Goal: Task Accomplishment & Management: Manage account settings

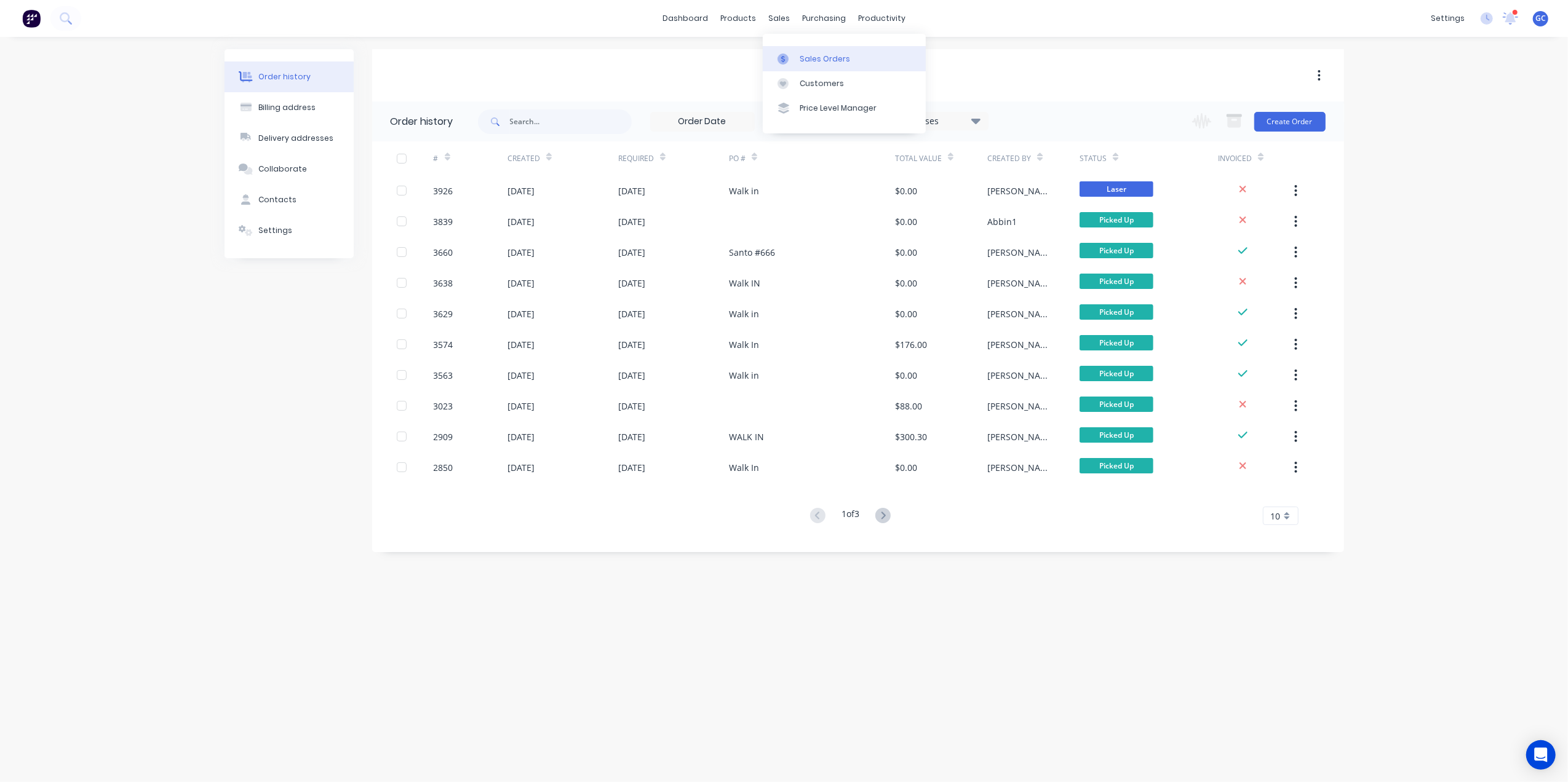
drag, startPoint x: 807, startPoint y: 49, endPoint x: 780, endPoint y: 60, distance: 29.2
click at [807, 49] on link "Sales Orders" at bounding box center [844, 58] width 163 height 25
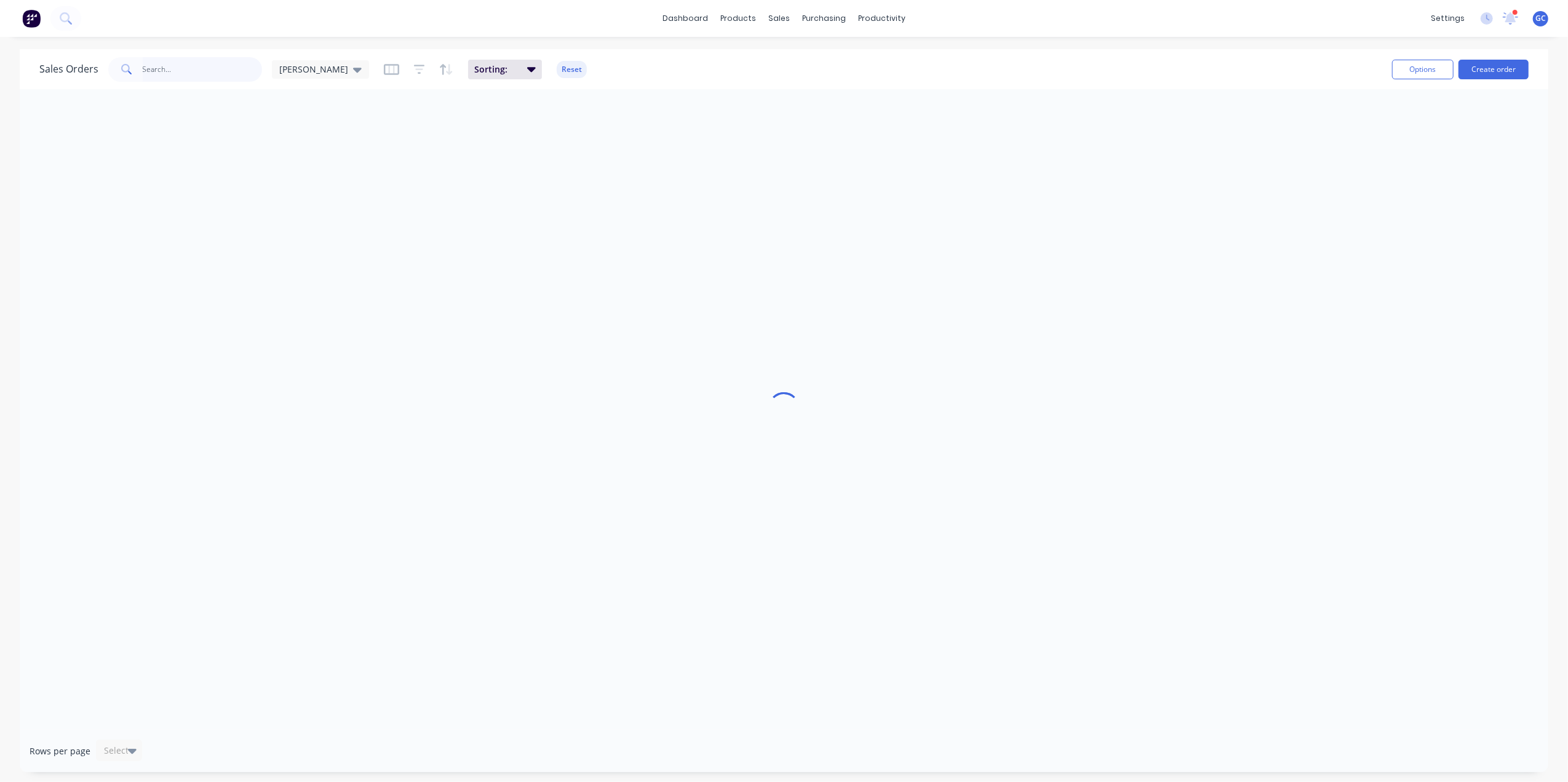
click at [198, 72] on input "text" at bounding box center [202, 69] width 120 height 25
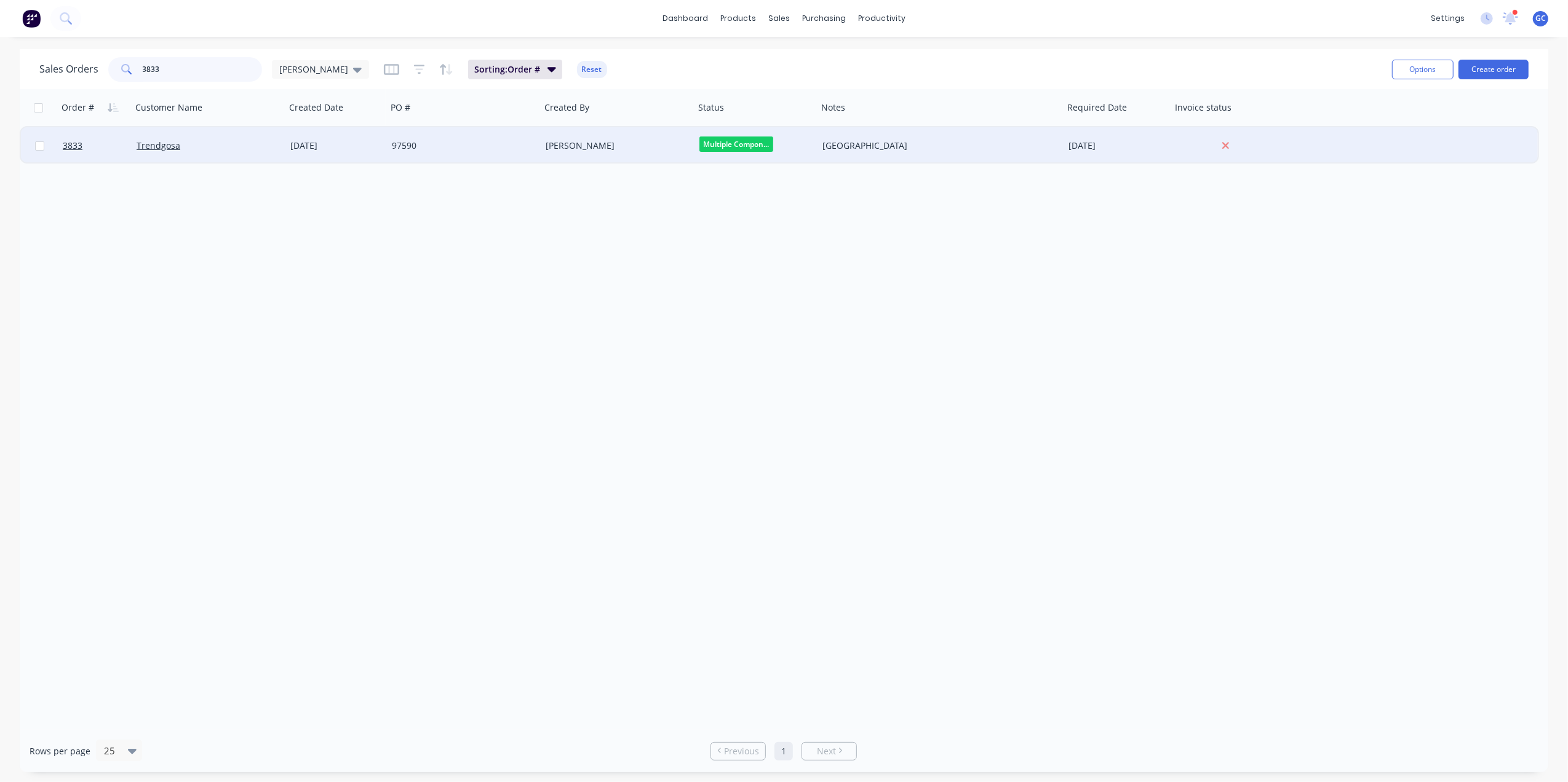
type input "3833"
click at [254, 157] on div "Trendgosa" at bounding box center [208, 146] width 154 height 37
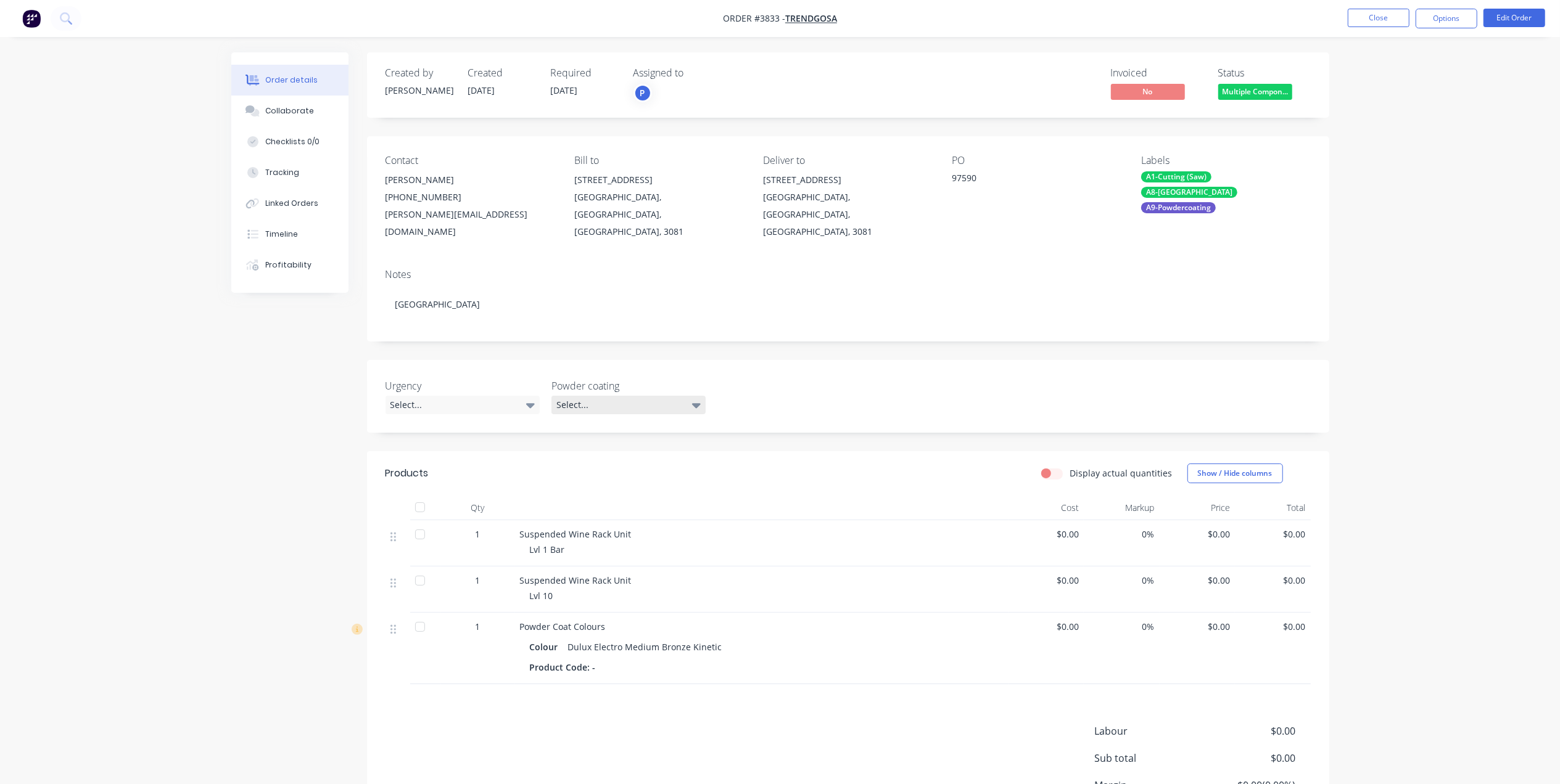
click at [669, 396] on div "Select..." at bounding box center [628, 405] width 154 height 18
click at [769, 328] on div "Created by Joe Created 20/08/25 Required 03/09/25 Assigned to P Invoiced No Sta…" at bounding box center [849, 469] width 962 height 833
click at [462, 396] on div "Select..." at bounding box center [462, 405] width 154 height 18
click at [445, 427] on button "Urgent this week" at bounding box center [478, 440] width 185 height 25
click at [867, 374] on div "Urgency Urgent this week Powder coating Select..." at bounding box center [849, 396] width 962 height 73
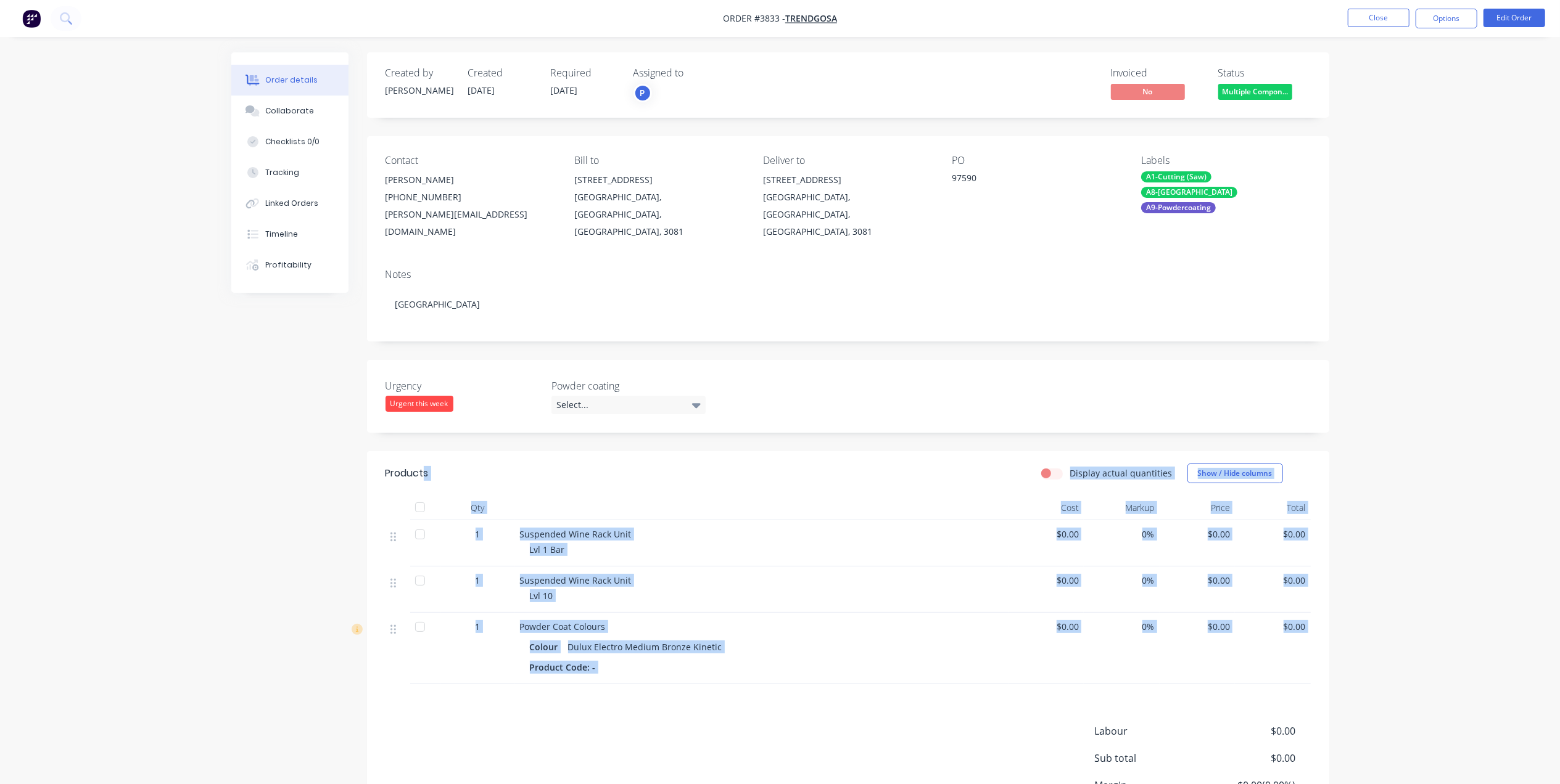
drag, startPoint x: 745, startPoint y: 687, endPoint x: 423, endPoint y: 452, distance: 398.6
click at [423, 452] on div "Products Display actual quantities Show / Hide columns Qty Cost Markup Price To…" at bounding box center [849, 668] width 962 height 434
click at [830, 694] on div "Products Display actual quantities Show / Hide columns Qty Cost Markup Price To…" at bounding box center [849, 668] width 962 height 434
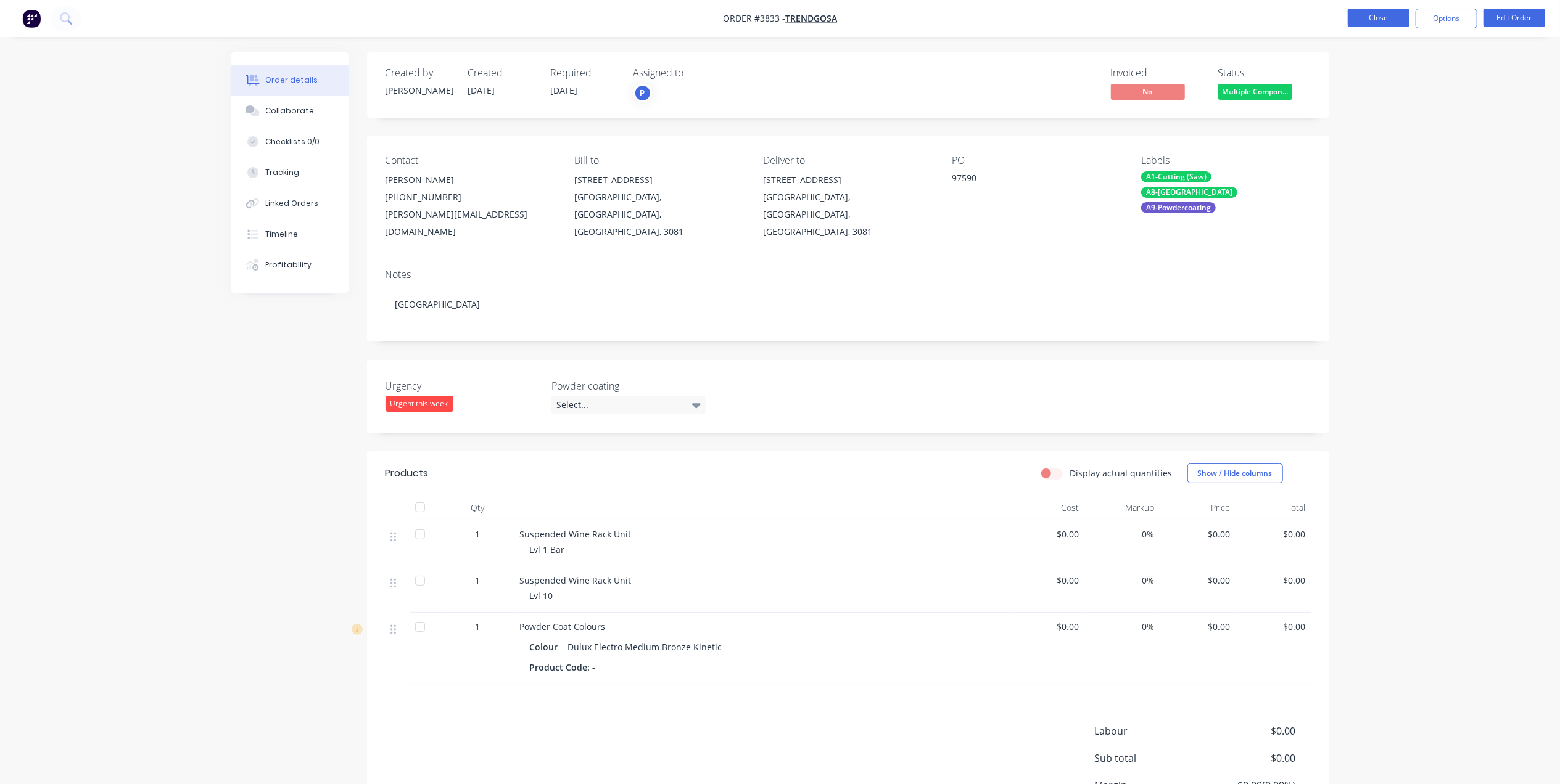
click at [1365, 26] on button "Close" at bounding box center [1378, 17] width 62 height 18
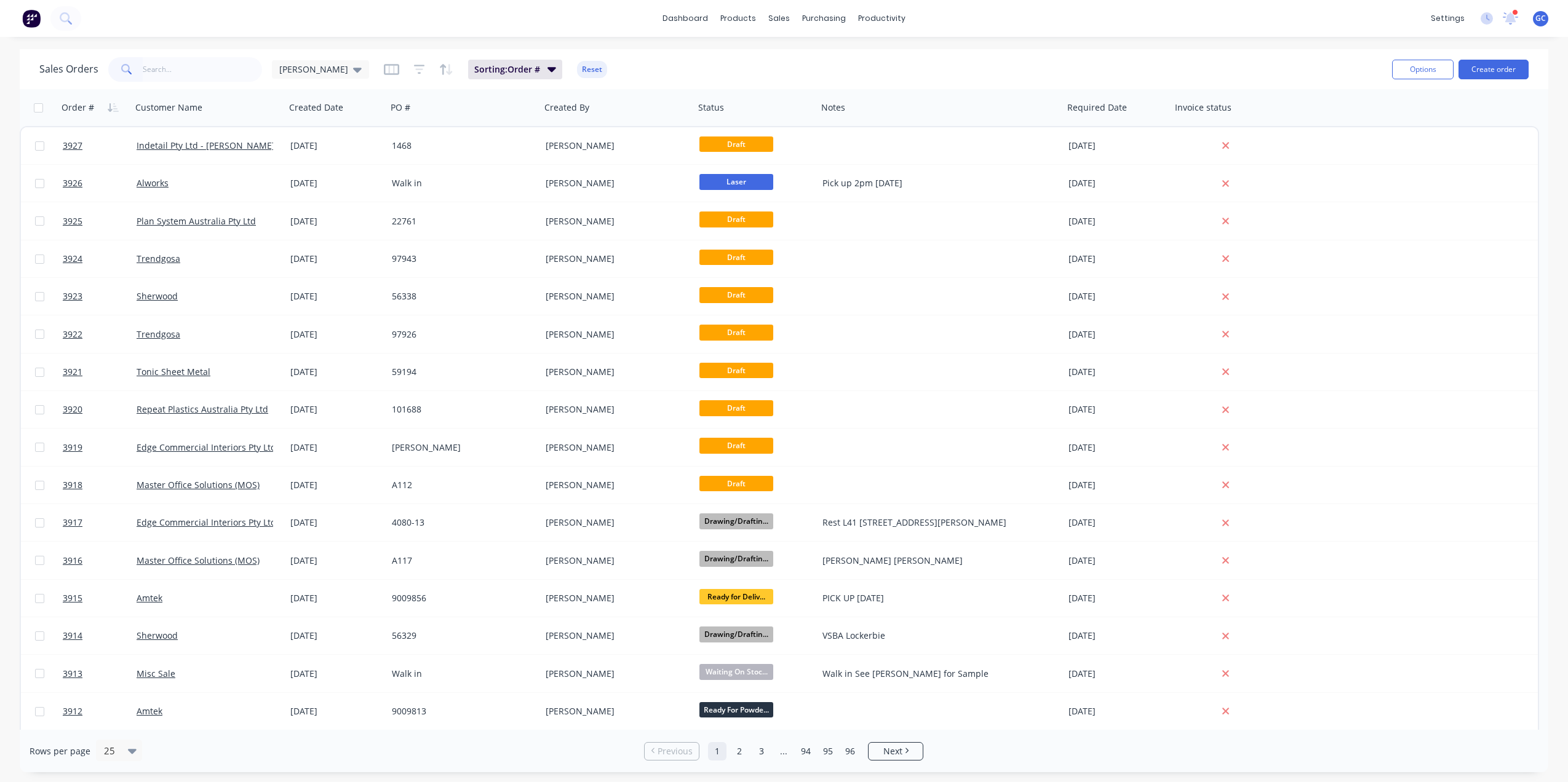
click at [214, 72] on input "text" at bounding box center [202, 69] width 120 height 25
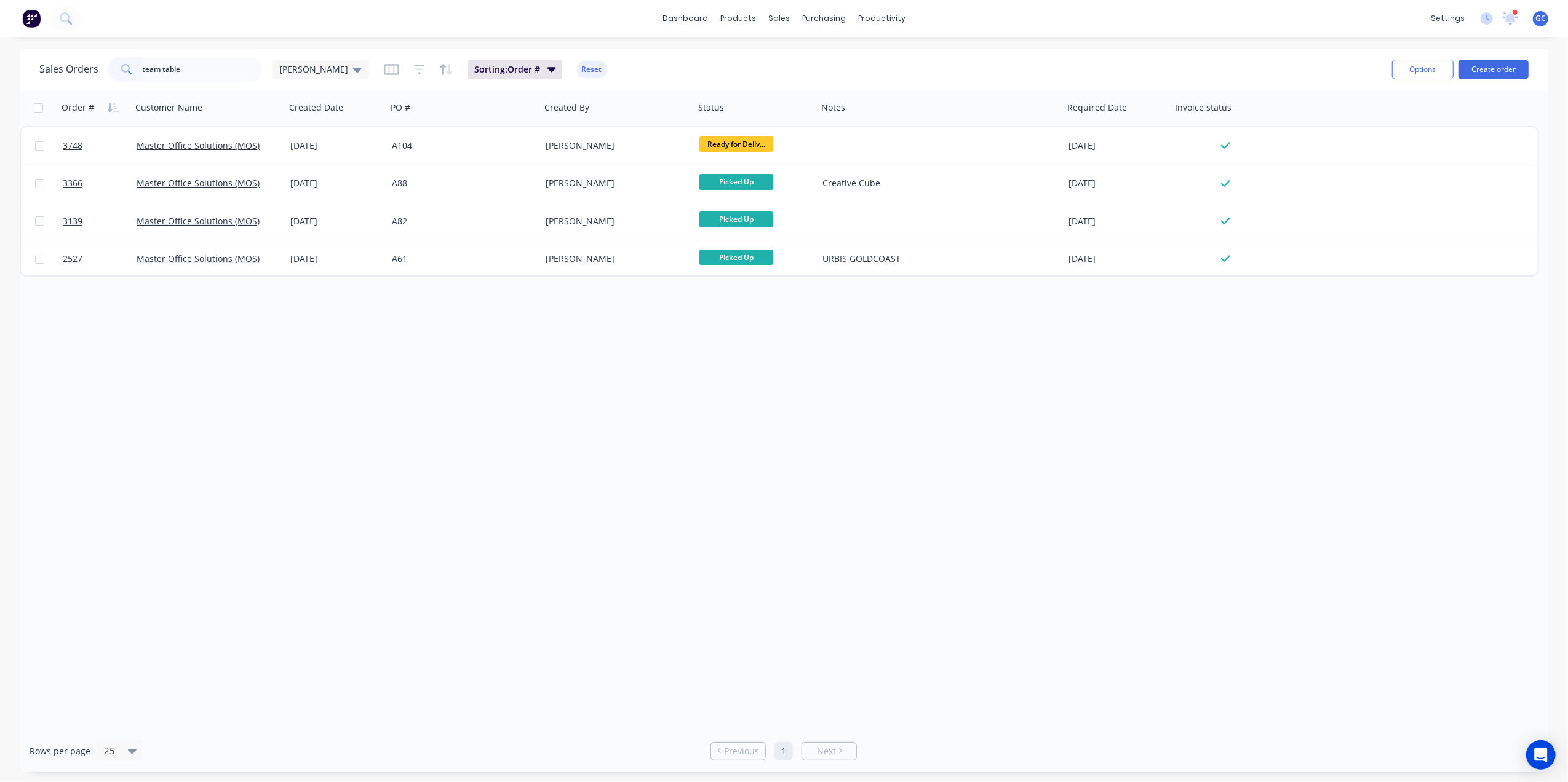
type input "team table"
click at [722, 431] on div "Order # Customer Name Created Date PO # Created By Status Notes Required Date I…" at bounding box center [784, 409] width 1528 height 641
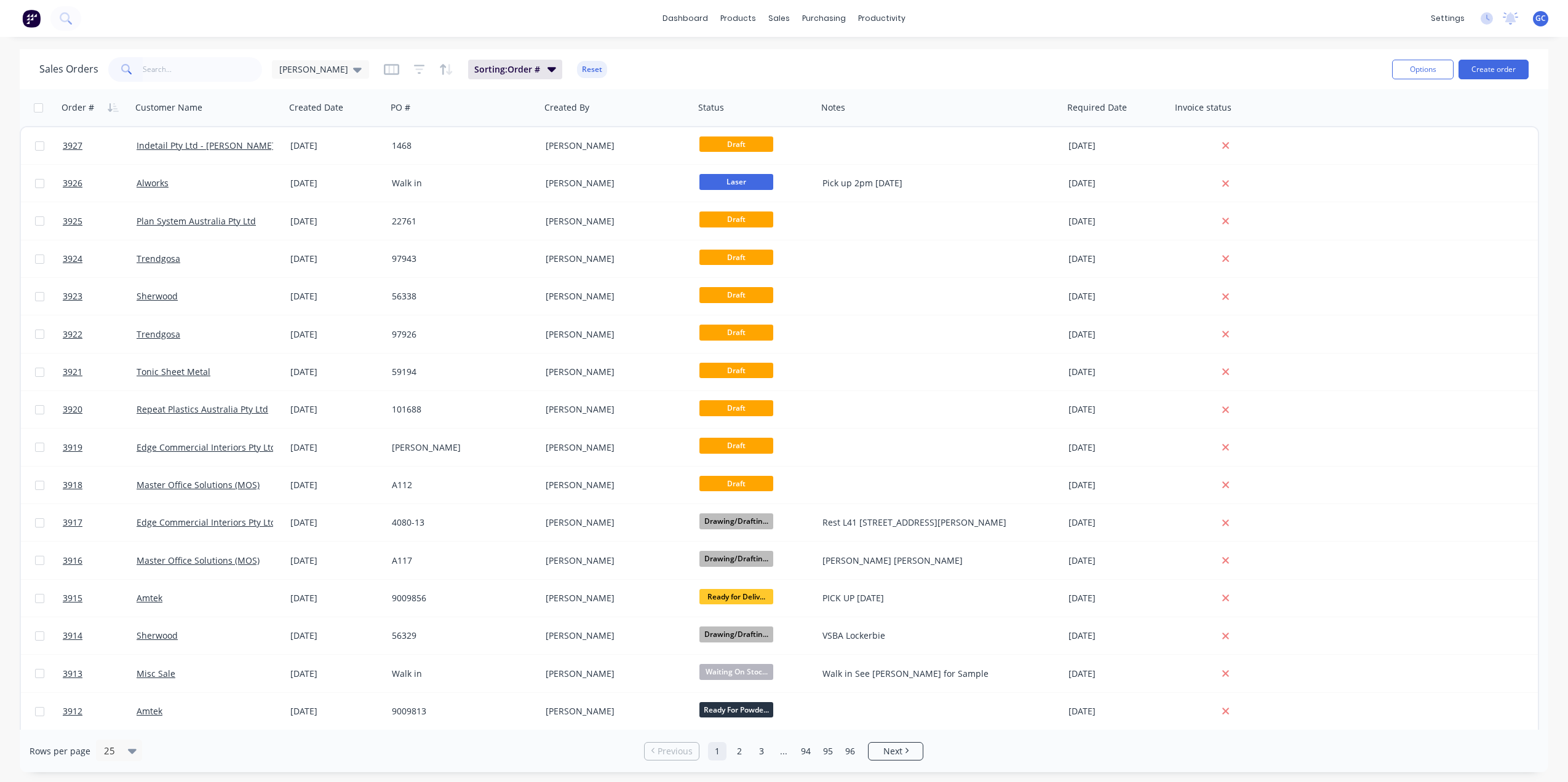
click at [206, 69] on input "text" at bounding box center [202, 69] width 120 height 25
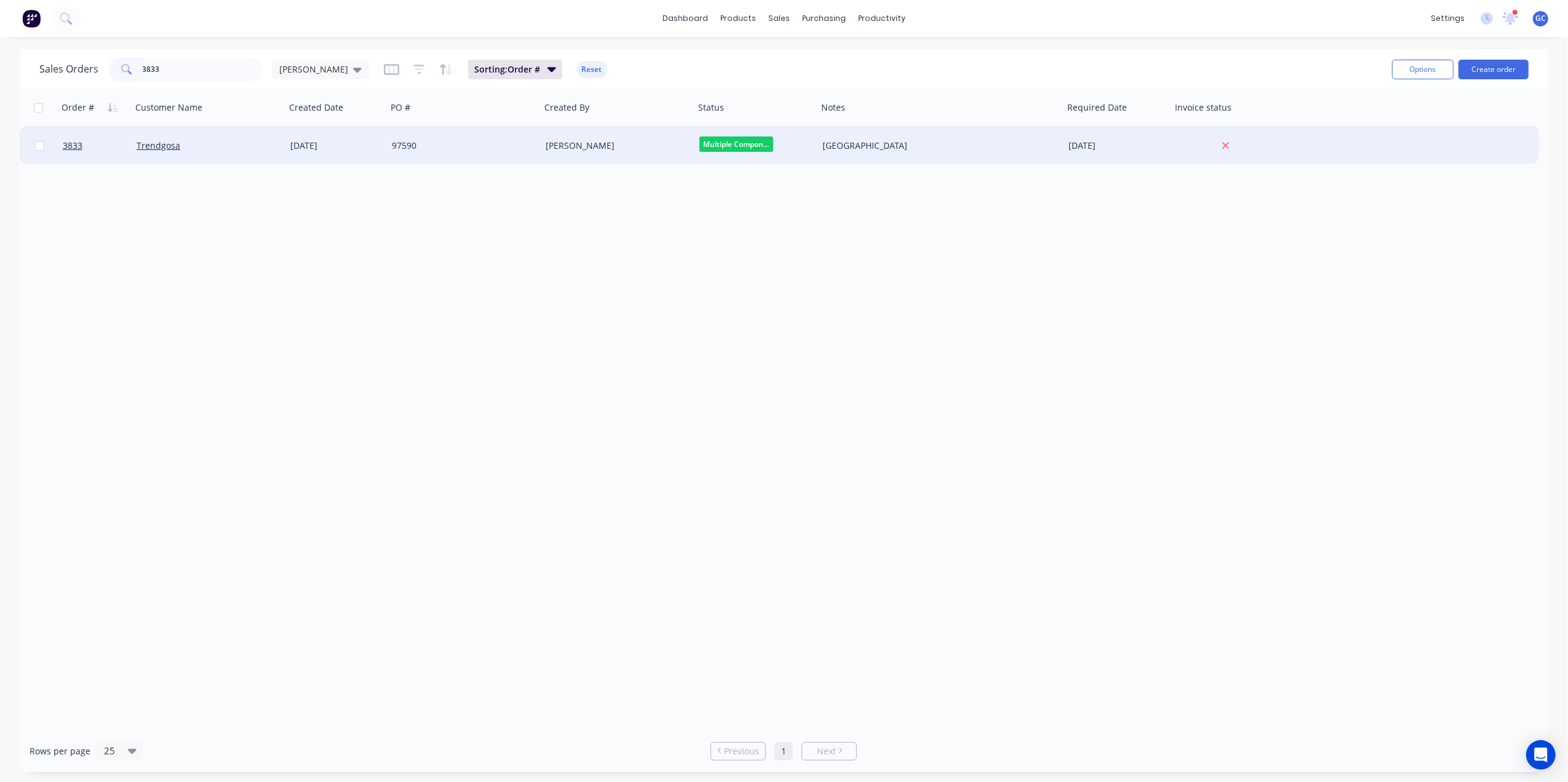
type input "3833"
click at [207, 151] on div "Trendgosa" at bounding box center [205, 146] width 137 height 12
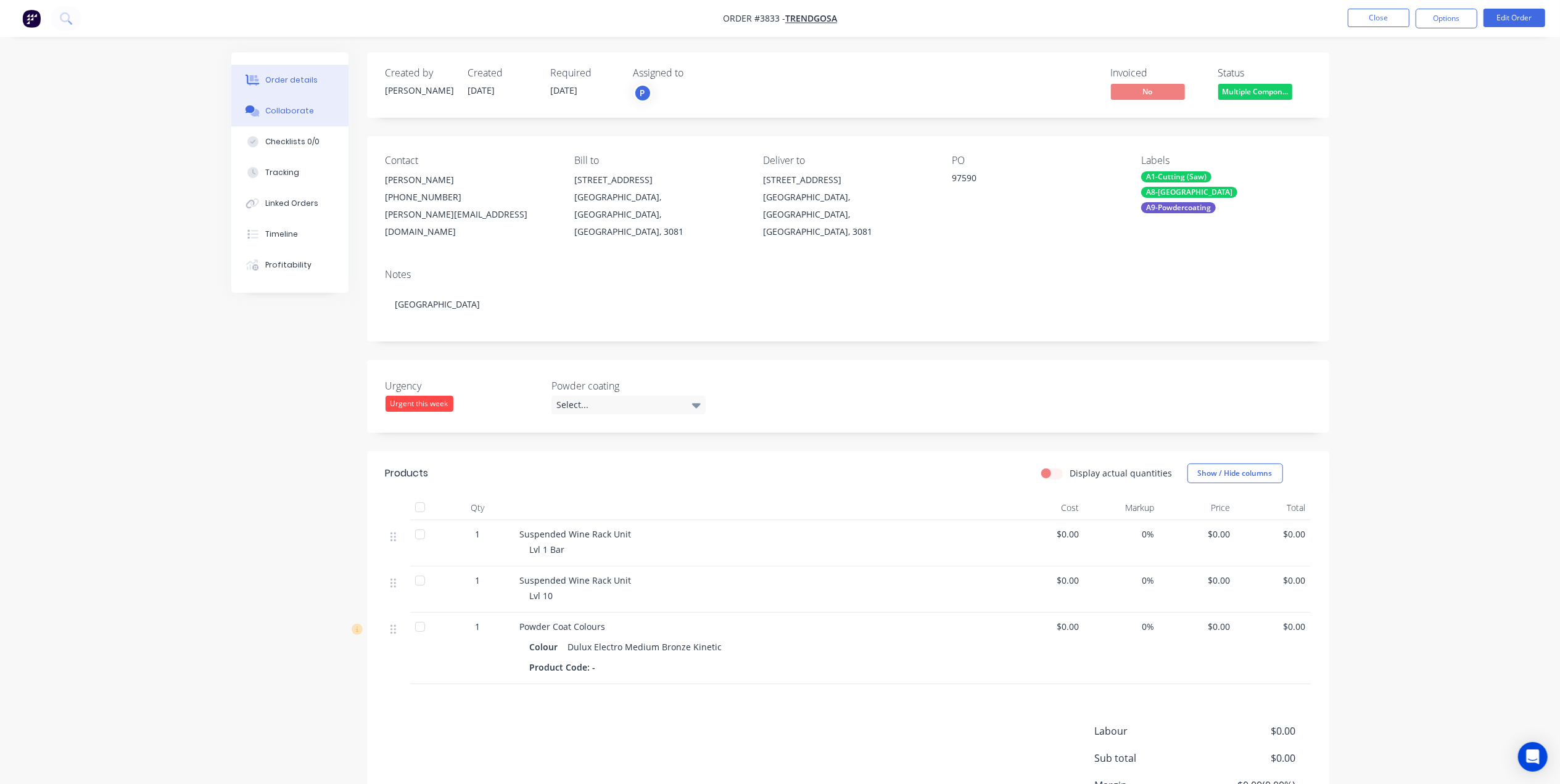
click at [296, 121] on button "Collaborate" at bounding box center [290, 111] width 117 height 31
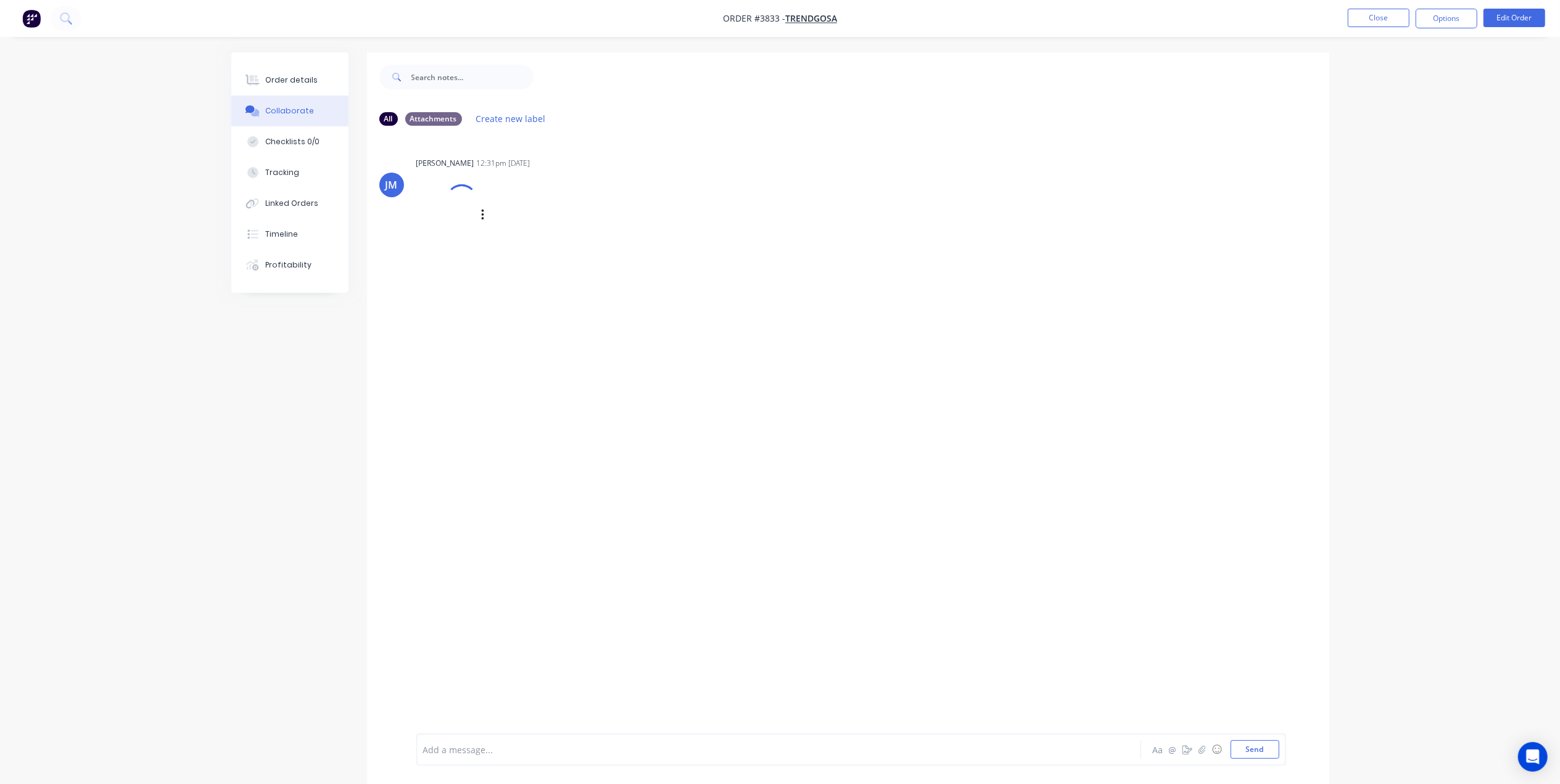
click at [447, 228] on div at bounding box center [447, 215] width 61 height 82
click at [1379, 20] on button "Close" at bounding box center [1378, 17] width 62 height 18
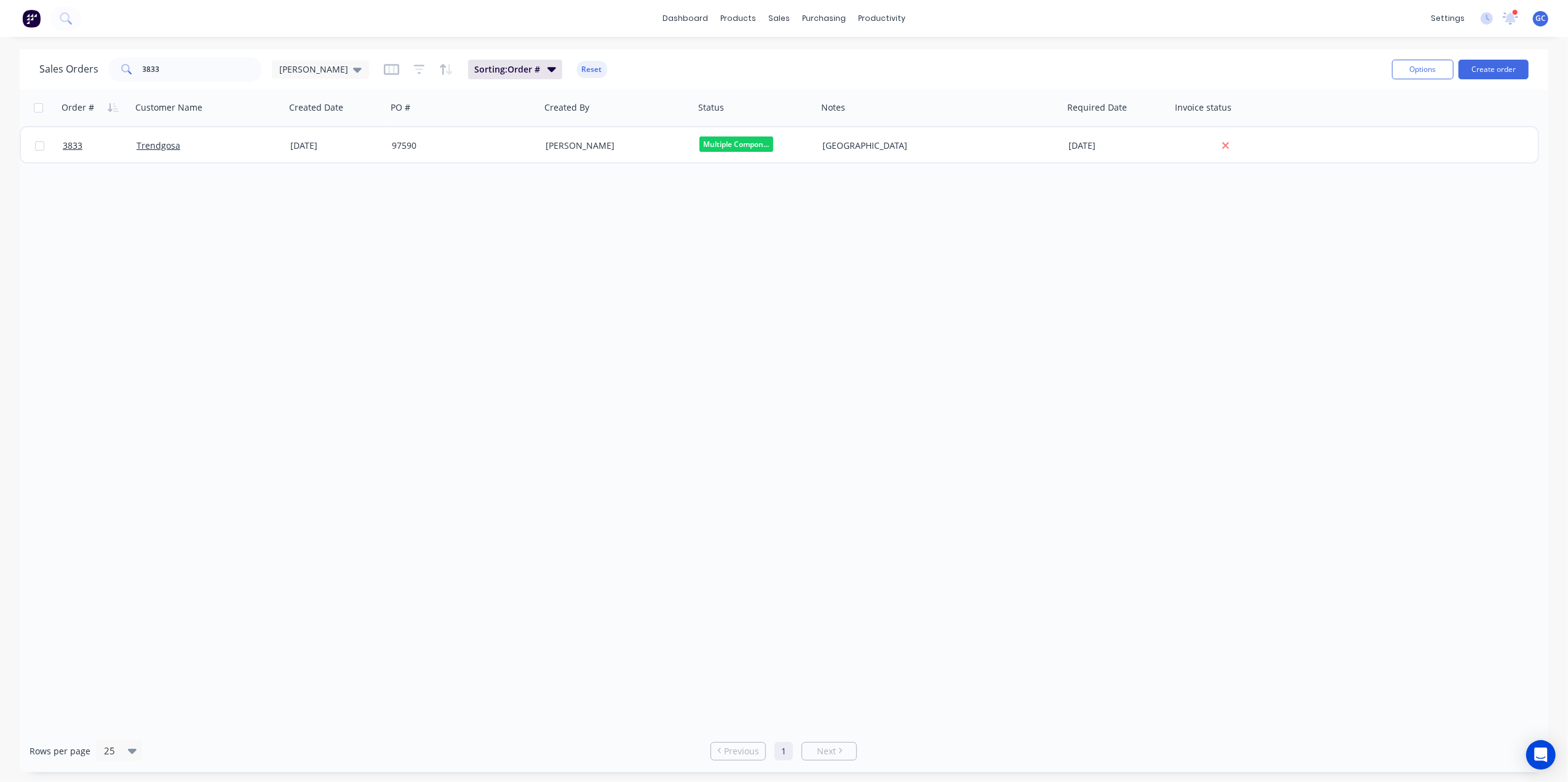
click at [957, 219] on div "Order # Customer Name Created Date PO # Created By Status Notes Required Date I…" at bounding box center [784, 409] width 1528 height 641
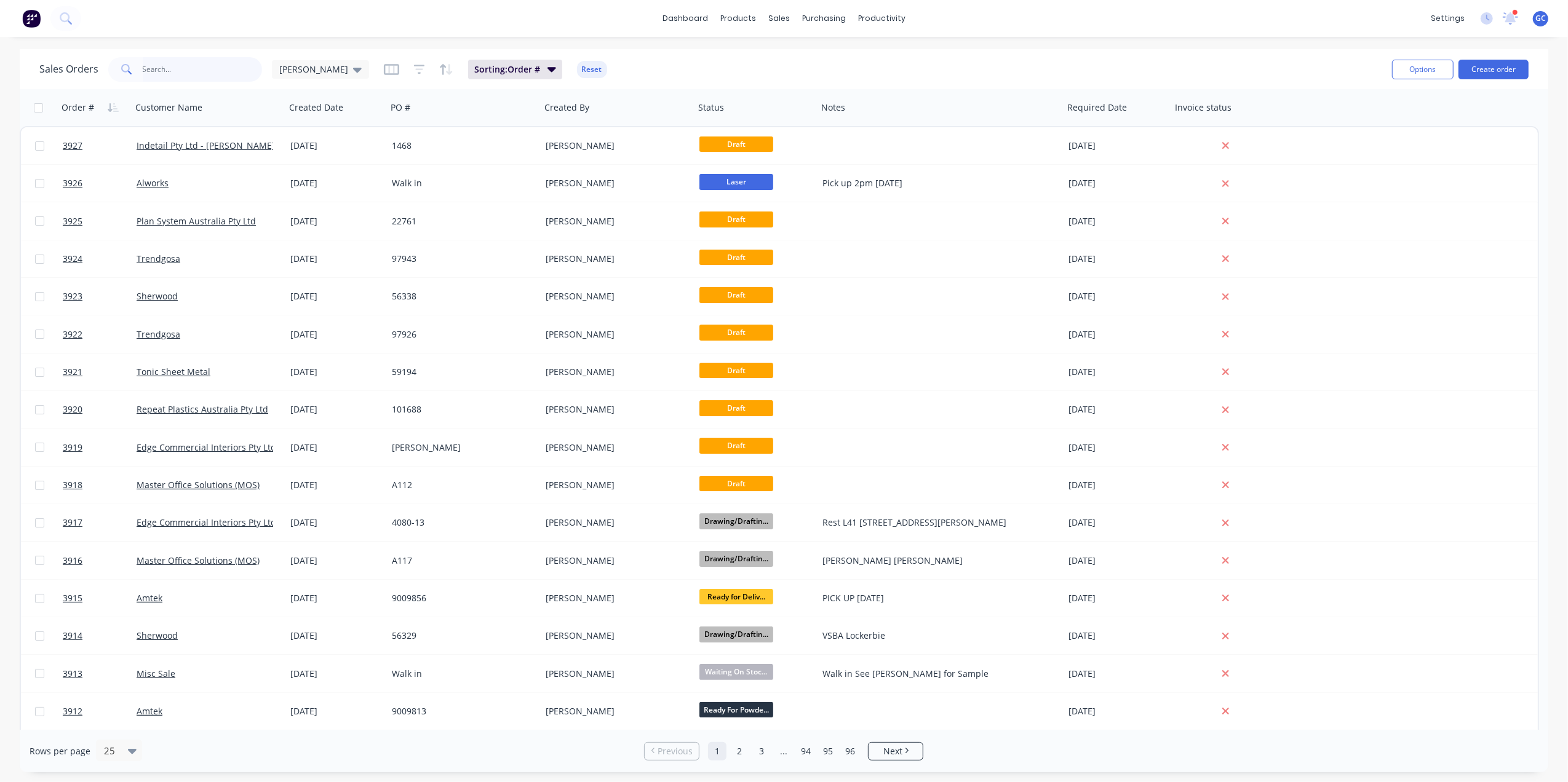
click at [239, 75] on input "text" at bounding box center [202, 69] width 120 height 25
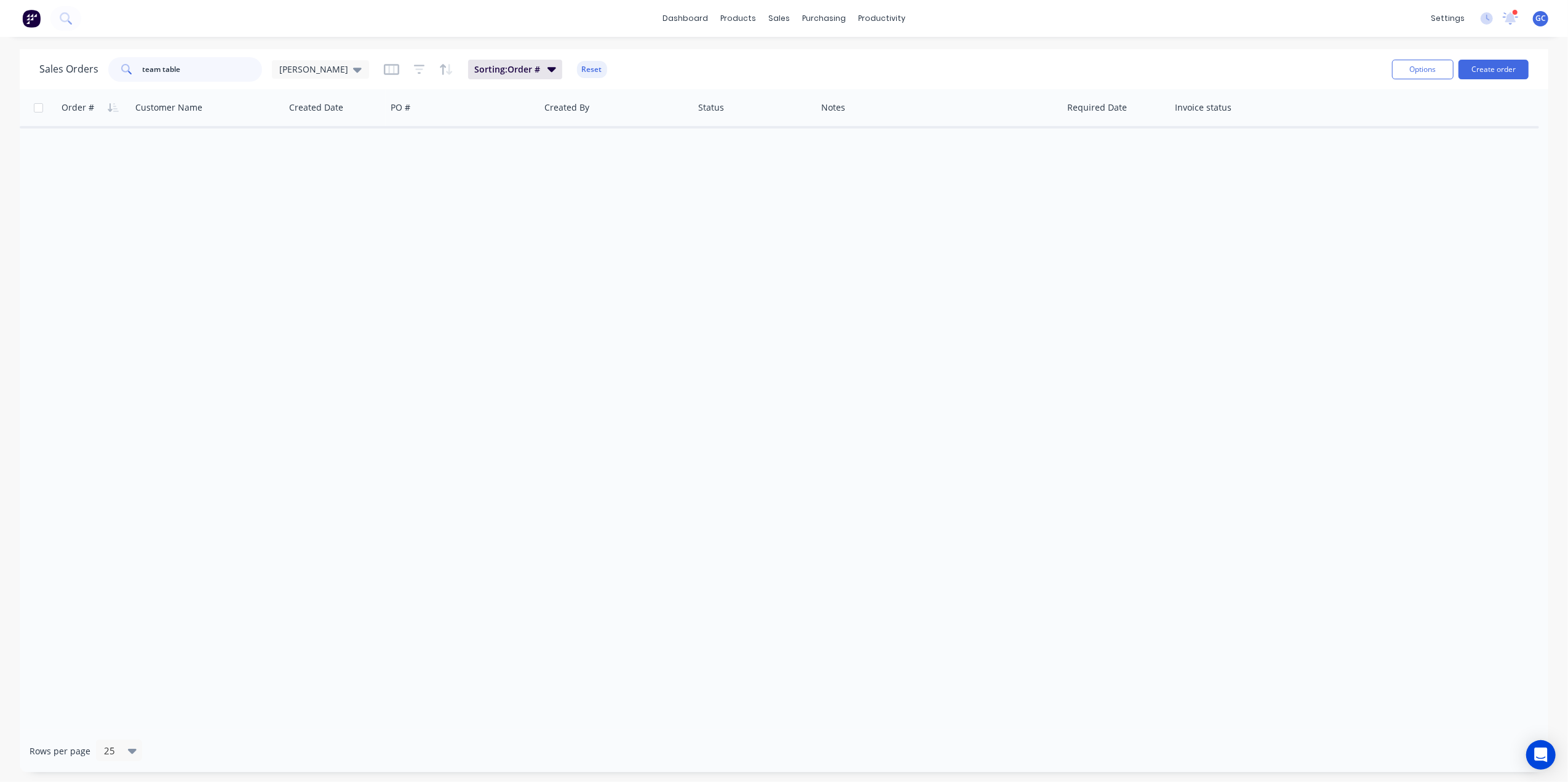
click at [212, 74] on input "team table" at bounding box center [202, 69] width 120 height 25
type input "t"
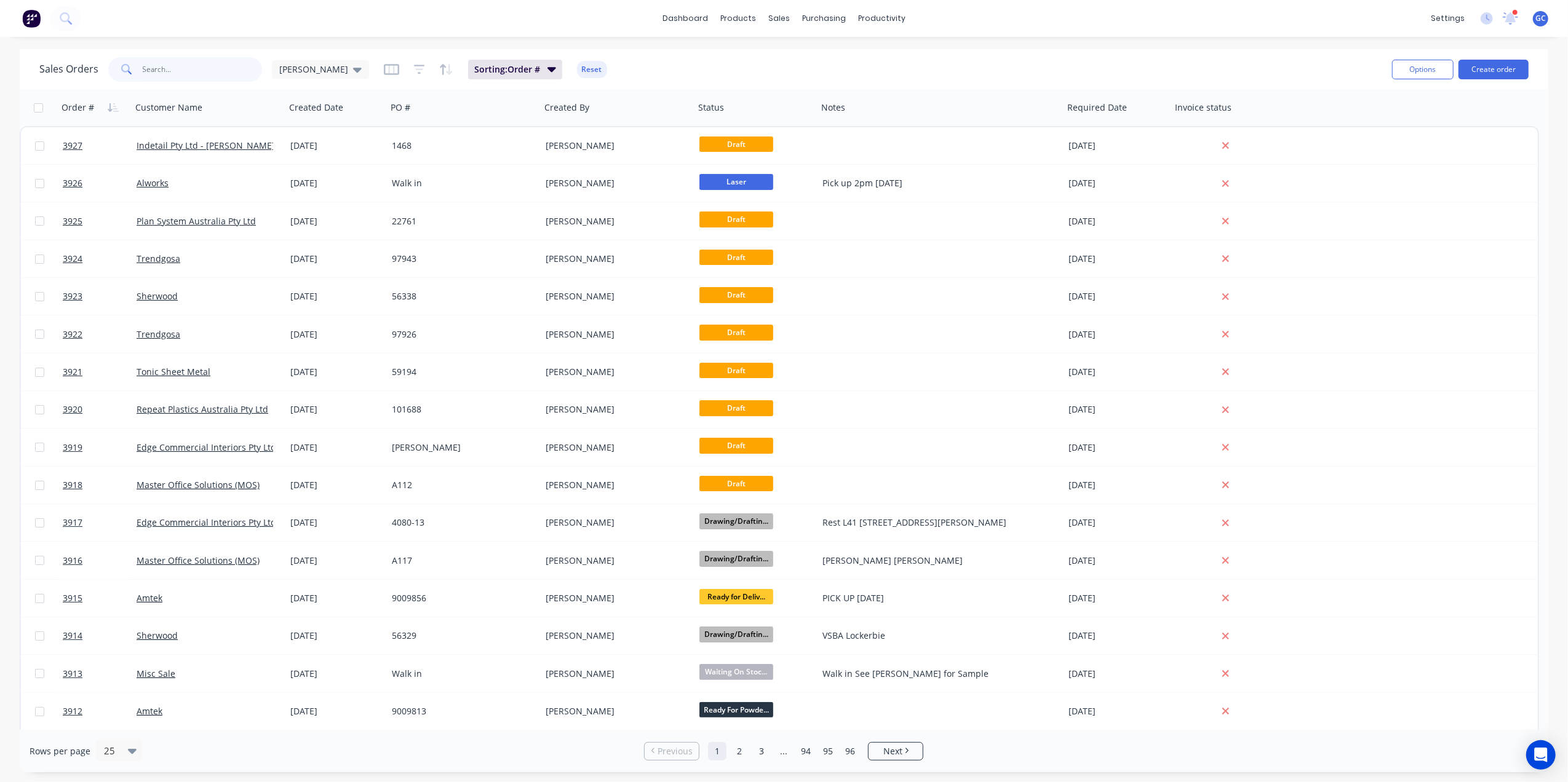
click at [184, 67] on input "text" at bounding box center [202, 69] width 120 height 25
click at [812, 59] on div "Sales Orders" at bounding box center [824, 58] width 50 height 11
click at [230, 67] on input "text" at bounding box center [202, 69] width 120 height 25
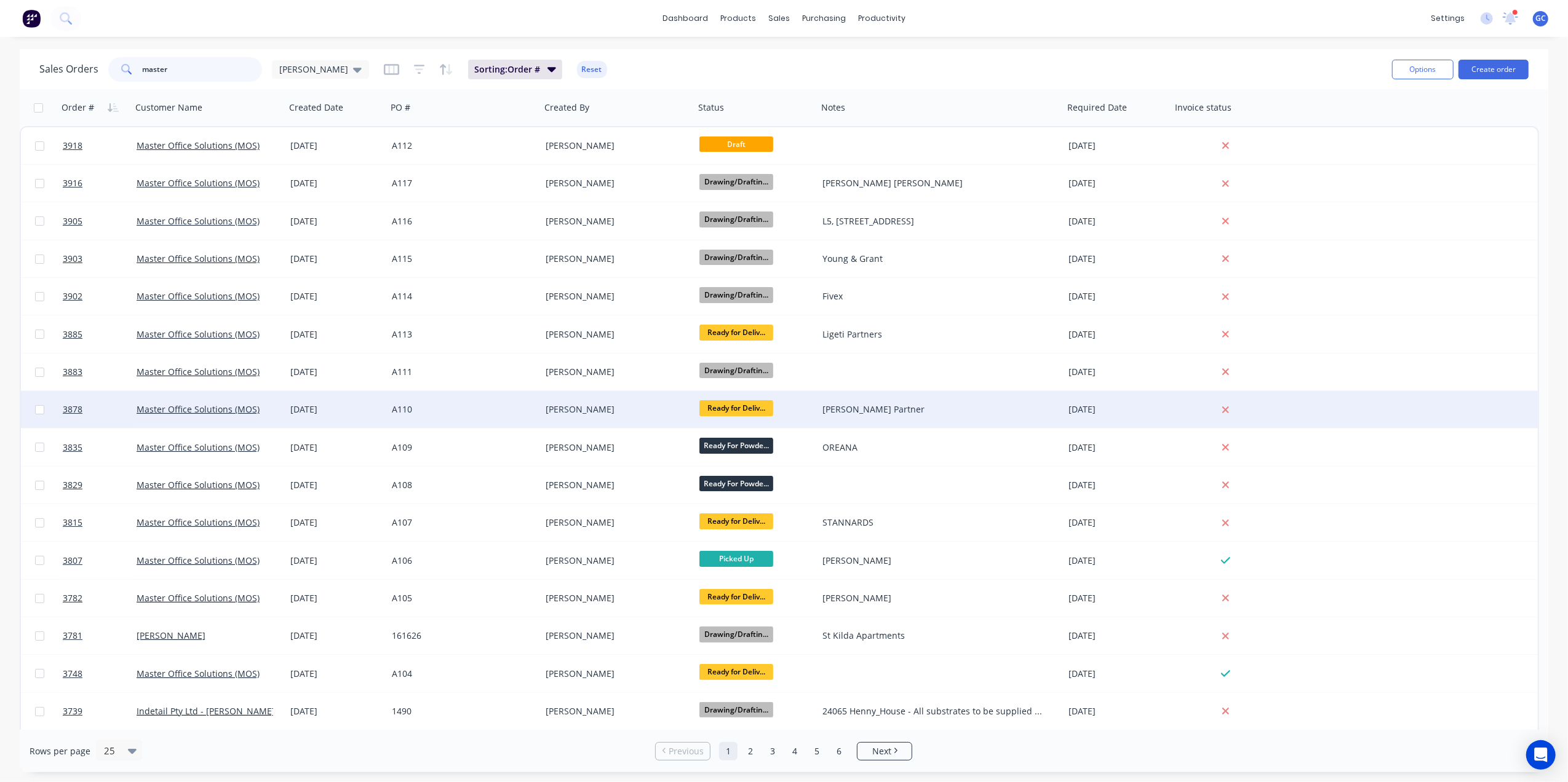
type input "master"
click at [618, 406] on div "[PERSON_NAME]" at bounding box center [614, 409] width 137 height 12
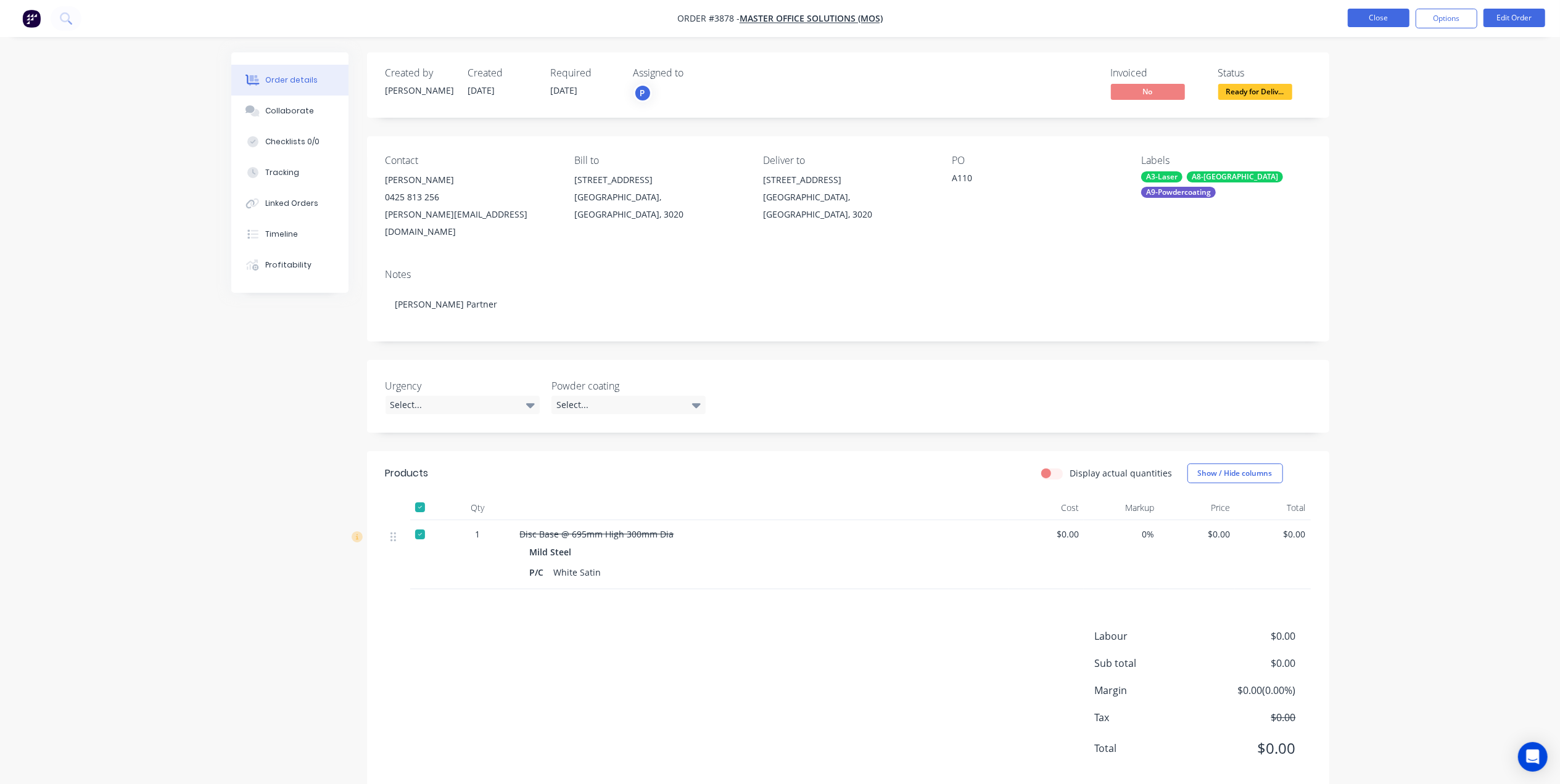
click at [1387, 10] on button "Close" at bounding box center [1378, 17] width 62 height 18
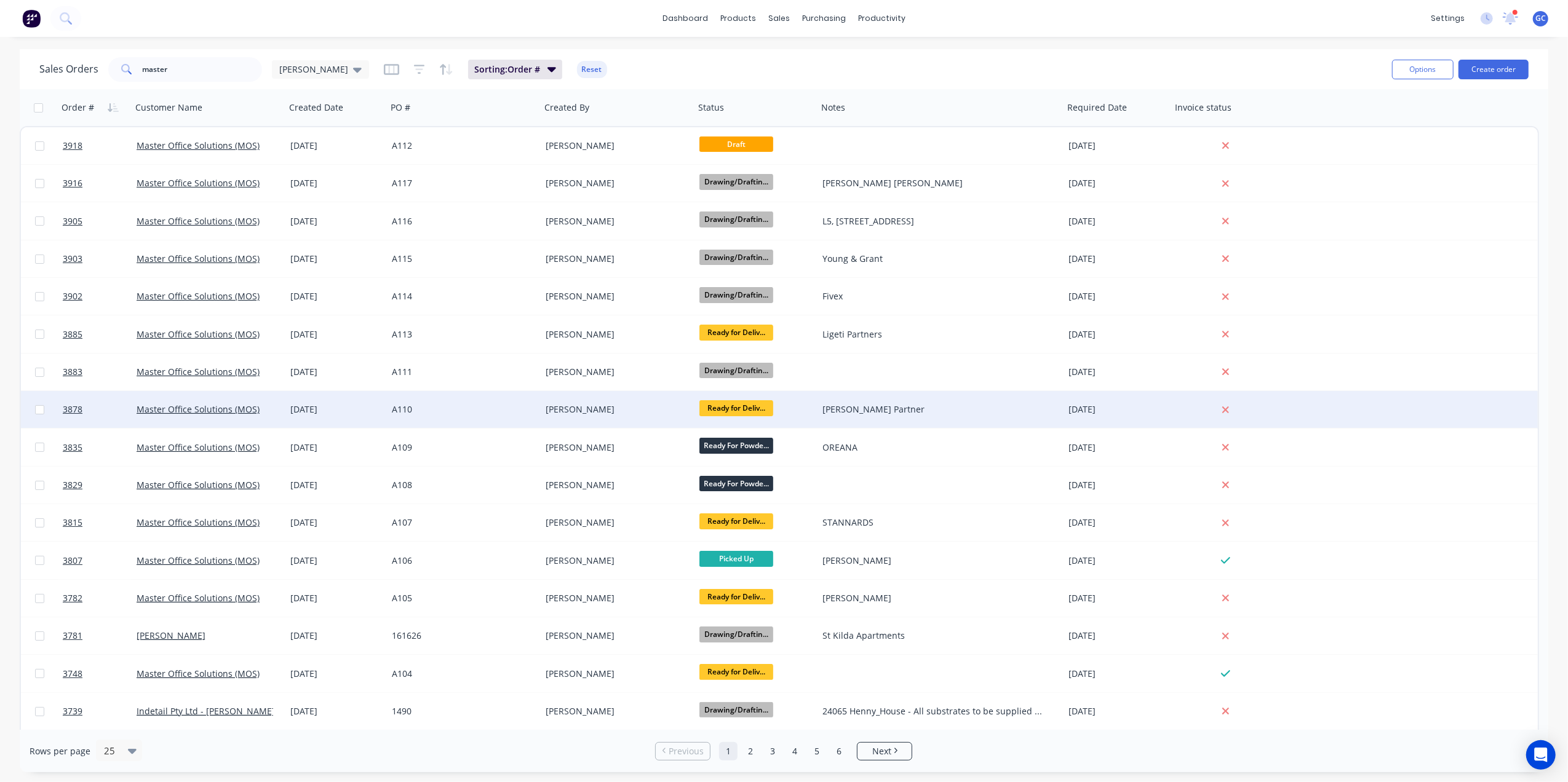
click at [643, 409] on div "[PERSON_NAME]" at bounding box center [614, 409] width 137 height 12
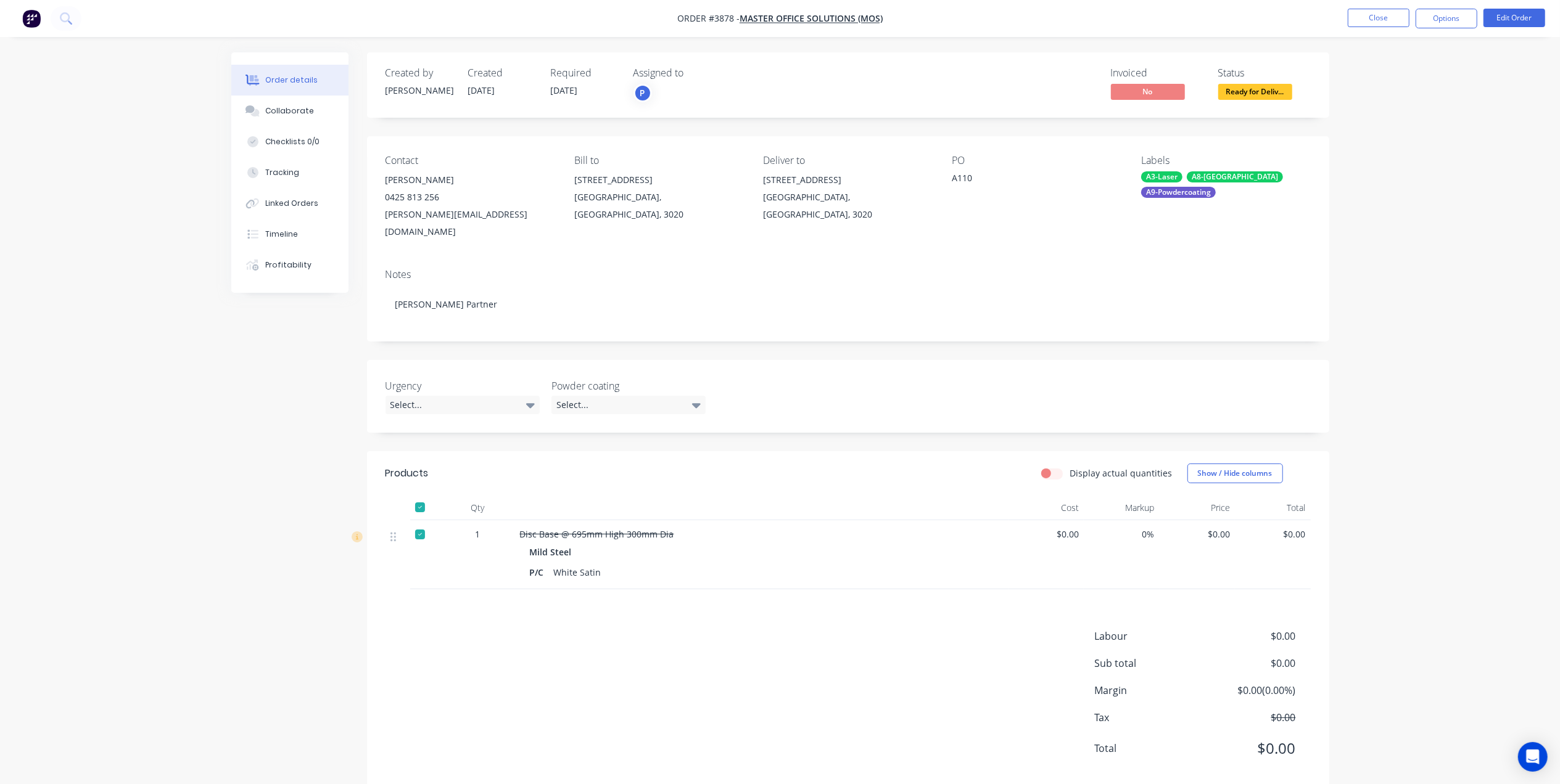
click at [1255, 97] on span "Ready for Deliv..." at bounding box center [1255, 92] width 74 height 16
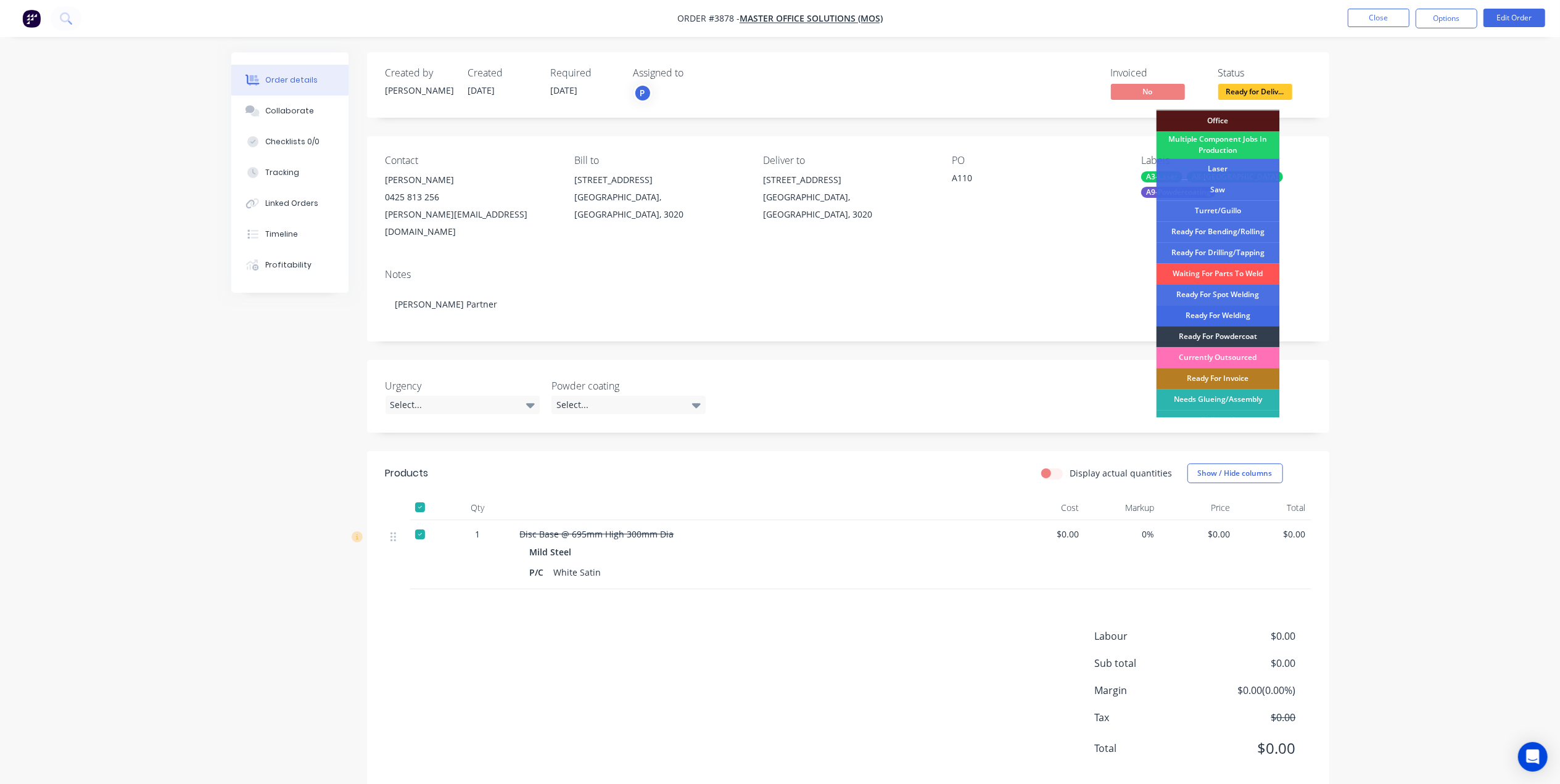
scroll to position [159, 0]
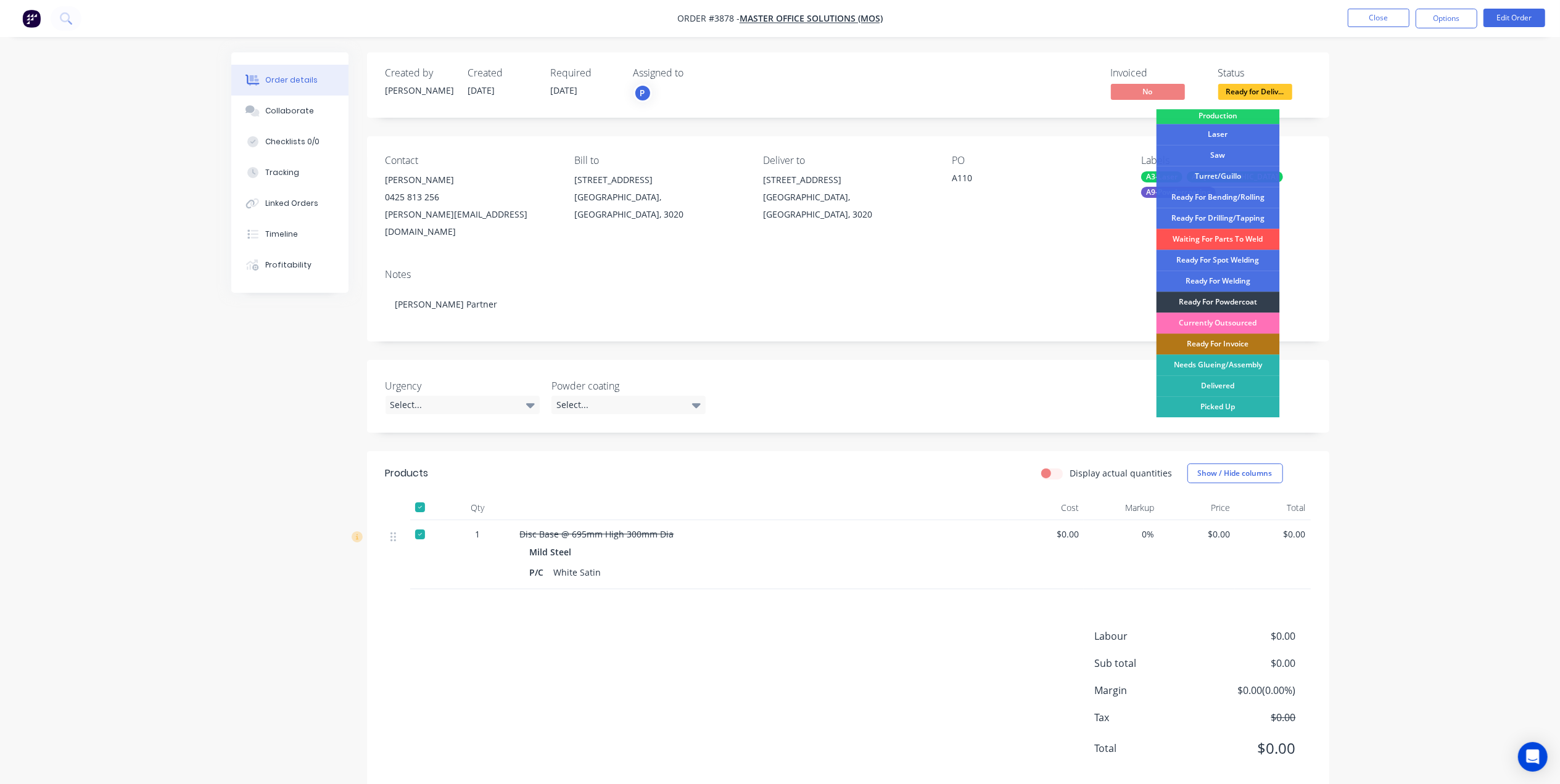
click at [1239, 342] on div "Ready For Invoice" at bounding box center [1217, 343] width 123 height 21
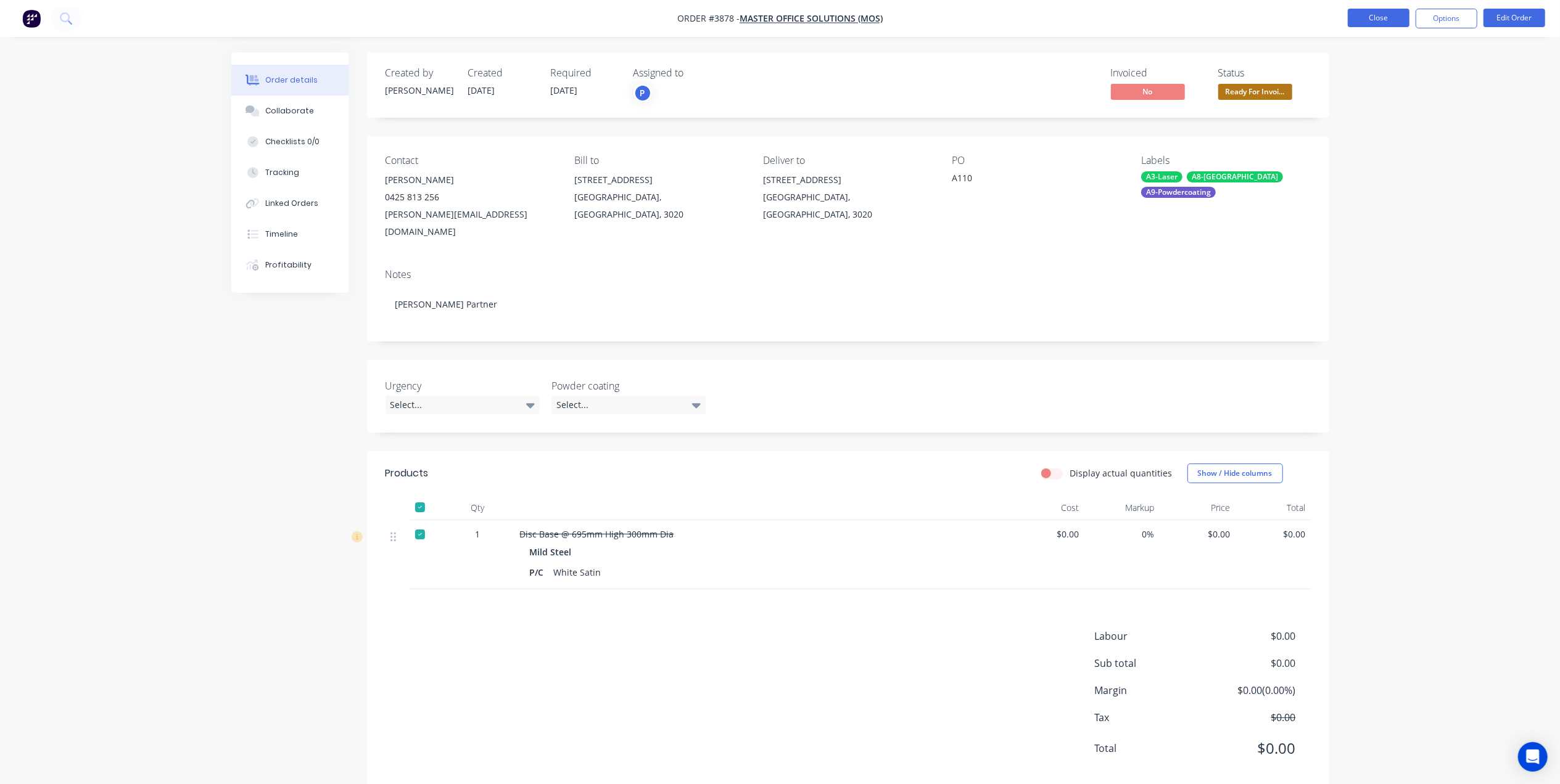
click at [1367, 21] on button "Close" at bounding box center [1378, 17] width 62 height 18
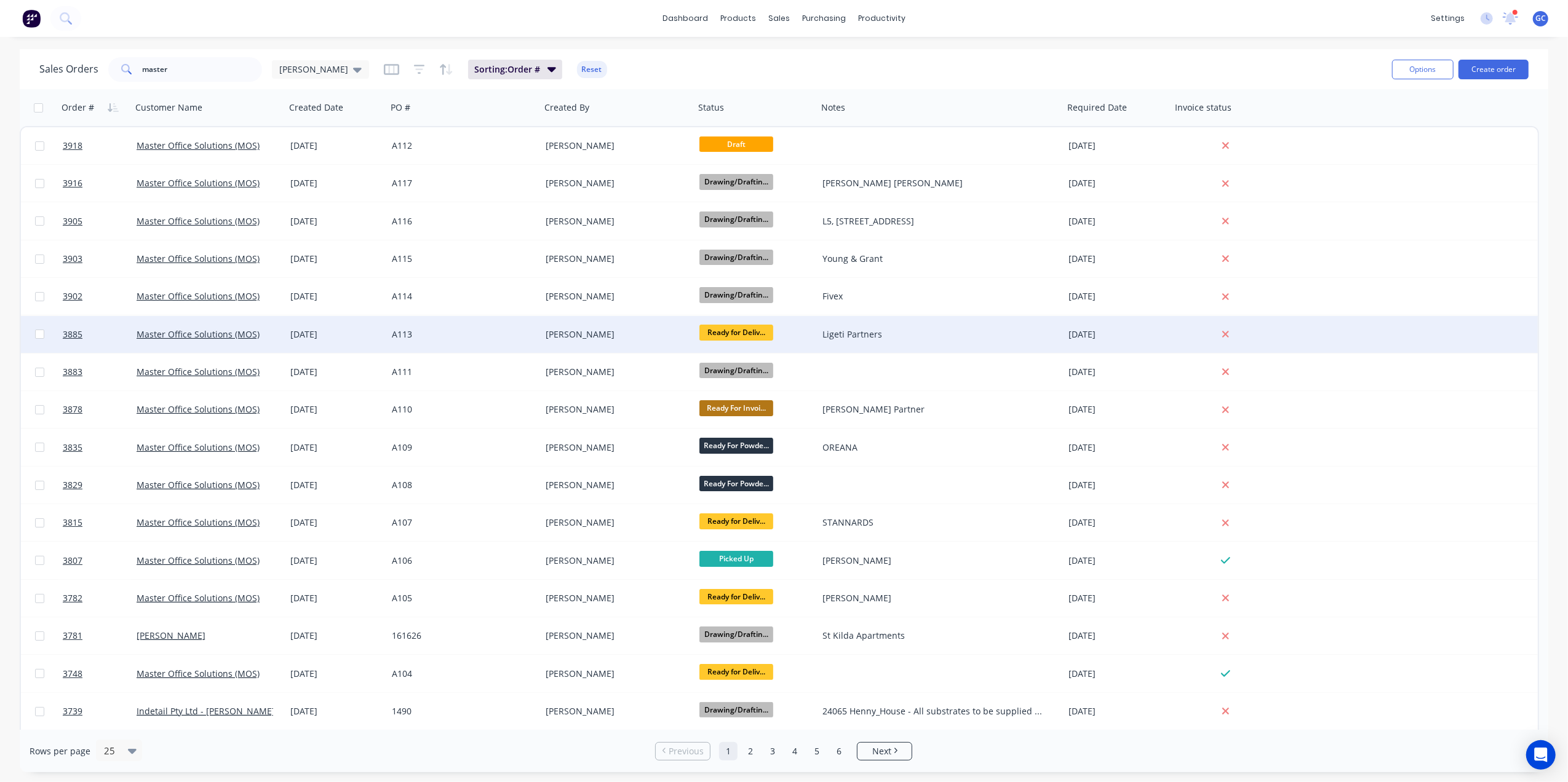
click at [574, 327] on div "[PERSON_NAME]" at bounding box center [617, 334] width 154 height 37
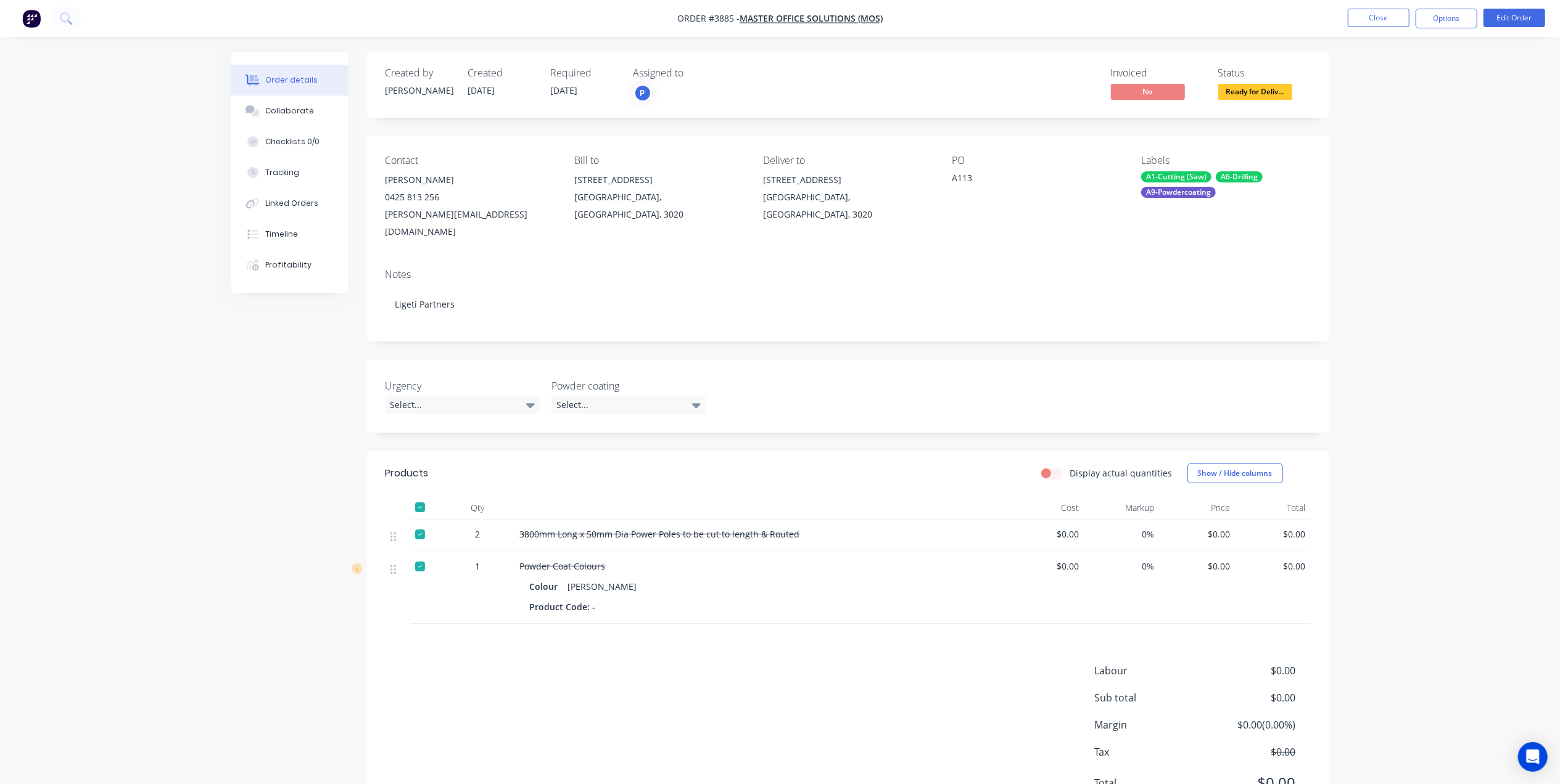
click at [1244, 89] on span "Ready for Deliv..." at bounding box center [1255, 92] width 74 height 16
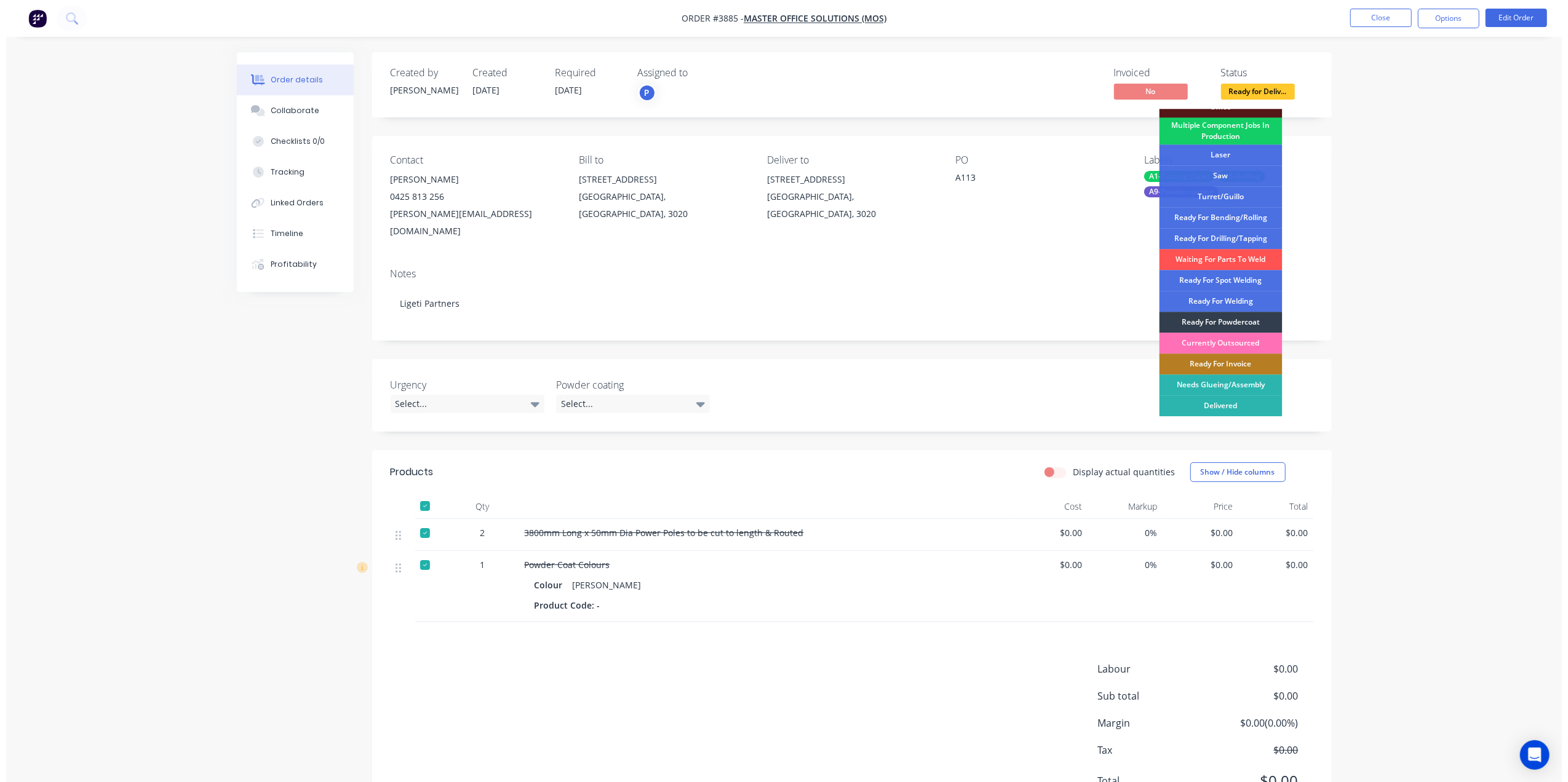
scroll to position [159, 0]
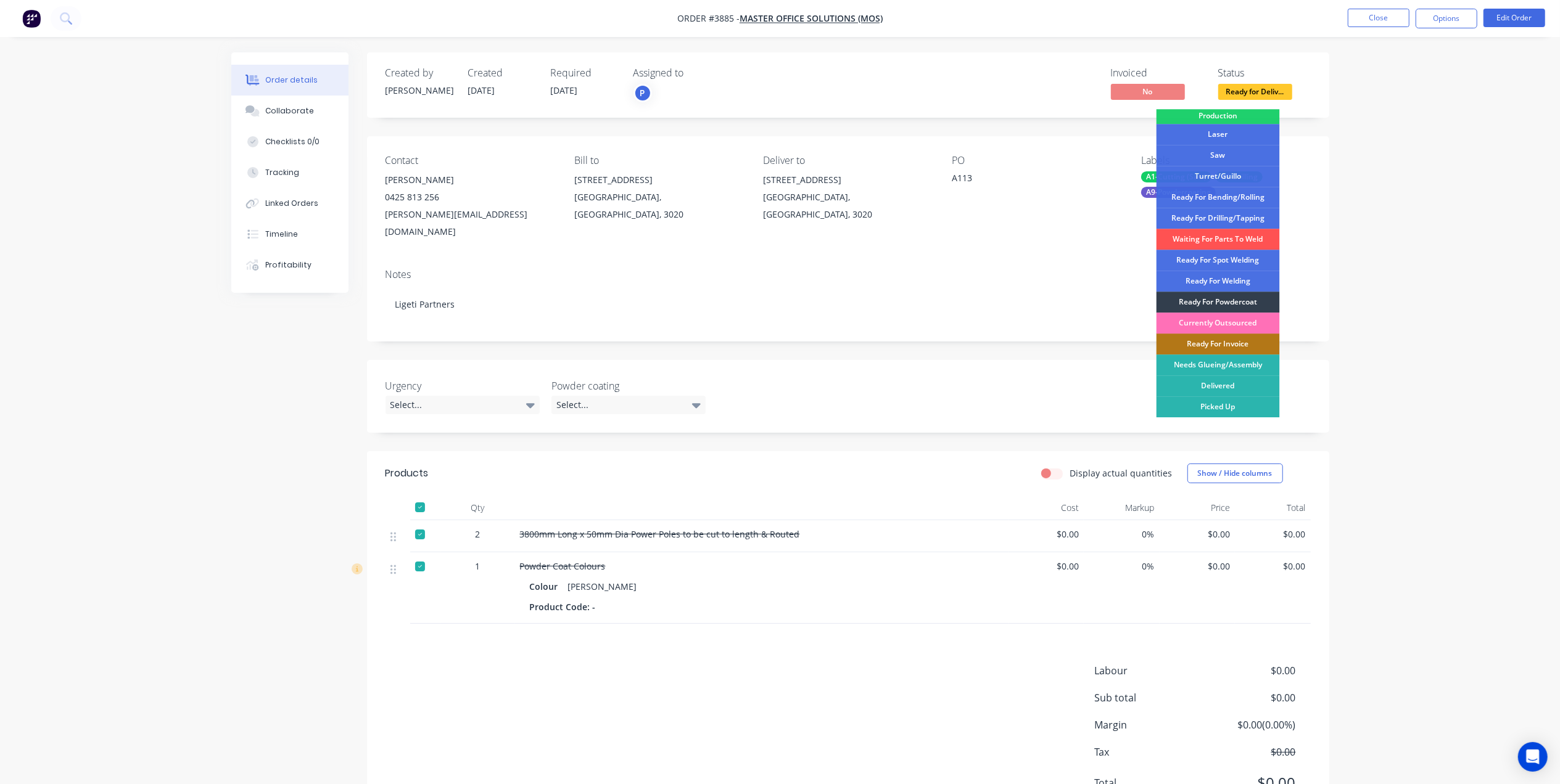
click at [1252, 343] on div "Ready For Invoice" at bounding box center [1217, 343] width 123 height 21
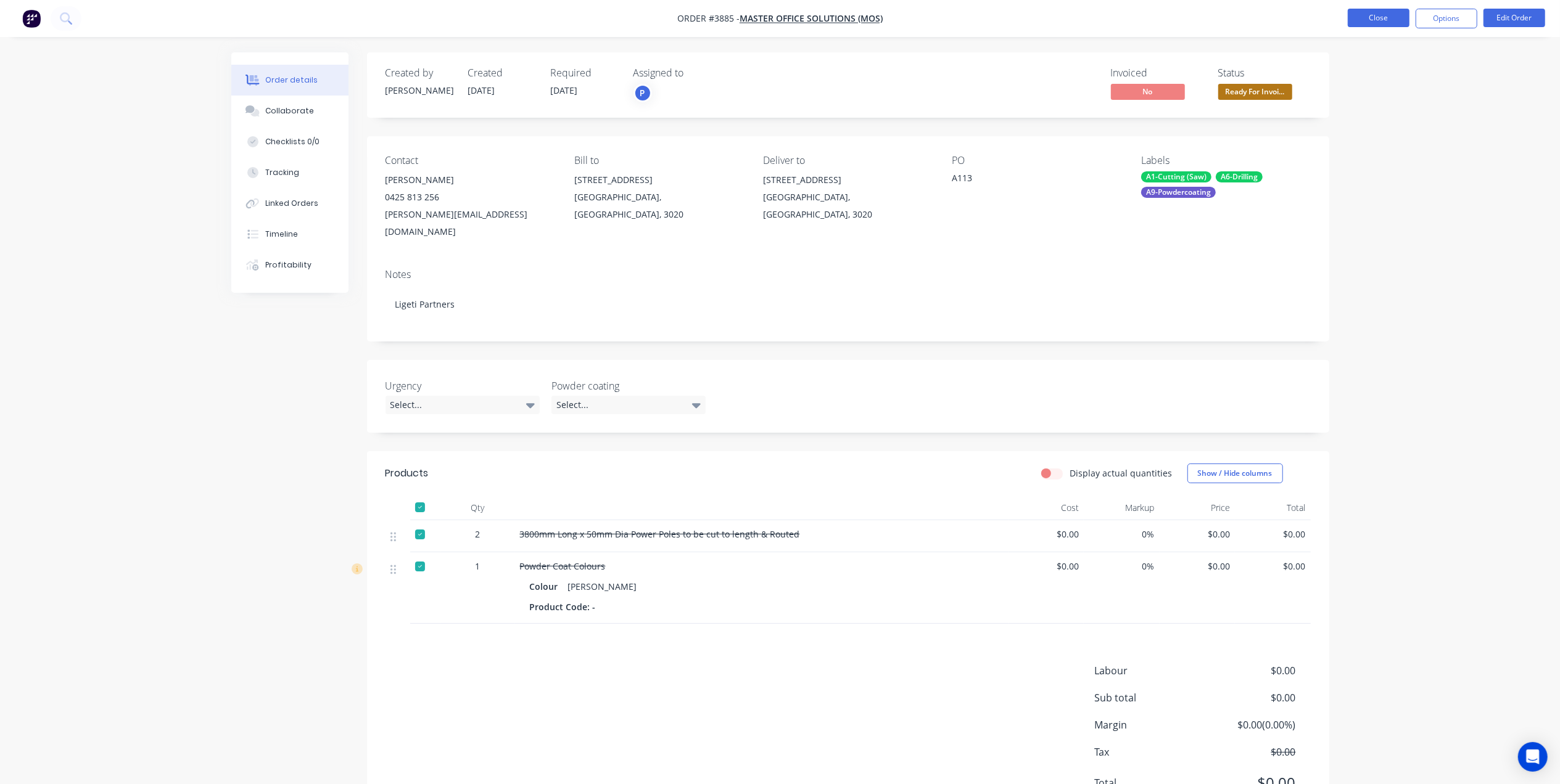
click at [1383, 23] on button "Close" at bounding box center [1378, 17] width 62 height 18
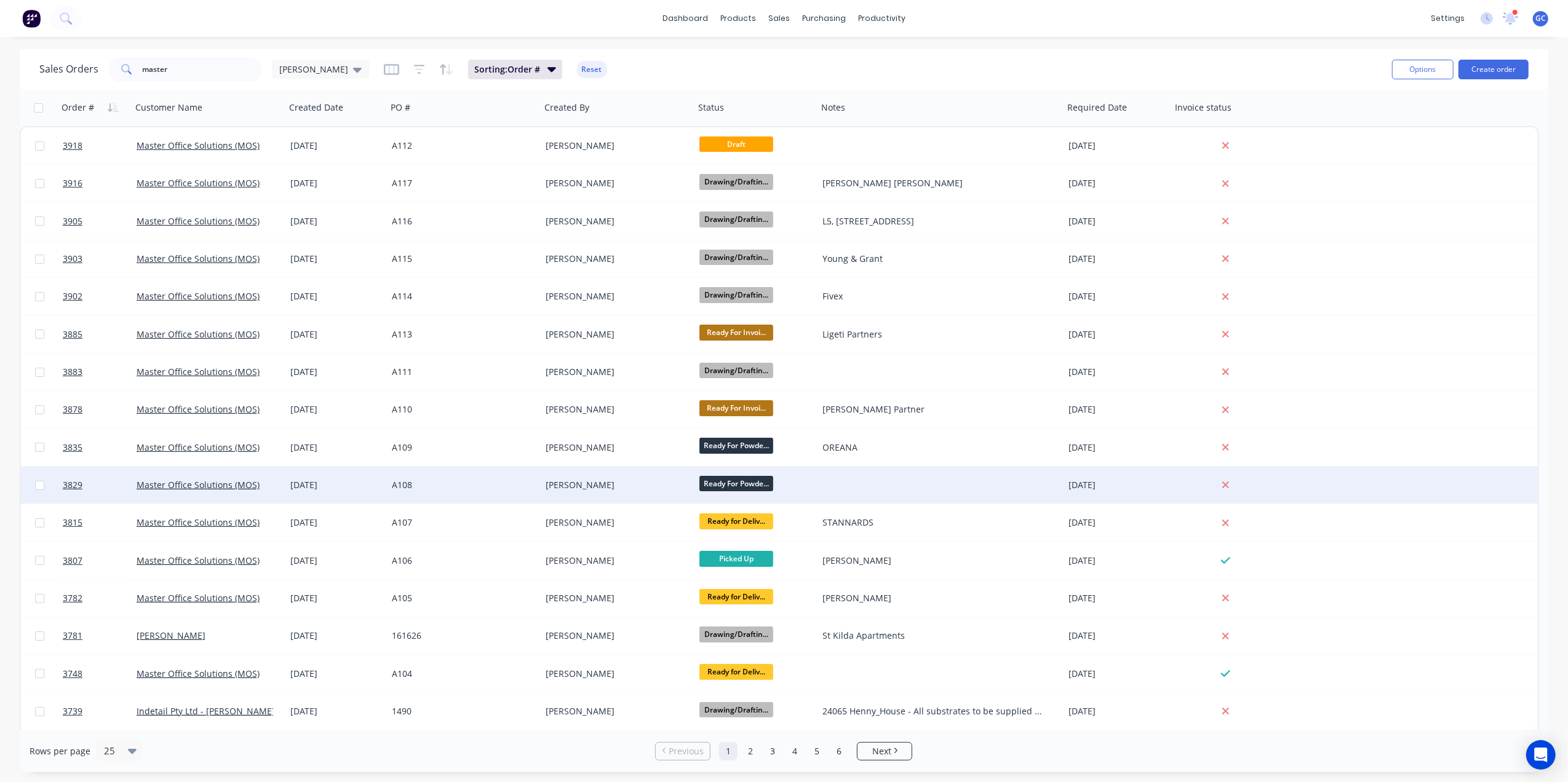
scroll to position [81, 0]
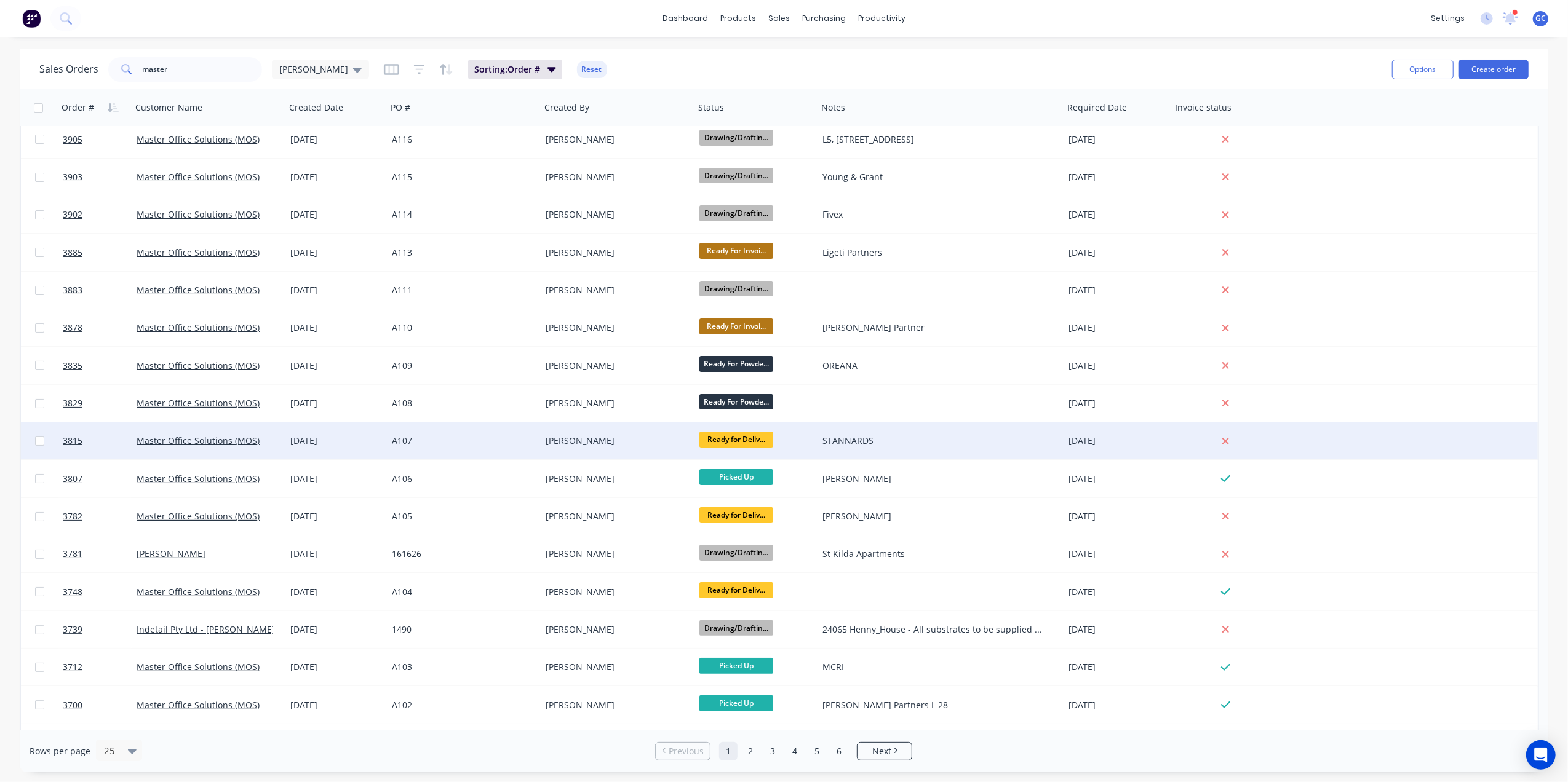
click at [592, 444] on div "[PERSON_NAME]" at bounding box center [614, 440] width 137 height 12
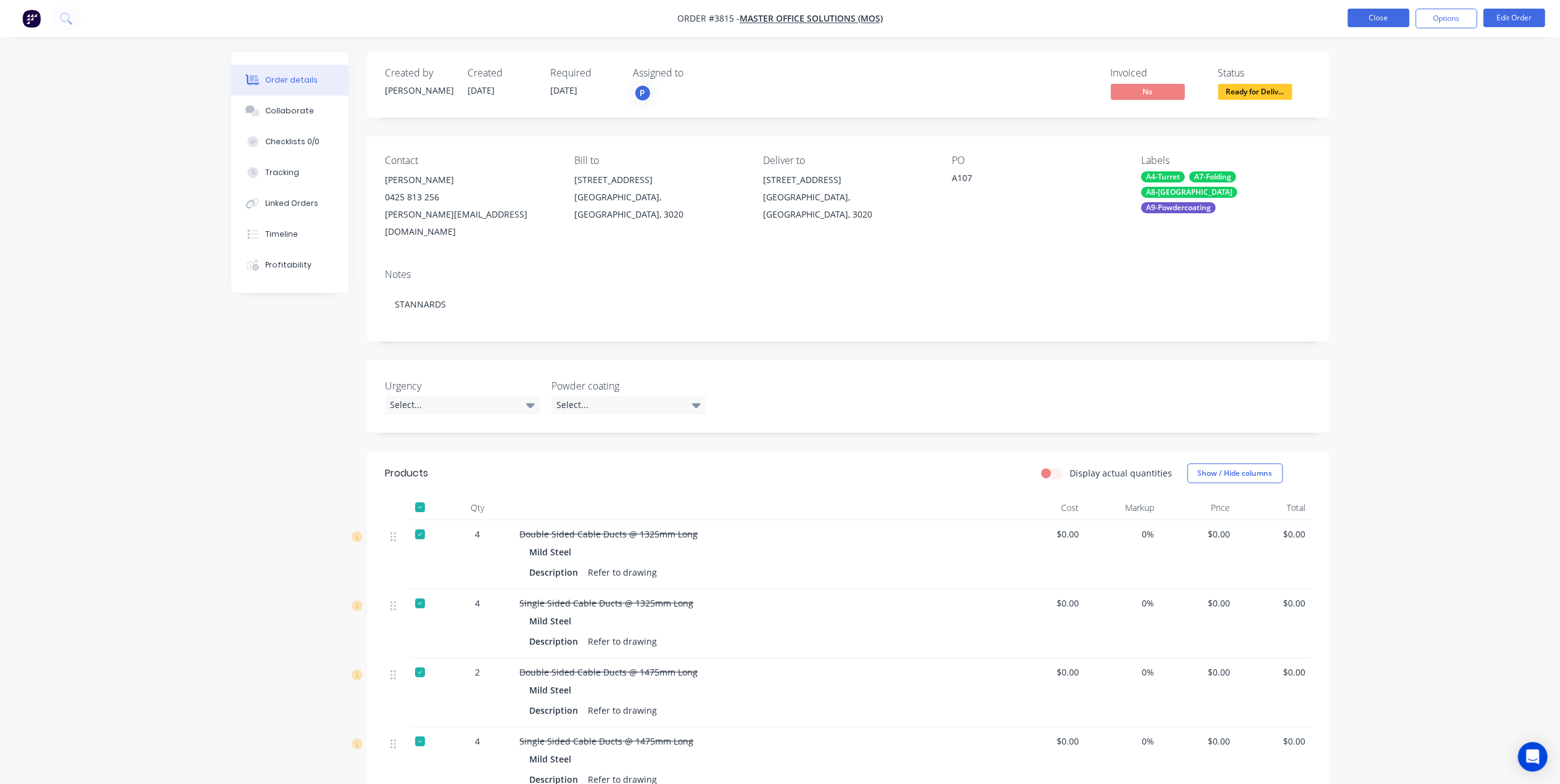
click at [1367, 21] on button "Close" at bounding box center [1378, 17] width 62 height 18
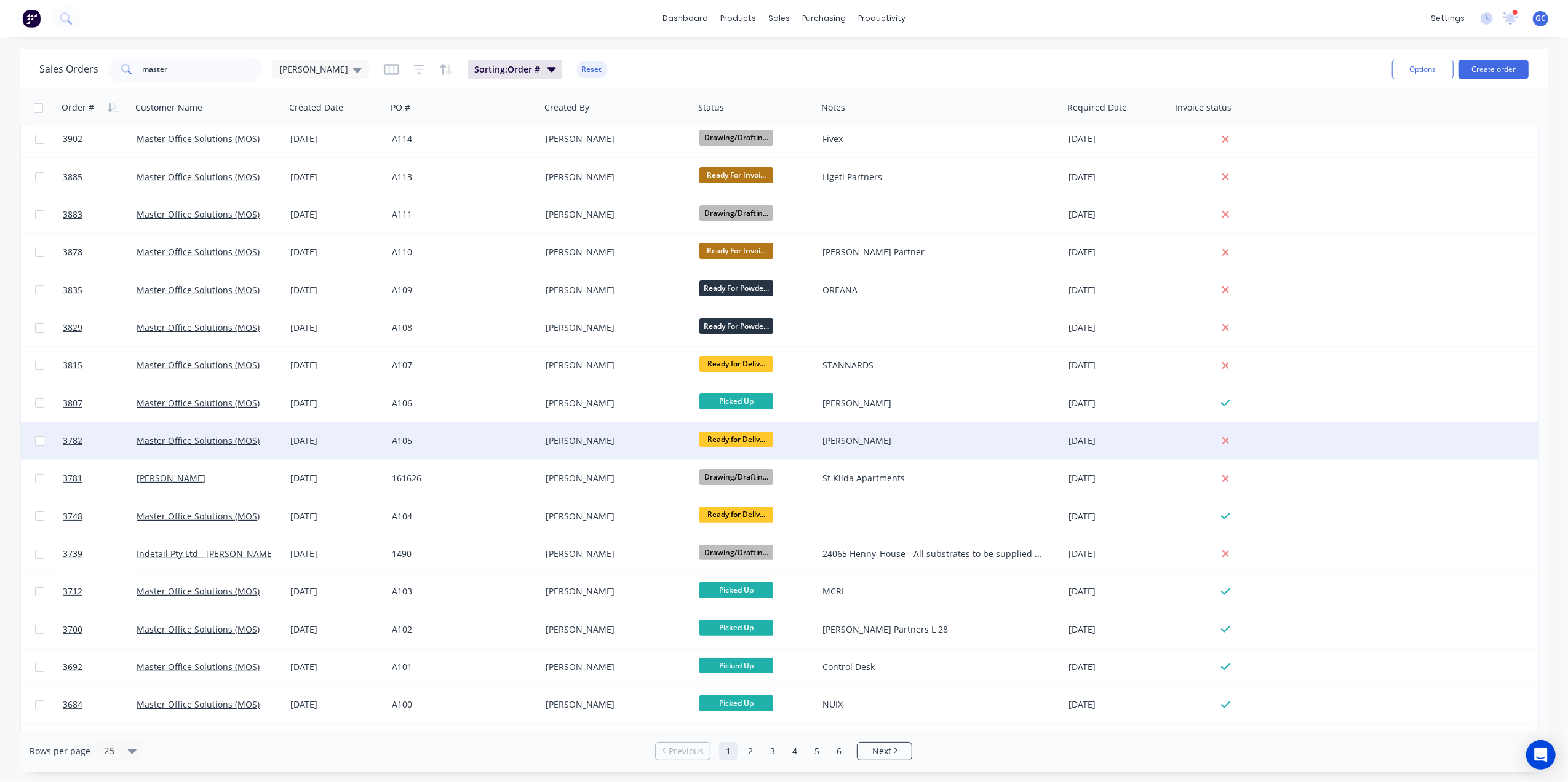
scroll to position [164, 0]
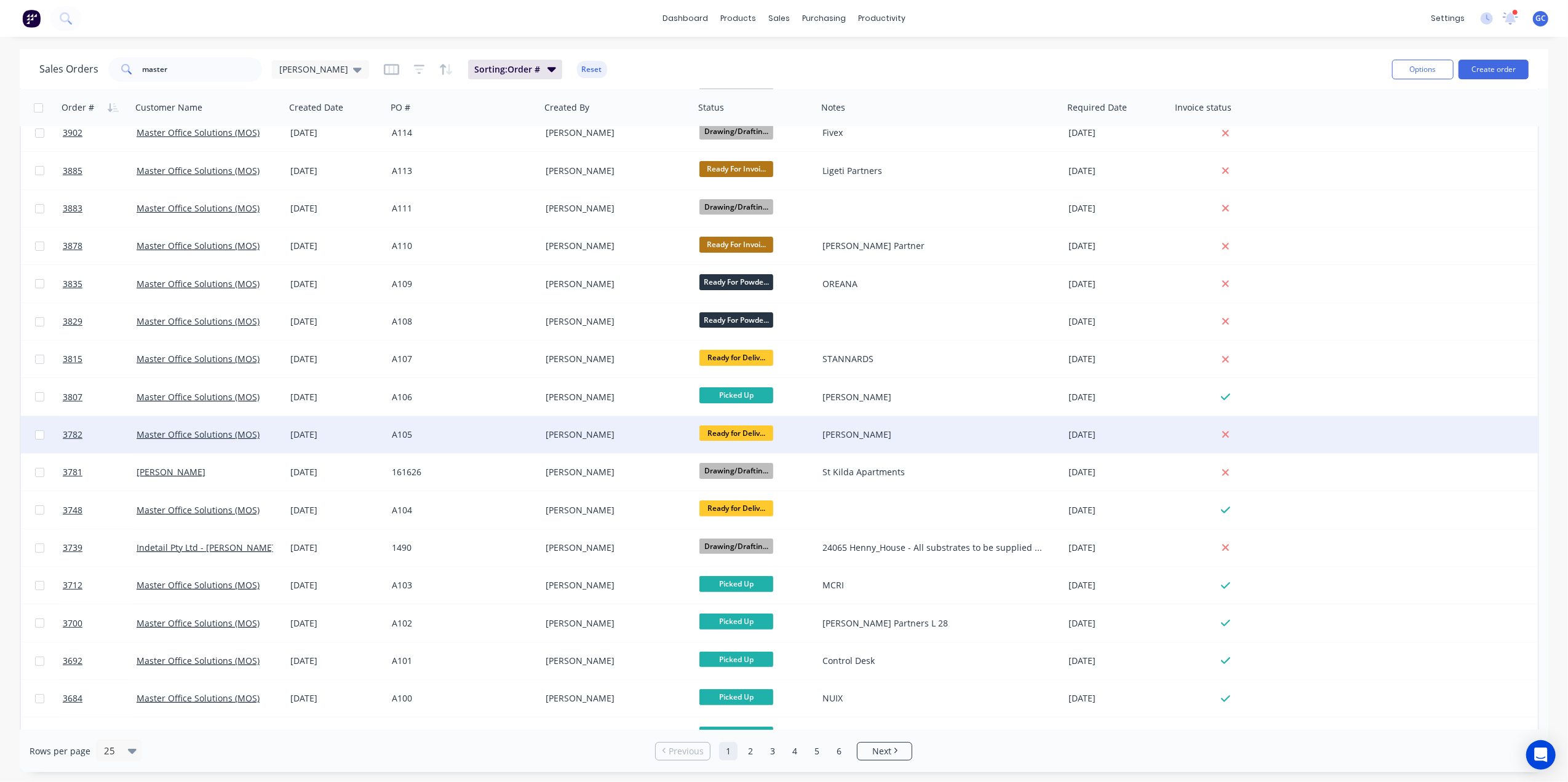
click at [639, 431] on div "[PERSON_NAME]" at bounding box center [614, 435] width 137 height 12
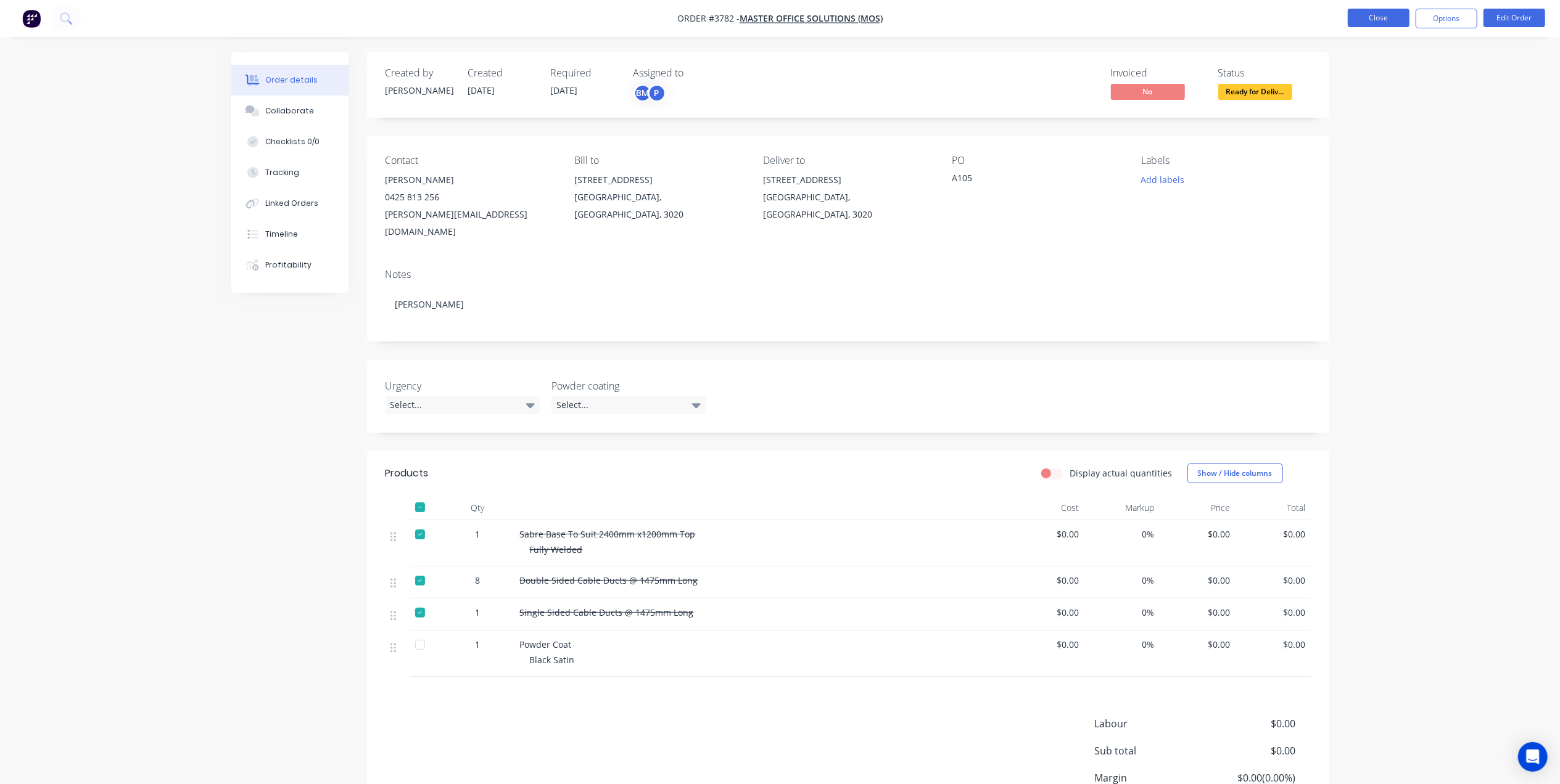
click at [1378, 11] on button "Close" at bounding box center [1378, 17] width 62 height 18
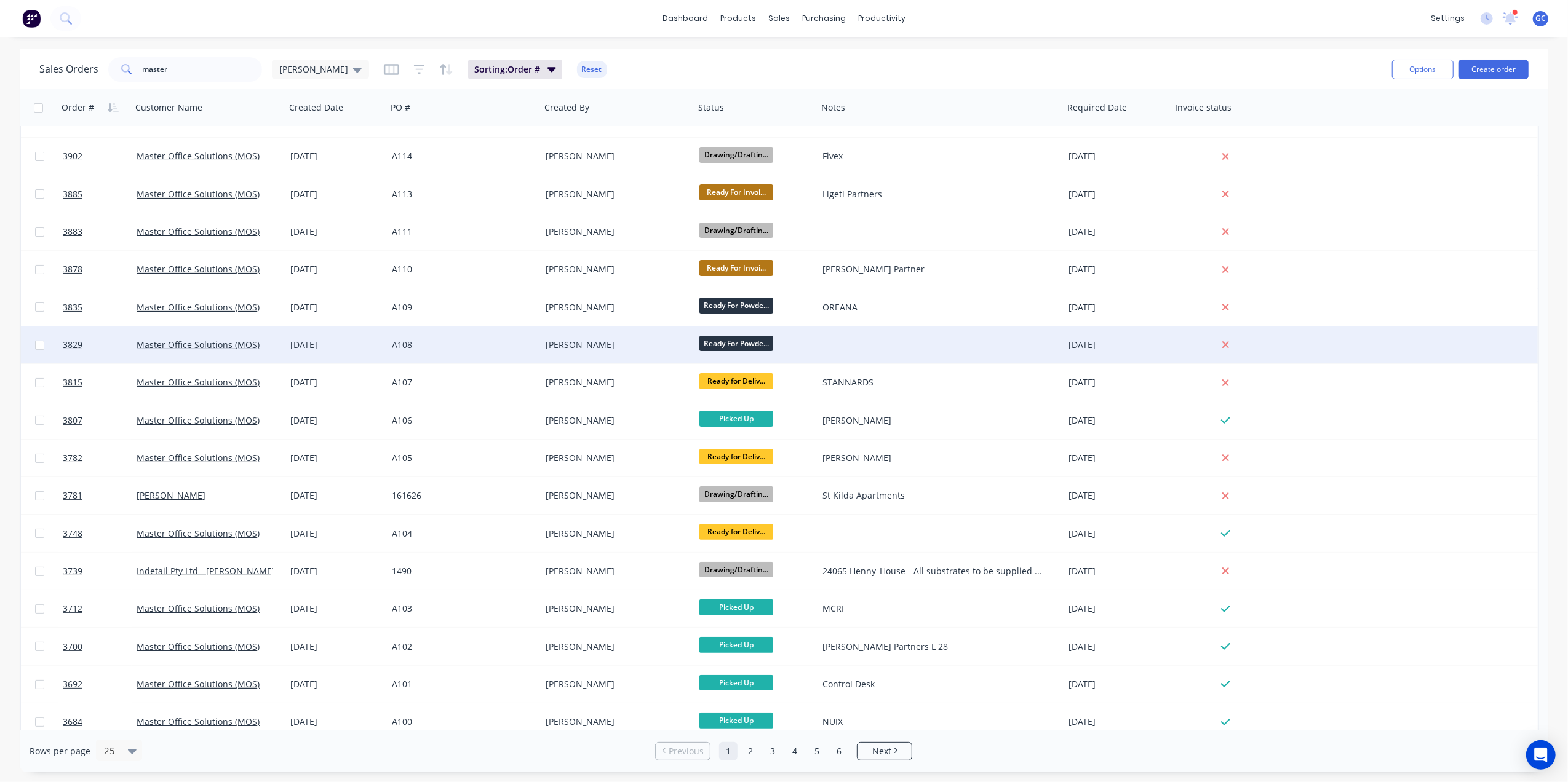
scroll to position [164, 0]
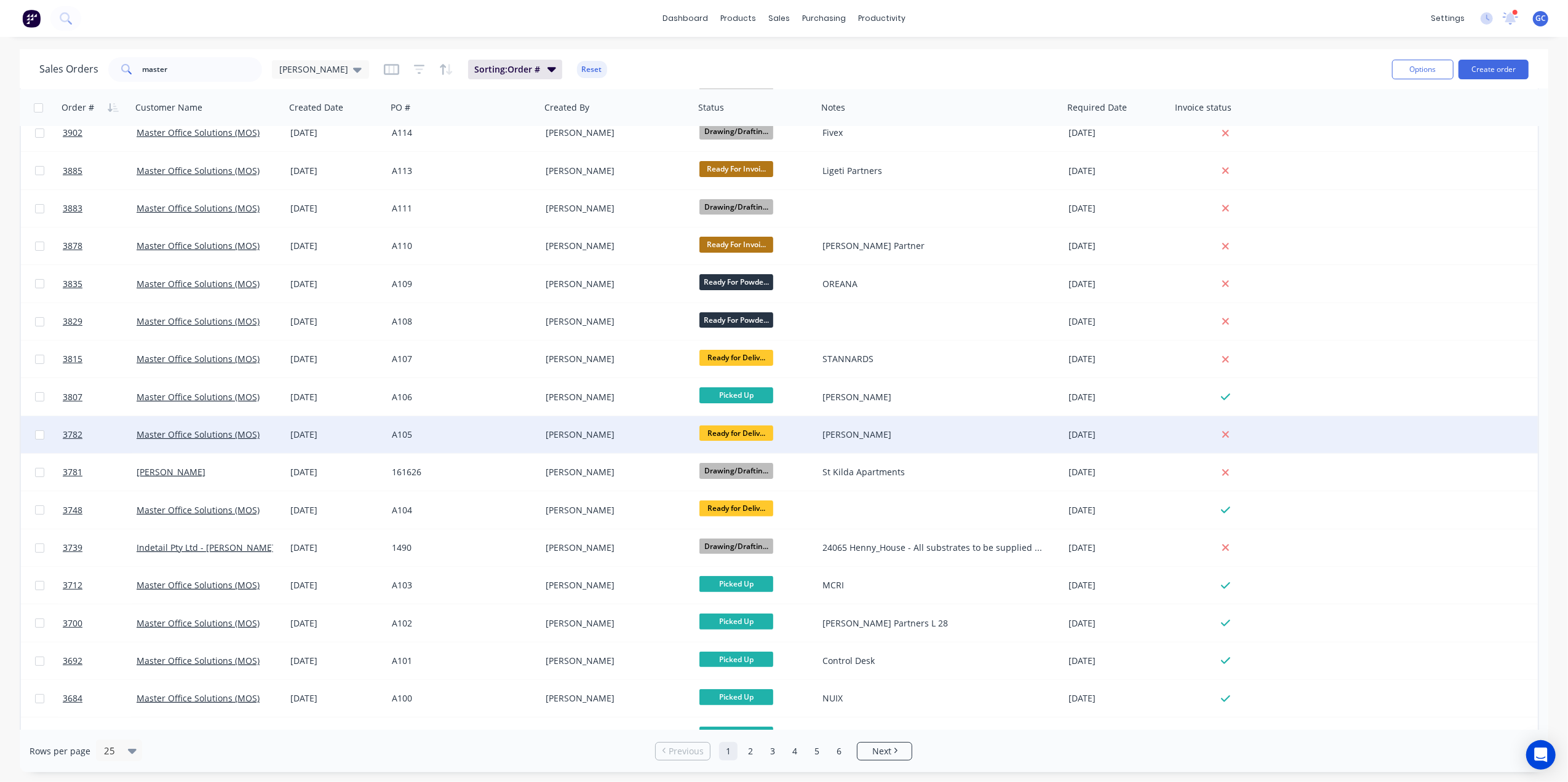
click at [640, 444] on div "[PERSON_NAME]" at bounding box center [617, 435] width 154 height 37
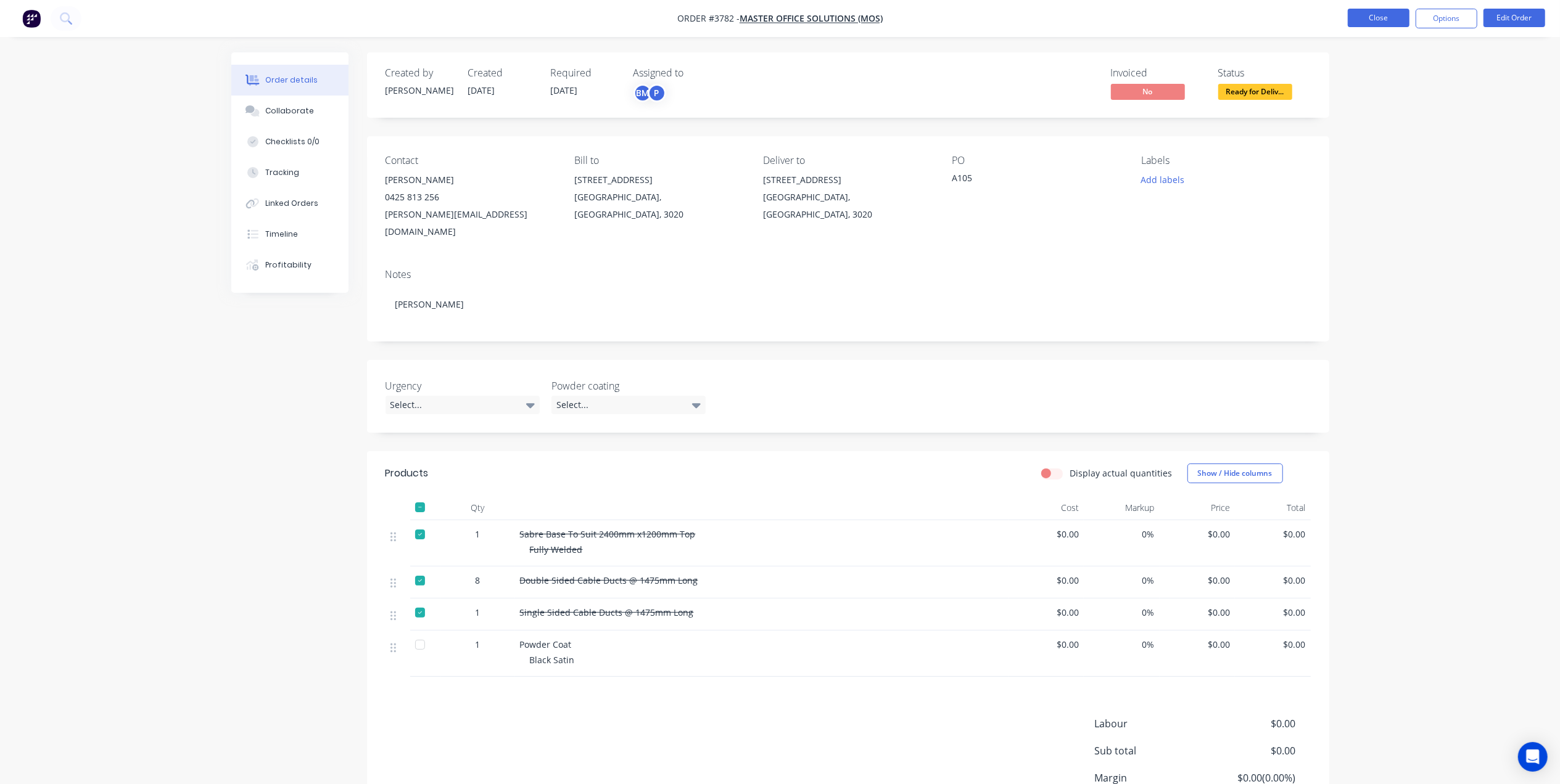
click at [1402, 25] on button "Close" at bounding box center [1378, 17] width 62 height 18
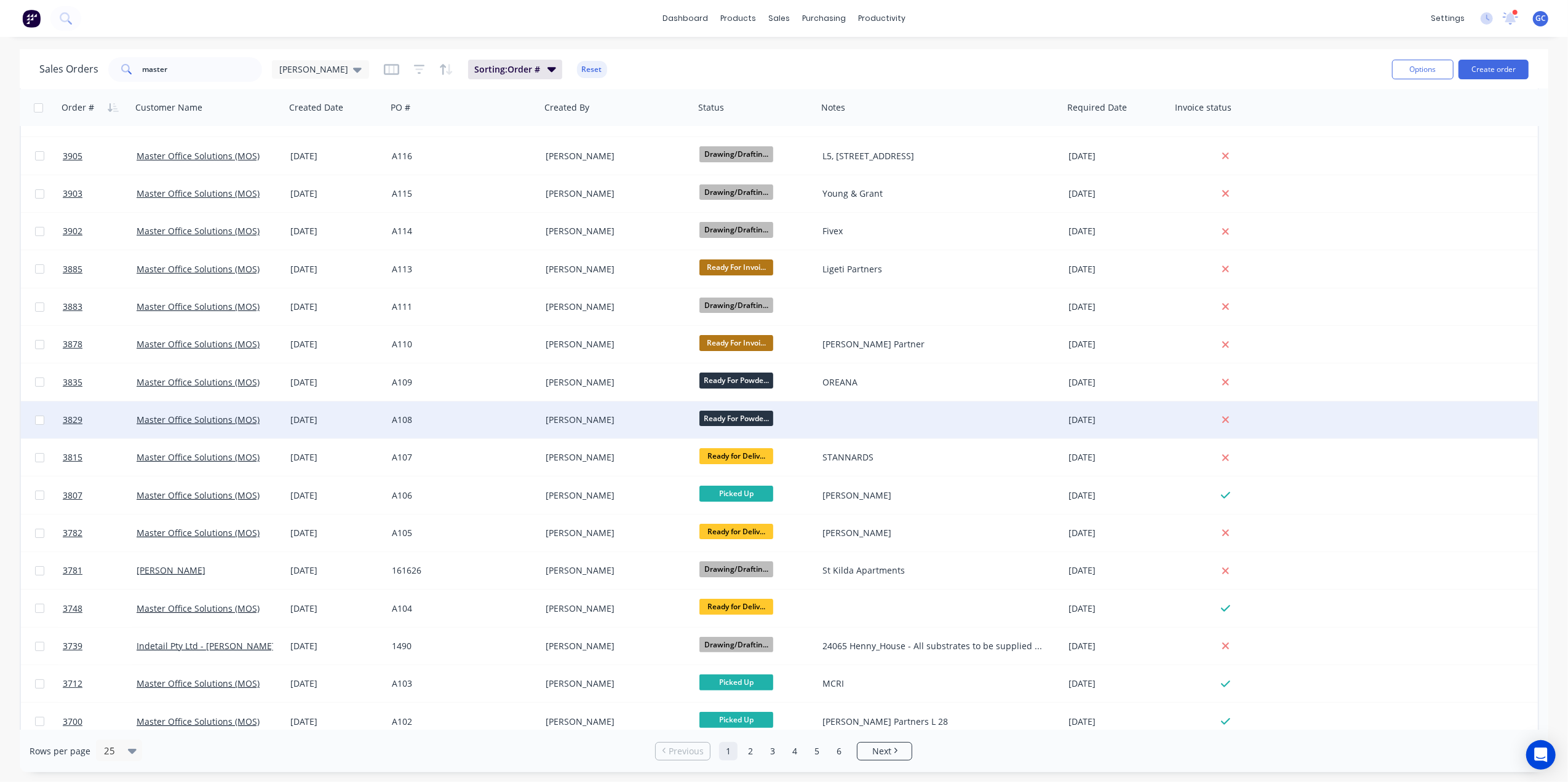
scroll to position [81, 0]
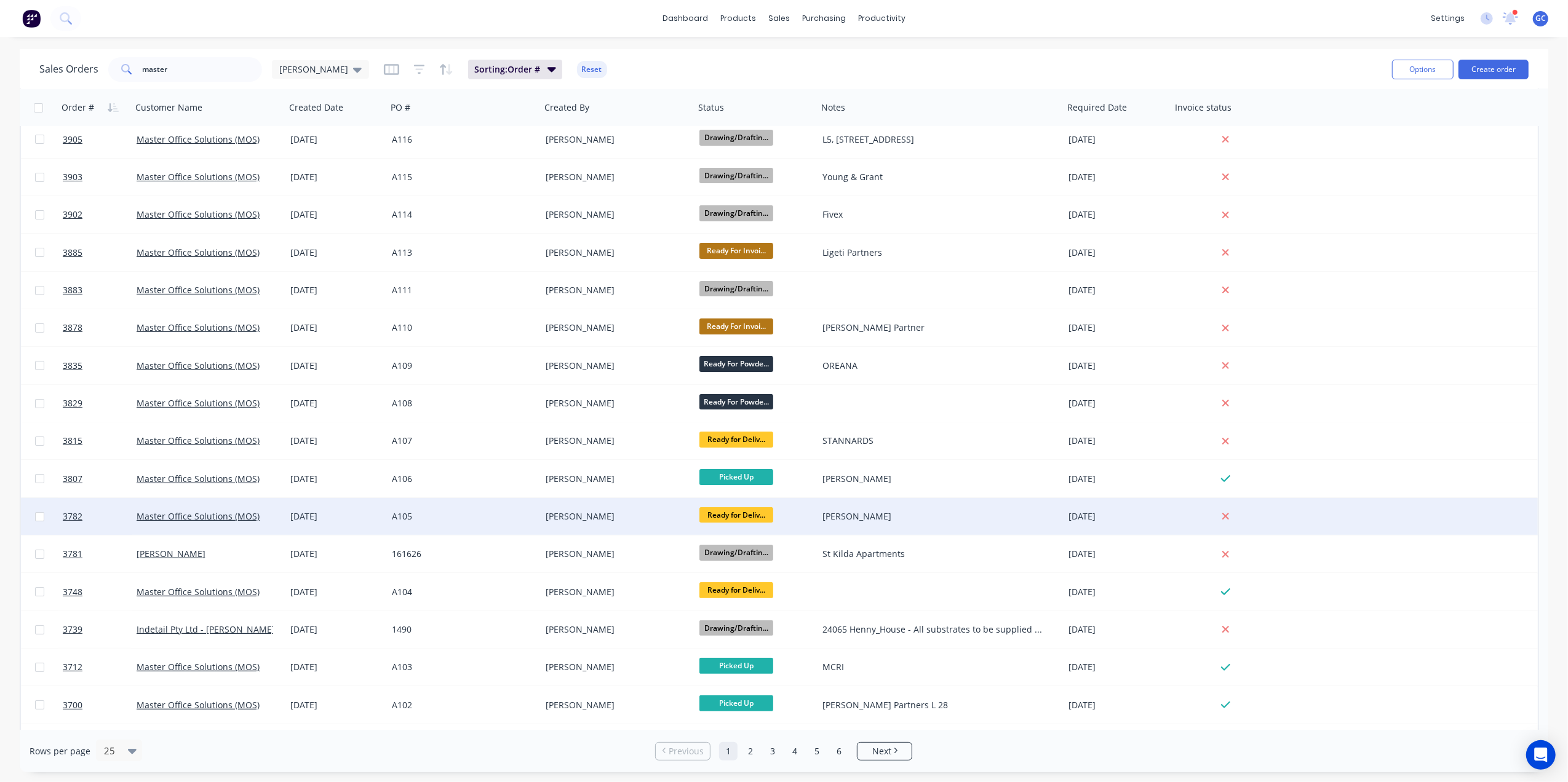
click at [607, 519] on div "[PERSON_NAME]" at bounding box center [614, 516] width 137 height 12
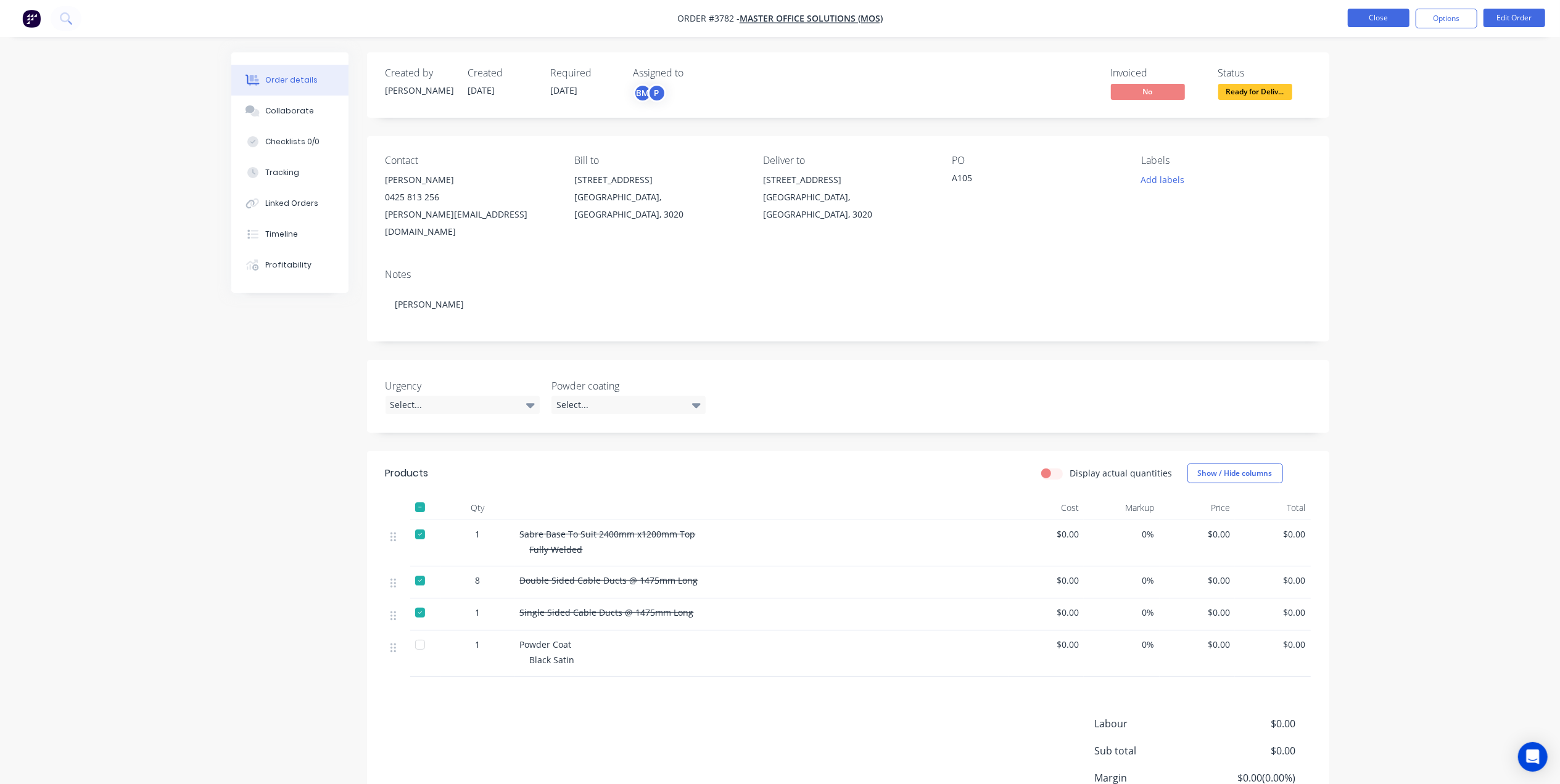
click at [1350, 25] on button "Close" at bounding box center [1378, 17] width 62 height 18
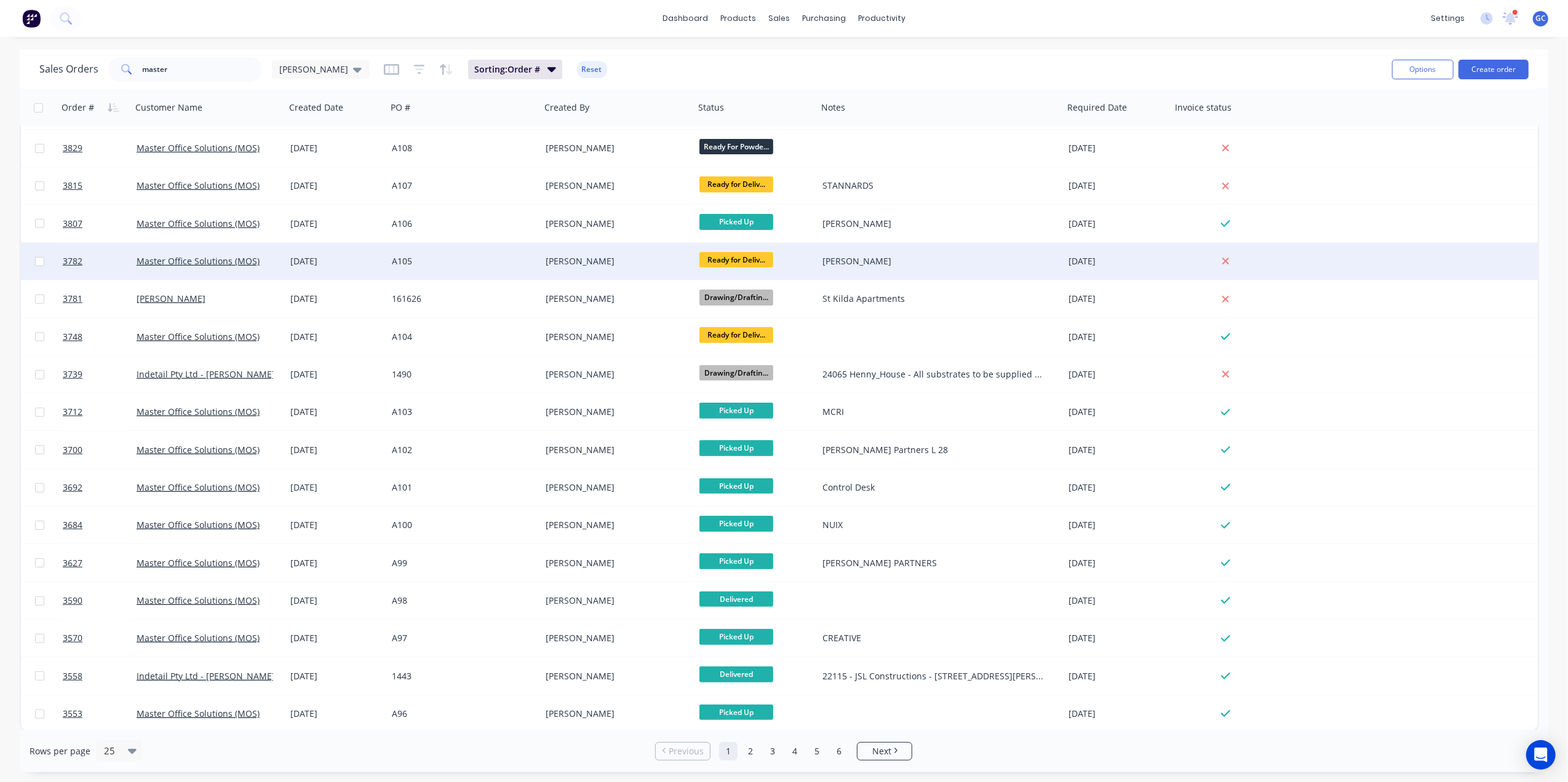
scroll to position [338, 0]
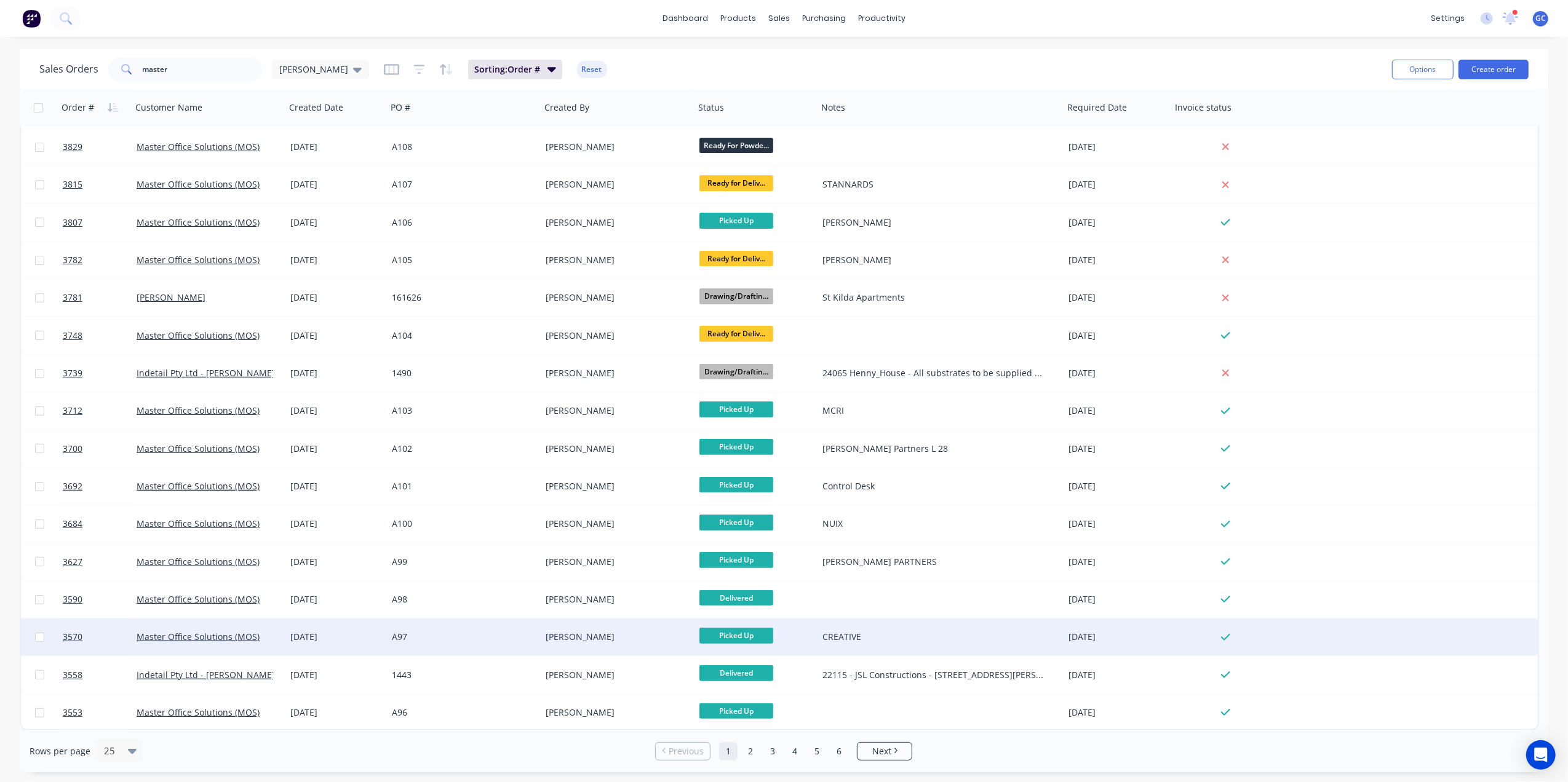
click at [608, 643] on div "[PERSON_NAME]" at bounding box center [617, 637] width 154 height 37
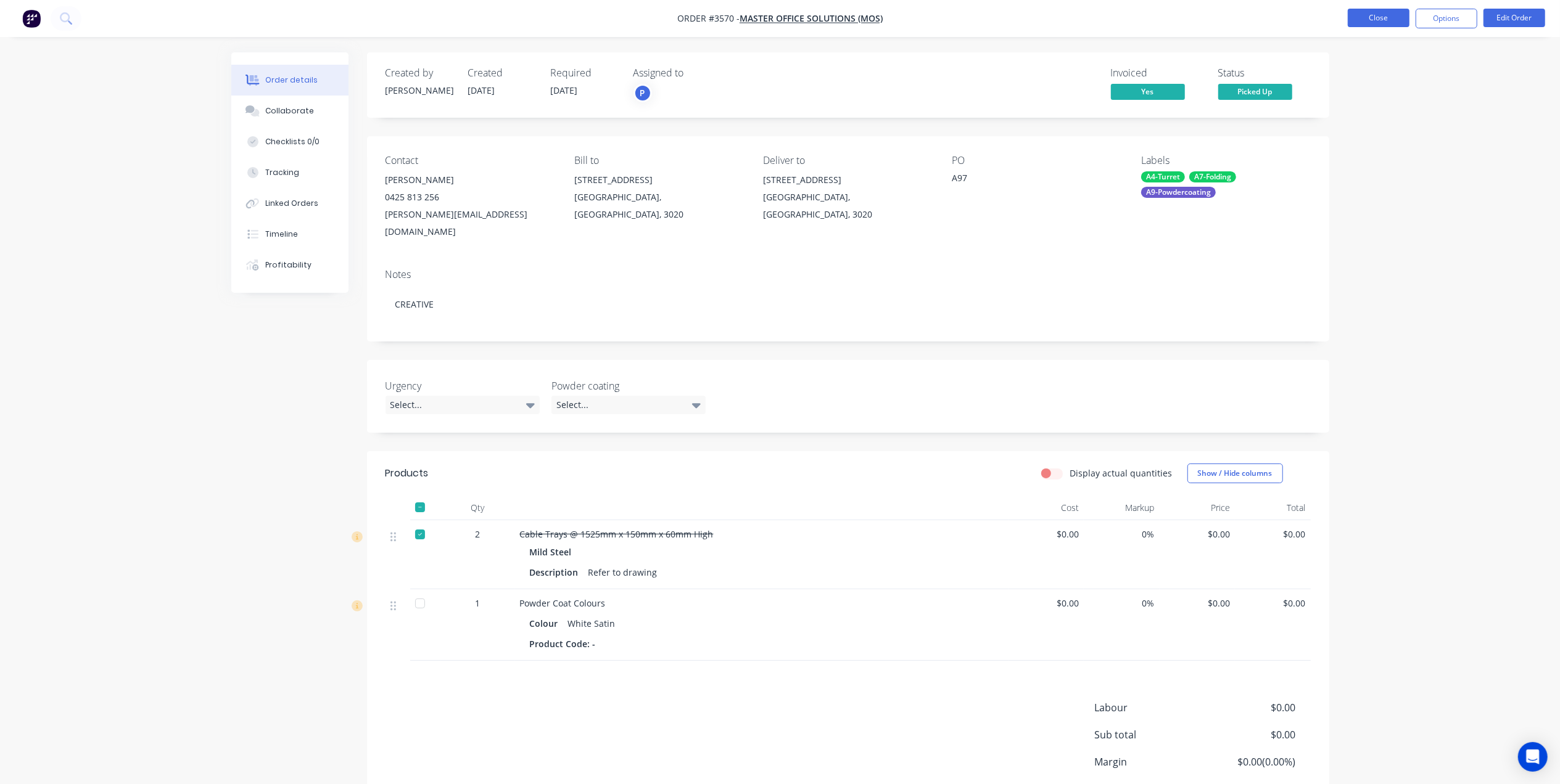
click at [1390, 21] on button "Close" at bounding box center [1378, 17] width 62 height 18
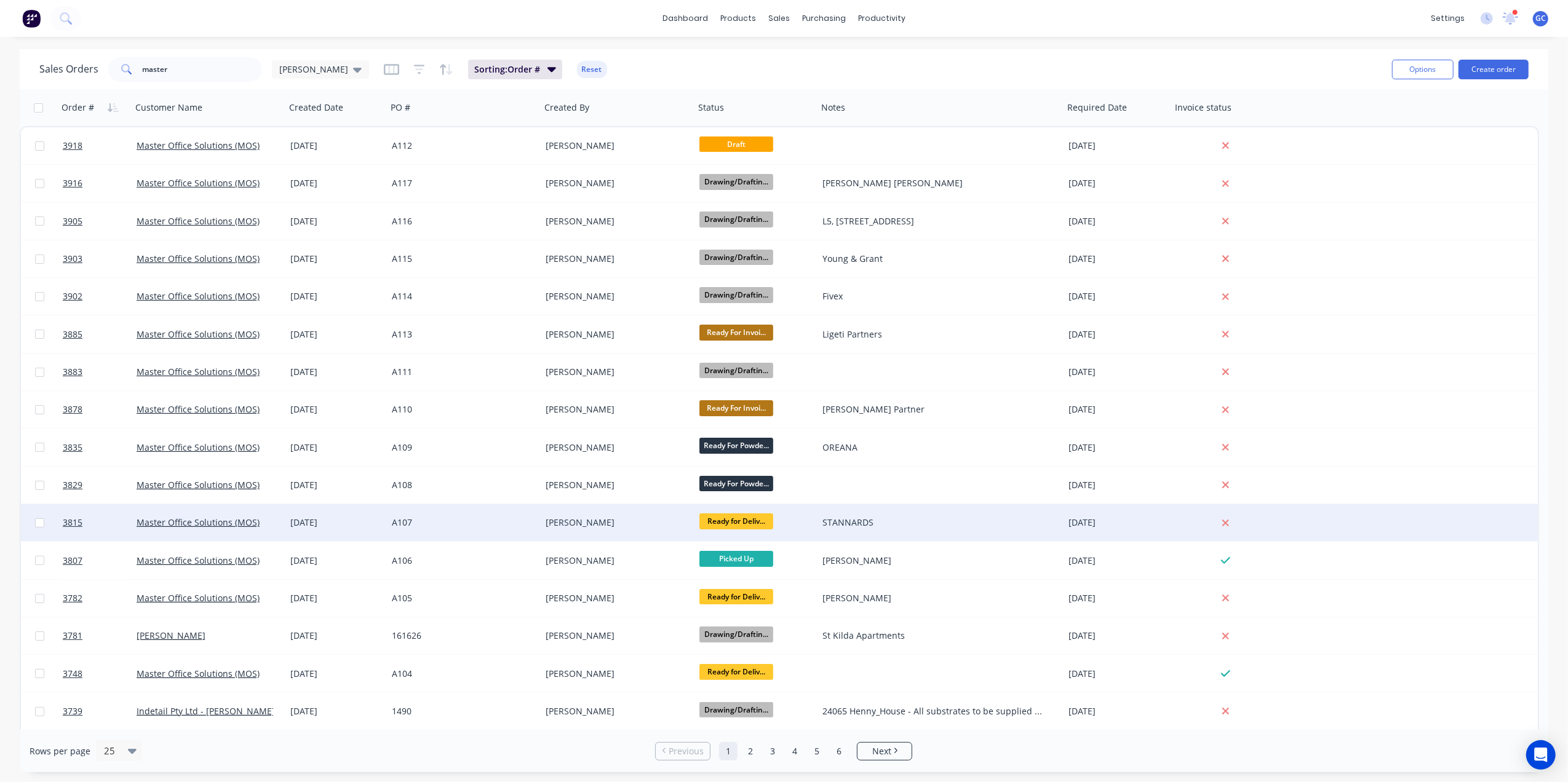
scroll to position [328, 0]
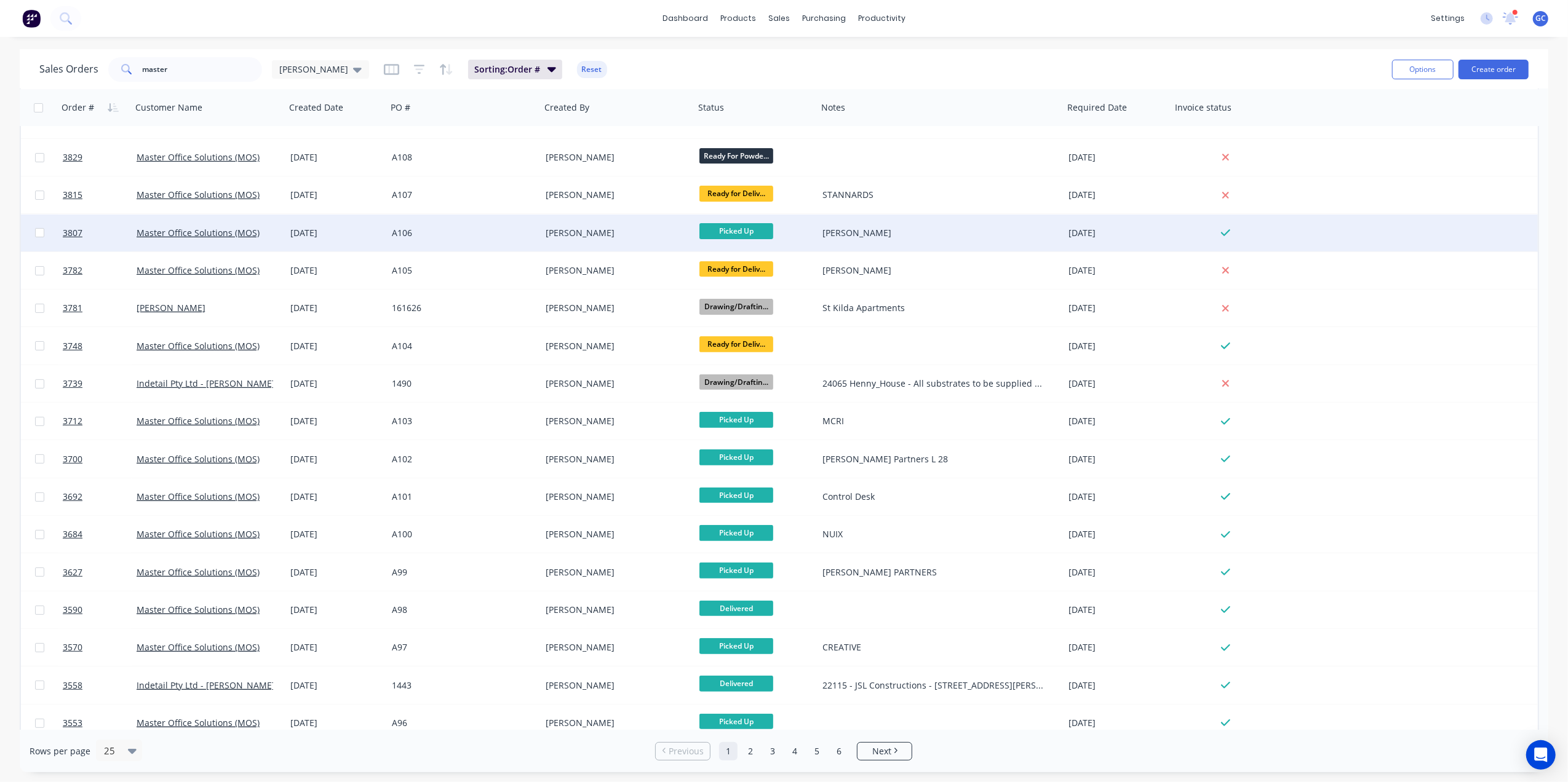
click at [674, 222] on div "[PERSON_NAME]" at bounding box center [617, 233] width 154 height 37
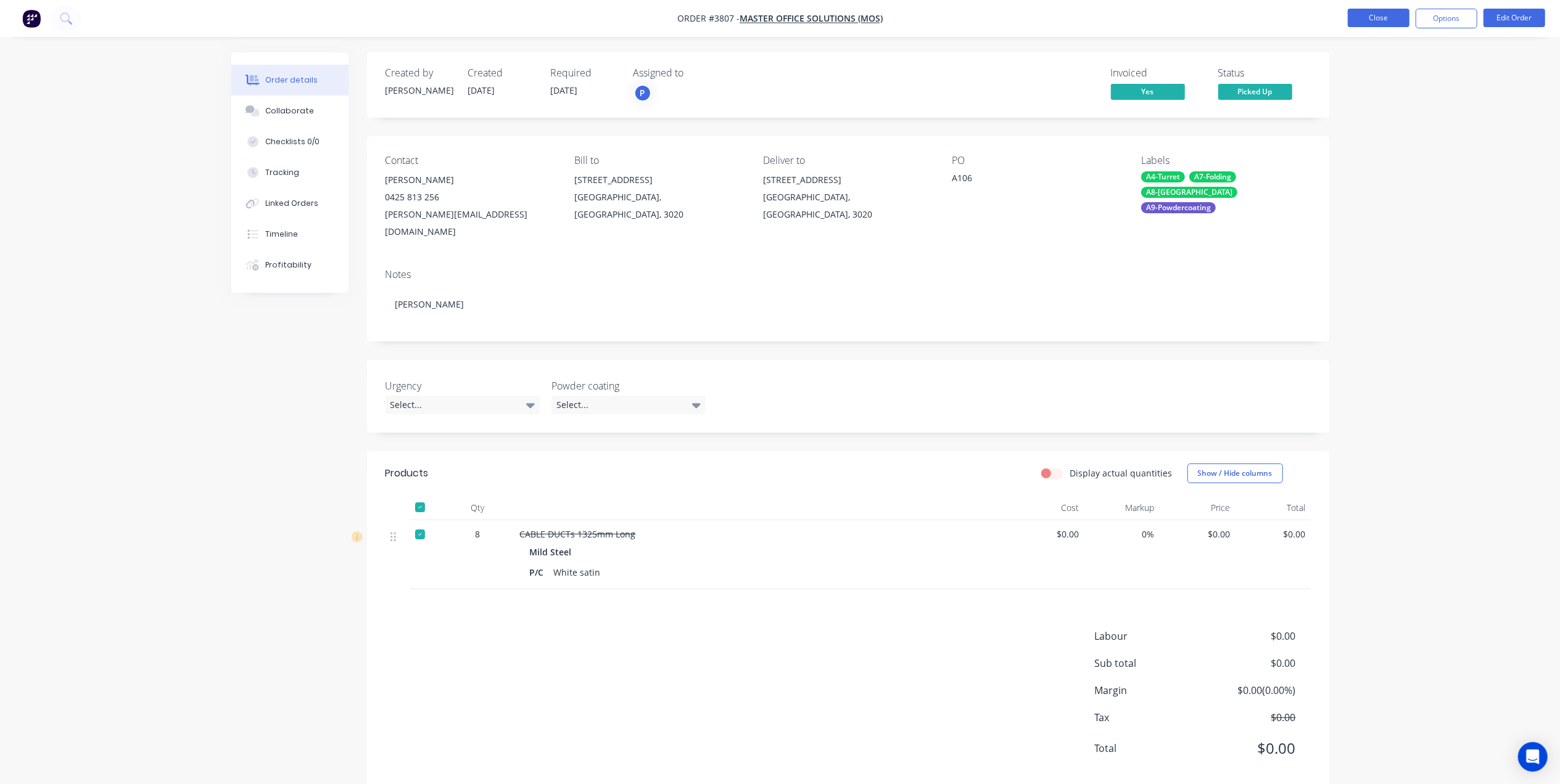
click at [1362, 23] on button "Close" at bounding box center [1378, 17] width 62 height 18
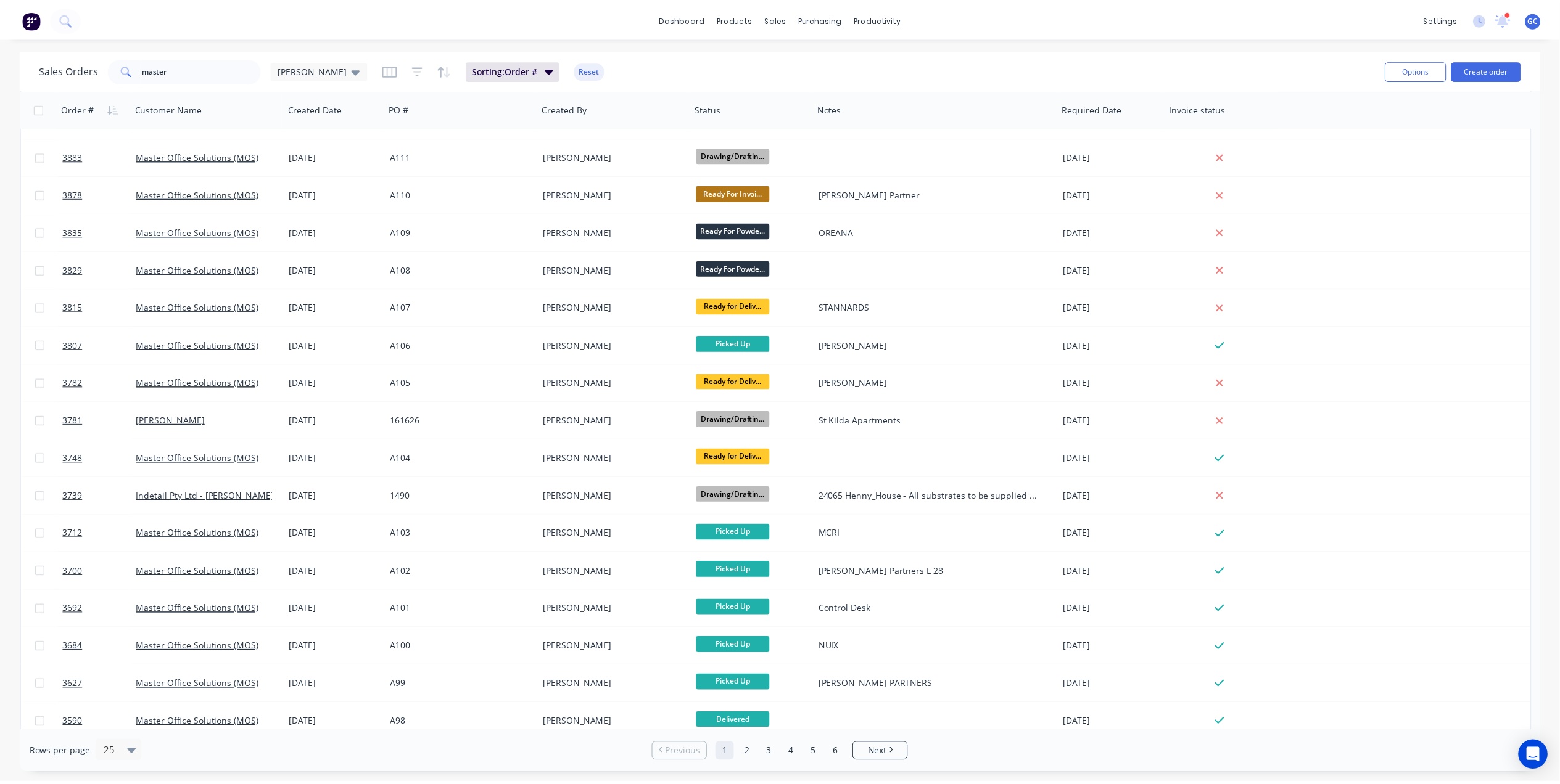
scroll to position [247, 0]
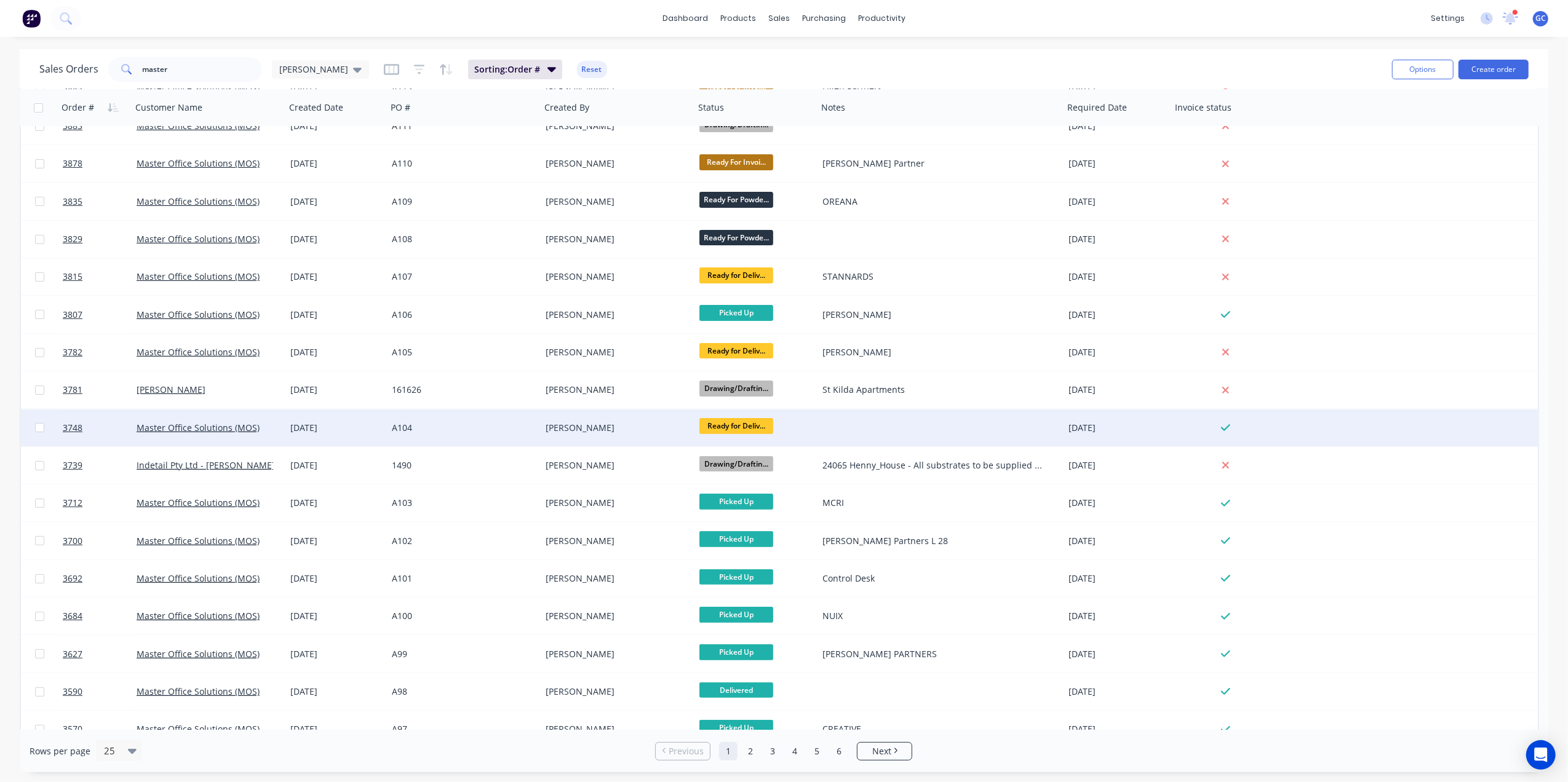
click at [665, 435] on div "[PERSON_NAME]" at bounding box center [617, 428] width 154 height 37
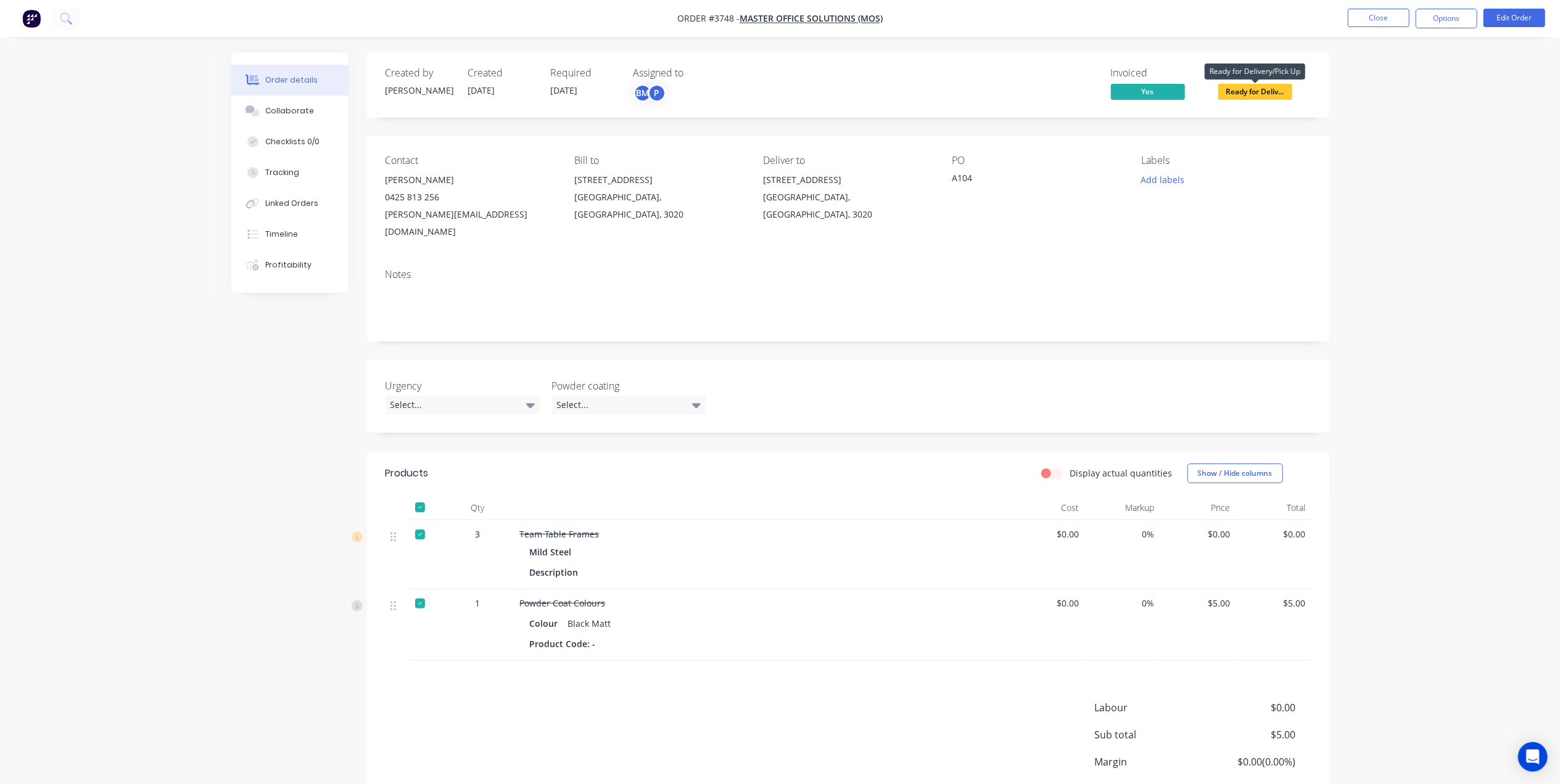
click at [1251, 89] on span "Ready for Deliv..." at bounding box center [1255, 92] width 74 height 16
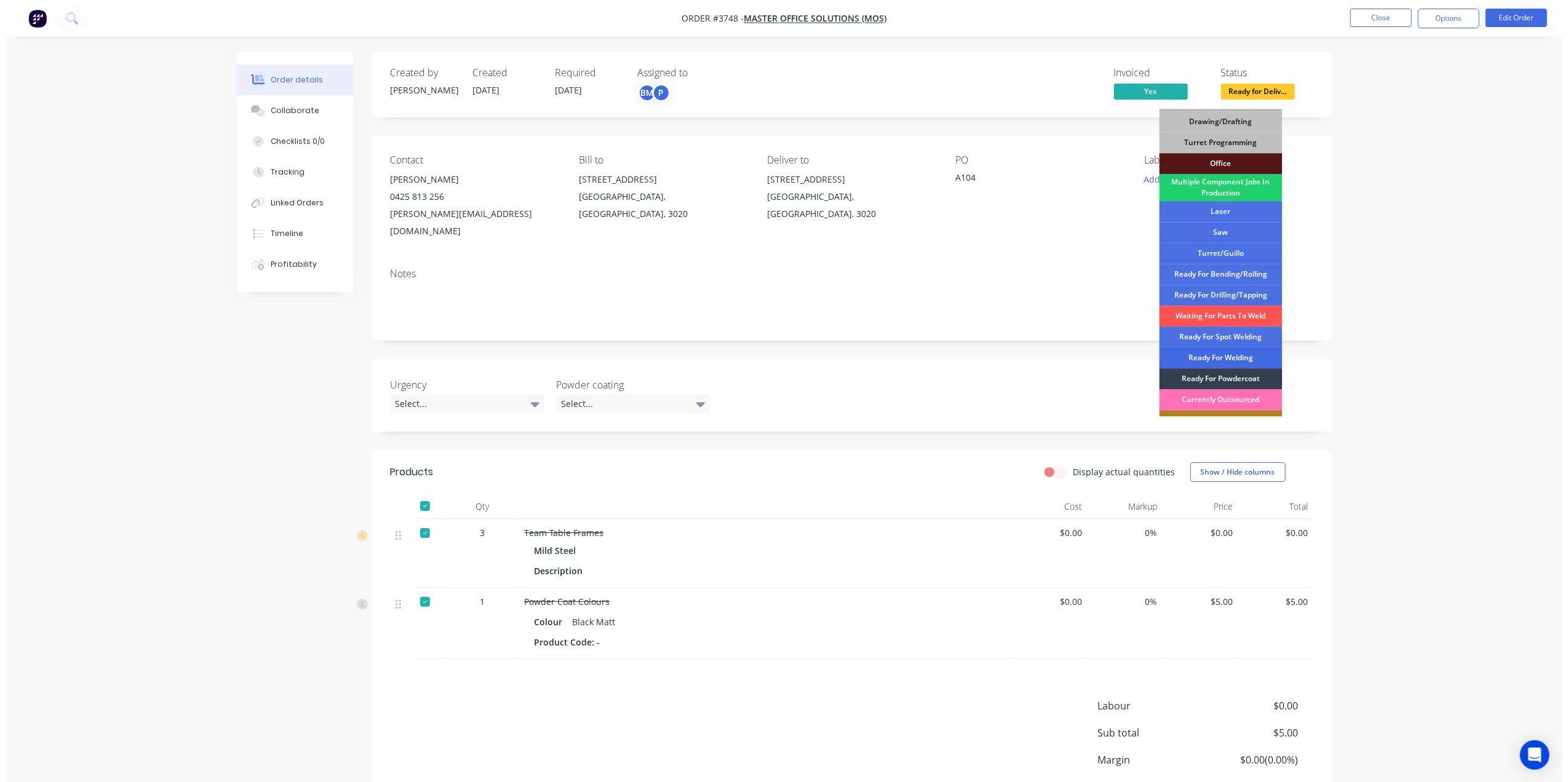
scroll to position [159, 0]
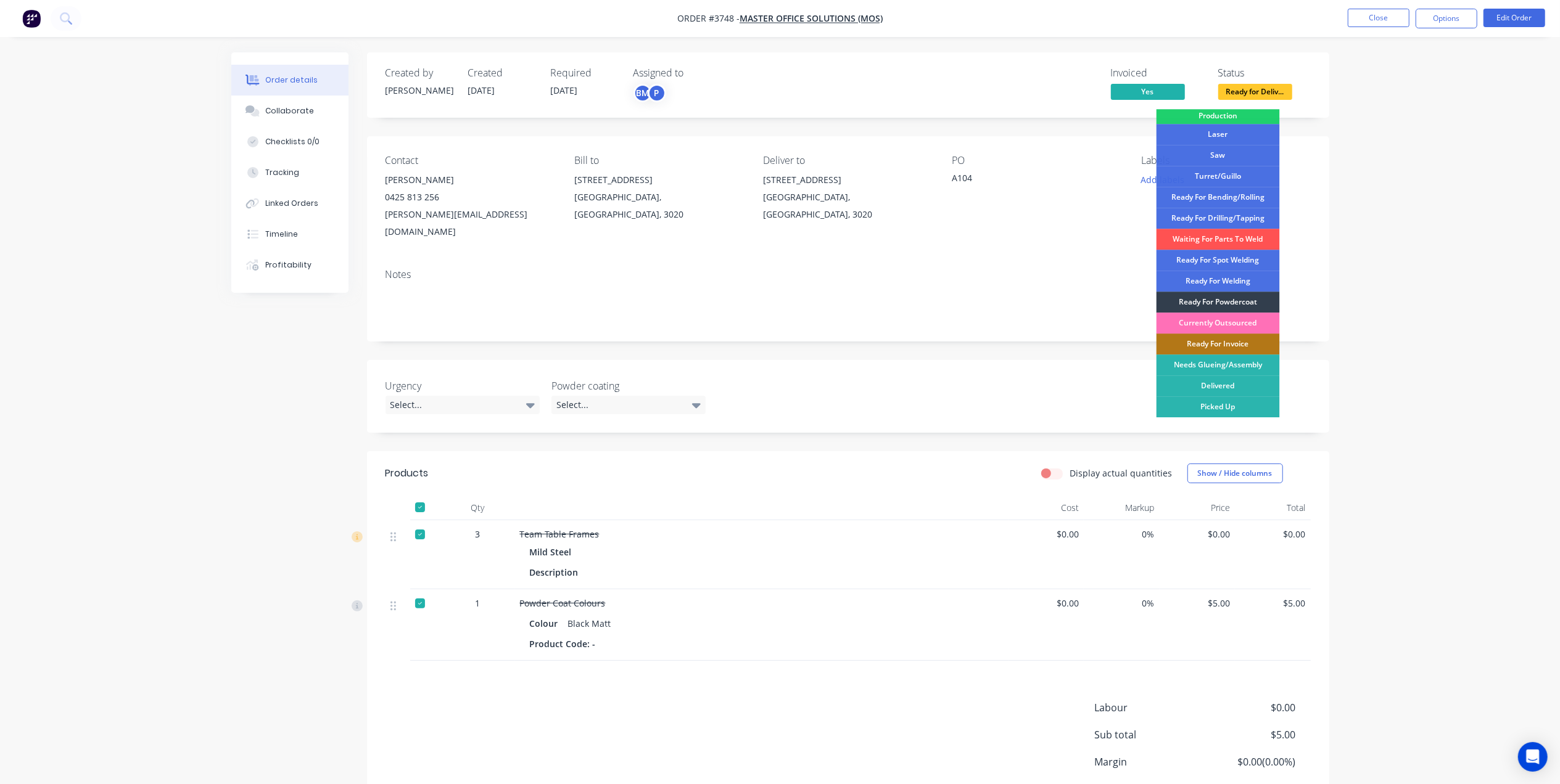
click at [1232, 339] on div "Ready For Invoice" at bounding box center [1217, 343] width 123 height 21
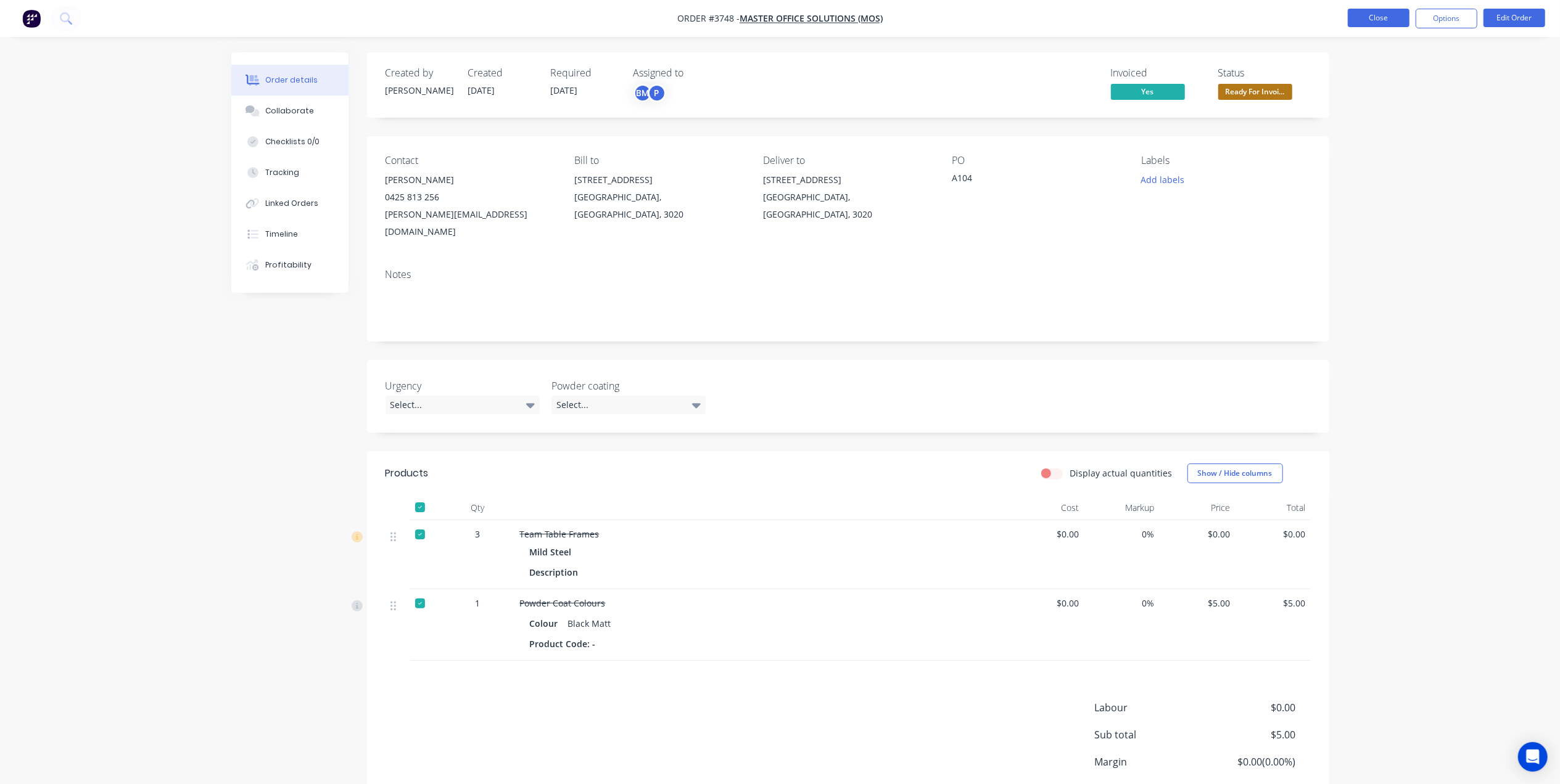
click at [1384, 21] on button "Close" at bounding box center [1378, 17] width 62 height 18
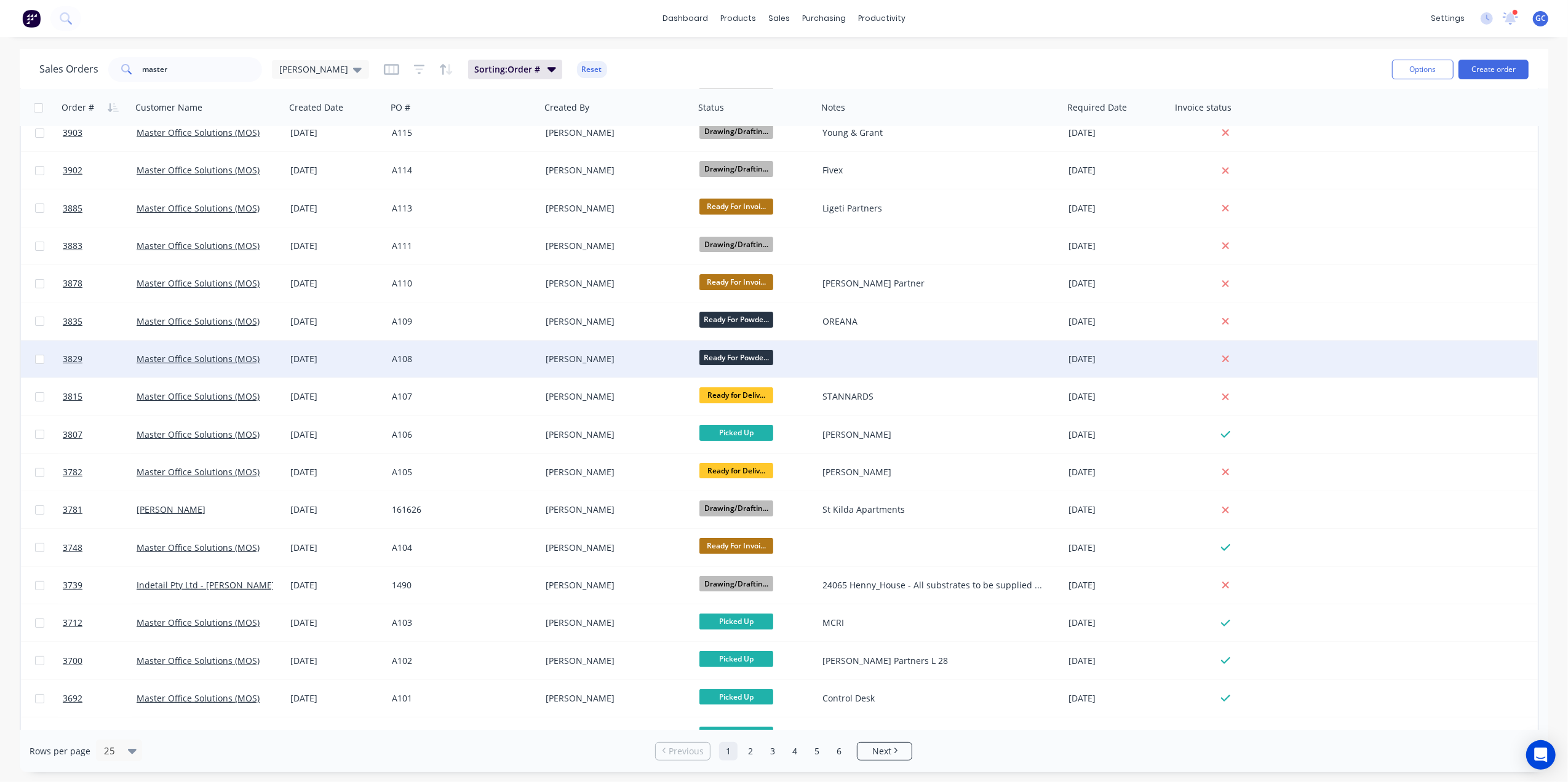
scroll to position [164, 0]
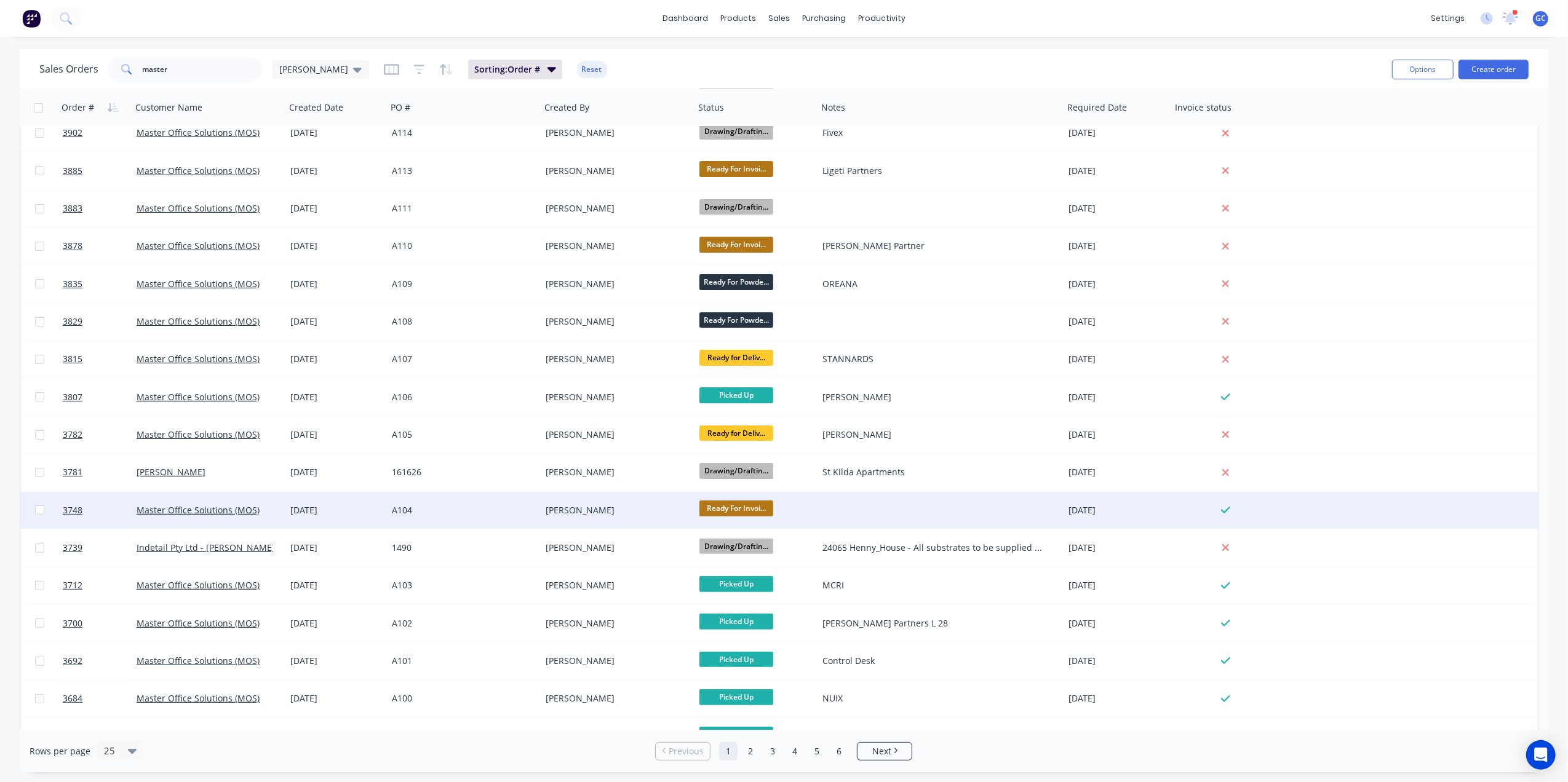
click at [724, 510] on span "Ready For Invoi..." at bounding box center [737, 508] width 74 height 16
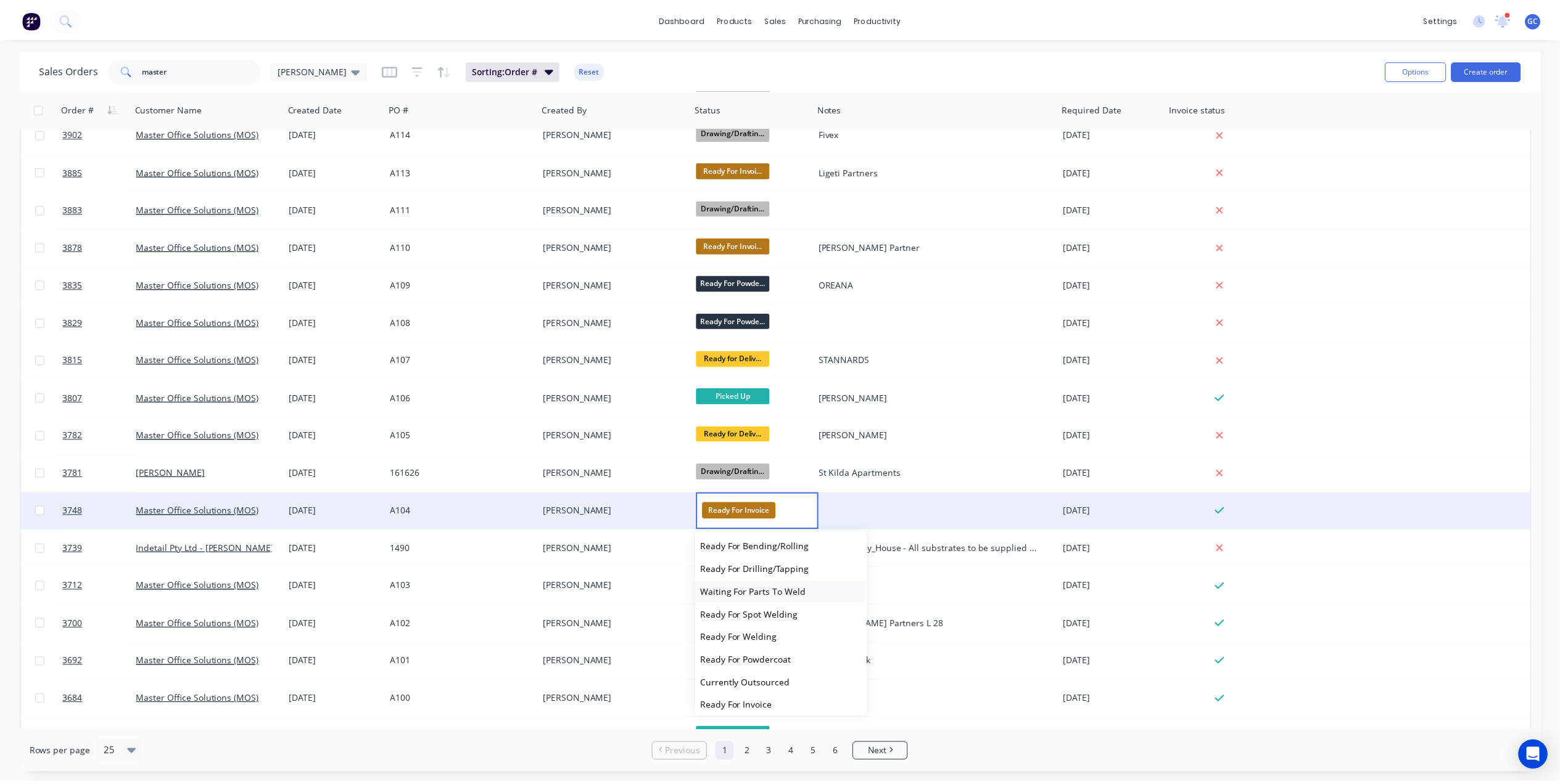
scroll to position [349, 0]
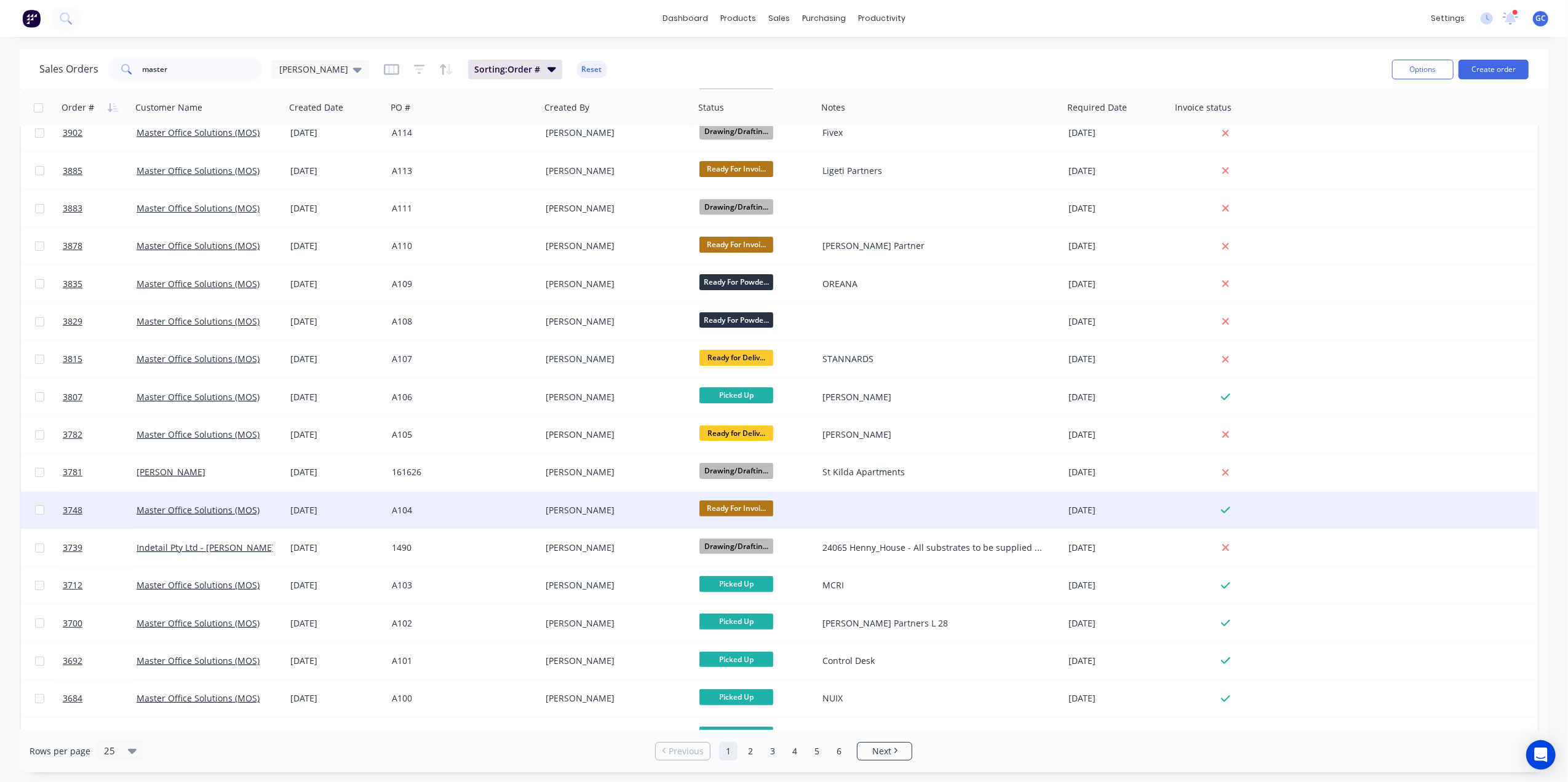
click at [655, 505] on div "[PERSON_NAME]" at bounding box center [614, 510] width 137 height 12
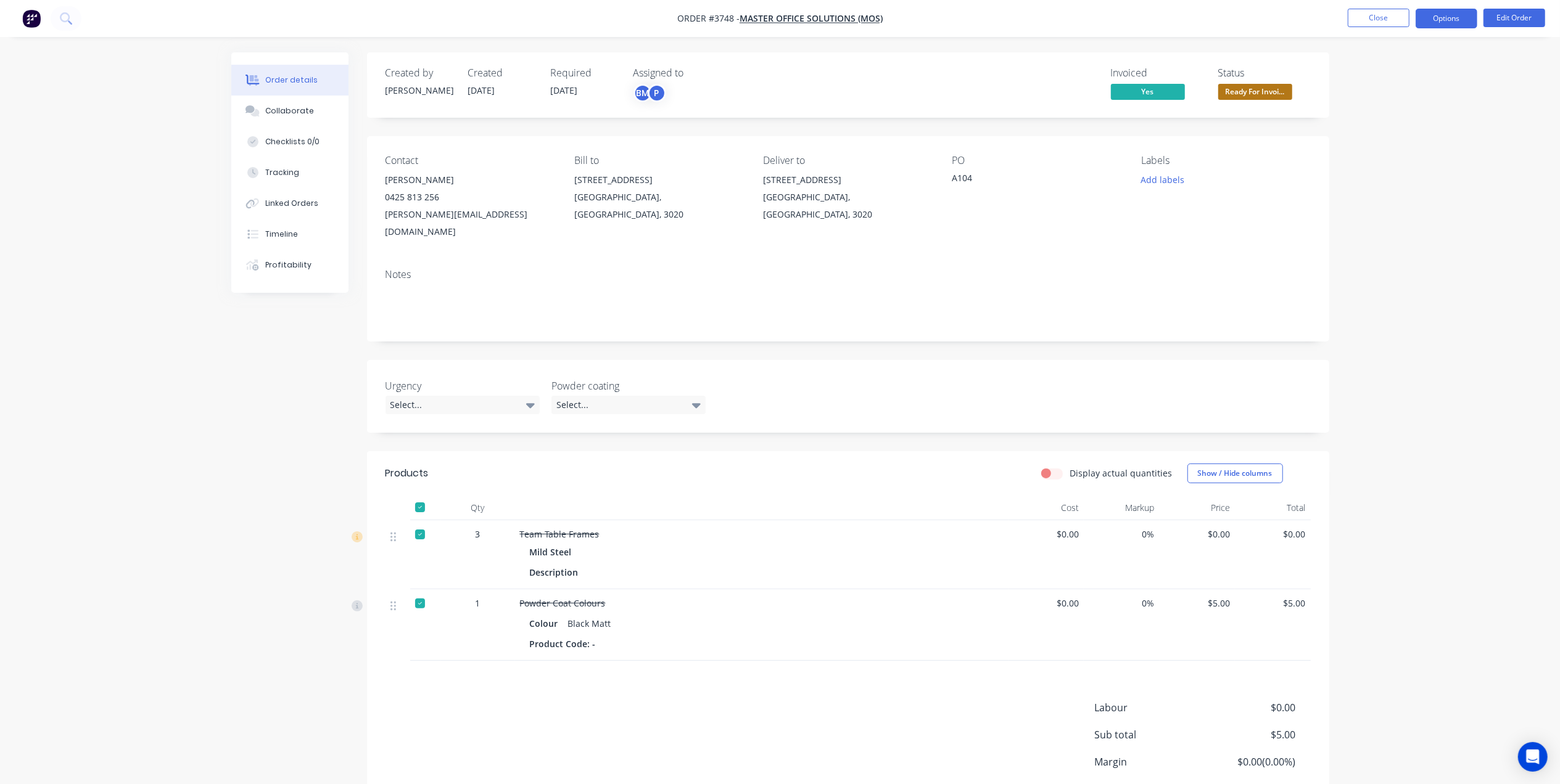
click at [1451, 17] on button "Options" at bounding box center [1446, 18] width 62 height 20
click at [1399, 163] on button "Delivery Docket" at bounding box center [1409, 173] width 135 height 25
click at [1402, 129] on div "Without pricing" at bounding box center [1409, 125] width 113 height 18
click at [1255, 84] on span "Ready For Invoi..." at bounding box center [1255, 92] width 74 height 16
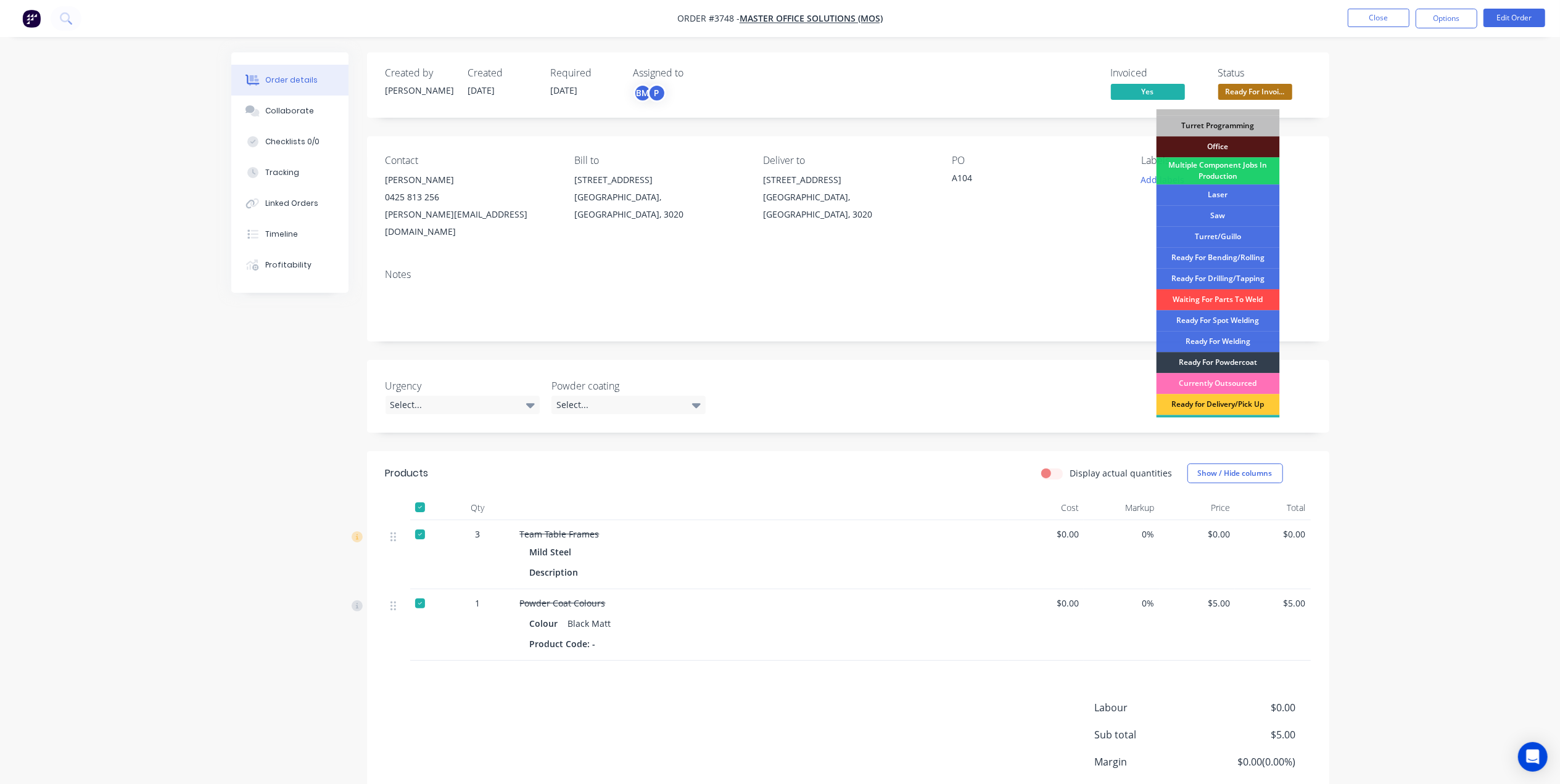
scroll to position [159, 0]
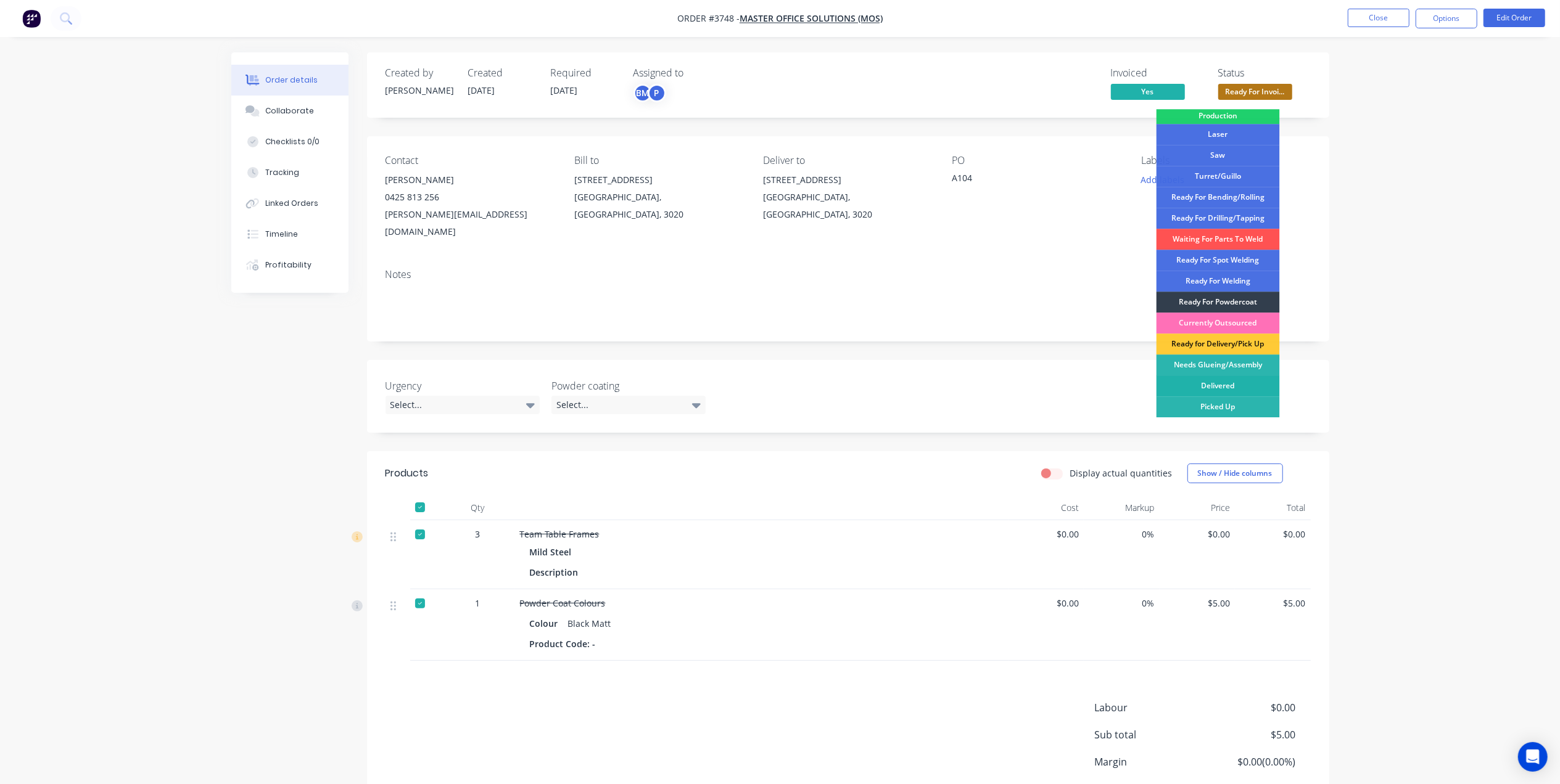
click at [1244, 380] on div "Delivered" at bounding box center [1217, 385] width 123 height 21
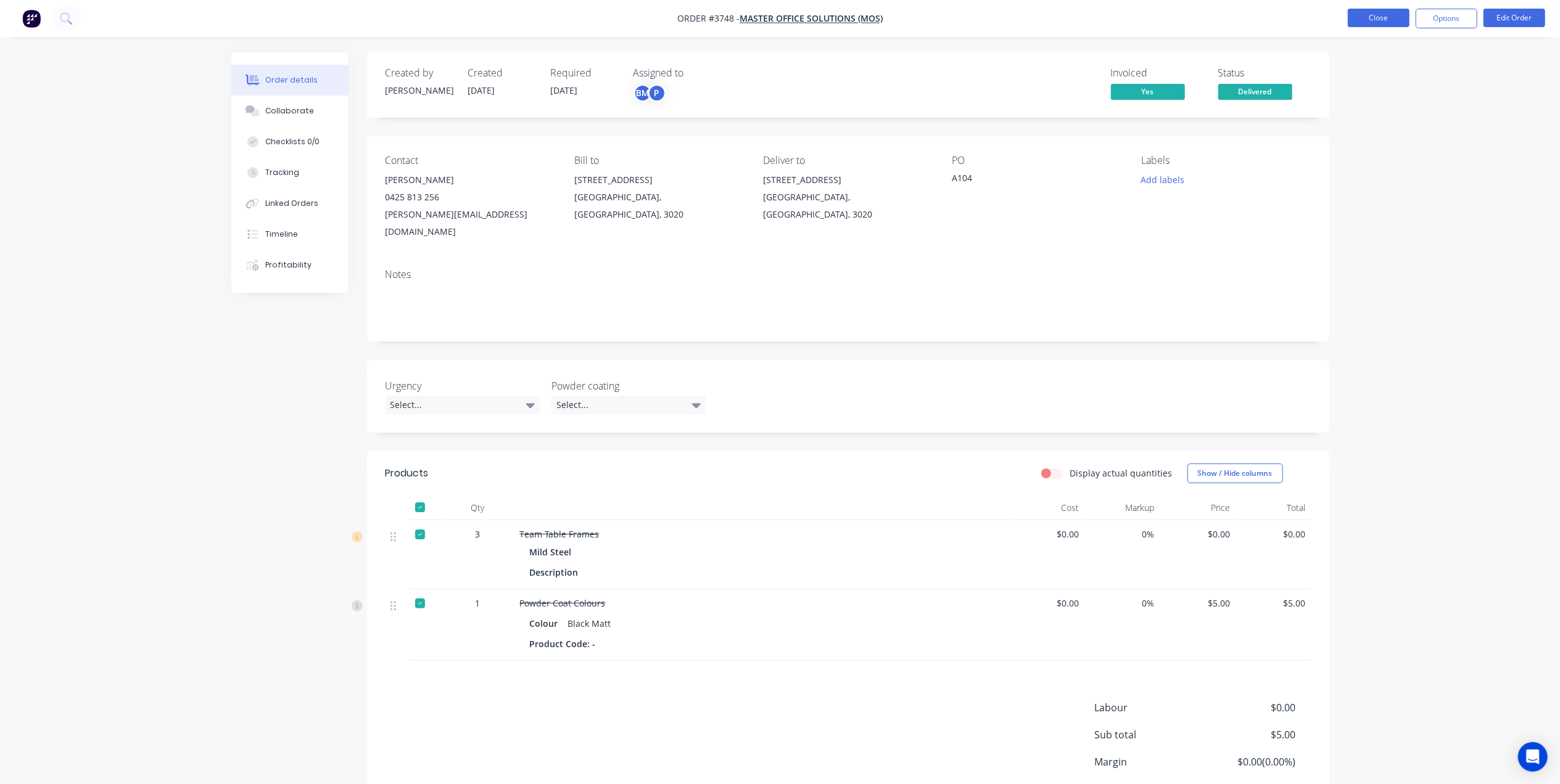
click at [1387, 16] on button "Close" at bounding box center [1378, 17] width 62 height 18
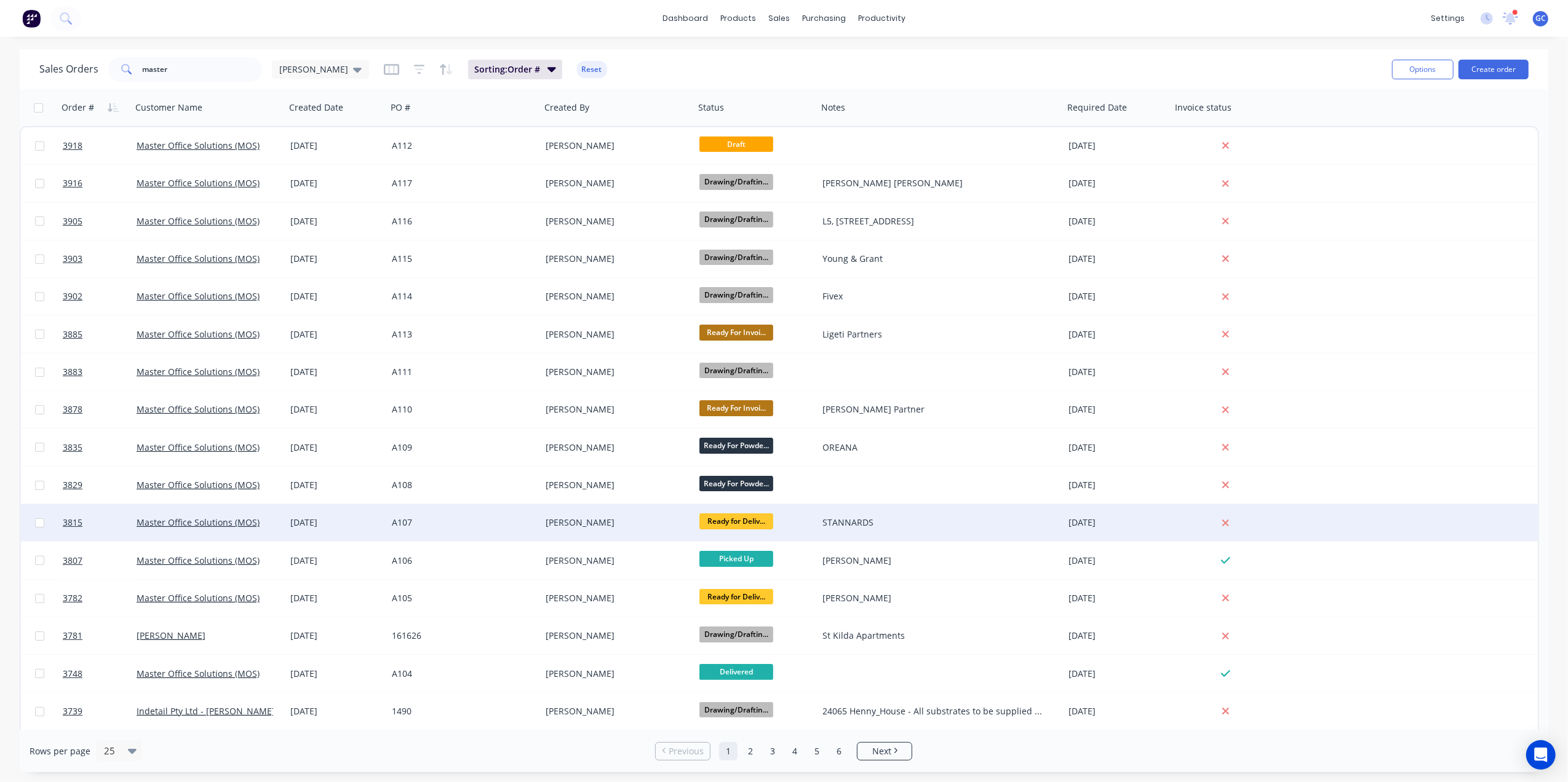
click at [684, 522] on div "[PERSON_NAME]" at bounding box center [617, 523] width 144 height 12
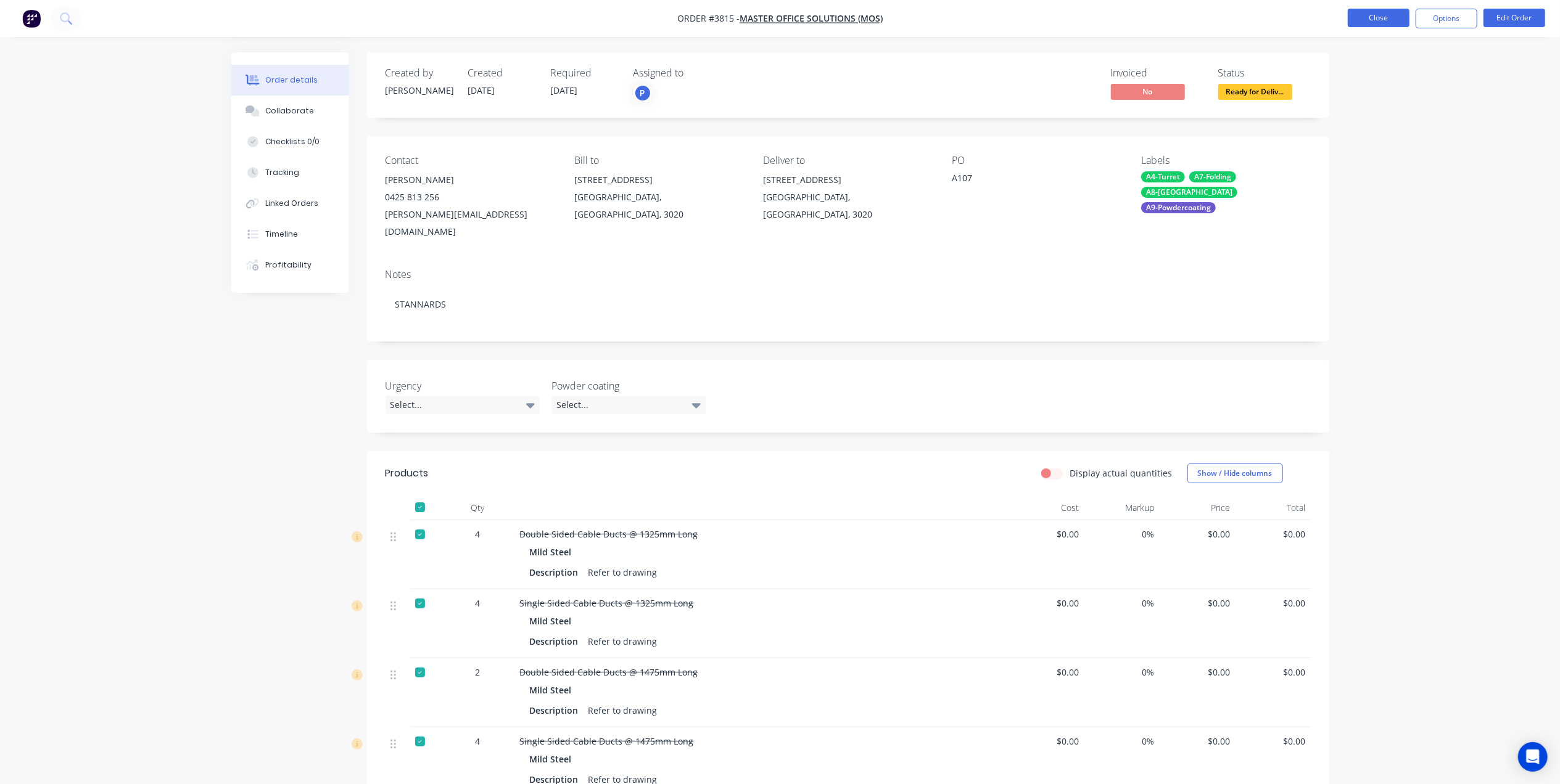
click at [1392, 16] on button "Close" at bounding box center [1378, 17] width 62 height 18
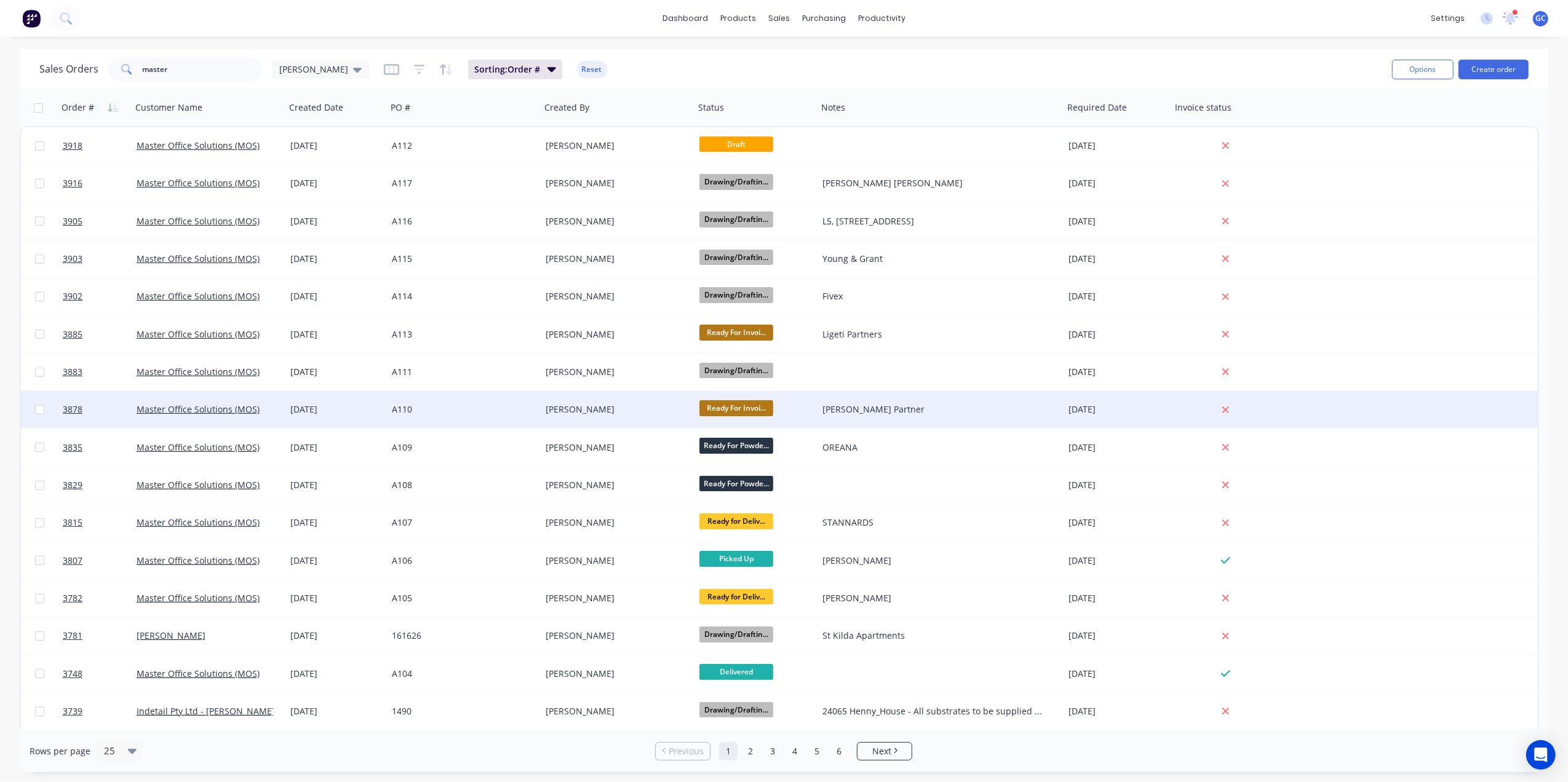
click at [734, 411] on span "Ready For Invoi..." at bounding box center [737, 407] width 74 height 16
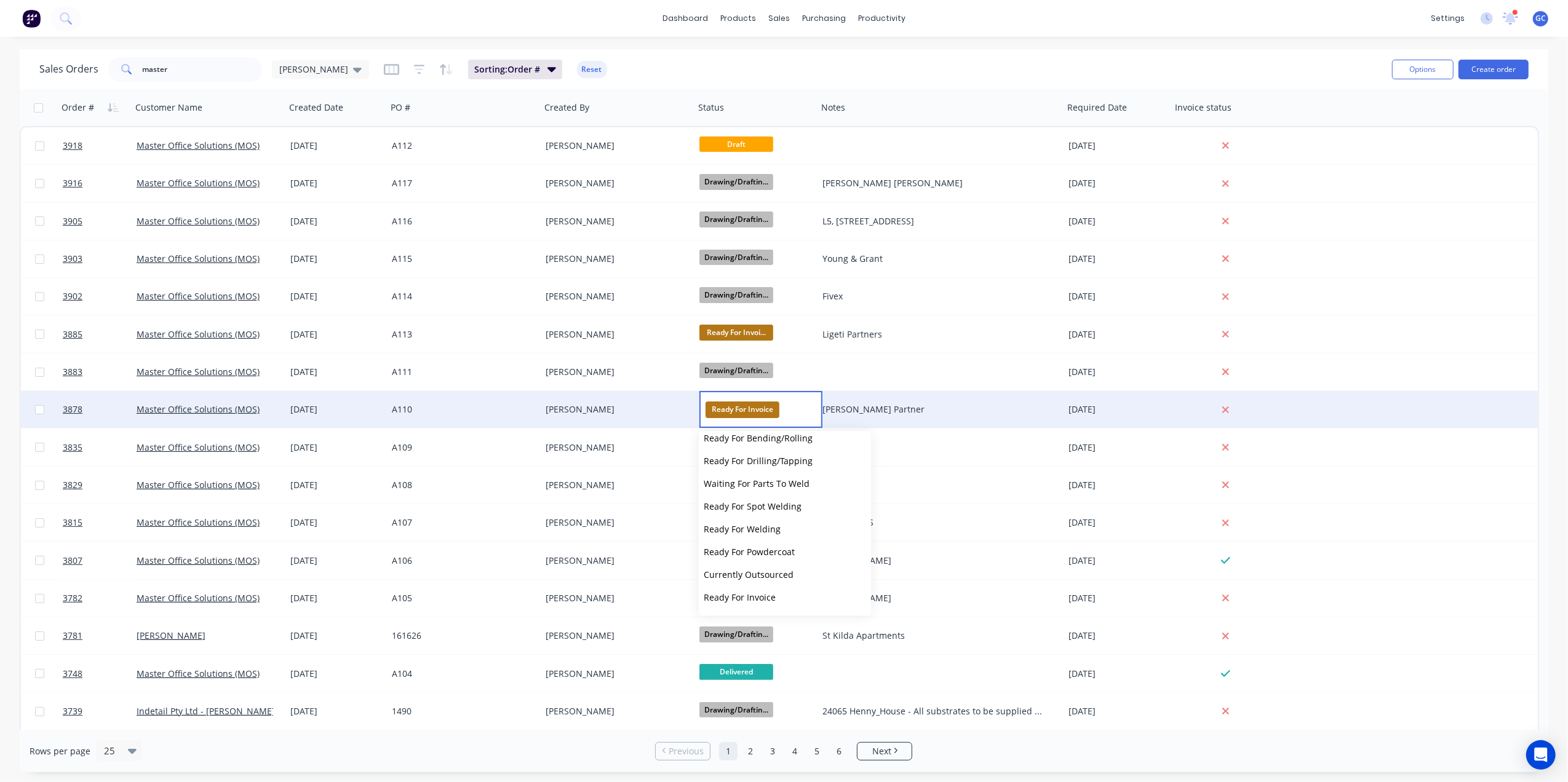
scroll to position [348, 0]
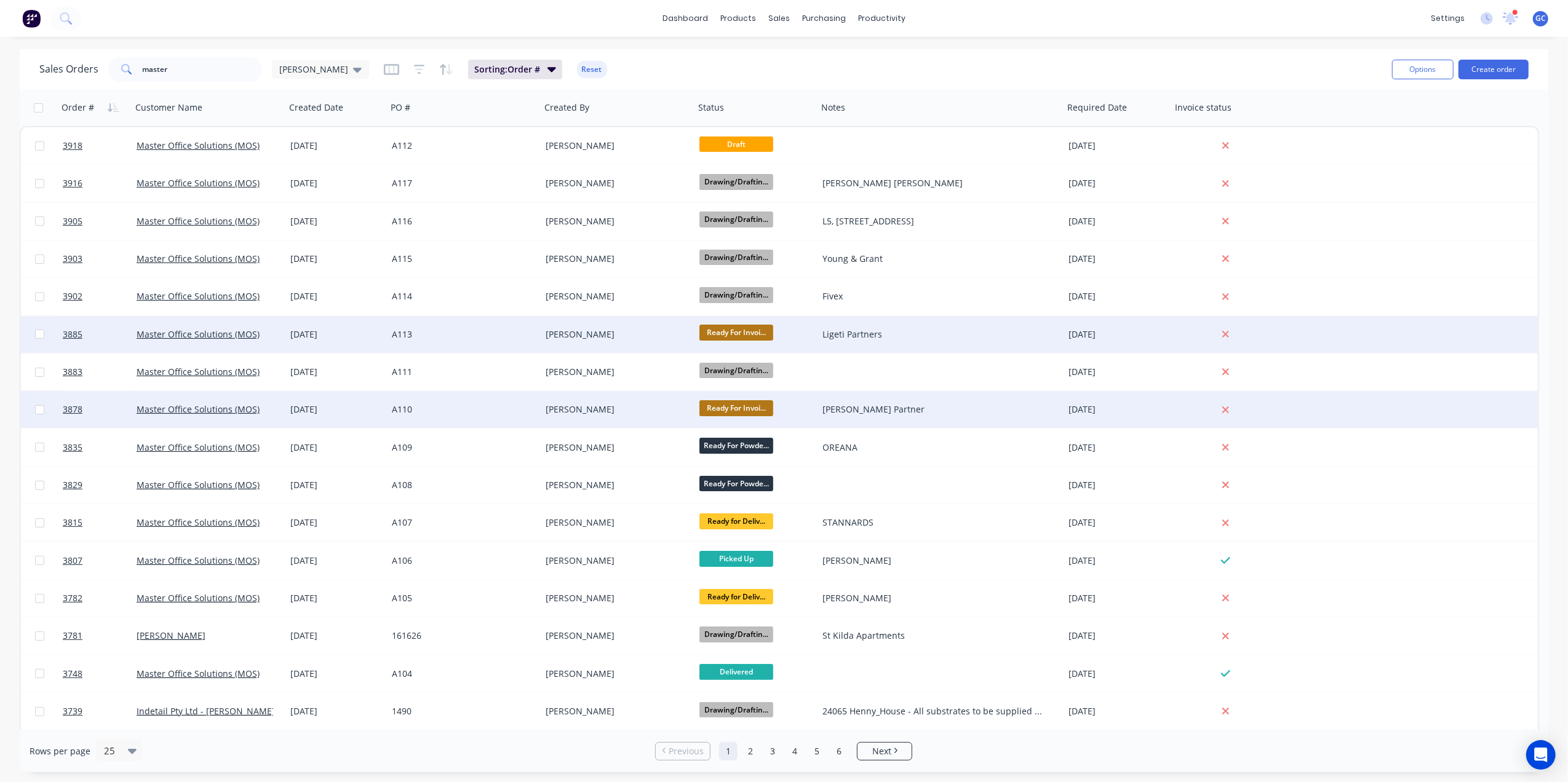
click at [1445, 319] on div "3885 Master Office Solutions (MOS) 03 Sep 2025 A113 Joe Muscari Ready For Invoi…" at bounding box center [779, 335] width 1517 height 38
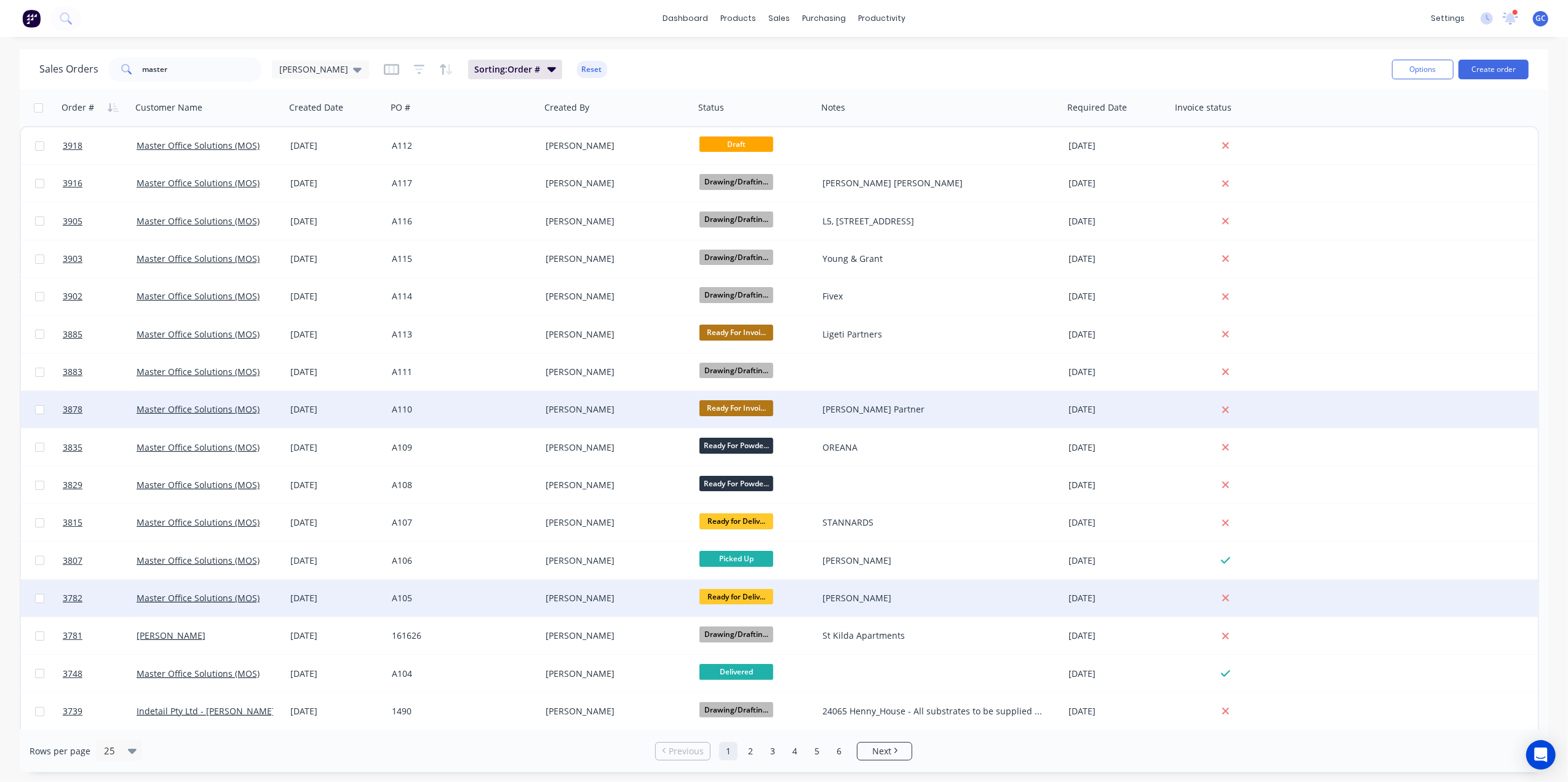
click at [726, 599] on span "Ready for Deliv..." at bounding box center [737, 597] width 74 height 16
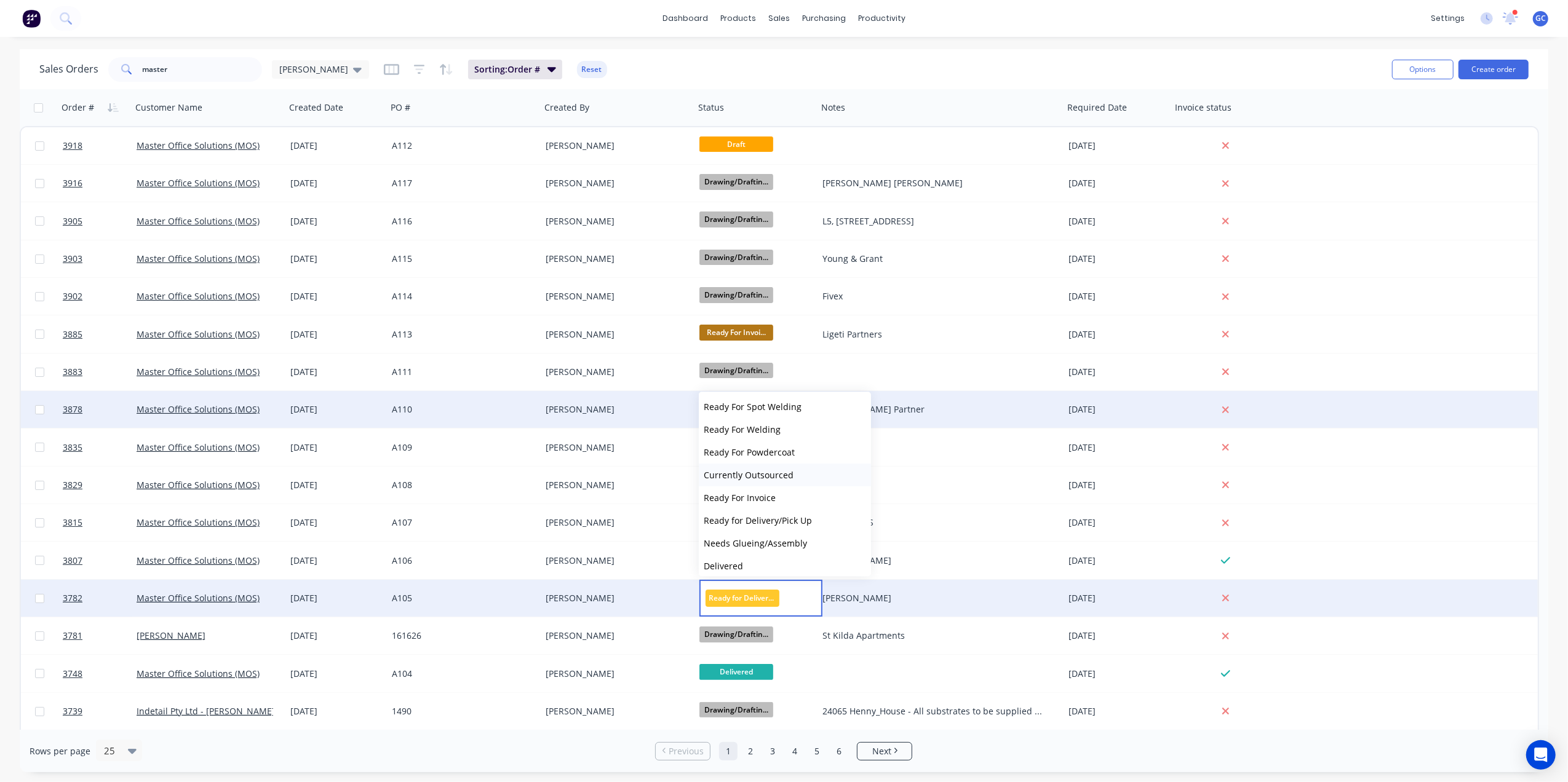
scroll to position [328, 0]
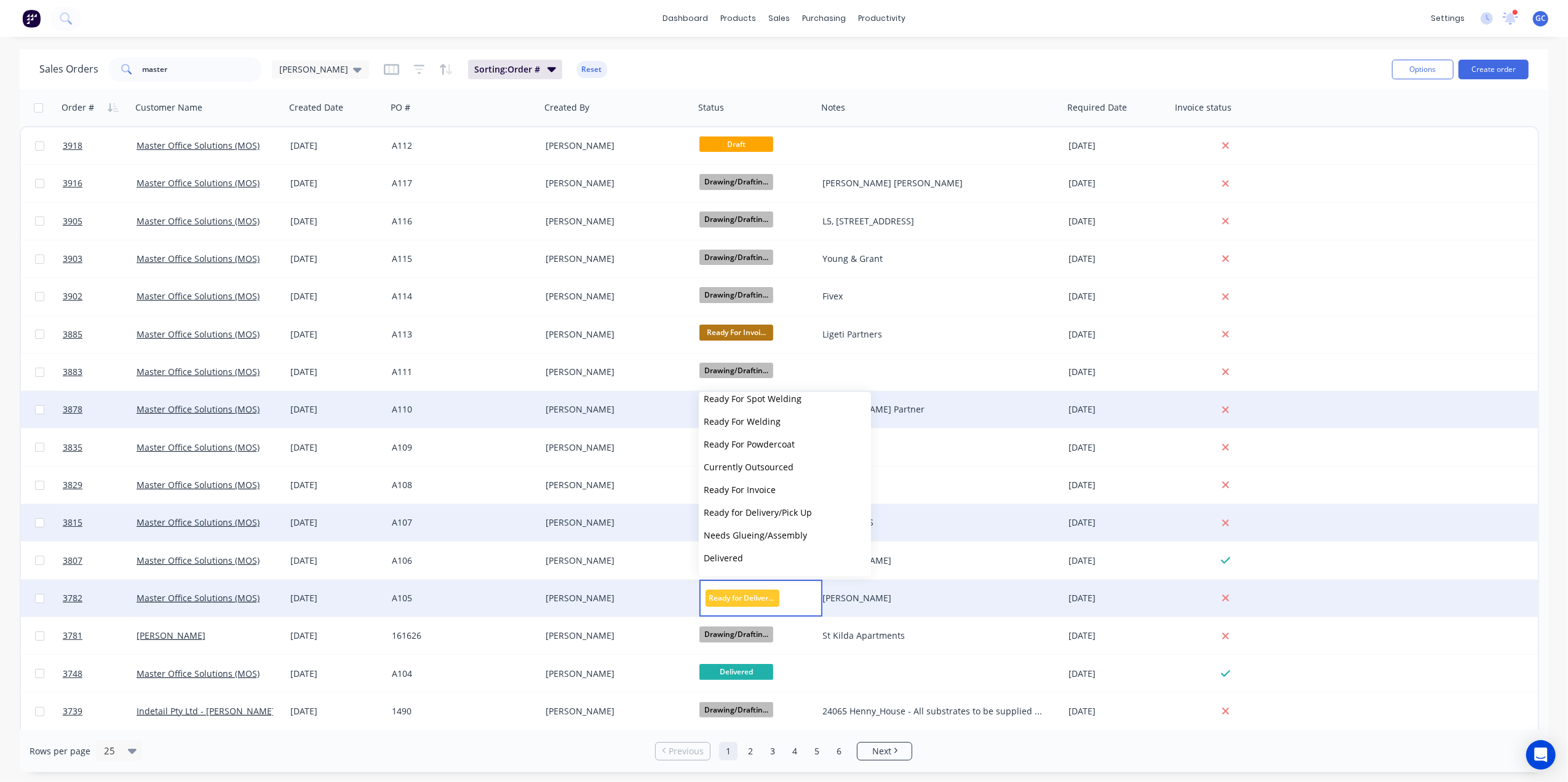
click at [1366, 529] on div "3815 Master Office Solutions (MOS) 15 Aug 2025 A107 Joe Muscari Ready for Deliv…" at bounding box center [779, 524] width 1517 height 38
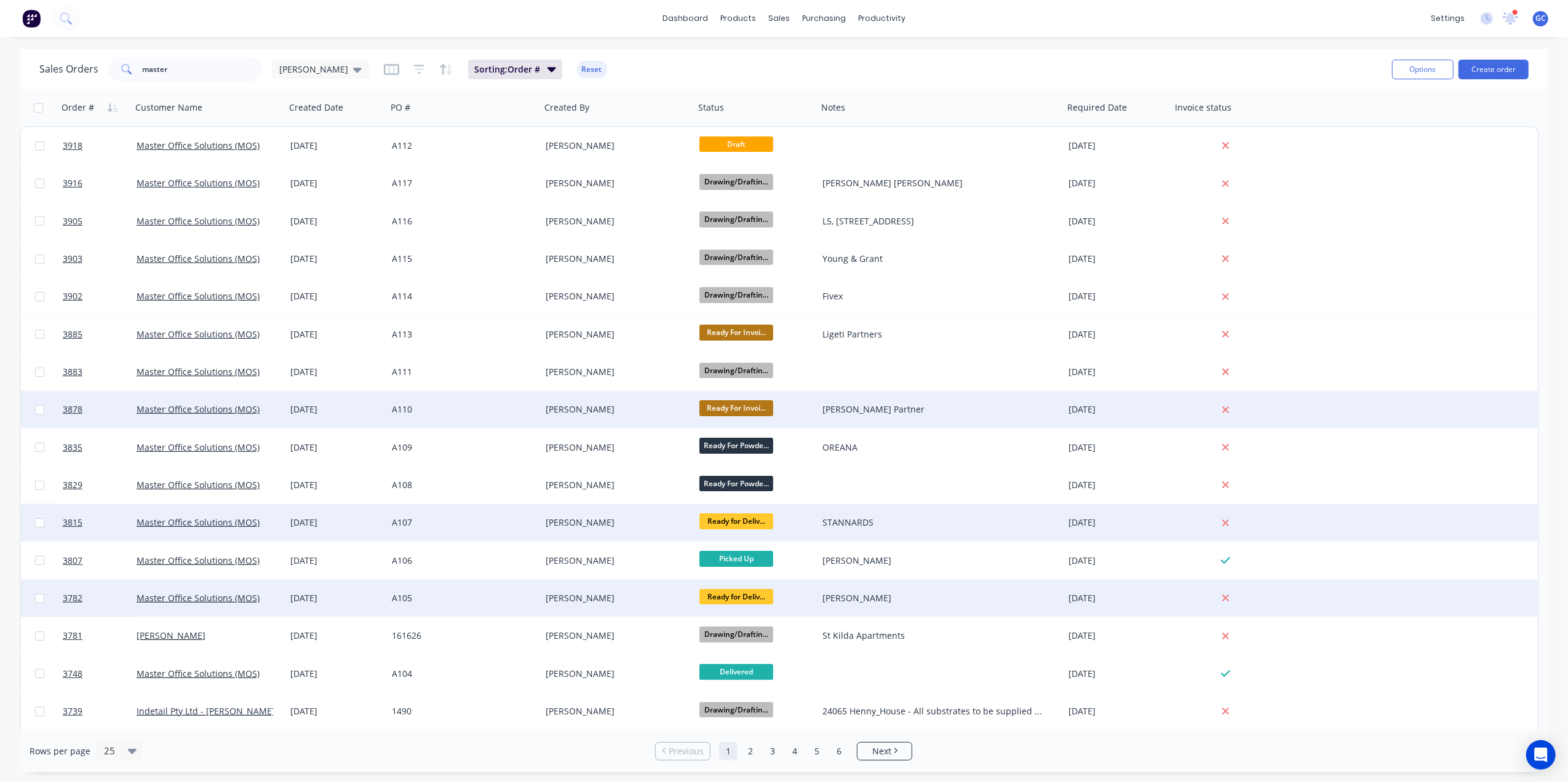
click at [729, 522] on span "Ready for Deliv..." at bounding box center [737, 521] width 74 height 16
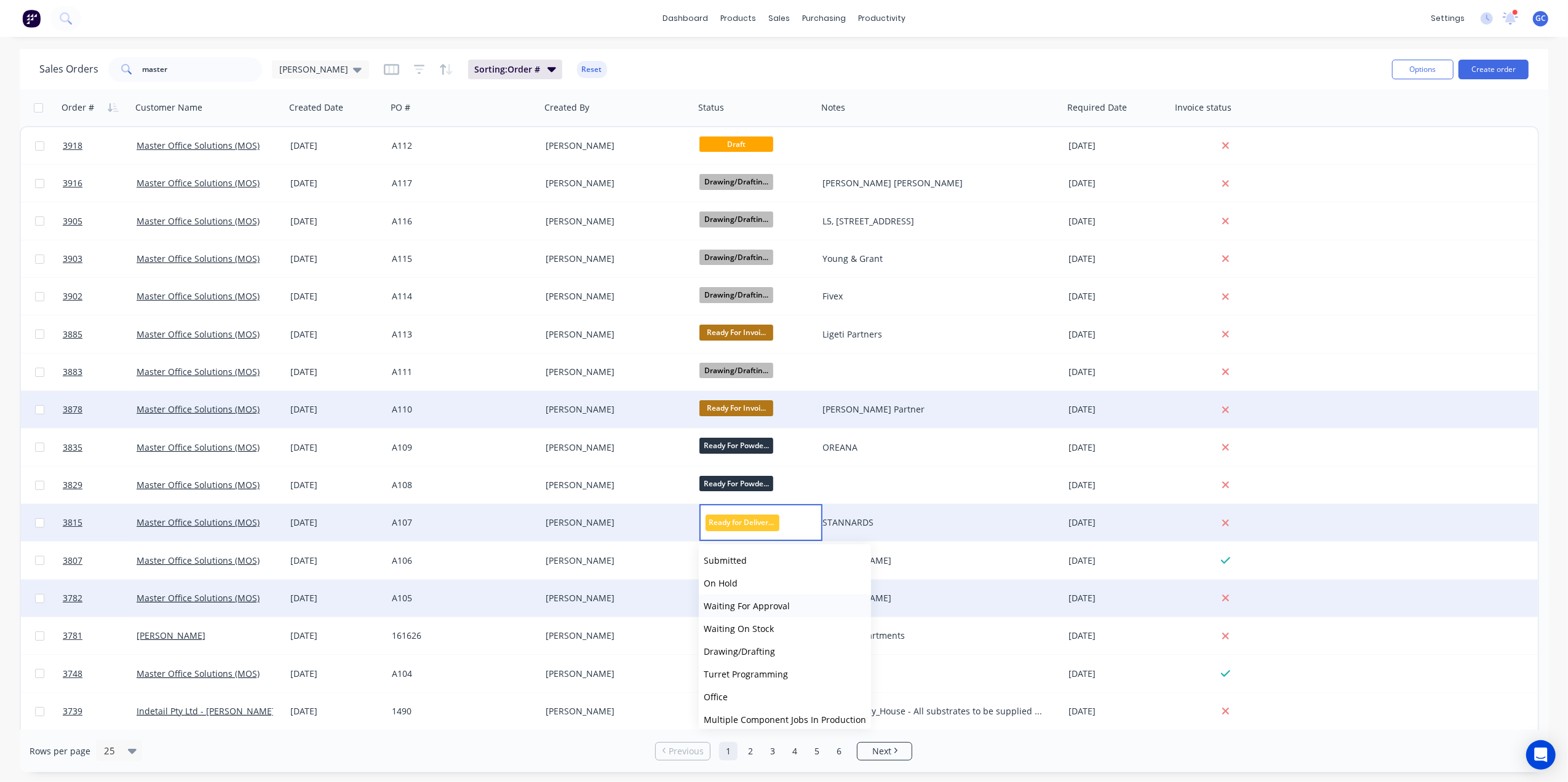
scroll to position [348, 0]
click at [751, 621] on span "Ready For Invoice" at bounding box center [739, 622] width 72 height 12
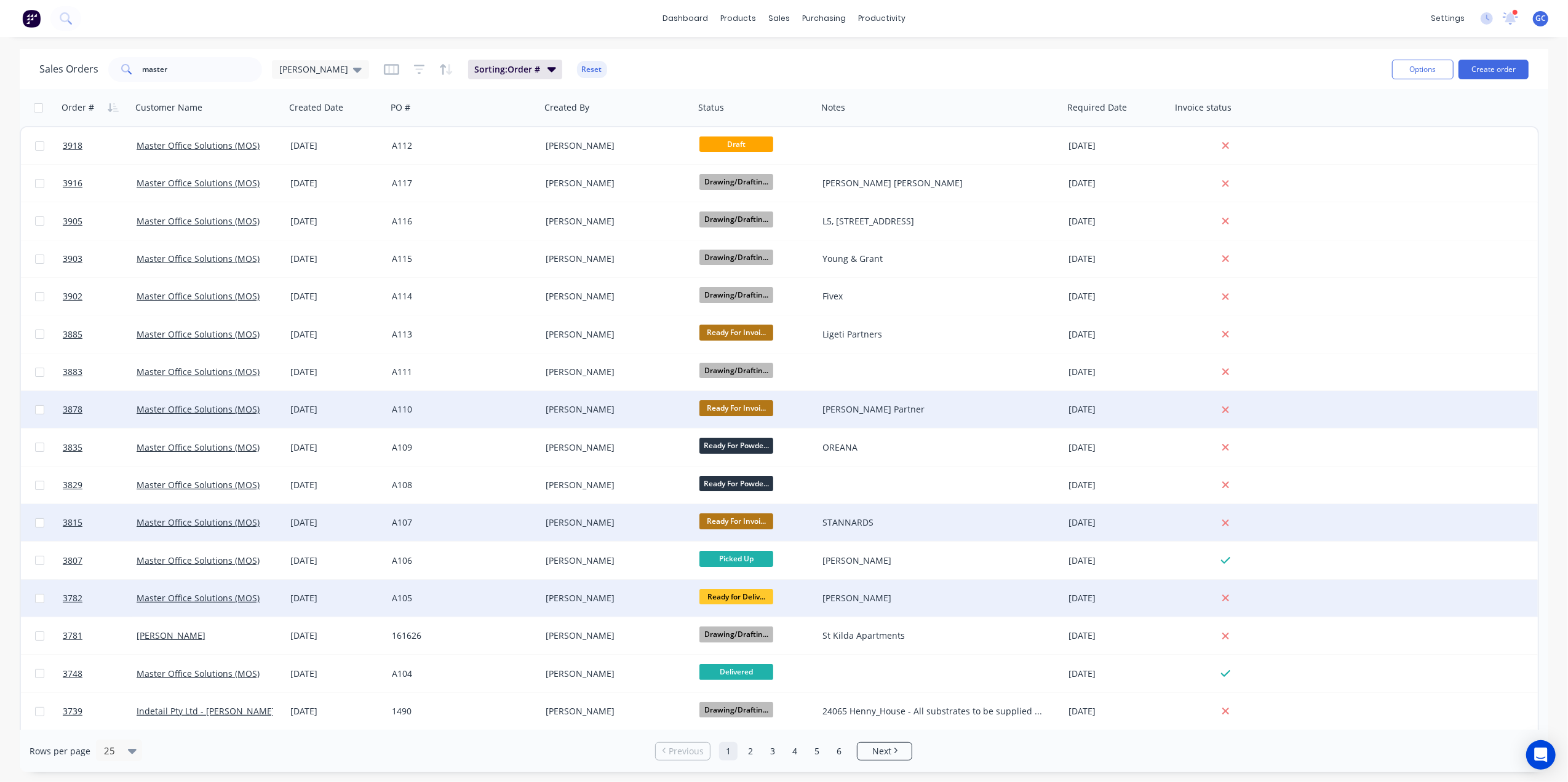
click at [749, 600] on span "Ready for Deliv..." at bounding box center [737, 597] width 74 height 16
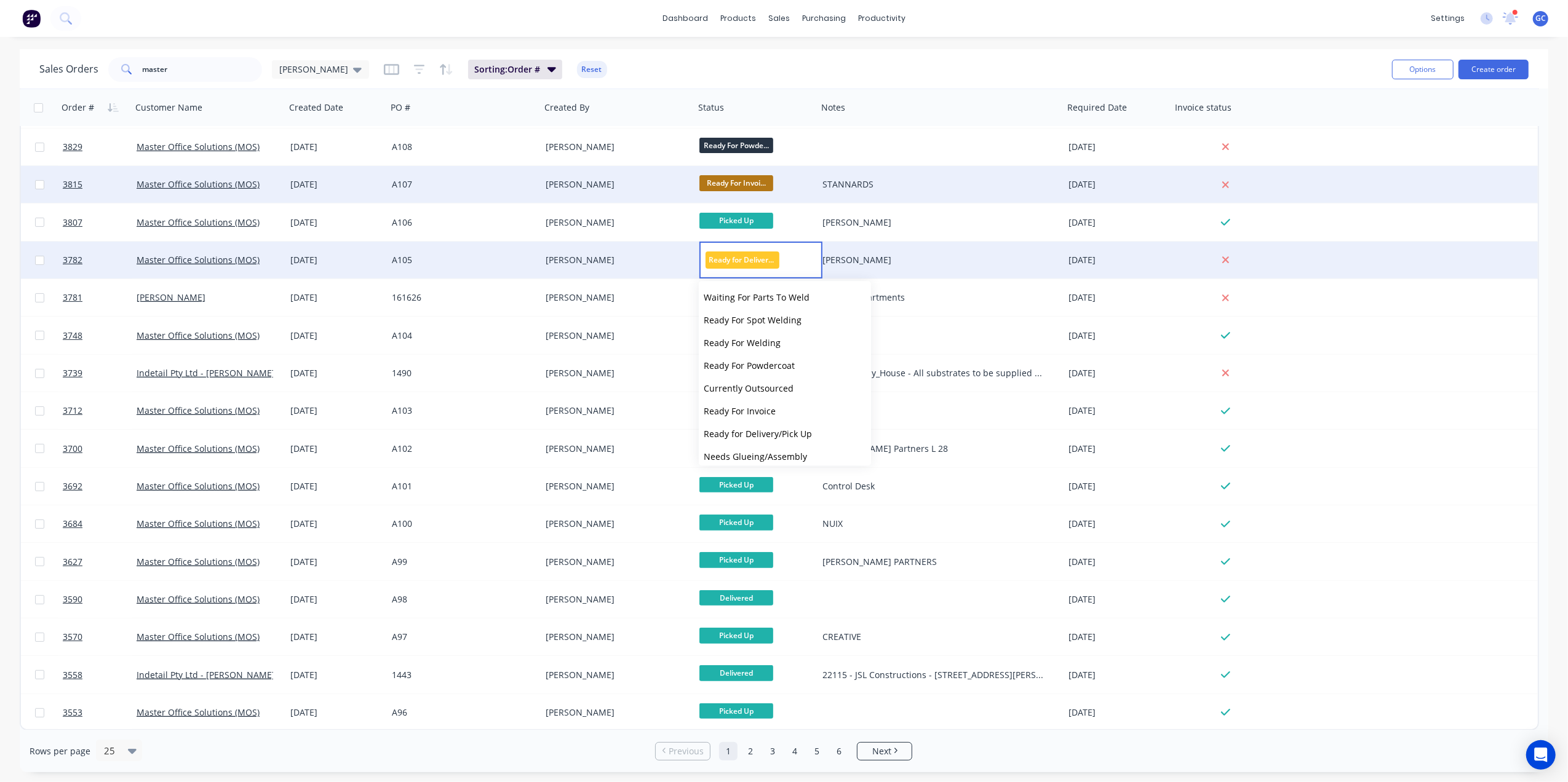
scroll to position [328, 0]
click at [765, 375] on span "Ready For Invoice" at bounding box center [739, 379] width 72 height 12
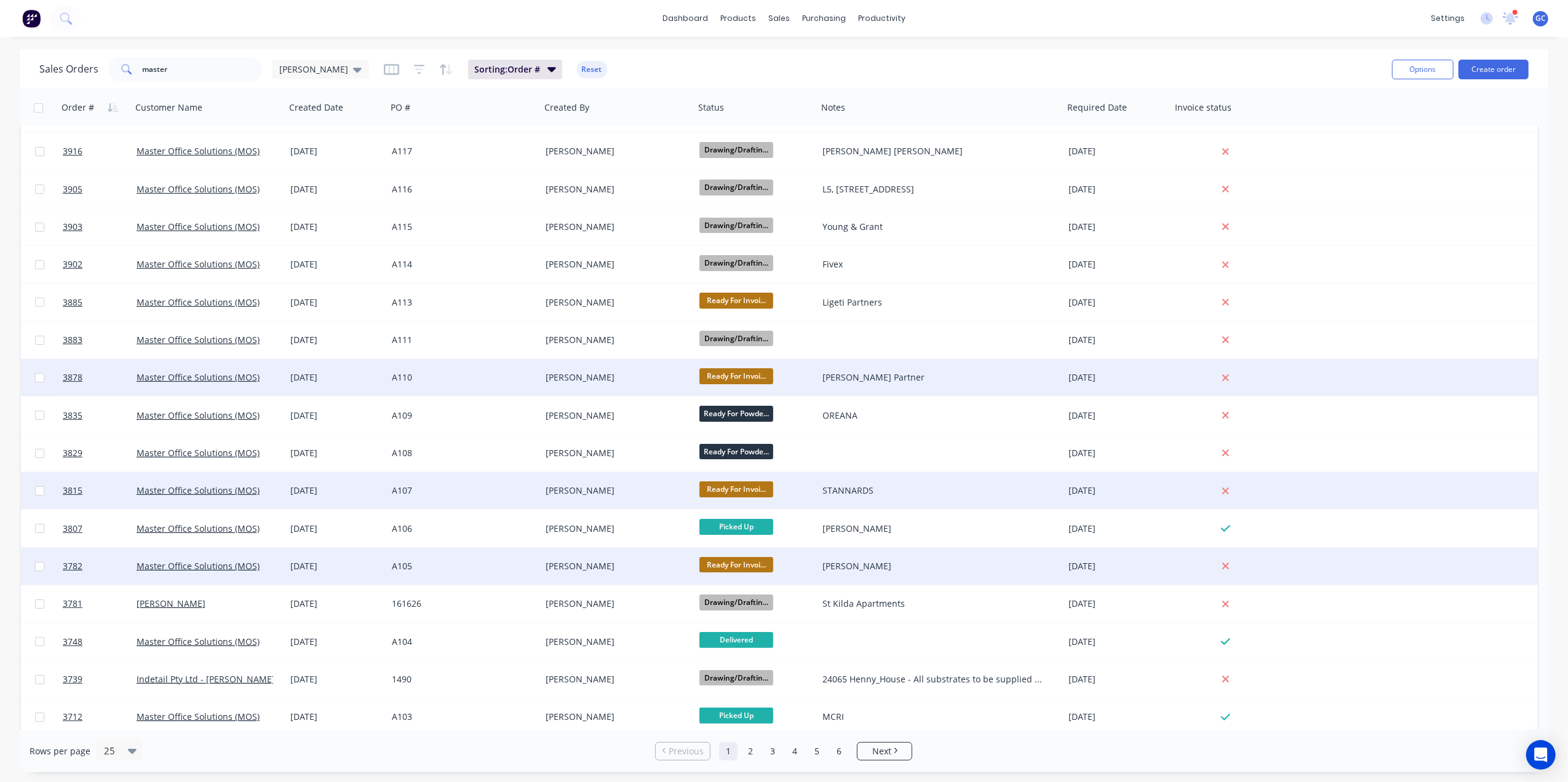
scroll to position [0, 0]
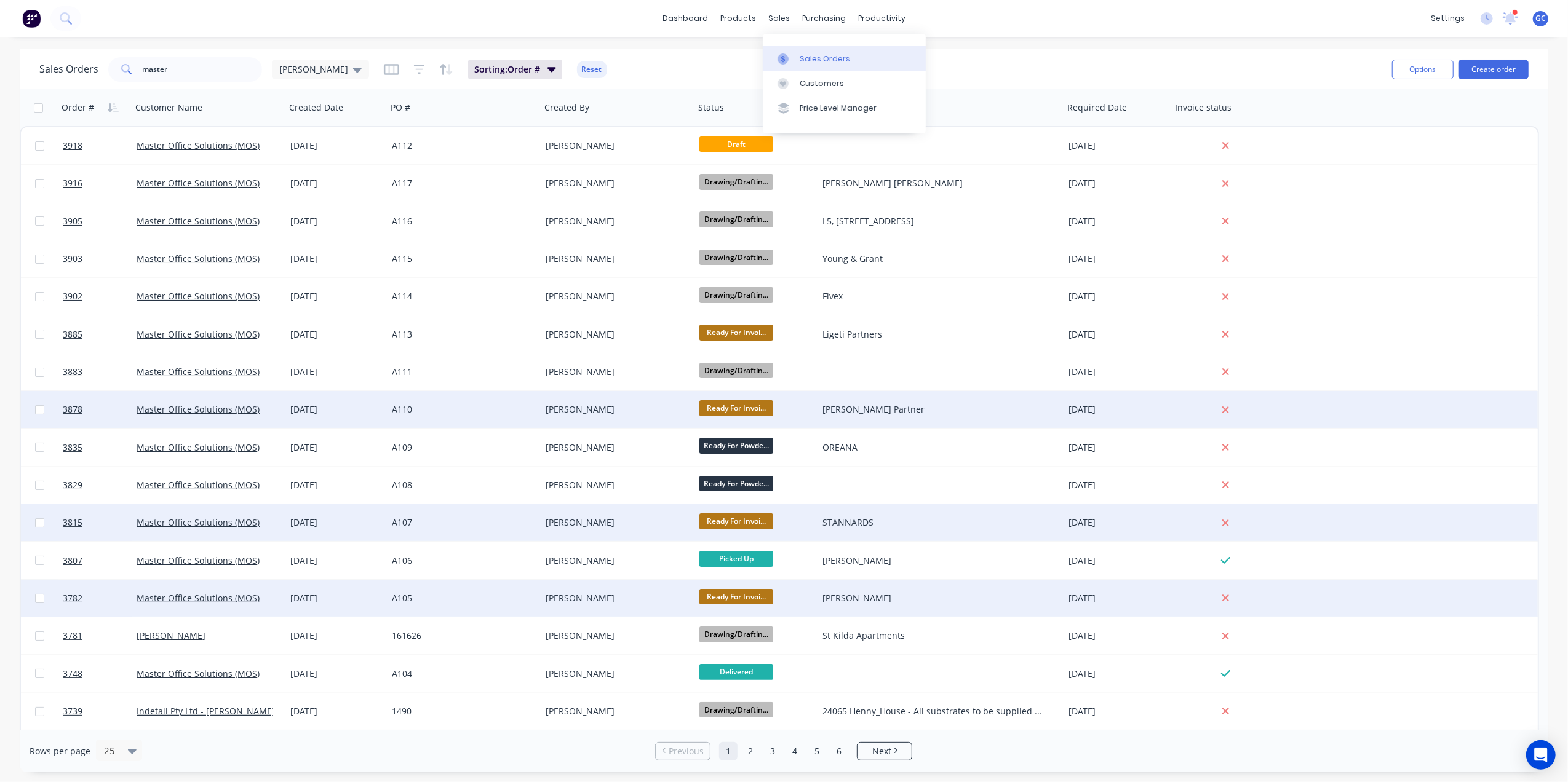
click at [834, 58] on div "Sales Orders" at bounding box center [824, 58] width 50 height 11
click at [384, 67] on icon "button" at bounding box center [391, 69] width 16 height 12
drag, startPoint x: 246, startPoint y: 67, endPoint x: 97, endPoint y: 67, distance: 149.0
click at [97, 67] on div "Sales Orders master Gino" at bounding box center [204, 69] width 329 height 25
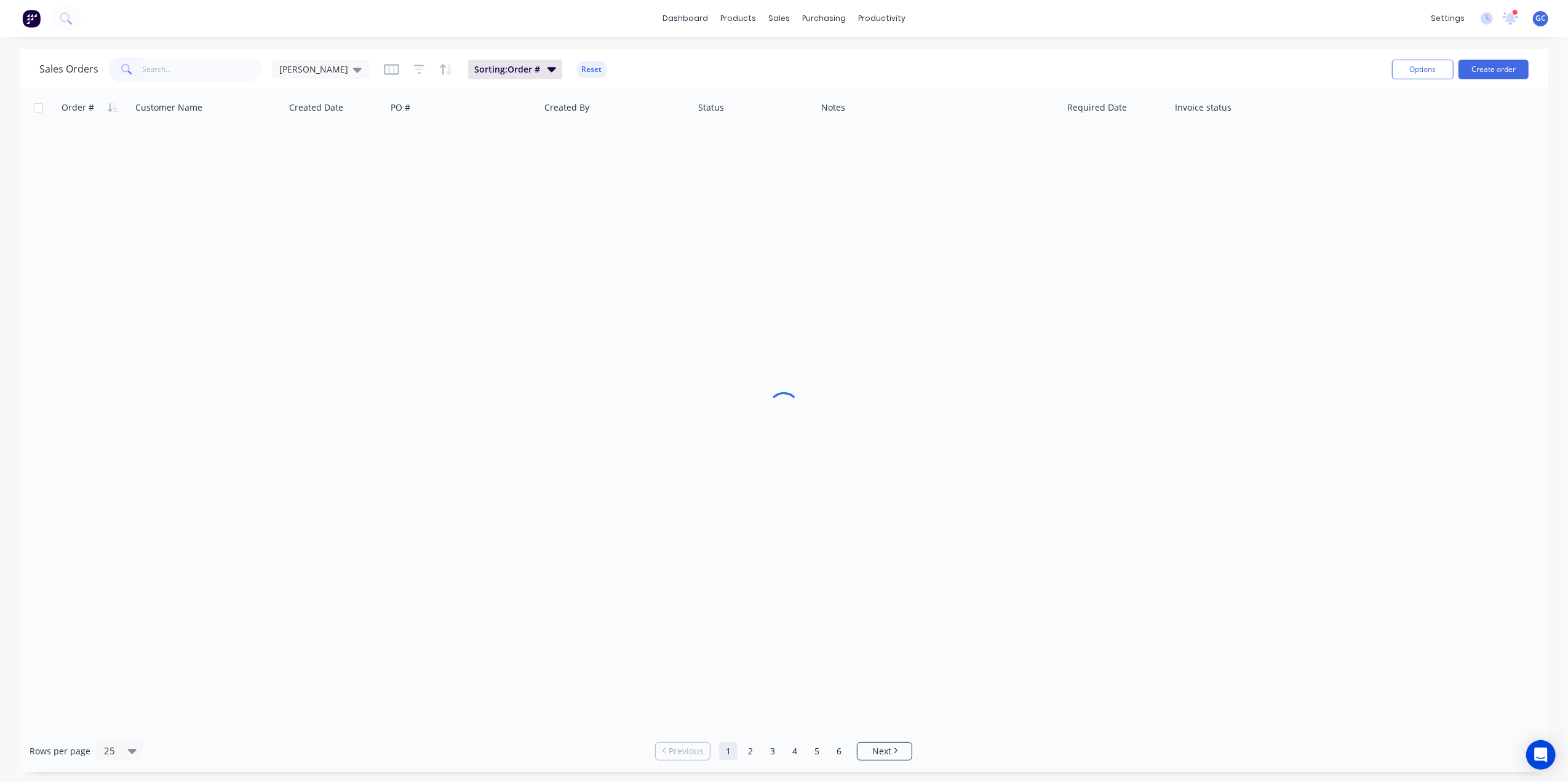
click at [472, 10] on div "dashboard products sales purchasing productivity dashboard products Product Cat…" at bounding box center [784, 18] width 1568 height 37
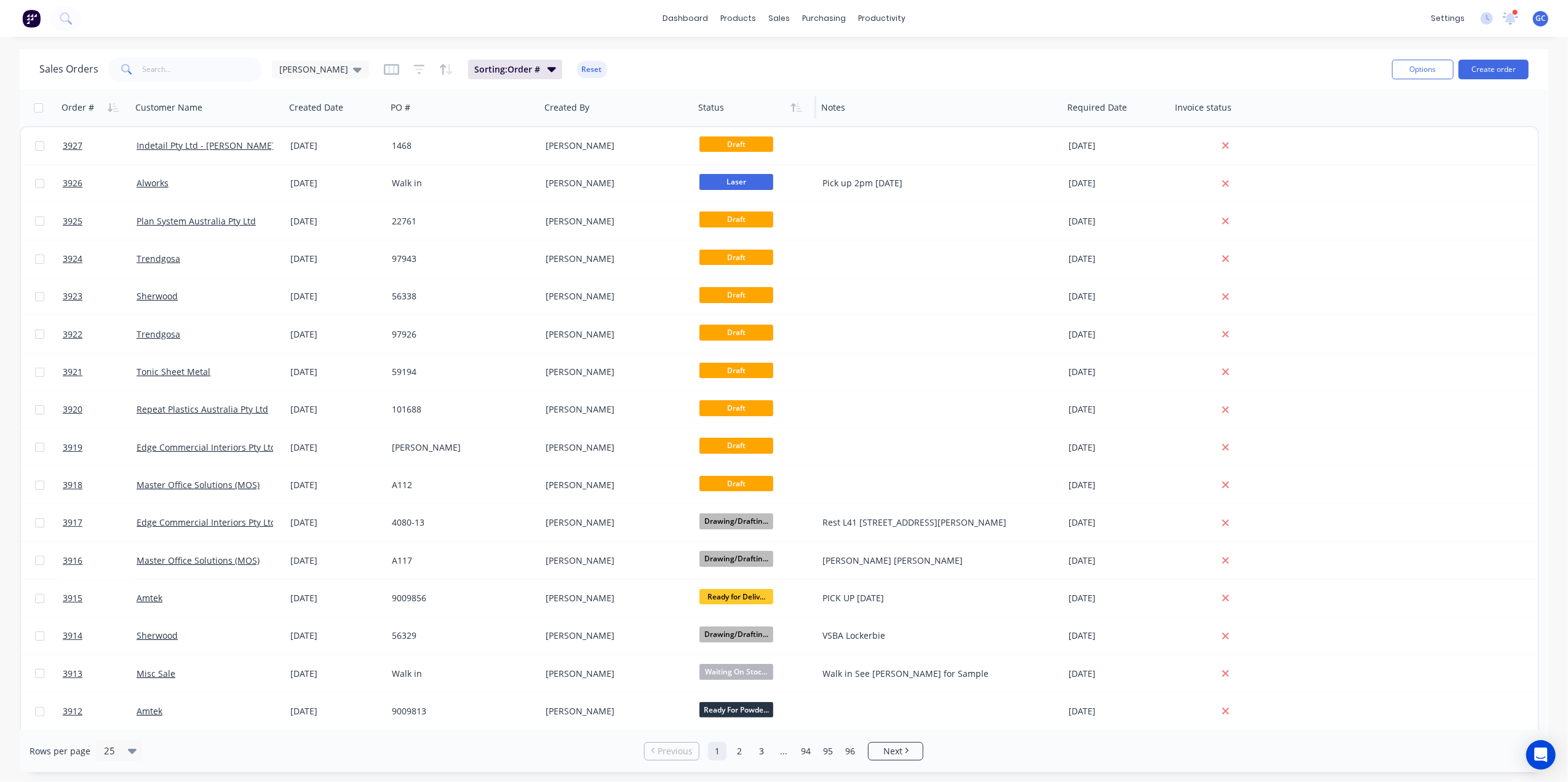
click at [733, 112] on div at bounding box center [751, 108] width 108 height 25
click at [793, 109] on icon "button" at bounding box center [793, 108] width 4 height 8
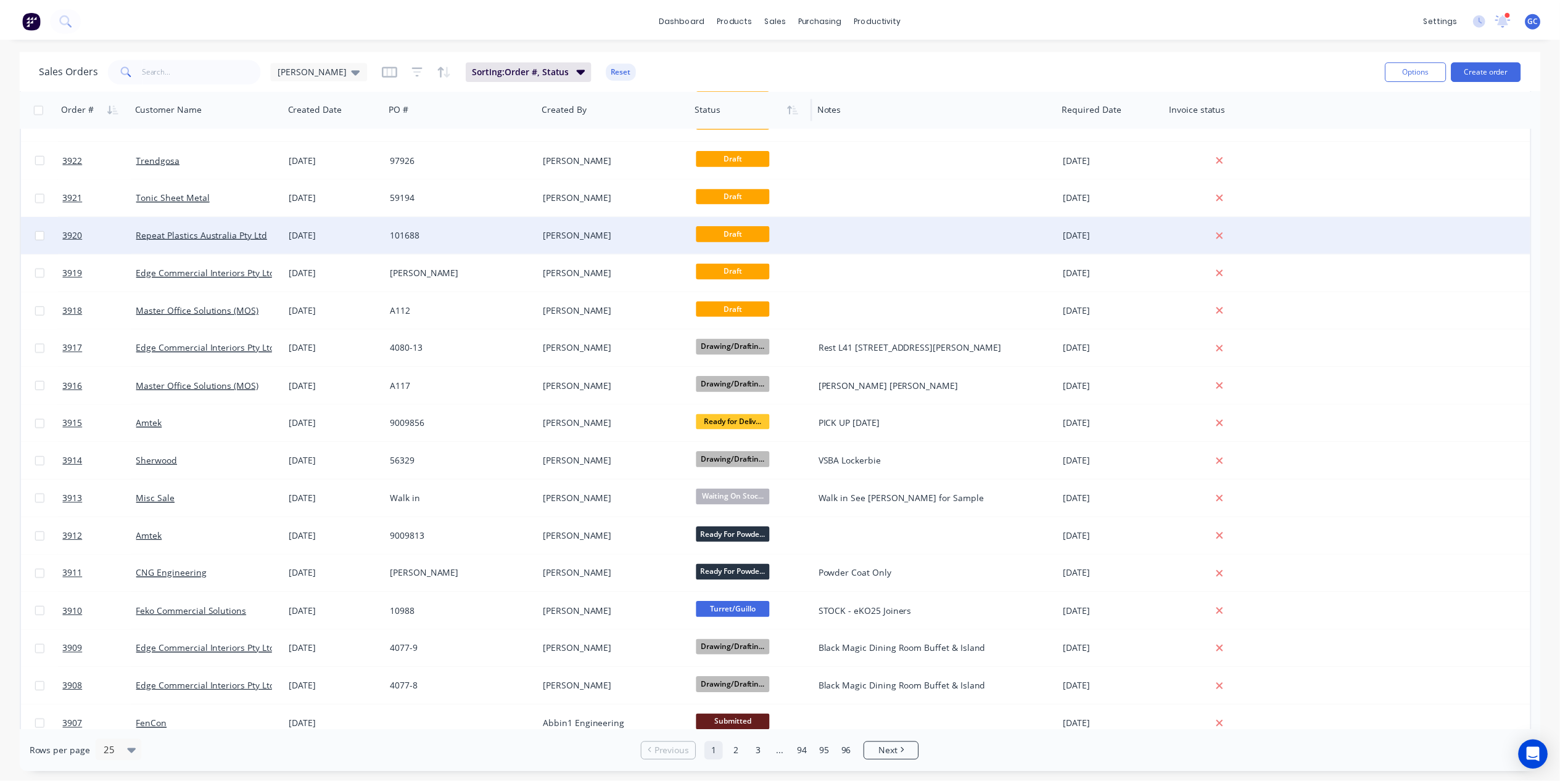
scroll to position [175, 0]
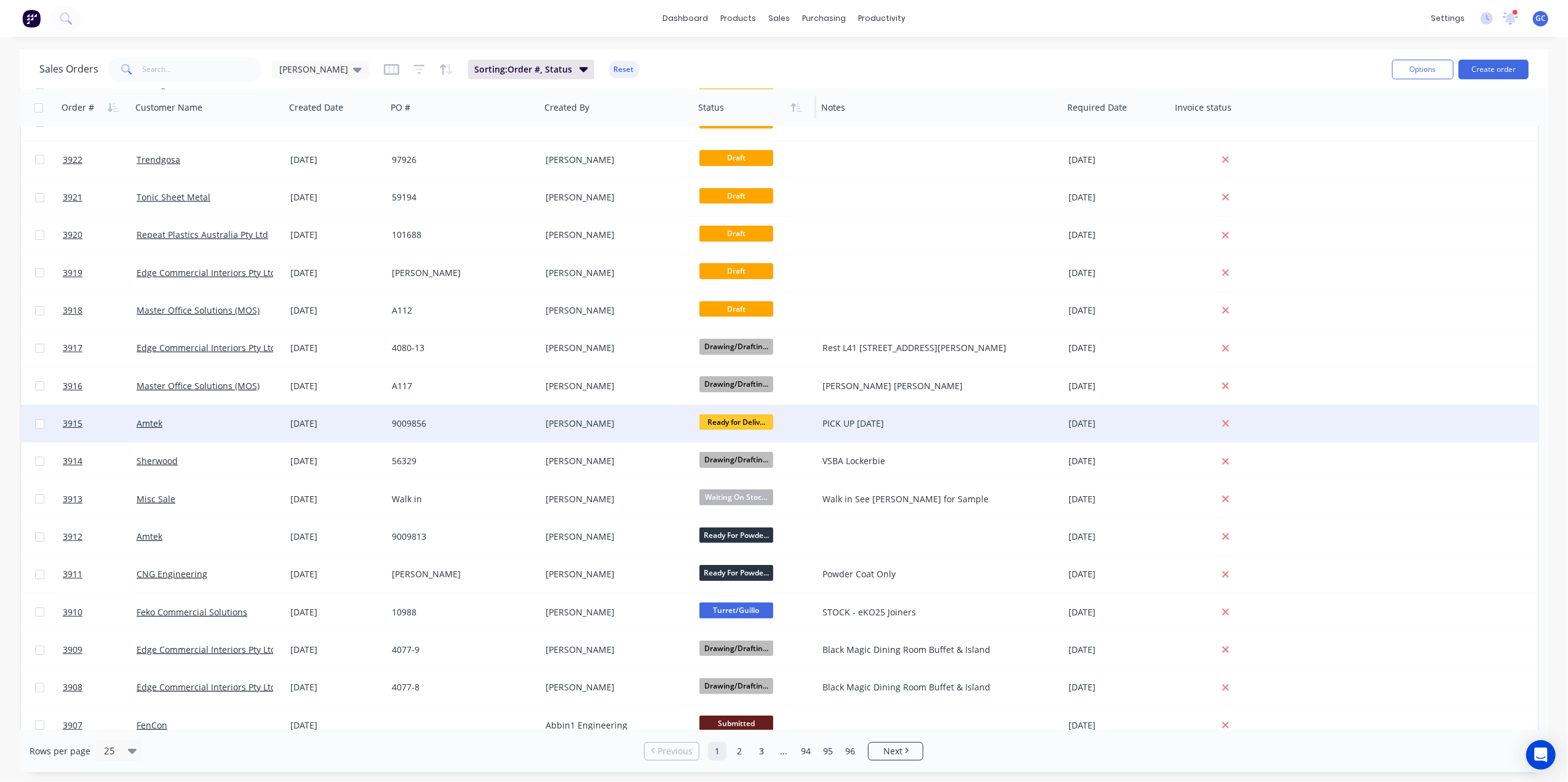
click at [649, 425] on div "[PERSON_NAME]" at bounding box center [614, 423] width 137 height 12
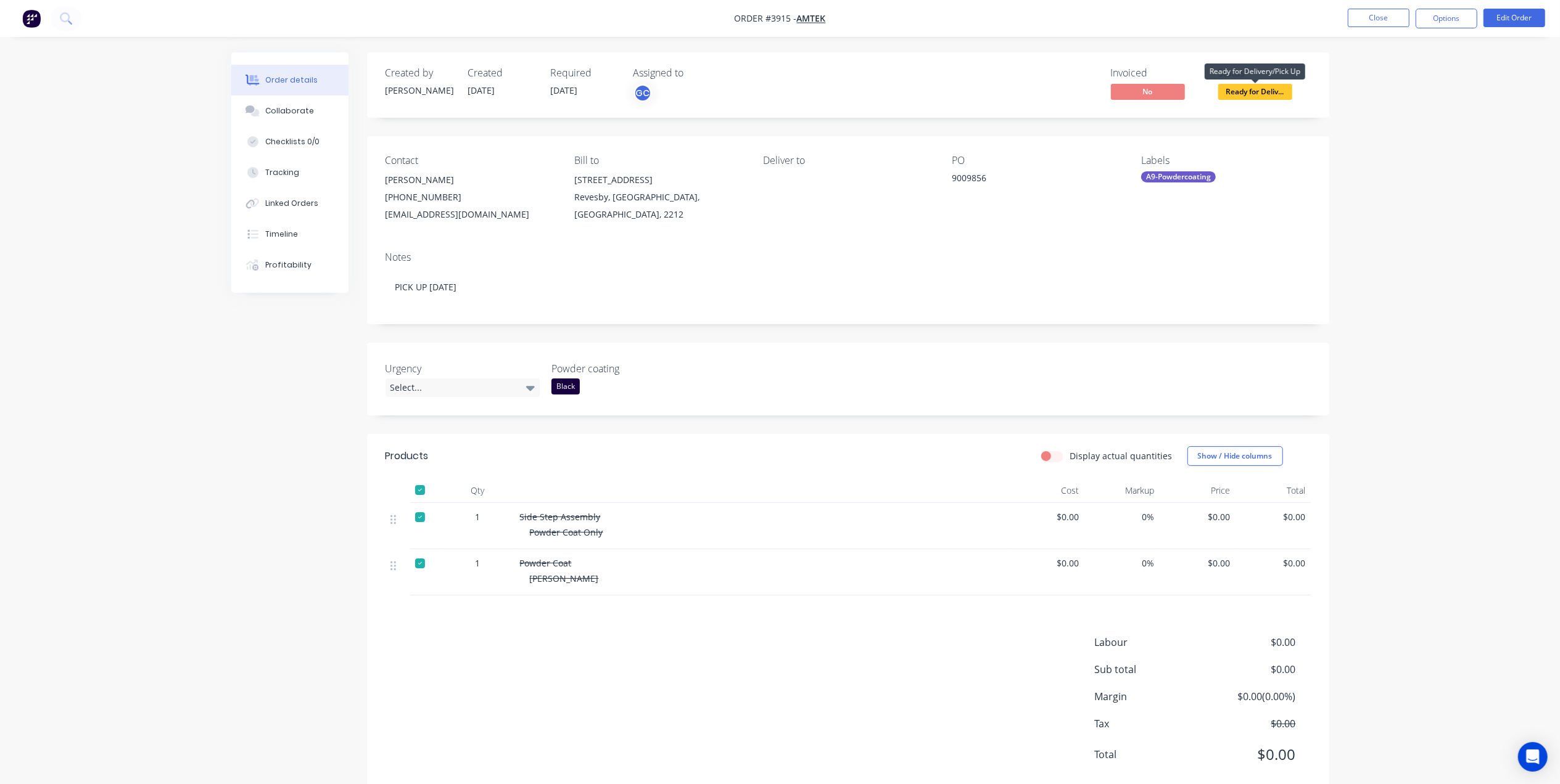
click at [1274, 94] on span "Ready for Deliv..." at bounding box center [1255, 92] width 74 height 16
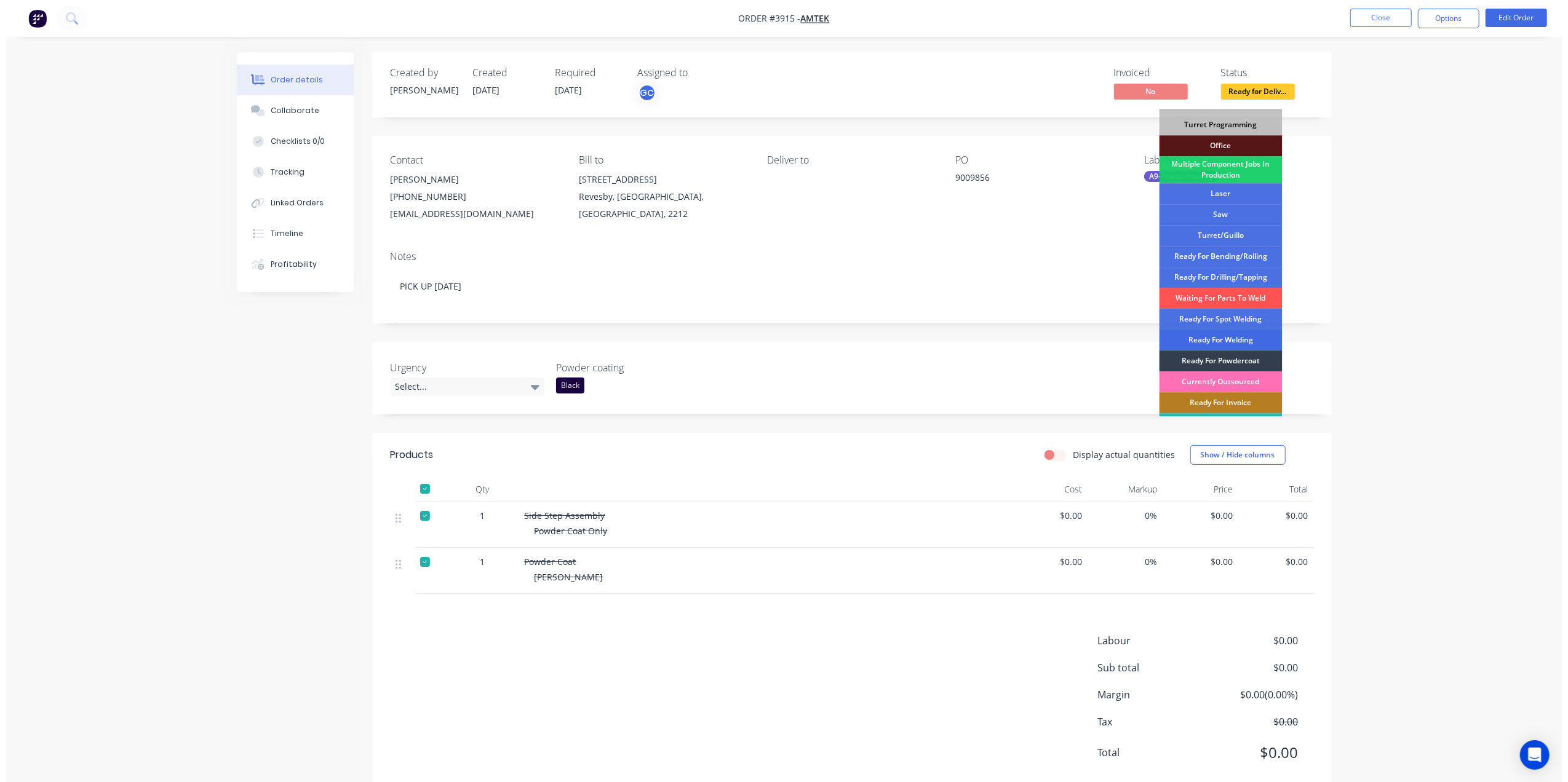
scroll to position [159, 0]
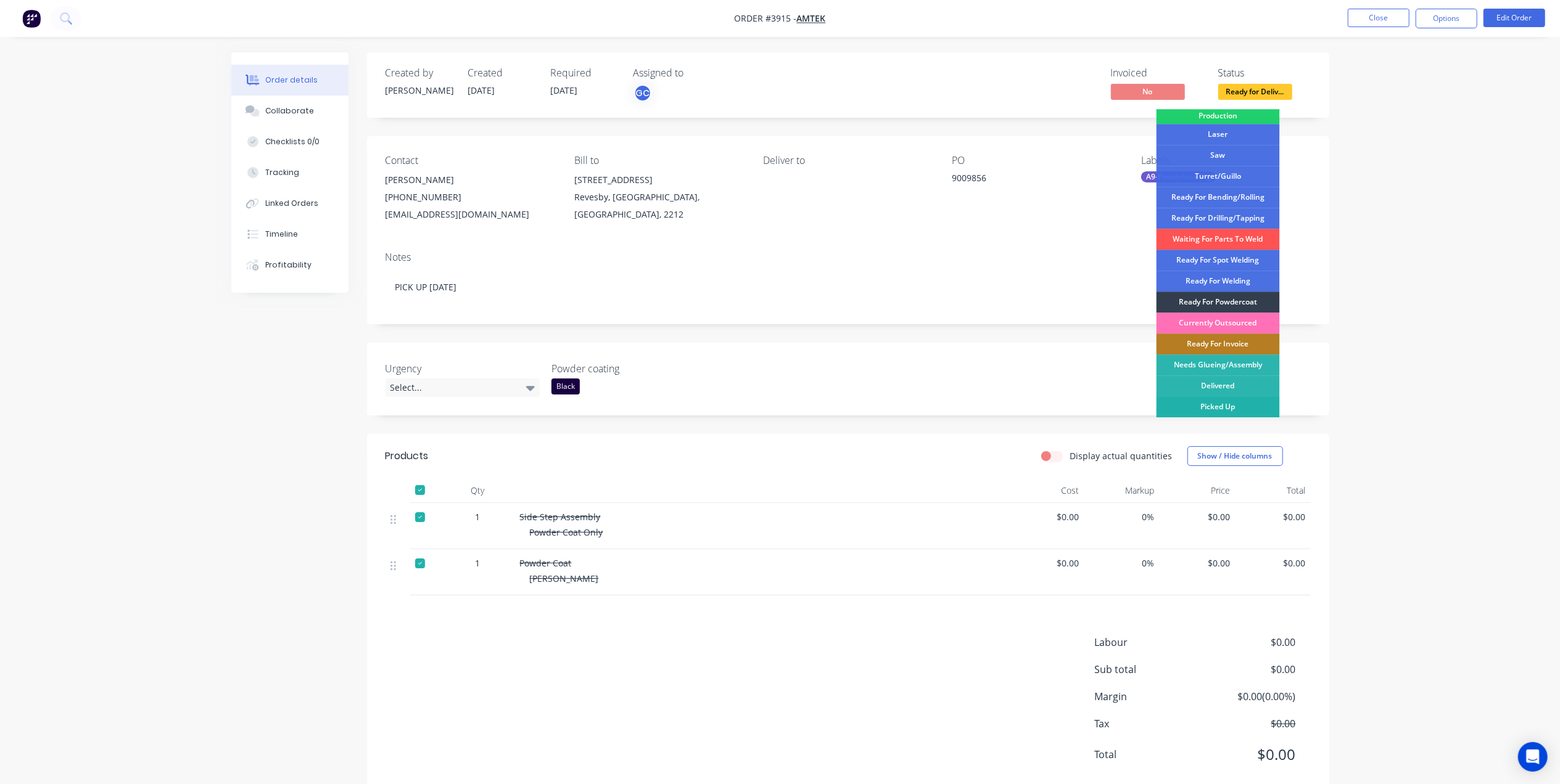
click at [1227, 409] on div "Picked Up" at bounding box center [1217, 406] width 123 height 21
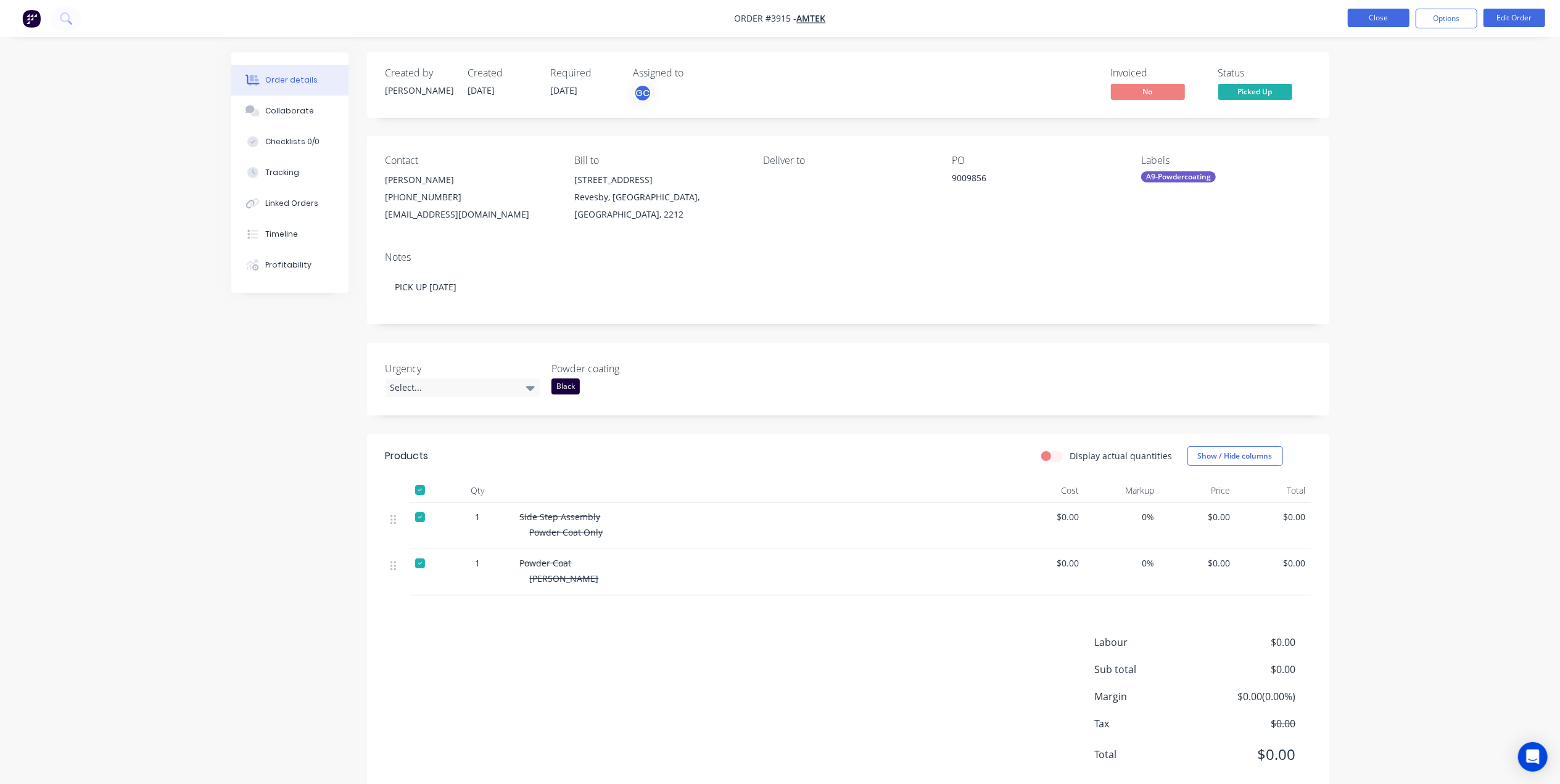
click at [1392, 23] on button "Close" at bounding box center [1378, 17] width 62 height 18
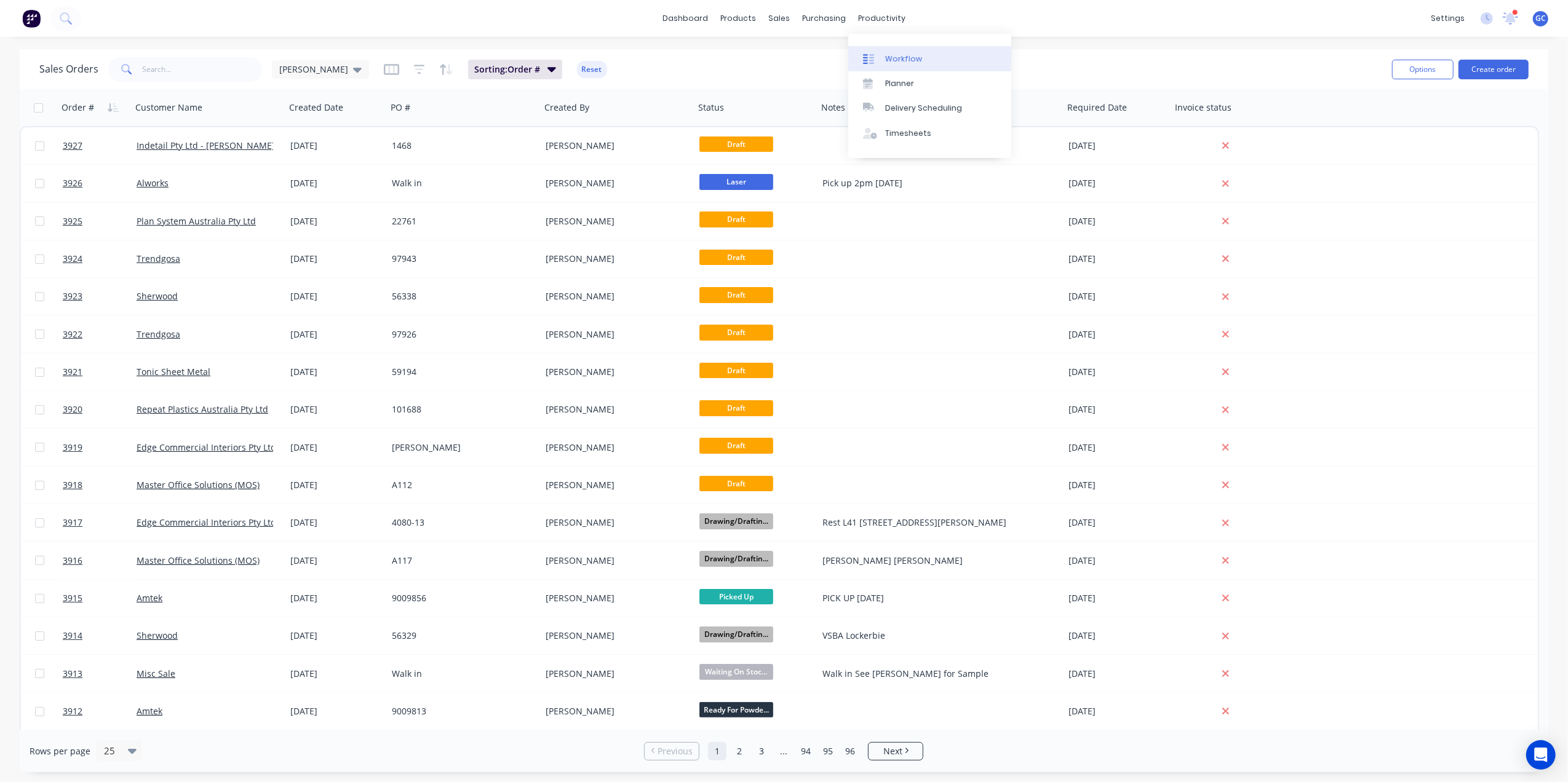
drag, startPoint x: 904, startPoint y: 55, endPoint x: 879, endPoint y: 62, distance: 26.0
click at [904, 55] on div "Workflow" at bounding box center [903, 58] width 37 height 11
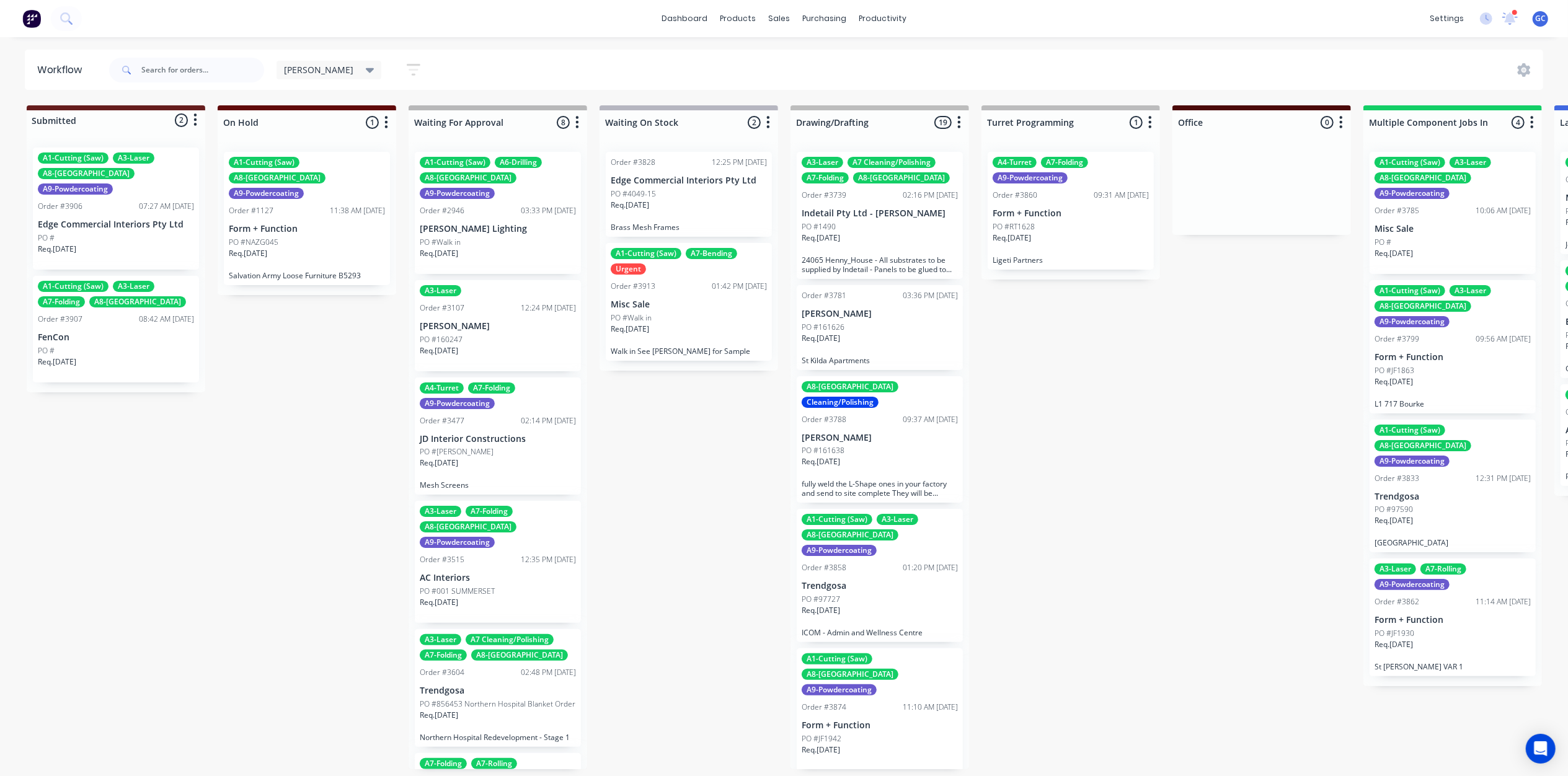
scroll to position [0, 2656]
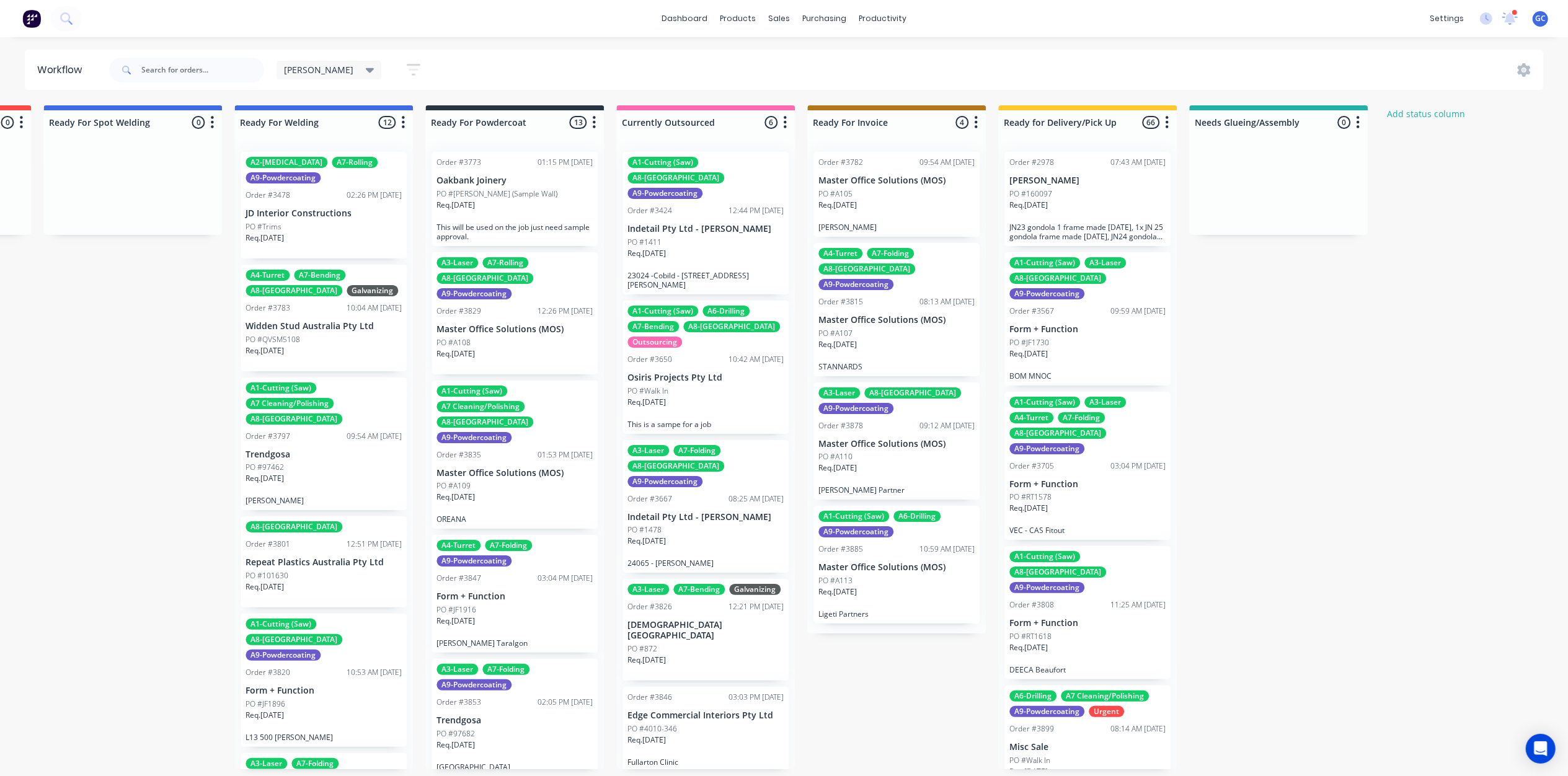
click at [393, 63] on button "button" at bounding box center [413, 69] width 40 height 24
click at [400, 143] on icon at bounding box center [404, 148] width 8 height 13
click at [330, 186] on div "Hide line item cards" at bounding box center [353, 196] width 124 height 22
click at [1096, 207] on div "Req. 18/04/25" at bounding box center [1087, 210] width 156 height 21
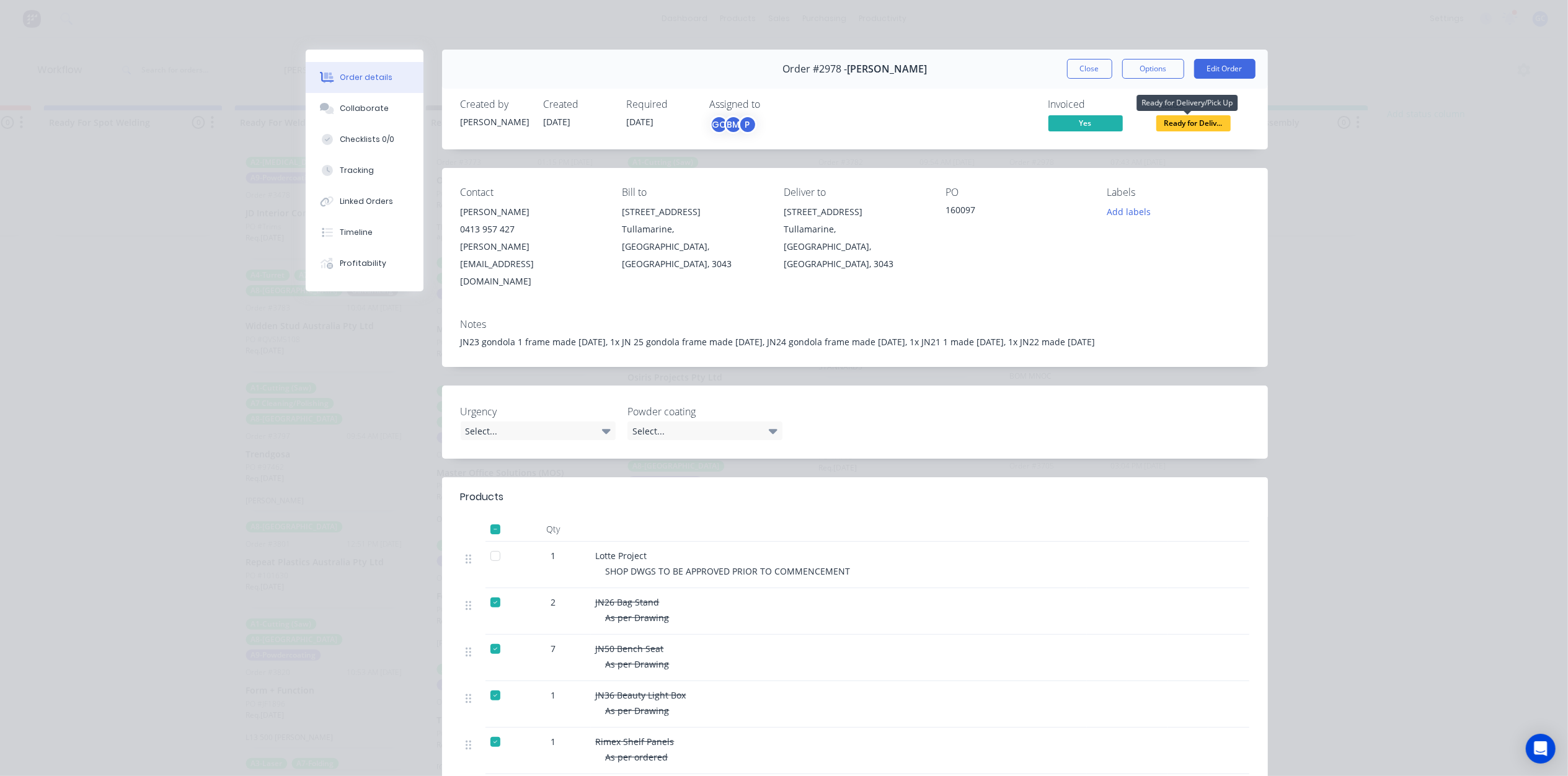
click at [1200, 120] on span "Ready for Deliv..." at bounding box center [1193, 123] width 75 height 16
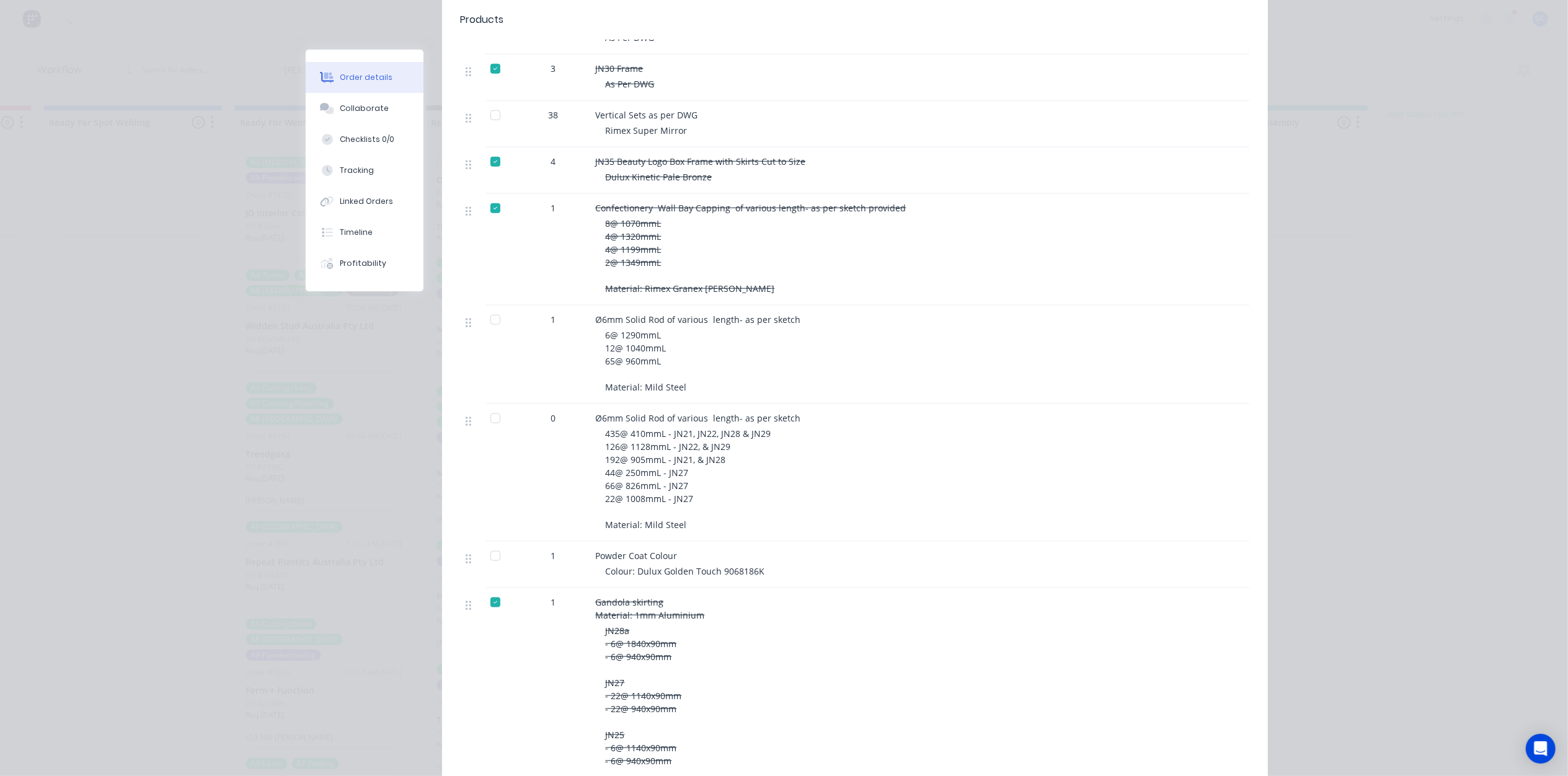
scroll to position [1240, 0]
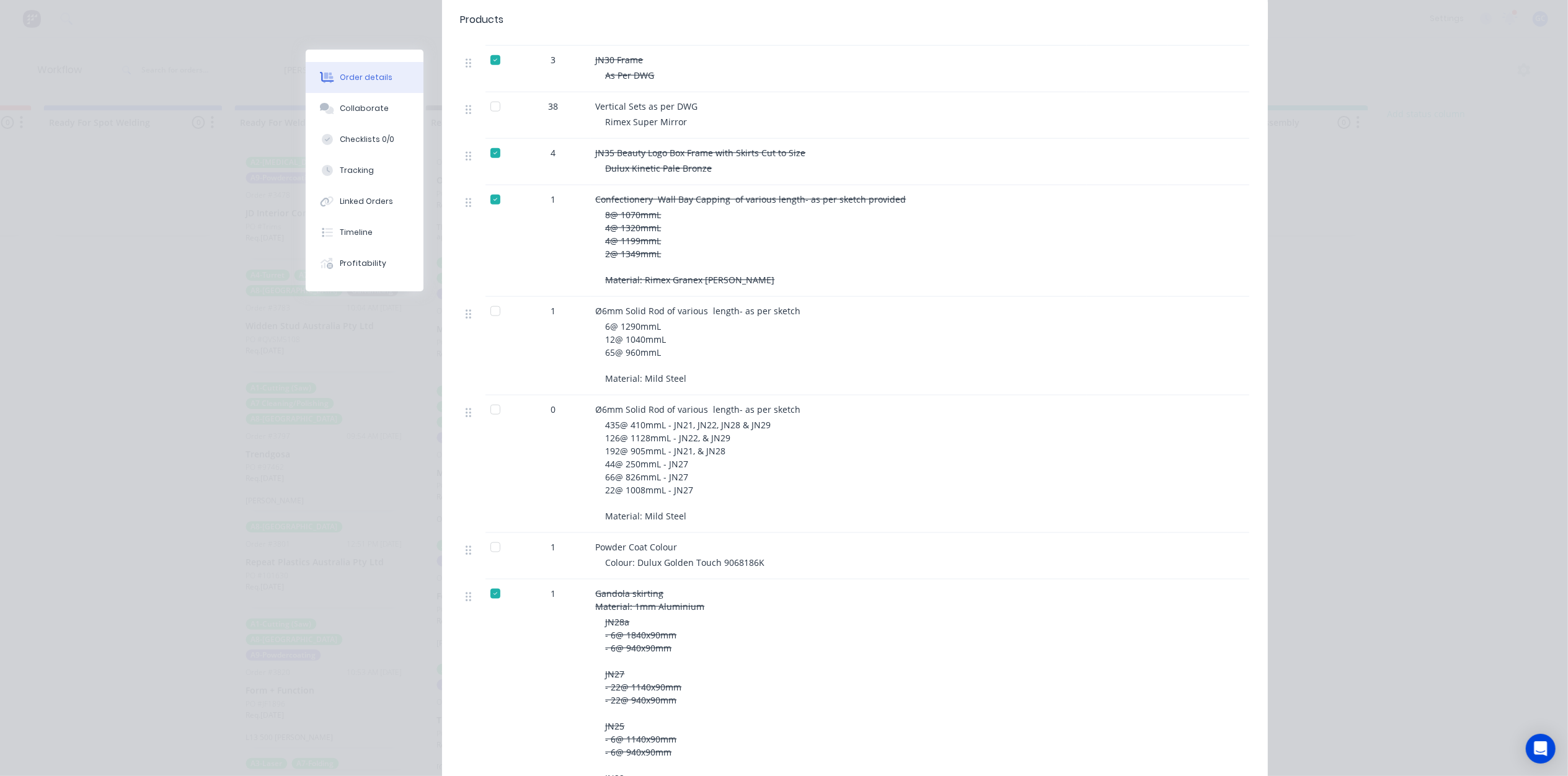
click at [487, 398] on div at bounding box center [495, 410] width 25 height 25
click at [487, 299] on div at bounding box center [495, 311] width 25 height 25
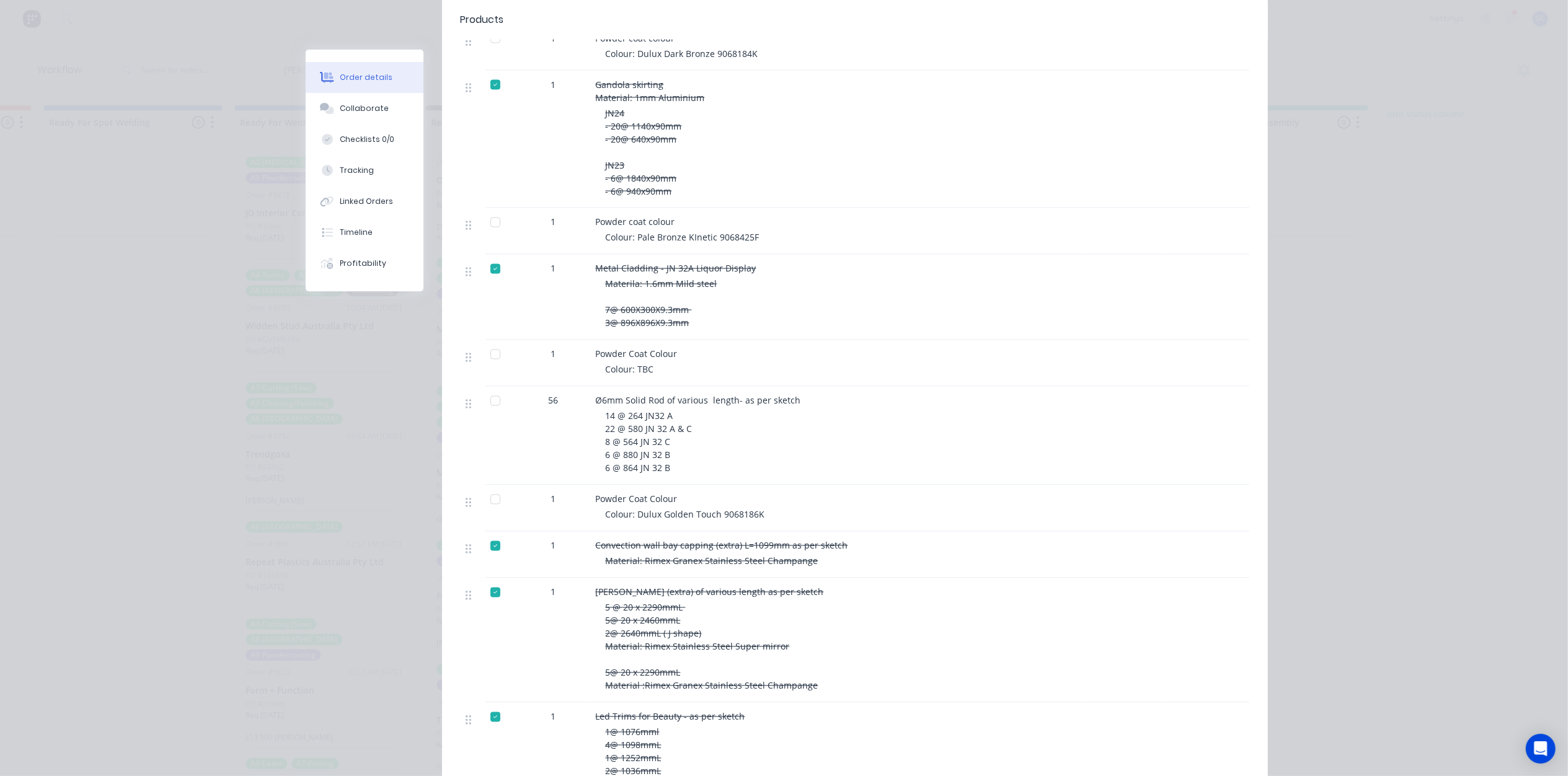
scroll to position [2150, 0]
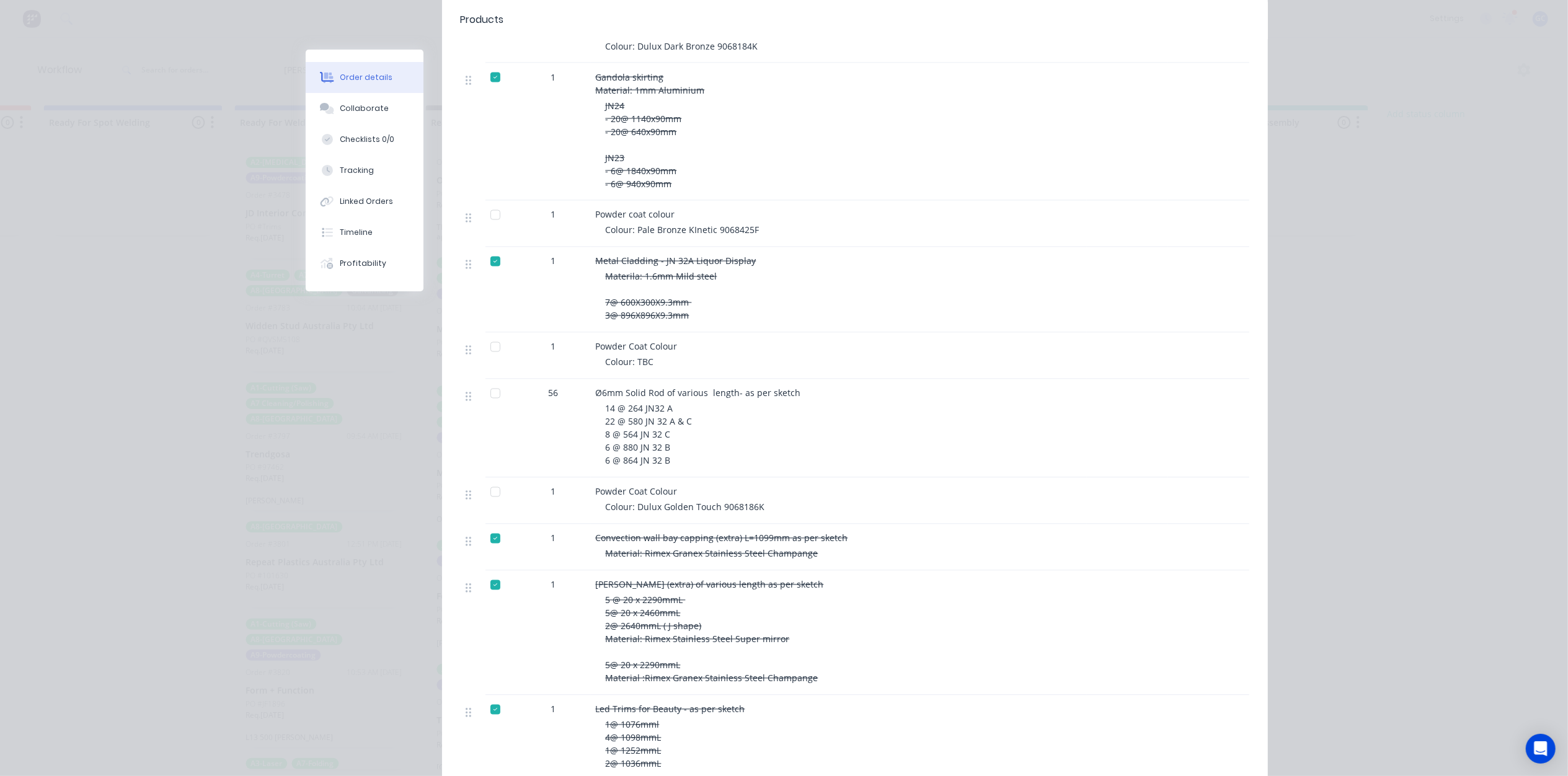
click at [483, 382] on div at bounding box center [495, 394] width 25 height 25
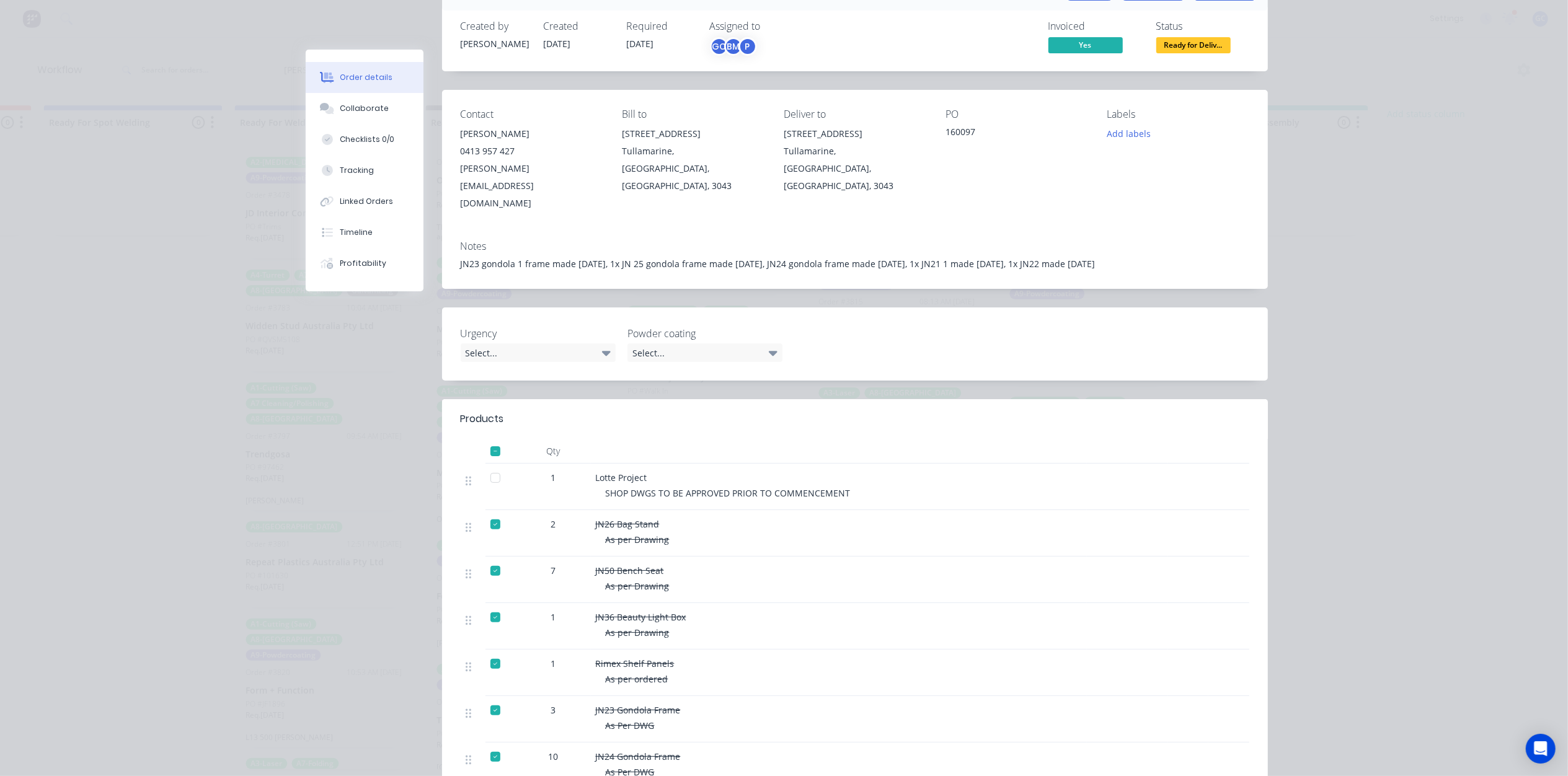
scroll to position [0, 0]
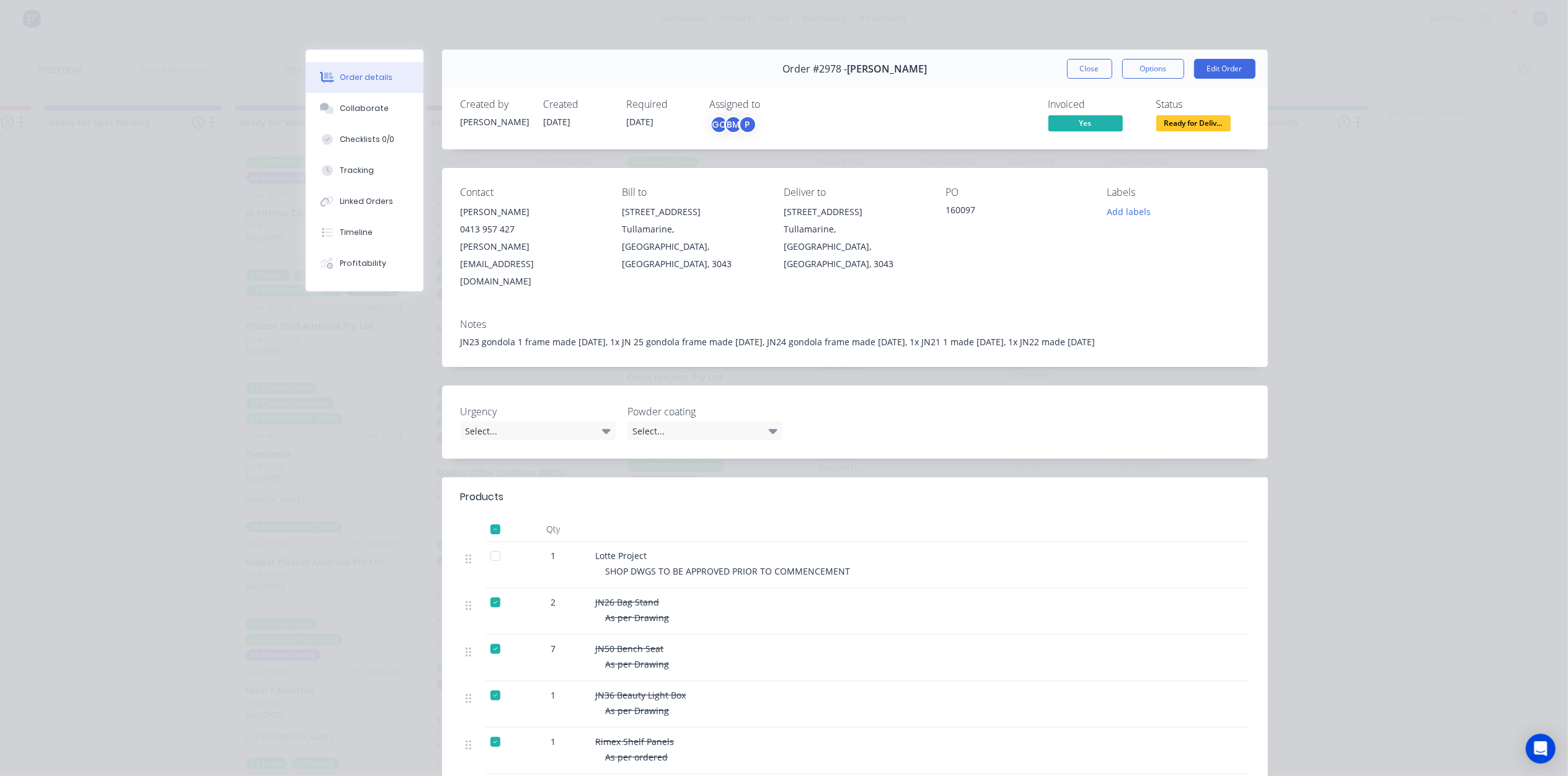
click at [1173, 124] on span "Ready for Deliv..." at bounding box center [1193, 123] width 75 height 16
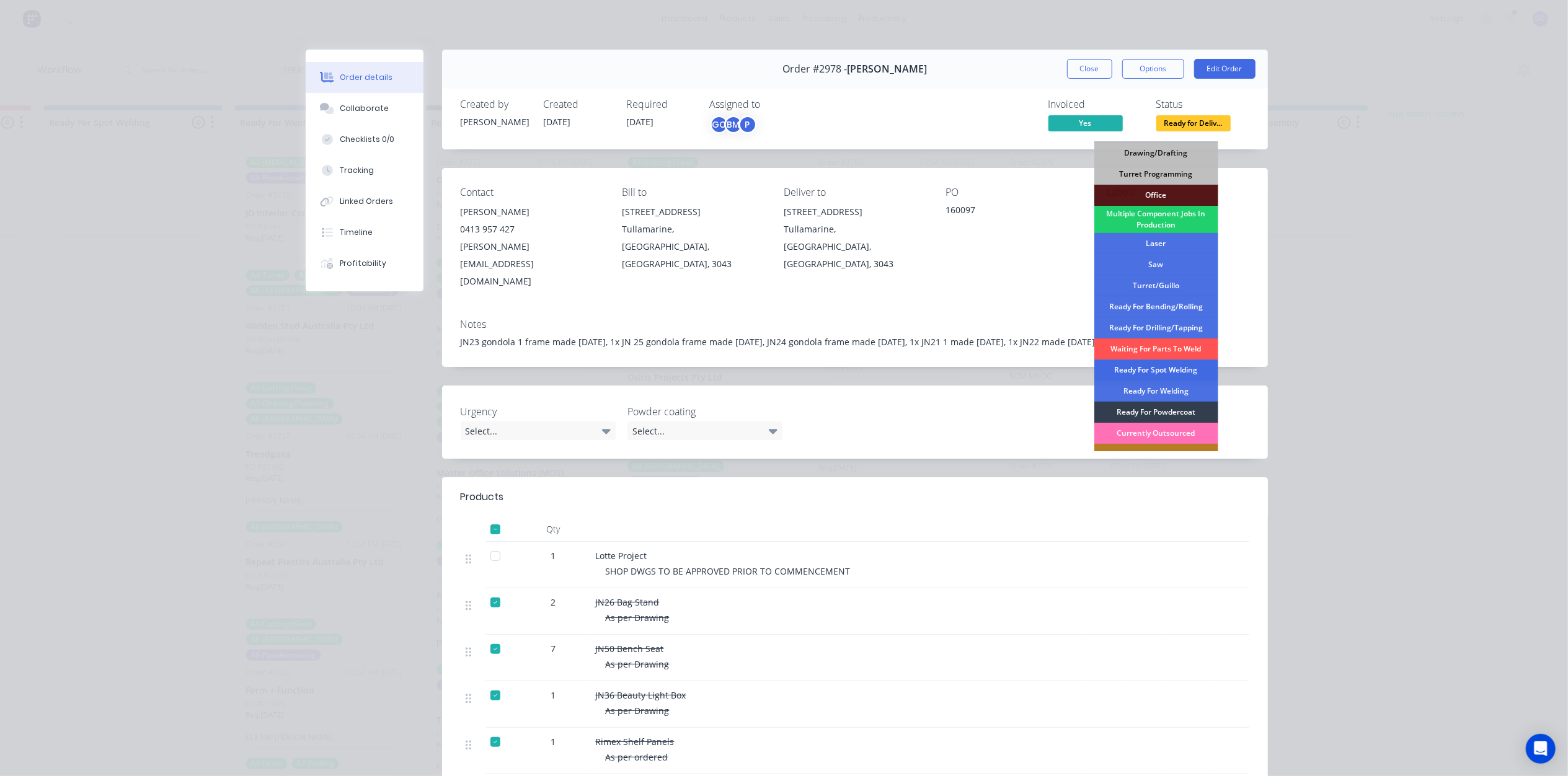
scroll to position [160, 0]
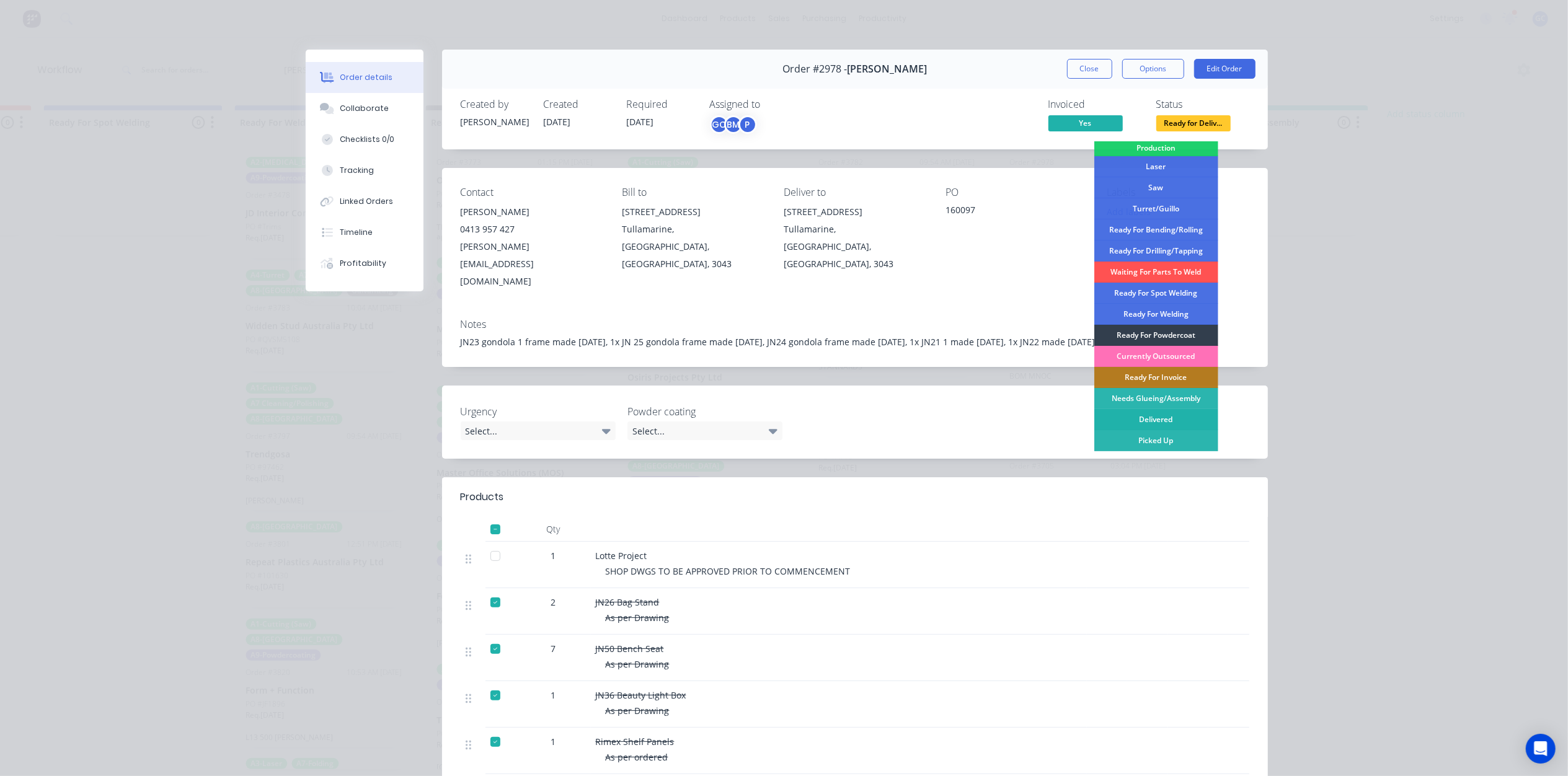
click at [1169, 419] on div "Delivered" at bounding box center [1156, 419] width 124 height 21
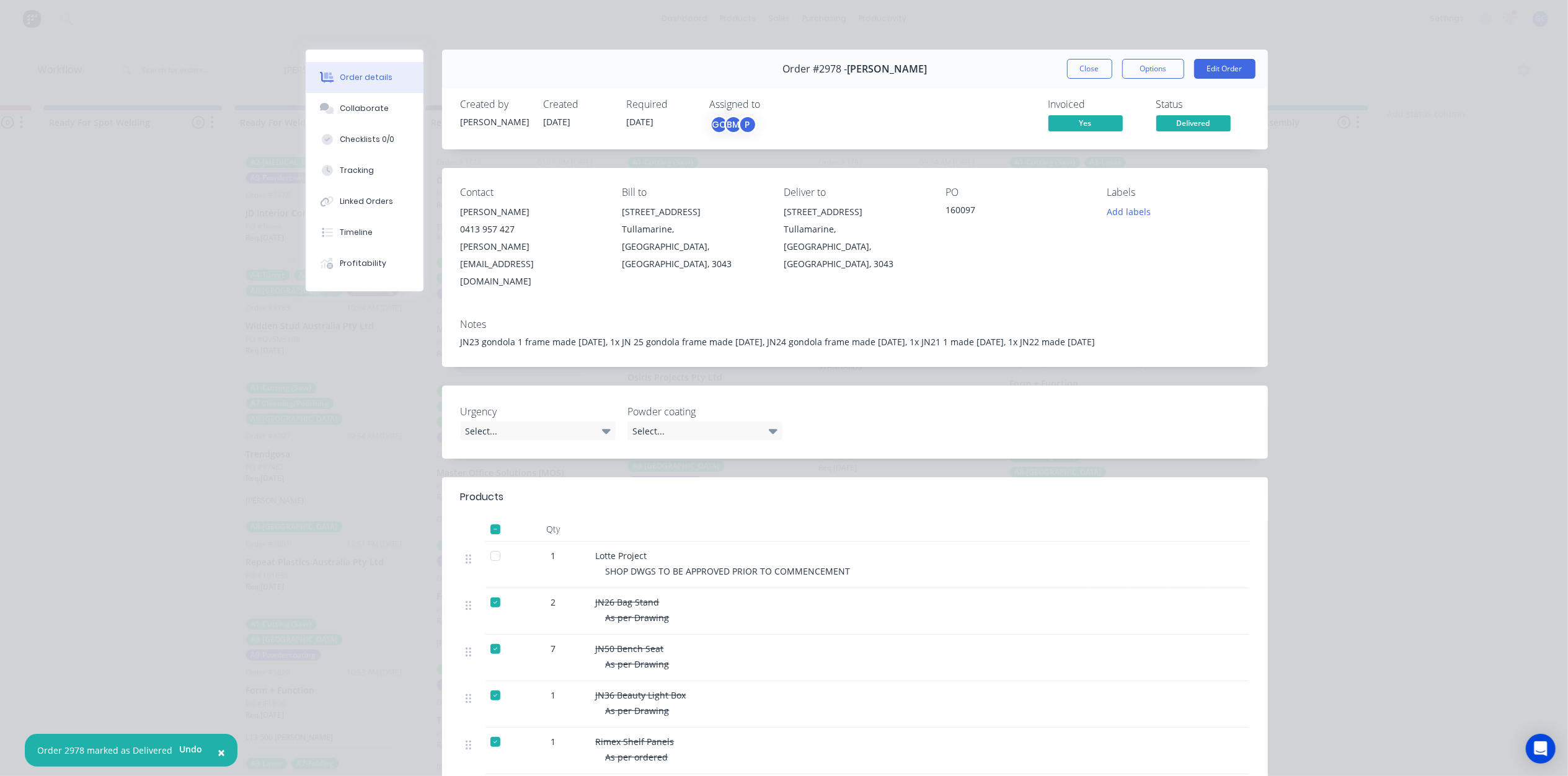
click at [1087, 70] on button "Close" at bounding box center [1089, 69] width 46 height 20
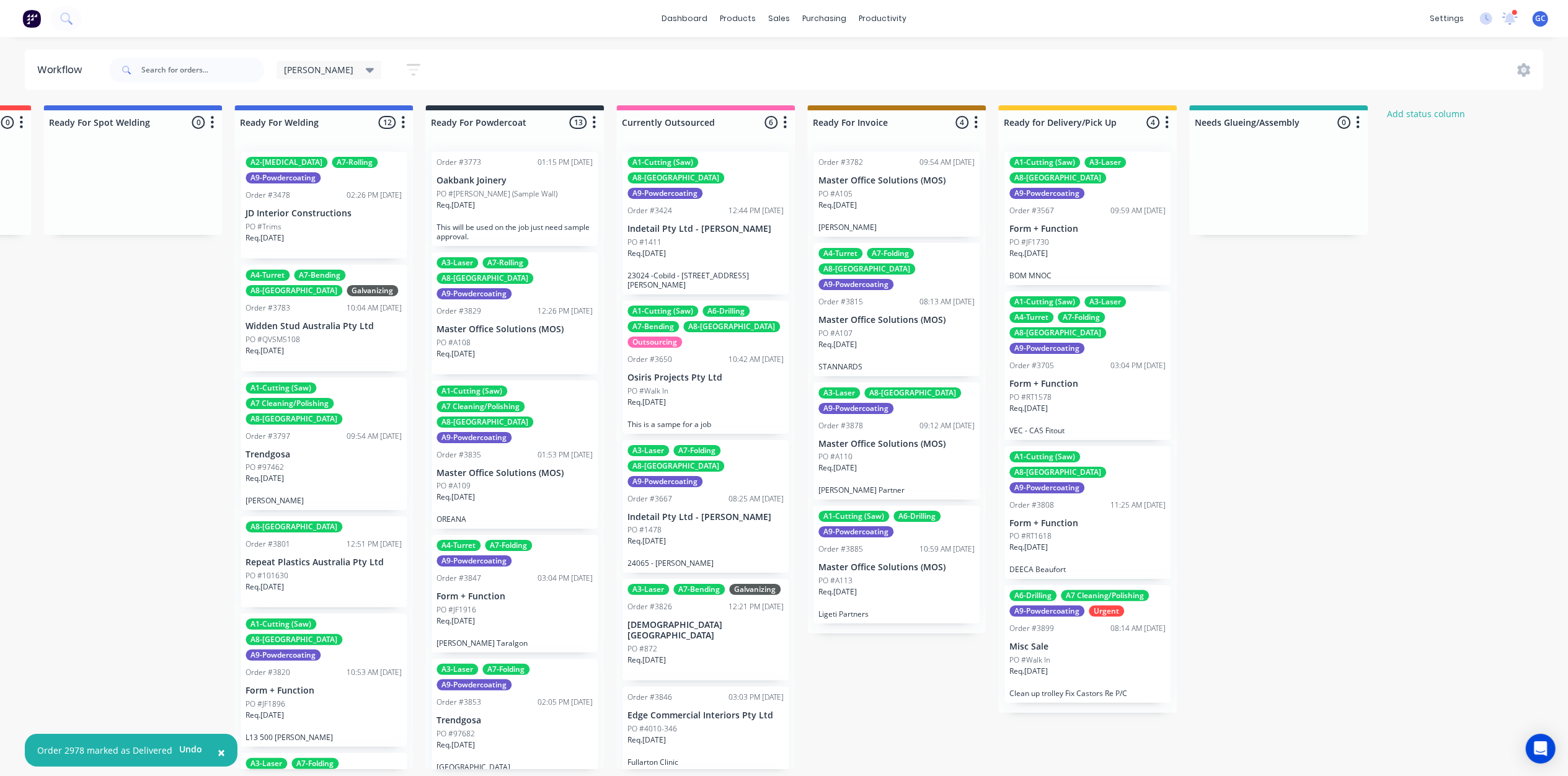
click at [1078, 224] on p "Form + Function" at bounding box center [1087, 229] width 156 height 11
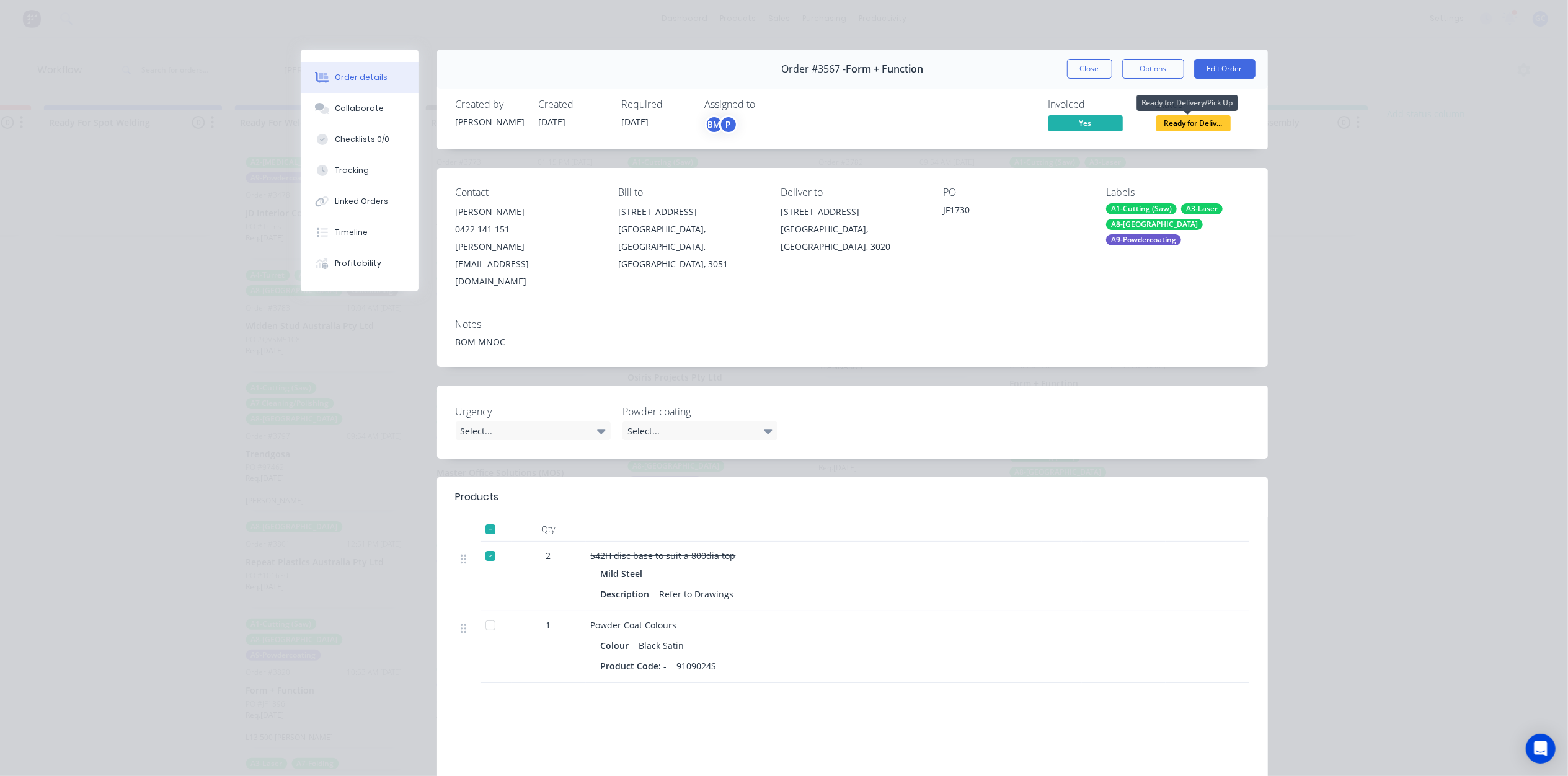
click at [1181, 124] on span "Ready for Deliv..." at bounding box center [1193, 123] width 75 height 16
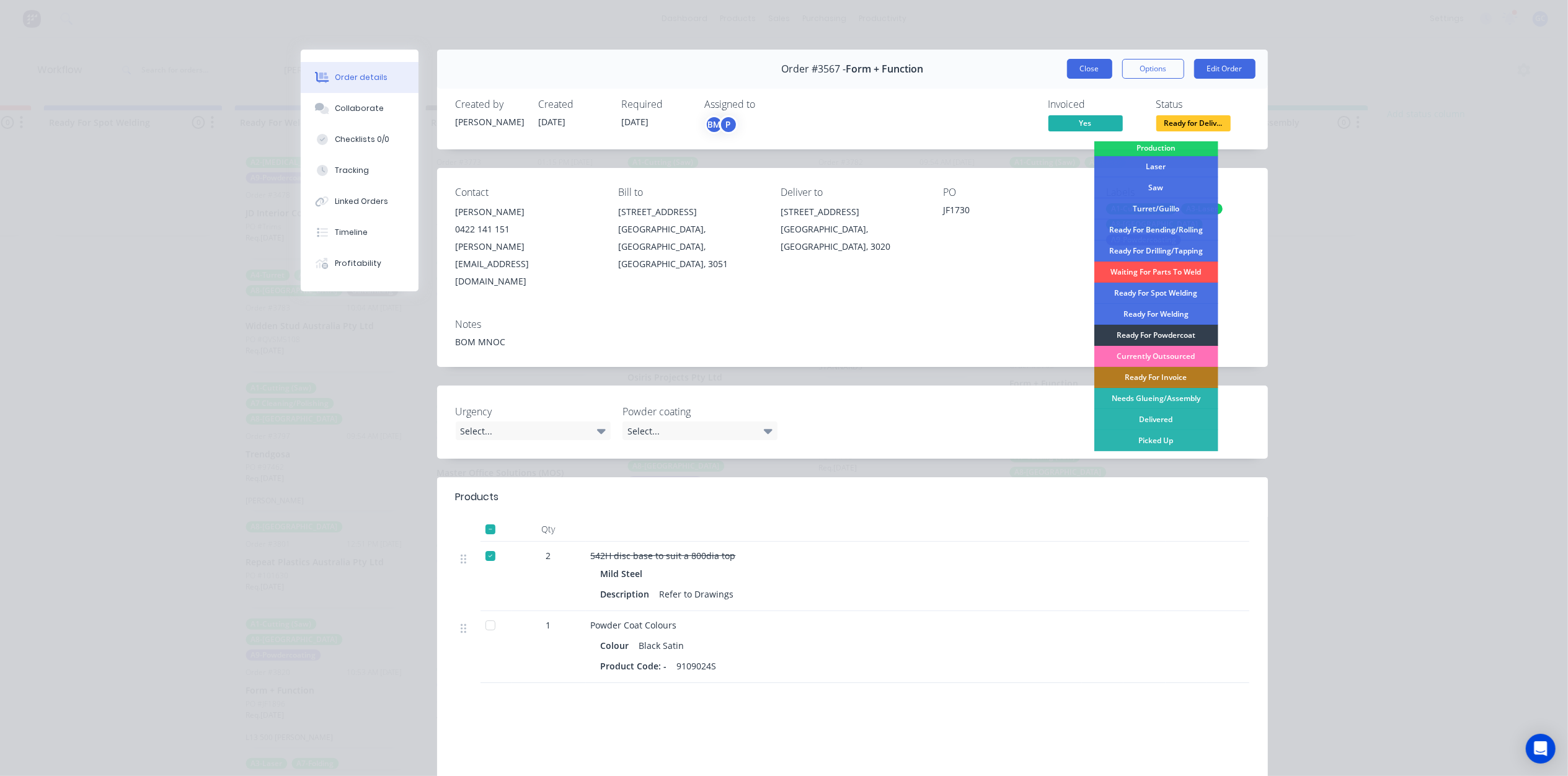
click at [1075, 72] on button "Close" at bounding box center [1089, 69] width 46 height 20
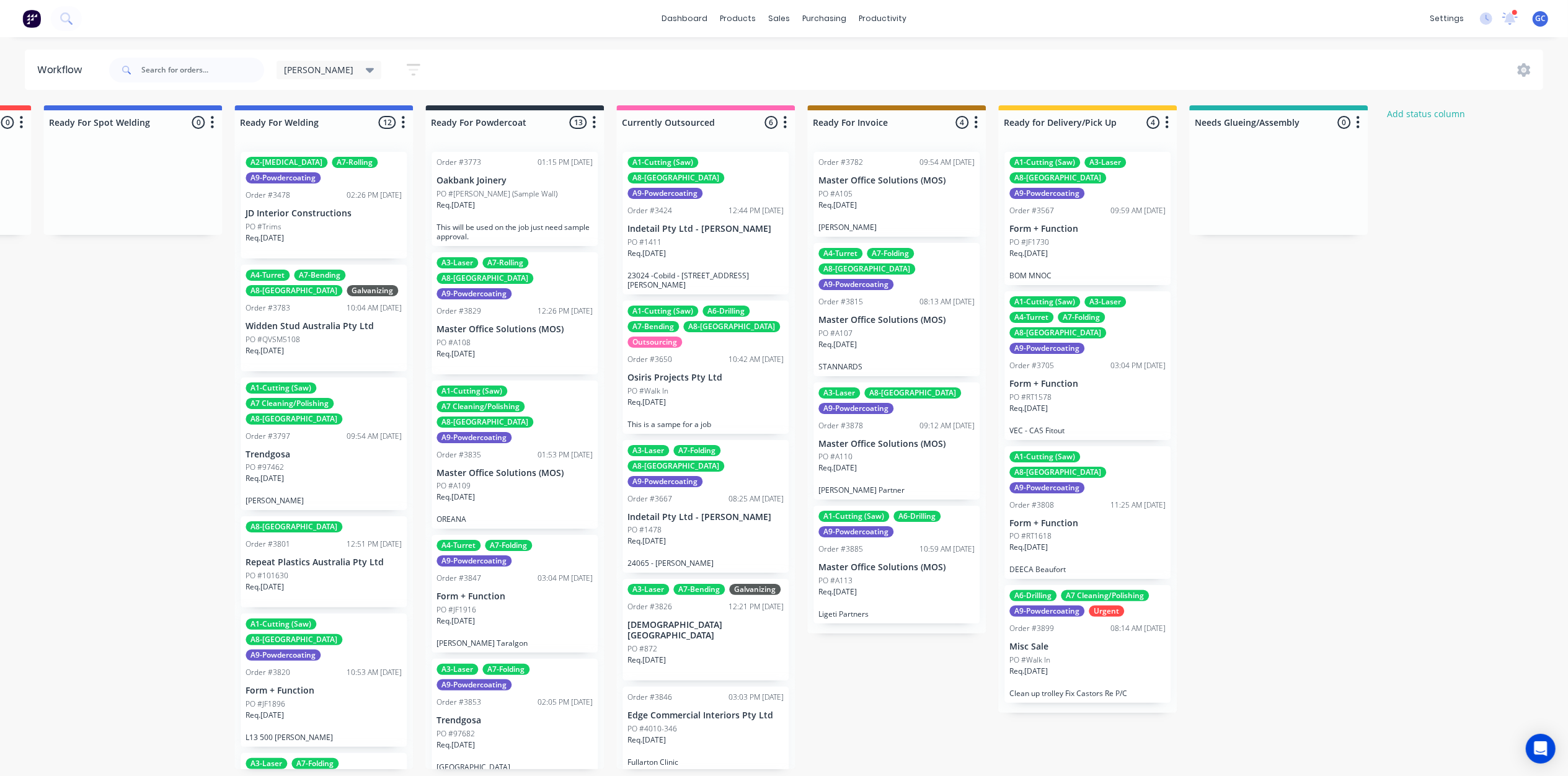
click at [1060, 392] on div "PO #RT1578" at bounding box center [1087, 397] width 156 height 11
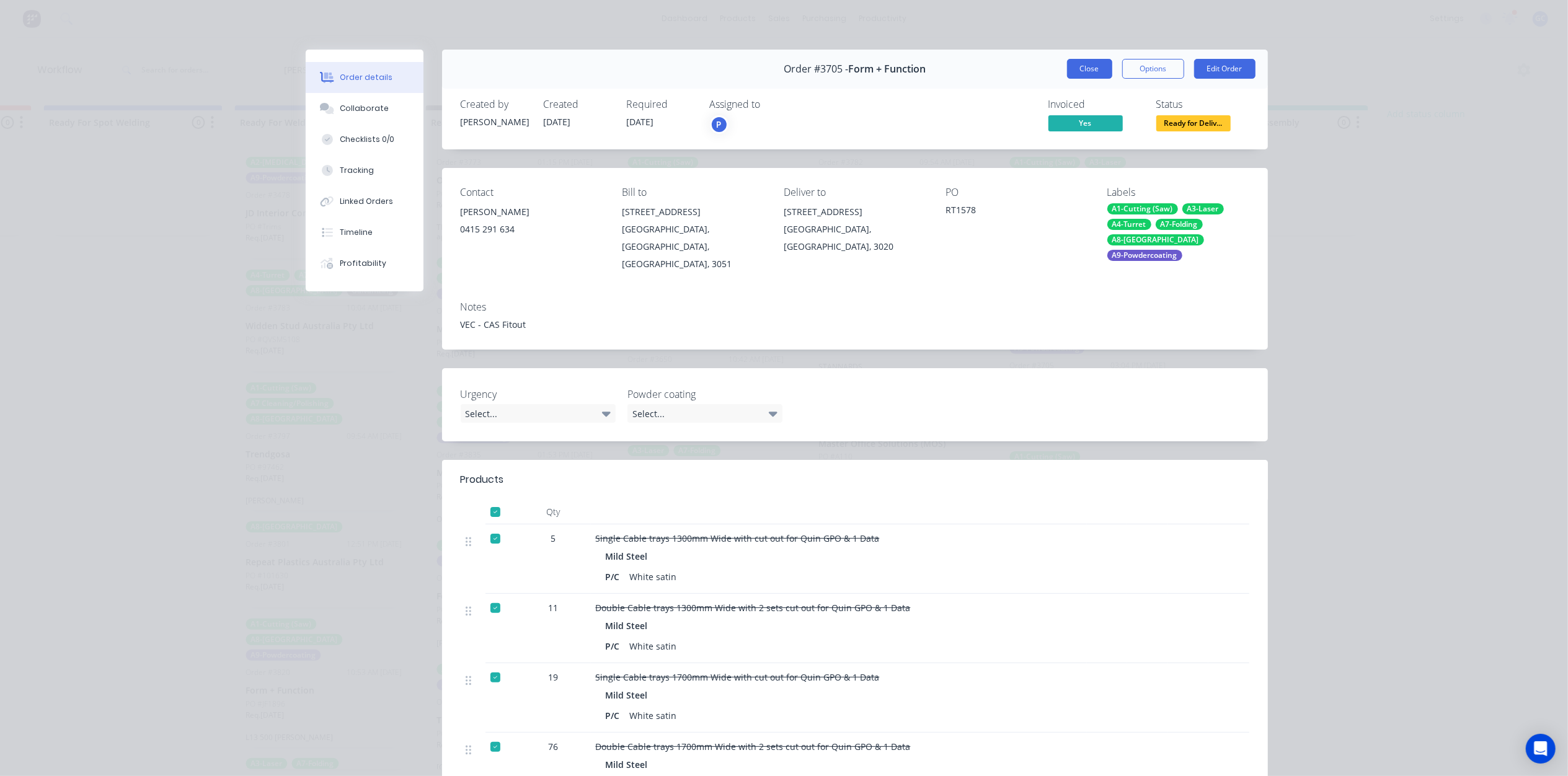
click at [1083, 73] on button "Close" at bounding box center [1089, 69] width 46 height 20
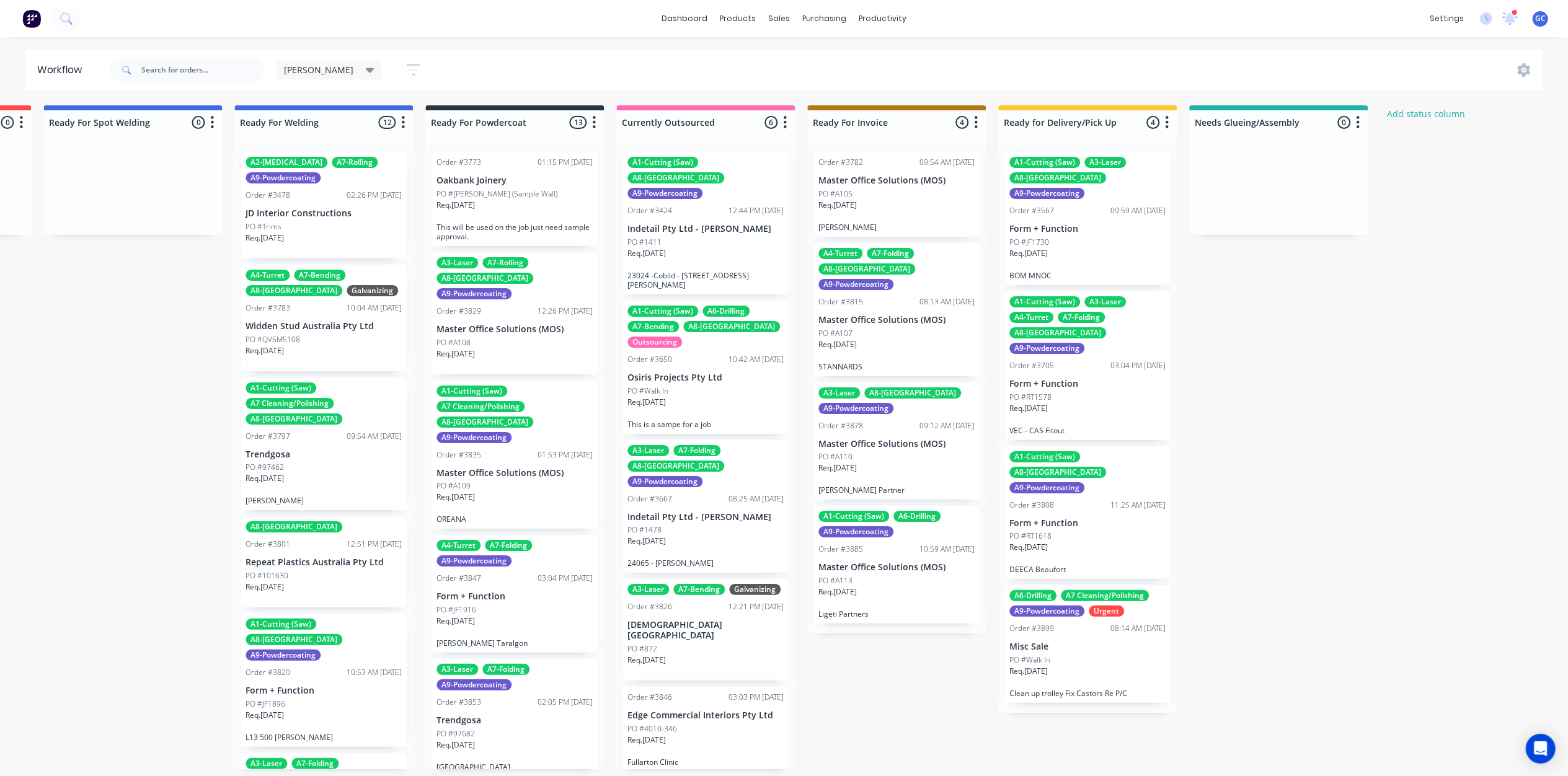
click at [1077, 542] on div "Req. 25/09/25" at bounding box center [1087, 552] width 156 height 21
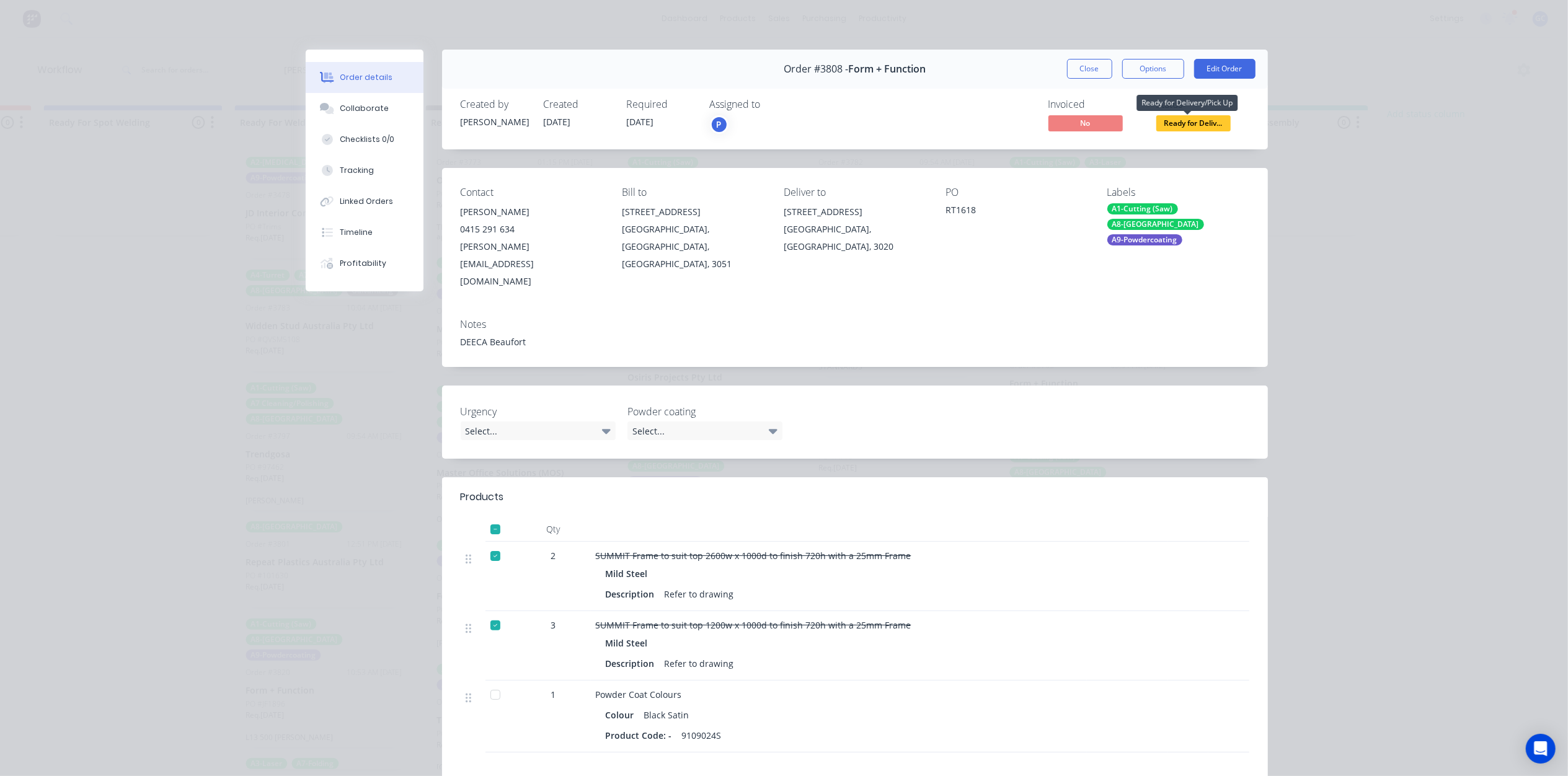
click at [1178, 120] on span "Ready for Deliv..." at bounding box center [1193, 123] width 75 height 16
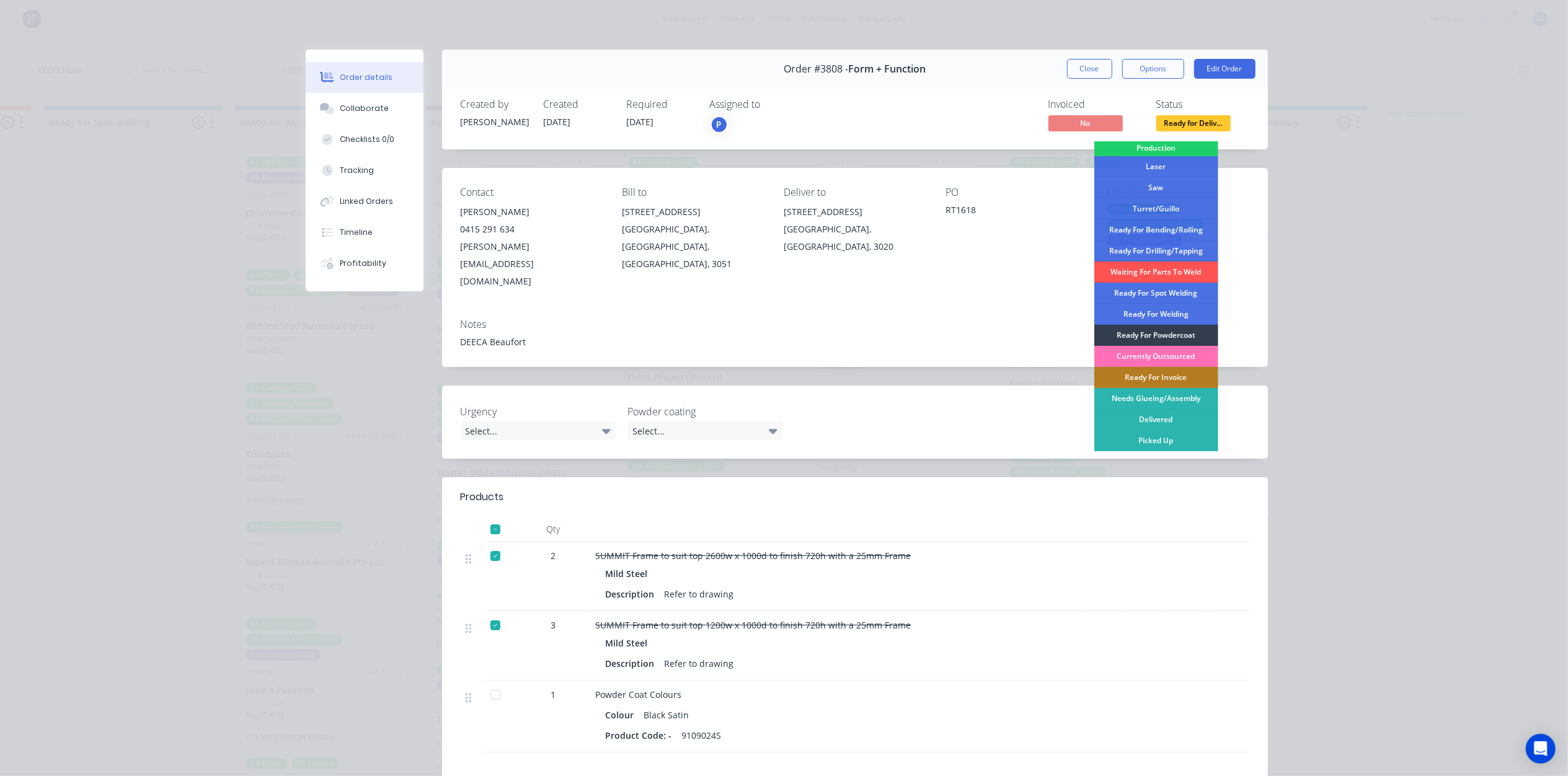
click at [1012, 173] on div "Contact Ricky Taranto 0415 291 634 ricky@form-function.com.au Bill to 392 Victo…" at bounding box center [855, 238] width 825 height 141
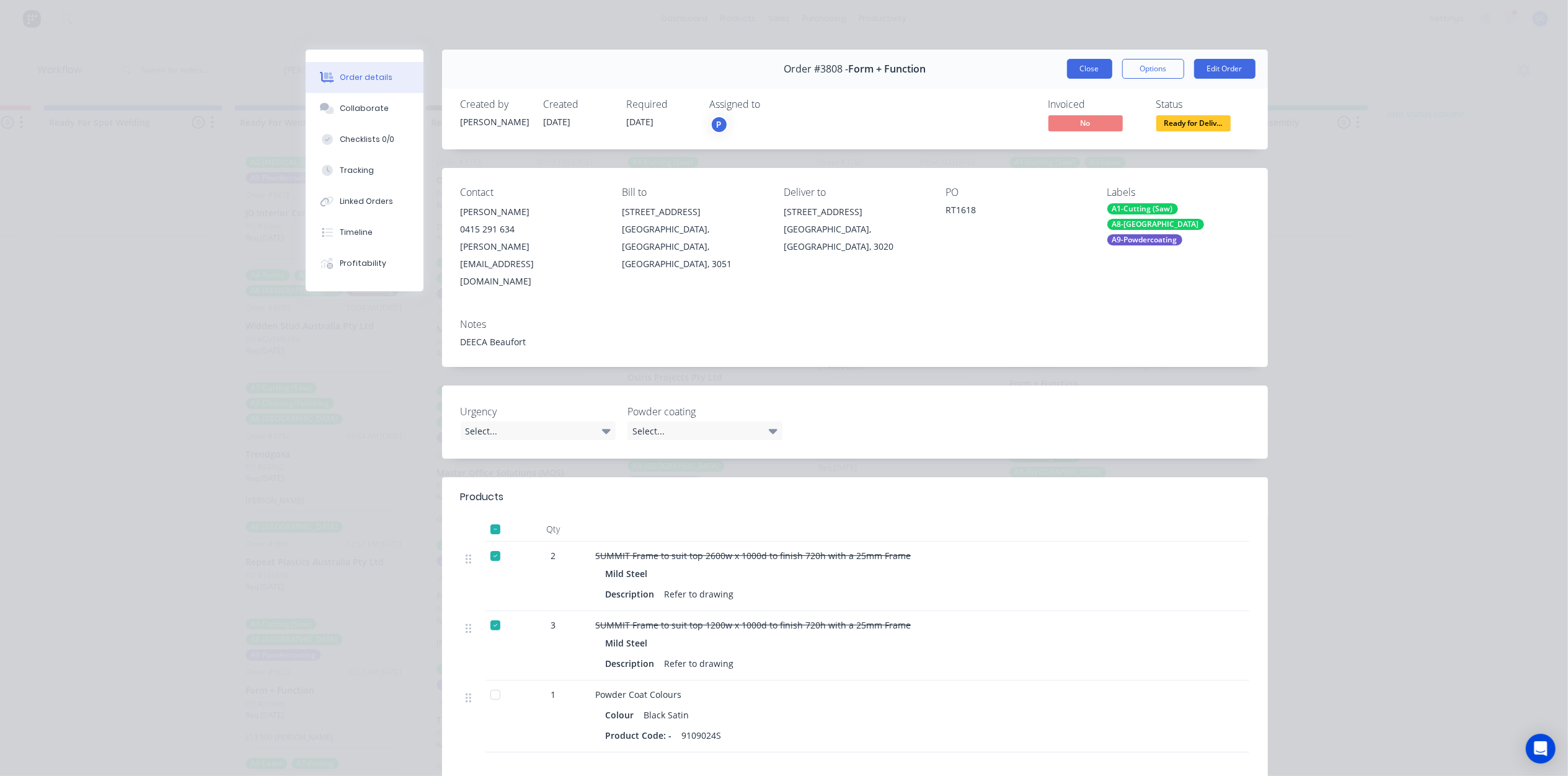
click at [1075, 65] on button "Close" at bounding box center [1089, 69] width 46 height 20
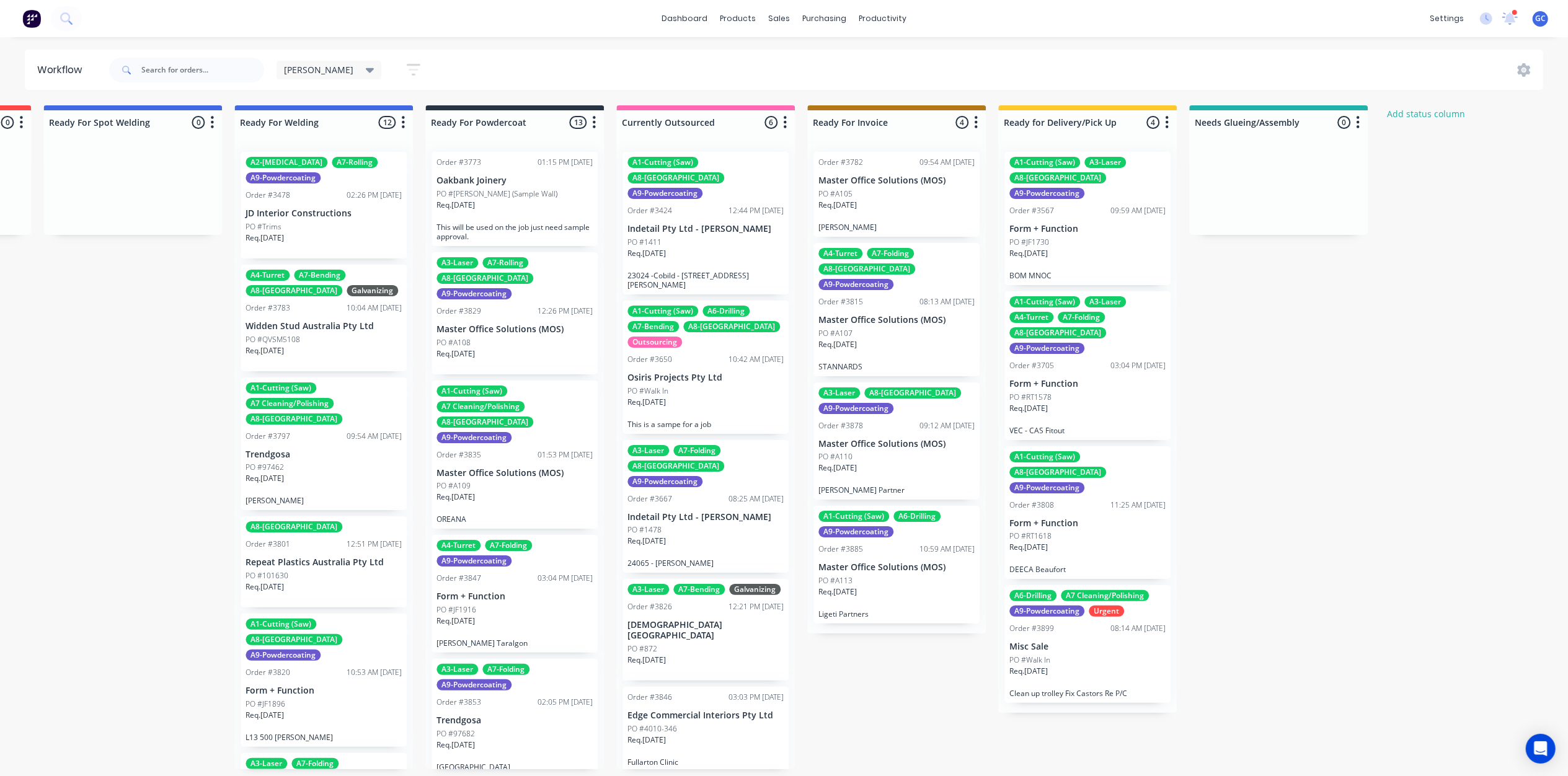
click at [1079, 666] on div "Req. 05/09/25" at bounding box center [1087, 676] width 156 height 21
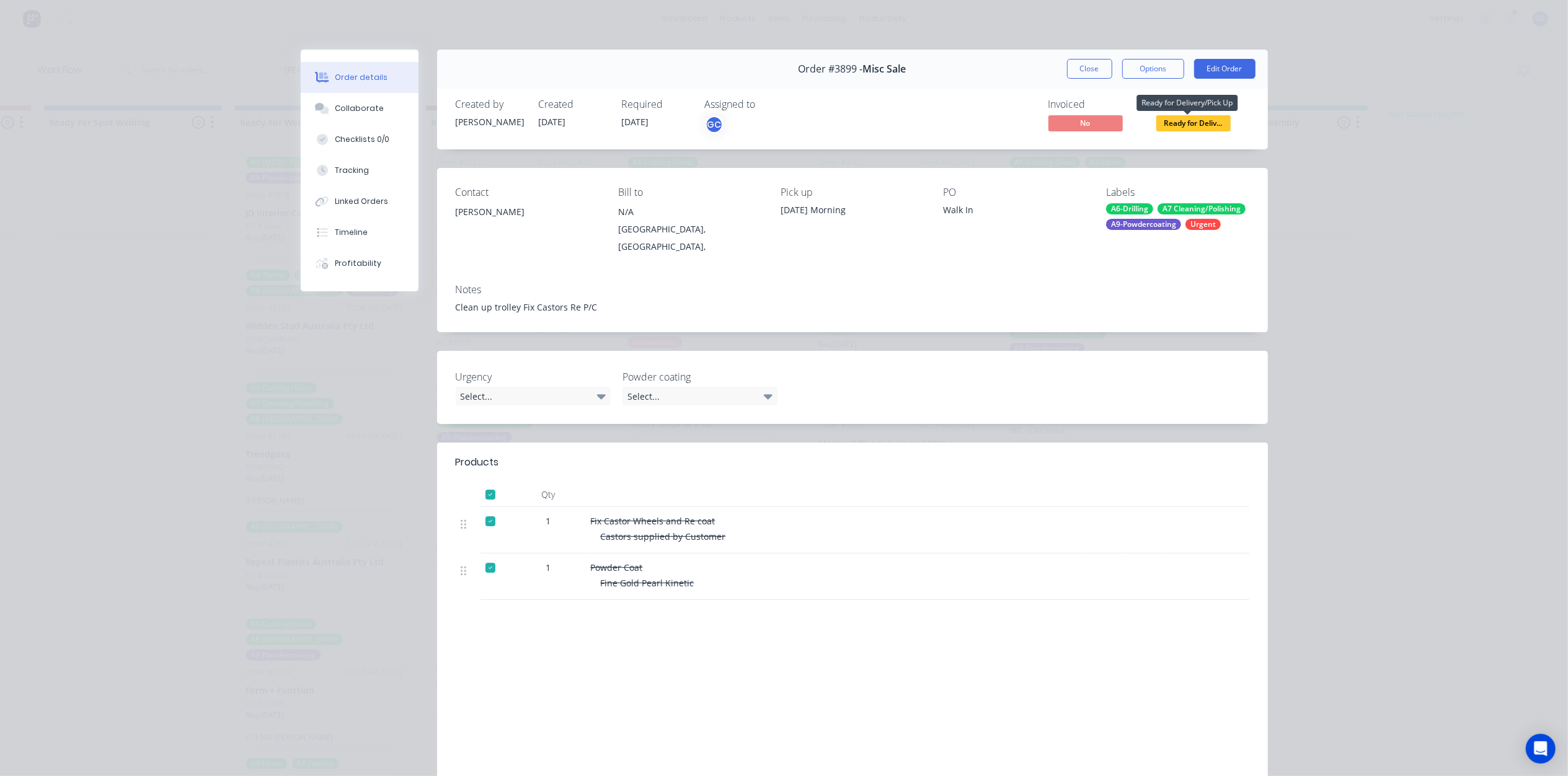
click at [1188, 124] on span "Ready for Deliv..." at bounding box center [1193, 123] width 75 height 16
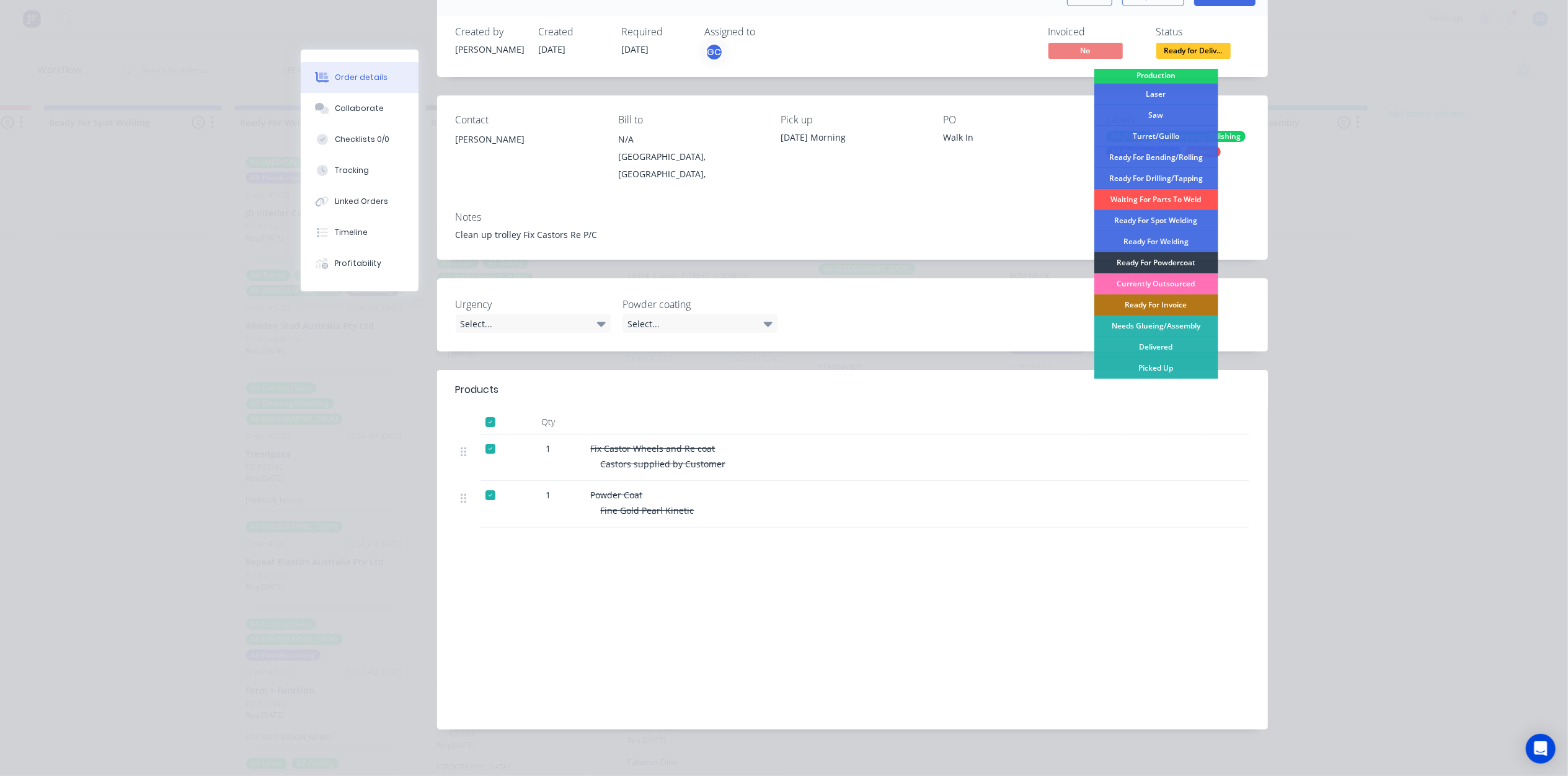
scroll to position [6, 2656]
click at [1166, 364] on div "Picked Up" at bounding box center [1156, 368] width 124 height 21
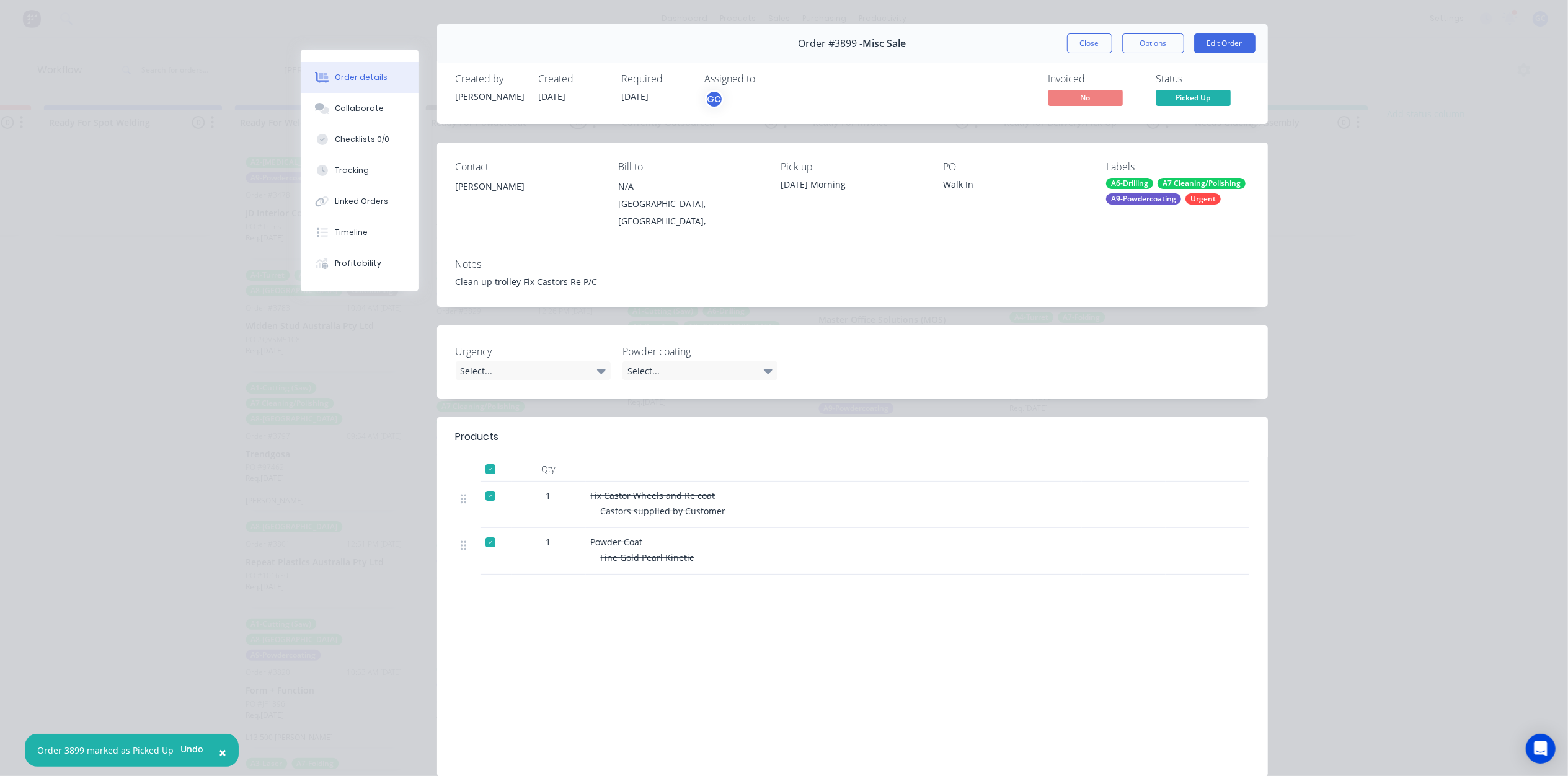
scroll to position [0, 0]
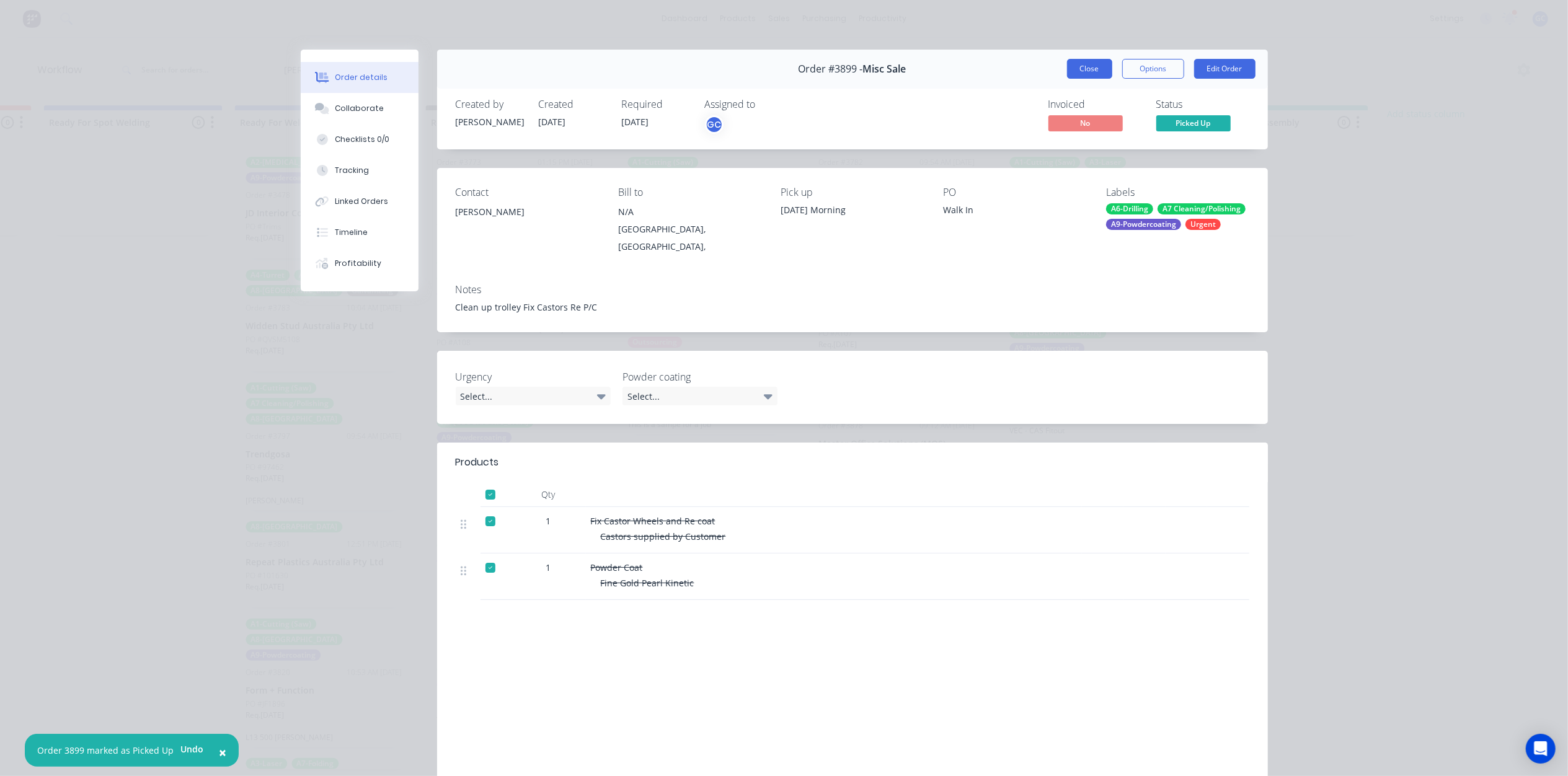
click at [1074, 70] on button "Close" at bounding box center [1089, 69] width 46 height 20
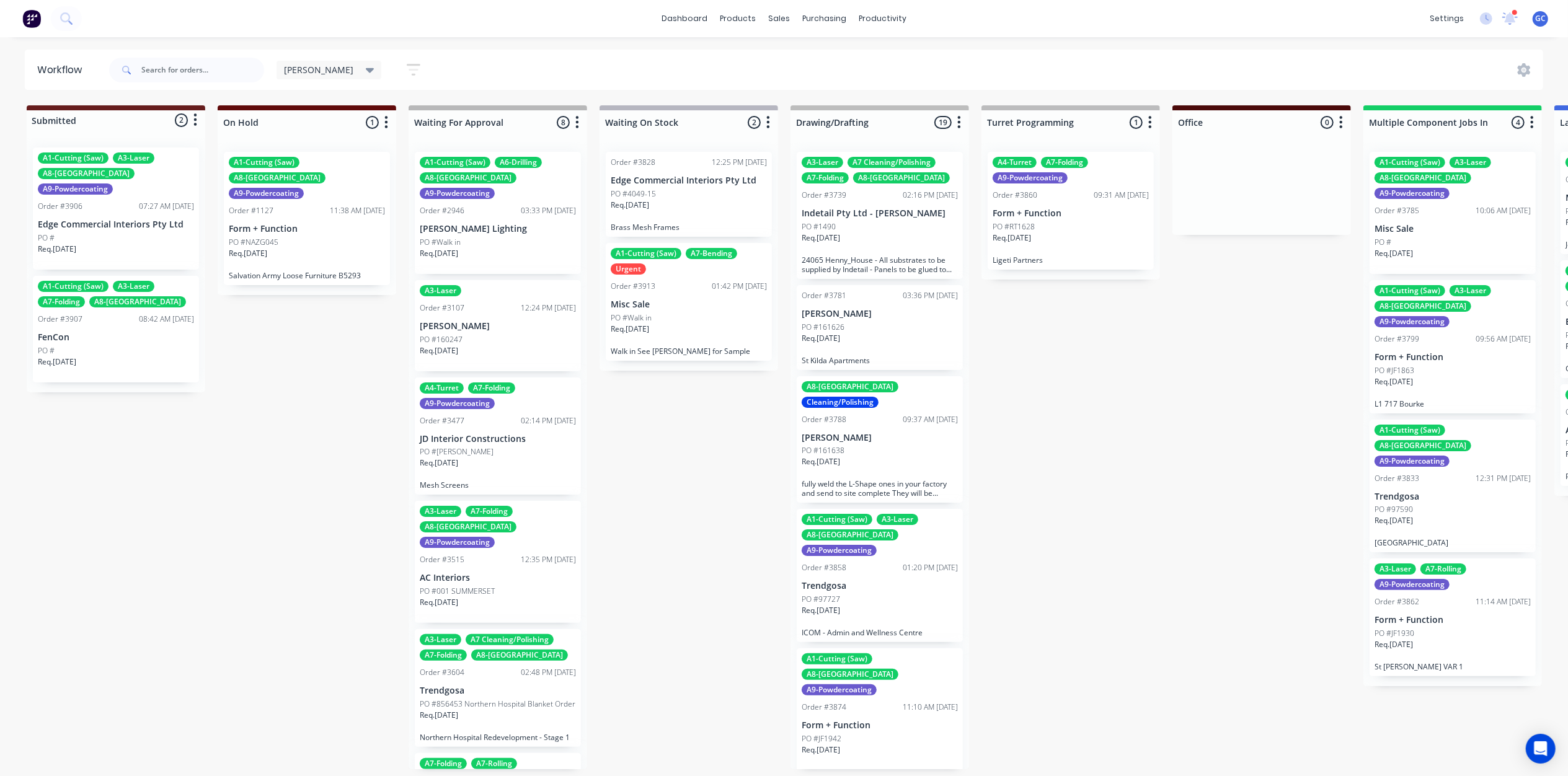
click at [119, 232] on div "PO #" at bounding box center [116, 237] width 156 height 11
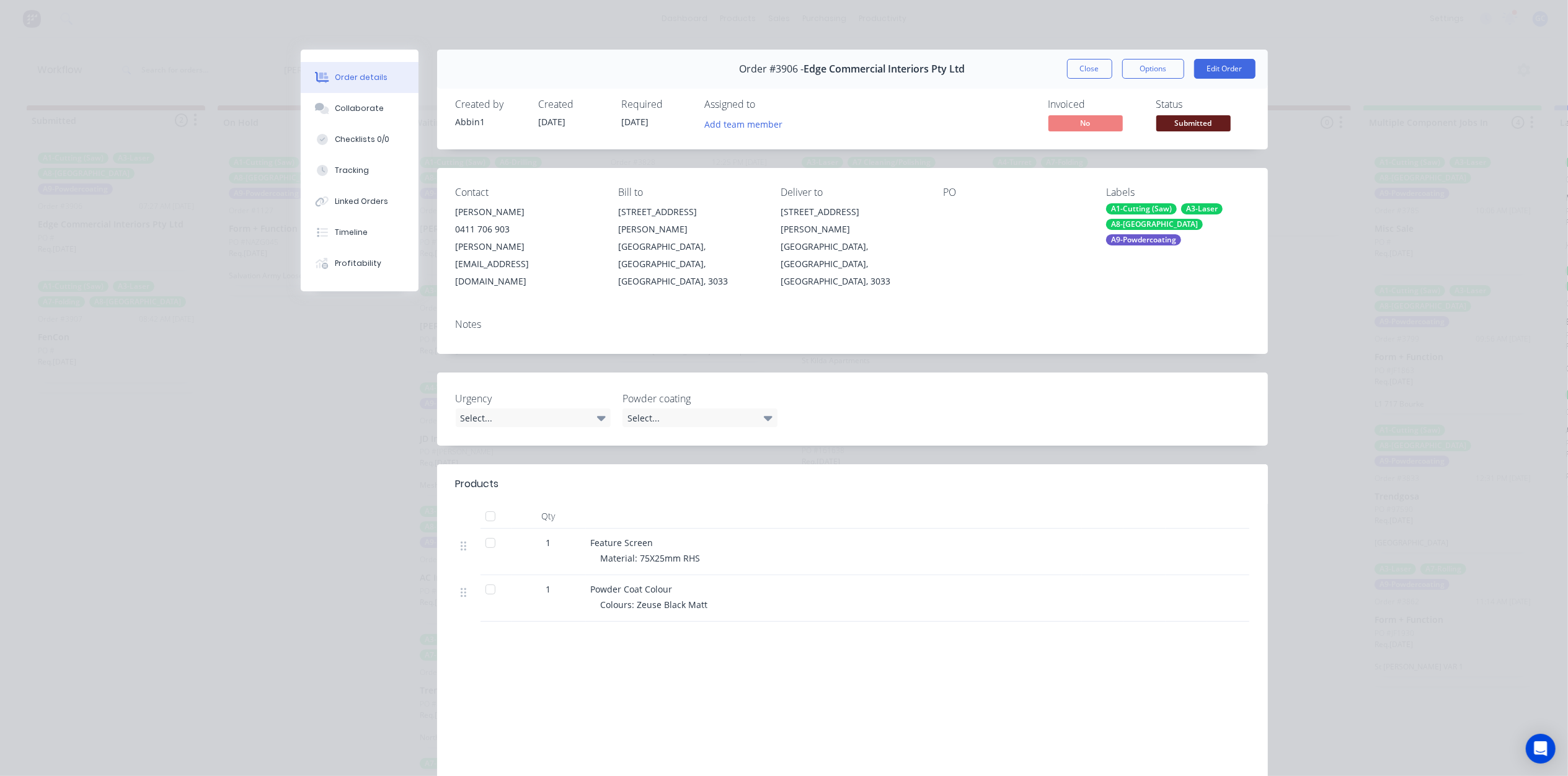
click at [1203, 126] on span "Submitted" at bounding box center [1193, 123] width 75 height 16
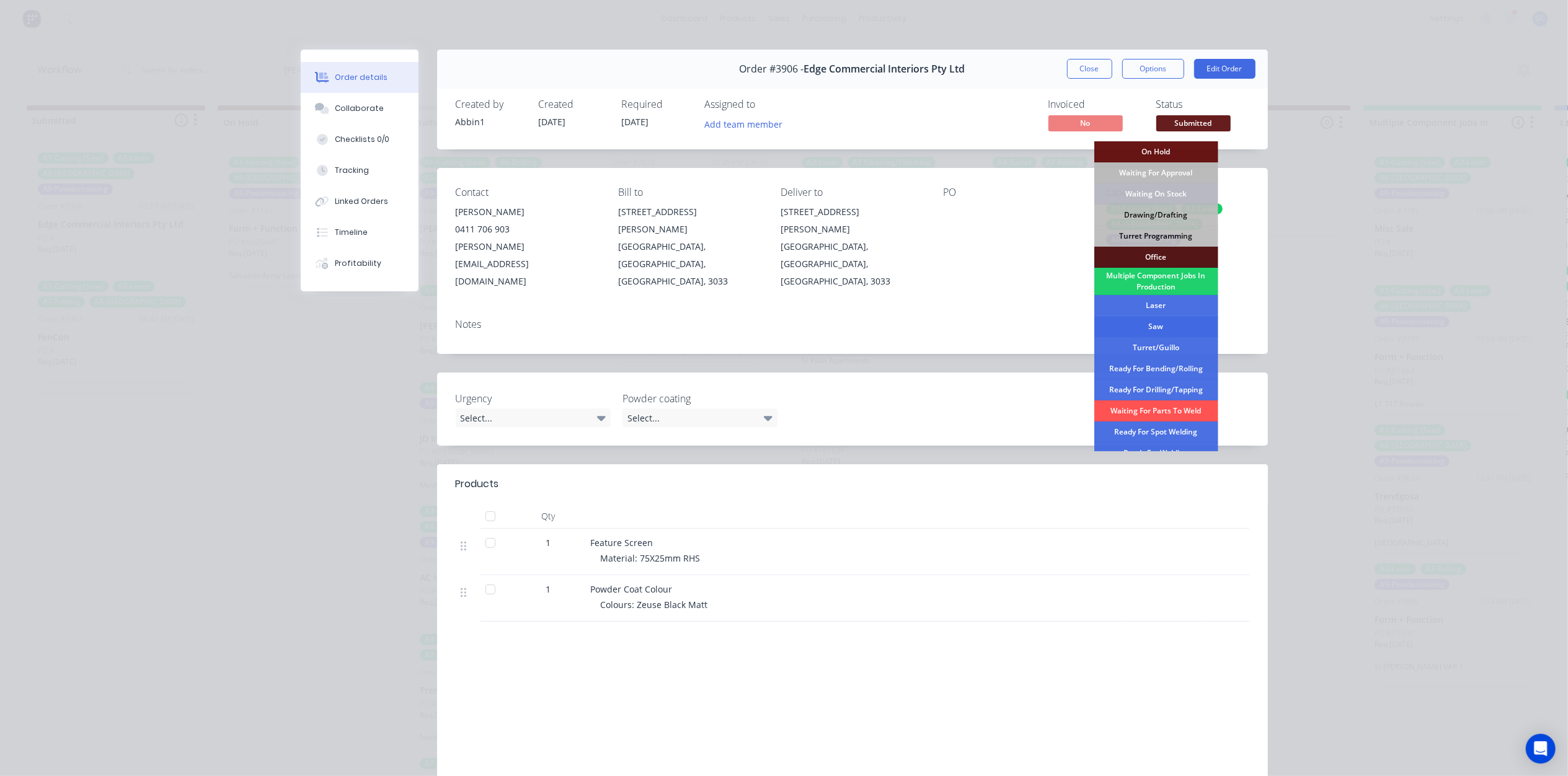
click at [1152, 321] on div "Saw" at bounding box center [1156, 326] width 124 height 21
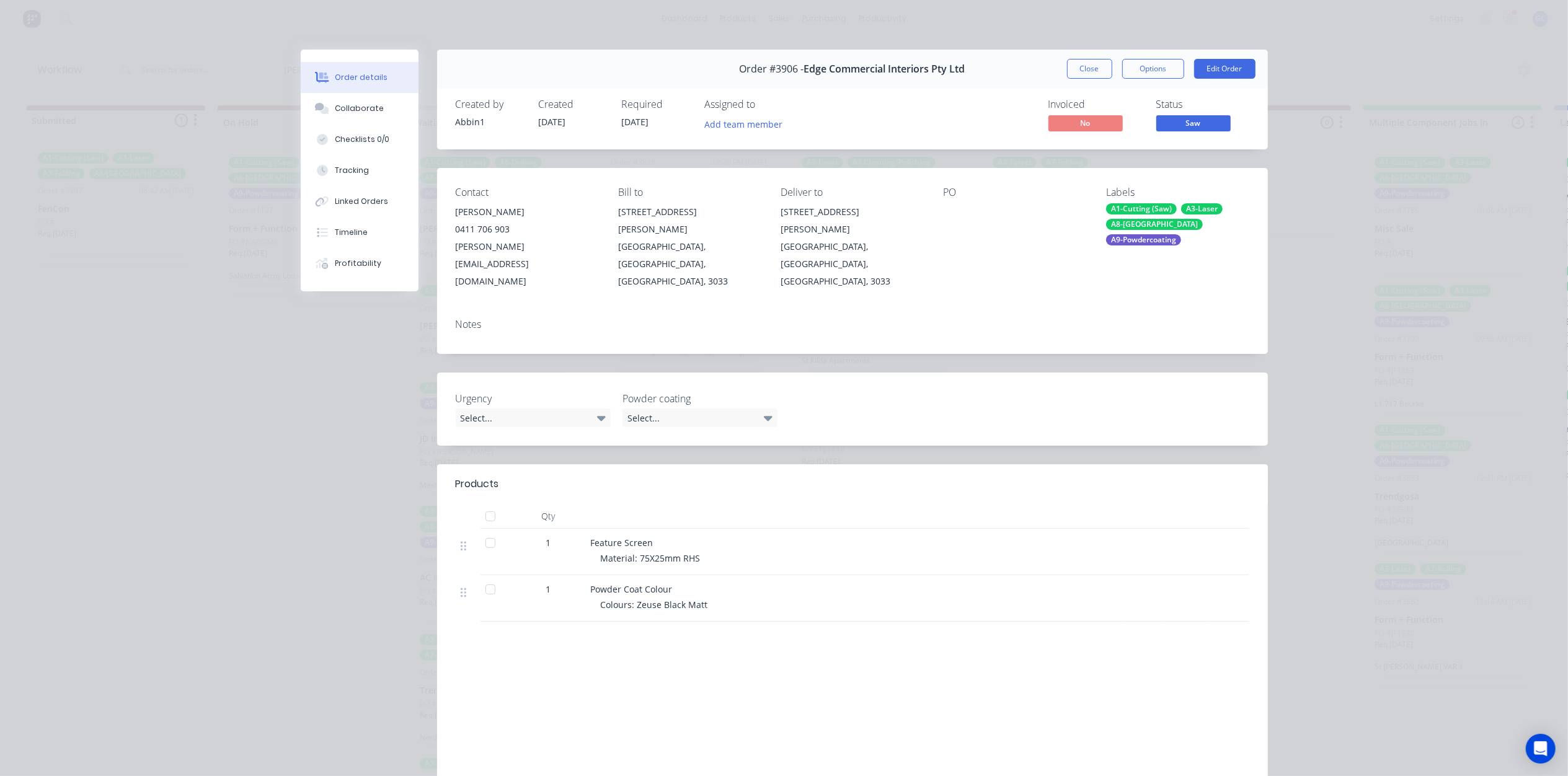
click at [1087, 53] on div "Order #3906 - Edge Commercial Interiors Pty Ltd Close Options Edit Order" at bounding box center [852, 69] width 830 height 39
click at [1085, 65] on button "Close" at bounding box center [1089, 69] width 46 height 20
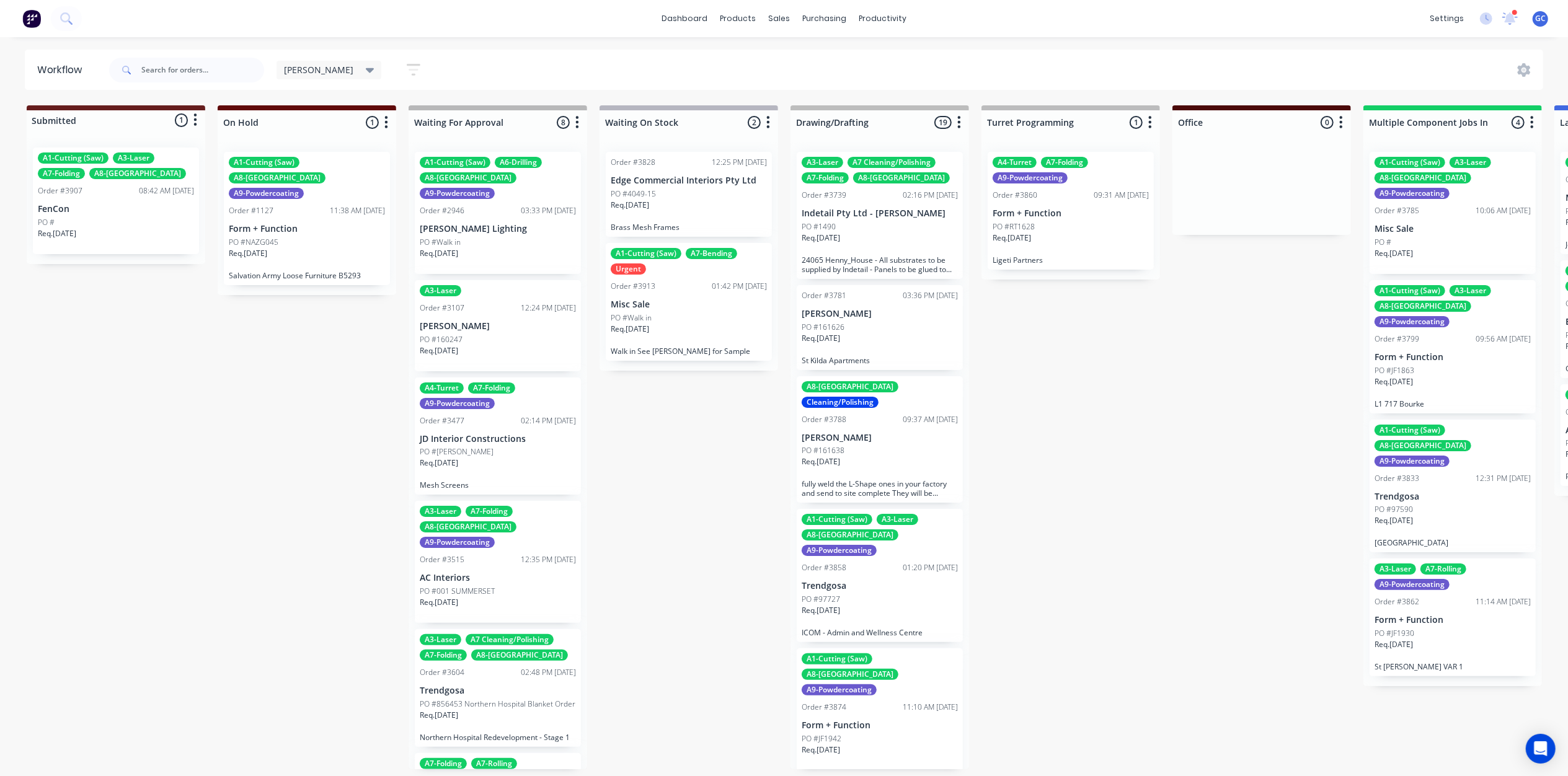
click at [116, 201] on div "A1-Cutting (Saw) A3-Laser A7-Folding A8-Welding Order #3907 08:42 AM 08/09/25 F…" at bounding box center [116, 201] width 166 height 107
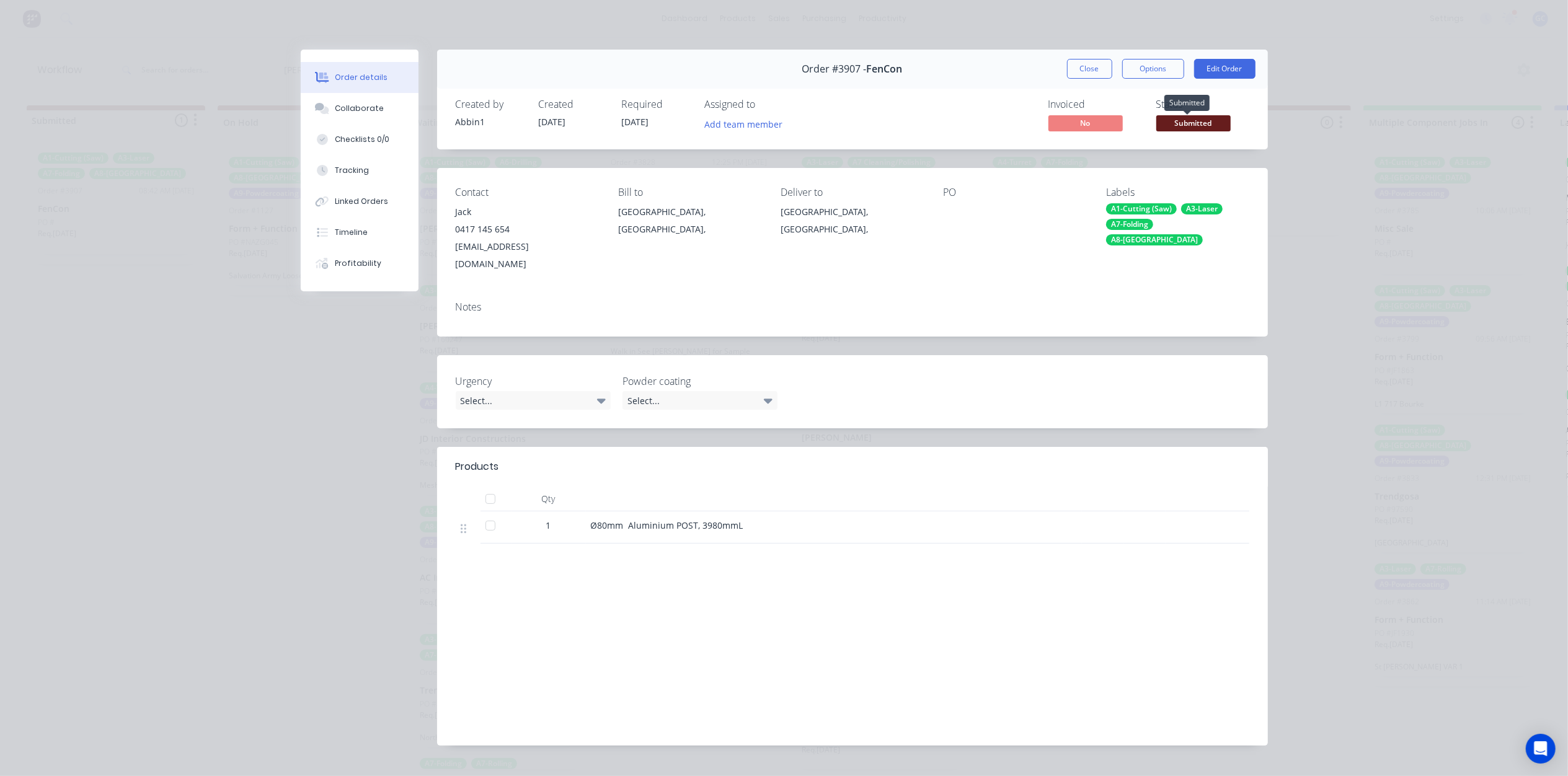
click at [1200, 117] on span "Submitted" at bounding box center [1193, 123] width 75 height 16
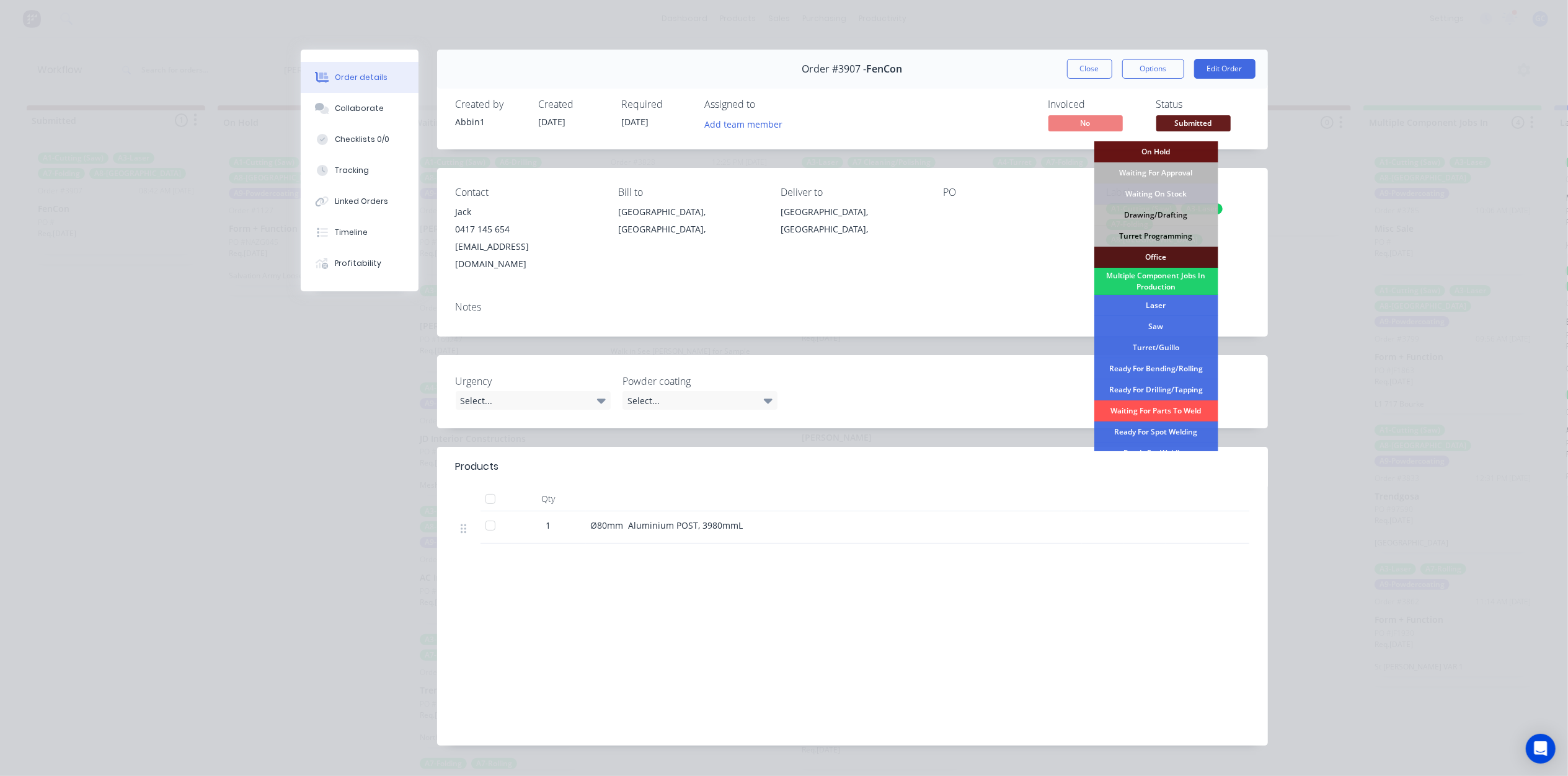
click at [1171, 173] on div "Waiting For Approval" at bounding box center [1156, 173] width 124 height 21
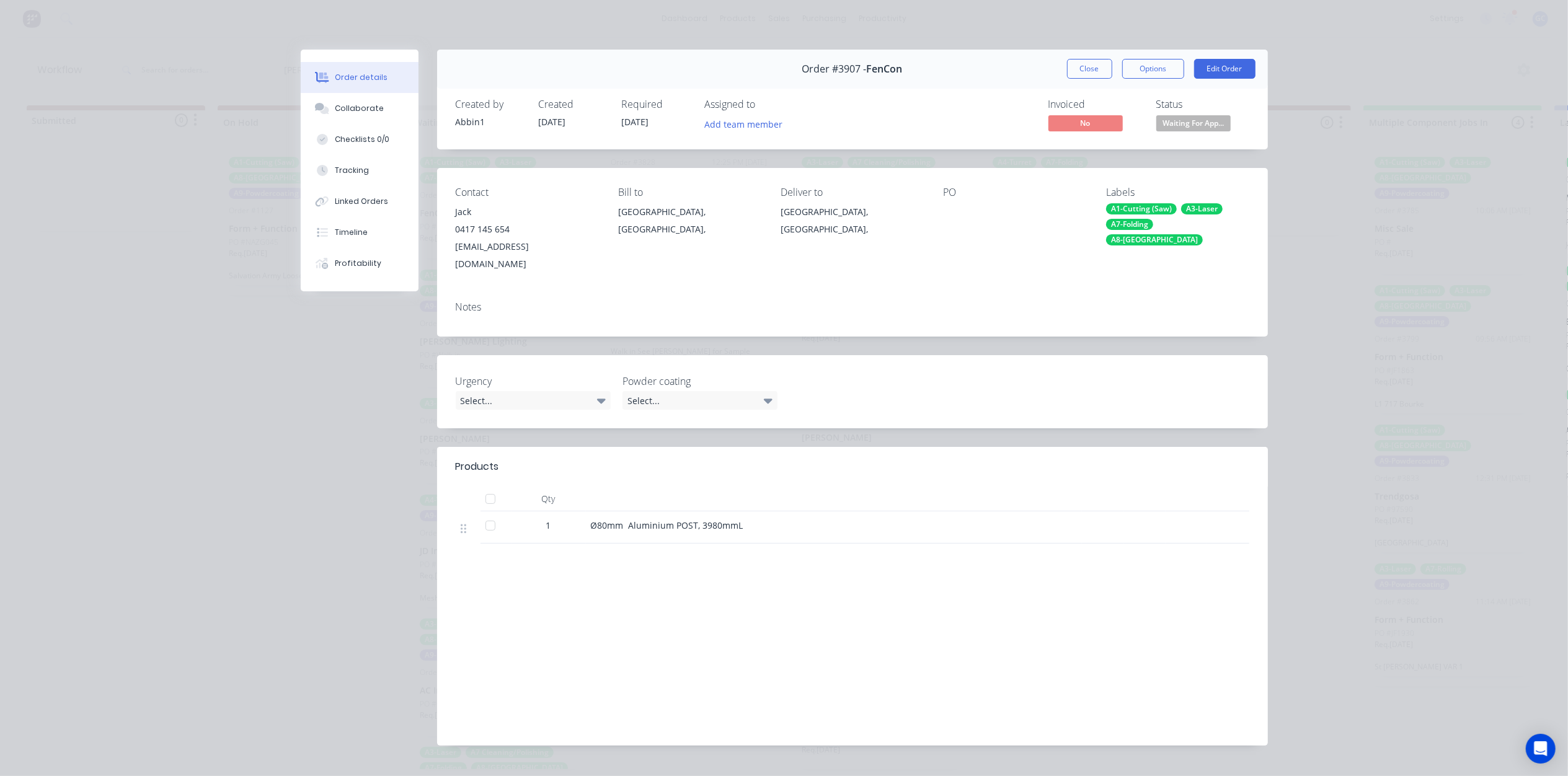
click at [1069, 71] on button "Close" at bounding box center [1089, 69] width 46 height 20
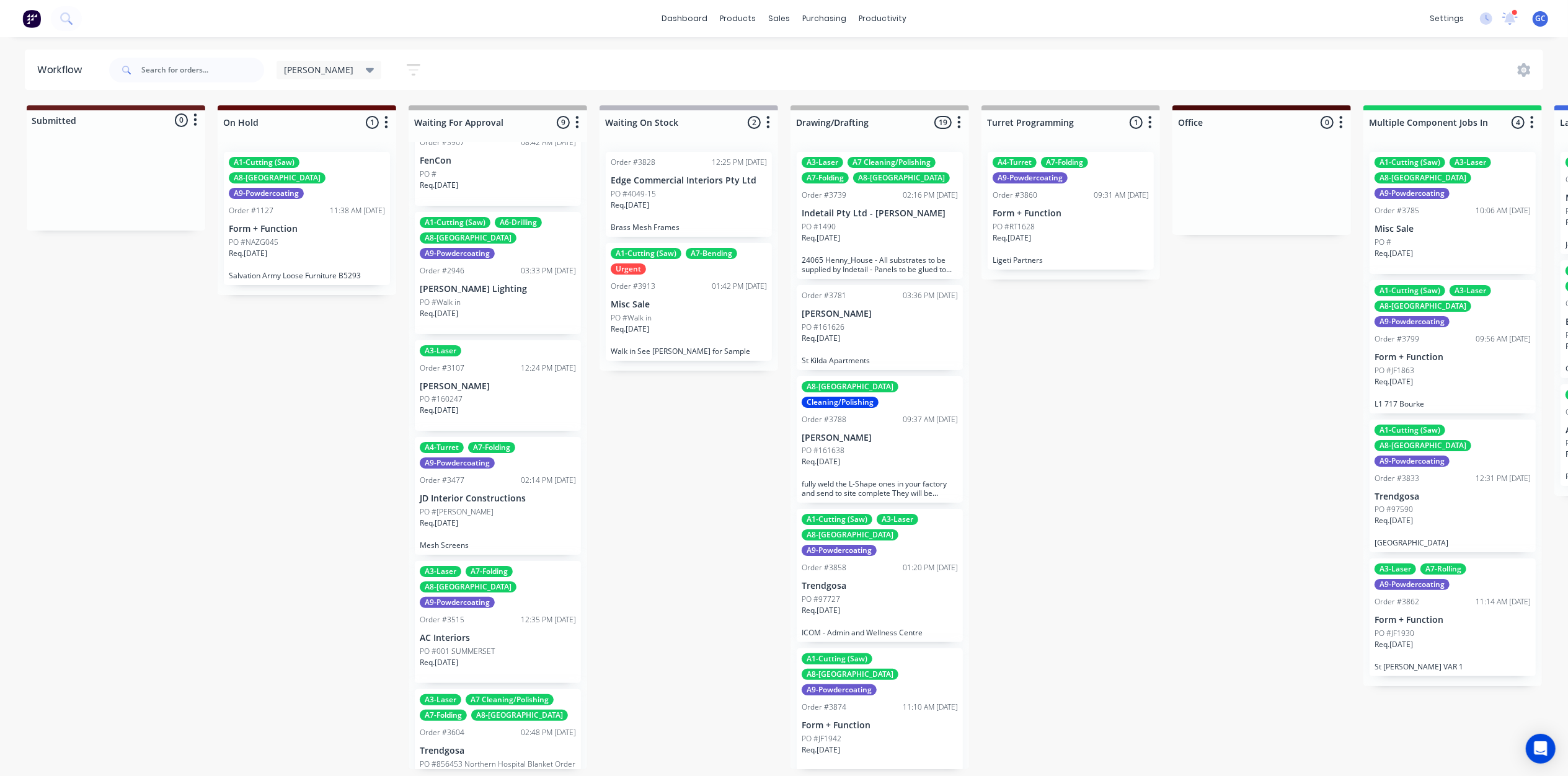
scroll to position [82, 0]
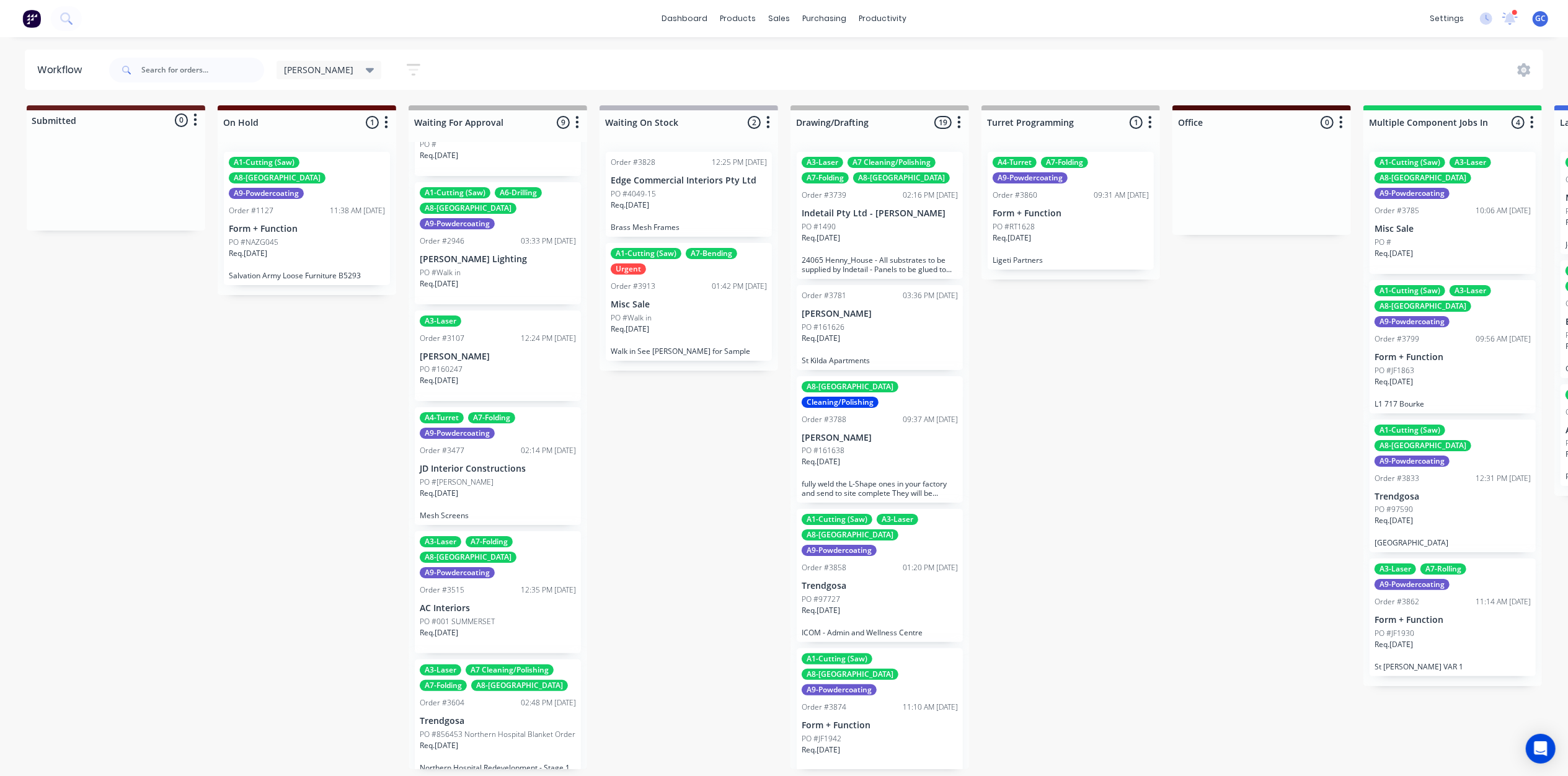
click at [506, 278] on div "Req. 11/12/24" at bounding box center [498, 288] width 156 height 21
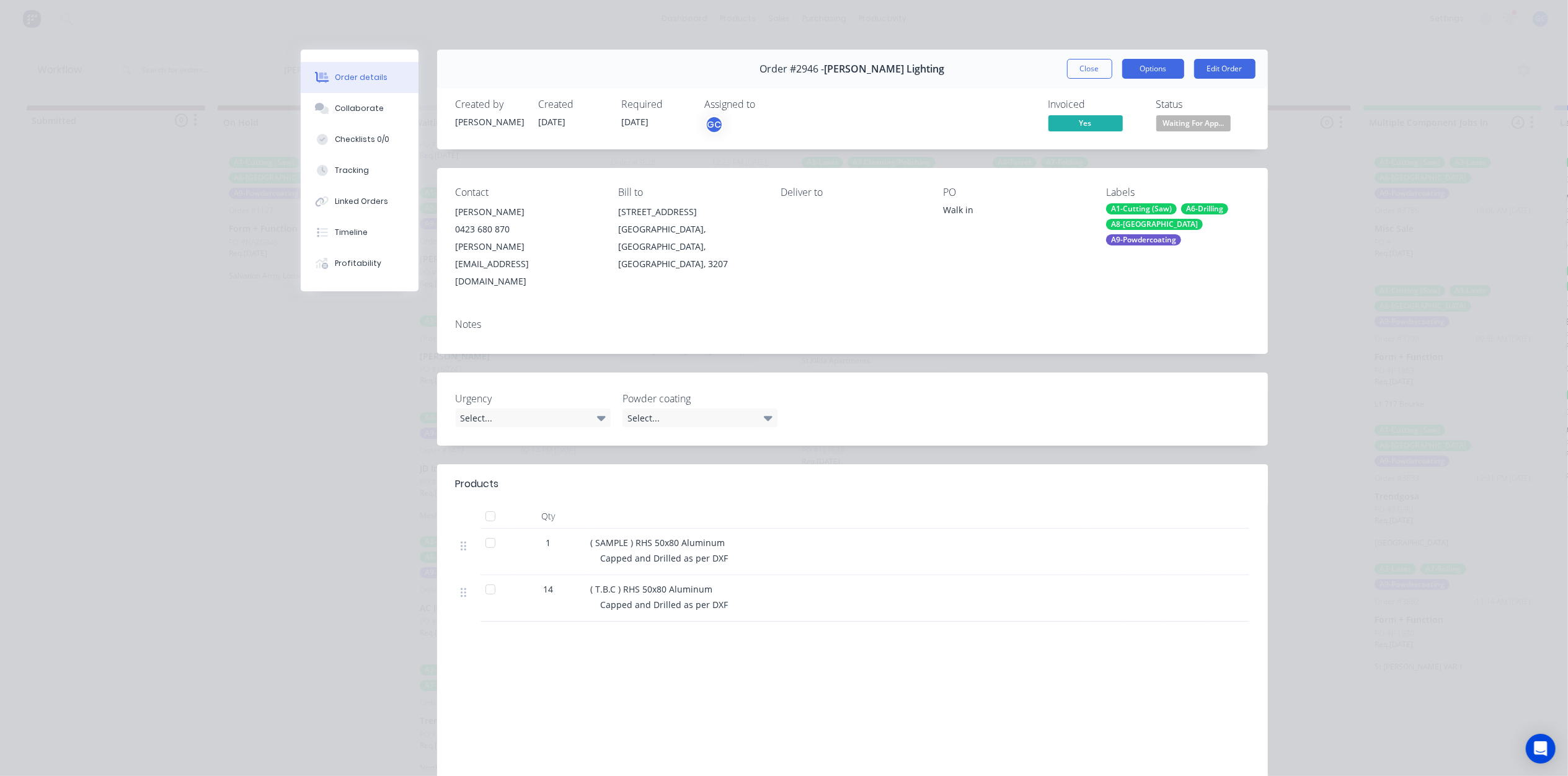
click at [1139, 72] on button "Options" at bounding box center [1152, 69] width 62 height 20
click at [1023, 70] on div "Order #2946 - Kelvin Lighting Close Options Edit Order" at bounding box center [852, 69] width 830 height 39
click at [1092, 68] on button "Close" at bounding box center [1089, 69] width 46 height 20
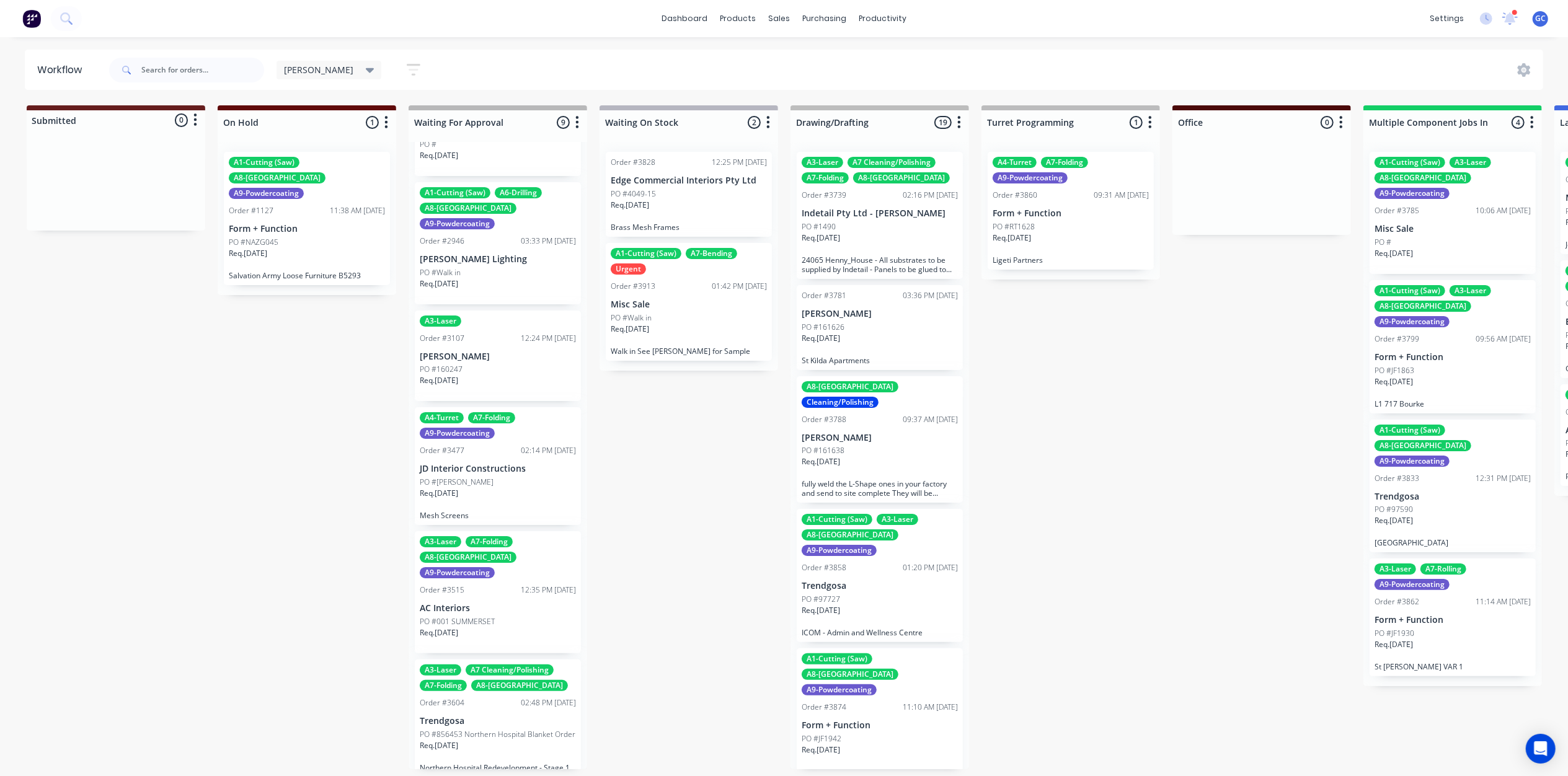
click at [502, 375] on div "Req. 21/02/25" at bounding box center [498, 385] width 156 height 21
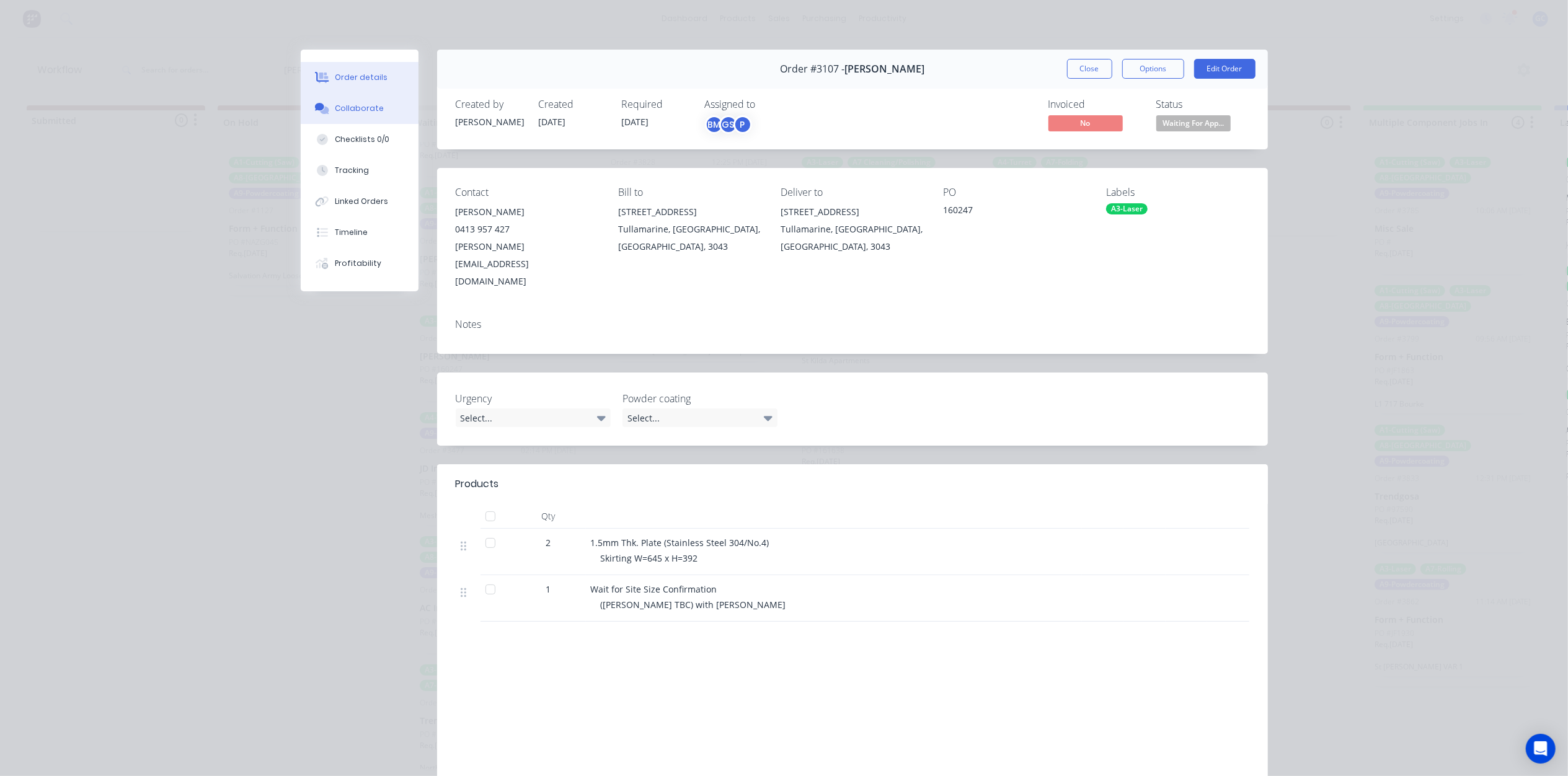
click at [373, 107] on button "Collaborate" at bounding box center [359, 108] width 118 height 31
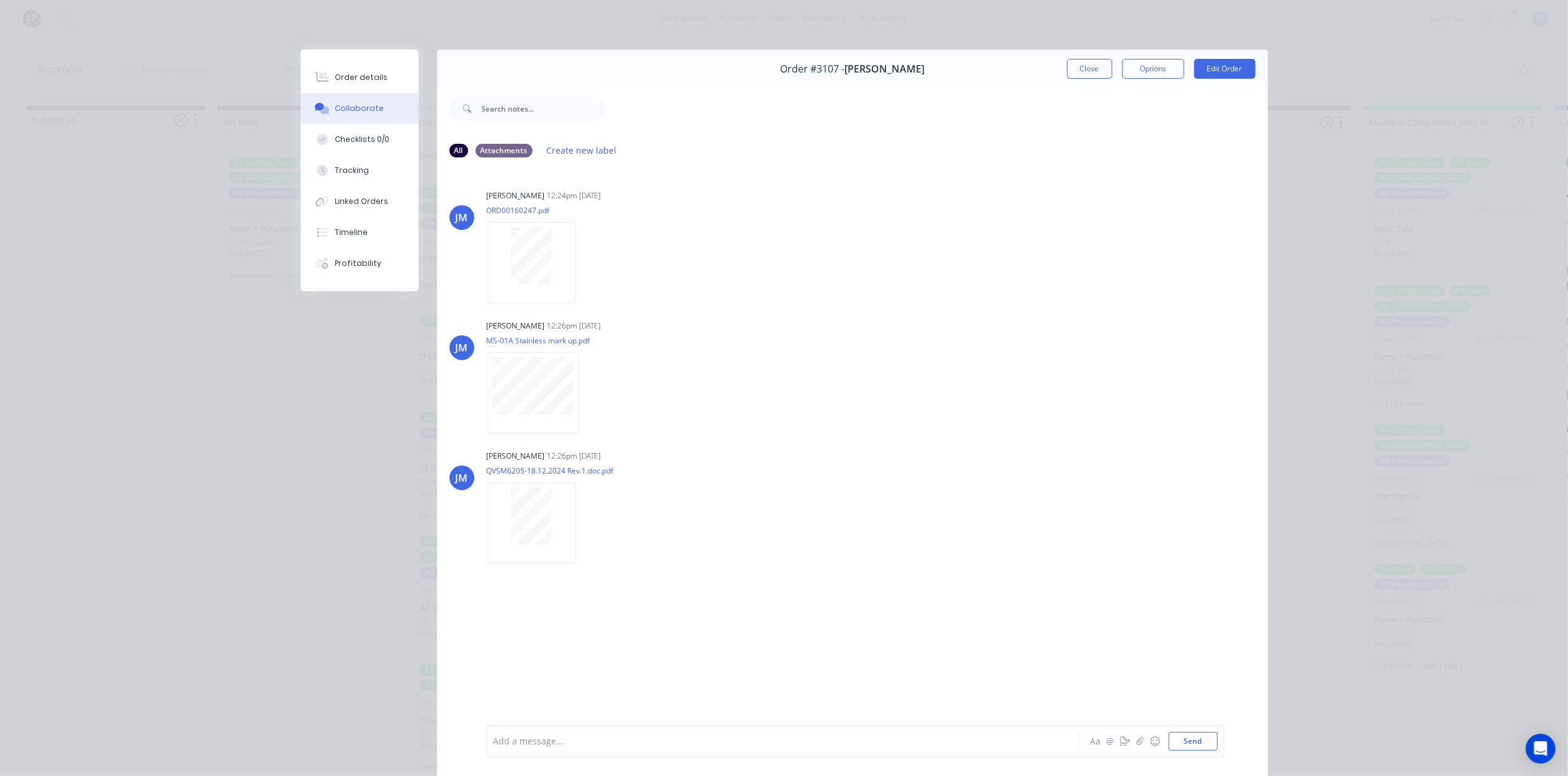
click at [548, 730] on div "Add a message... Aa @ ☺ Send" at bounding box center [855, 741] width 738 height 32
click at [549, 744] on div at bounding box center [766, 742] width 543 height 13
click at [1169, 742] on button "Send" at bounding box center [1192, 741] width 49 height 18
click at [1061, 57] on div "Order #3107 - Michael Schiavello Close Options Edit Order" at bounding box center [852, 69] width 830 height 39
click at [1077, 78] on button "Close" at bounding box center [1089, 69] width 46 height 20
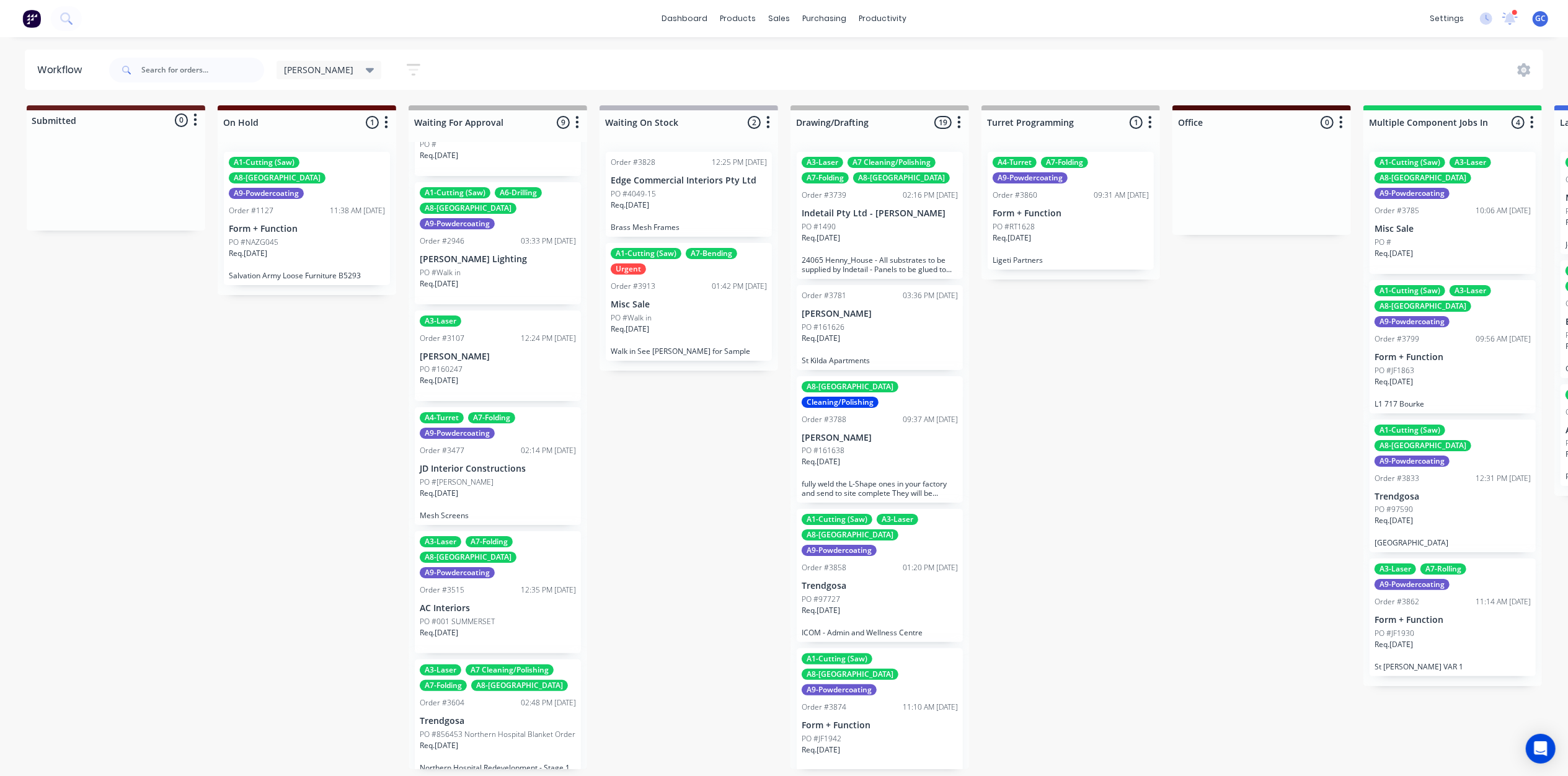
scroll to position [165, 0]
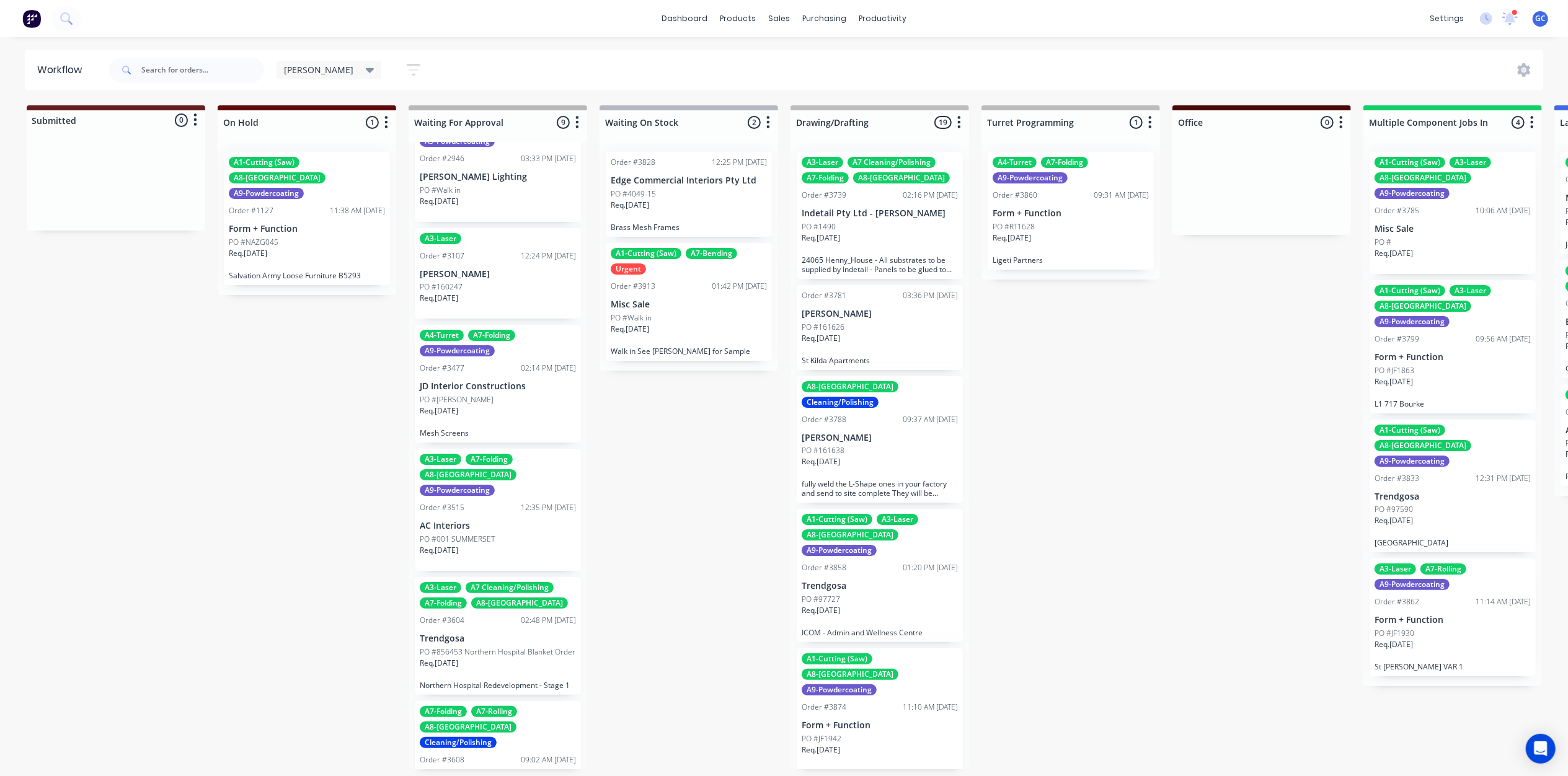
click at [487, 406] on div "Req. 06/06/25" at bounding box center [498, 416] width 156 height 21
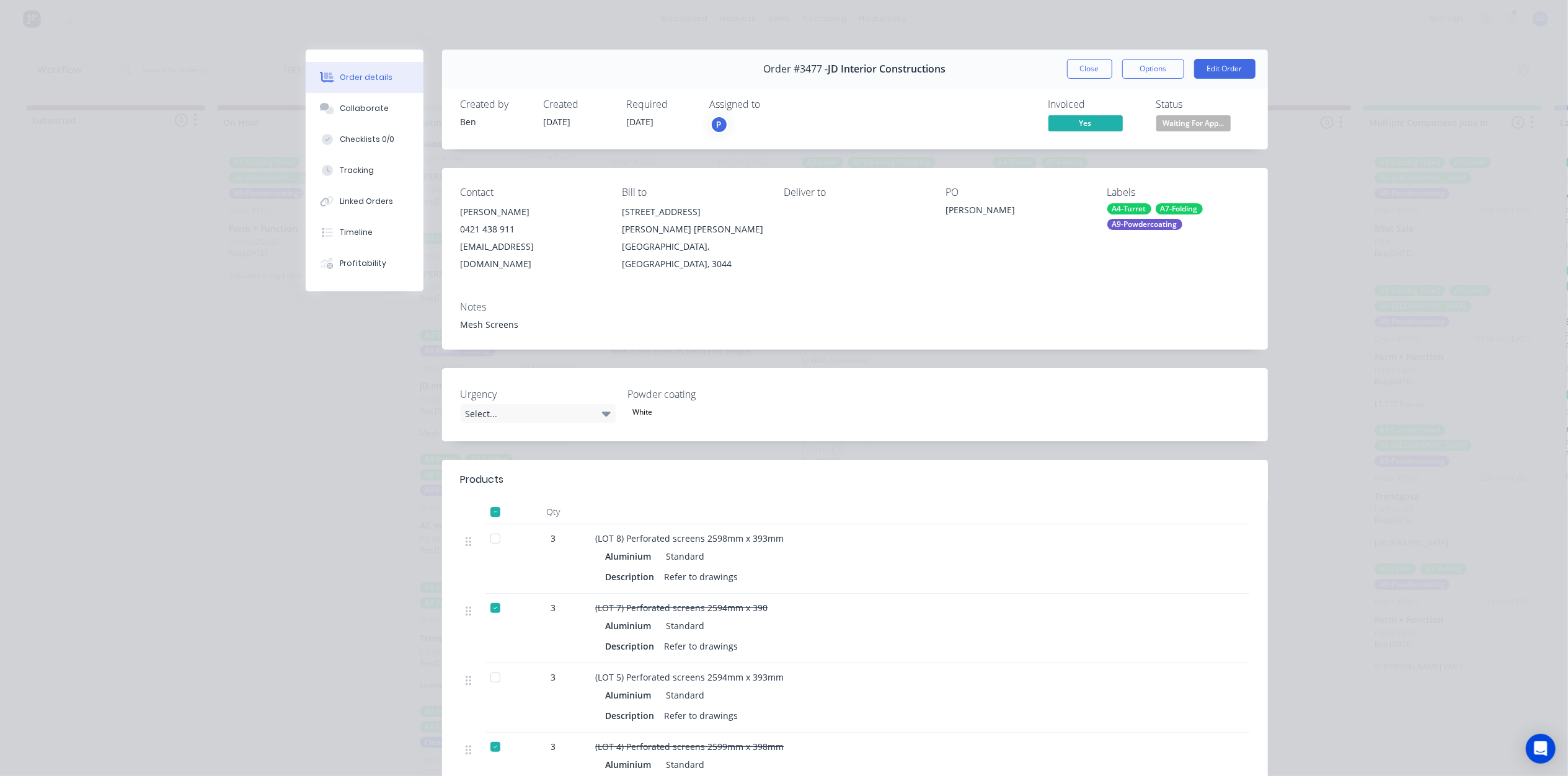
click at [1189, 123] on span "Waiting For App..." at bounding box center [1193, 123] width 75 height 16
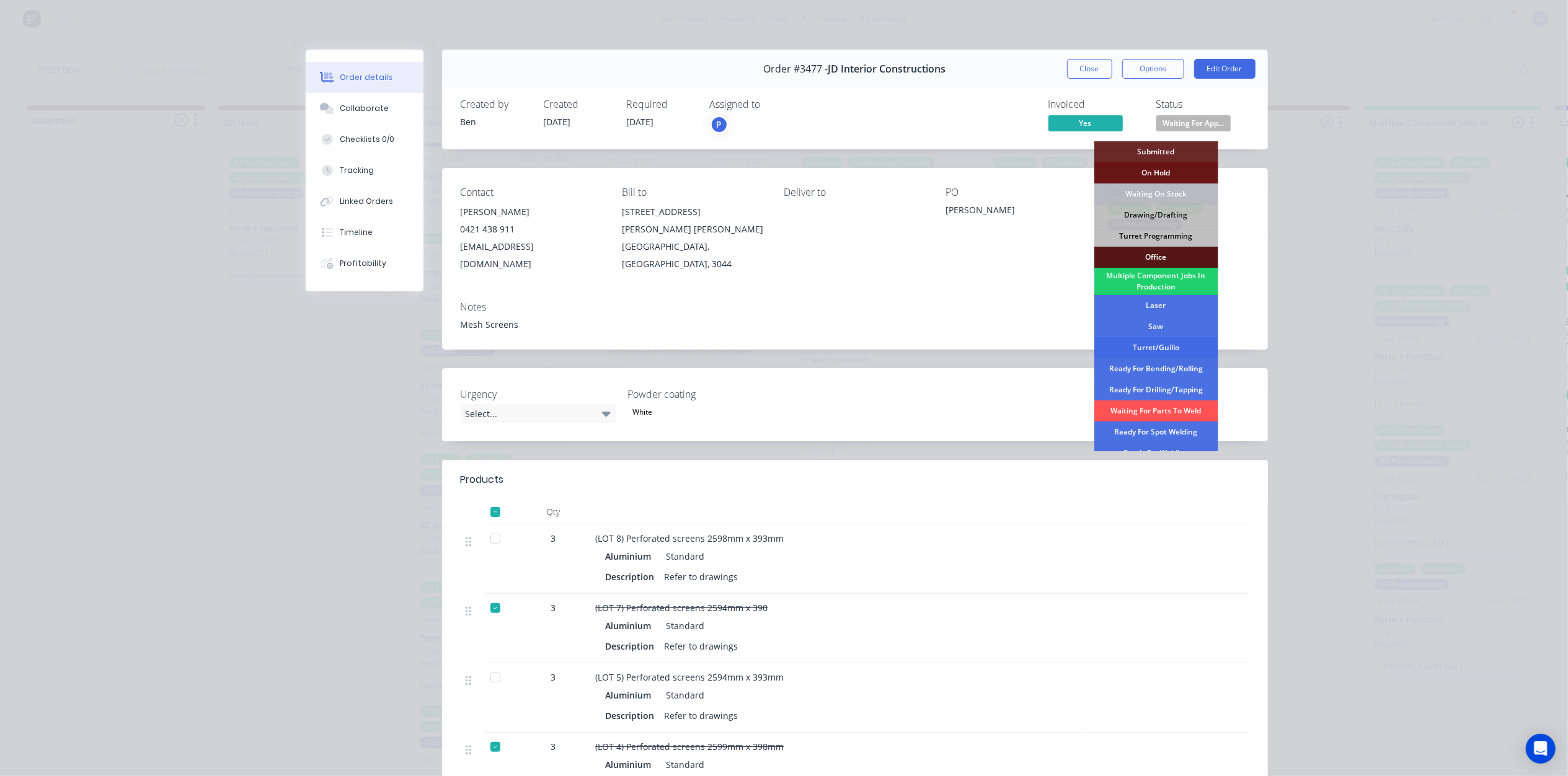
click at [1161, 337] on div "Turret/Guillo" at bounding box center [1156, 347] width 124 height 21
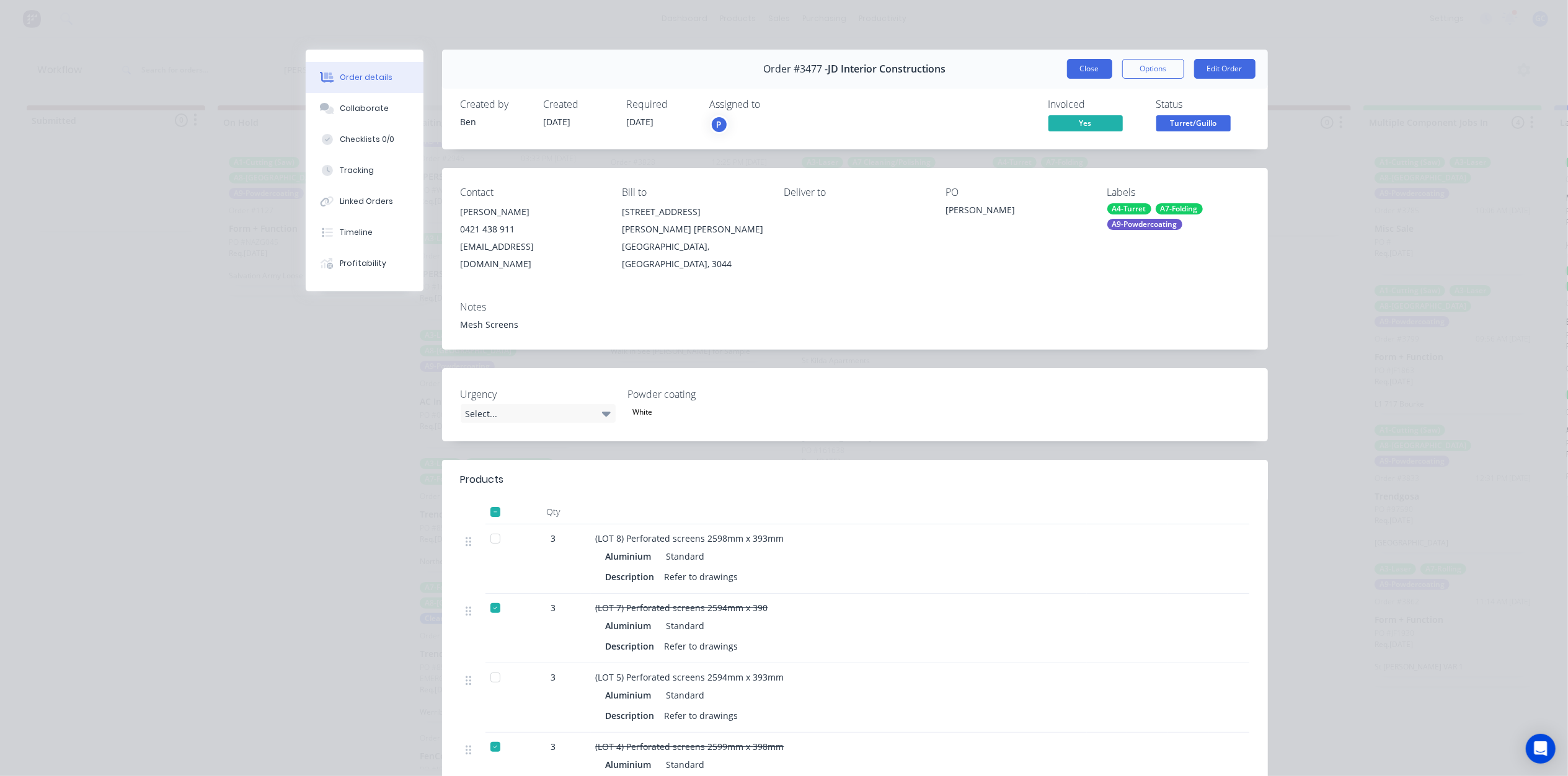
click at [1092, 62] on button "Close" at bounding box center [1089, 69] width 46 height 20
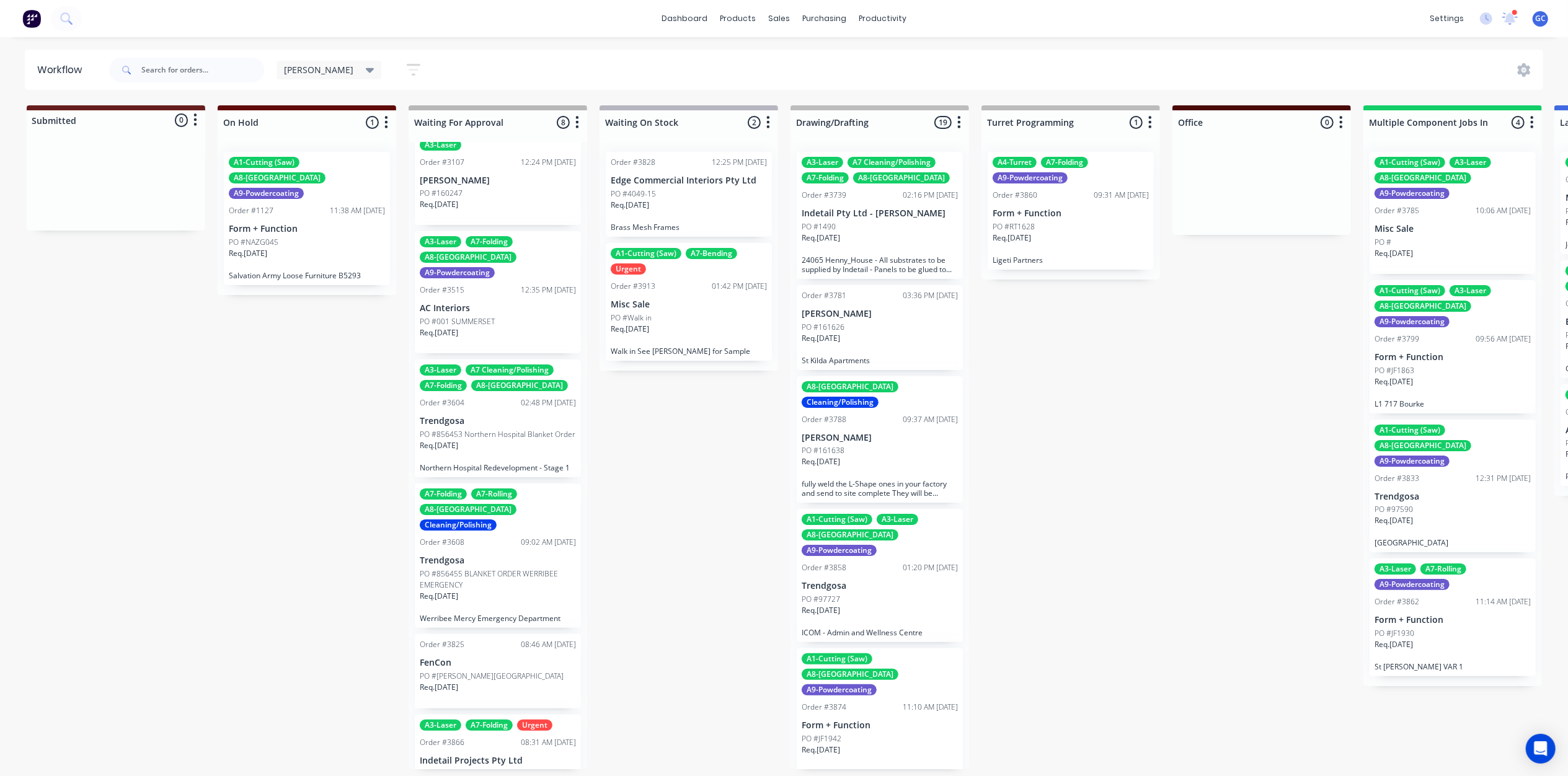
scroll to position [268, 0]
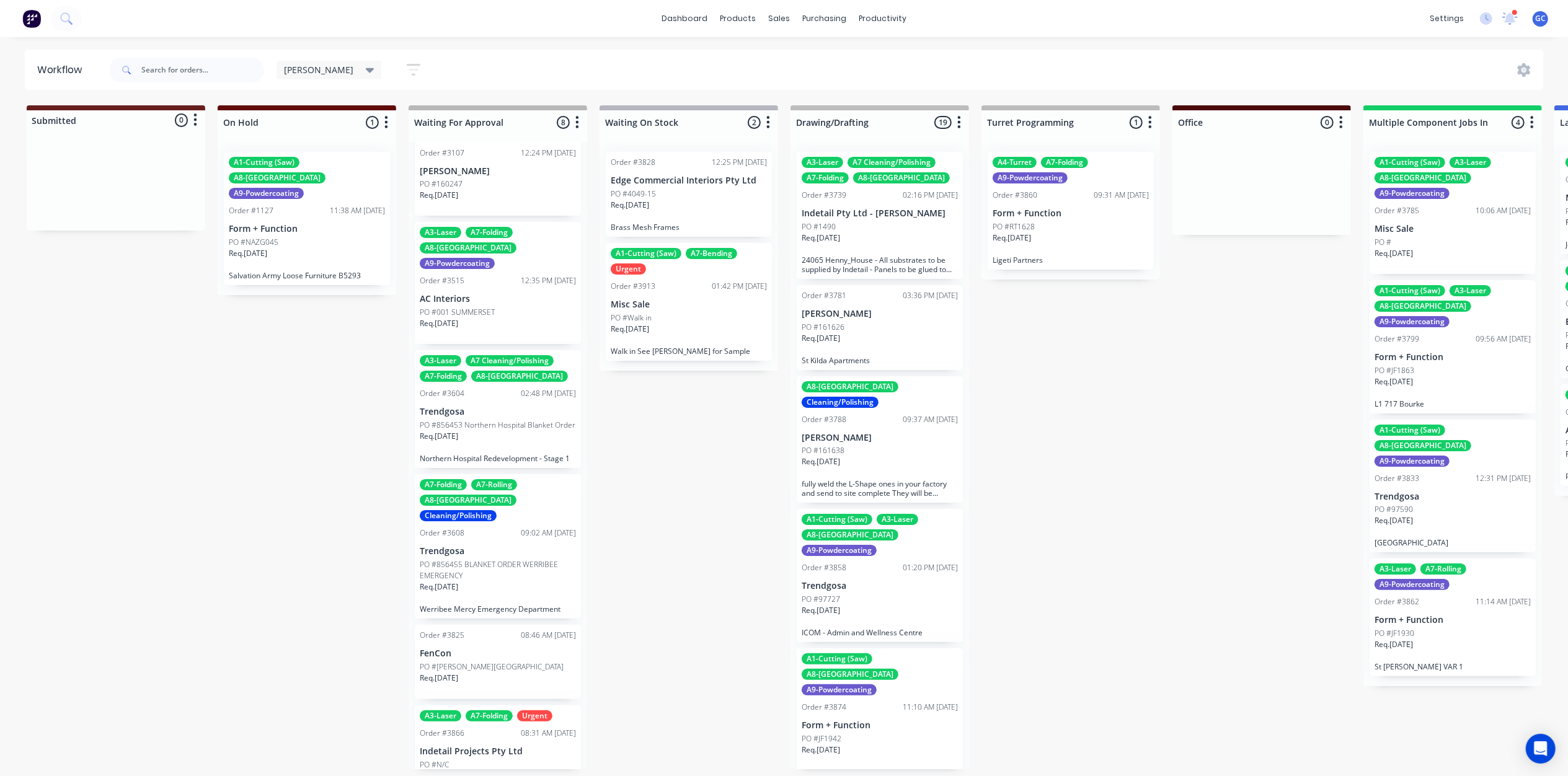
click at [494, 759] on div "PO #N/C" at bounding box center [498, 764] width 156 height 11
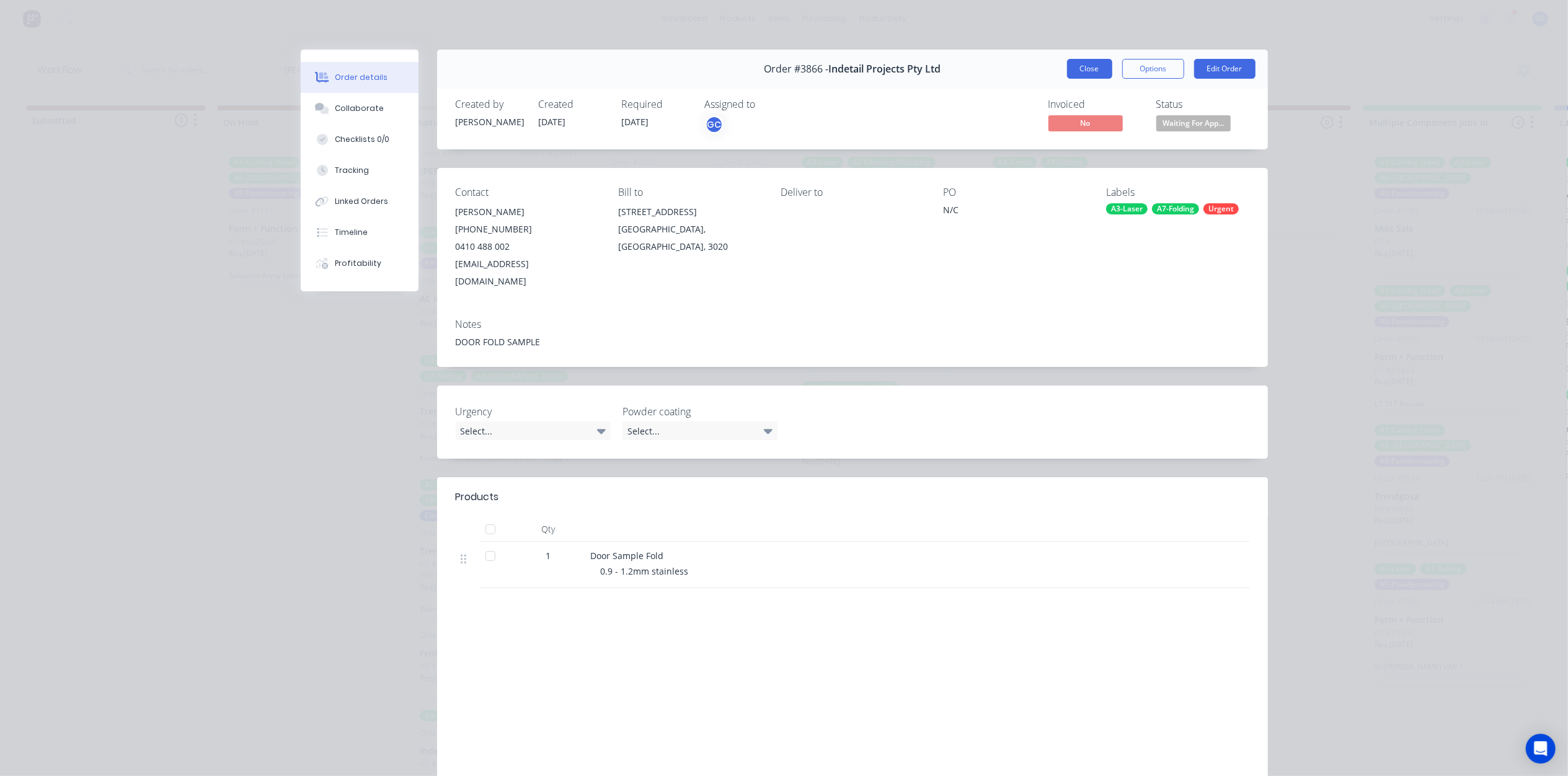
click at [1079, 73] on button "Close" at bounding box center [1089, 69] width 46 height 20
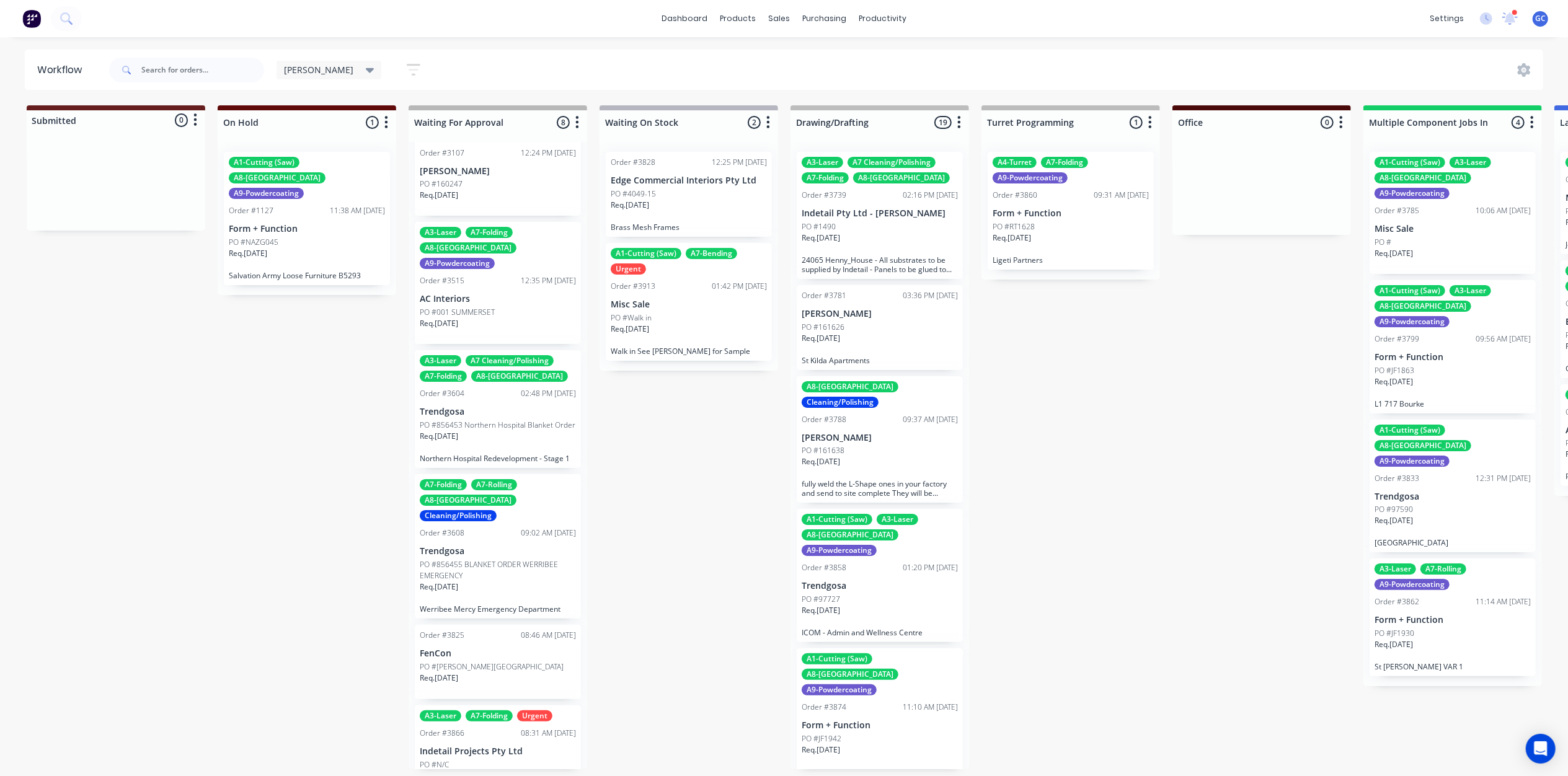
click at [465, 759] on div "PO #N/C" at bounding box center [498, 764] width 156 height 11
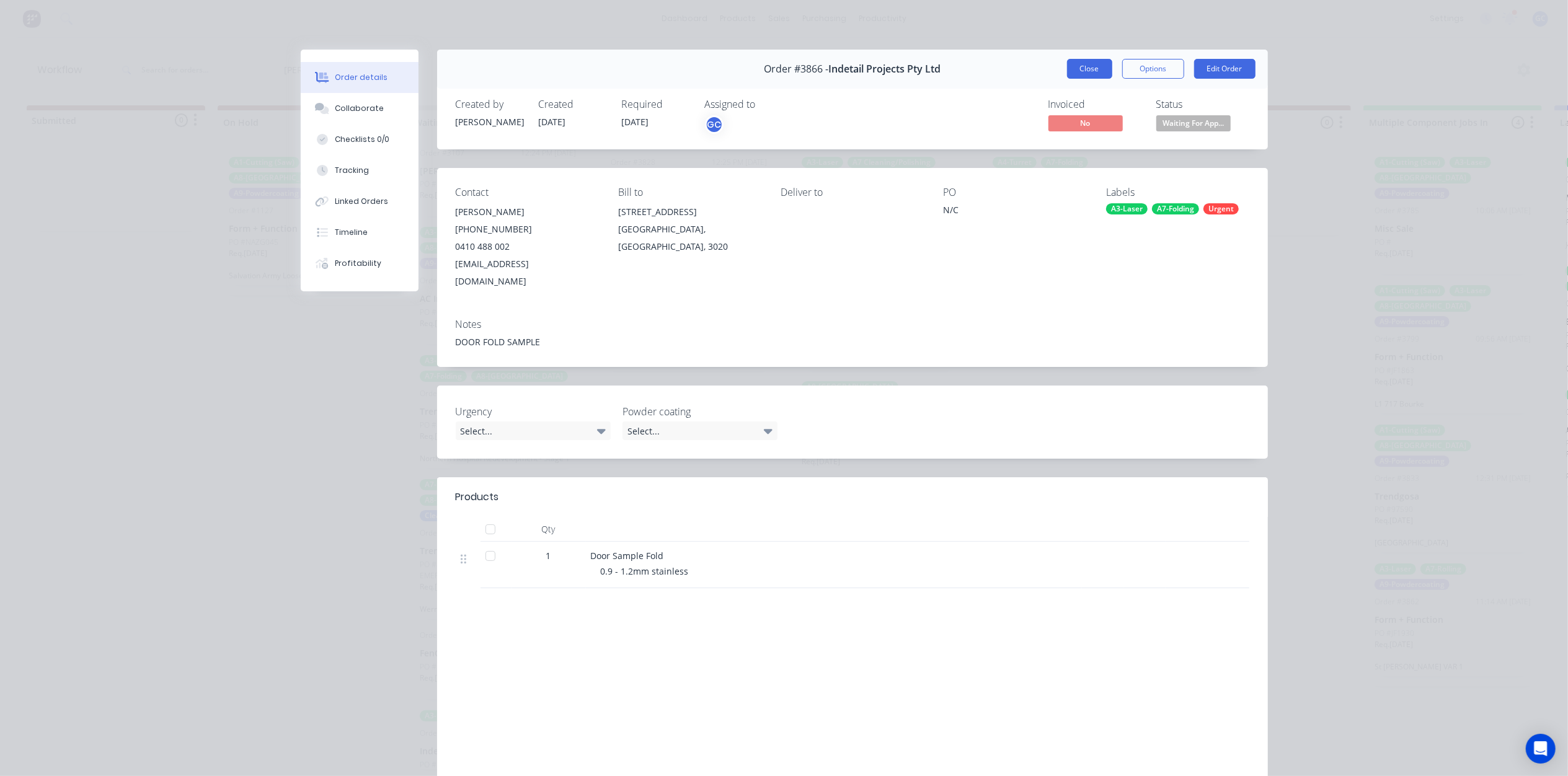
click at [1078, 67] on button "Close" at bounding box center [1089, 69] width 46 height 20
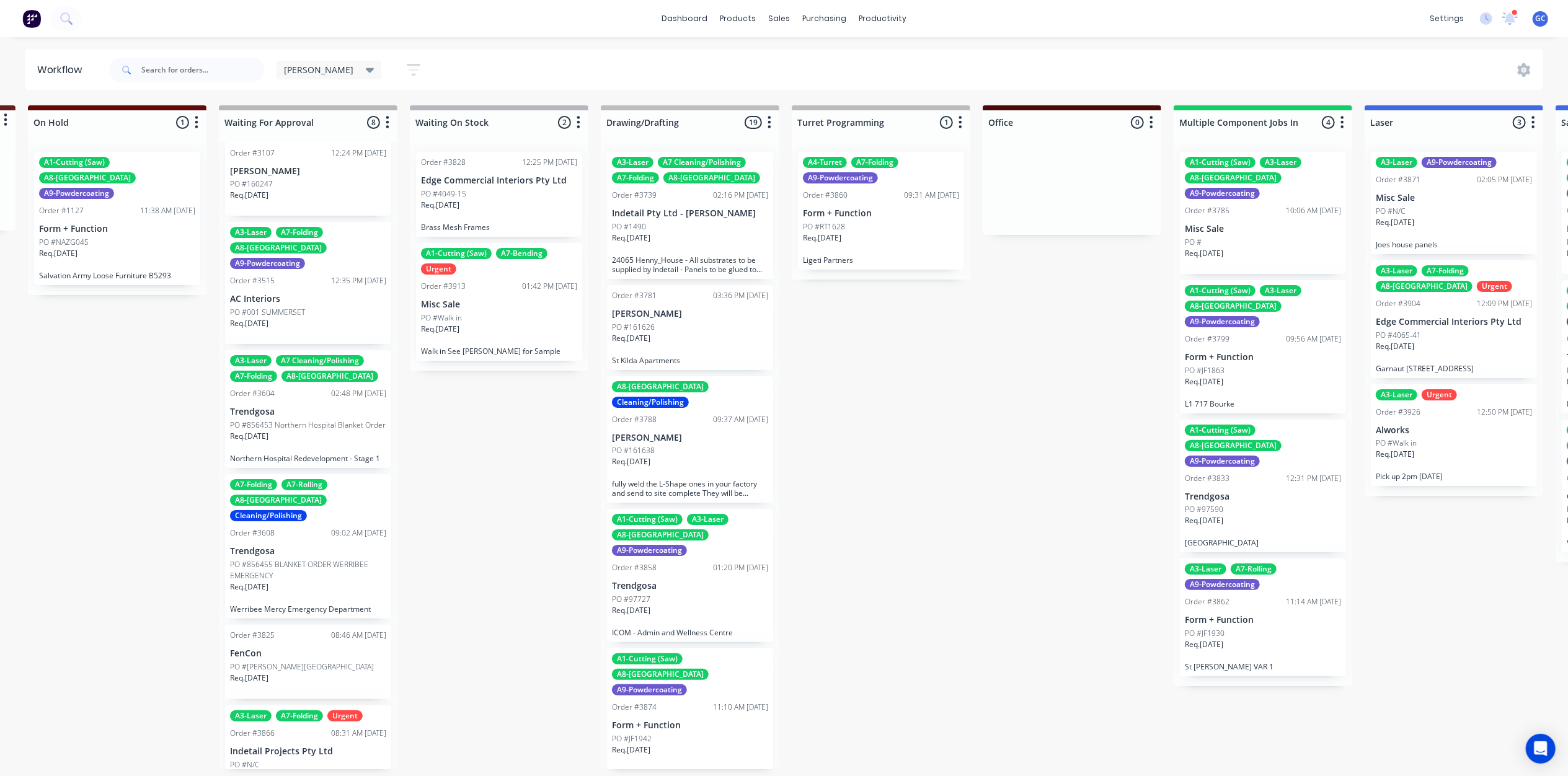
scroll to position [0, 286]
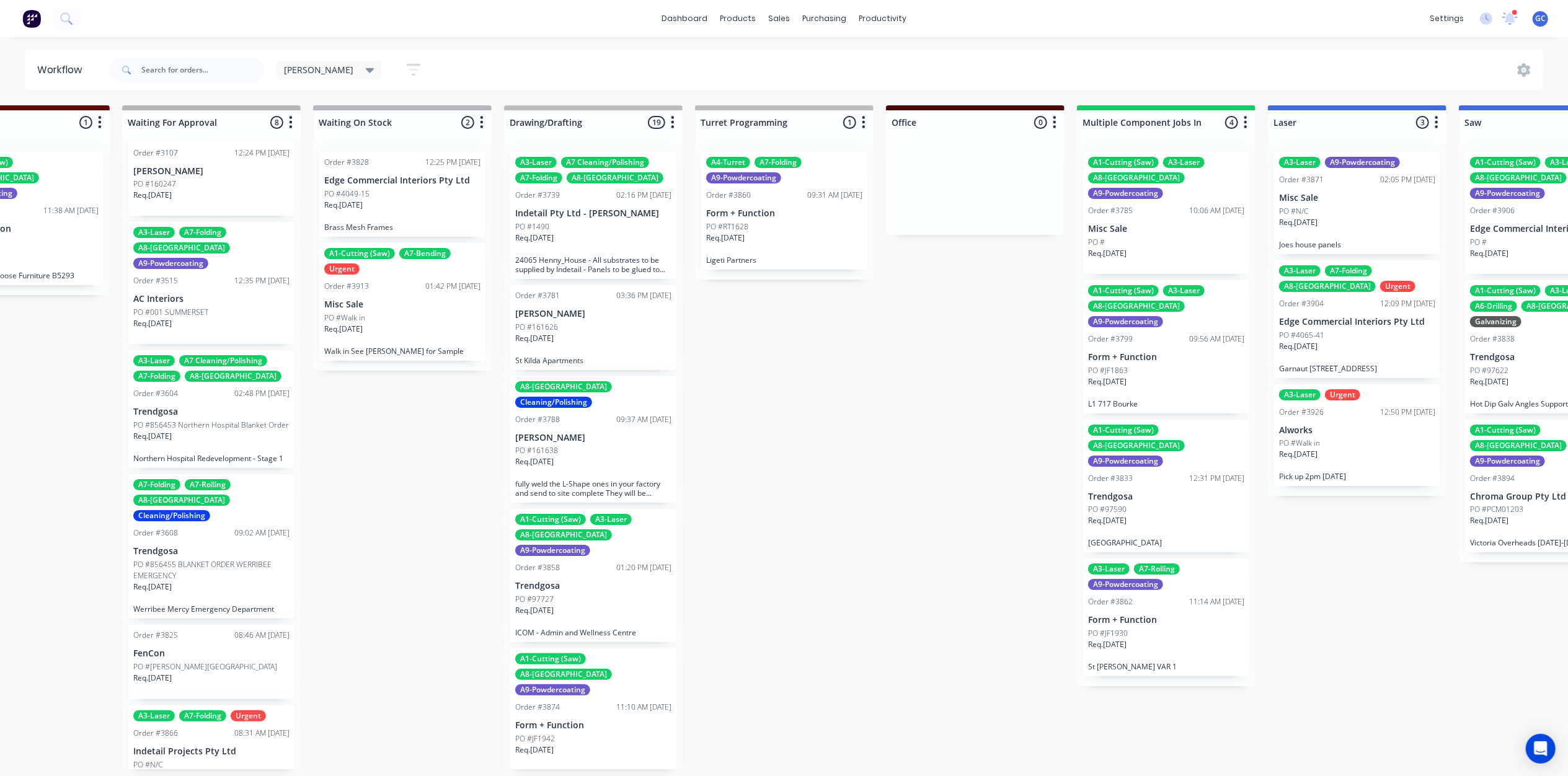
click at [414, 319] on div "PO #Walk in" at bounding box center [402, 318] width 156 height 11
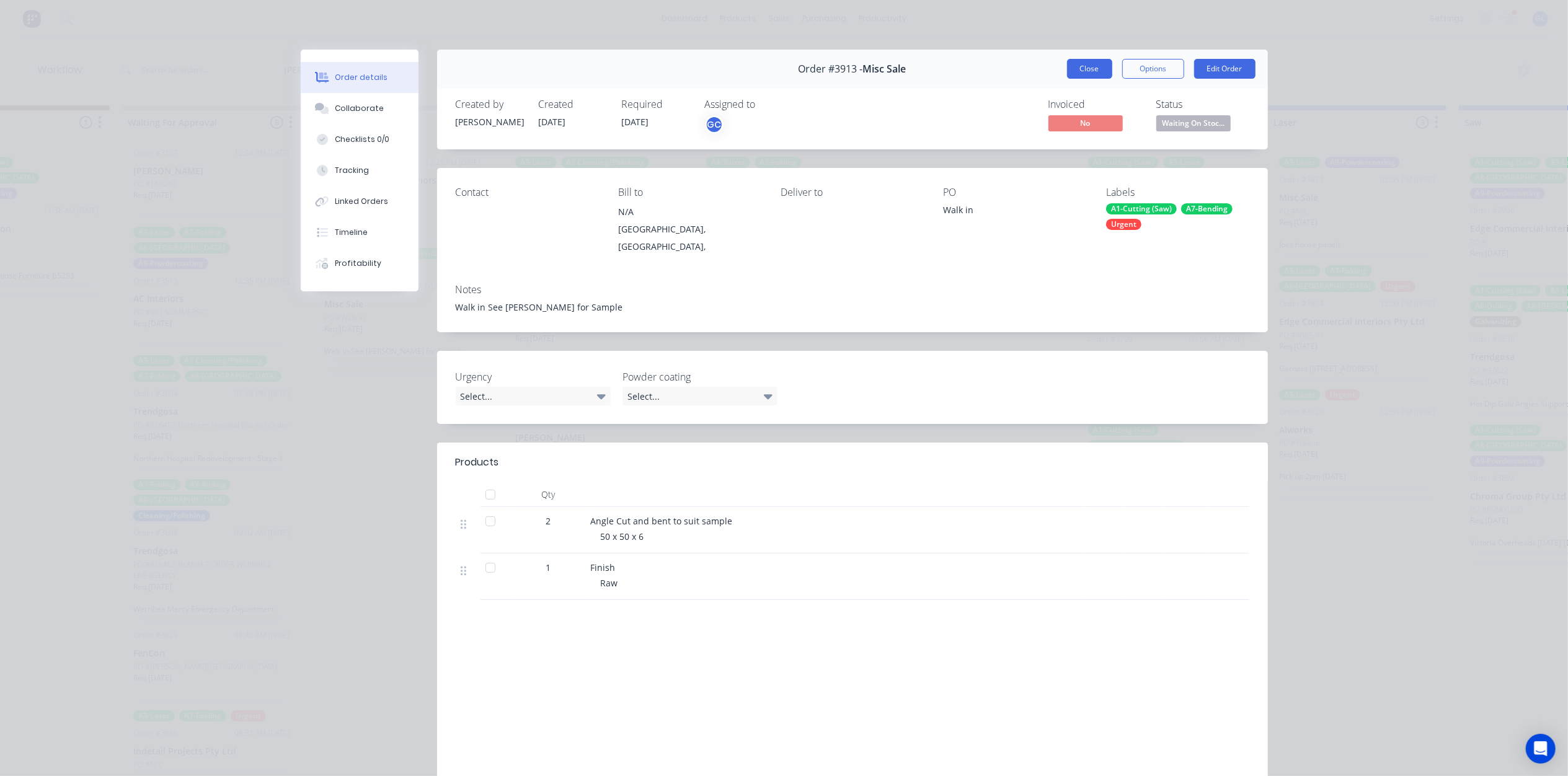
click at [1067, 75] on button "Close" at bounding box center [1089, 69] width 46 height 20
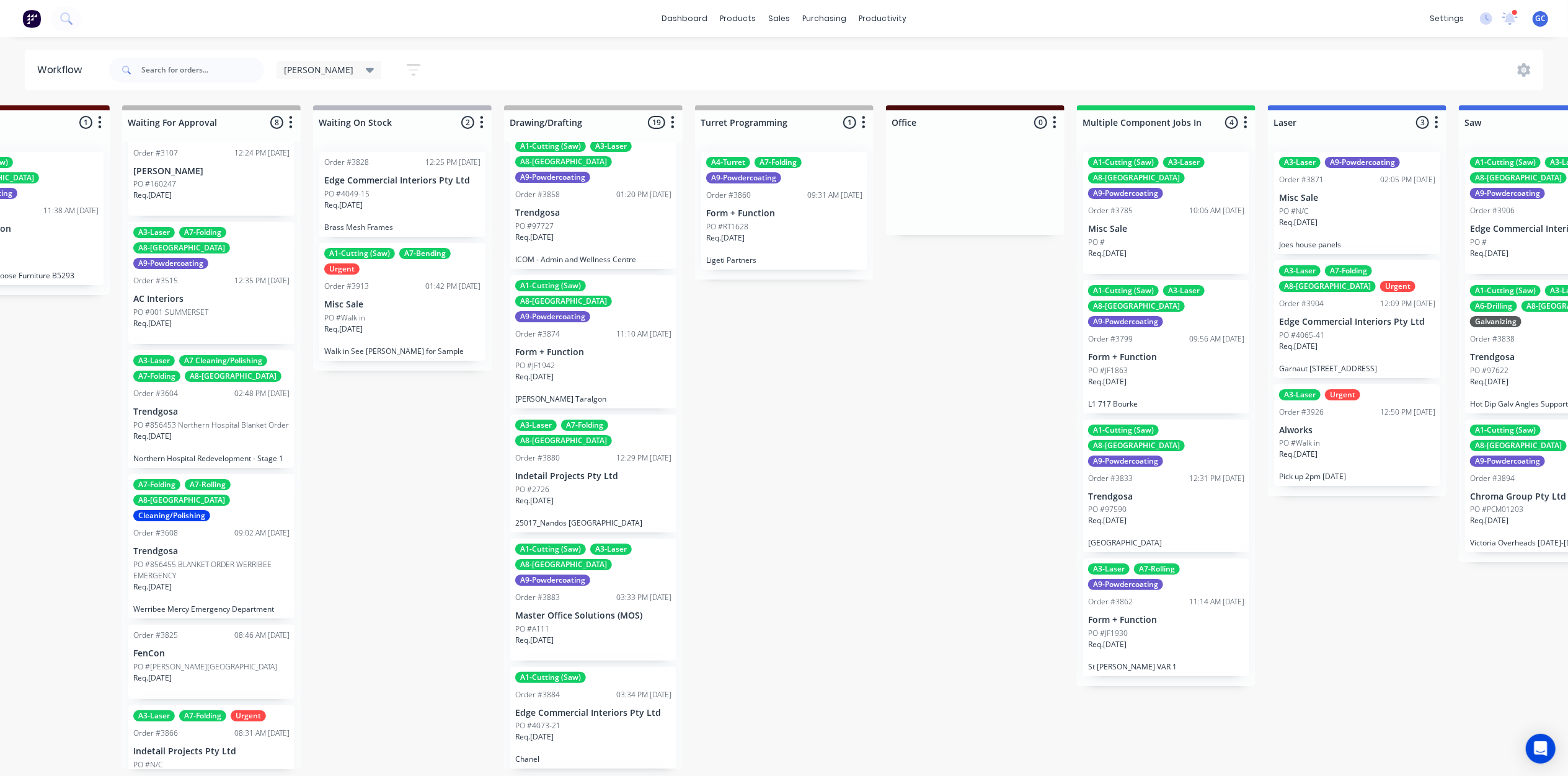
scroll to position [413, 0]
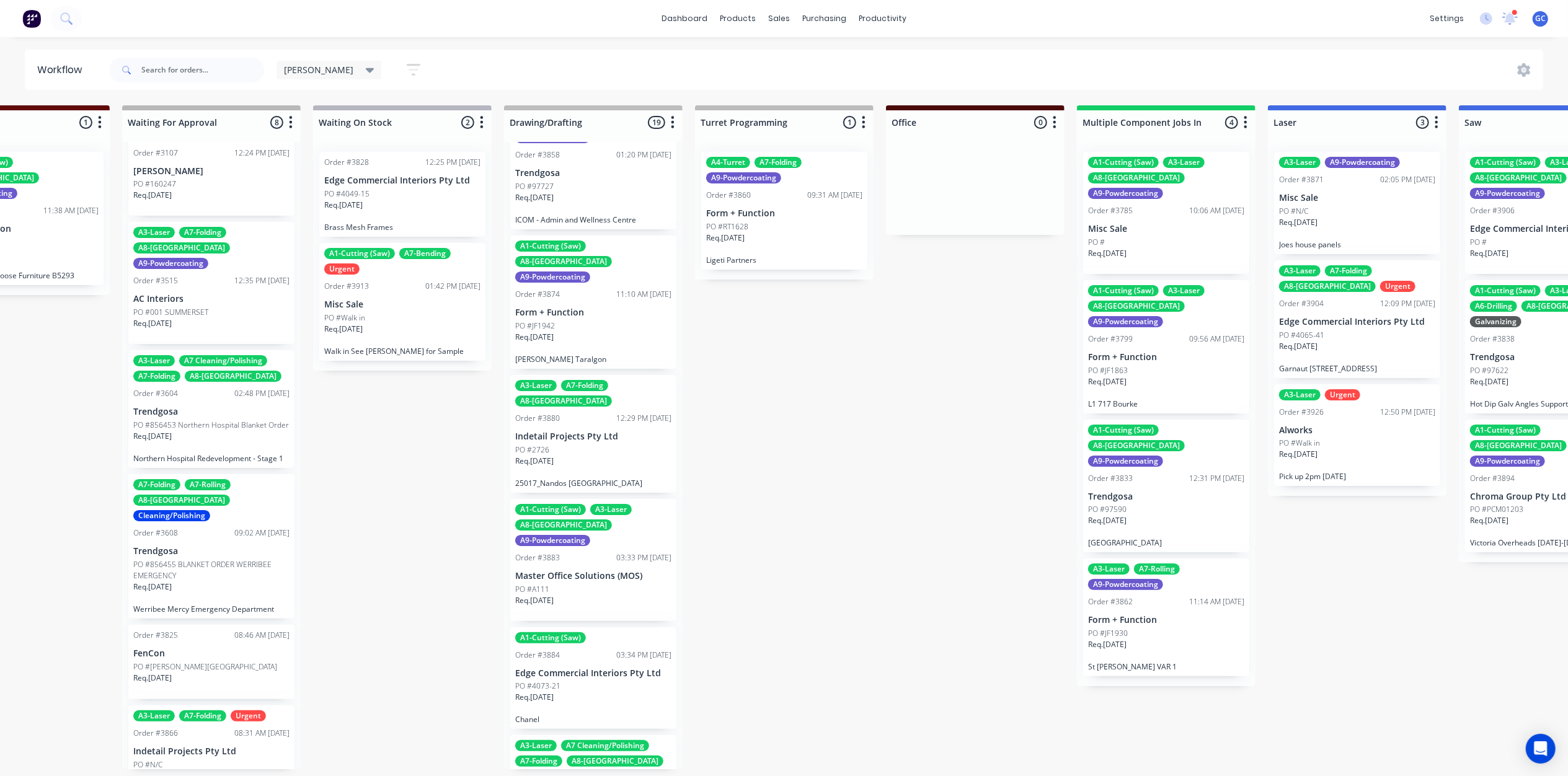
click at [595, 320] on div "PO #JF1942" at bounding box center [593, 325] width 156 height 11
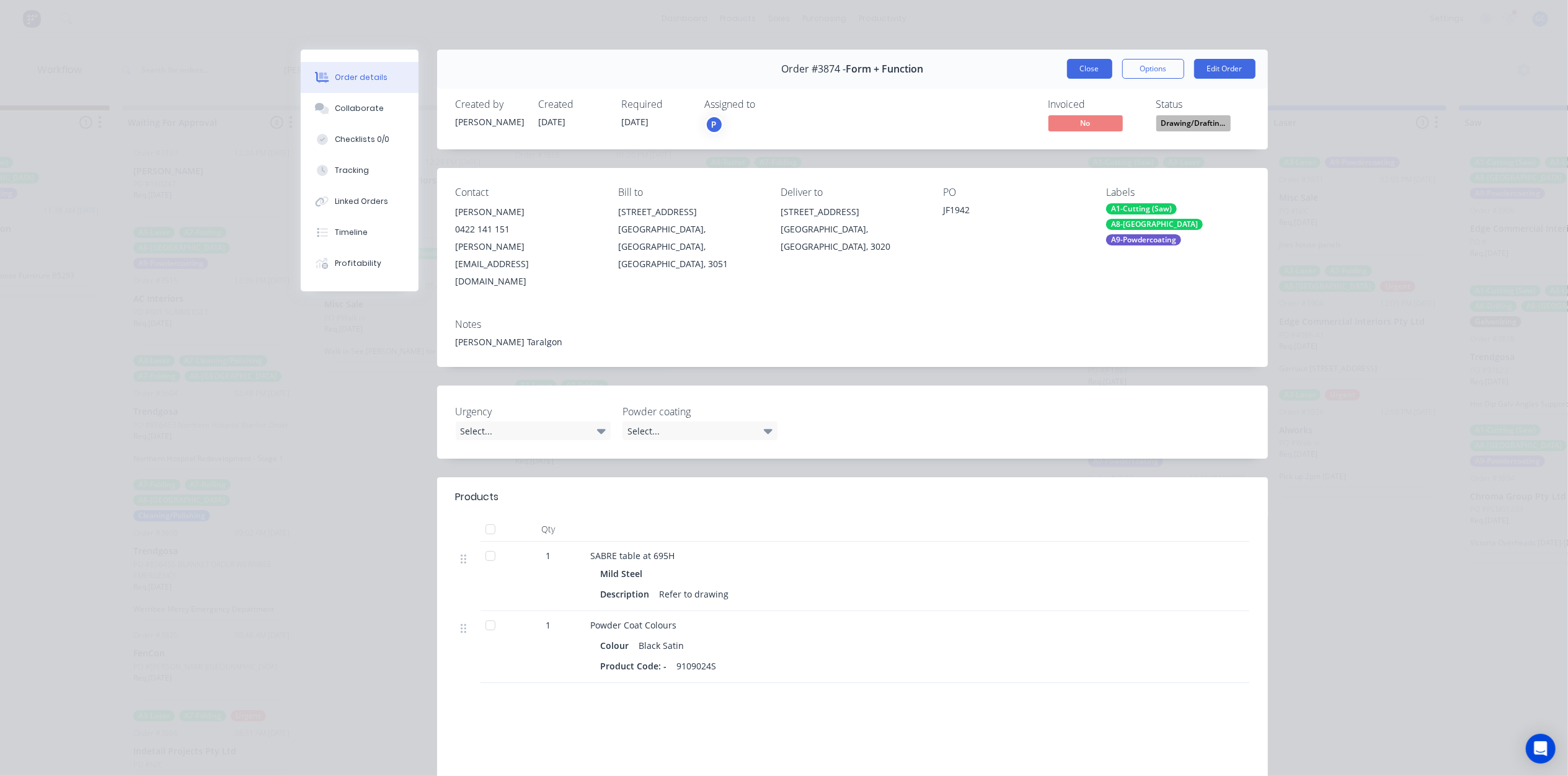
click at [1093, 71] on button "Close" at bounding box center [1089, 69] width 46 height 20
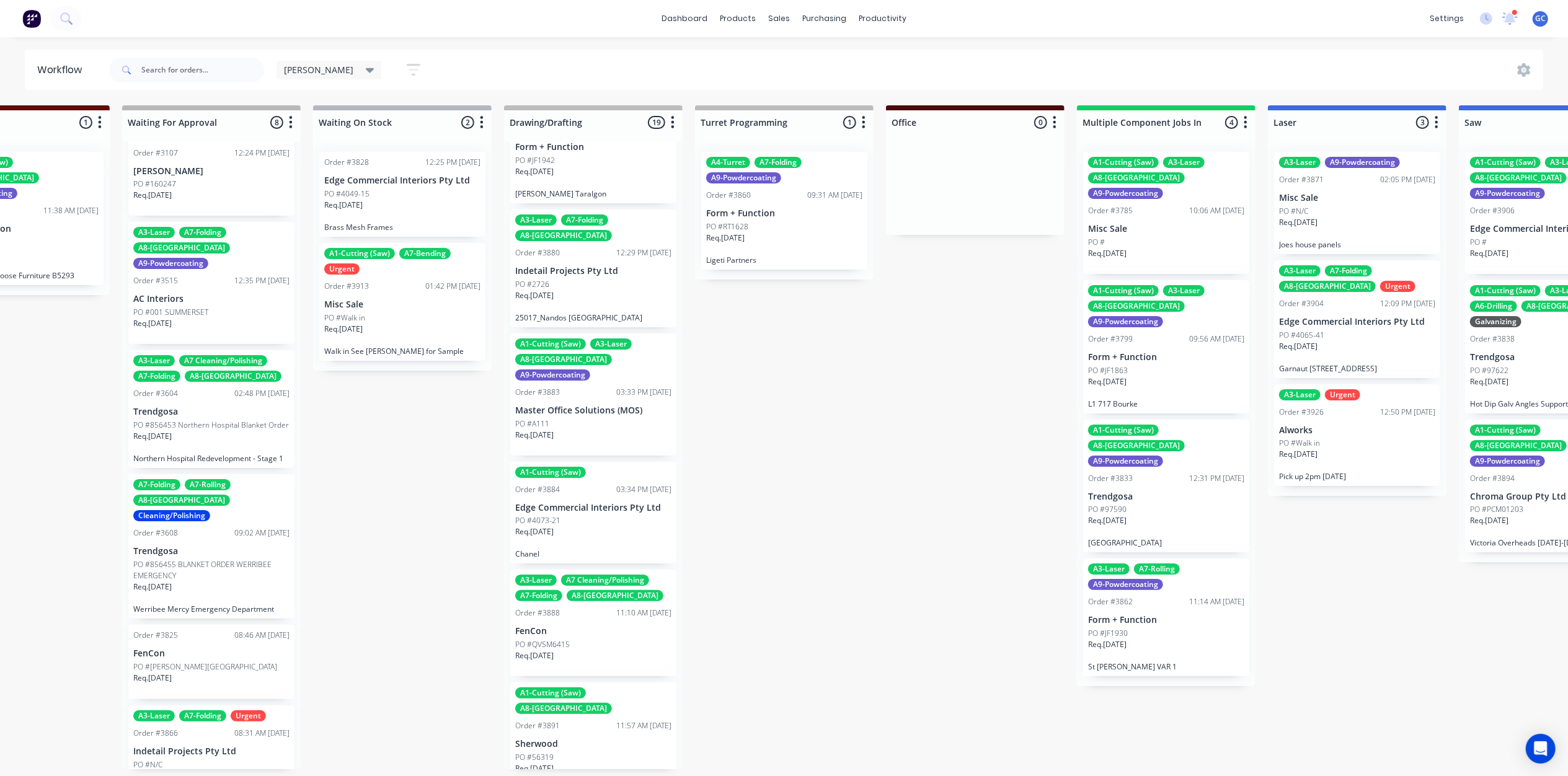
scroll to position [661, 0]
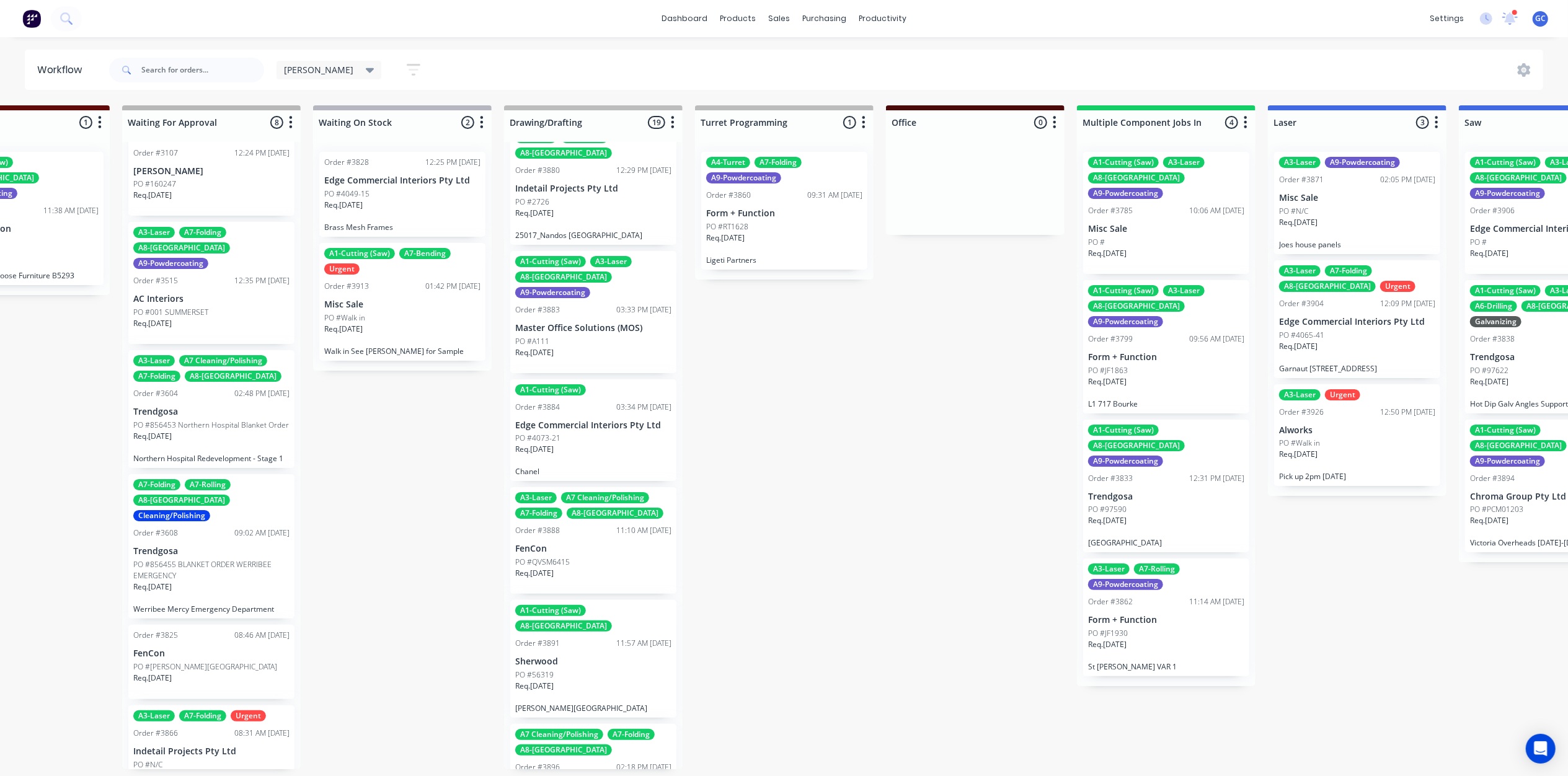
click at [602, 444] on div "Req. 09/09/25" at bounding box center [593, 454] width 156 height 21
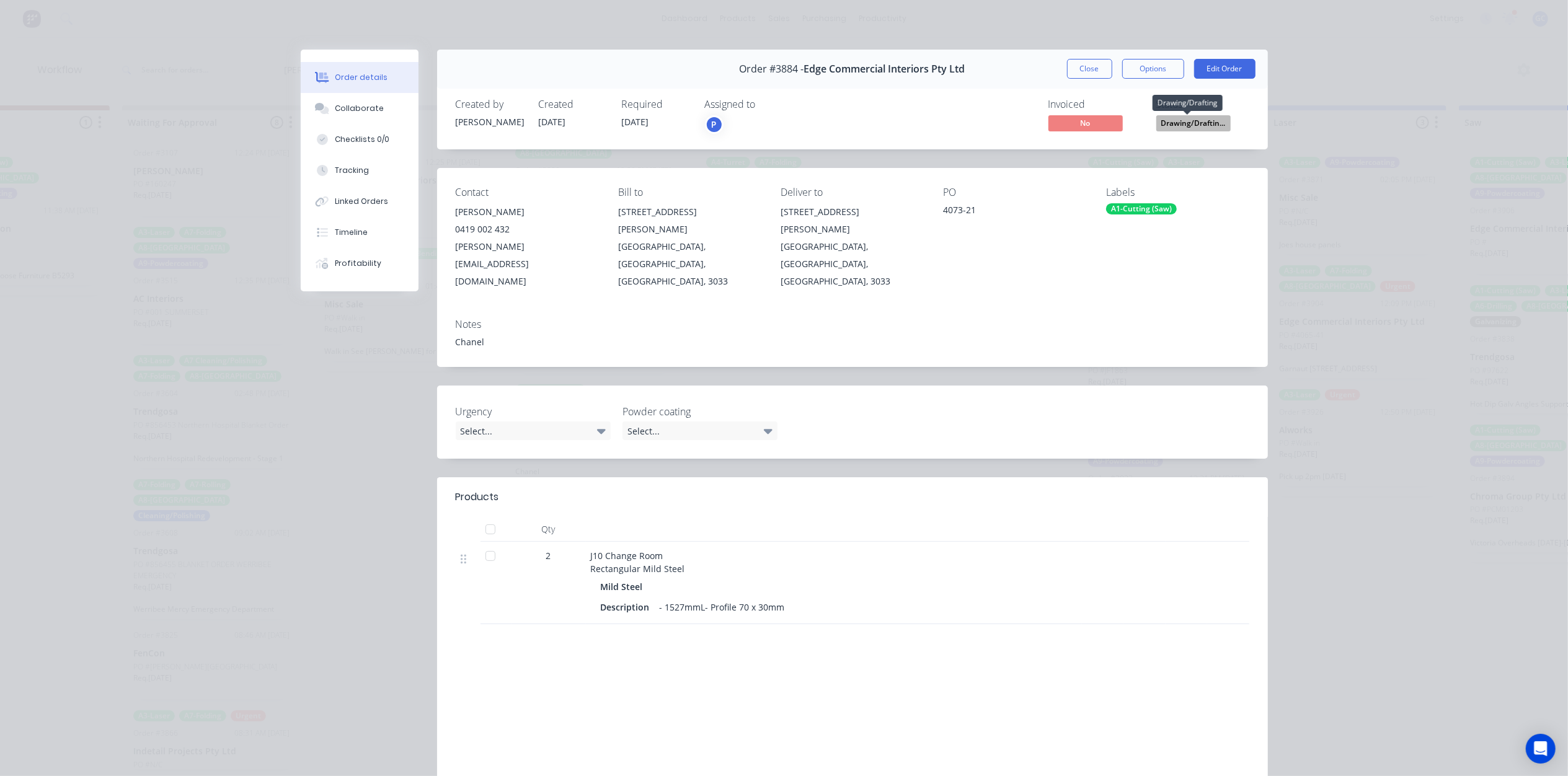
click at [1183, 125] on span "Drawing/Draftin..." at bounding box center [1193, 123] width 75 height 16
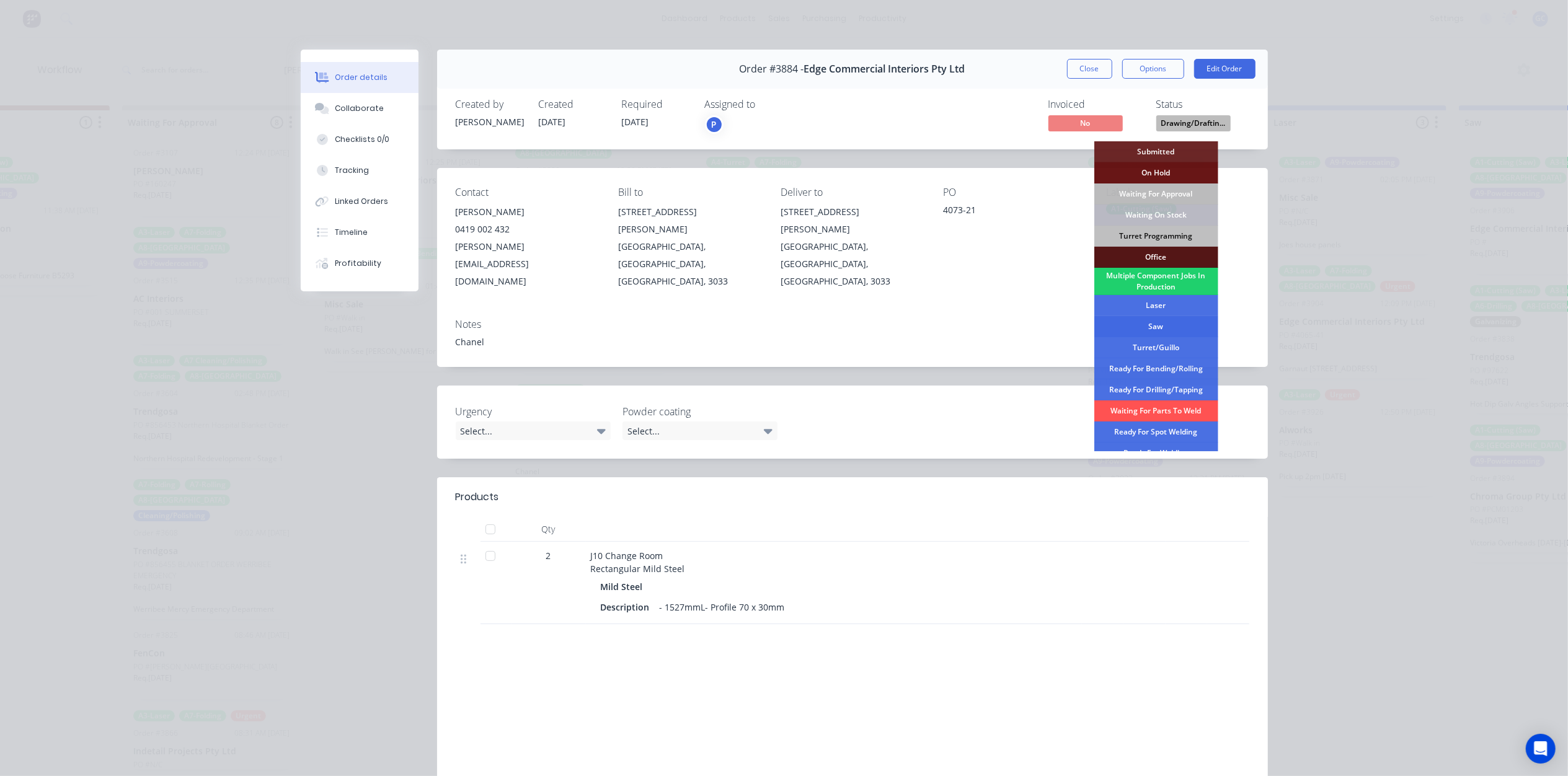
click at [1166, 323] on div "Saw" at bounding box center [1156, 326] width 124 height 21
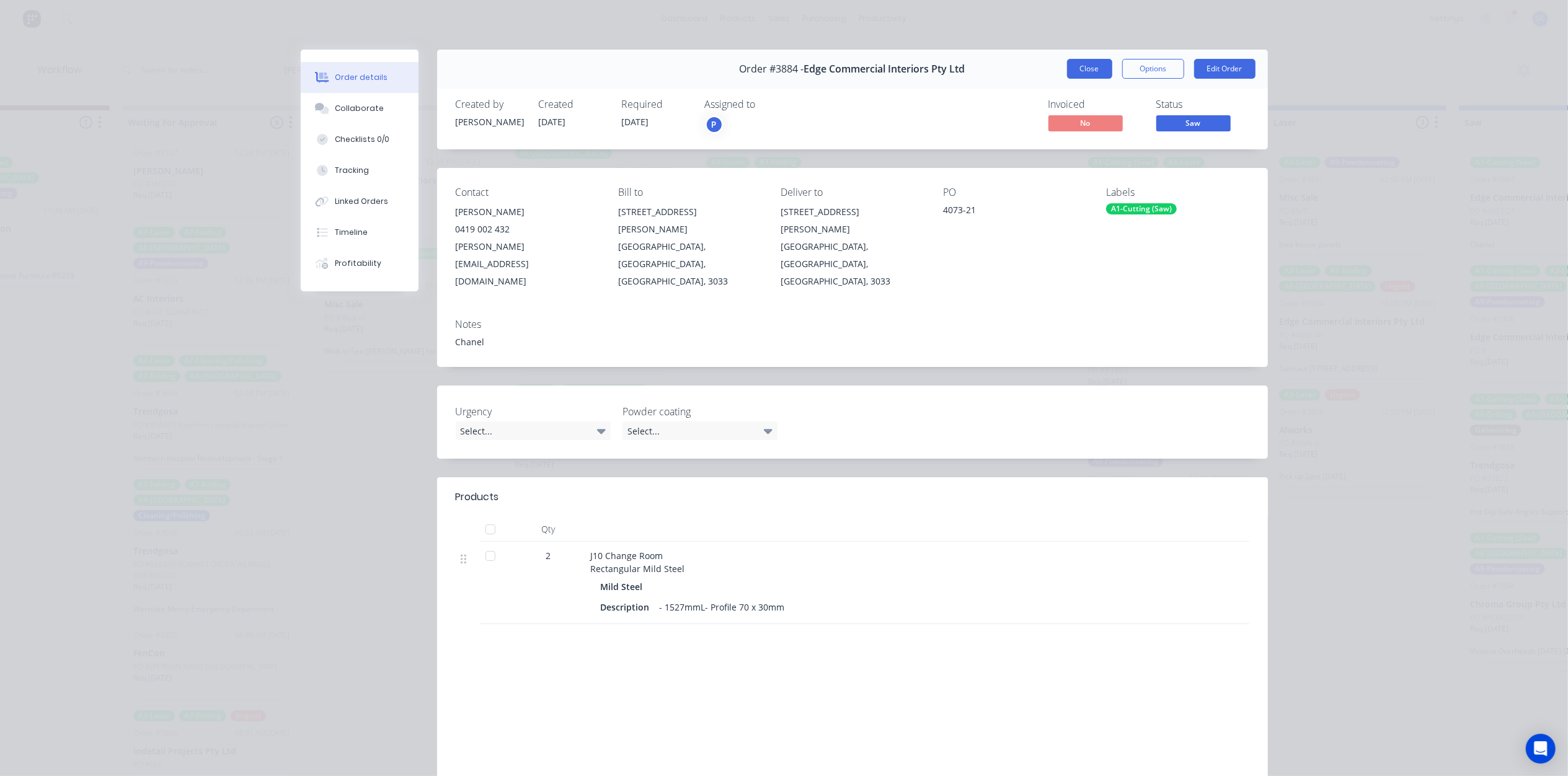
click at [1093, 71] on button "Close" at bounding box center [1089, 69] width 46 height 20
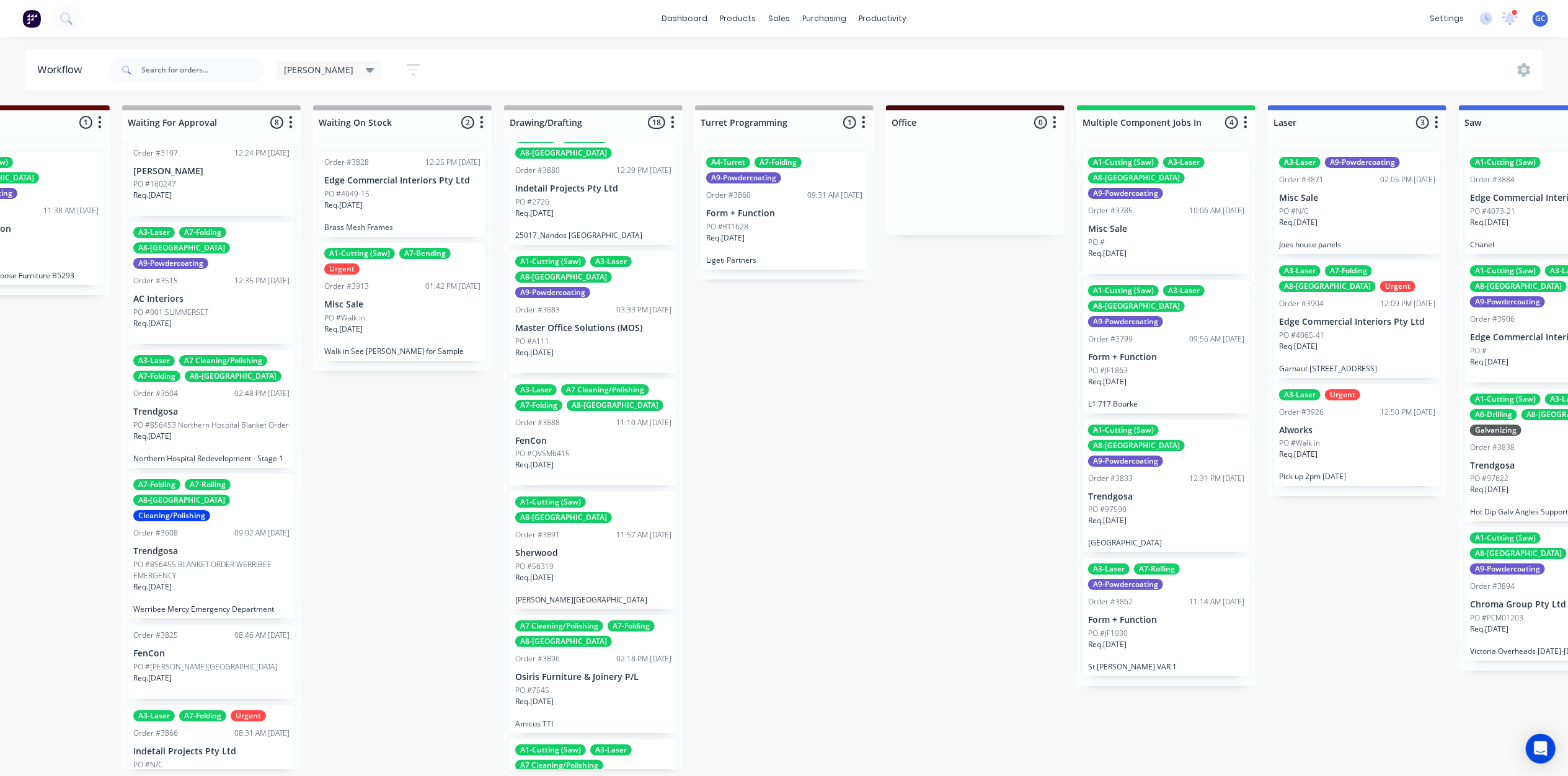
click at [590, 573] on div "Req. 10/09/25" at bounding box center [593, 583] width 156 height 21
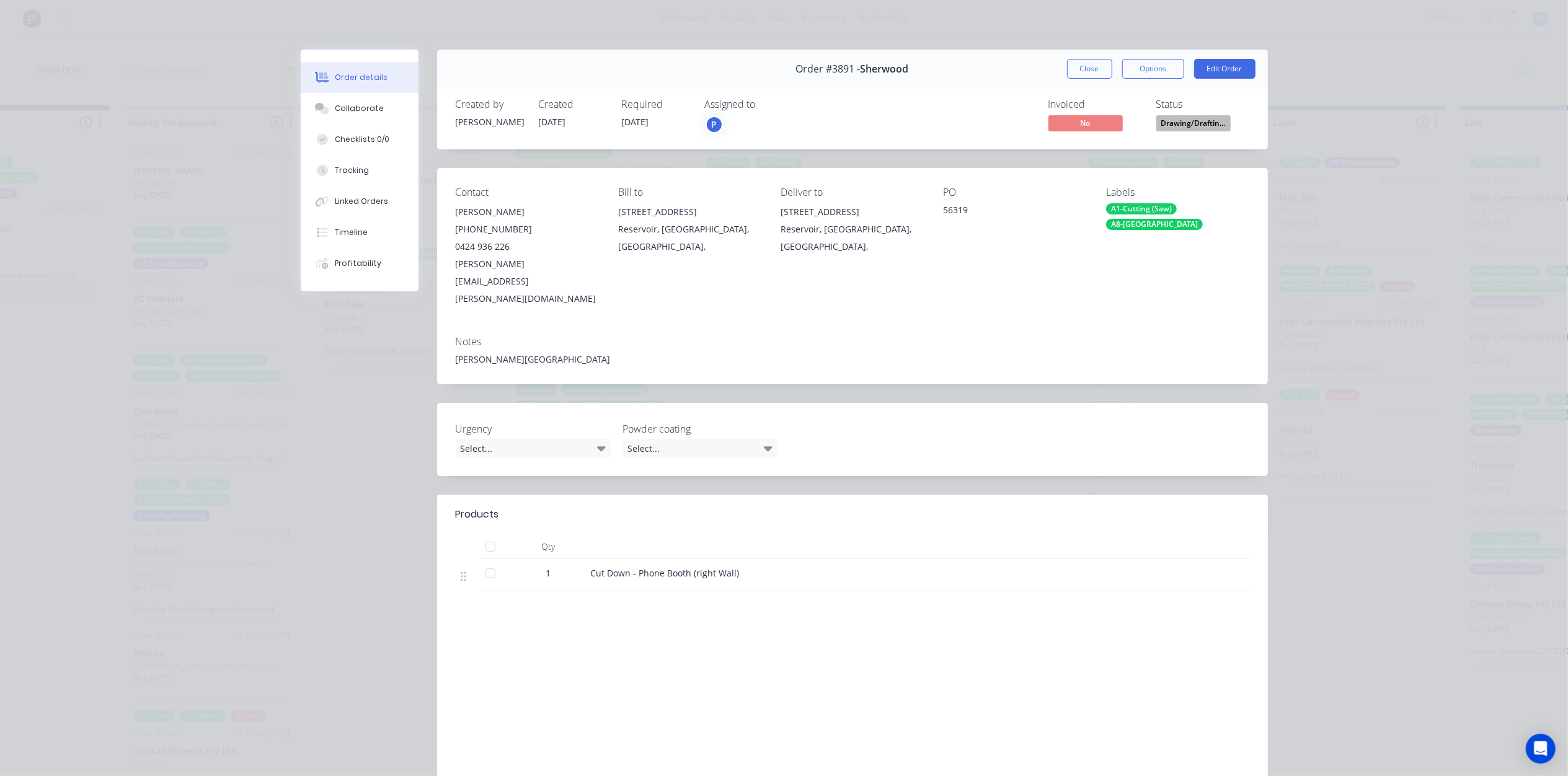
click at [1195, 120] on span "Drawing/Draftin..." at bounding box center [1193, 123] width 75 height 16
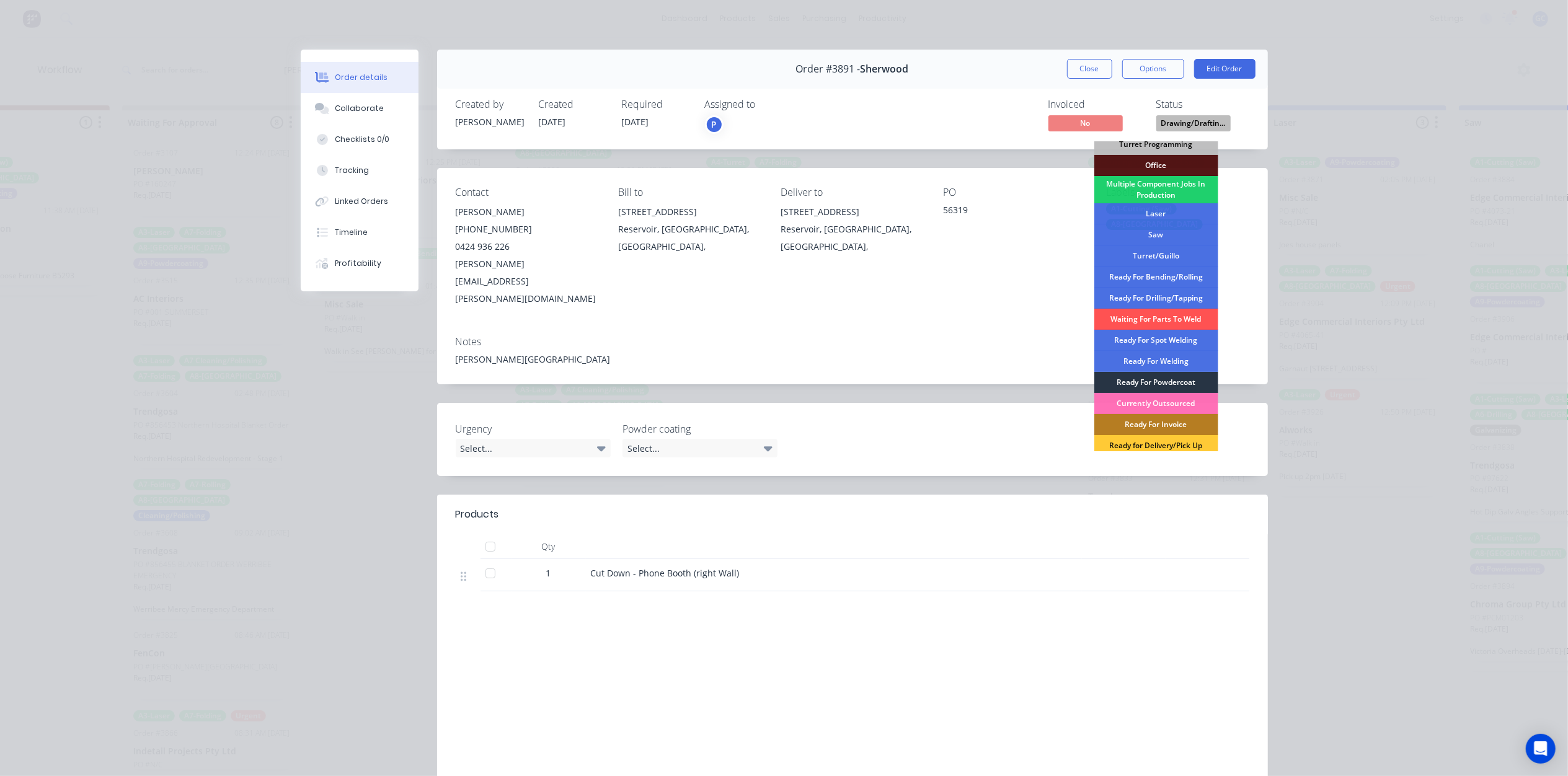
scroll to position [0, 0]
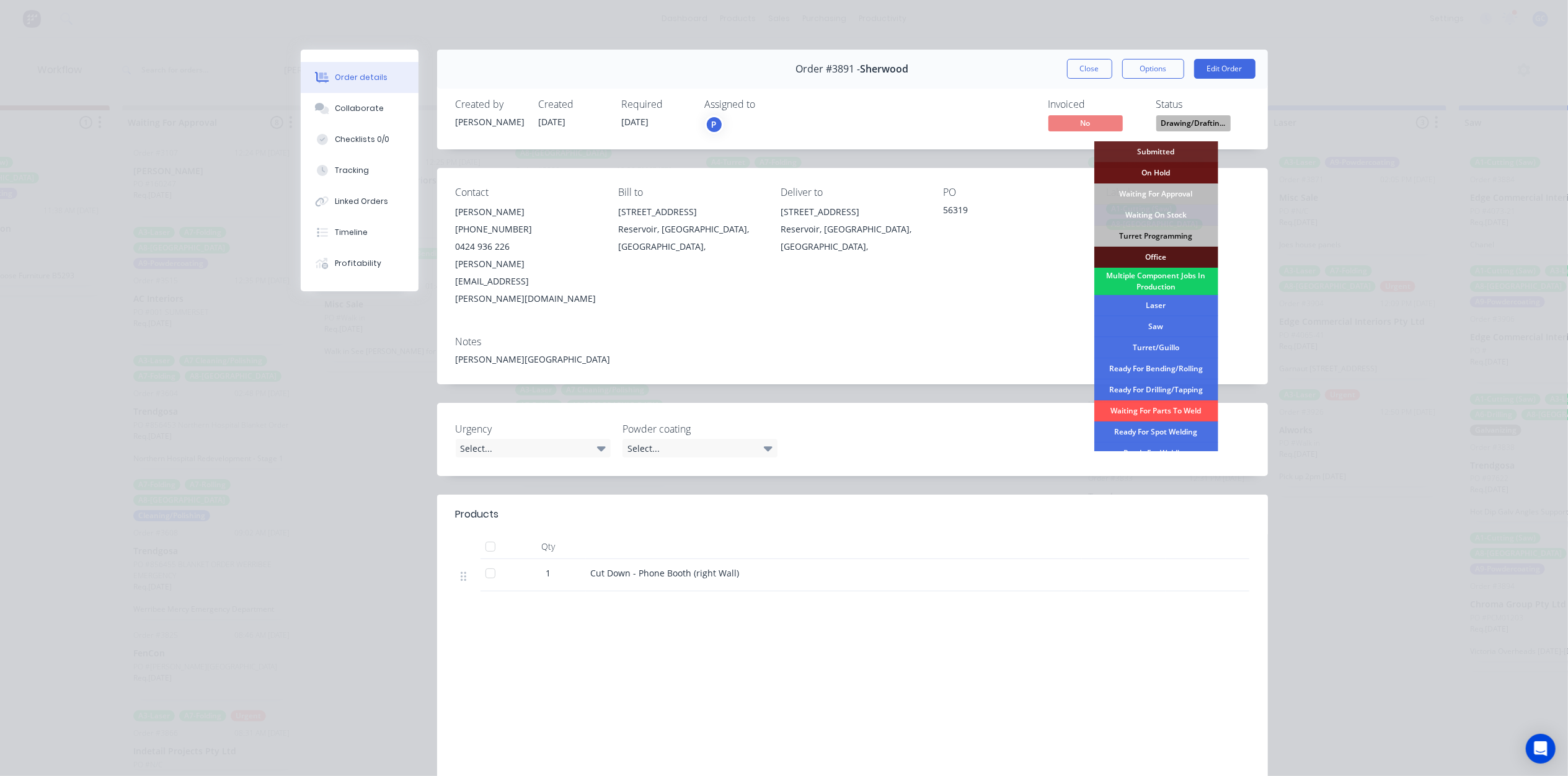
click at [1166, 286] on div "Multiple Component Jobs In Production" at bounding box center [1156, 281] width 124 height 27
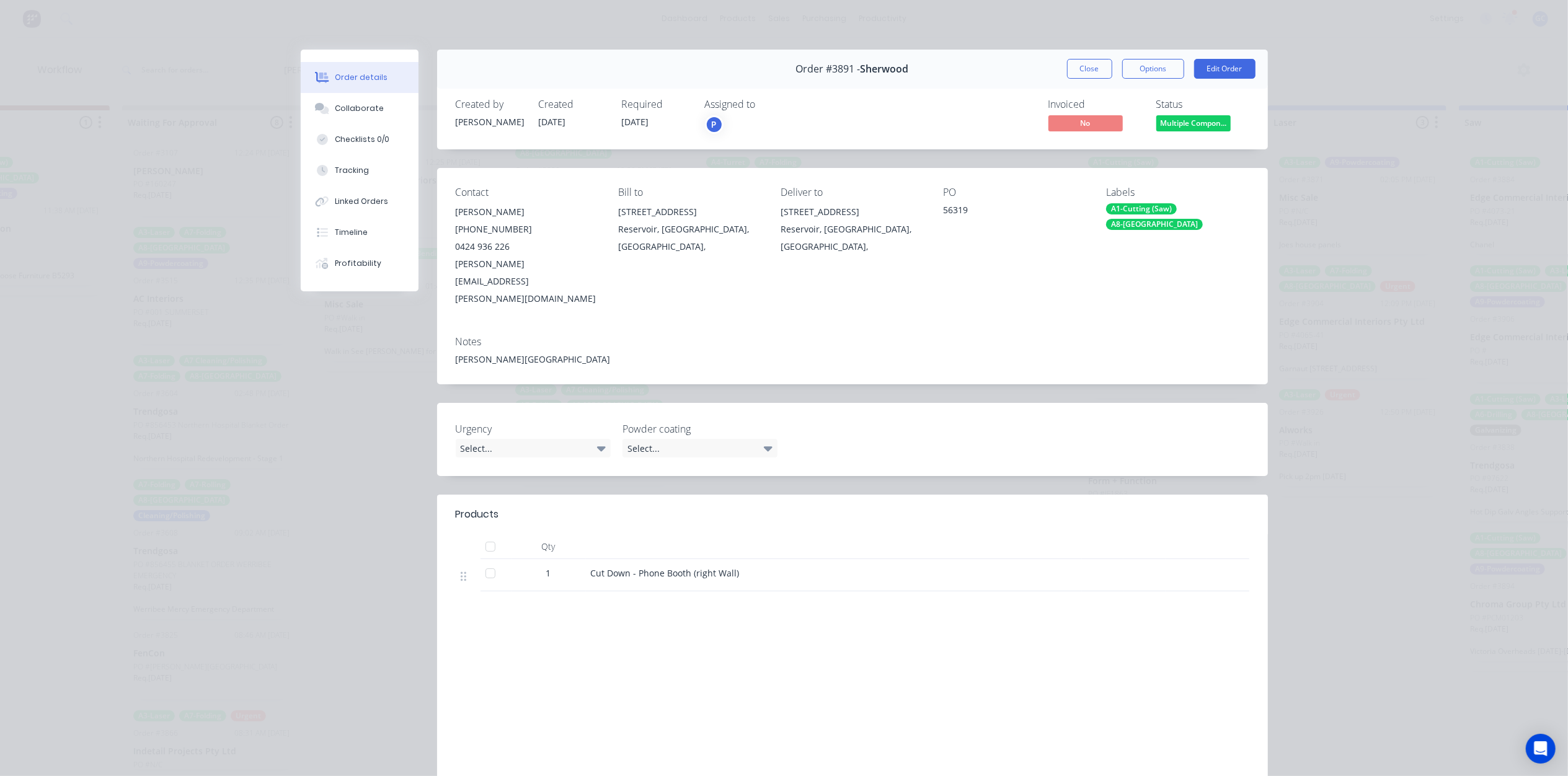
click at [1082, 53] on div "Order #3891 - Sherwood Close Options Edit Order" at bounding box center [852, 69] width 830 height 39
click at [1082, 56] on div "Order #3891 - Sherwood Close Options Edit Order" at bounding box center [852, 69] width 830 height 39
click at [1067, 76] on button "Close" at bounding box center [1089, 69] width 46 height 20
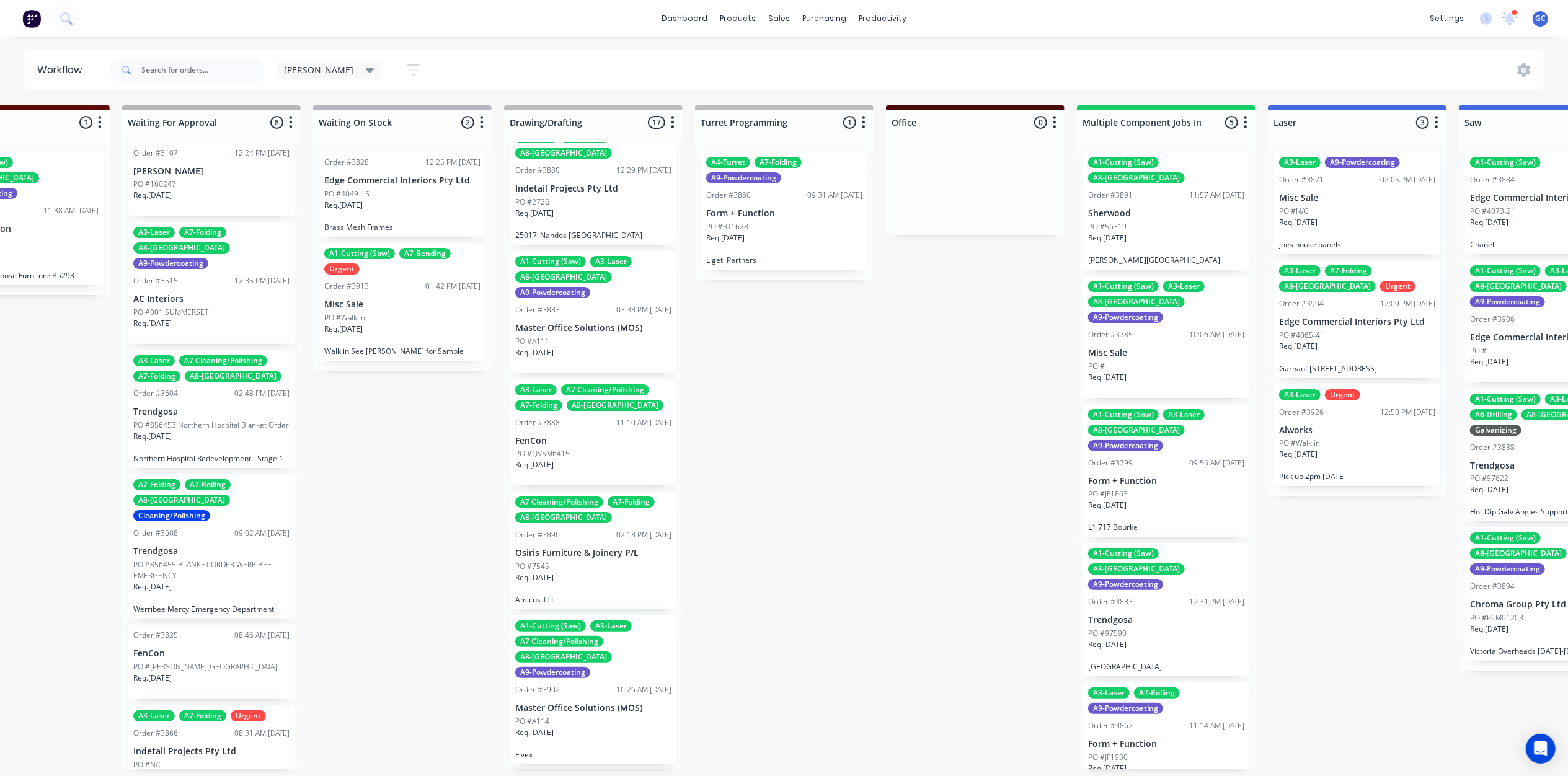
click at [599, 448] on div "PO #QVSM6415" at bounding box center [593, 453] width 156 height 11
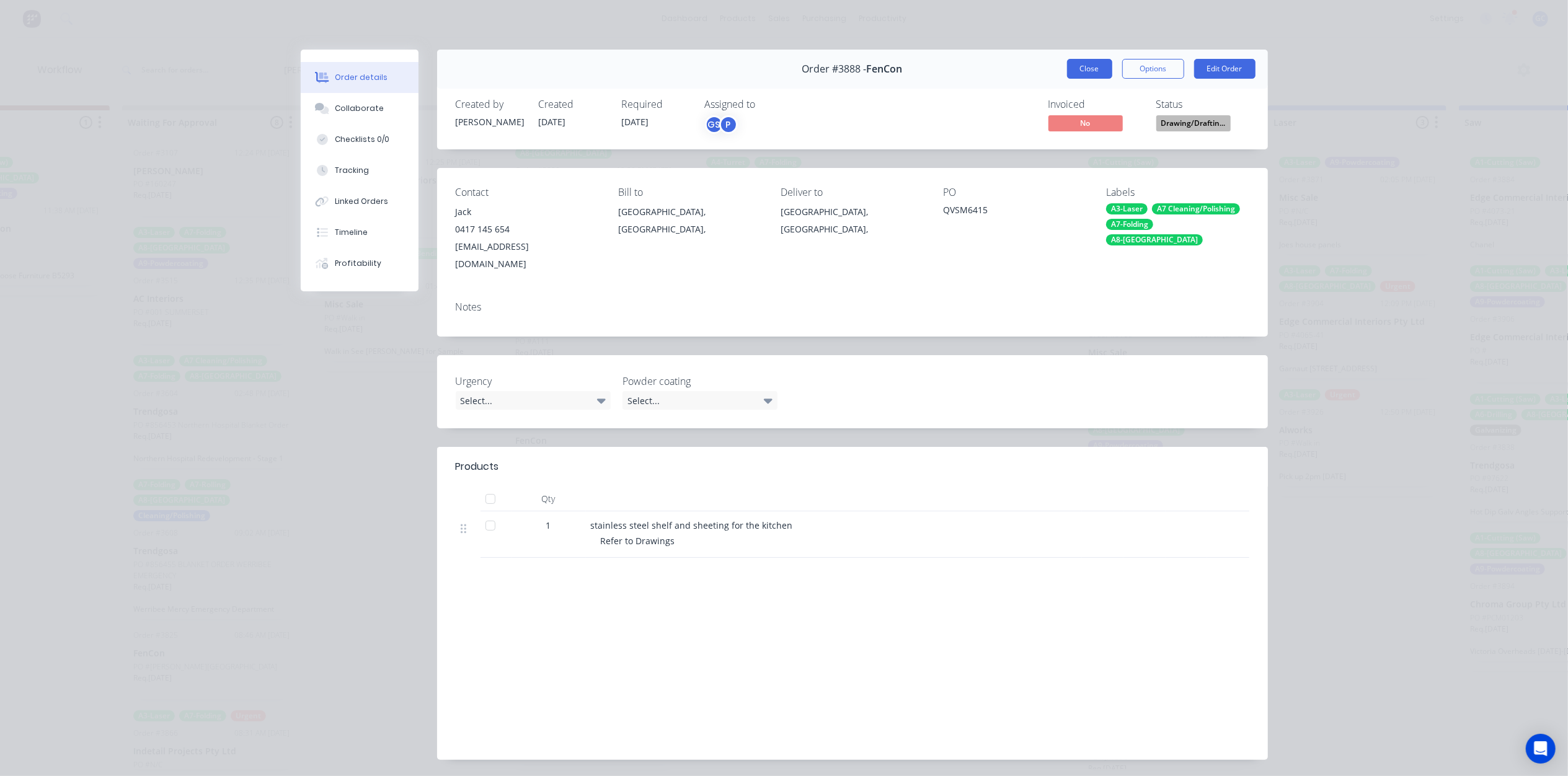
click at [1093, 67] on button "Close" at bounding box center [1089, 69] width 46 height 20
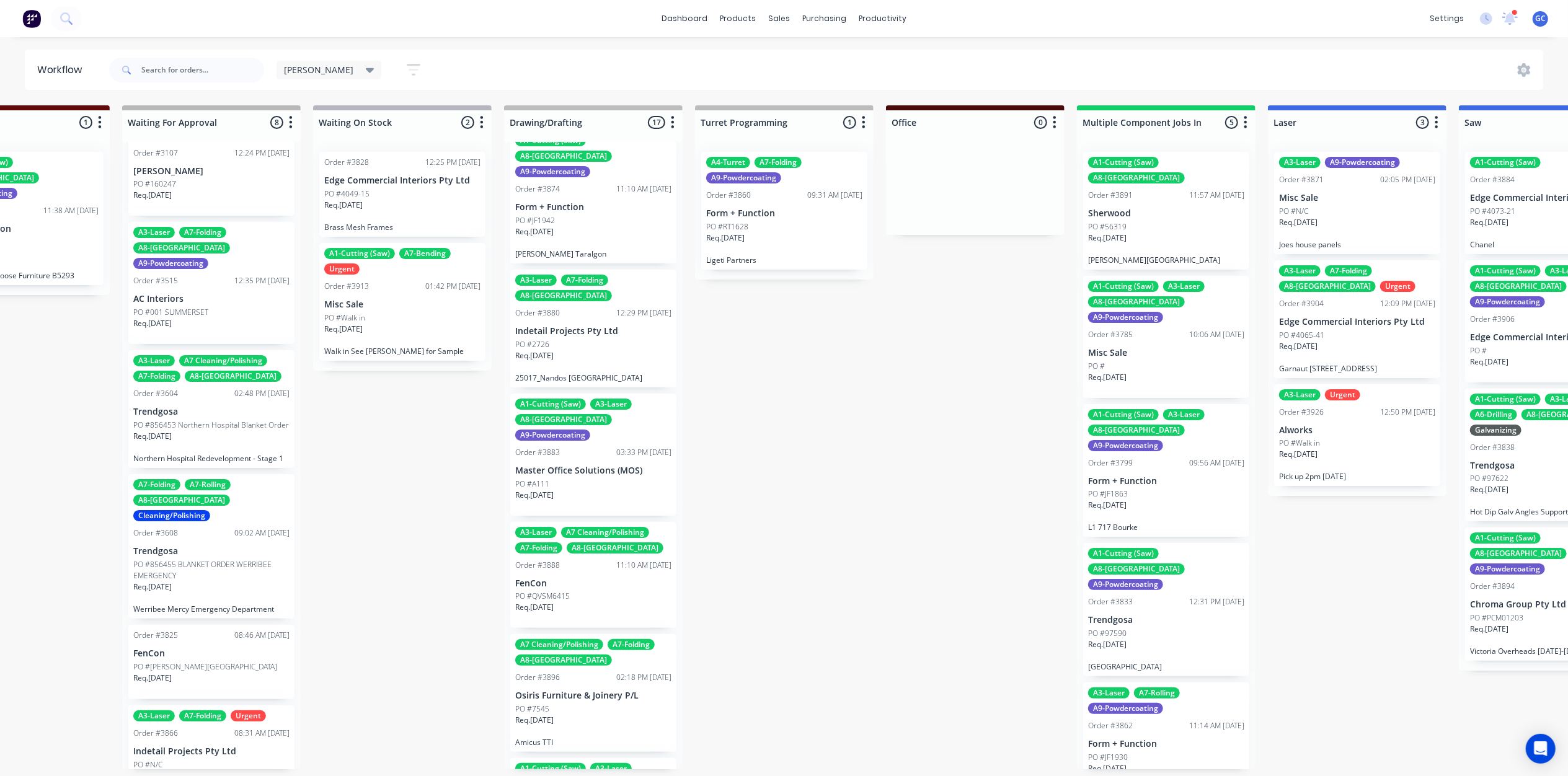
scroll to position [496, 0]
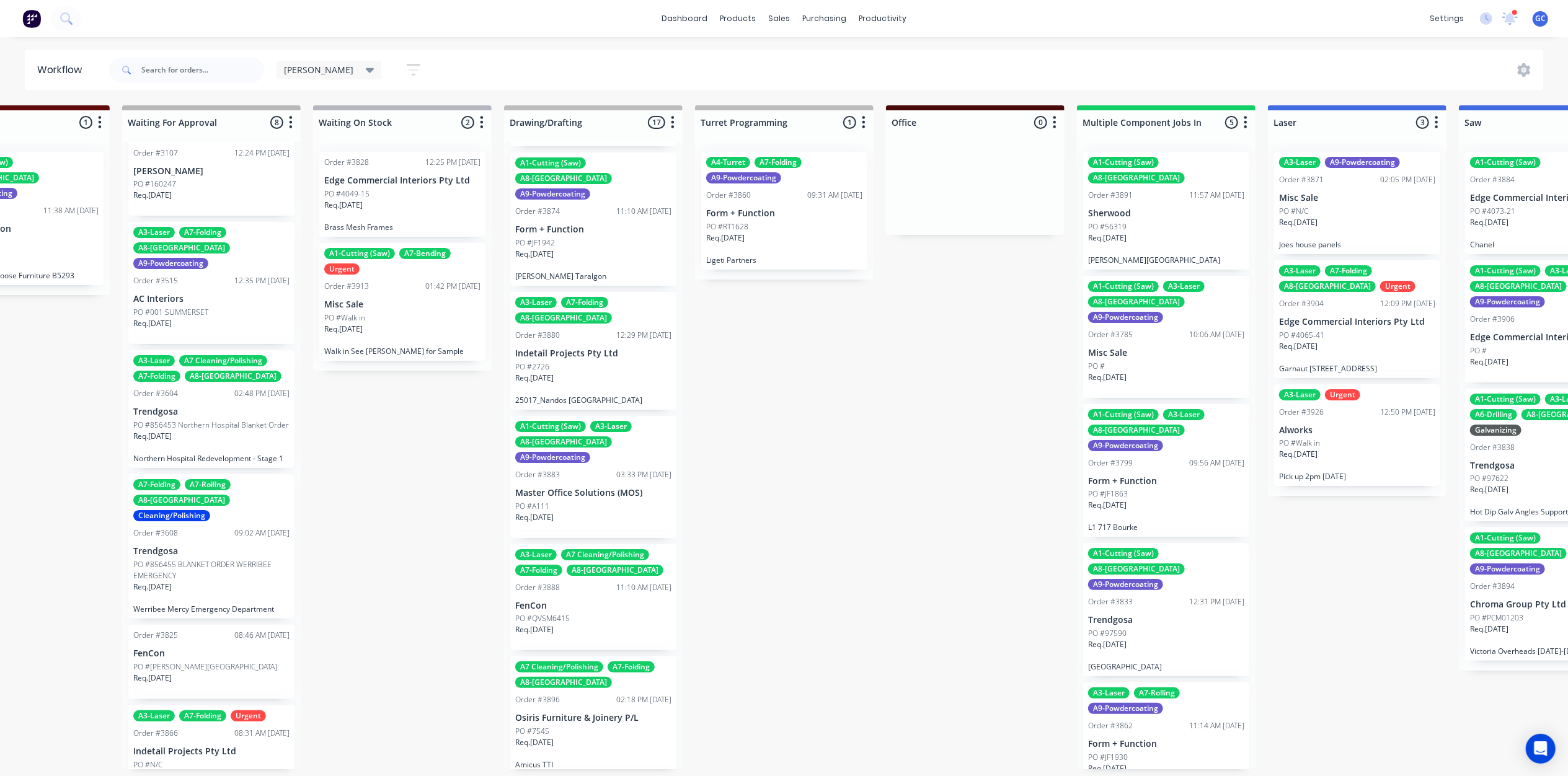
click at [575, 470] on div "Order #3883 03:33 PM 02/09/25" at bounding box center [593, 475] width 156 height 11
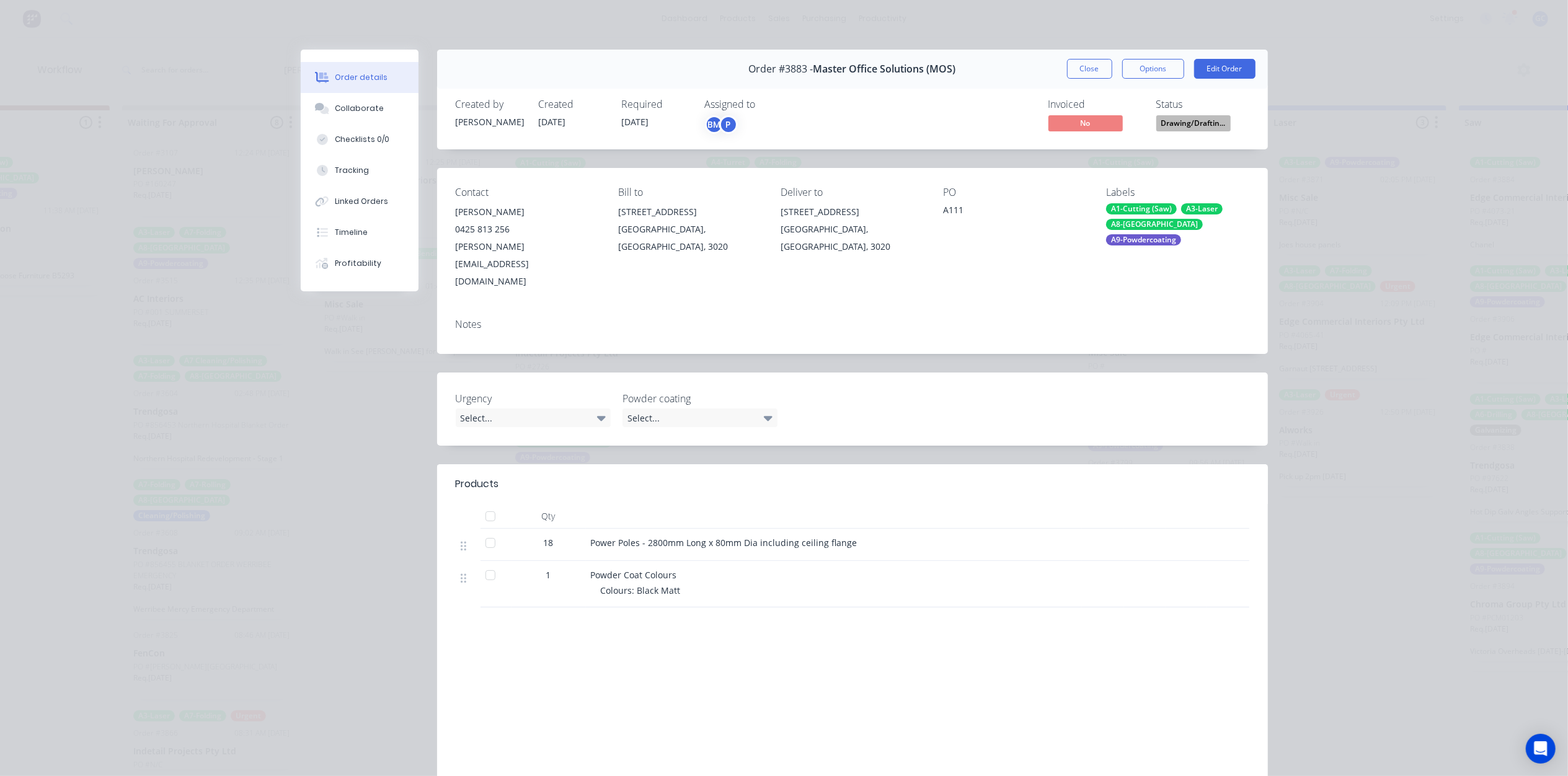
click at [1195, 131] on button "Drawing/Draftin..." at bounding box center [1193, 124] width 75 height 18
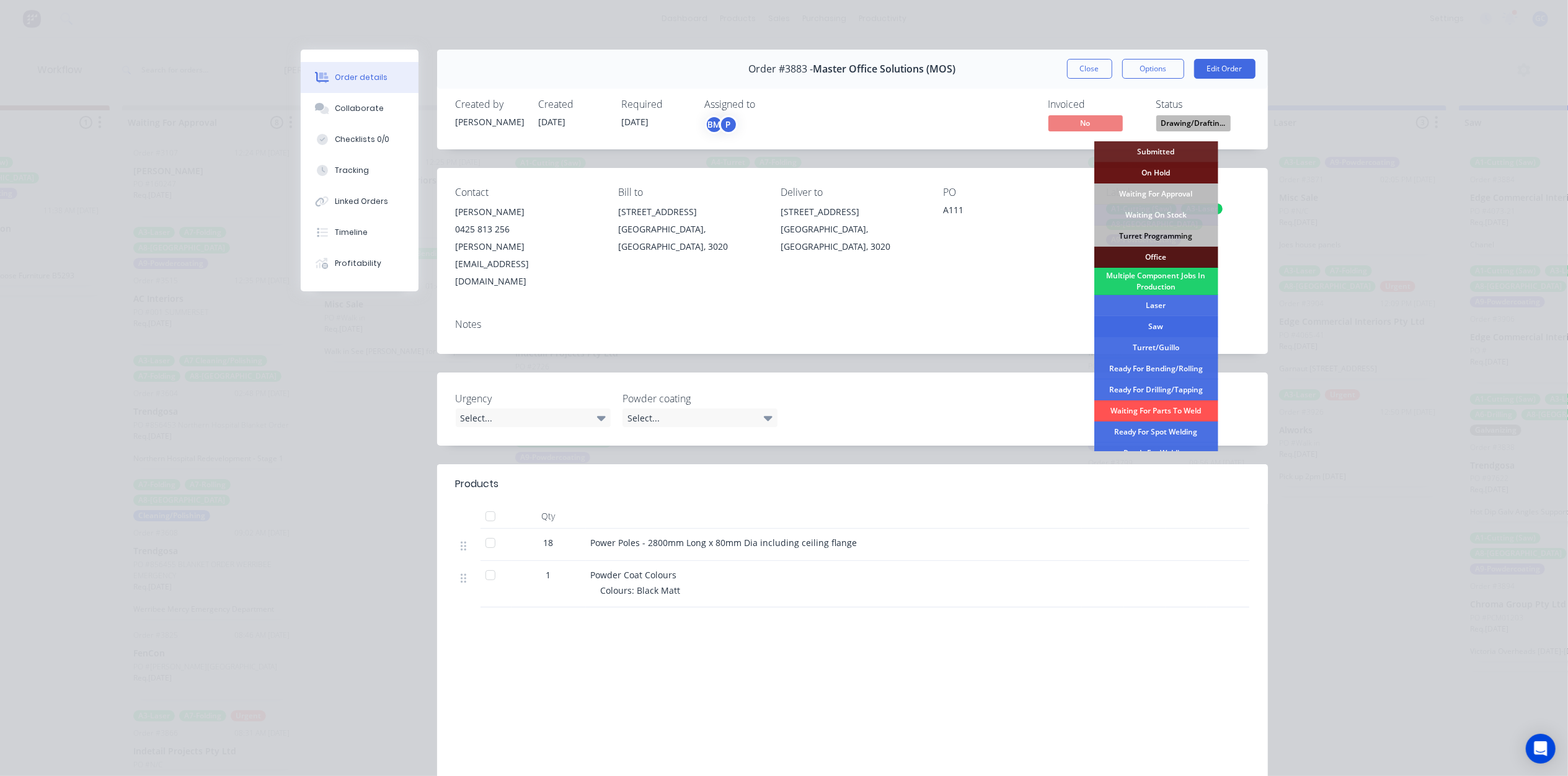
click at [1147, 323] on div "Saw" at bounding box center [1156, 326] width 124 height 21
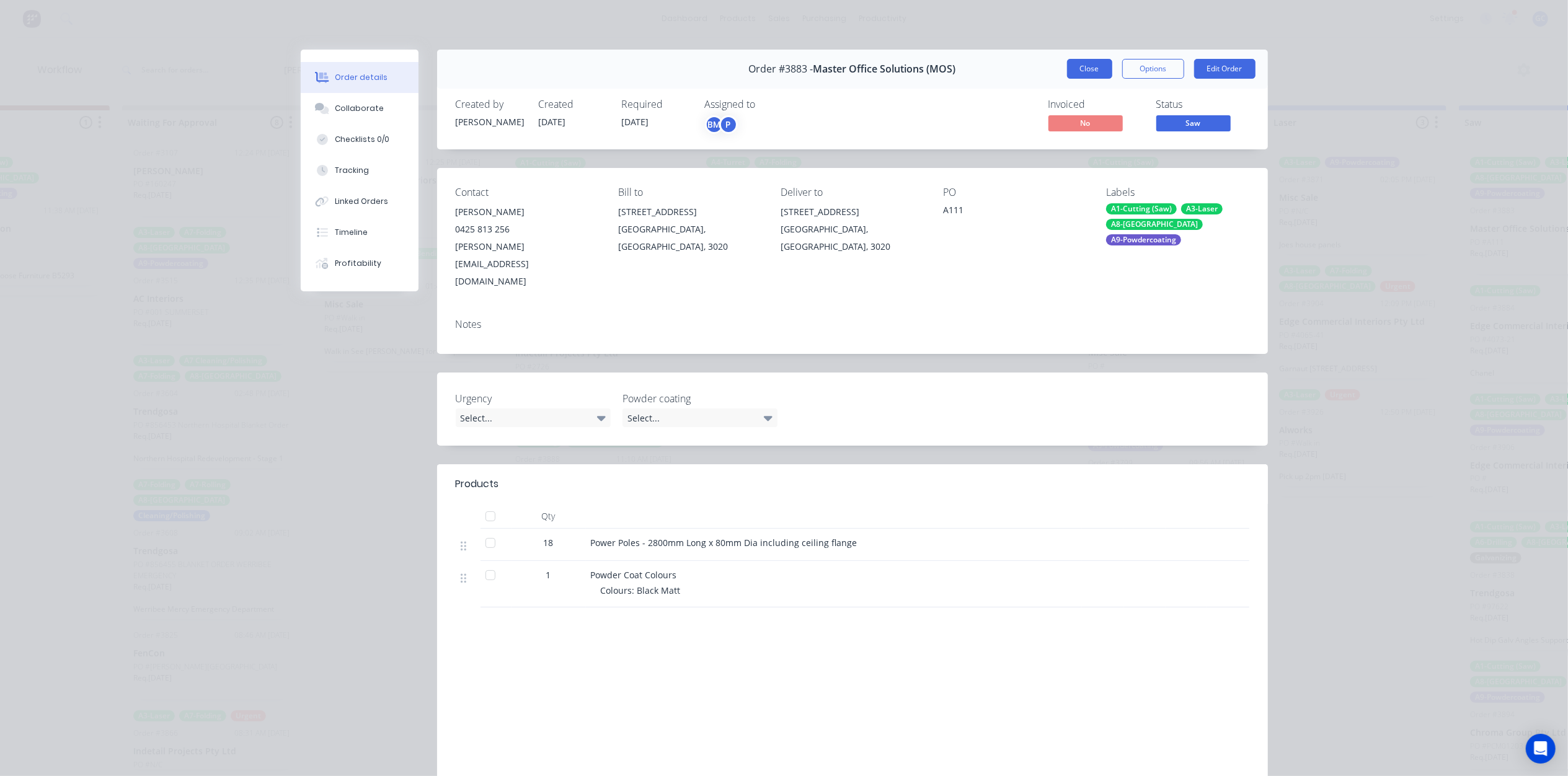
click at [1088, 60] on button "Close" at bounding box center [1089, 69] width 46 height 20
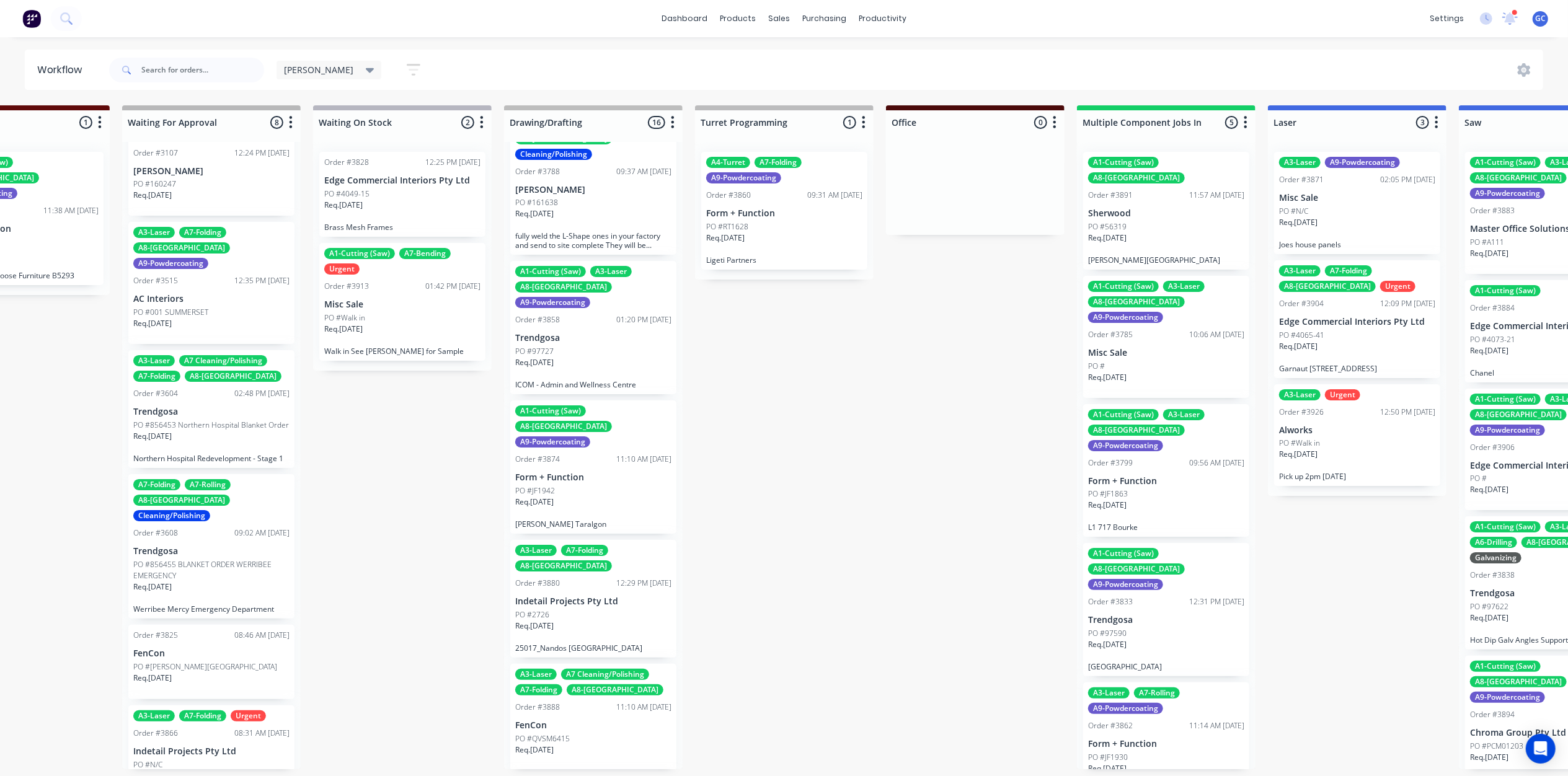
scroll to position [0, 0]
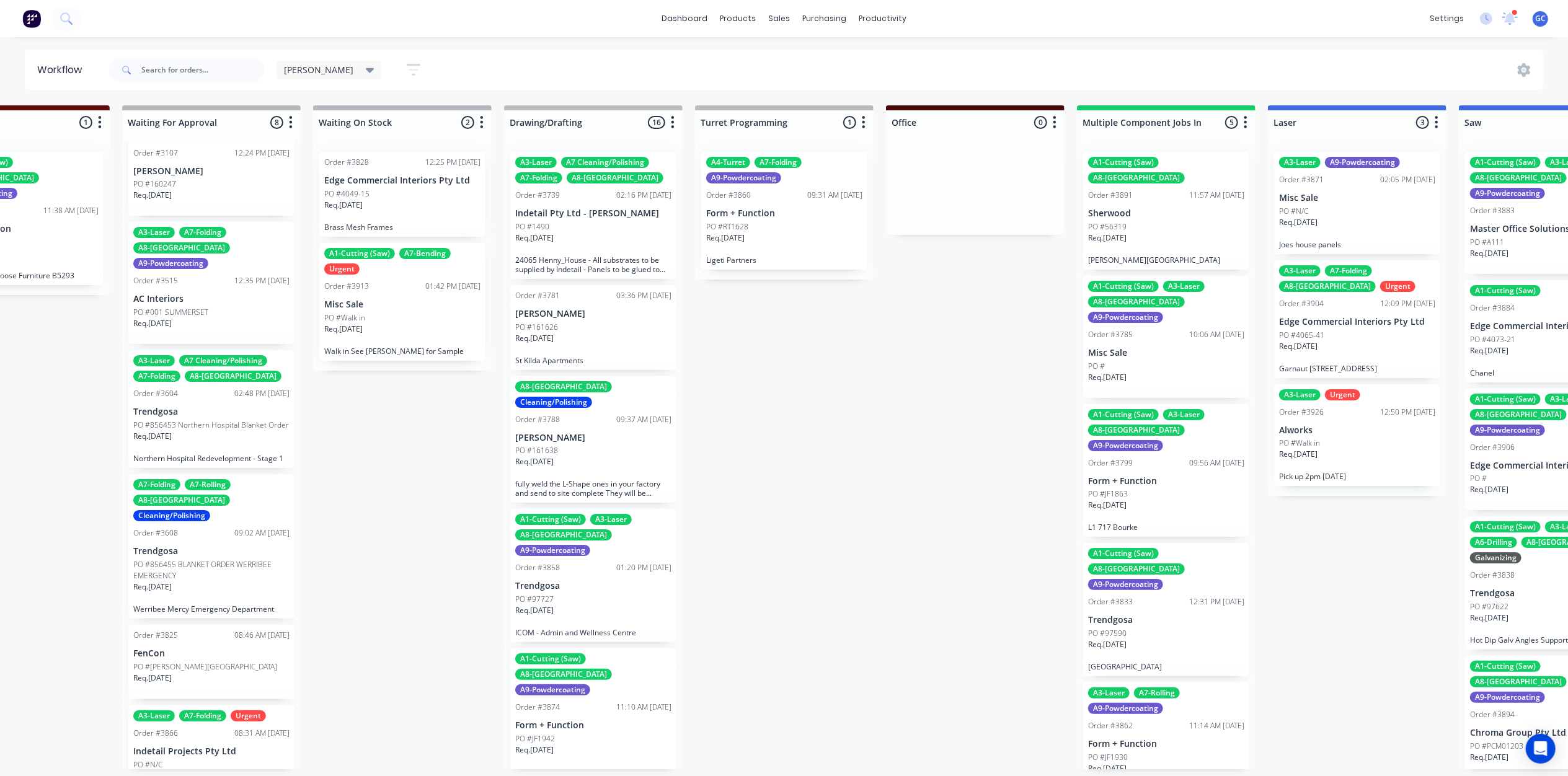
click at [584, 359] on p "St Kilda Apartments" at bounding box center [593, 360] width 156 height 9
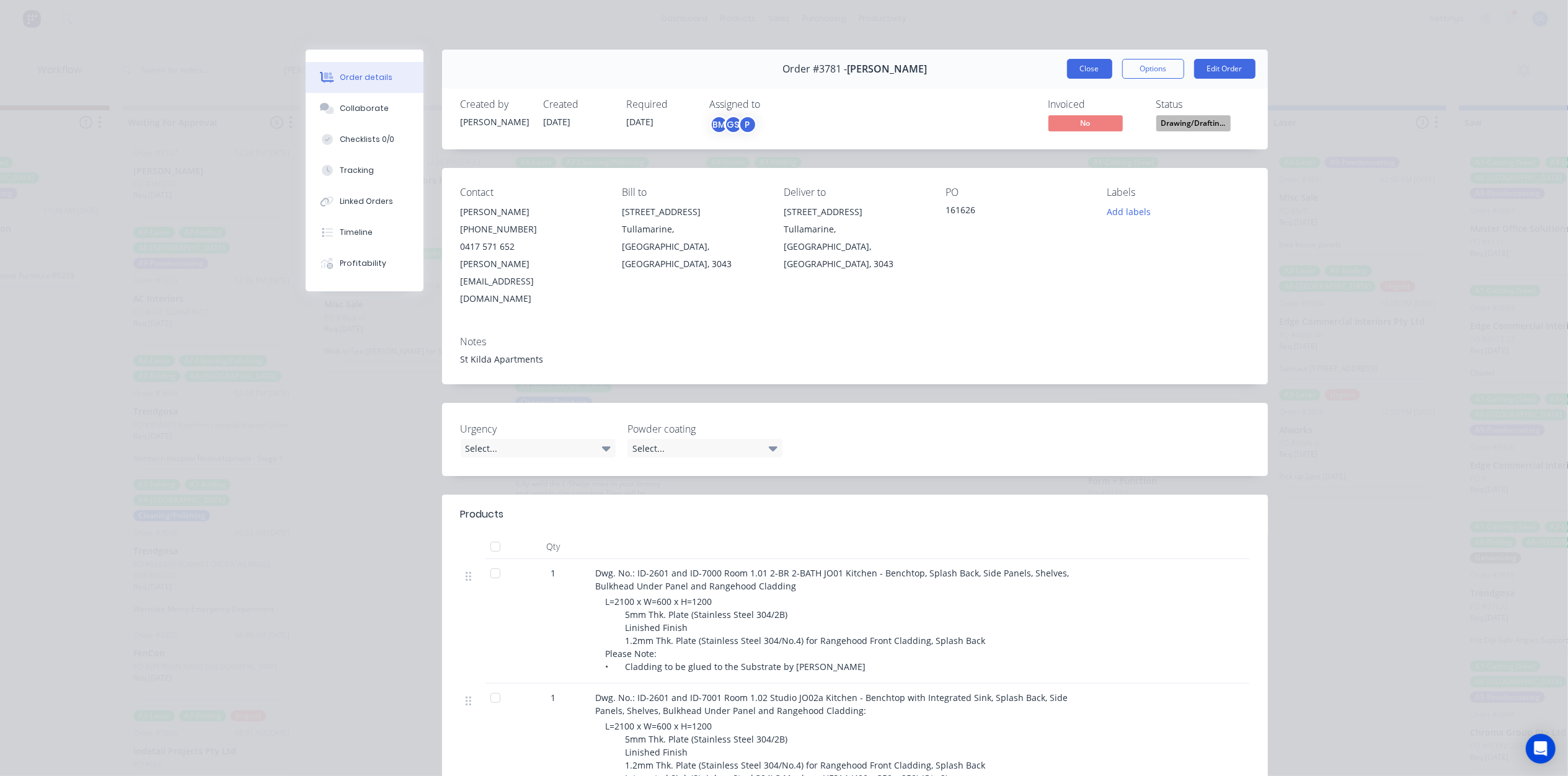
click at [1083, 66] on button "Close" at bounding box center [1089, 69] width 46 height 20
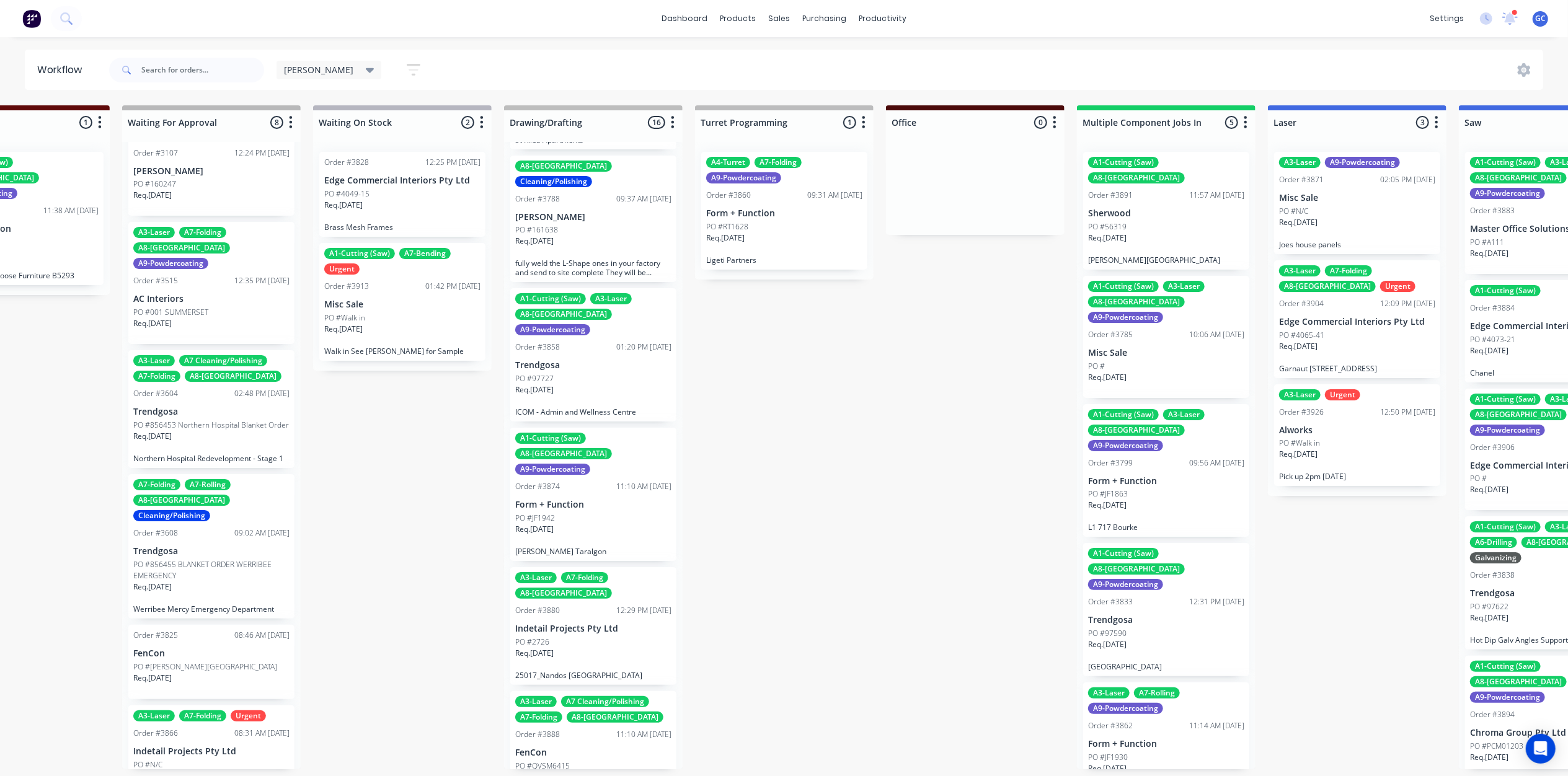
scroll to position [248, 0]
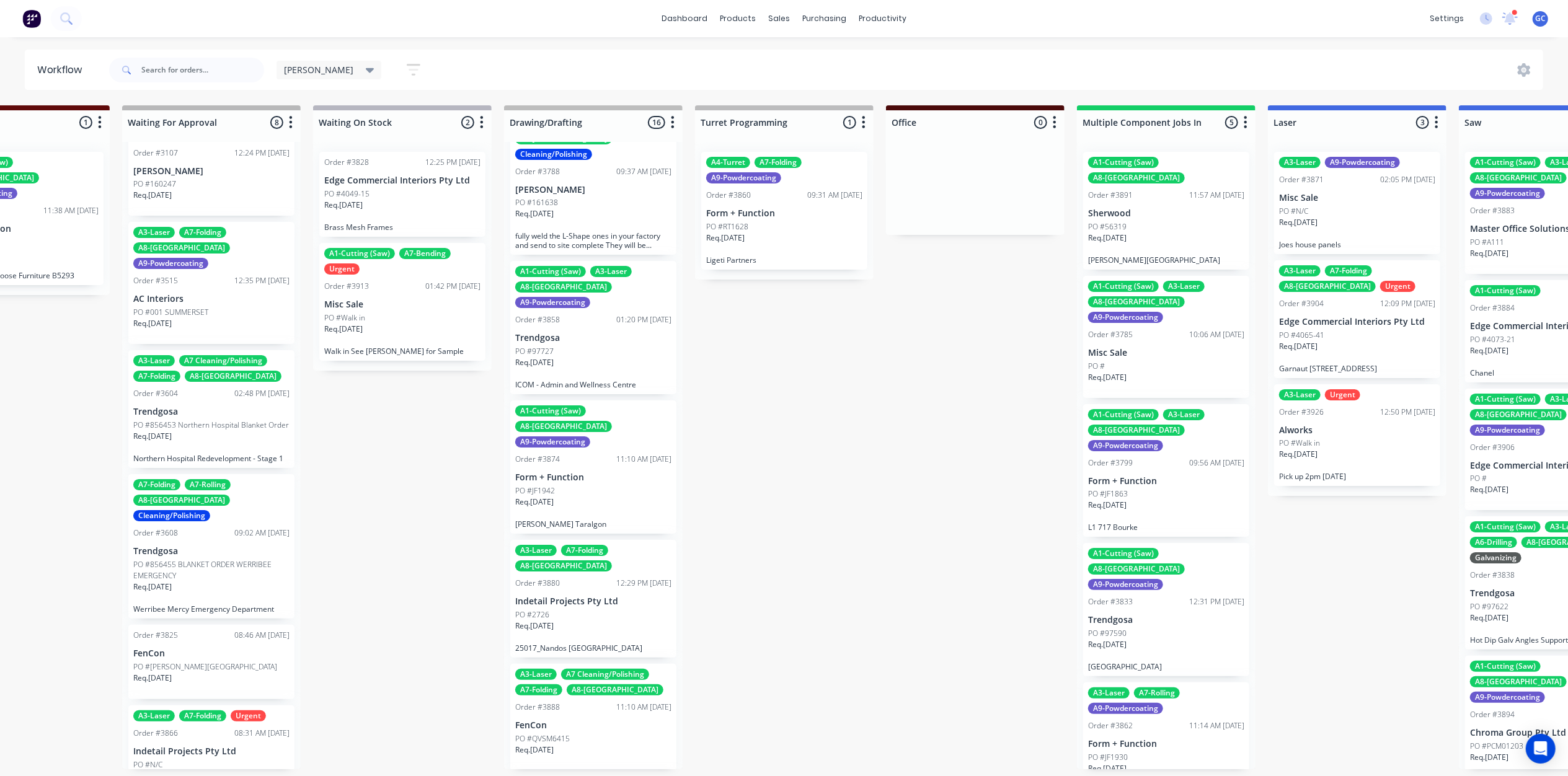
click at [588, 357] on div "Req. 18/09/25" at bounding box center [593, 367] width 156 height 21
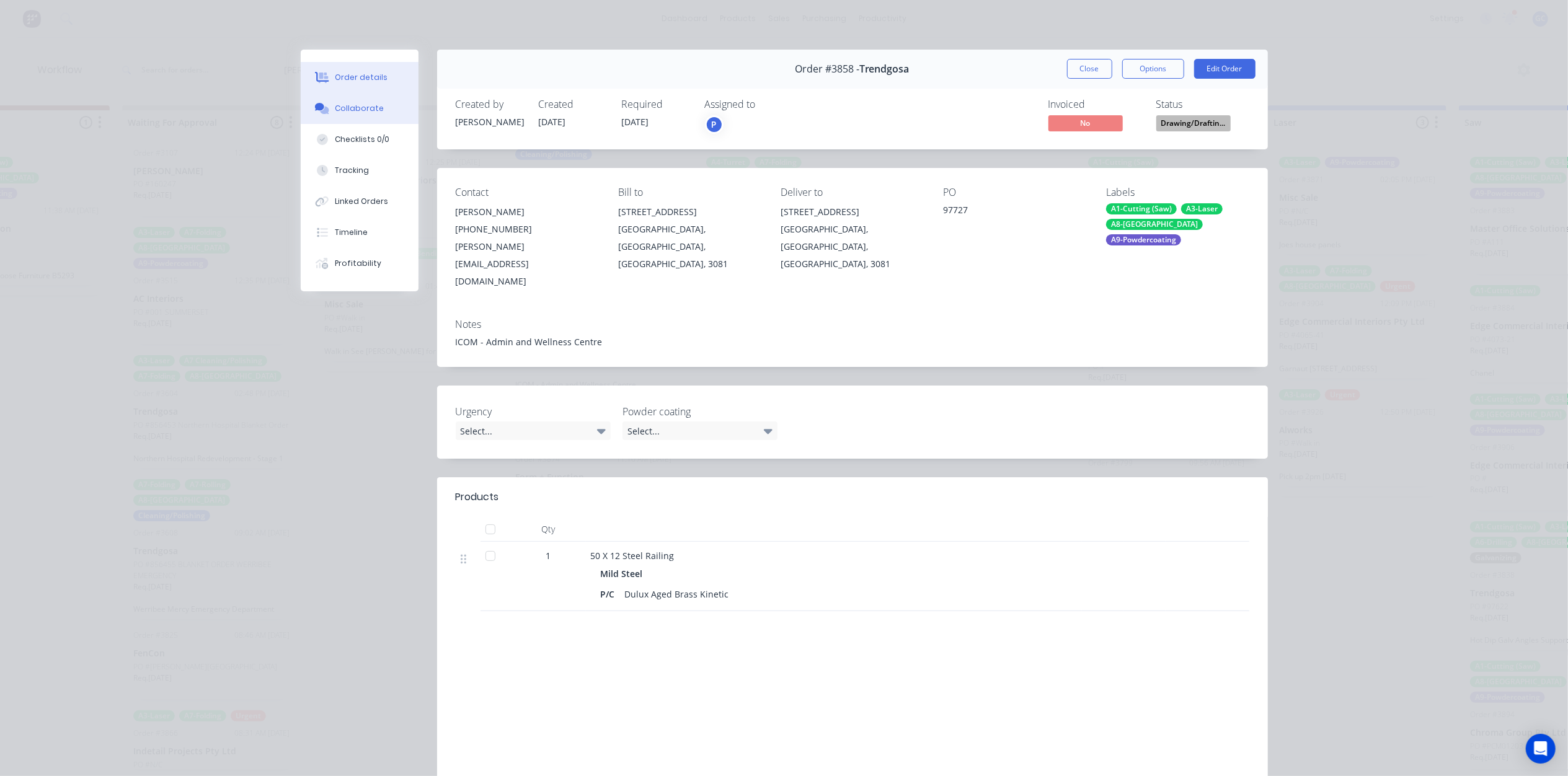
click at [392, 112] on button "Collaborate" at bounding box center [359, 108] width 118 height 31
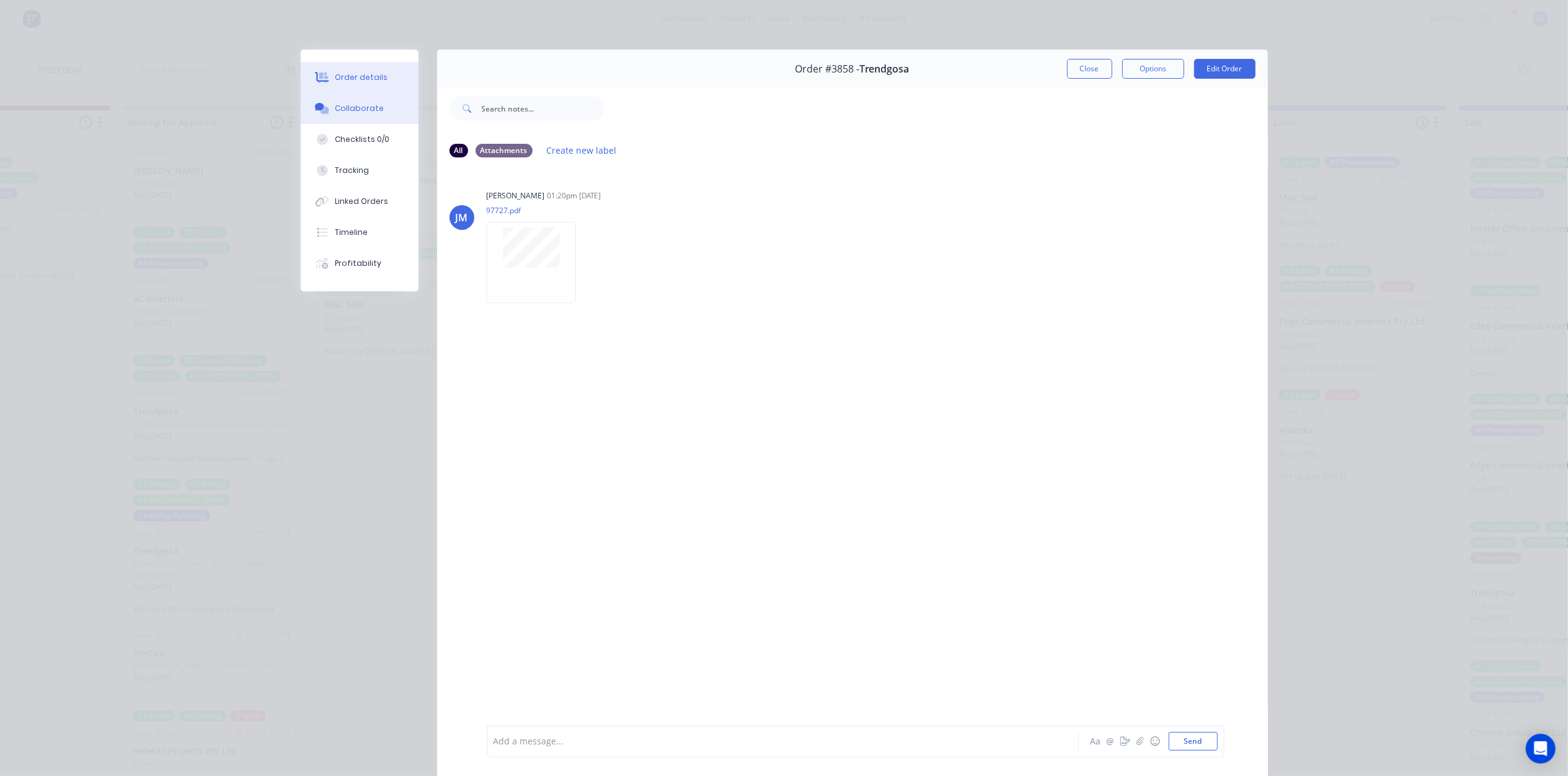
click at [347, 77] on div "Order details" at bounding box center [361, 77] width 53 height 11
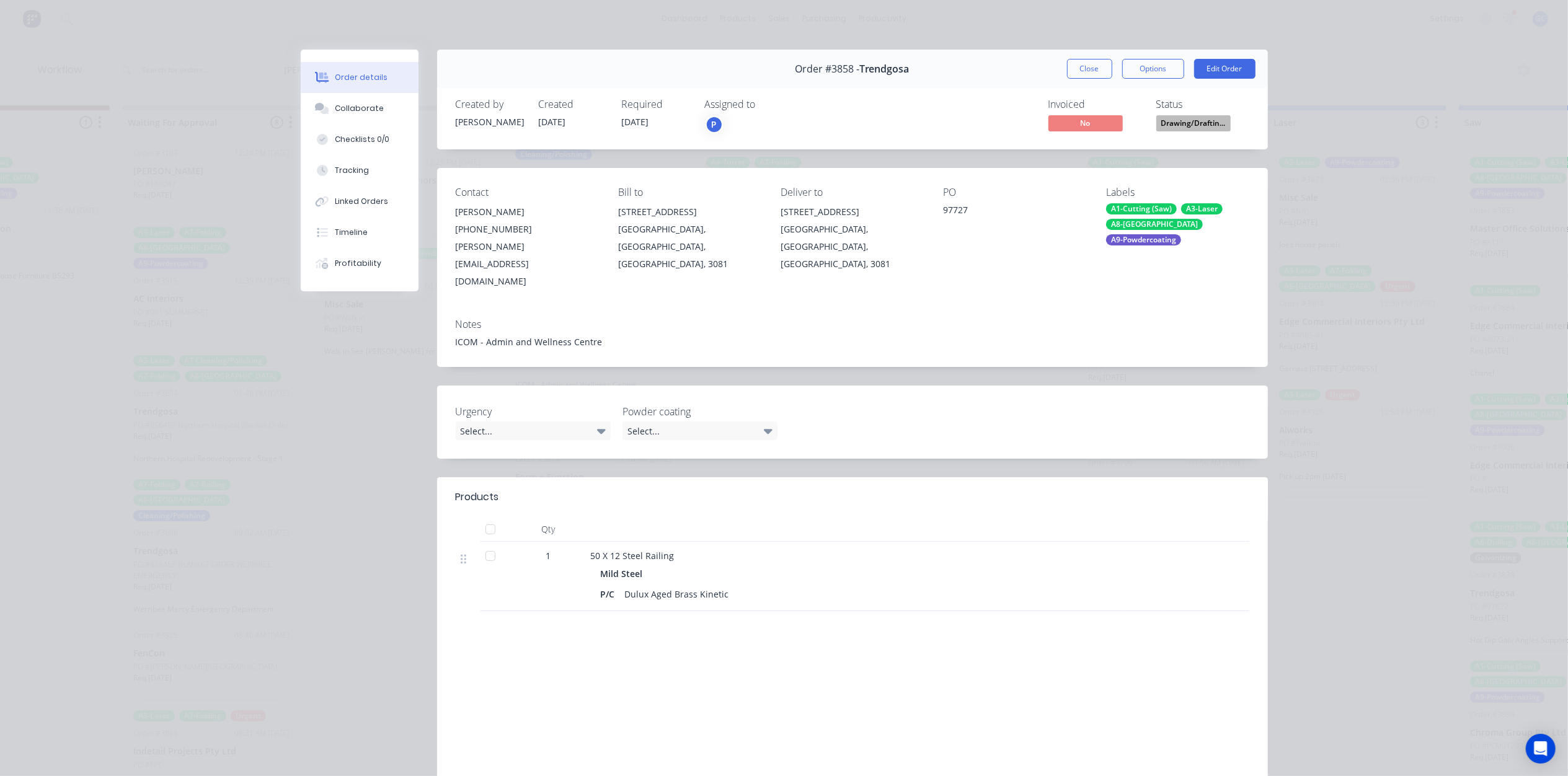
drag, startPoint x: 1148, startPoint y: 115, endPoint x: 1163, endPoint y: 117, distance: 15.1
click at [1149, 115] on div "Invoiced No Status Drawing/Draftin..." at bounding box center [1039, 116] width 421 height 36
click at [1163, 117] on span "Drawing/Draftin..." at bounding box center [1193, 123] width 75 height 16
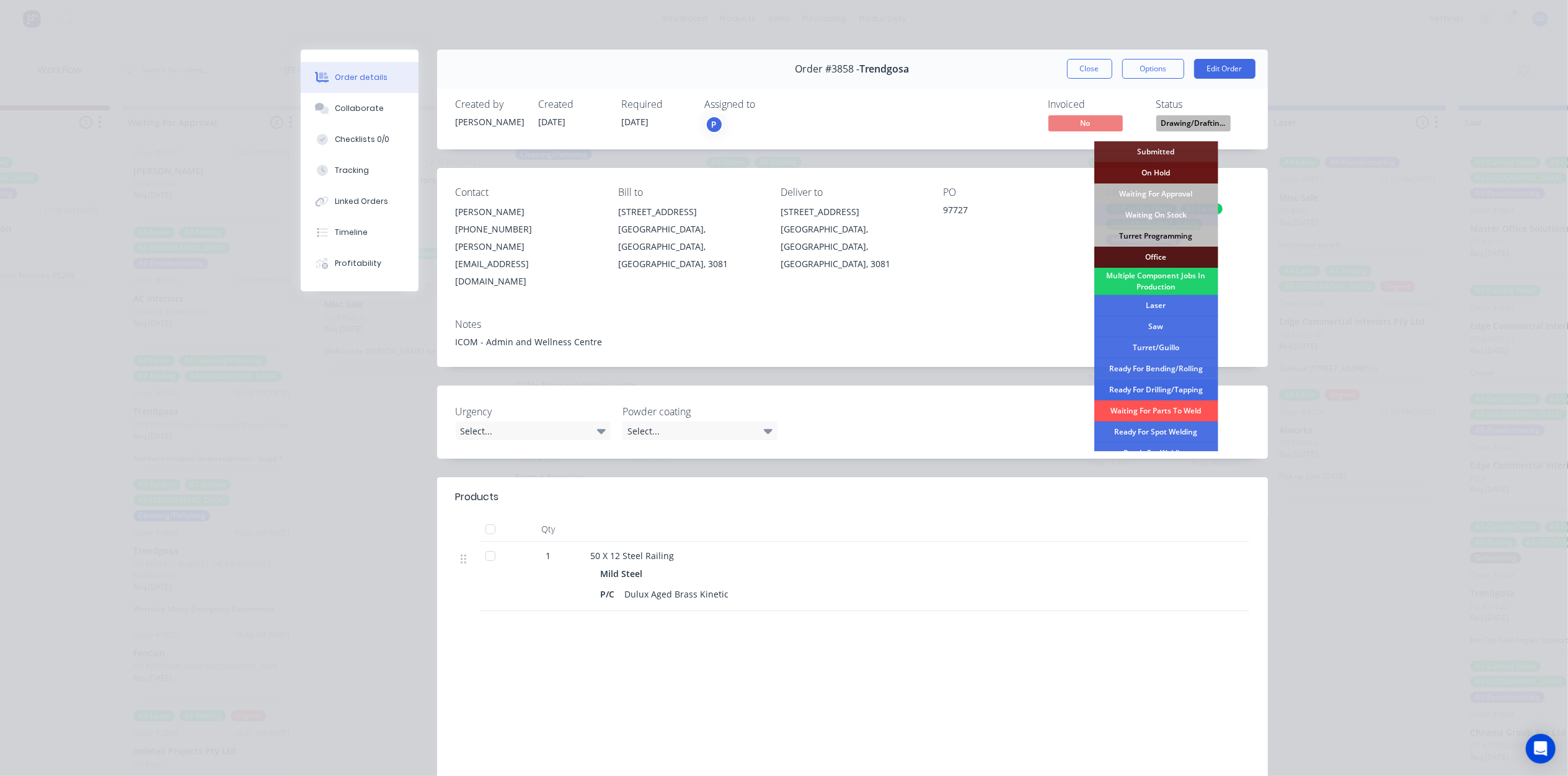
scroll to position [82, 0]
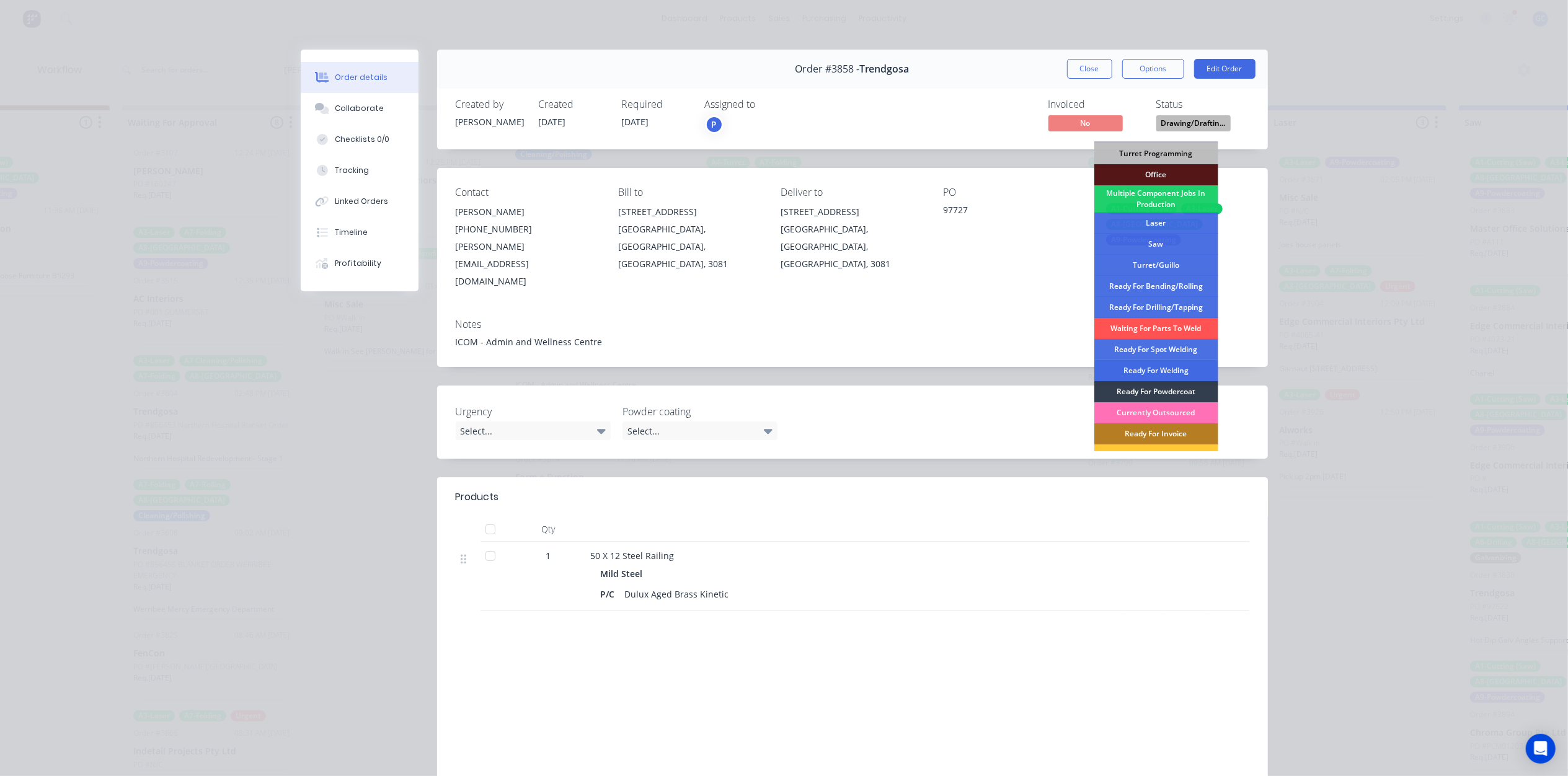
click at [1178, 366] on div "Ready For Welding" at bounding box center [1156, 370] width 124 height 21
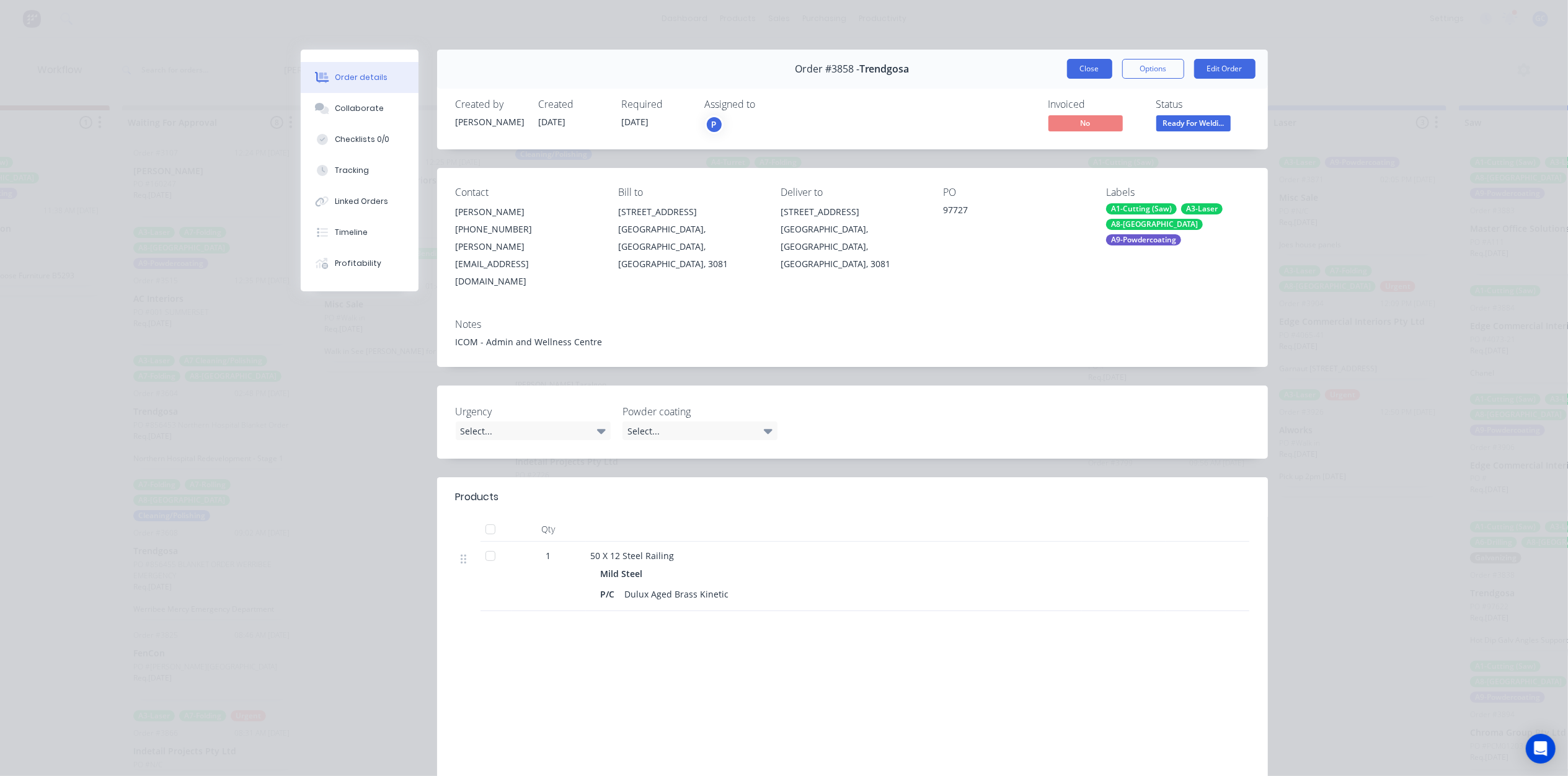
click at [1087, 68] on button "Close" at bounding box center [1089, 69] width 46 height 20
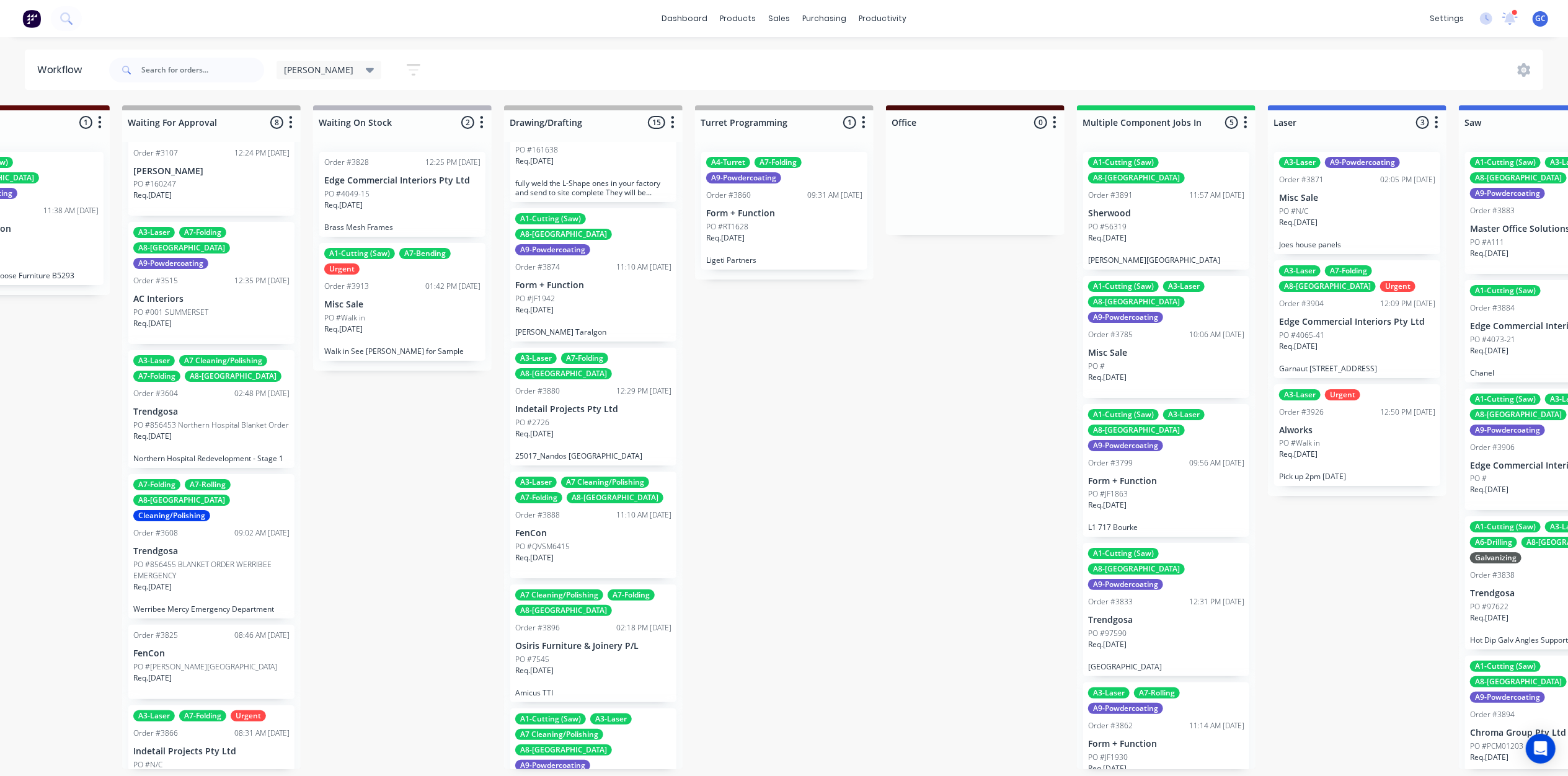
scroll to position [330, 0]
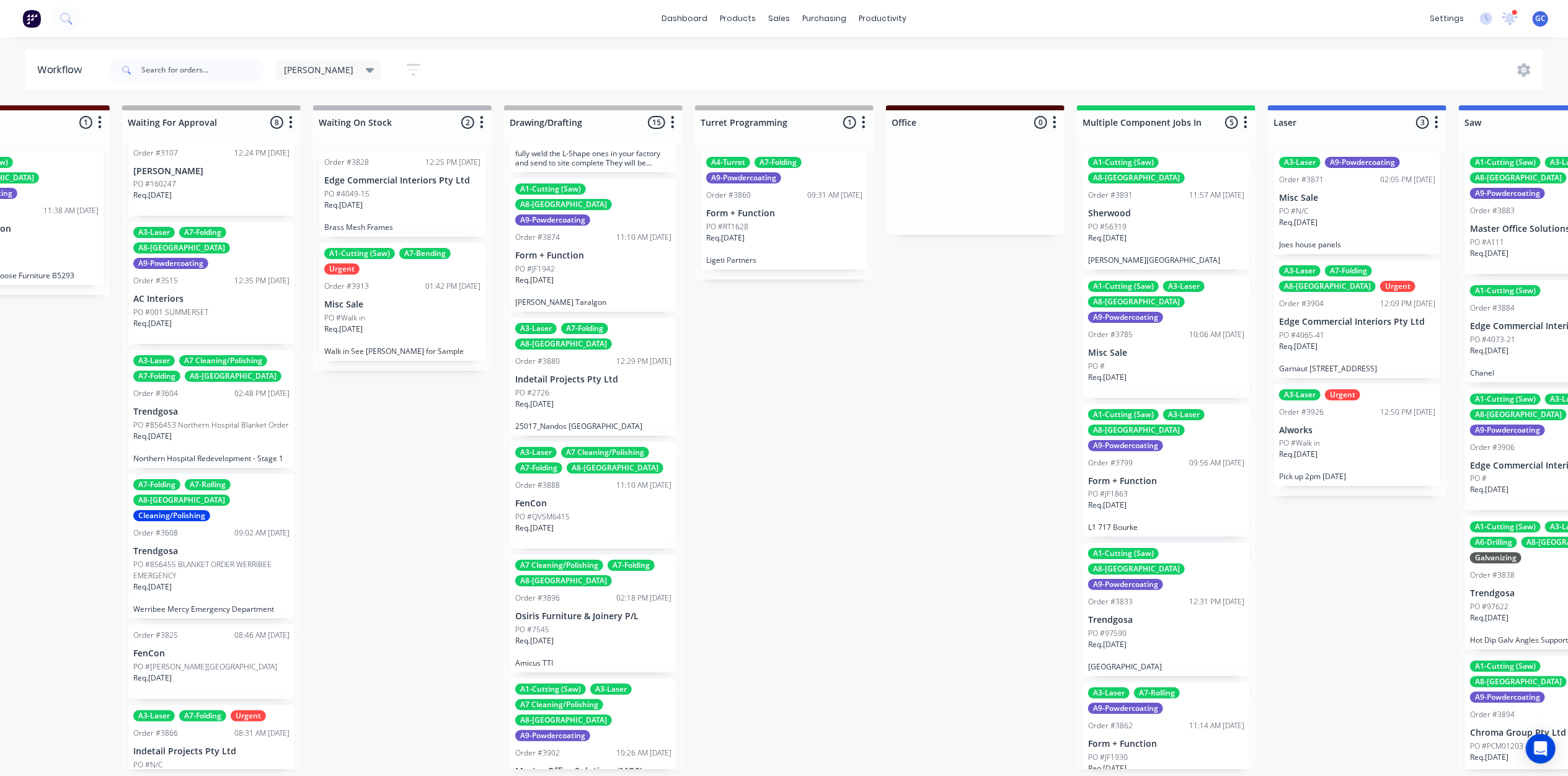
click at [591, 612] on p "Osiris Furniture & Joinery P/L" at bounding box center [593, 617] width 156 height 11
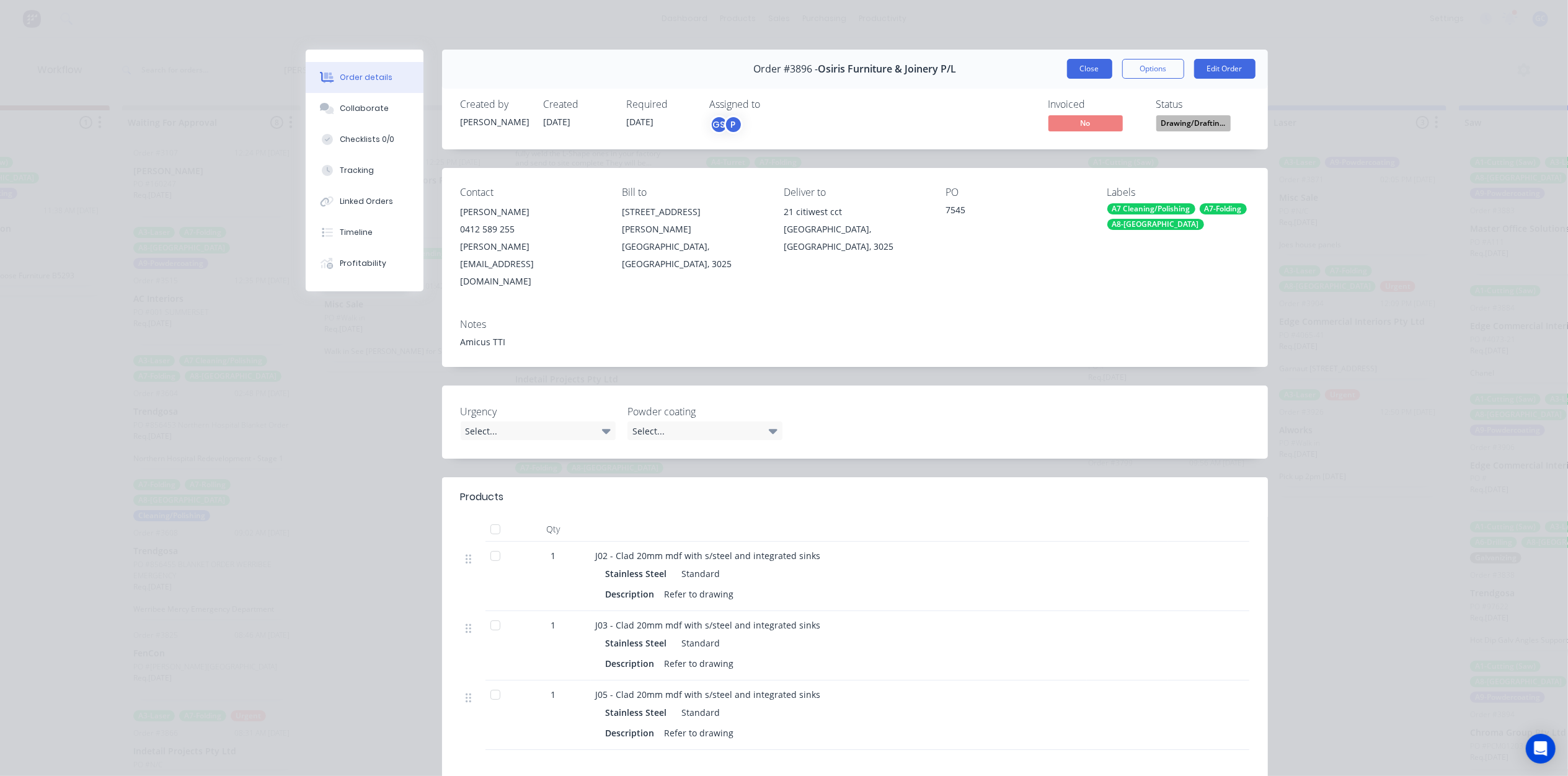
click at [1093, 71] on button "Close" at bounding box center [1089, 69] width 46 height 20
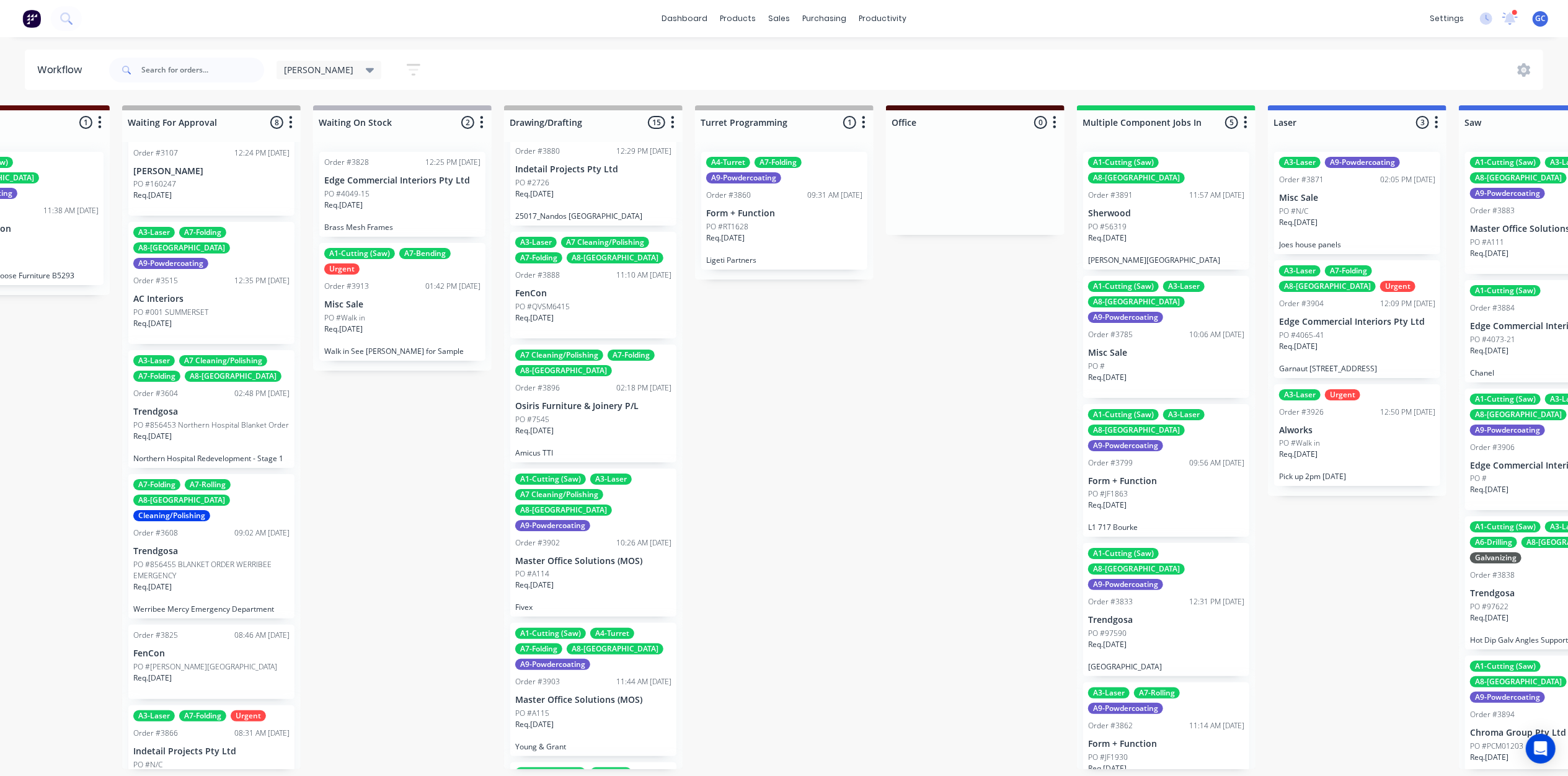
scroll to position [578, 0]
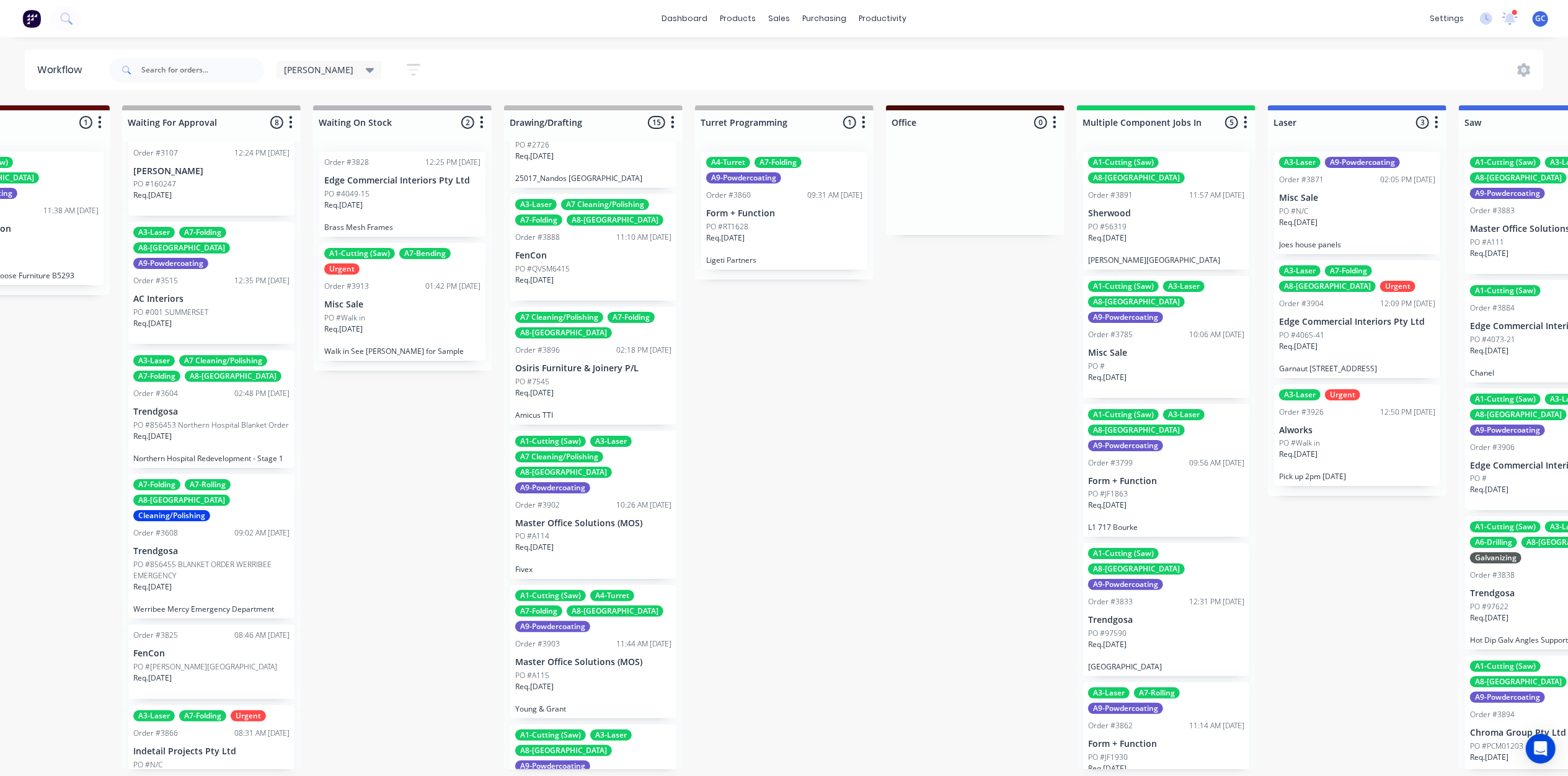
click at [590, 519] on p "Master Office Solutions (MOS)" at bounding box center [593, 524] width 156 height 11
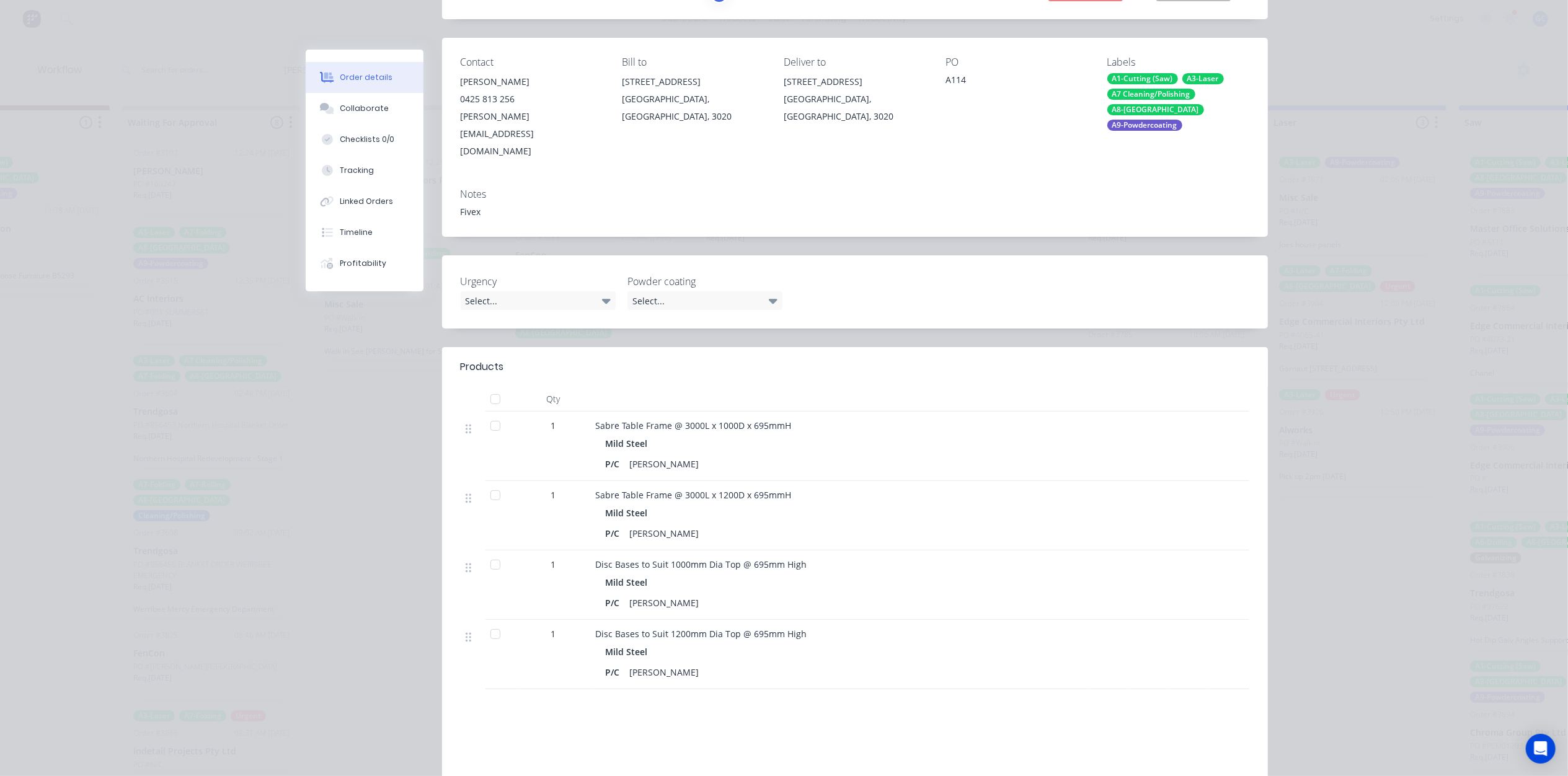
scroll to position [0, 0]
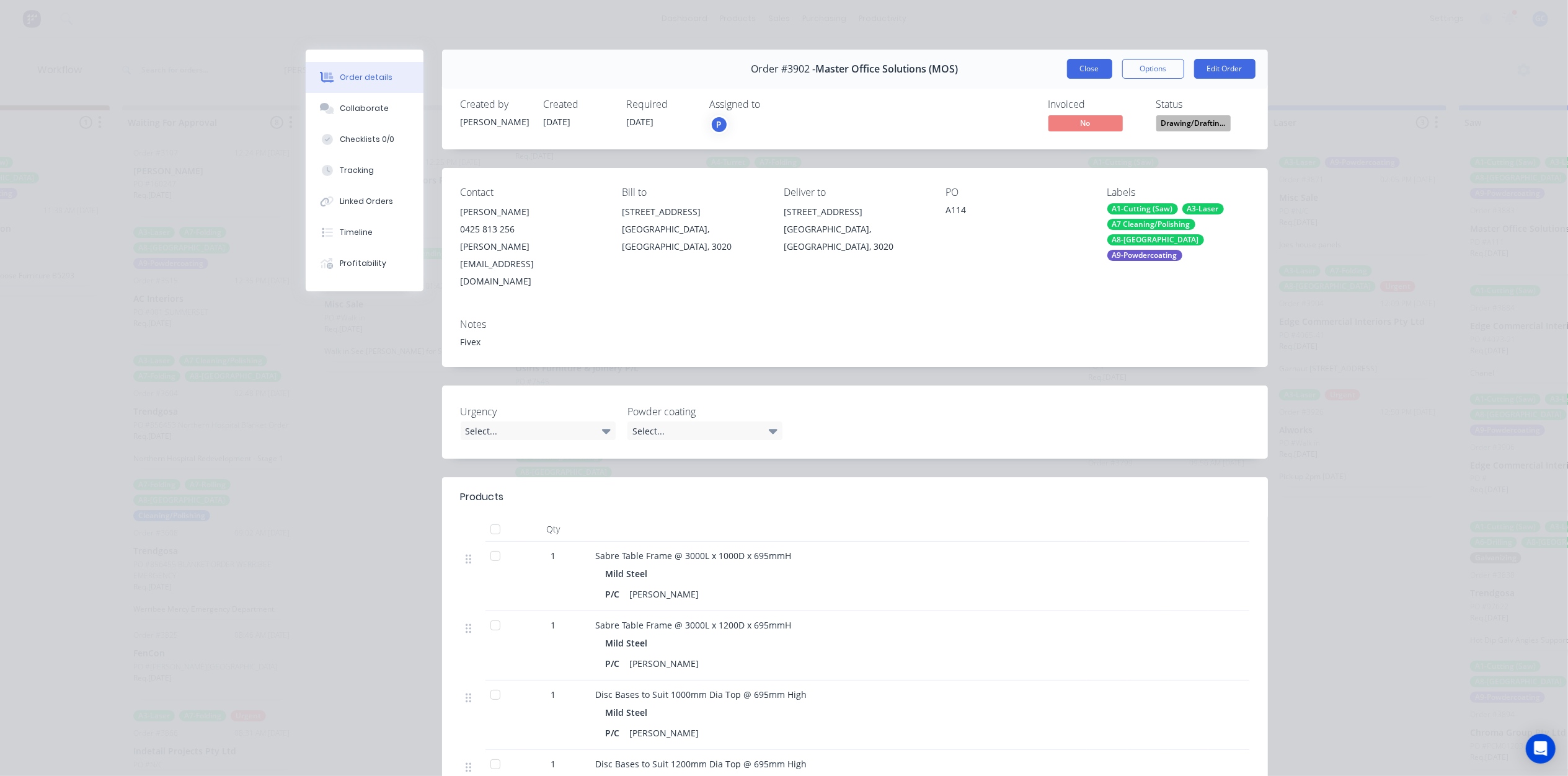
click at [1091, 62] on button "Close" at bounding box center [1089, 69] width 46 height 20
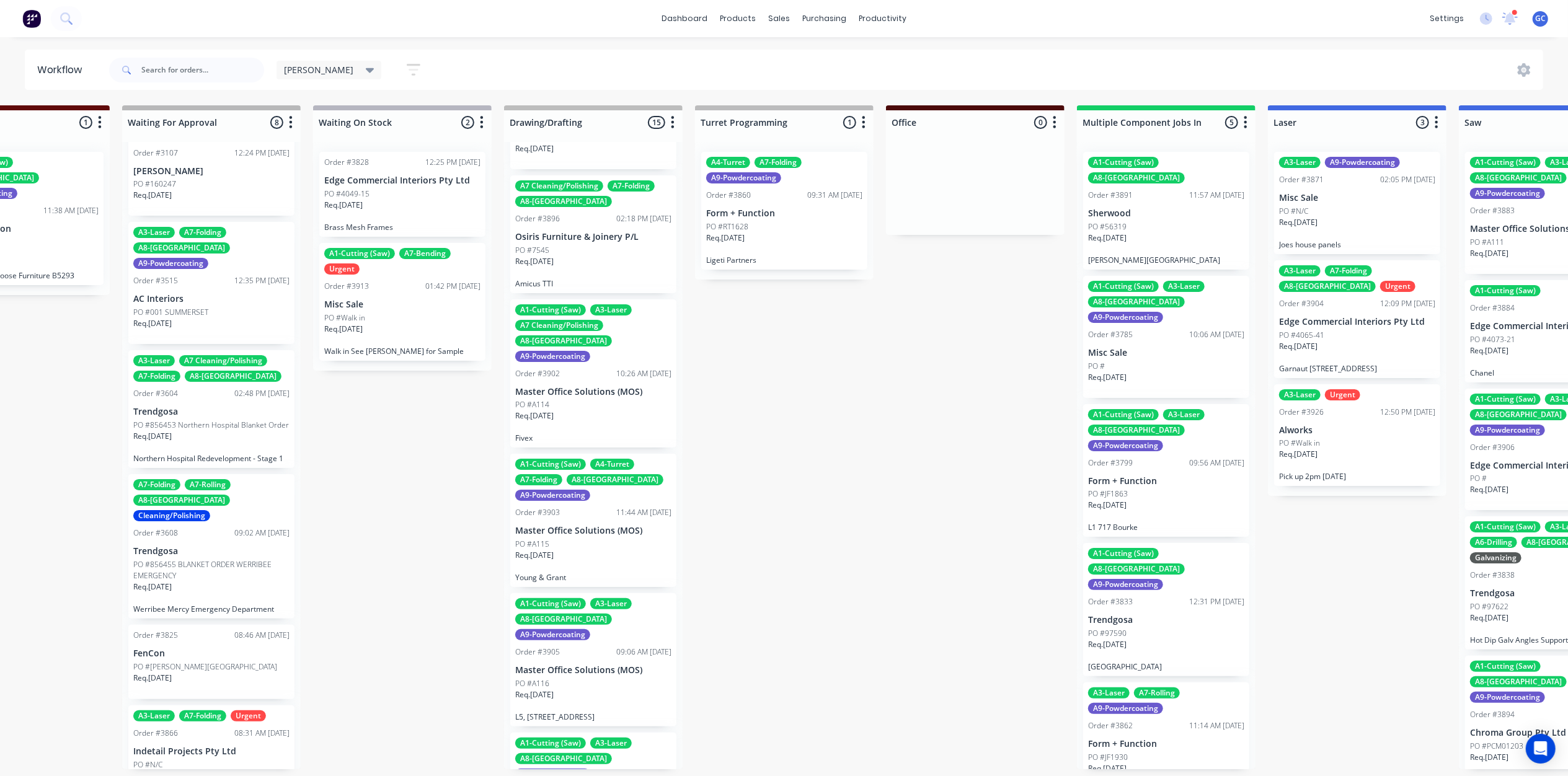
scroll to position [744, 0]
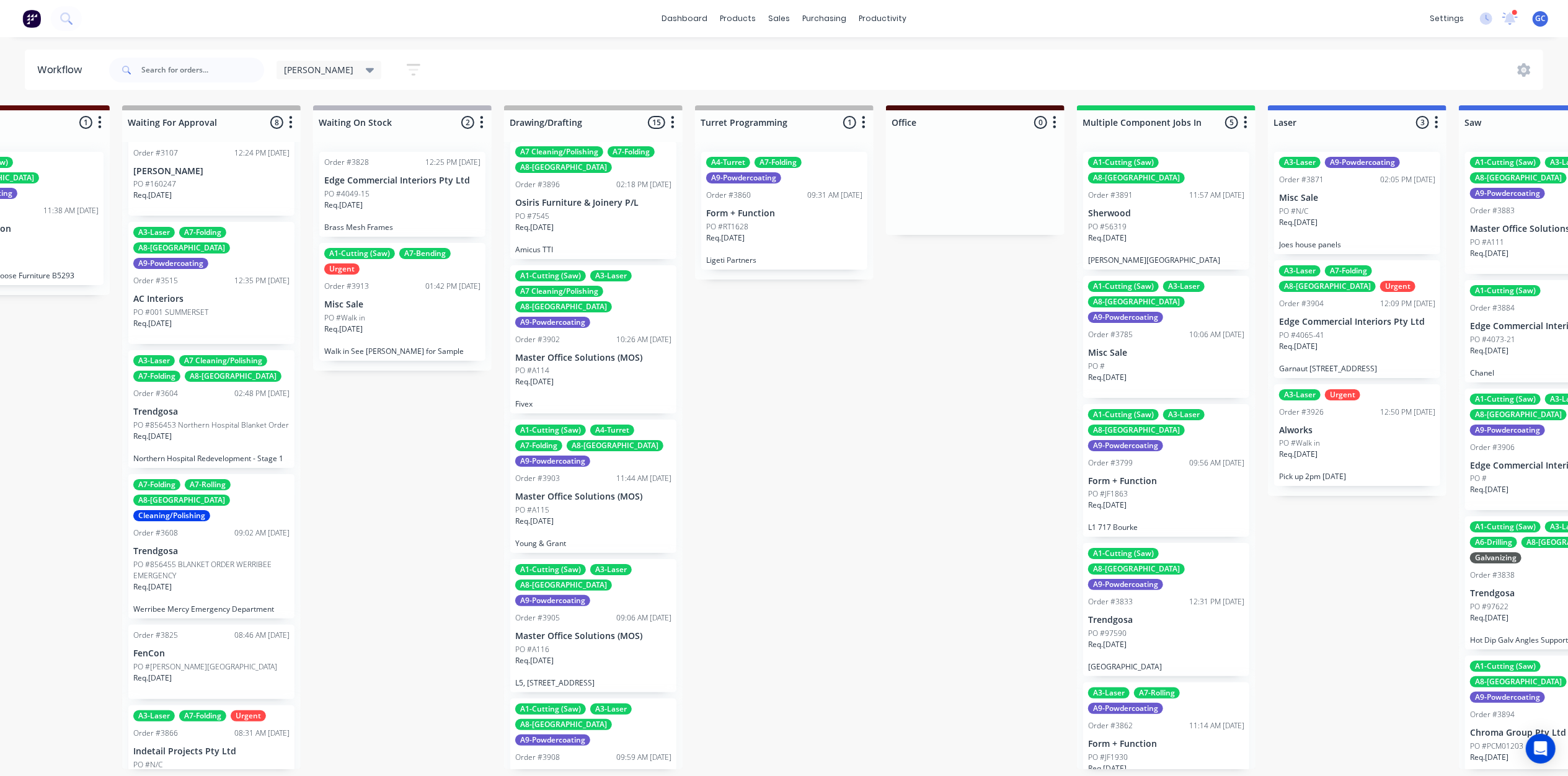
click at [606, 516] on div "Req. 25/09/25" at bounding box center [593, 526] width 156 height 21
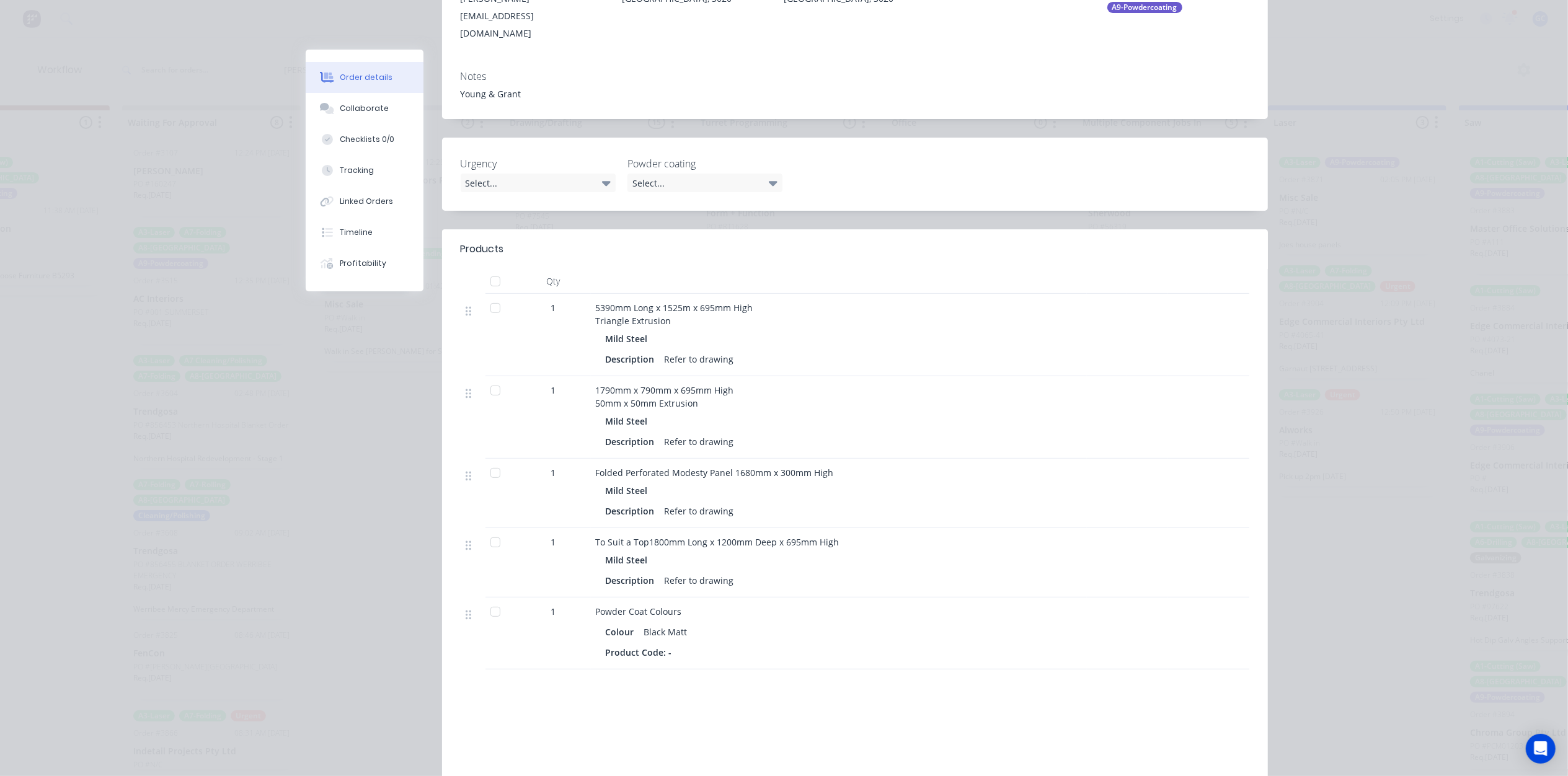
scroll to position [0, 0]
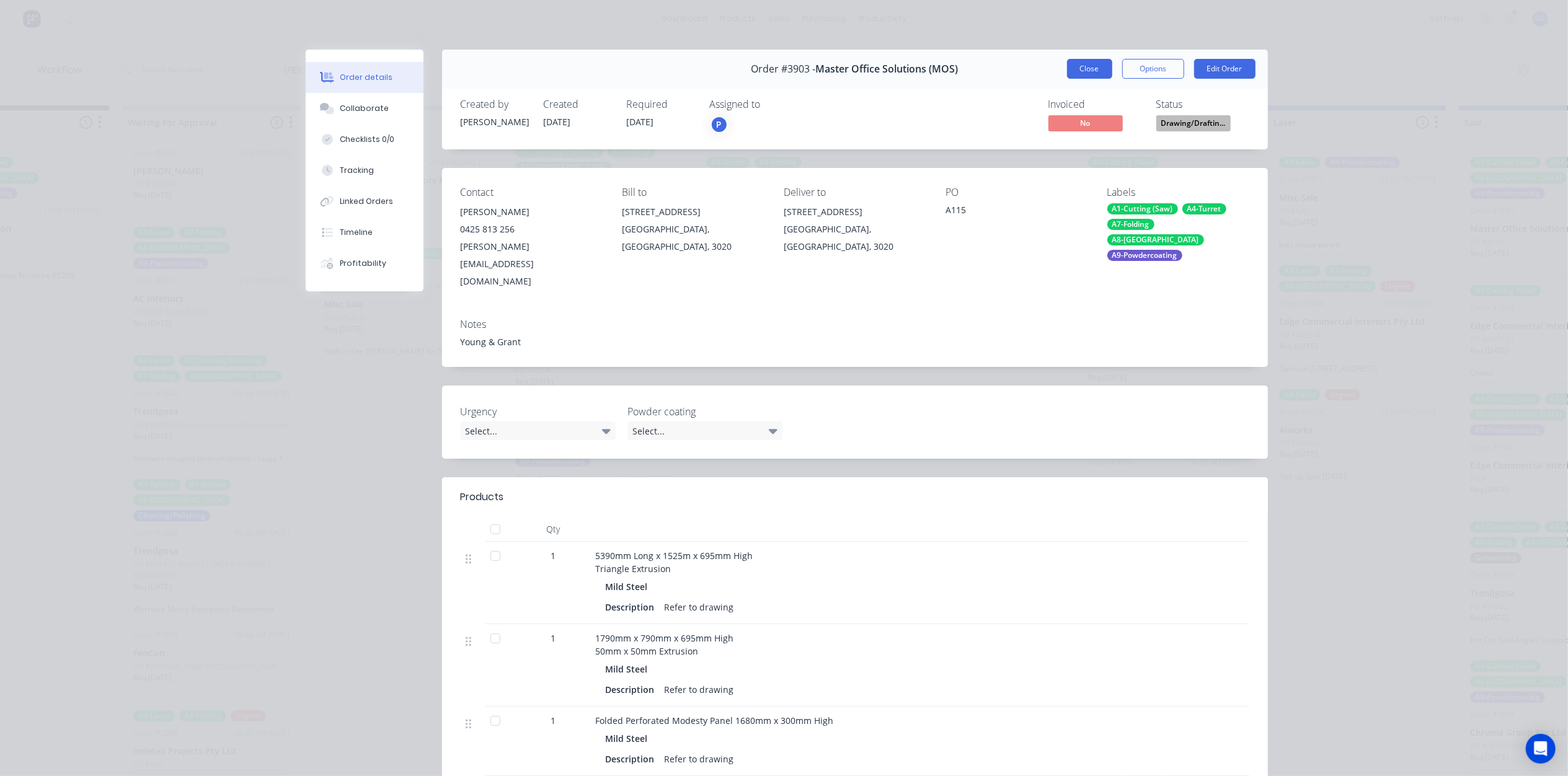
click at [1073, 65] on button "Close" at bounding box center [1089, 69] width 46 height 20
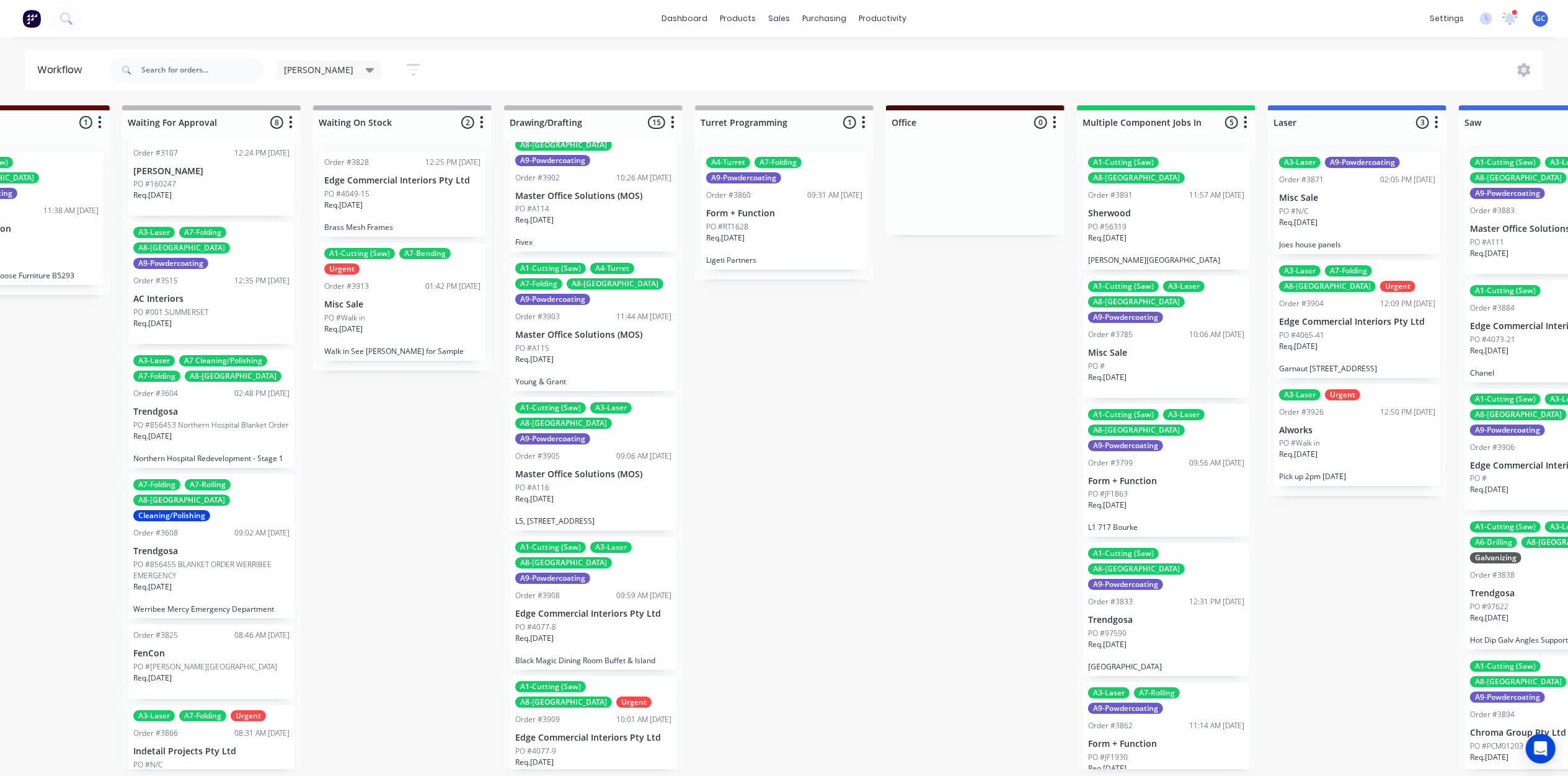
scroll to position [909, 0]
click at [609, 630] on div "Req. 19/09/25" at bounding box center [593, 640] width 156 height 21
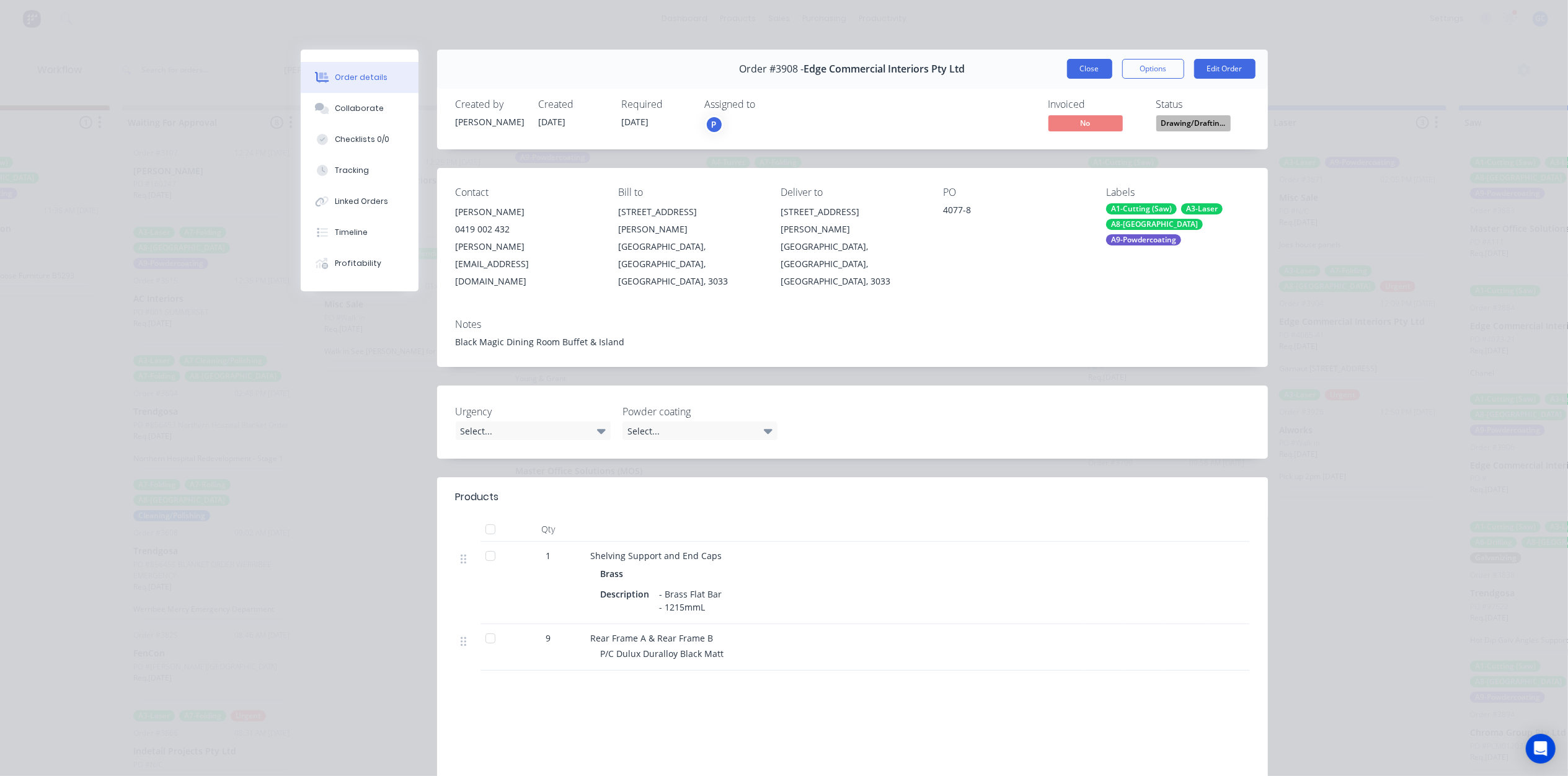
click at [1073, 65] on button "Close" at bounding box center [1089, 69] width 46 height 20
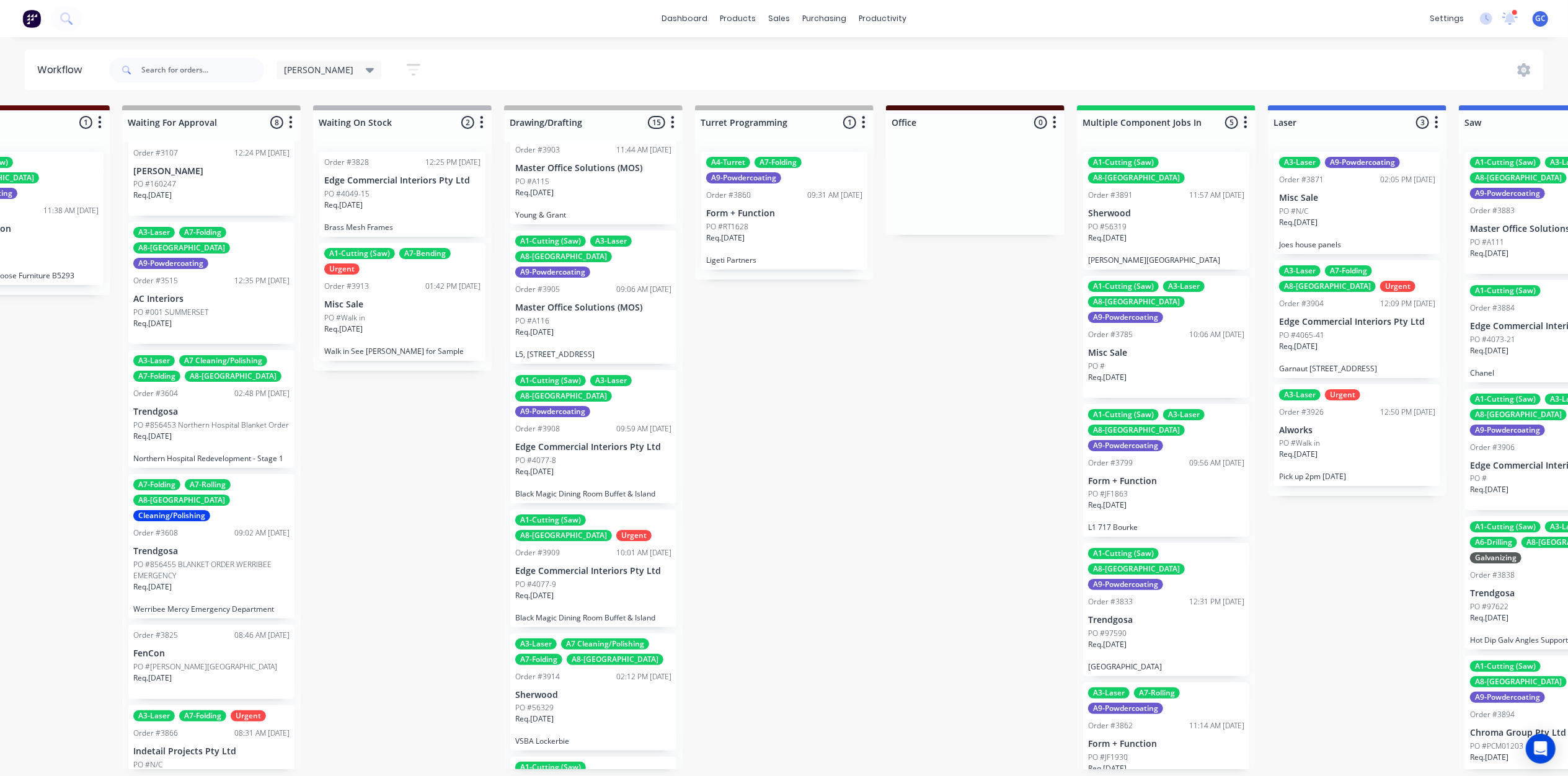
scroll to position [1075, 0]
click at [585, 588] on div "Req. 09/09/25" at bounding box center [593, 598] width 156 height 21
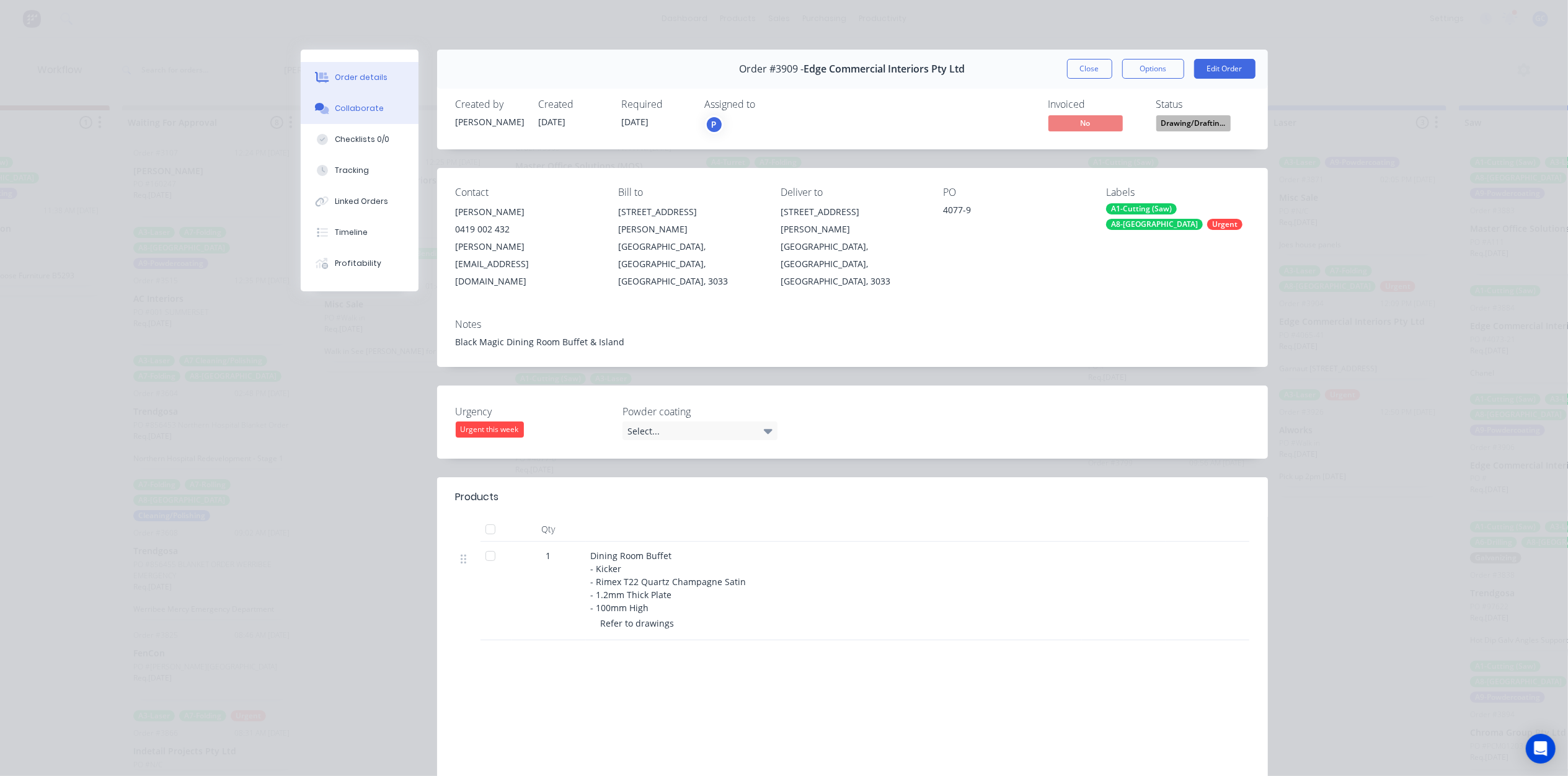
click at [386, 100] on button "Collaborate" at bounding box center [359, 108] width 118 height 31
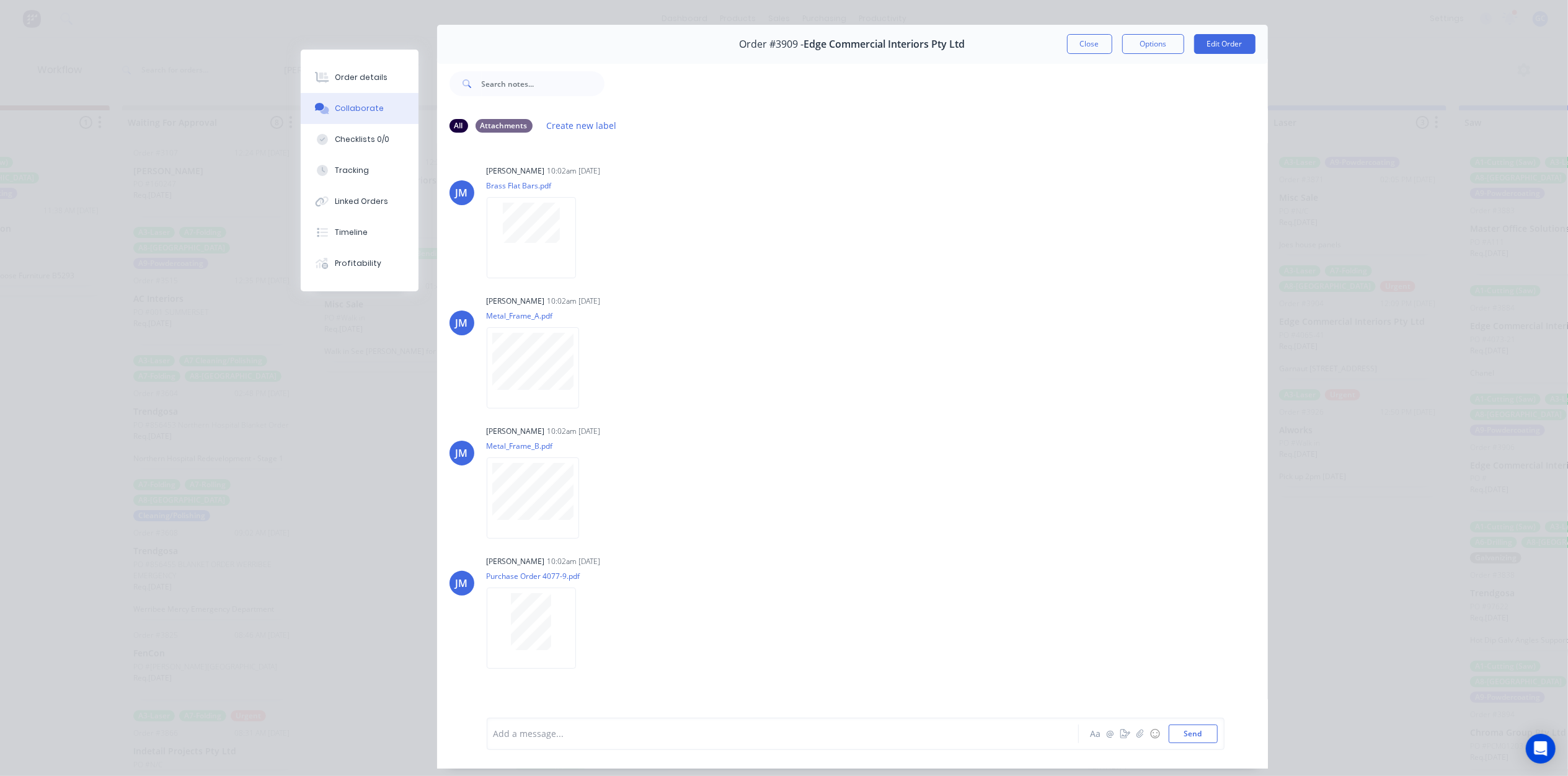
scroll to position [0, 0]
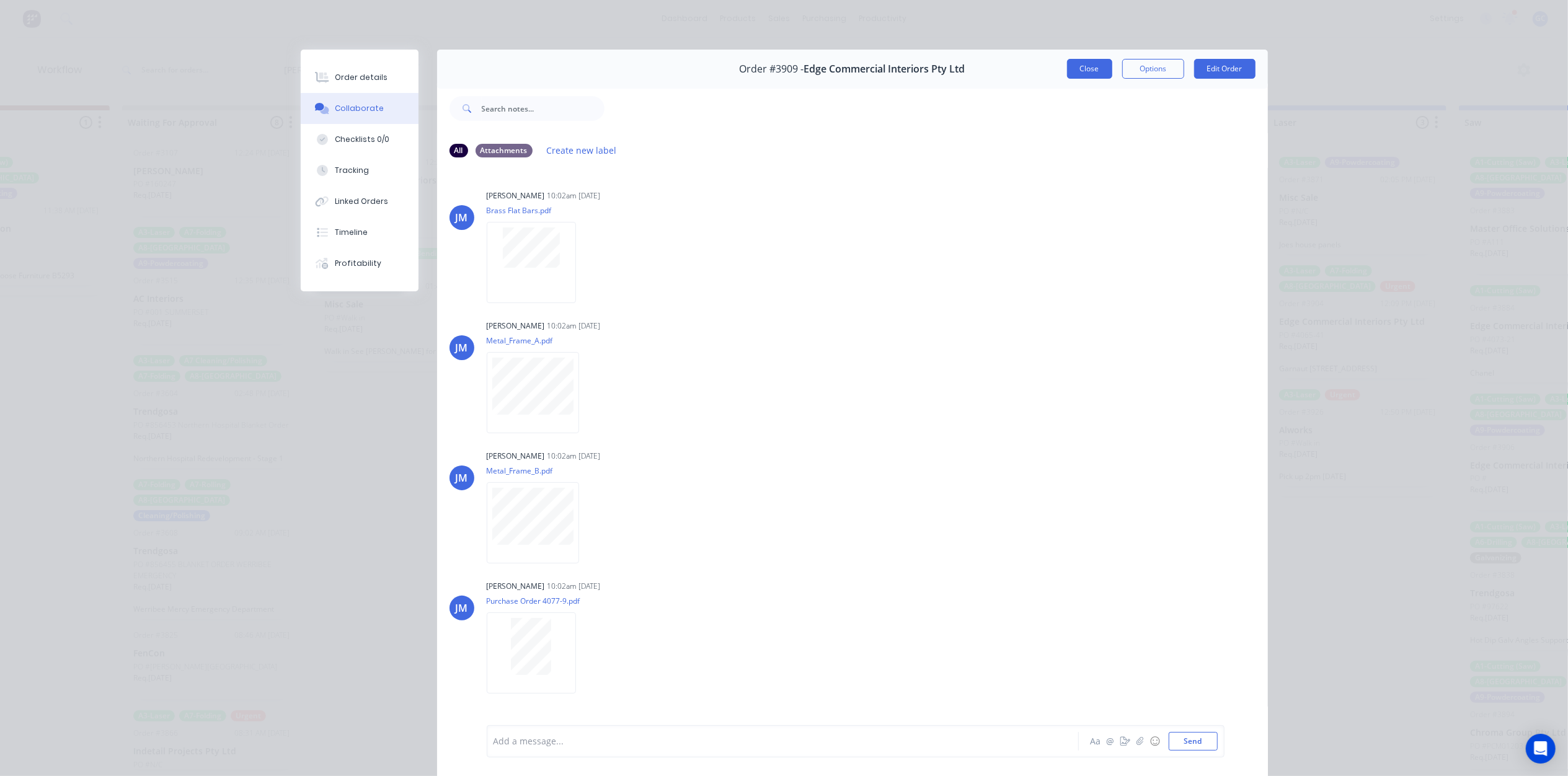
click at [1068, 75] on button "Close" at bounding box center [1089, 69] width 46 height 20
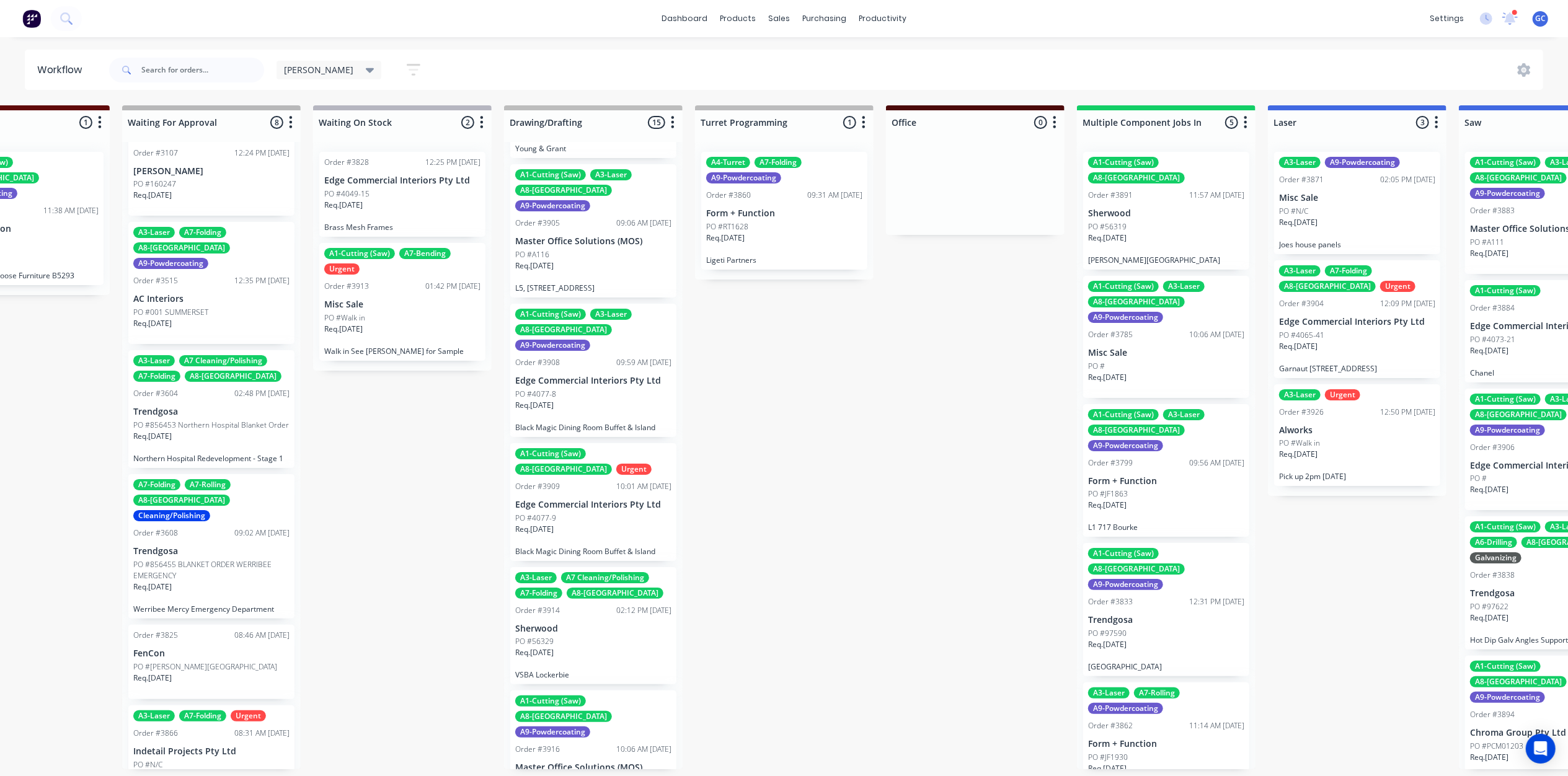
scroll to position [1206, 0]
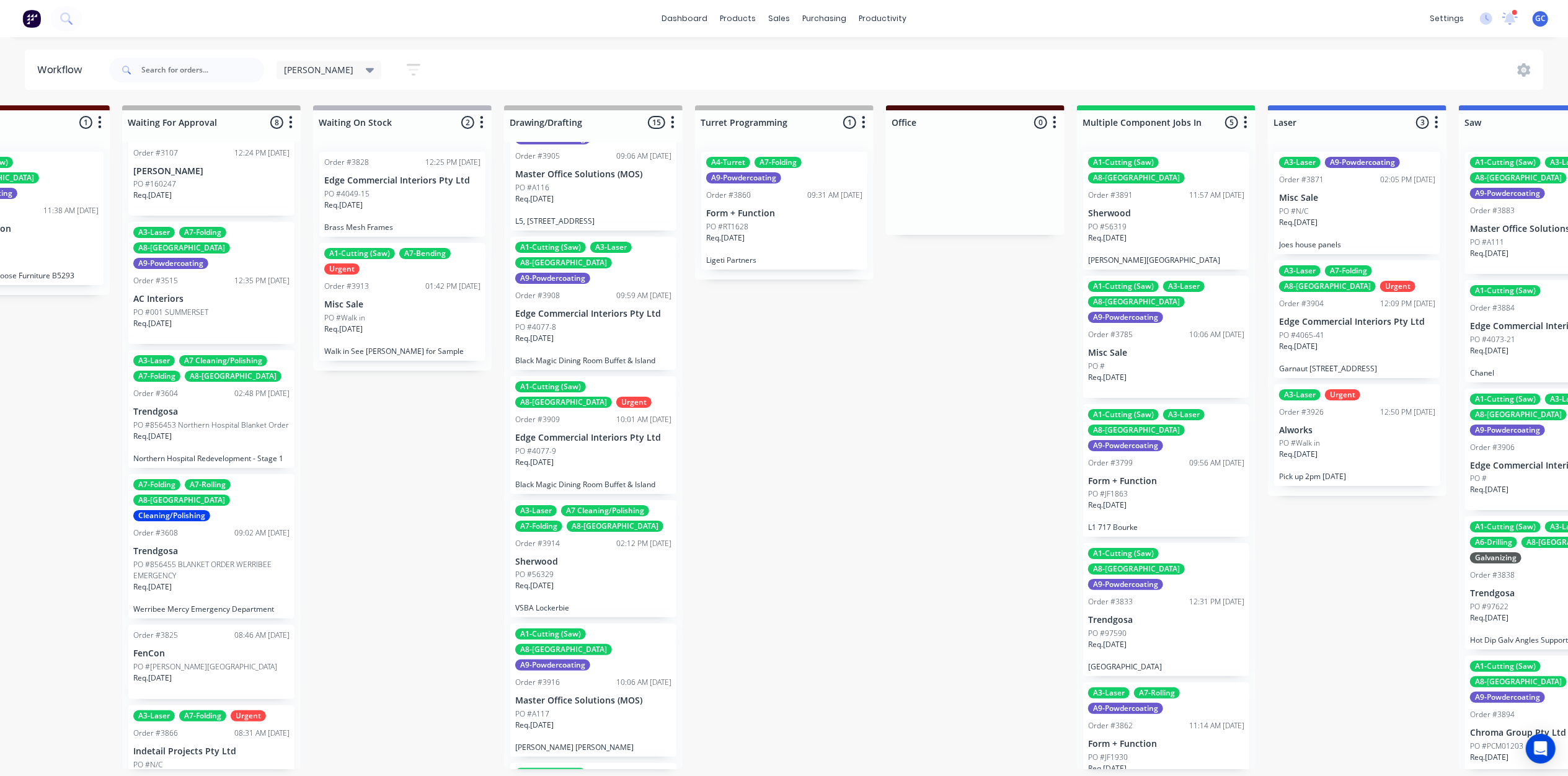
click at [587, 500] on div "A3-Laser A7 Cleaning/Polishing A7-Folding A8-Welding Order #3914 02:12 PM 08/09…" at bounding box center [593, 559] width 166 height 118
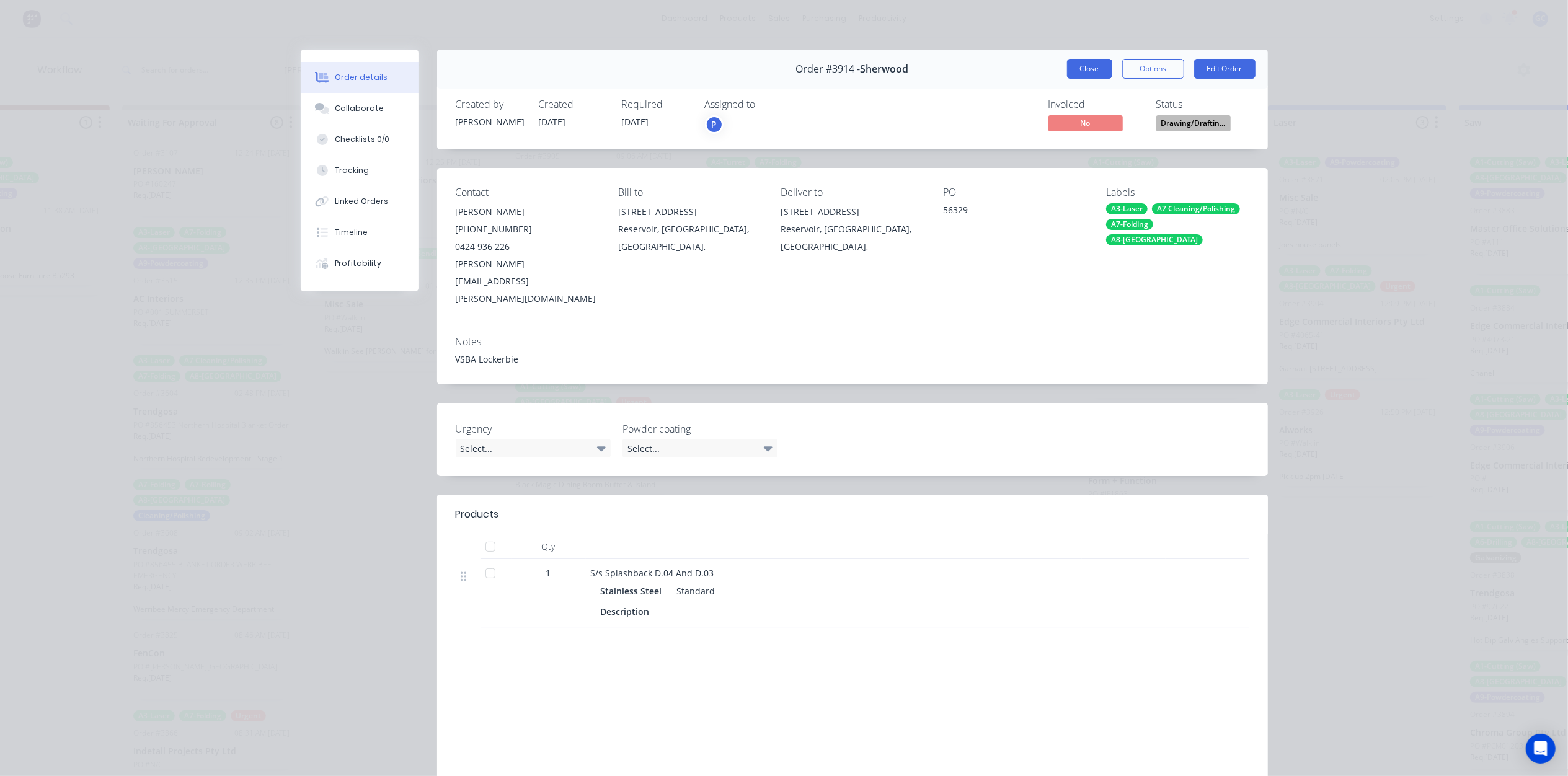
click at [1076, 77] on button "Close" at bounding box center [1089, 69] width 46 height 20
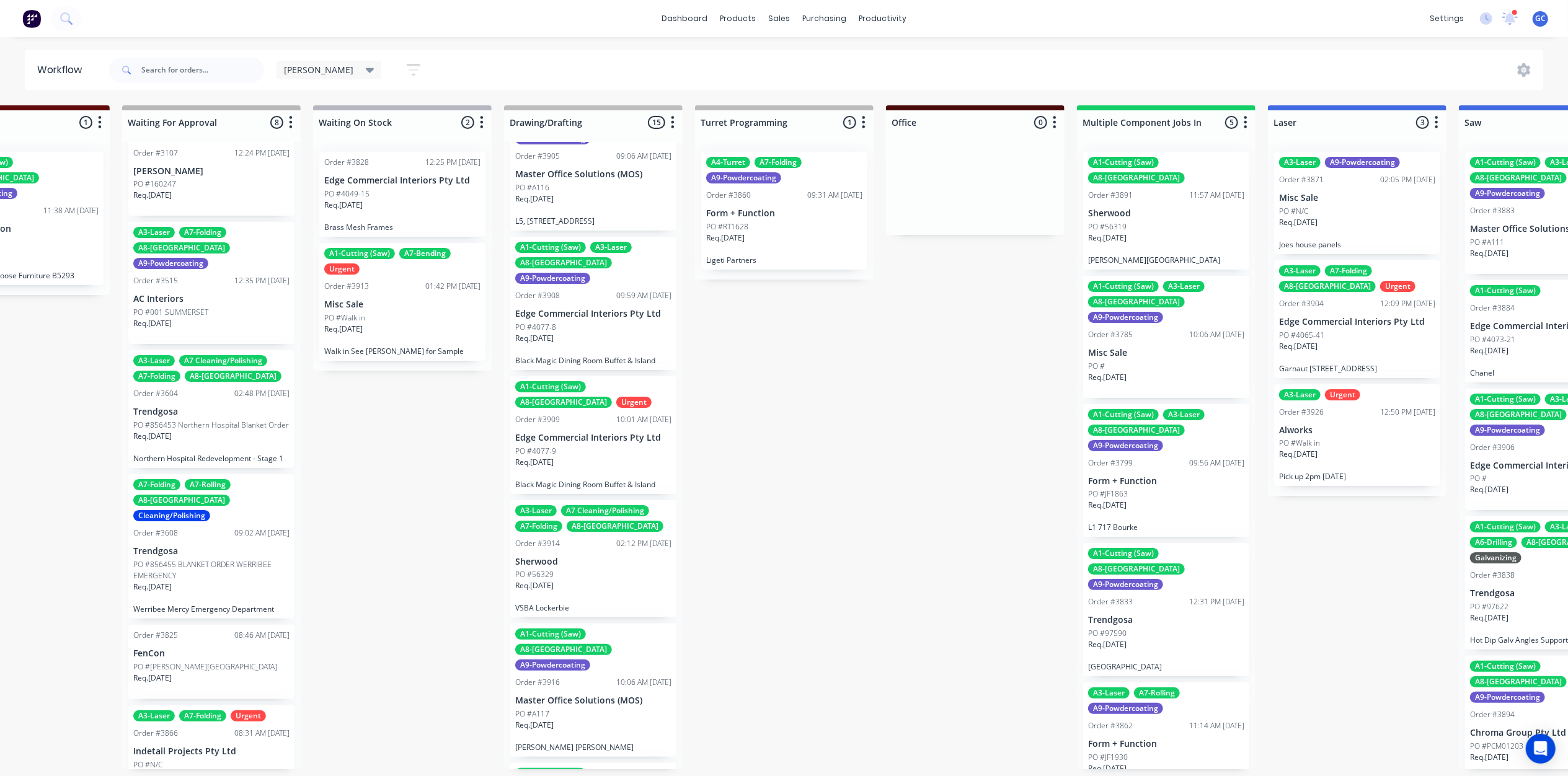
click at [601, 720] on div "Req. 02/10/25" at bounding box center [593, 730] width 156 height 21
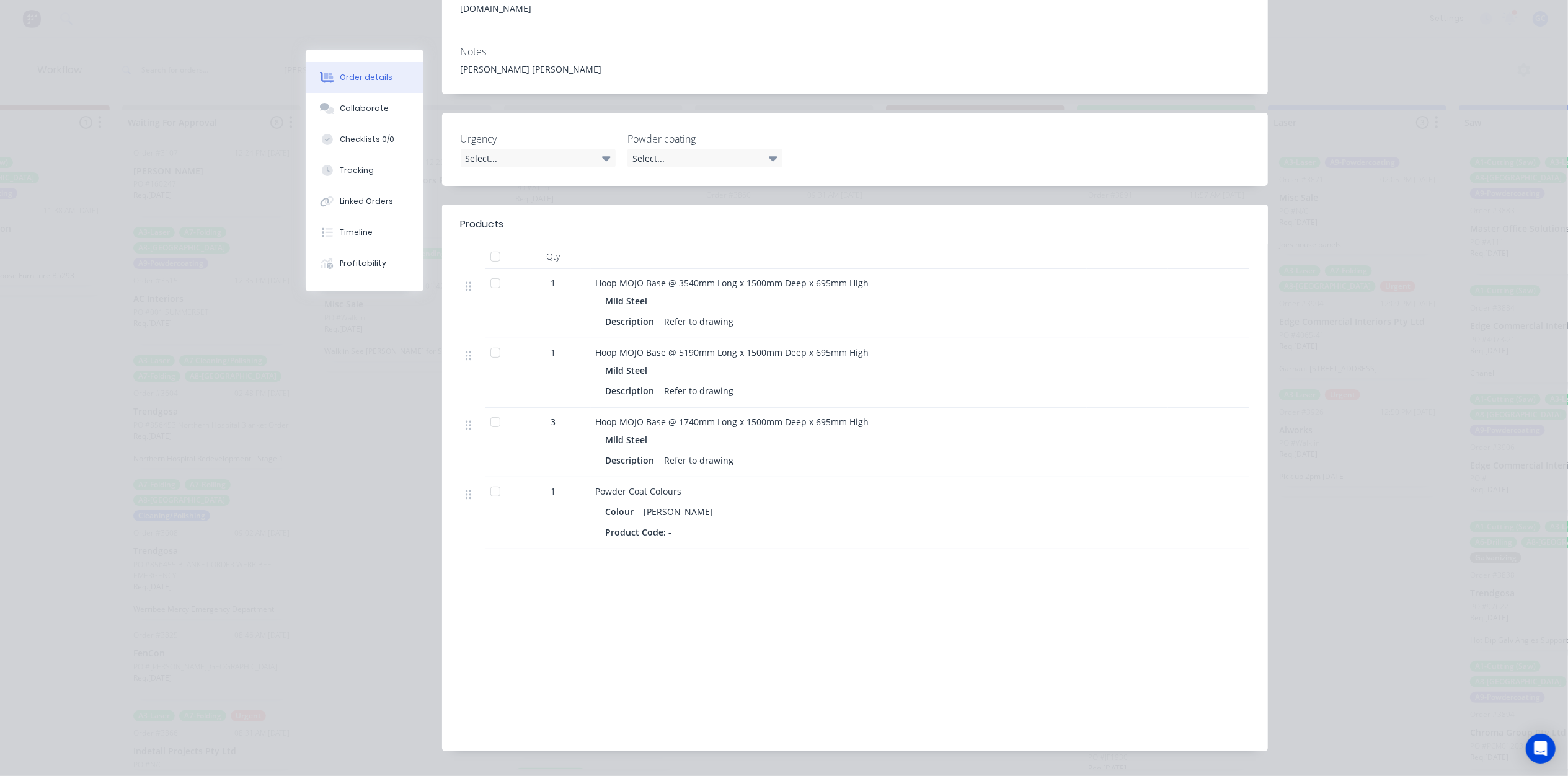
scroll to position [0, 0]
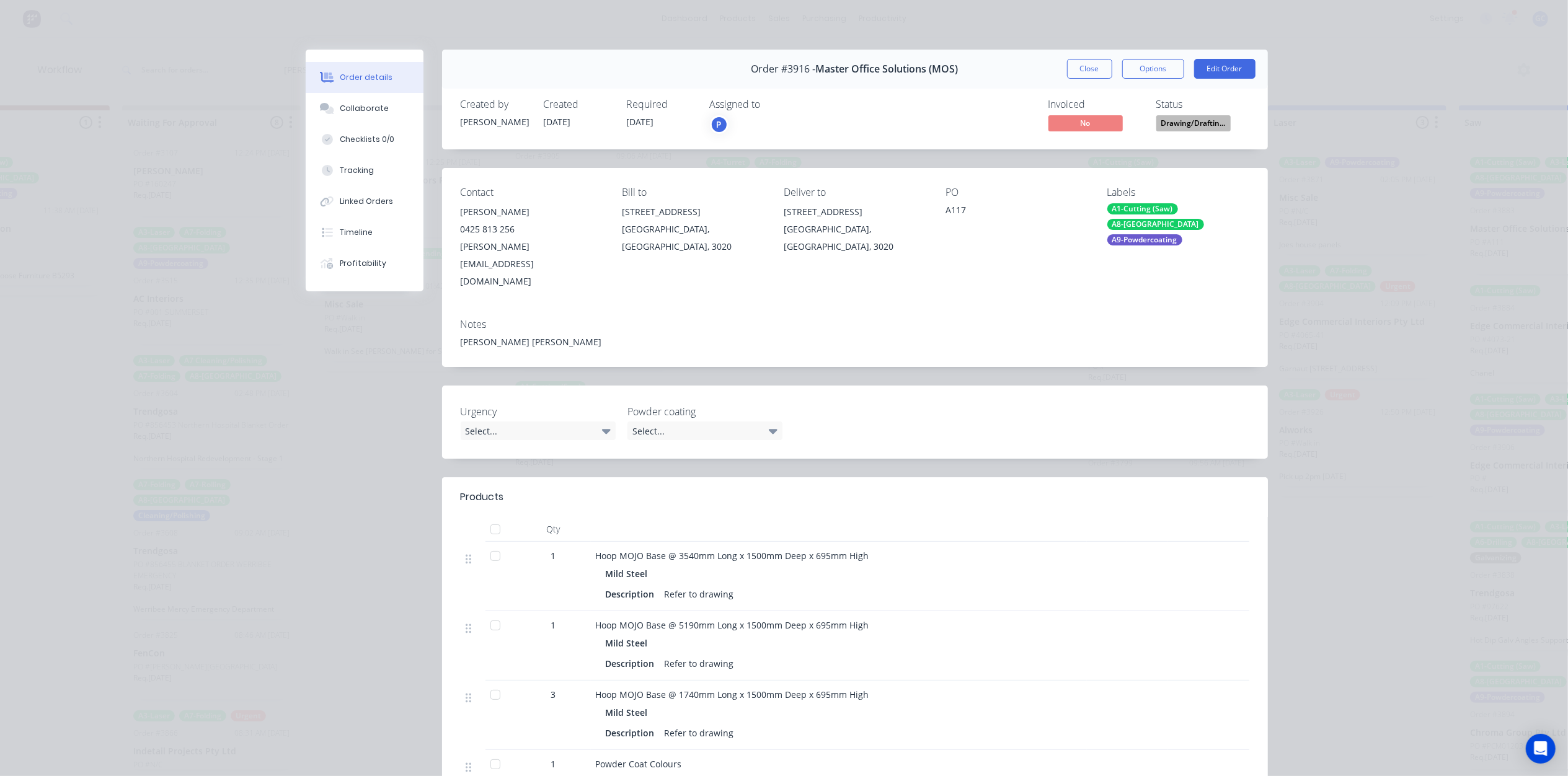
click at [1080, 68] on button "Close" at bounding box center [1089, 69] width 46 height 20
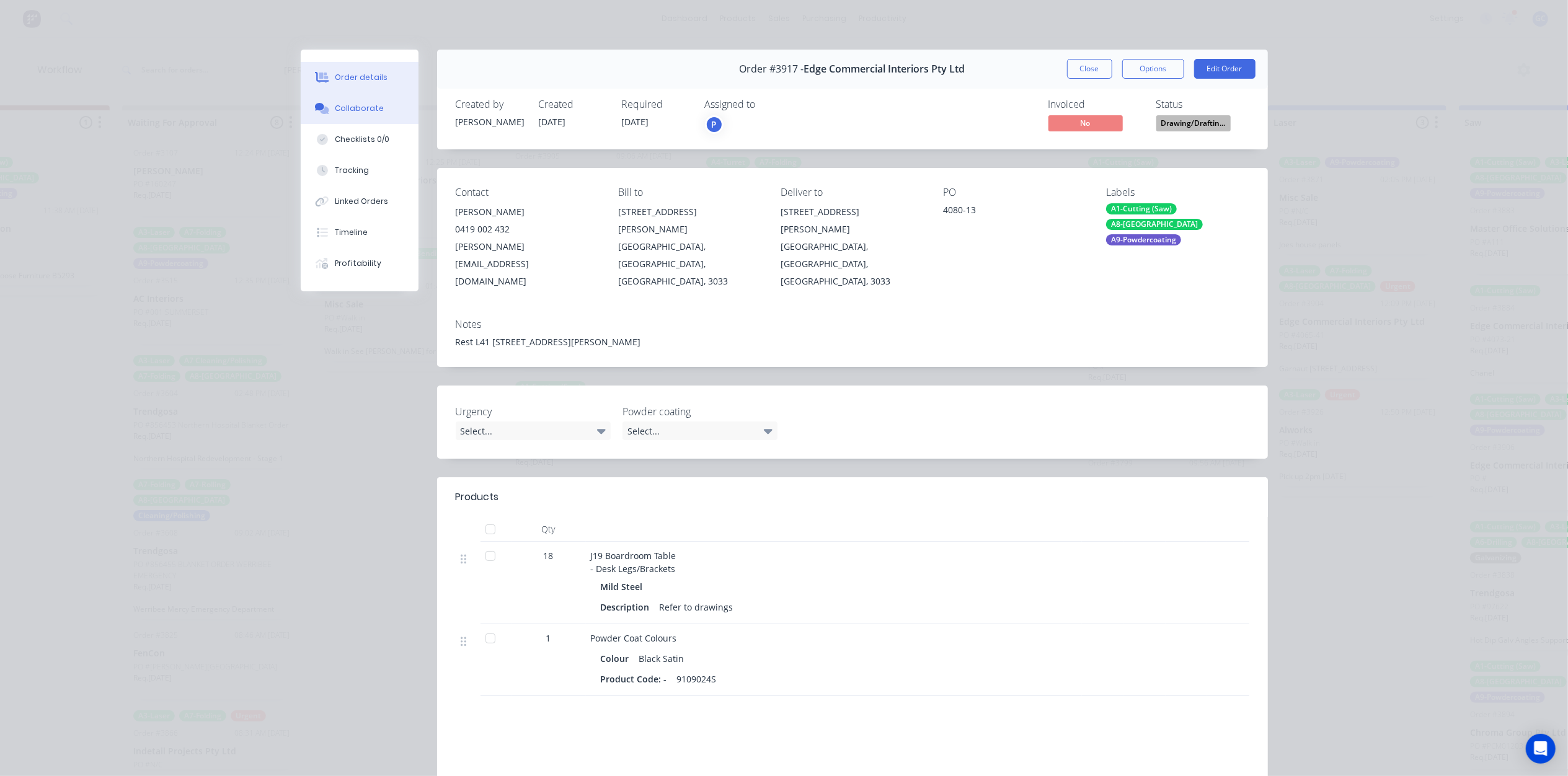
click at [361, 110] on div "Collaborate" at bounding box center [358, 108] width 49 height 11
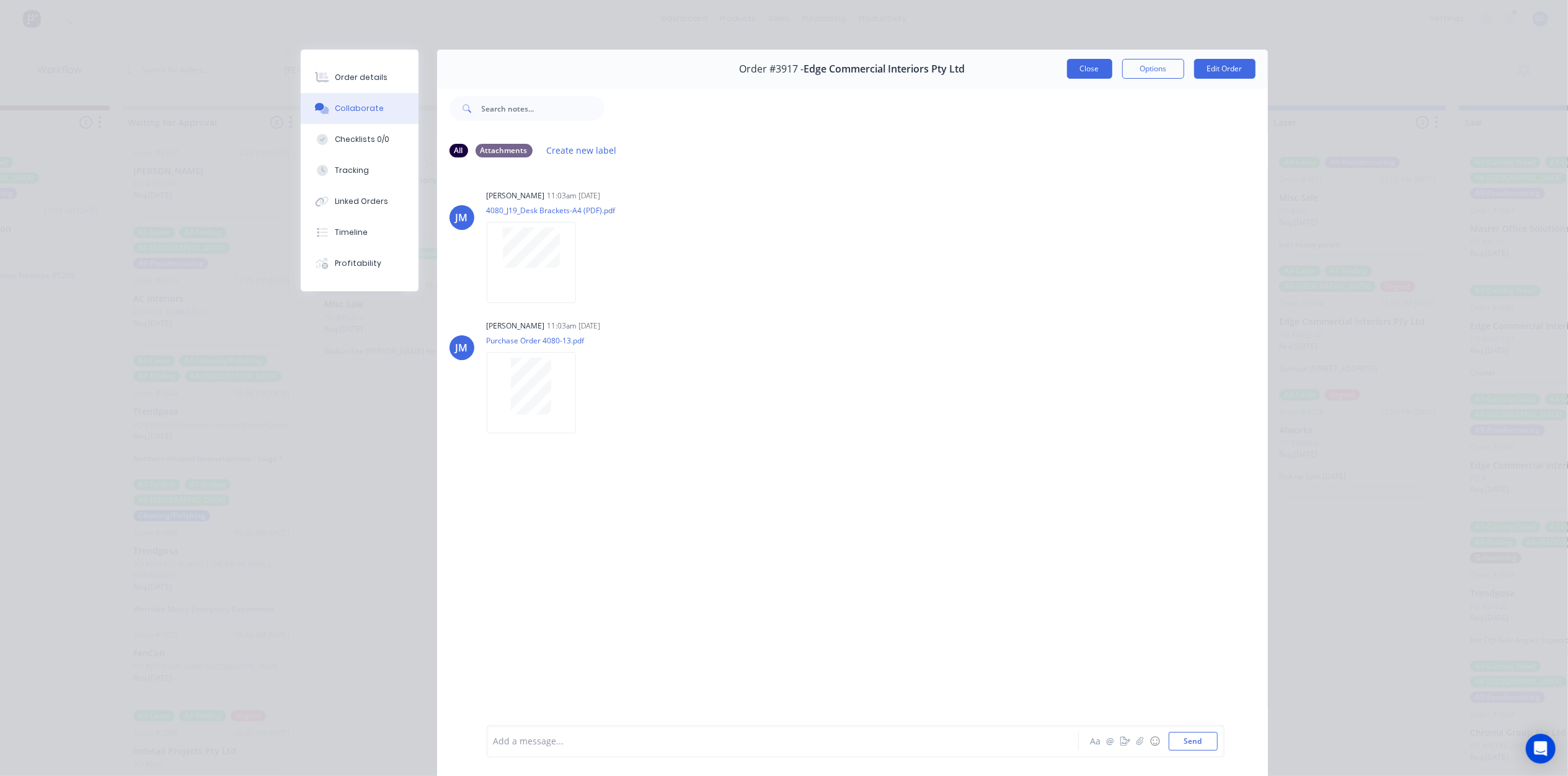
click at [1078, 60] on button "Close" at bounding box center [1089, 69] width 46 height 20
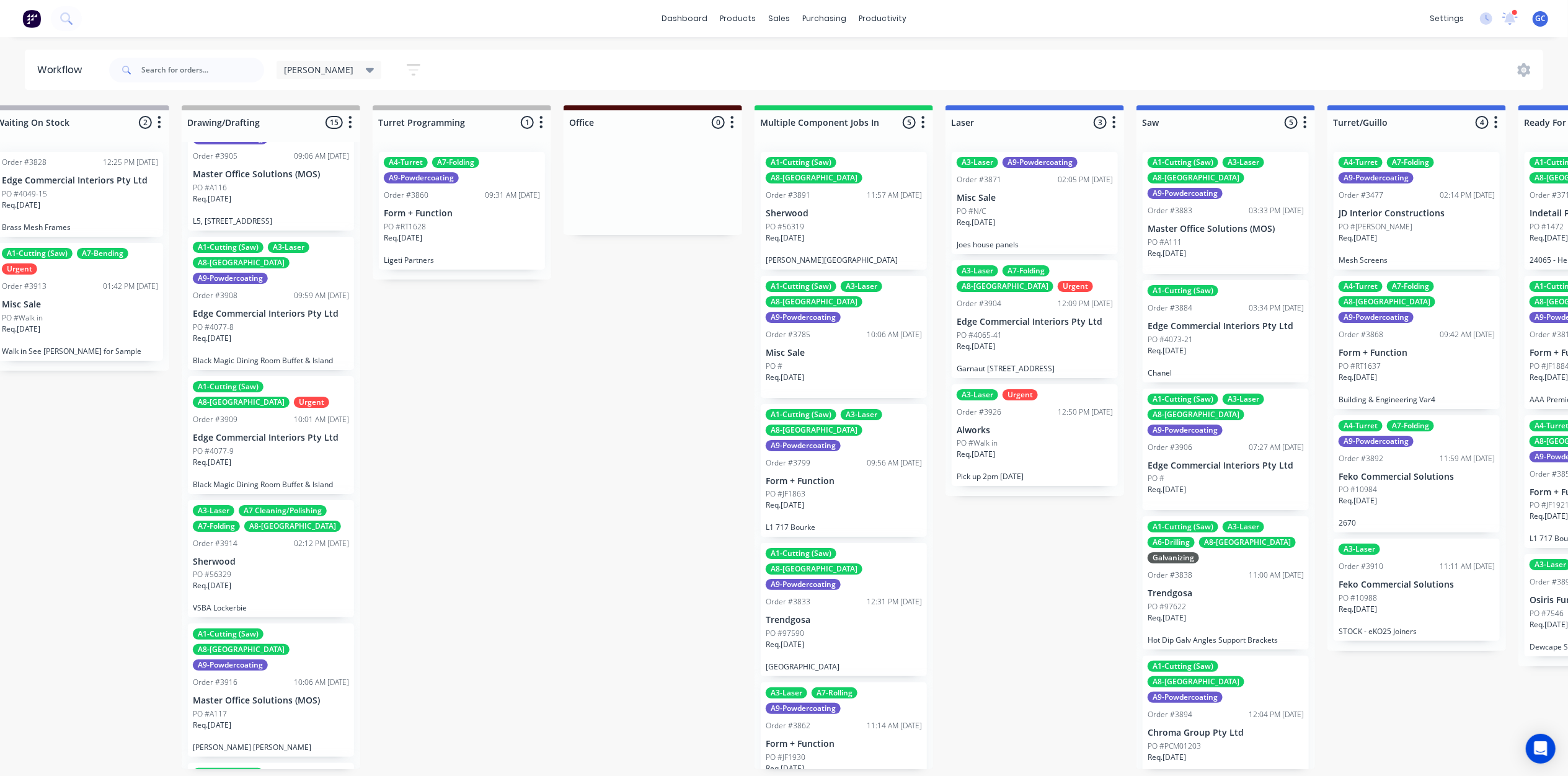
scroll to position [6, 609]
click at [830, 310] on div "A1-Cutting (Saw) A3-Laser A8-Welding A9-Powdercoating Order #3785 10:06 AM 11/0…" at bounding box center [844, 336] width 166 height 122
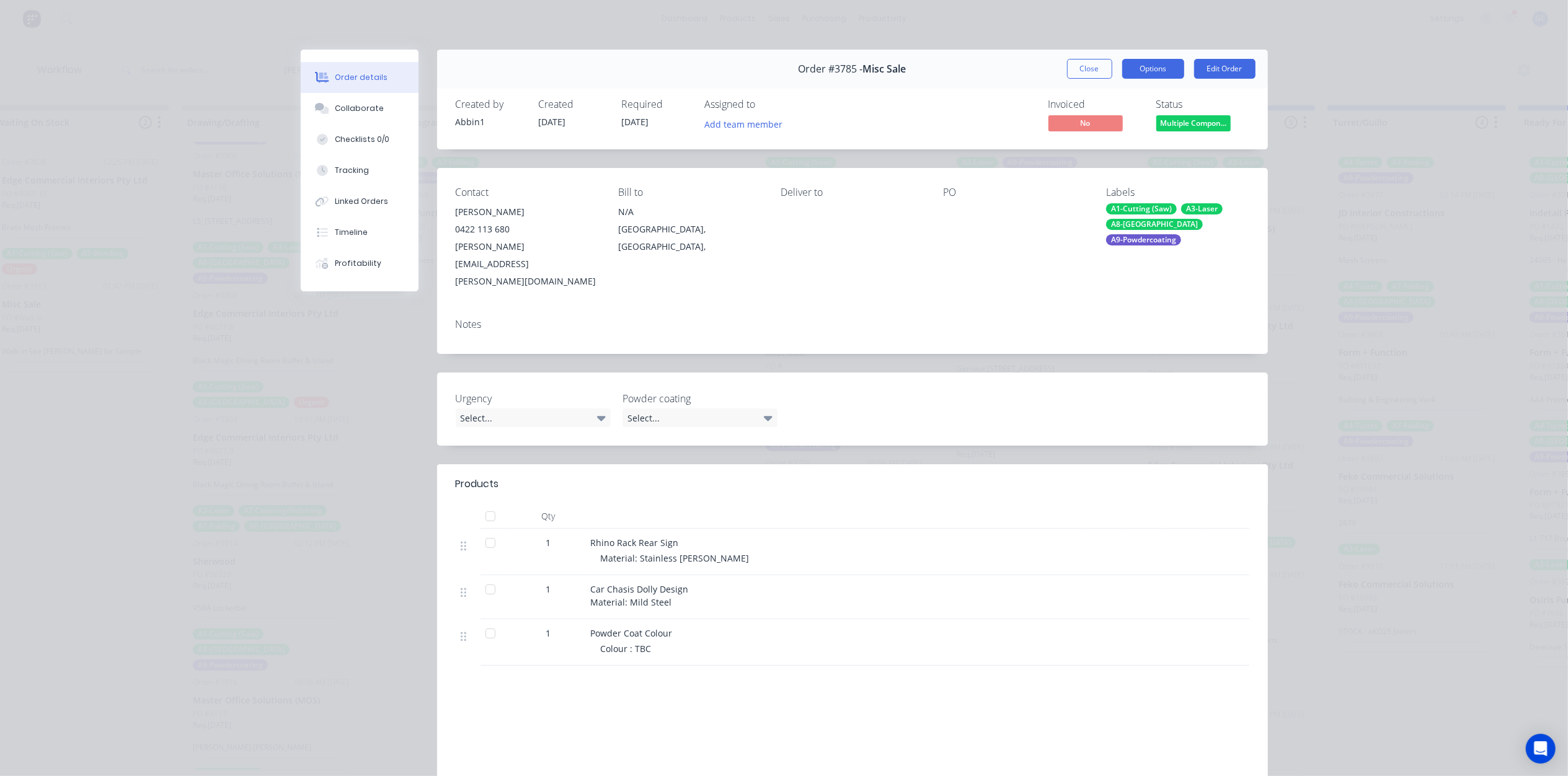
click at [1157, 77] on button "Options" at bounding box center [1152, 69] width 62 height 20
click at [1076, 70] on button "Close" at bounding box center [1089, 69] width 46 height 20
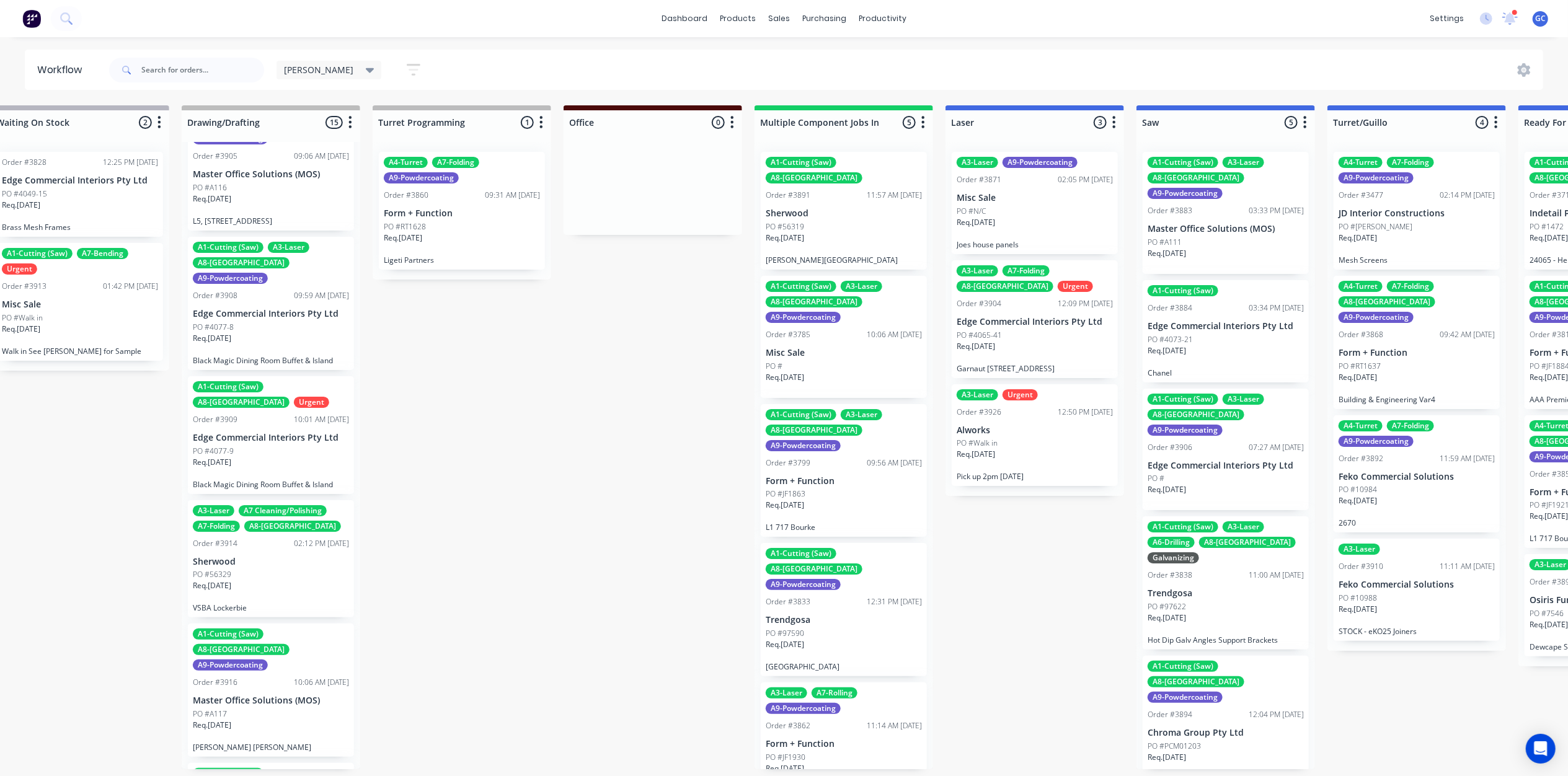
click at [849, 500] on div "Req. 03/09/25" at bounding box center [844, 510] width 156 height 21
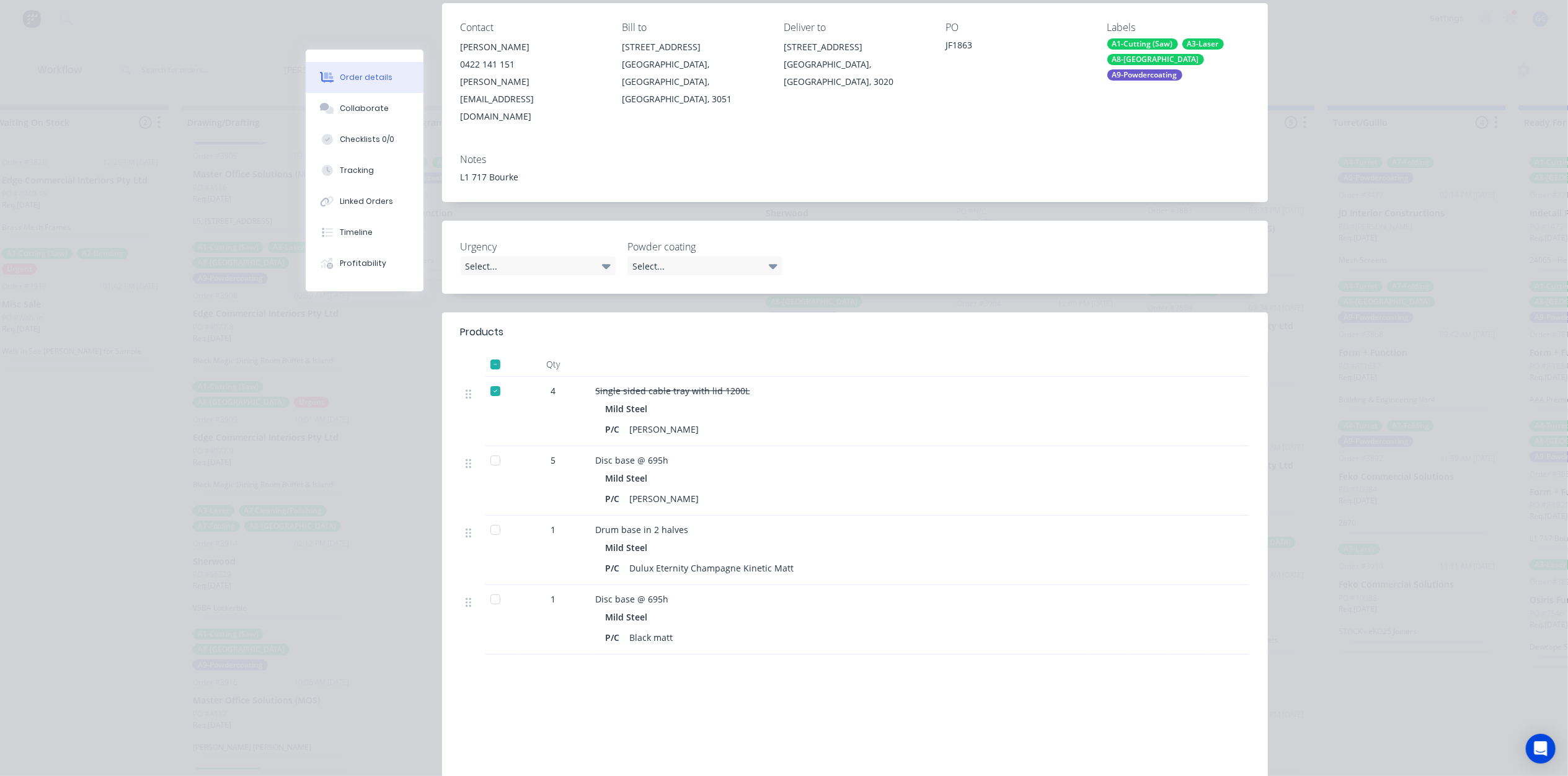
scroll to position [0, 0]
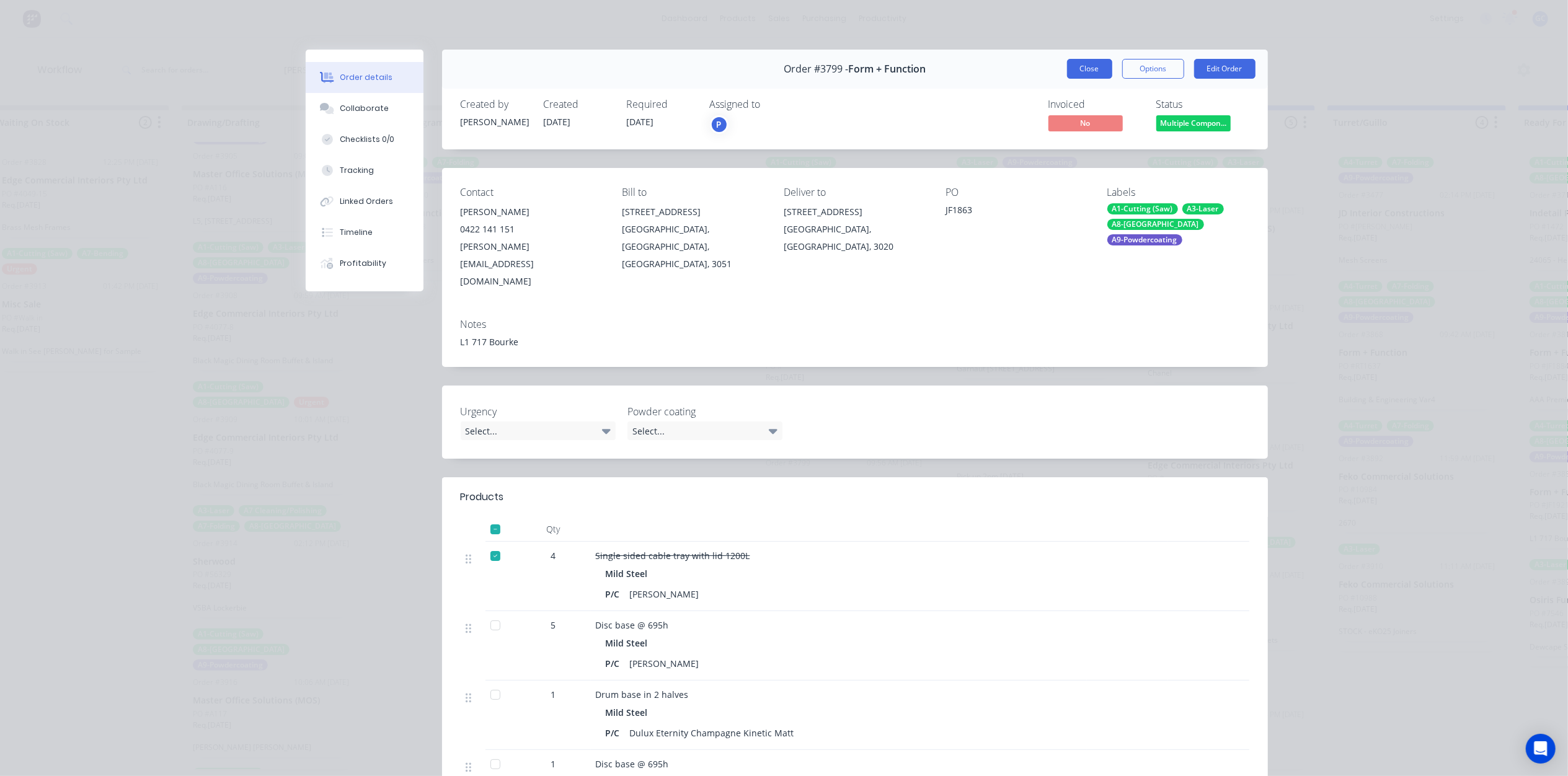
click at [1089, 65] on button "Close" at bounding box center [1089, 69] width 46 height 20
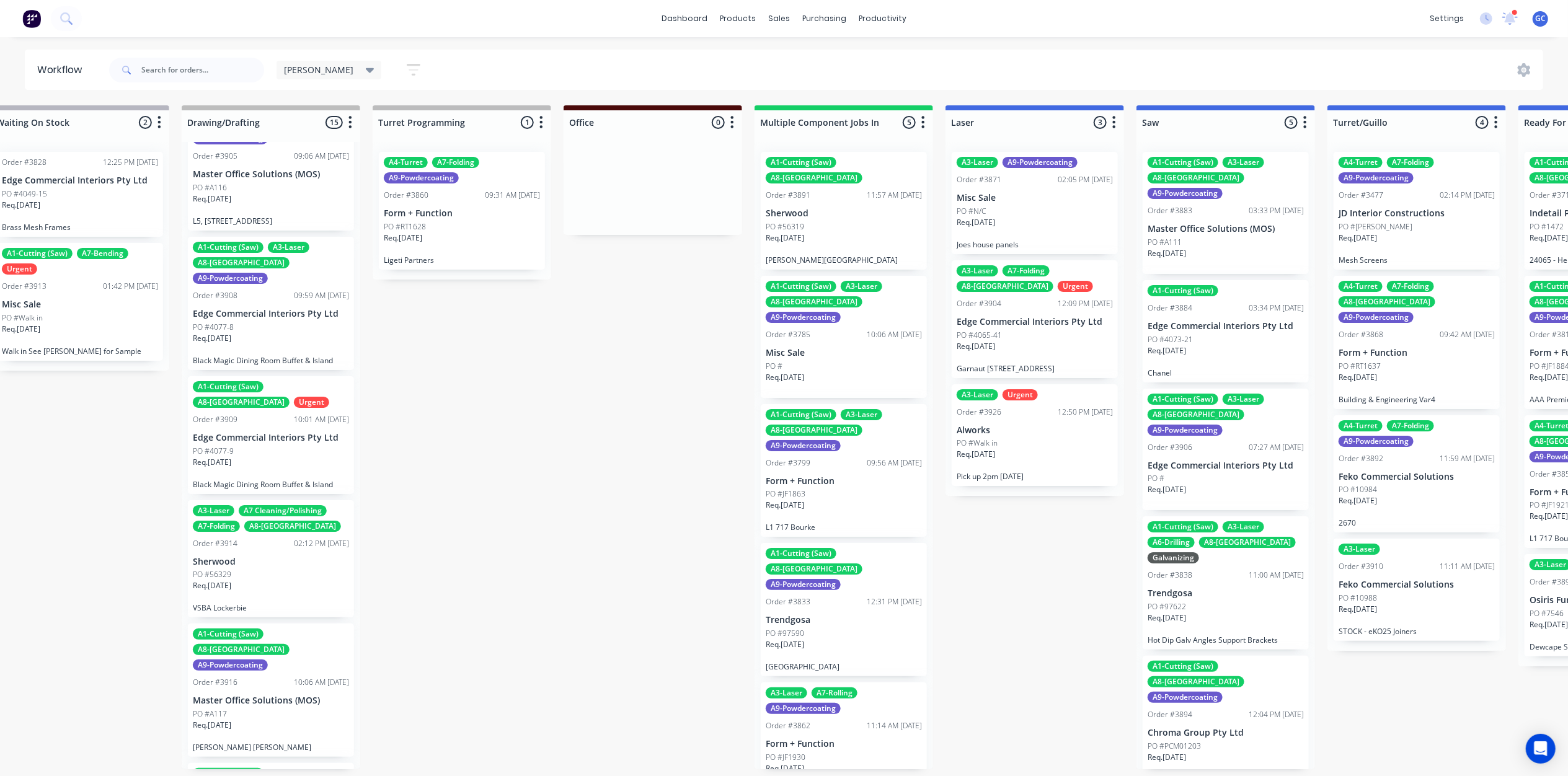
click at [834, 615] on p "Trendgosa" at bounding box center [844, 620] width 156 height 11
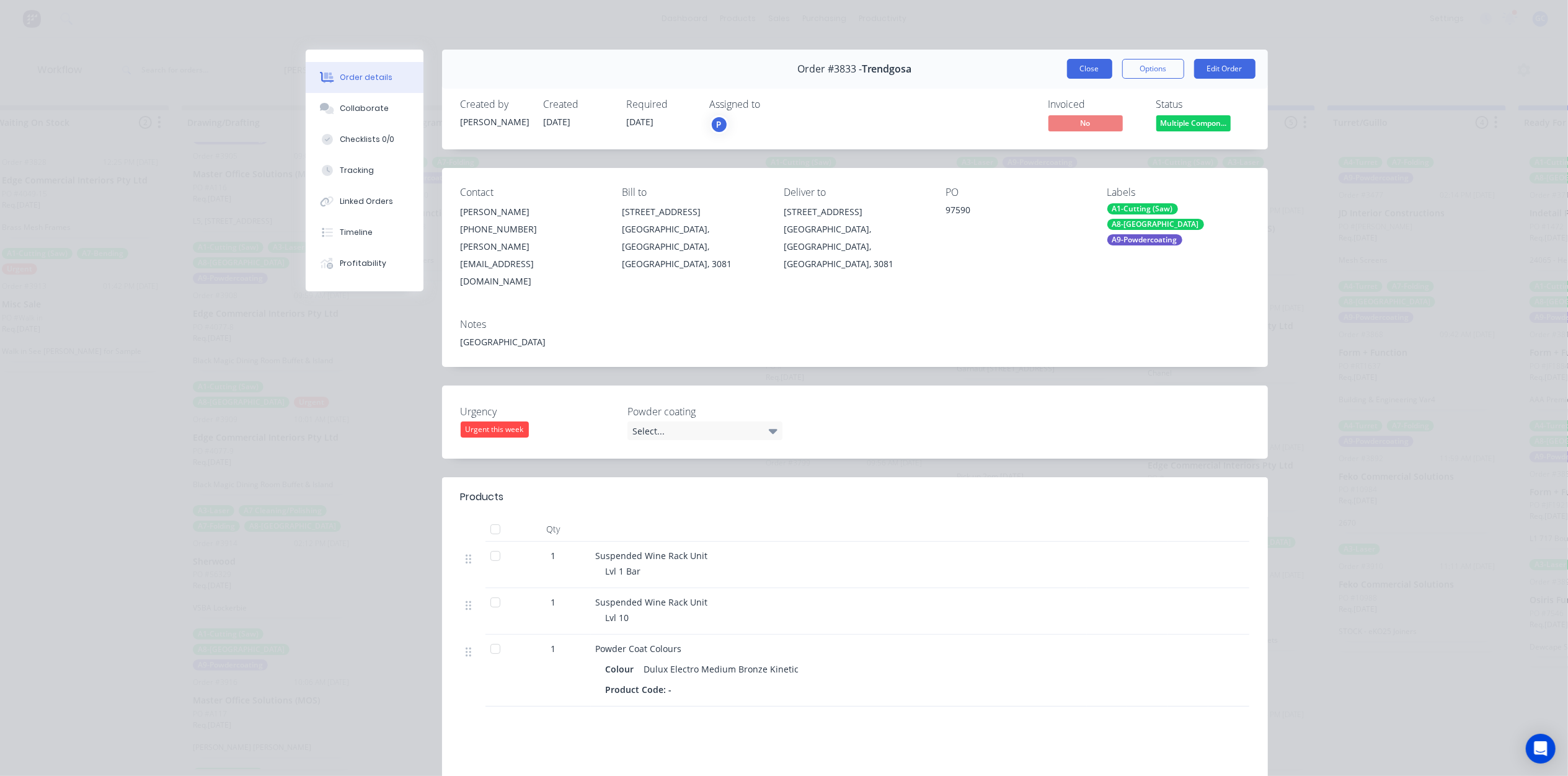
click at [1091, 65] on button "Close" at bounding box center [1089, 69] width 46 height 20
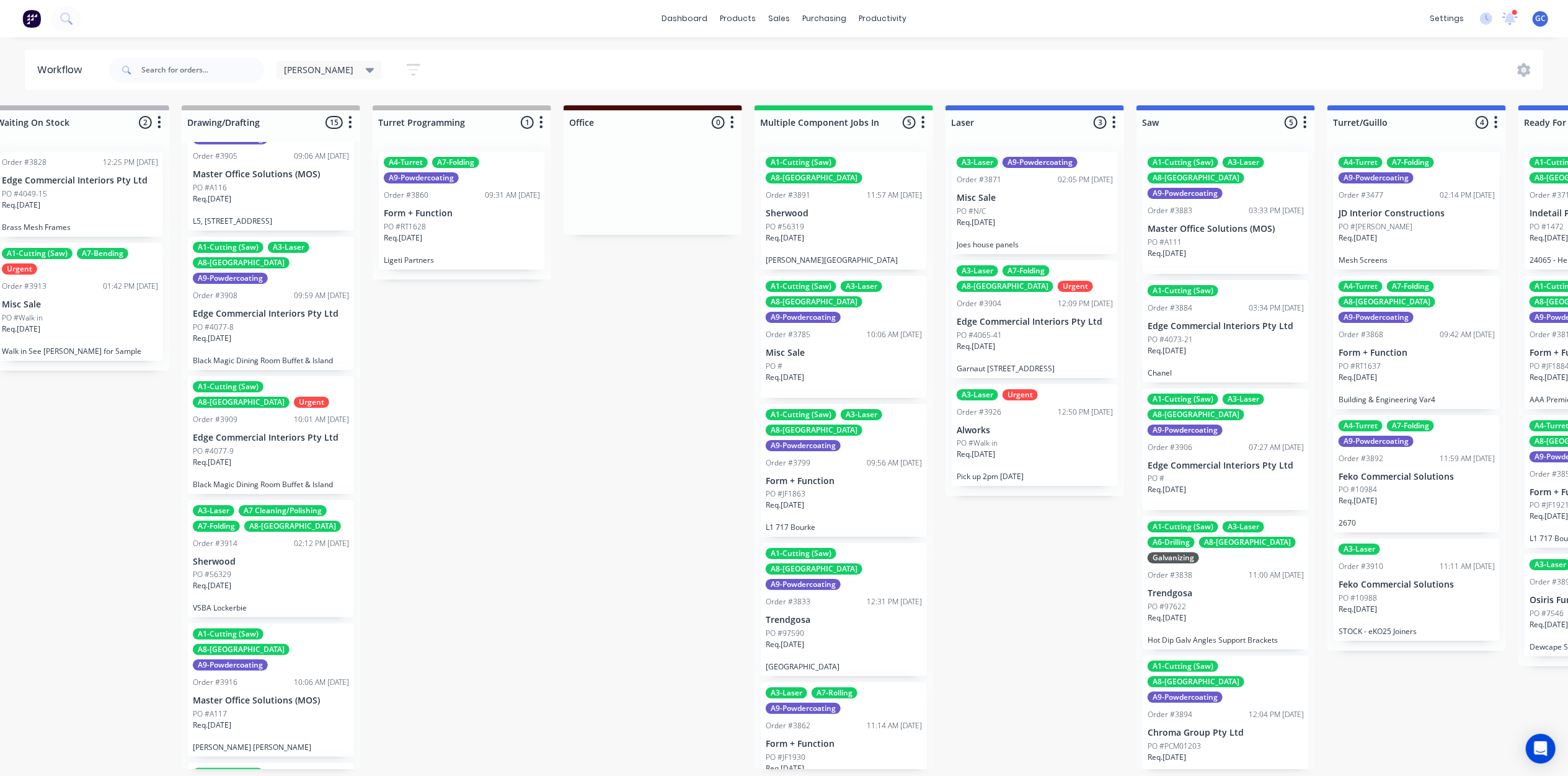
click at [811, 739] on p "Form + Function" at bounding box center [844, 744] width 156 height 11
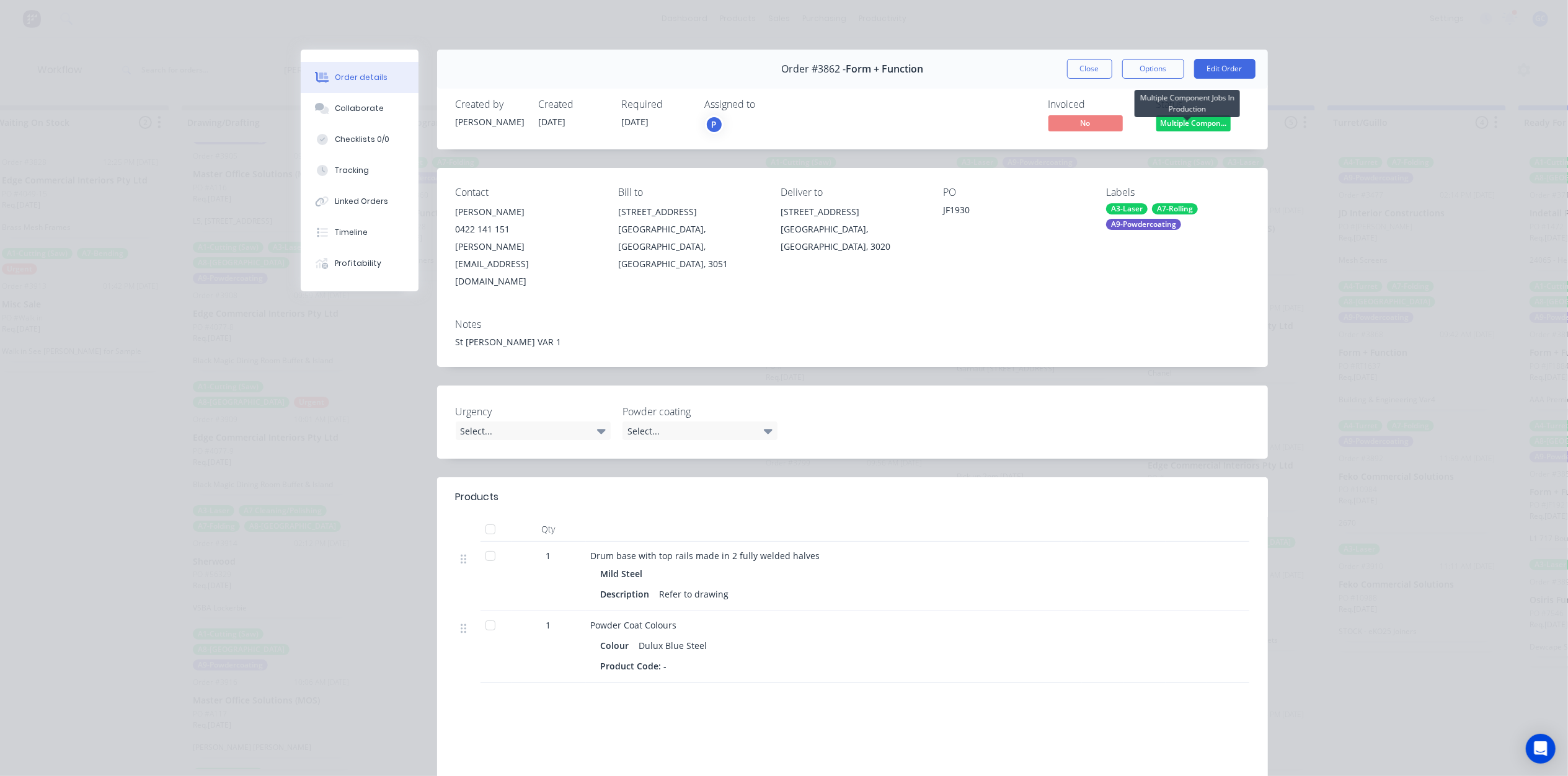
click at [1174, 124] on span "Multiple Compon..." at bounding box center [1193, 123] width 75 height 16
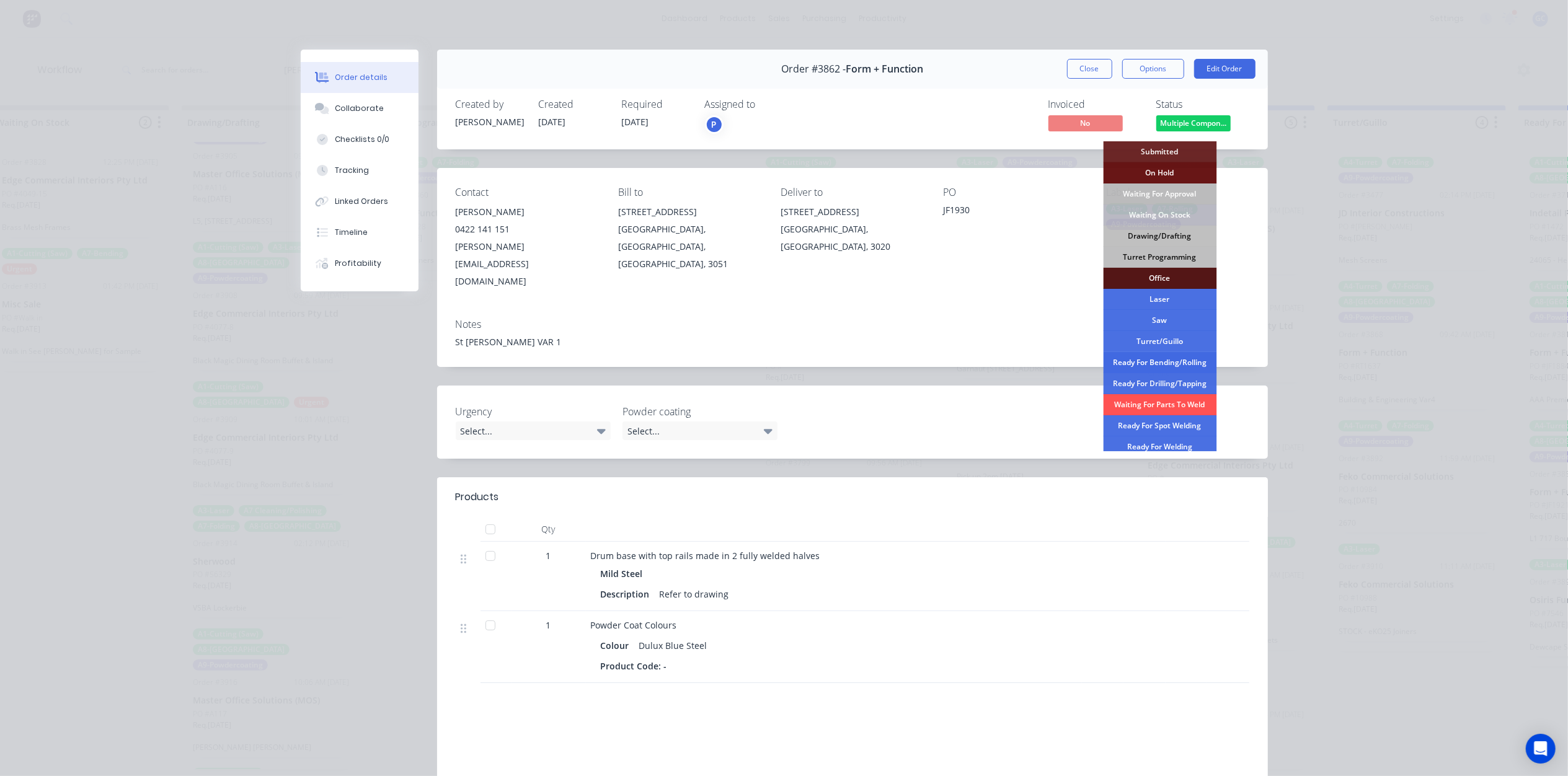
click at [1176, 366] on div "Ready For Bending/Rolling" at bounding box center [1159, 362] width 114 height 21
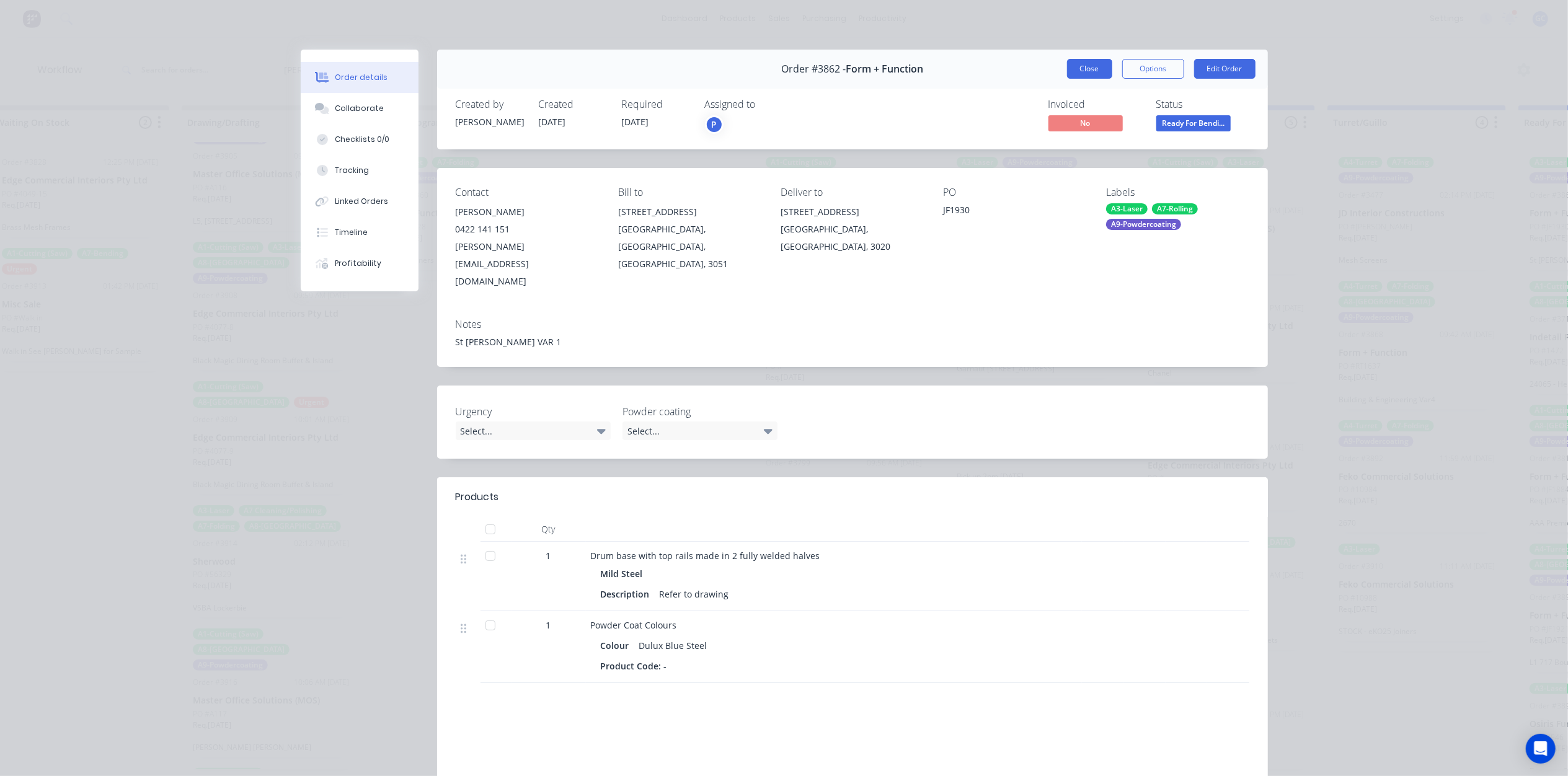
click at [1088, 75] on button "Close" at bounding box center [1089, 69] width 46 height 20
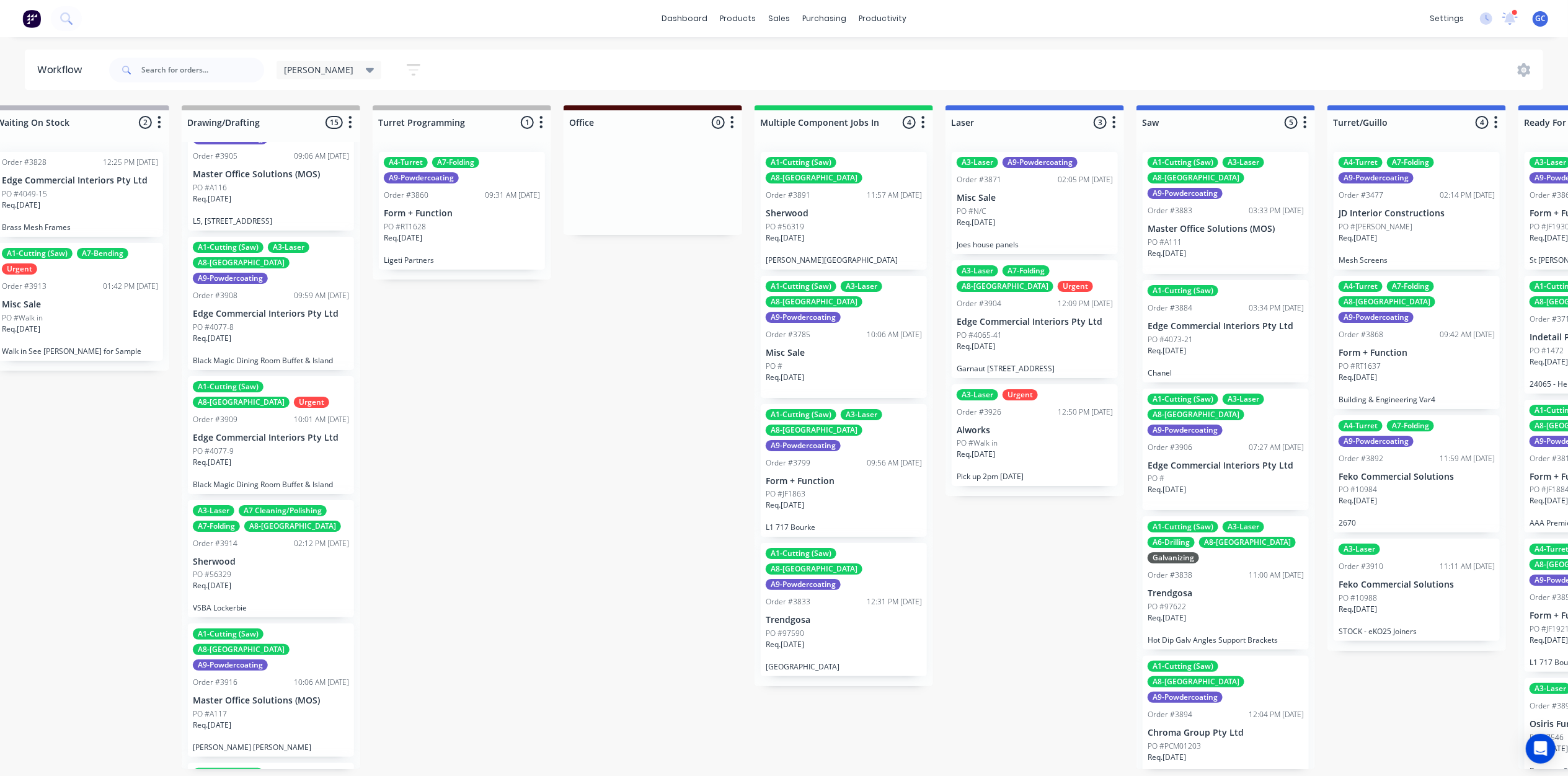
click at [1048, 206] on div "PO #N/C" at bounding box center [1035, 211] width 156 height 11
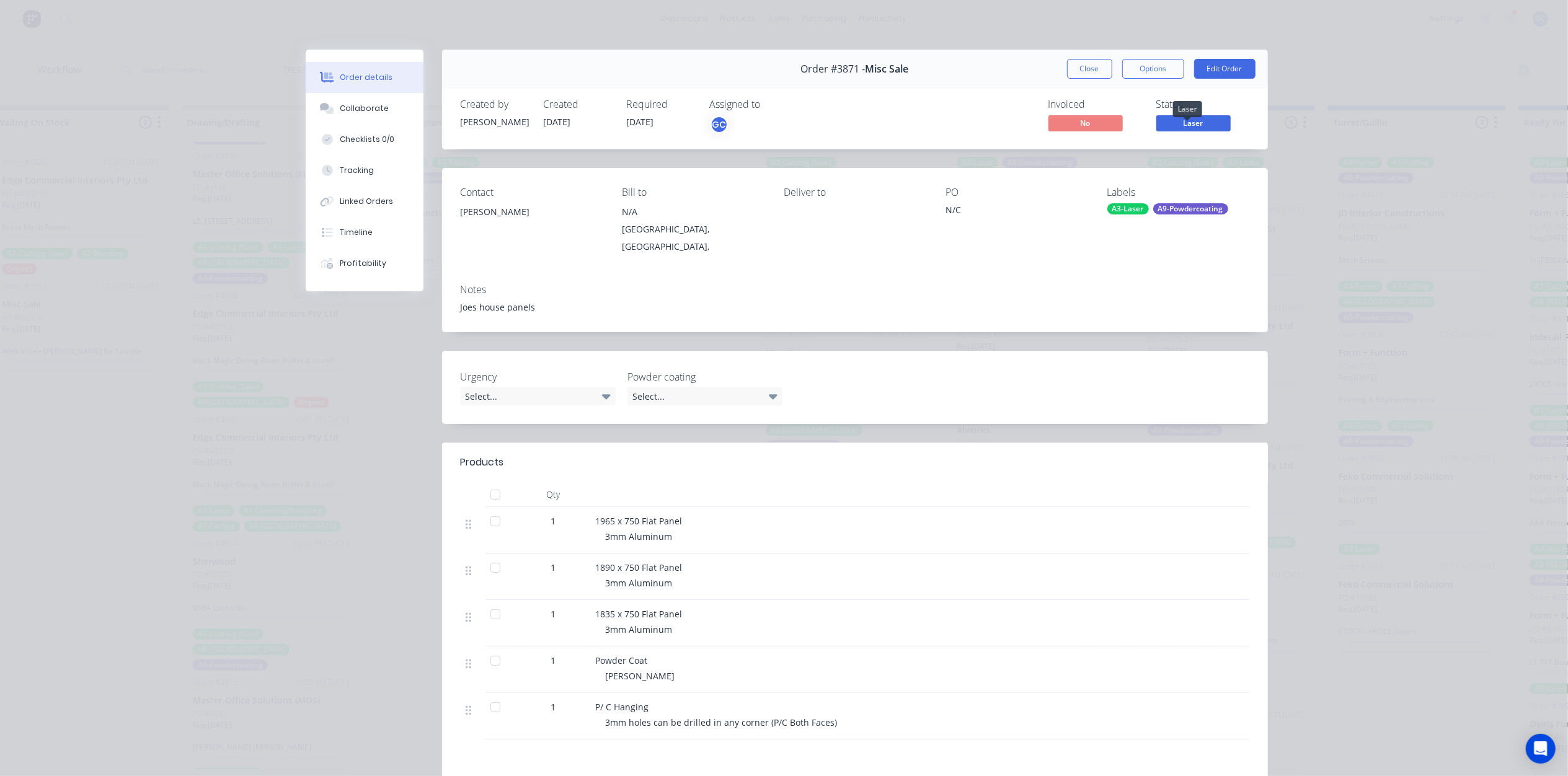
click at [1176, 123] on span "Laser" at bounding box center [1193, 123] width 75 height 16
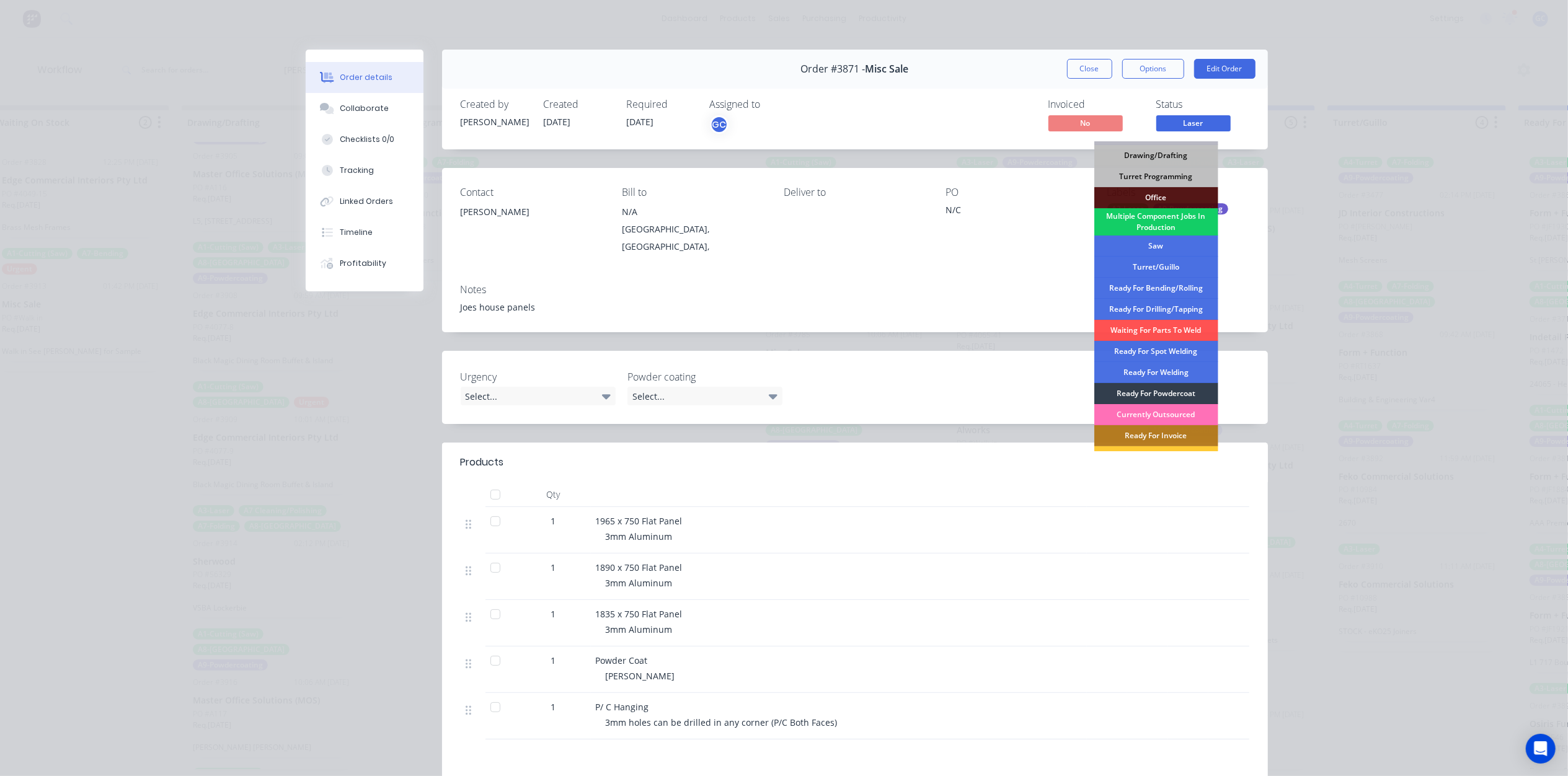
scroll to position [160, 0]
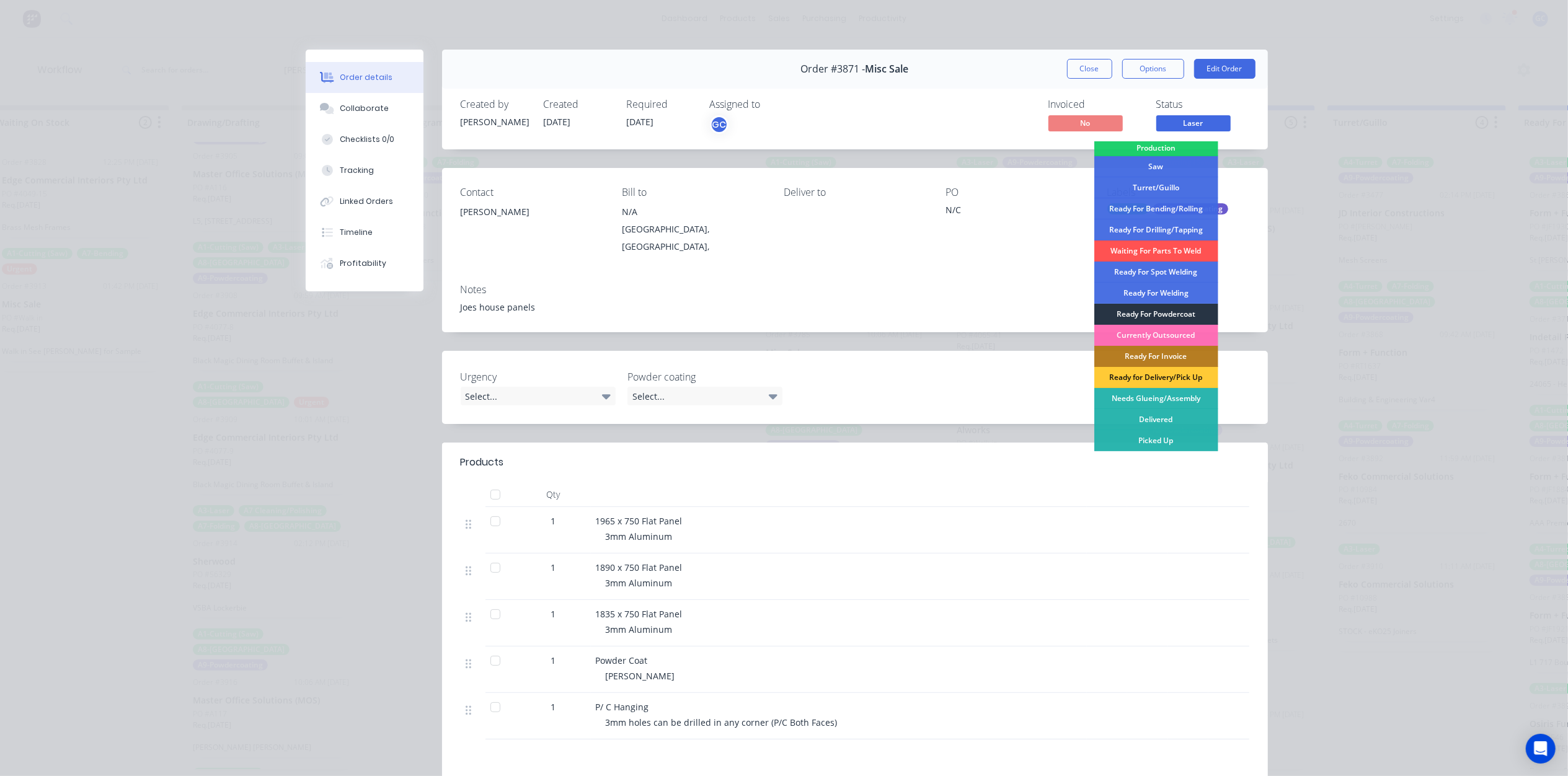
click at [1163, 311] on div "Ready For Powdercoat" at bounding box center [1156, 314] width 124 height 21
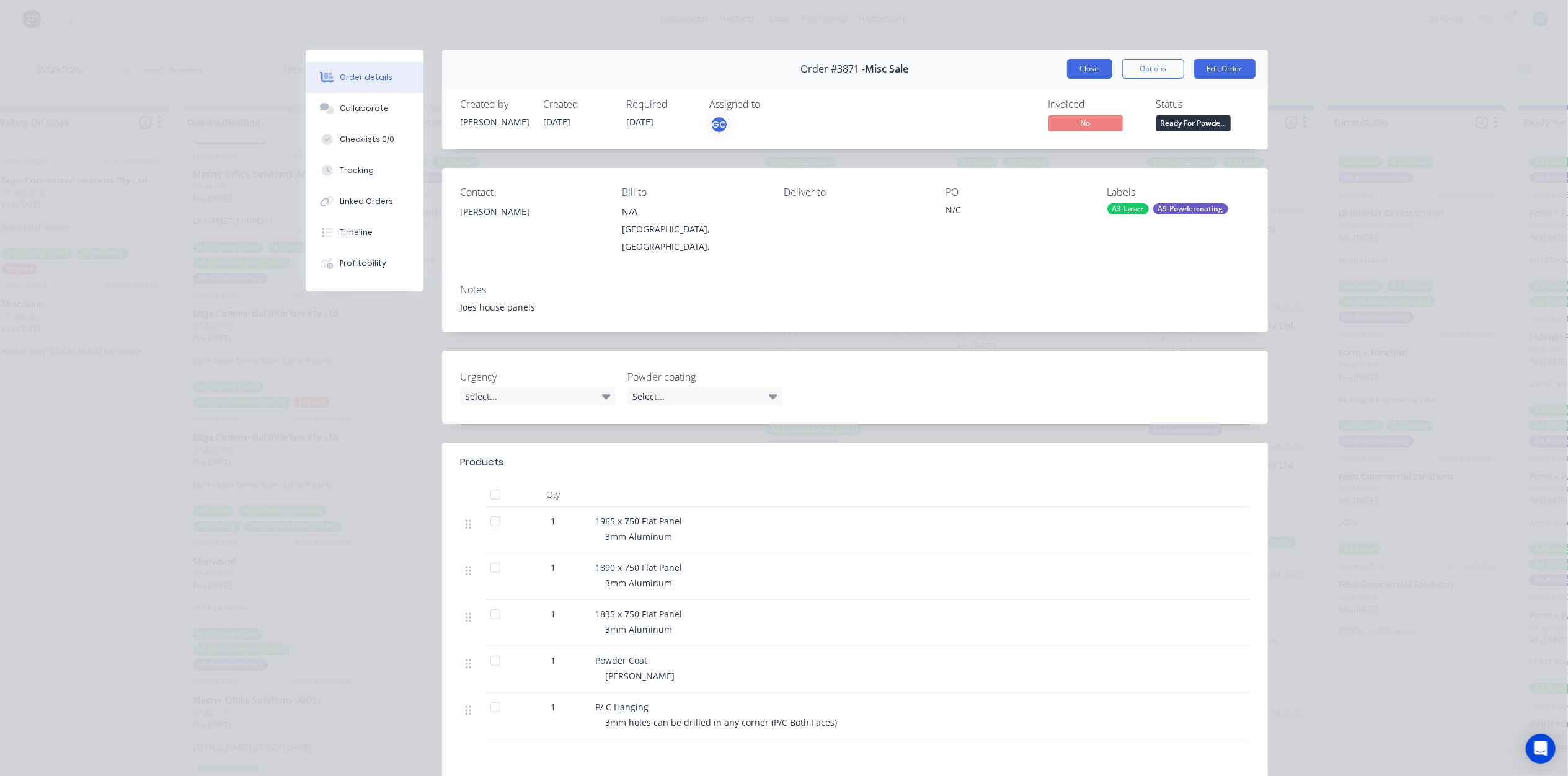
click at [1097, 77] on button "Close" at bounding box center [1089, 69] width 46 height 20
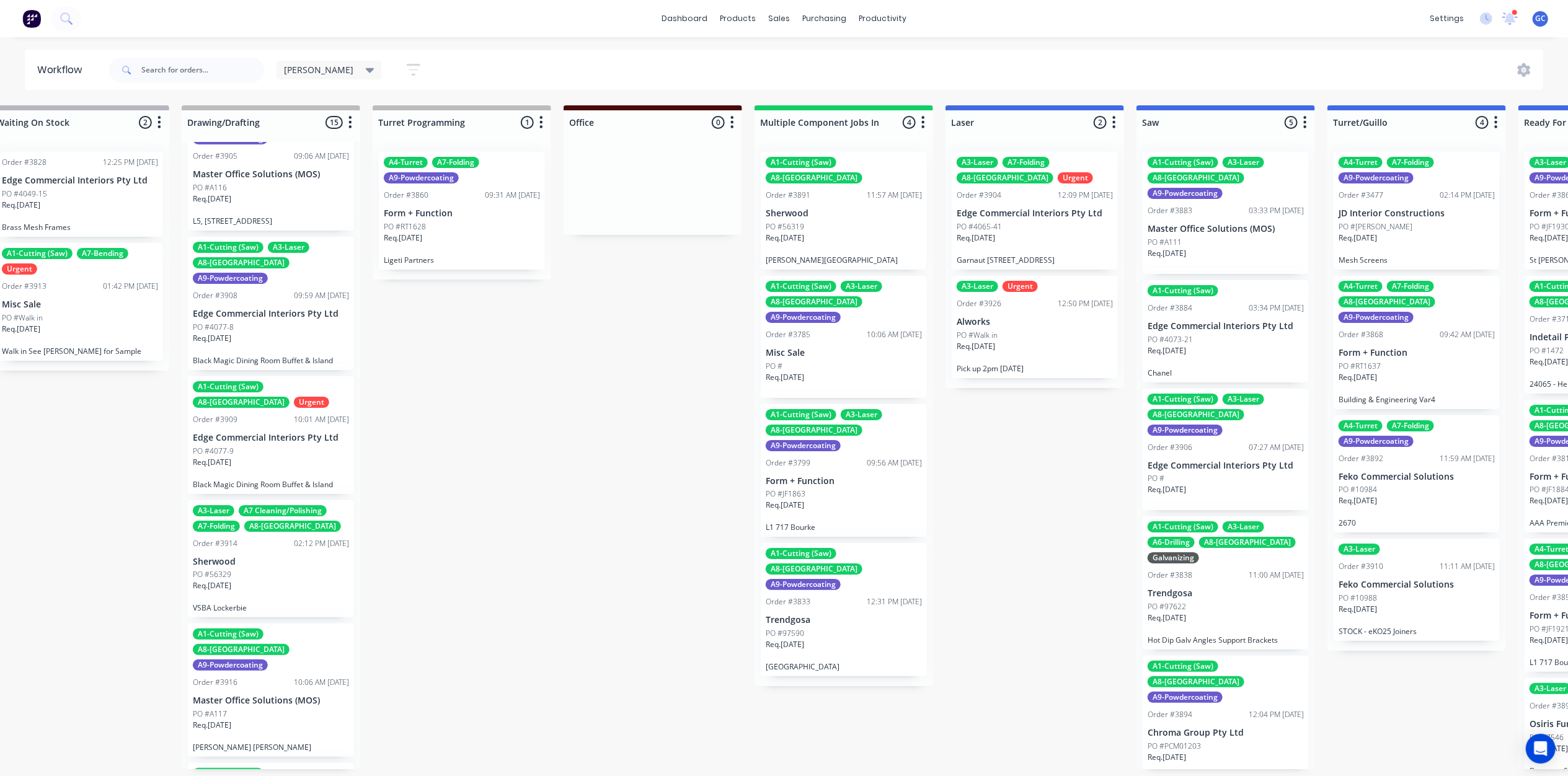
click at [1036, 232] on div "Req. 05/09/25" at bounding box center [1035, 242] width 156 height 21
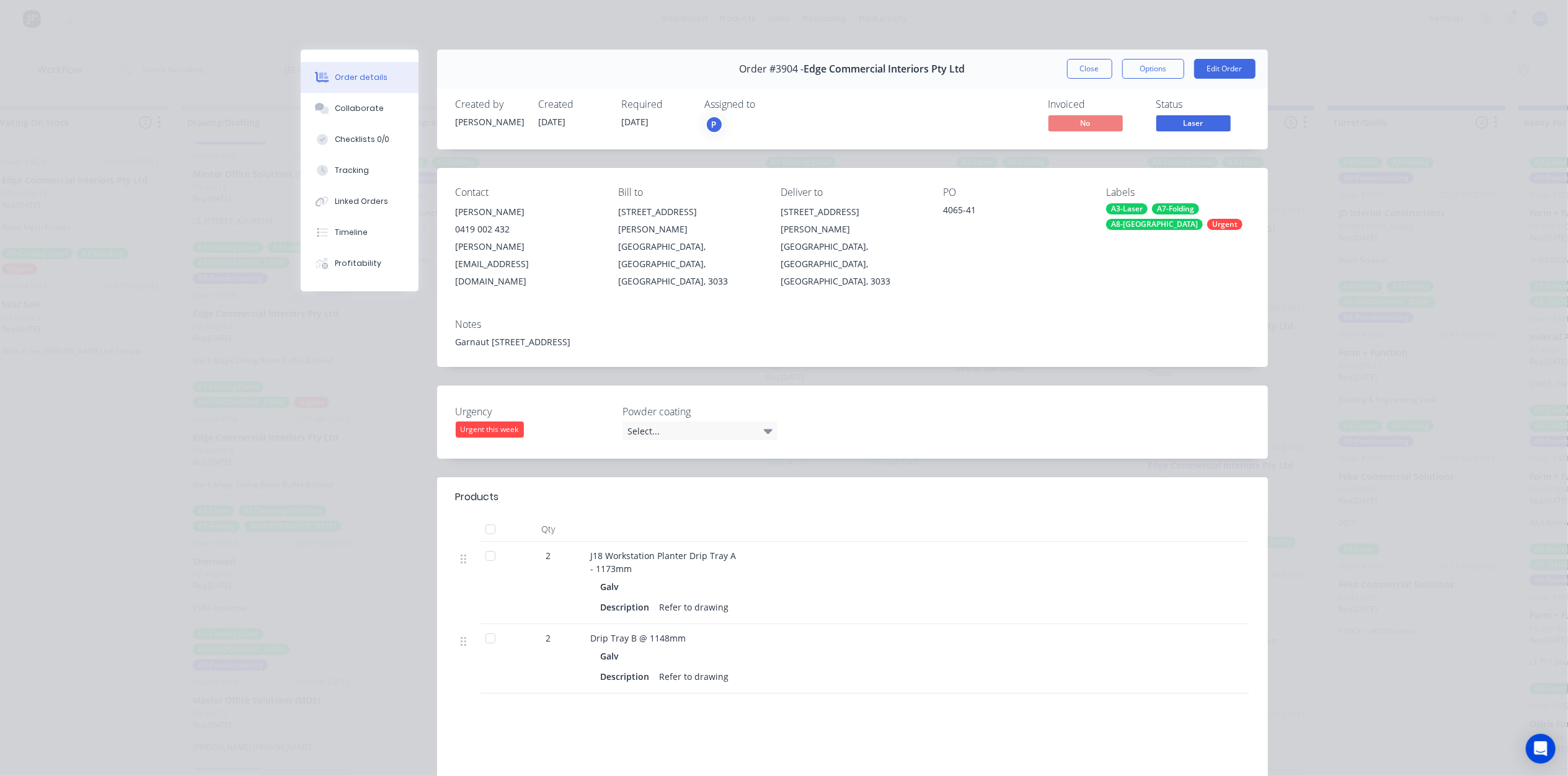
drag, startPoint x: 1195, startPoint y: 139, endPoint x: 1198, endPoint y: 130, distance: 9.5
click at [1195, 137] on div "Created by Joe Created 04/09/25 Required 05/09/25 Assigned to P Invoiced No Sta…" at bounding box center [852, 116] width 830 height 66
click at [1198, 130] on span "Laser" at bounding box center [1193, 123] width 75 height 16
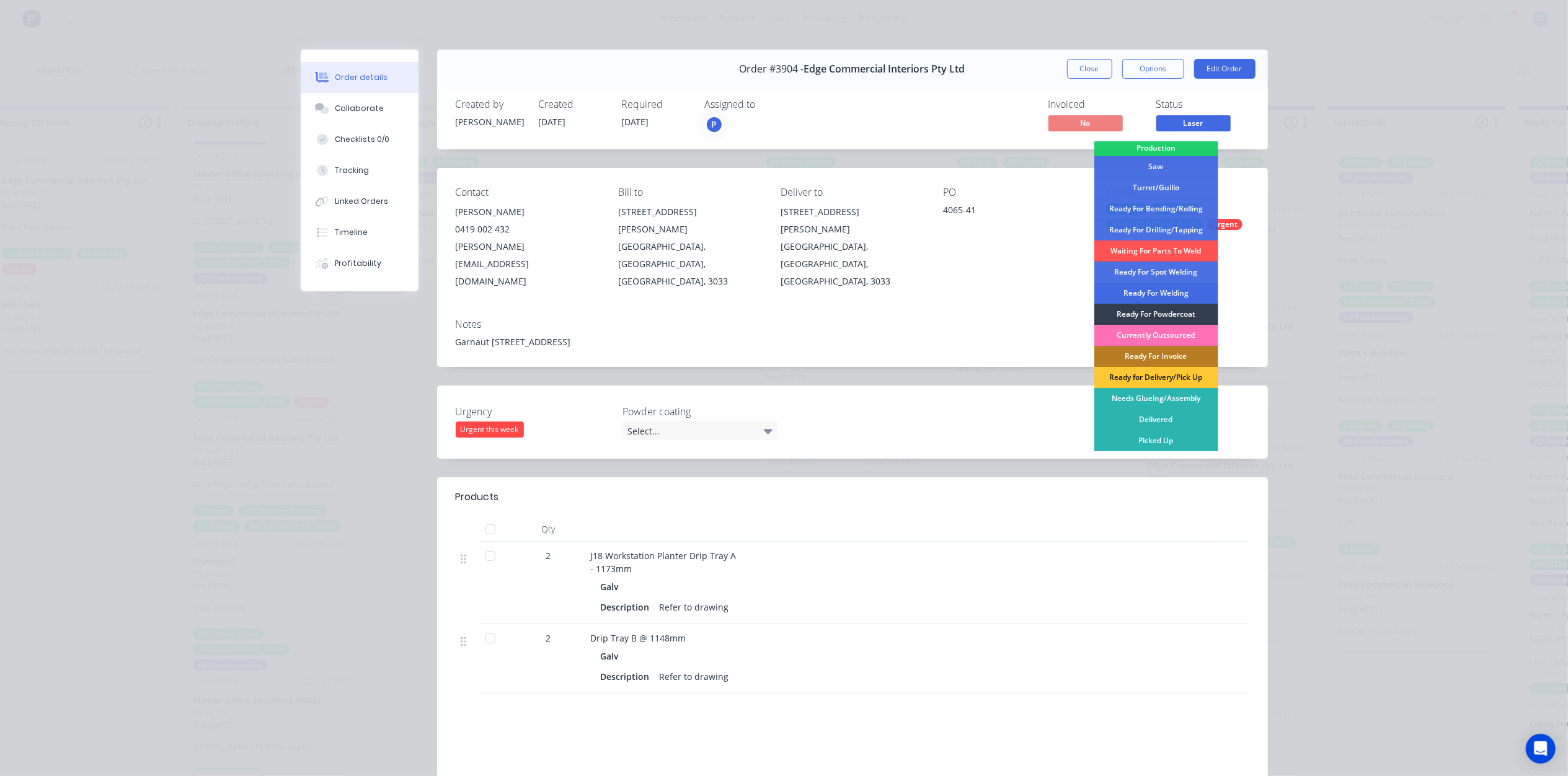
click at [1164, 288] on div "Ready For Welding" at bounding box center [1156, 293] width 124 height 21
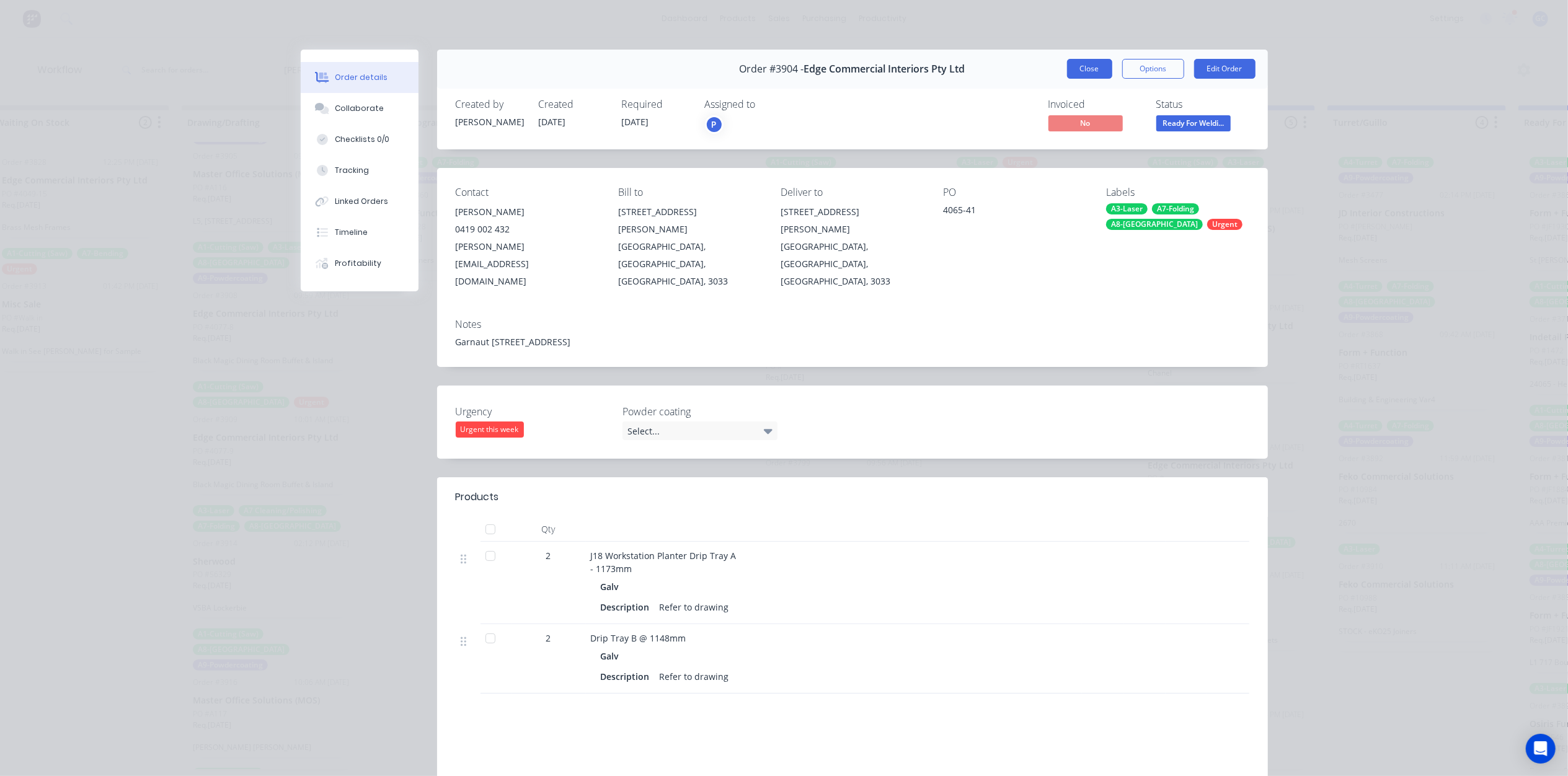
click at [1075, 67] on button "Close" at bounding box center [1089, 69] width 46 height 20
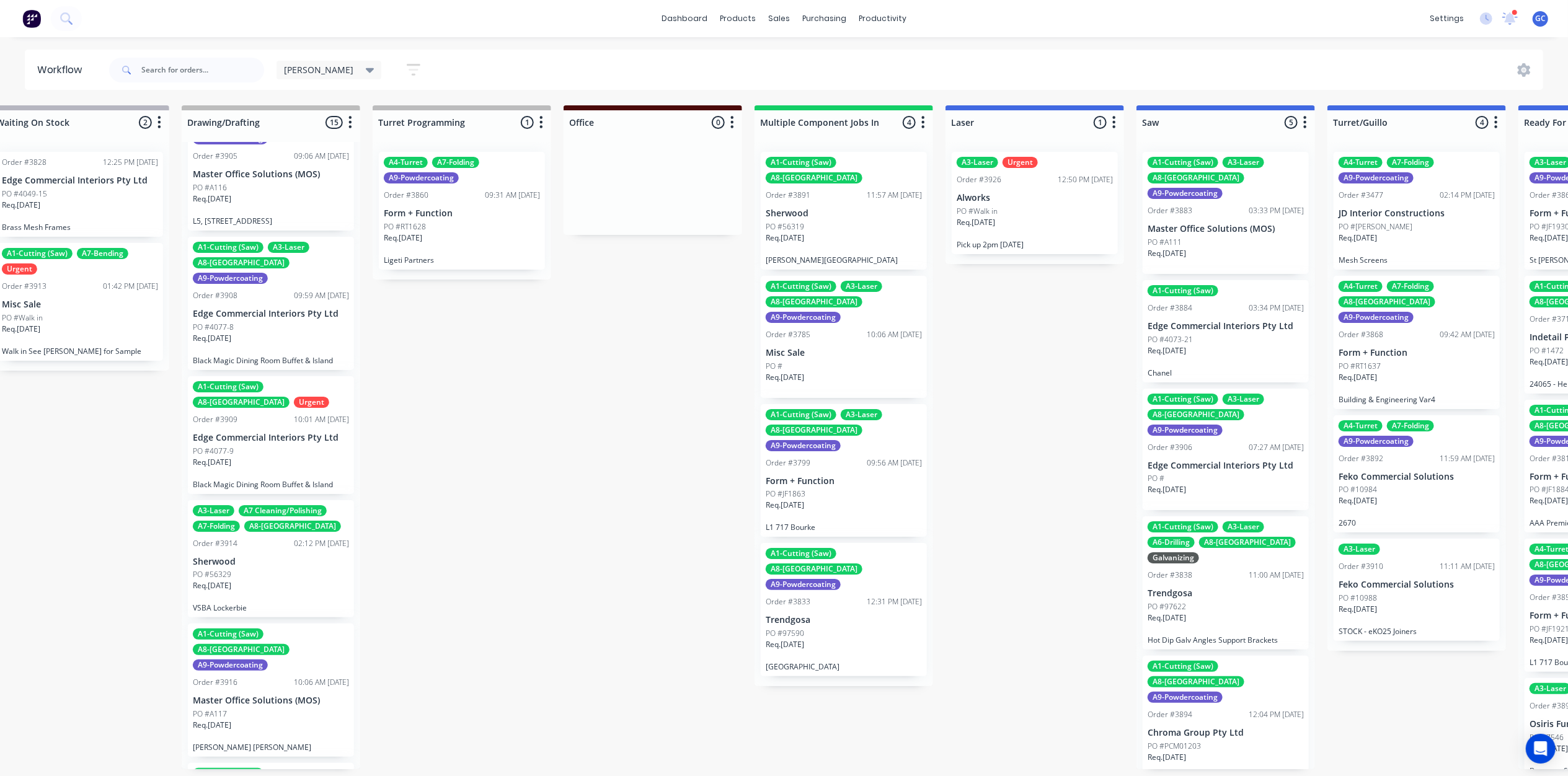
click at [1036, 193] on p "Alworks" at bounding box center [1035, 198] width 156 height 11
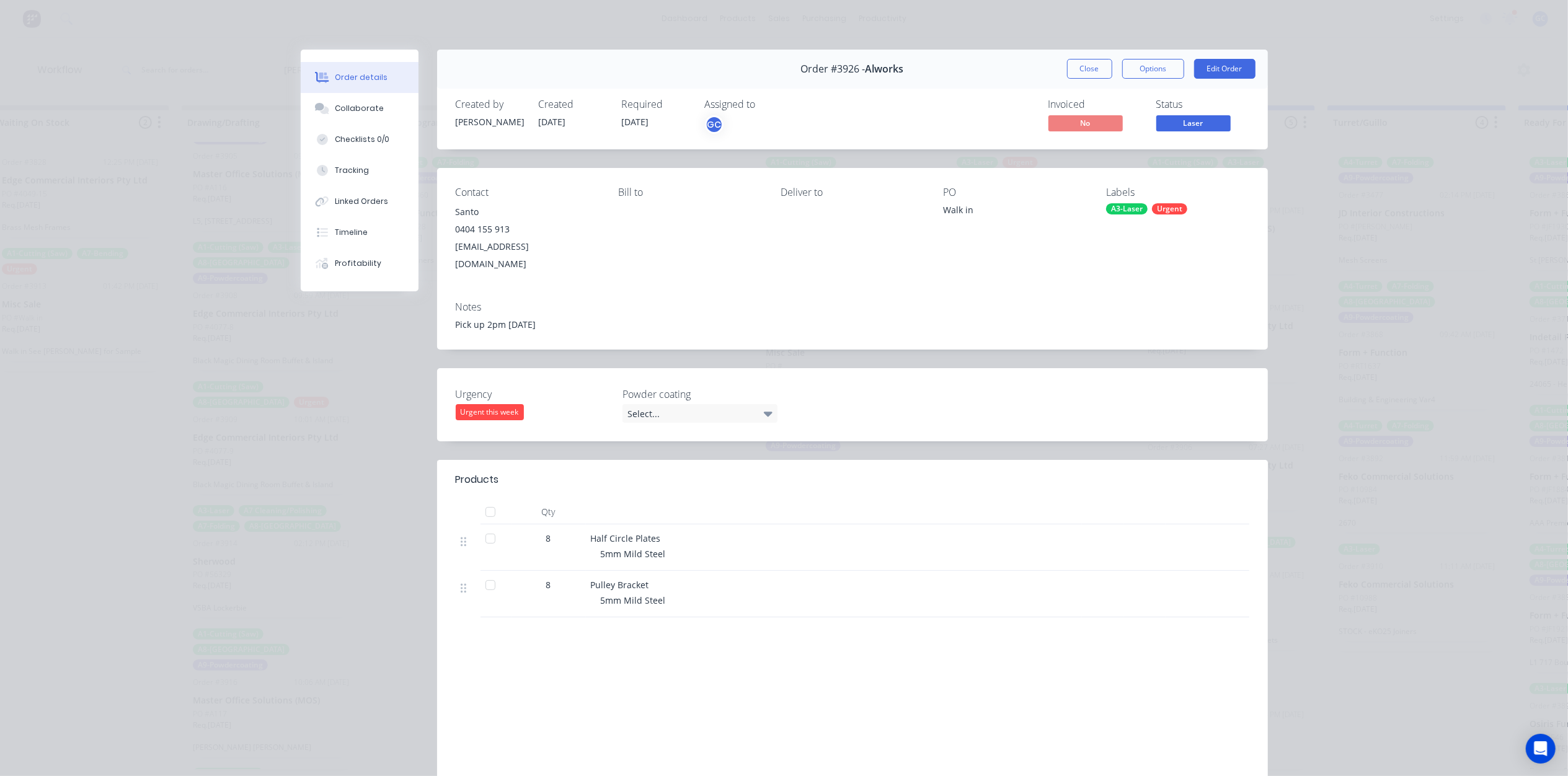
click at [1186, 131] on button "Laser" at bounding box center [1193, 124] width 75 height 18
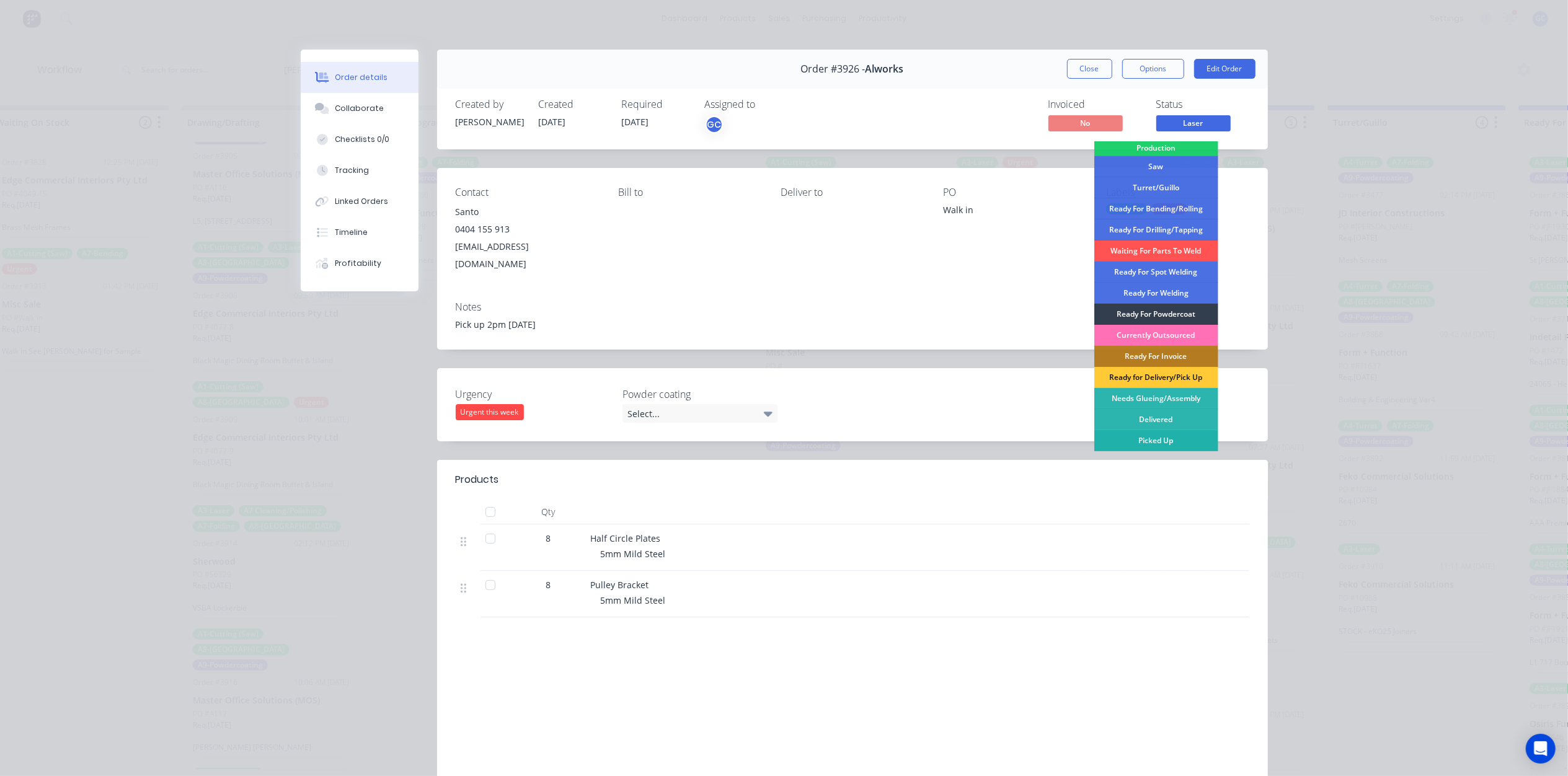
click at [1153, 447] on div "Picked Up" at bounding box center [1156, 441] width 124 height 21
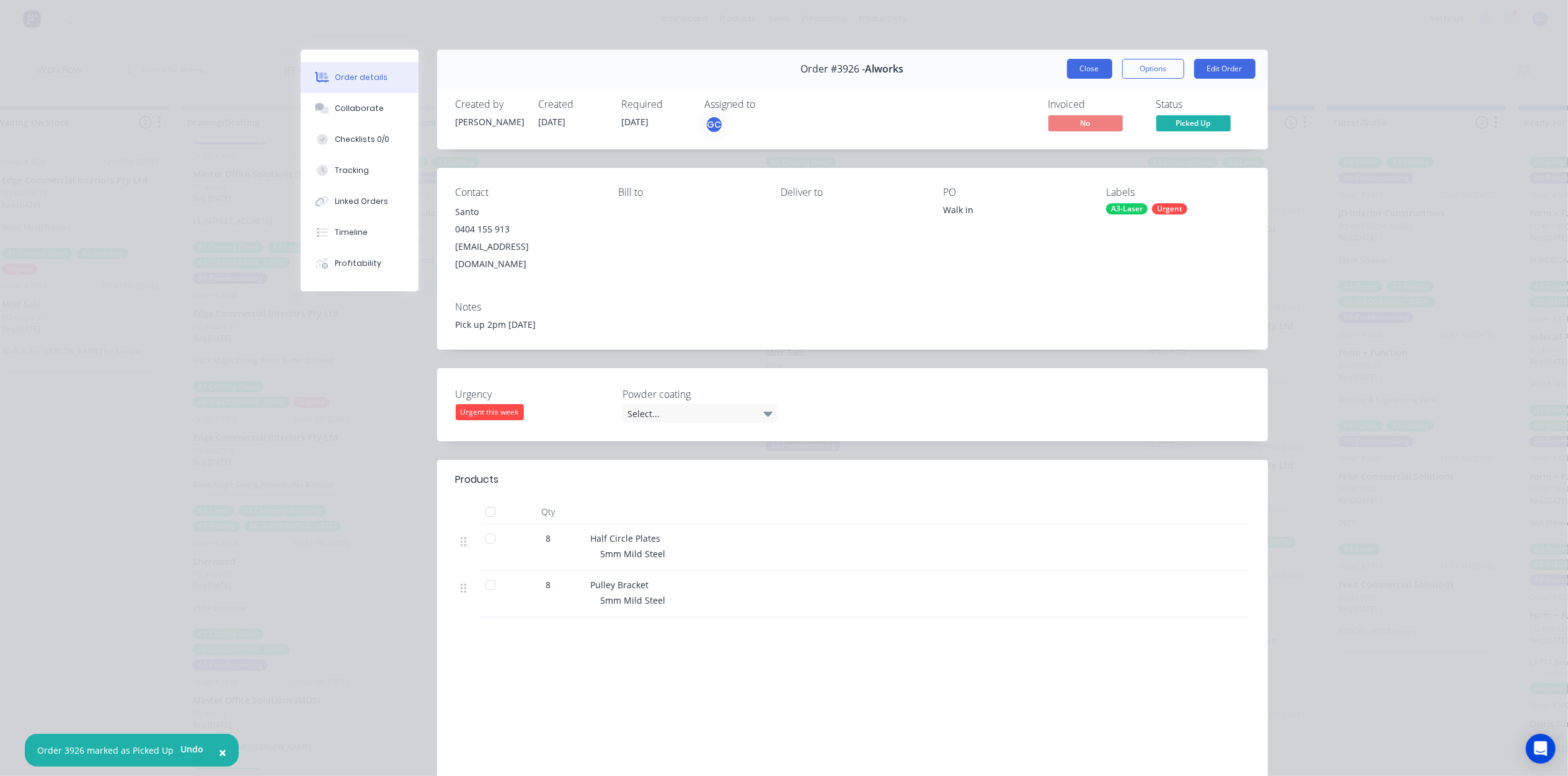
click at [1083, 71] on button "Close" at bounding box center [1089, 69] width 46 height 20
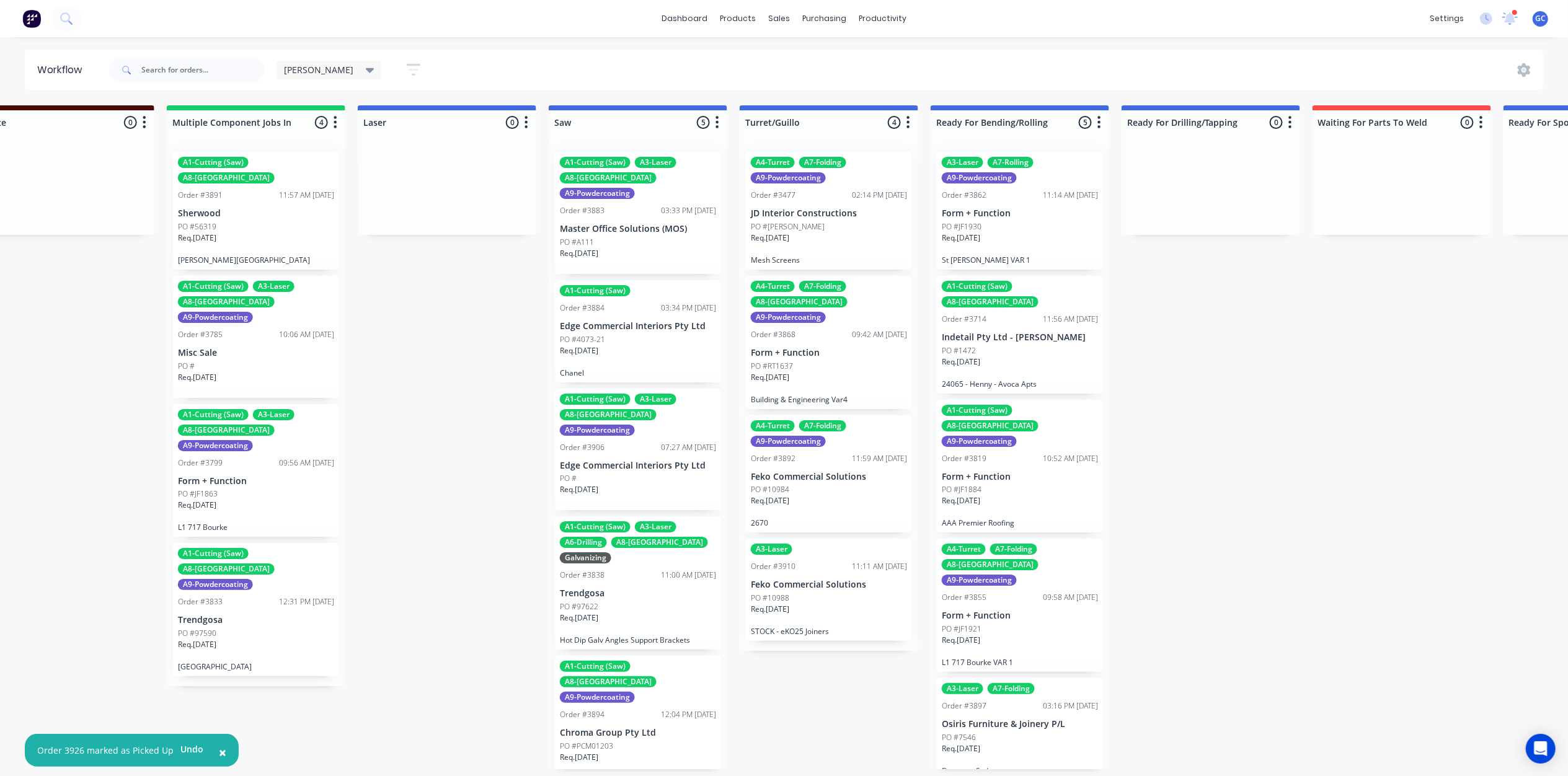
scroll to position [0, 1196]
click at [613, 224] on p "Master Office Solutions (MOS)" at bounding box center [638, 229] width 156 height 11
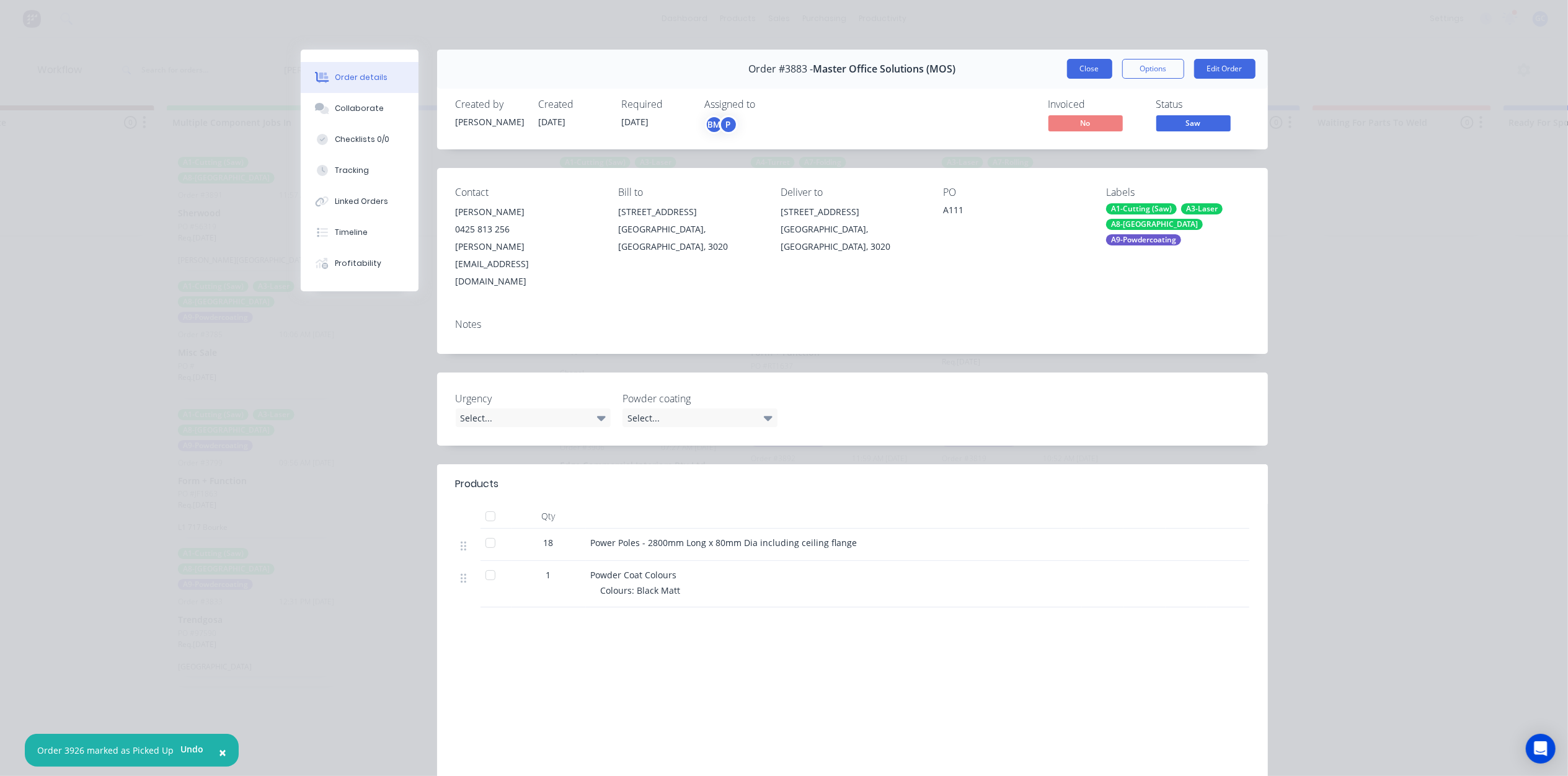
click at [1098, 65] on button "Close" at bounding box center [1089, 69] width 46 height 20
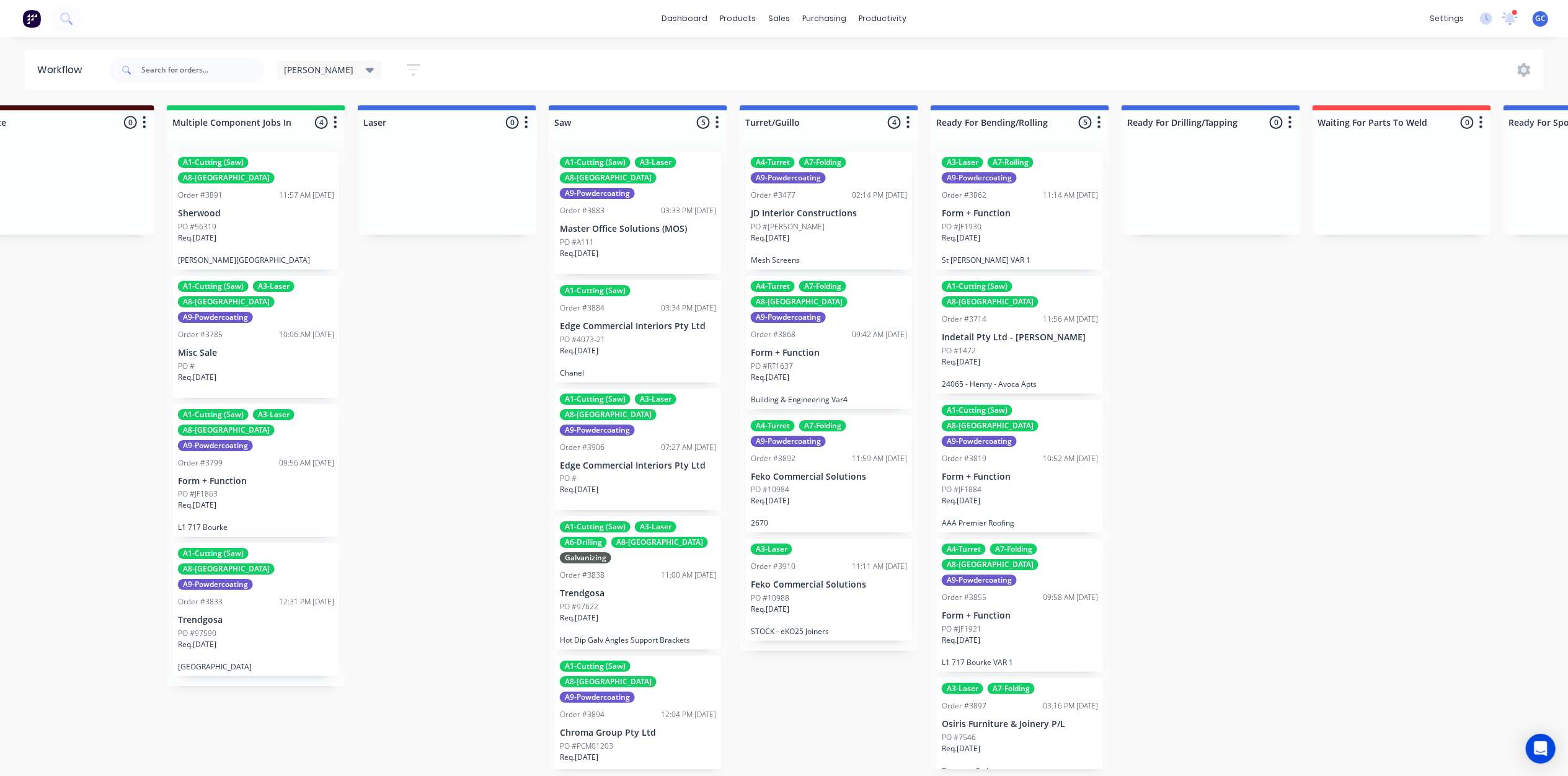
click at [609, 345] on div "Req. 09/09/25" at bounding box center [638, 355] width 156 height 21
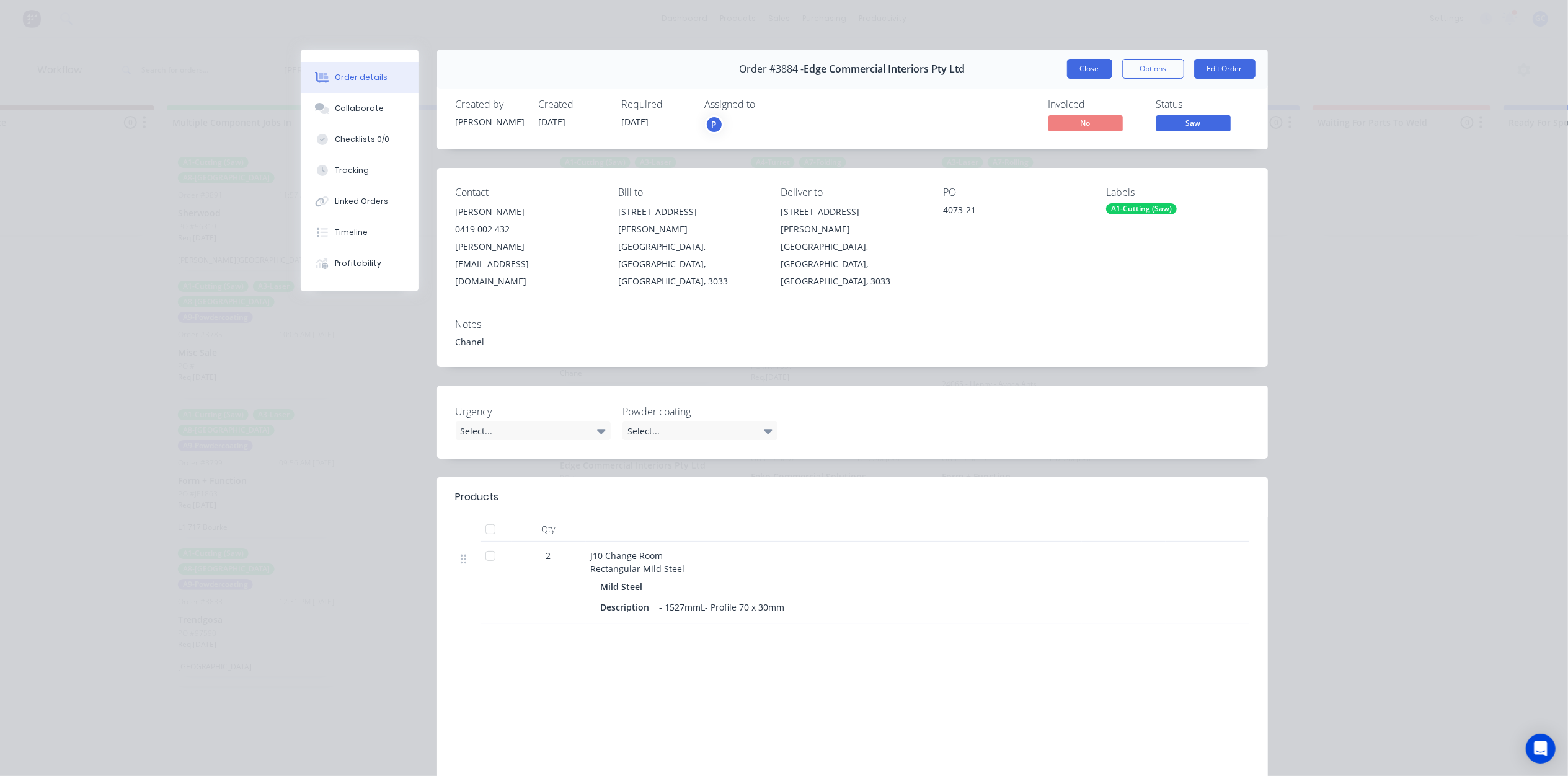
click at [1094, 75] on button "Close" at bounding box center [1089, 69] width 46 height 20
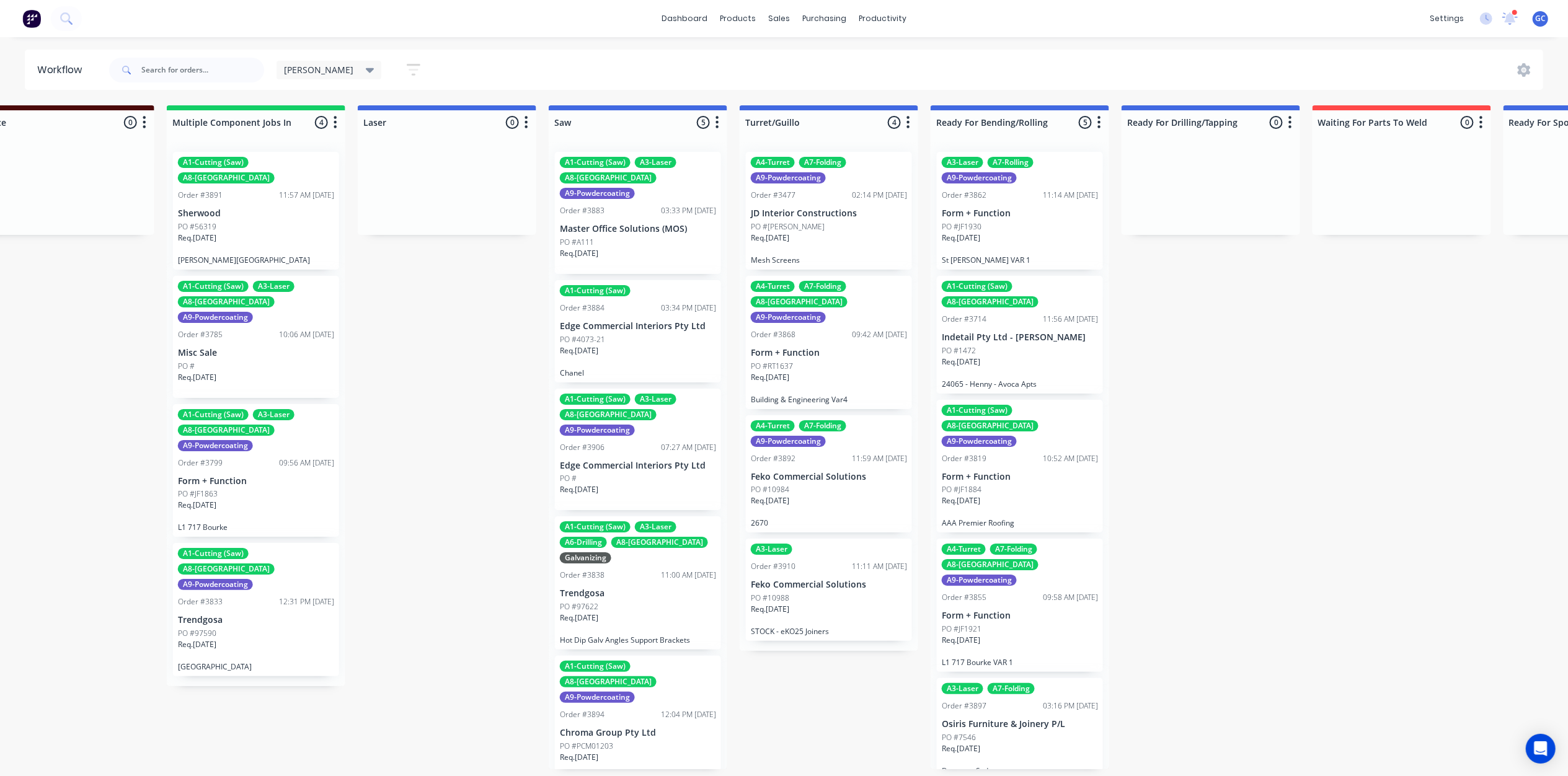
click at [637, 473] on div "PO #" at bounding box center [638, 478] width 156 height 11
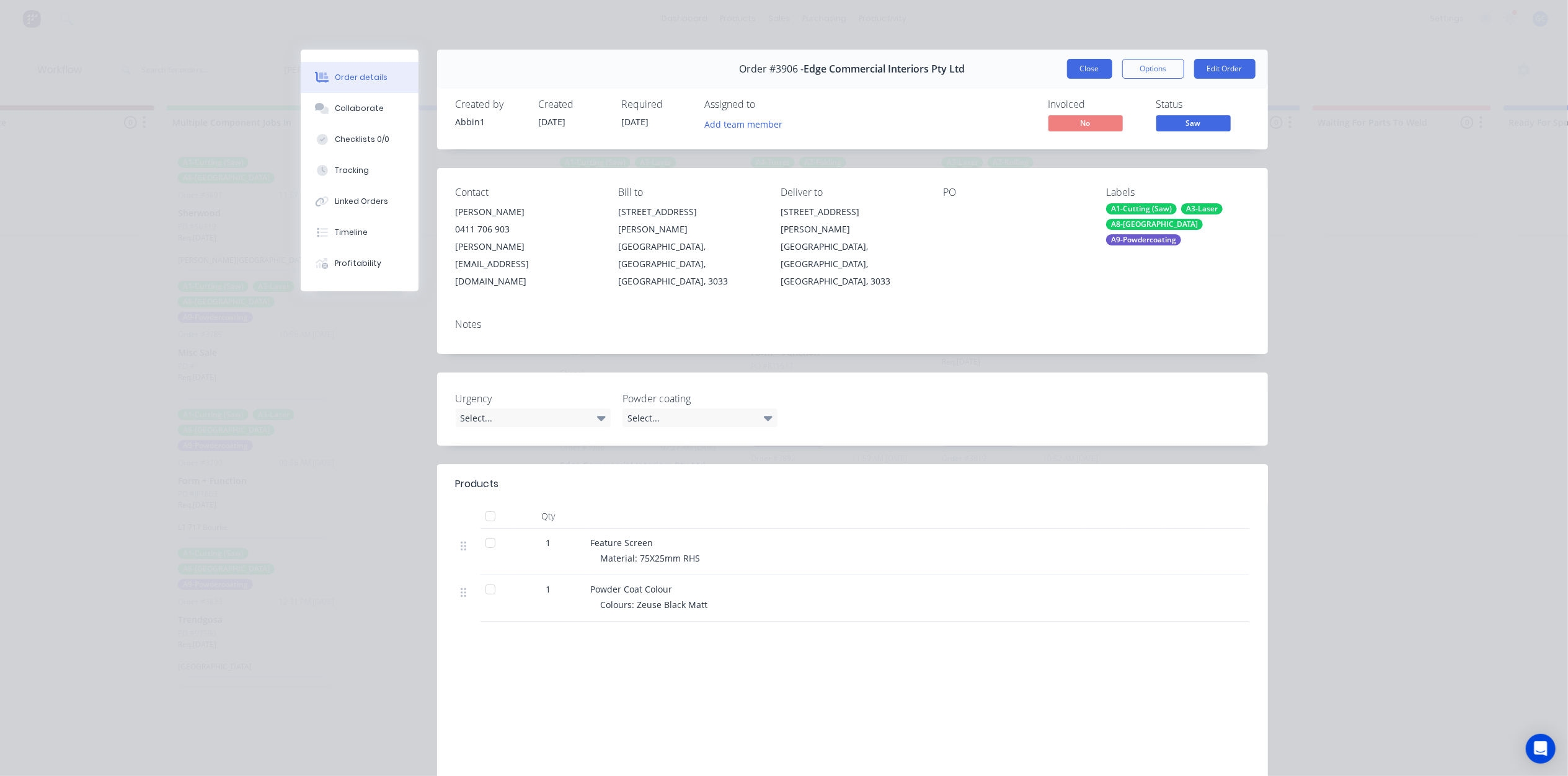
click at [1091, 70] on button "Close" at bounding box center [1089, 69] width 46 height 20
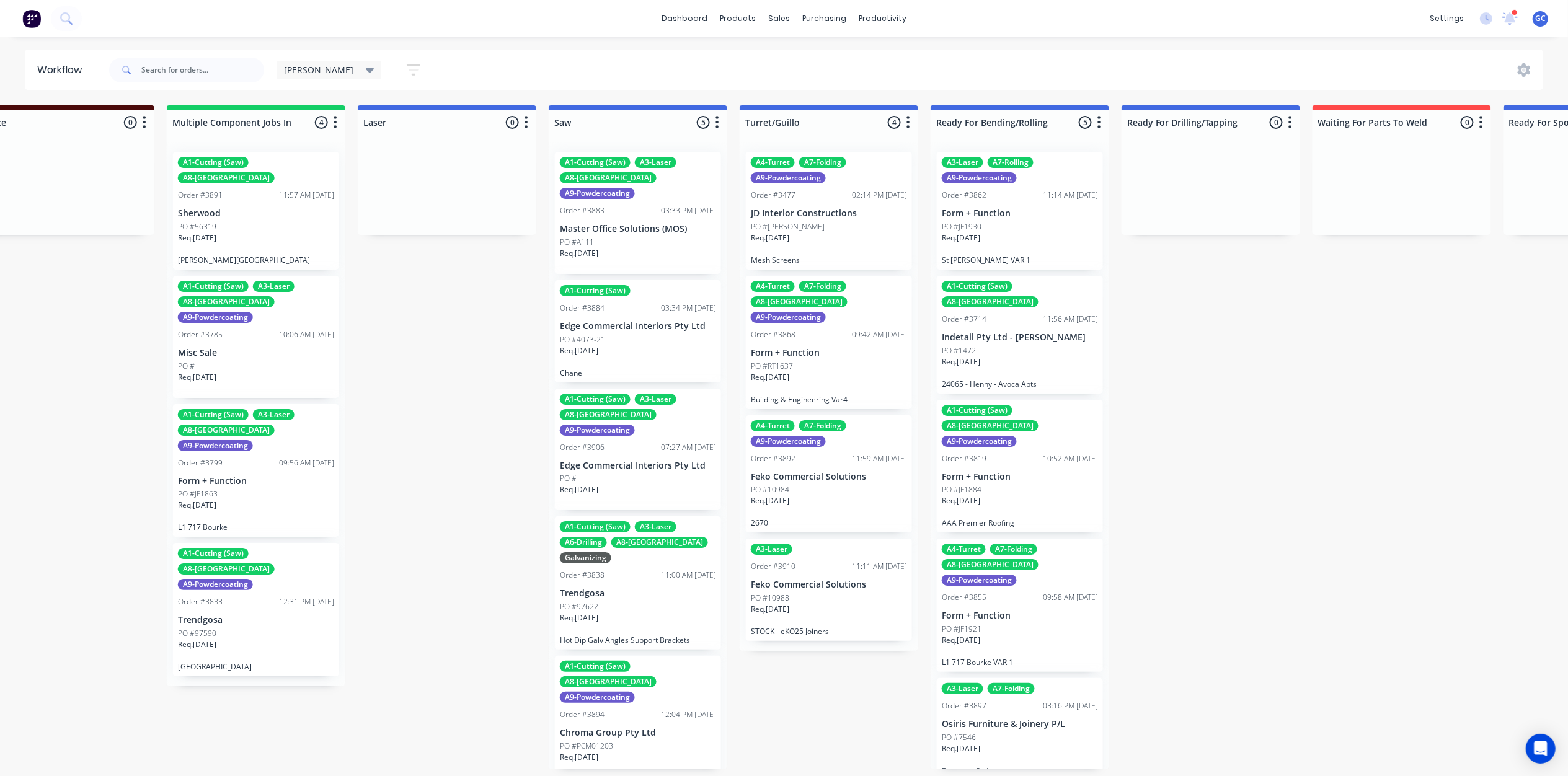
click at [640, 613] on div "Req. 26/09/25" at bounding box center [638, 622] width 156 height 21
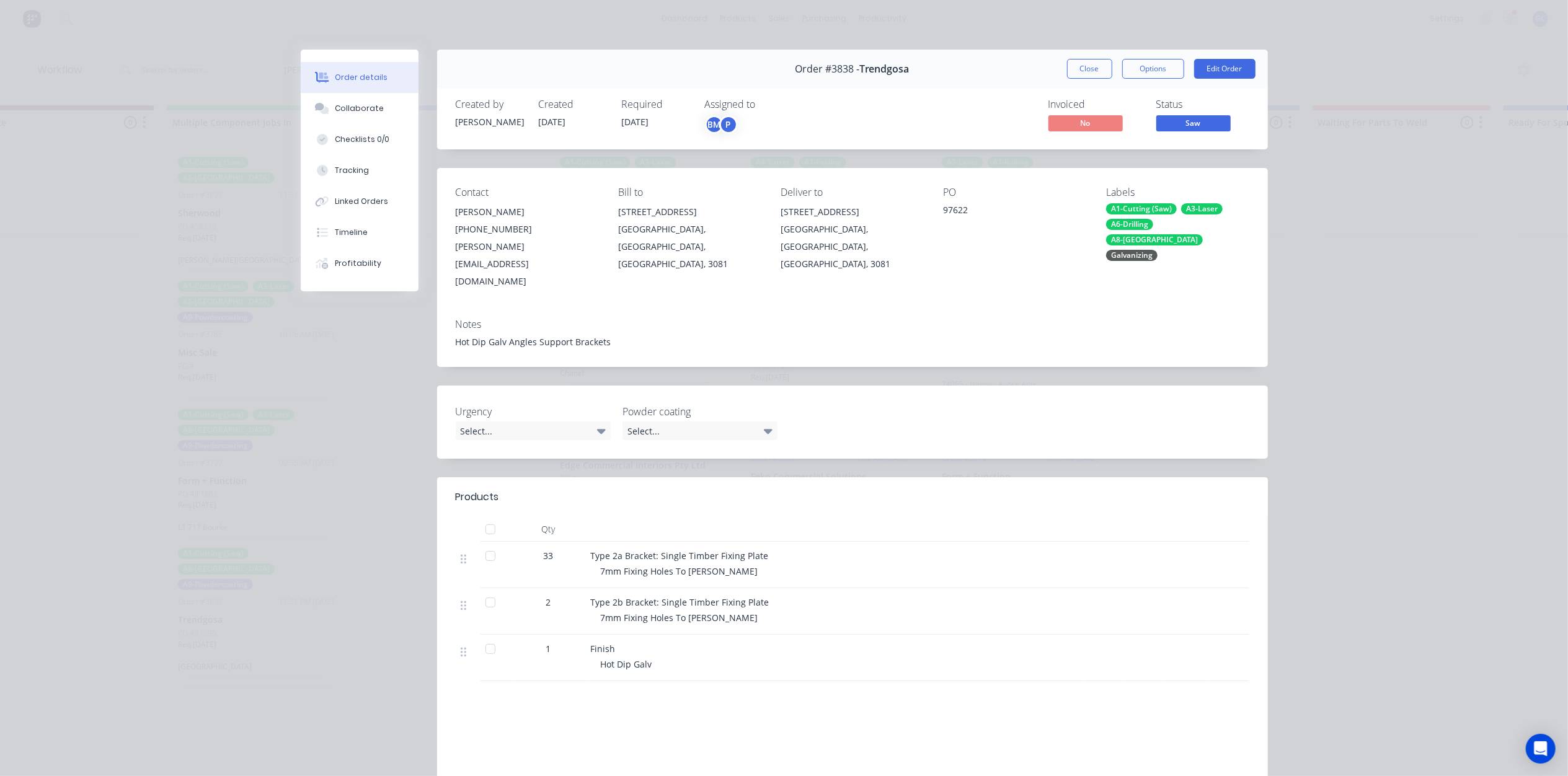
click at [1193, 126] on span "Saw" at bounding box center [1193, 123] width 75 height 16
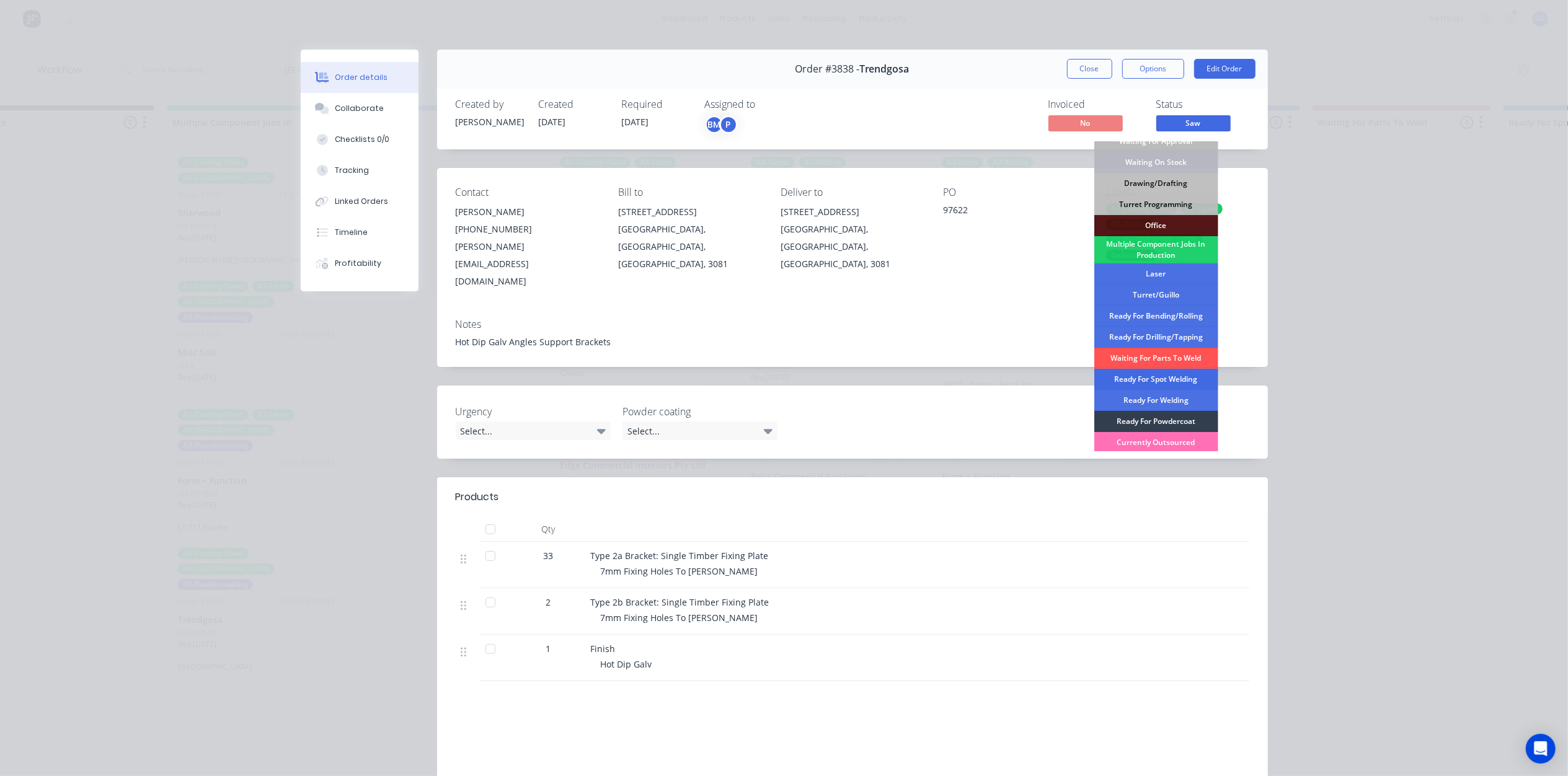
scroll to position [82, 0]
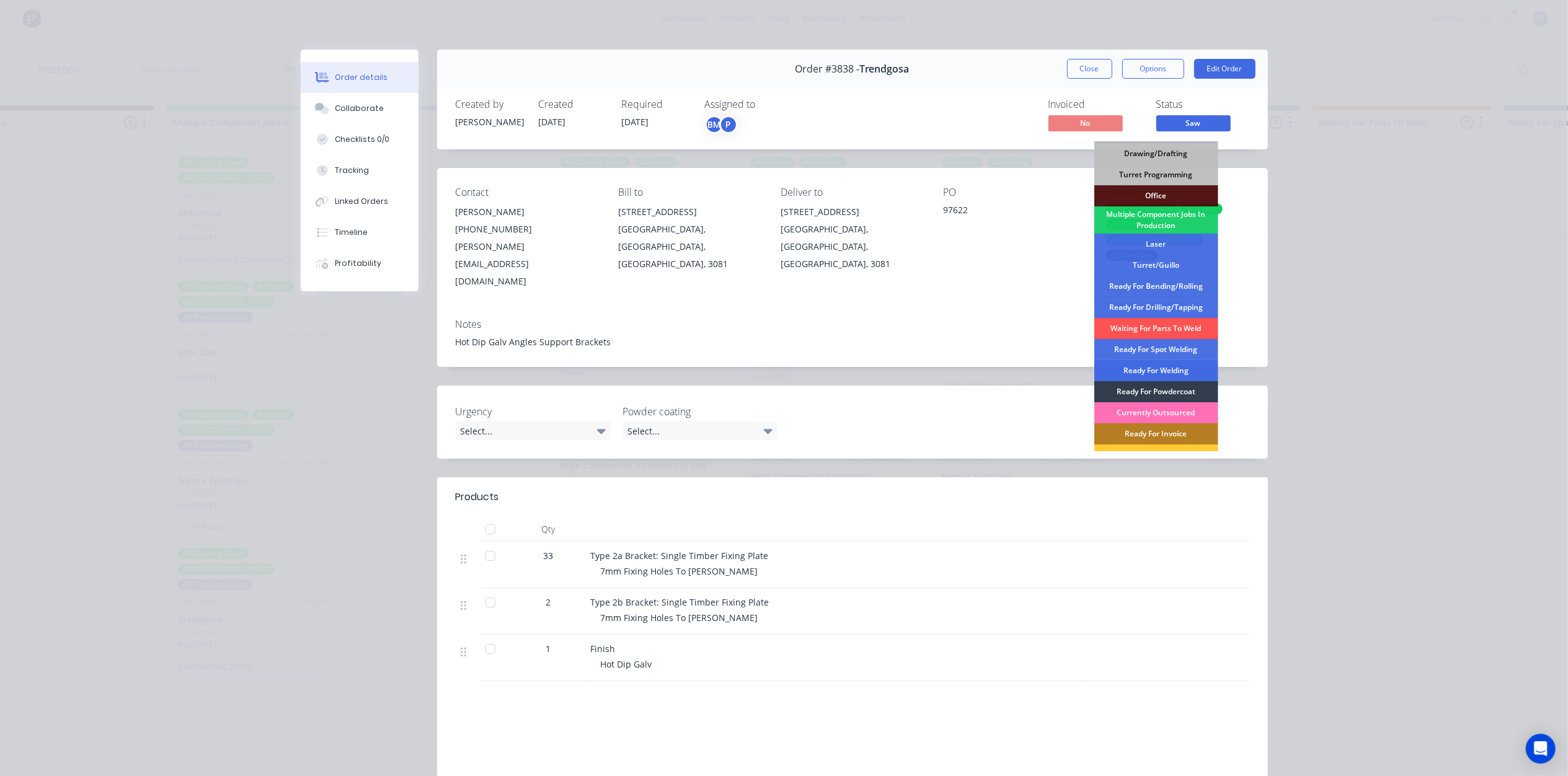
click at [1178, 368] on div "Ready For Welding" at bounding box center [1156, 370] width 124 height 21
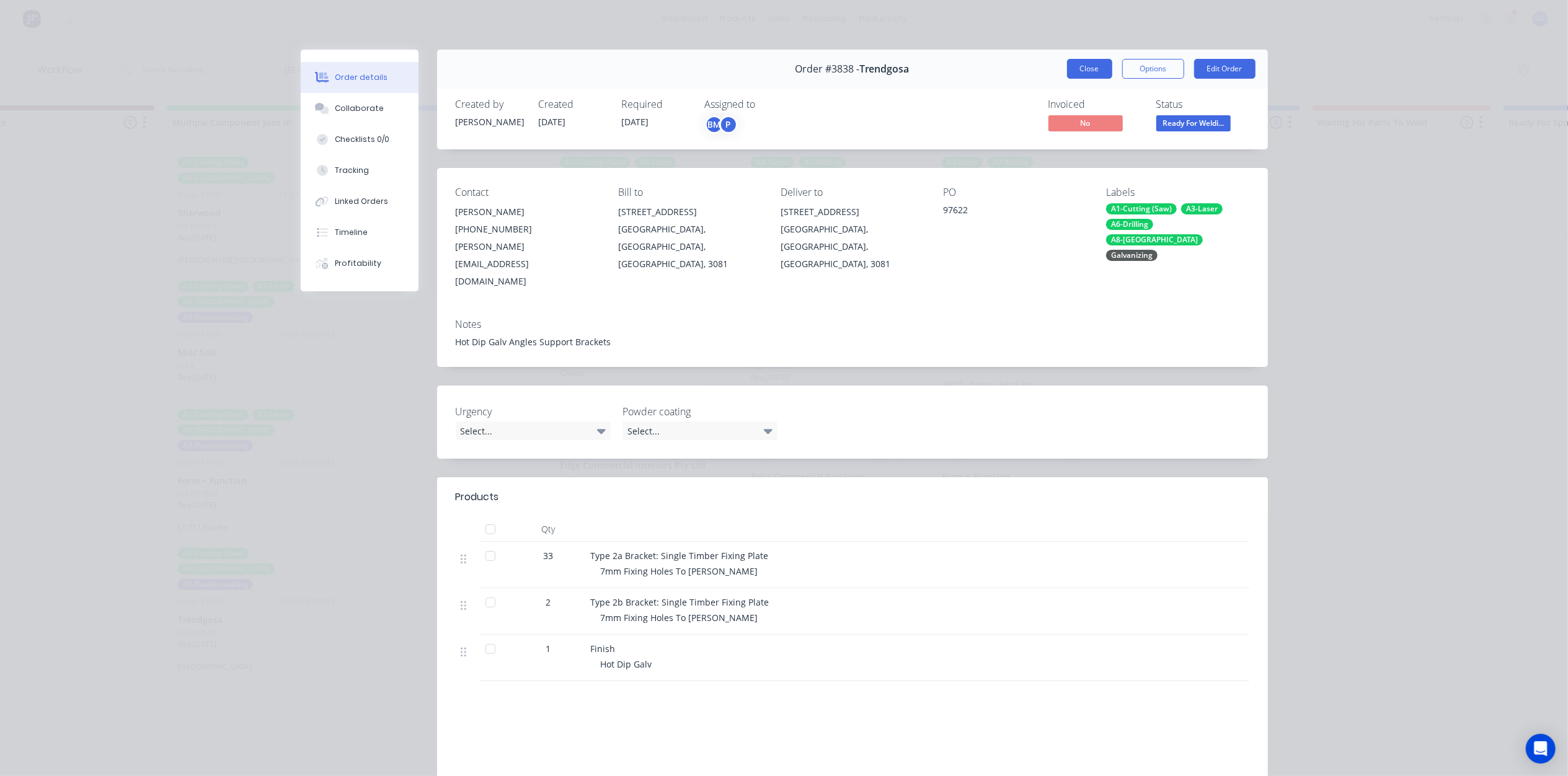
click at [1092, 65] on button "Close" at bounding box center [1089, 69] width 46 height 20
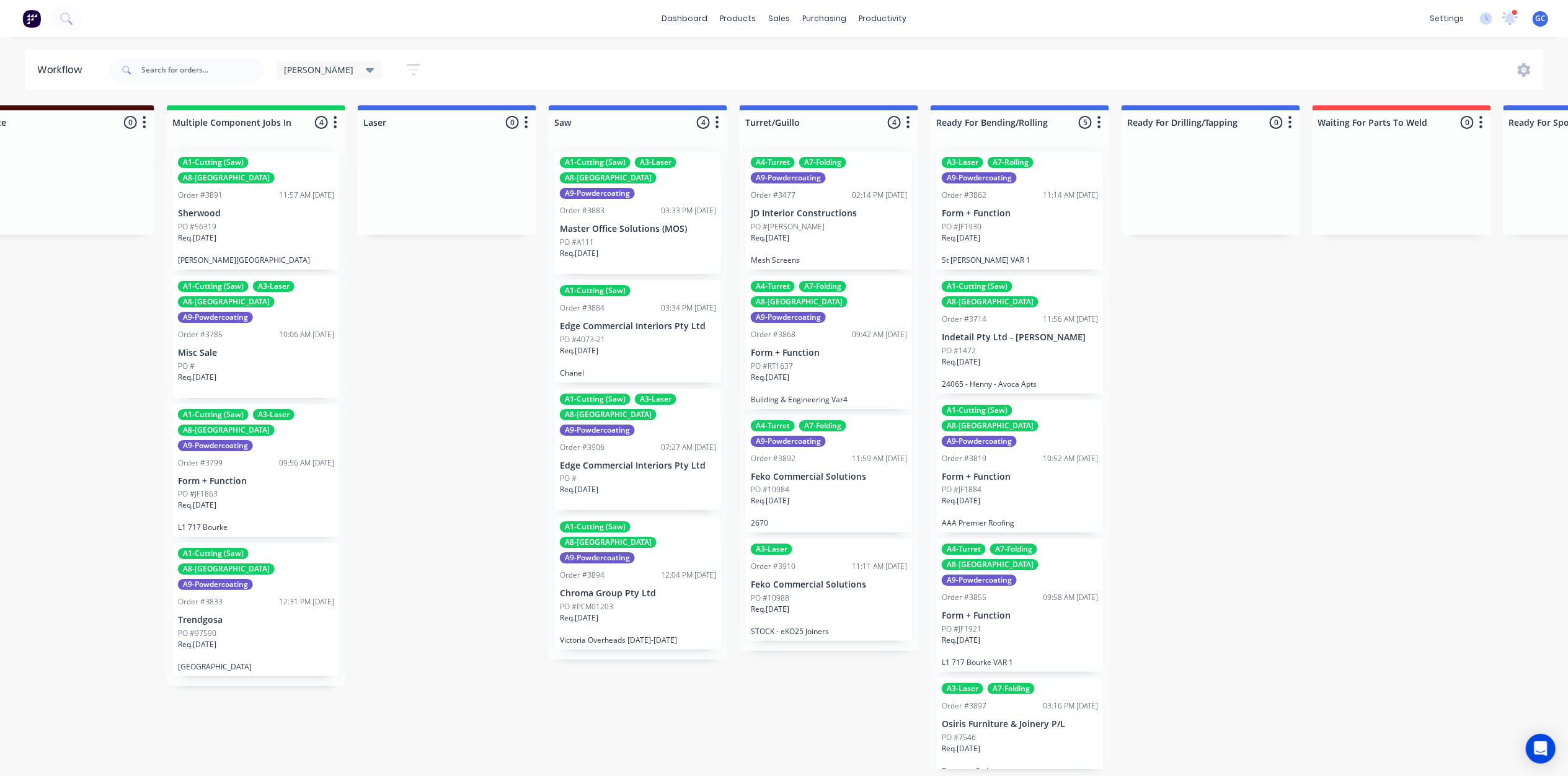
click at [592, 613] on p "Req. 10/09/25" at bounding box center [579, 617] width 38 height 11
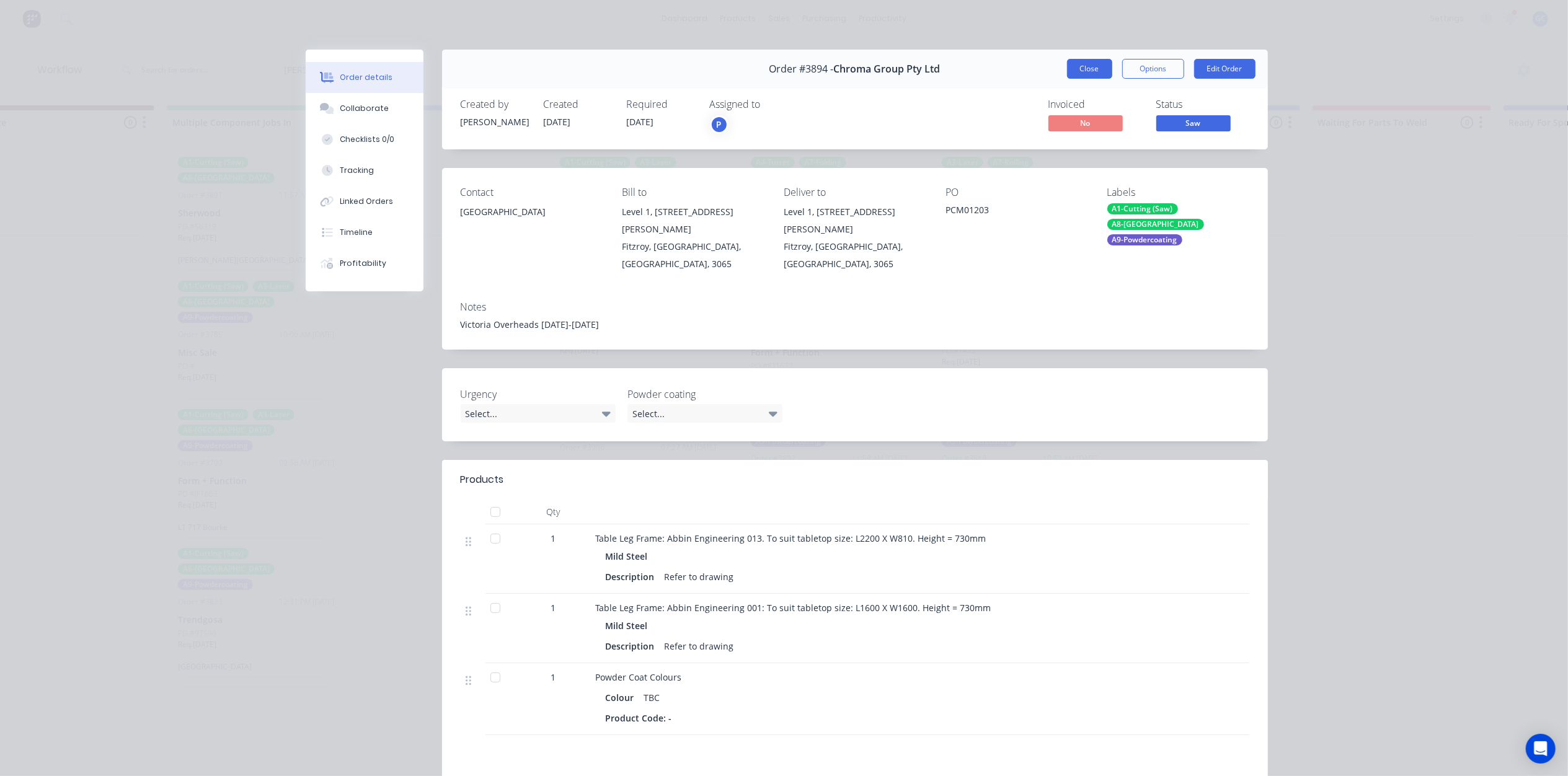
click at [1071, 78] on button "Close" at bounding box center [1089, 69] width 46 height 20
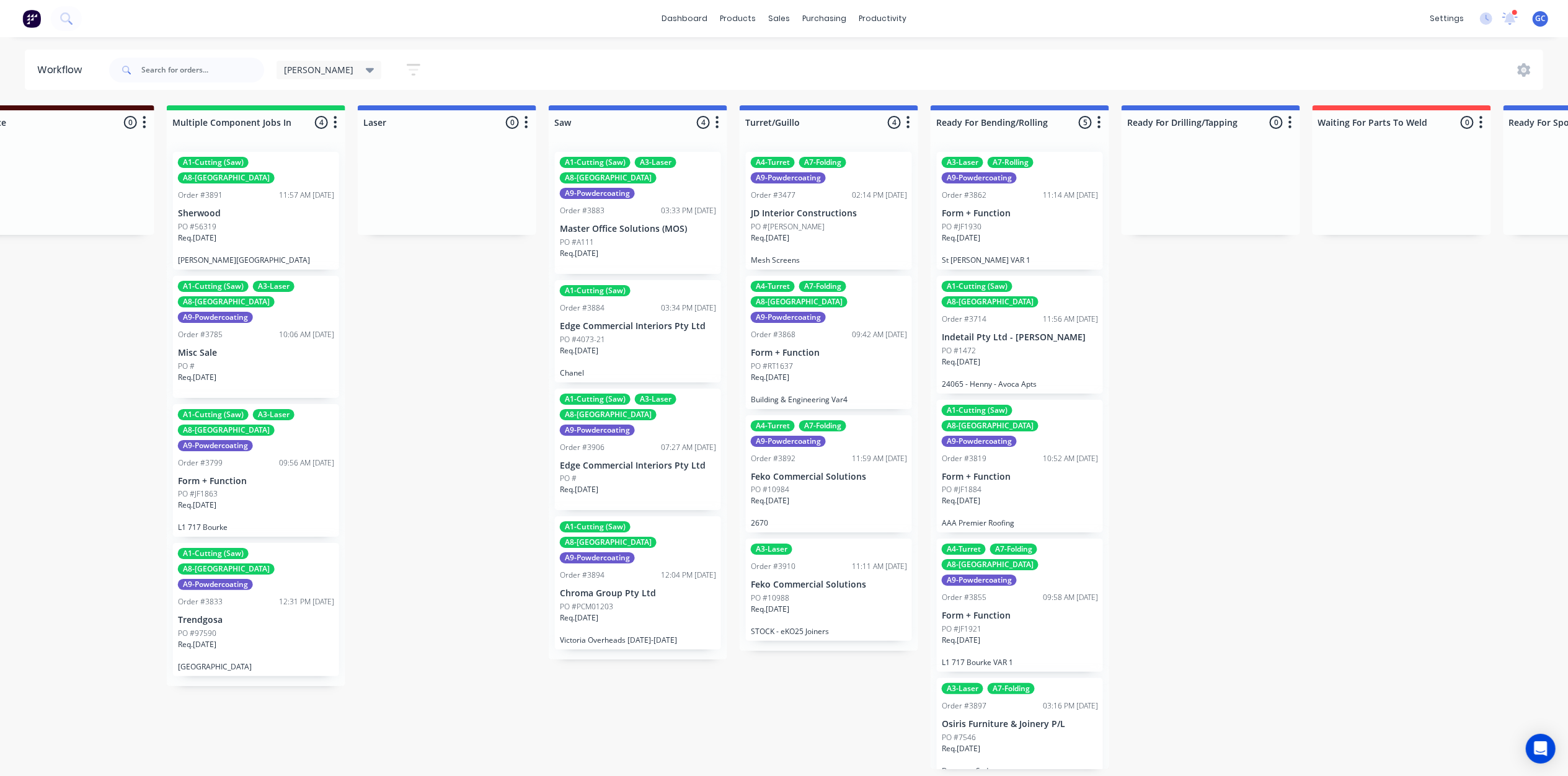
click at [850, 361] on div "PO #RT1637" at bounding box center [829, 366] width 156 height 11
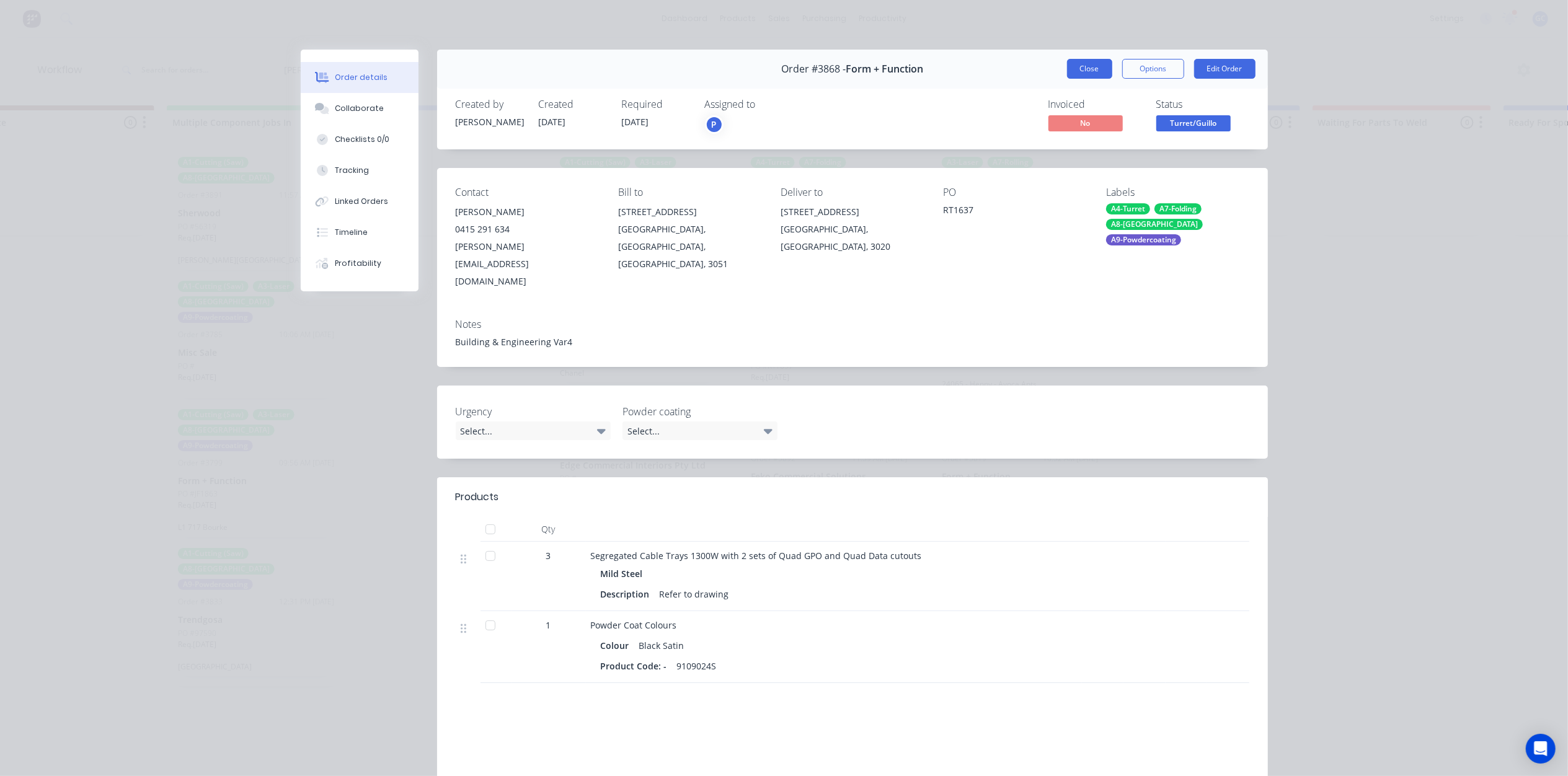
click at [1081, 72] on button "Close" at bounding box center [1089, 69] width 46 height 20
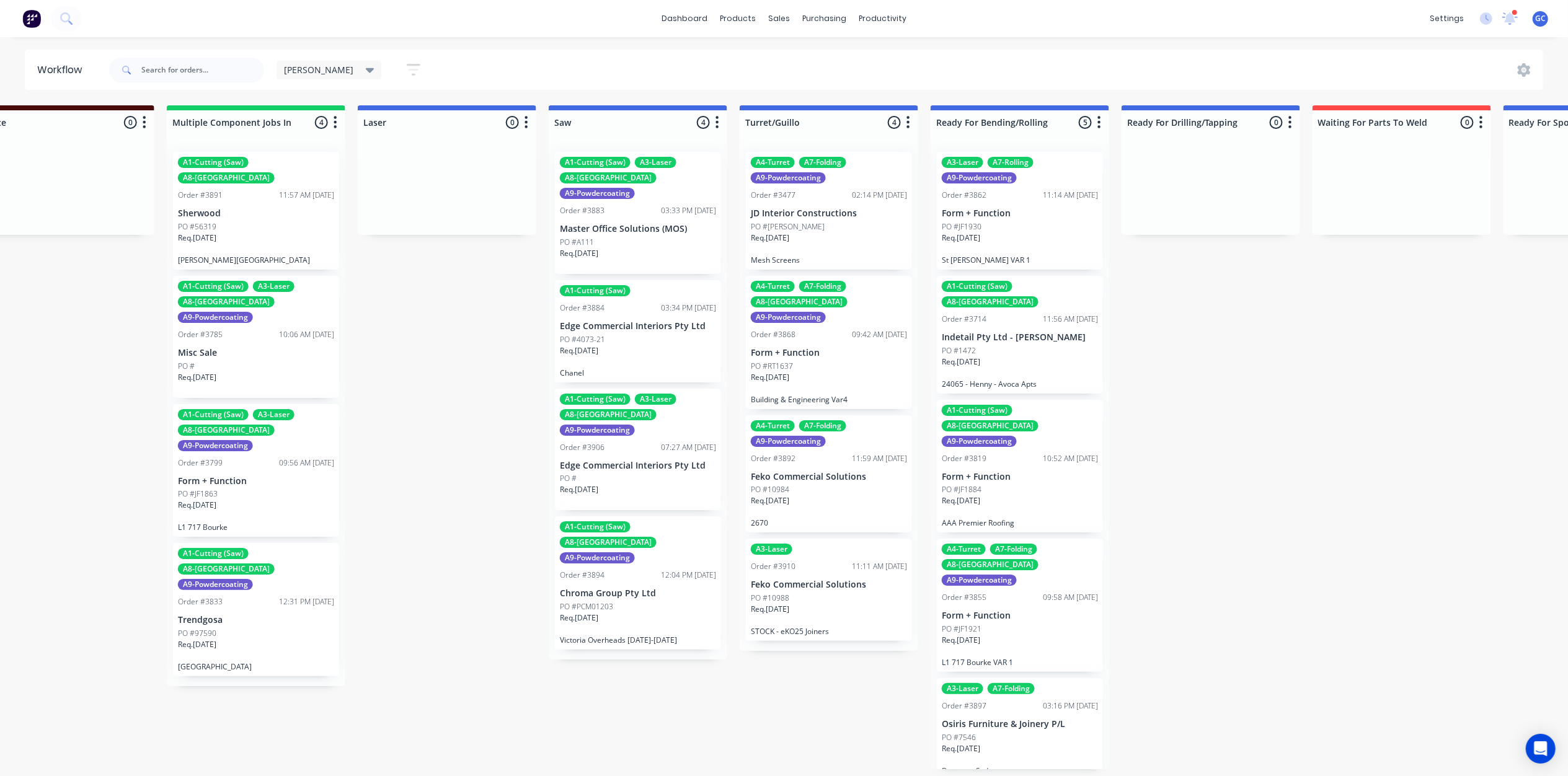
scroll to position [6, 1196]
click at [830, 485] on div "PO #10984" at bounding box center [829, 490] width 156 height 11
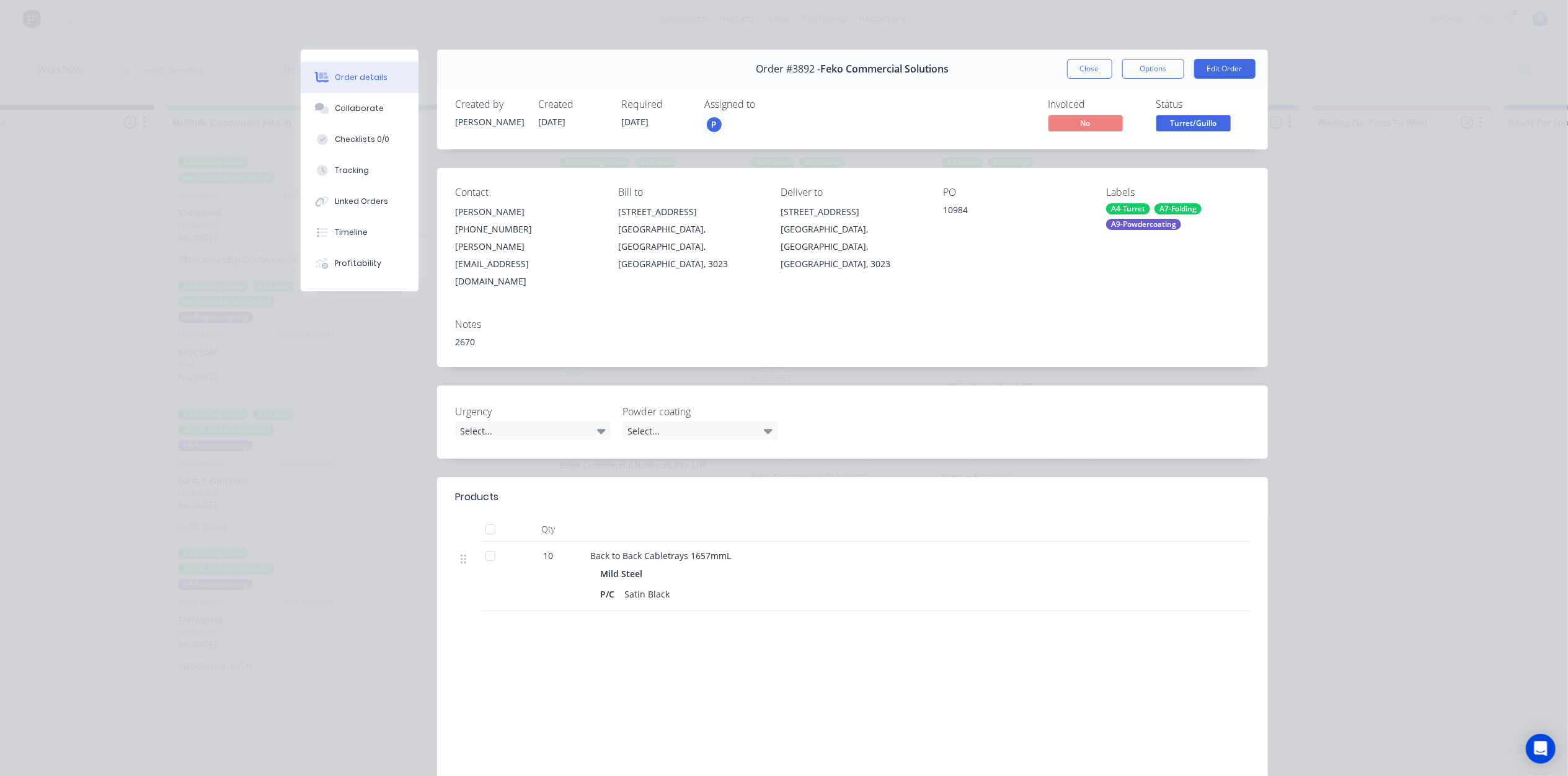
click at [1173, 121] on span "Turret/Guillo" at bounding box center [1193, 123] width 75 height 16
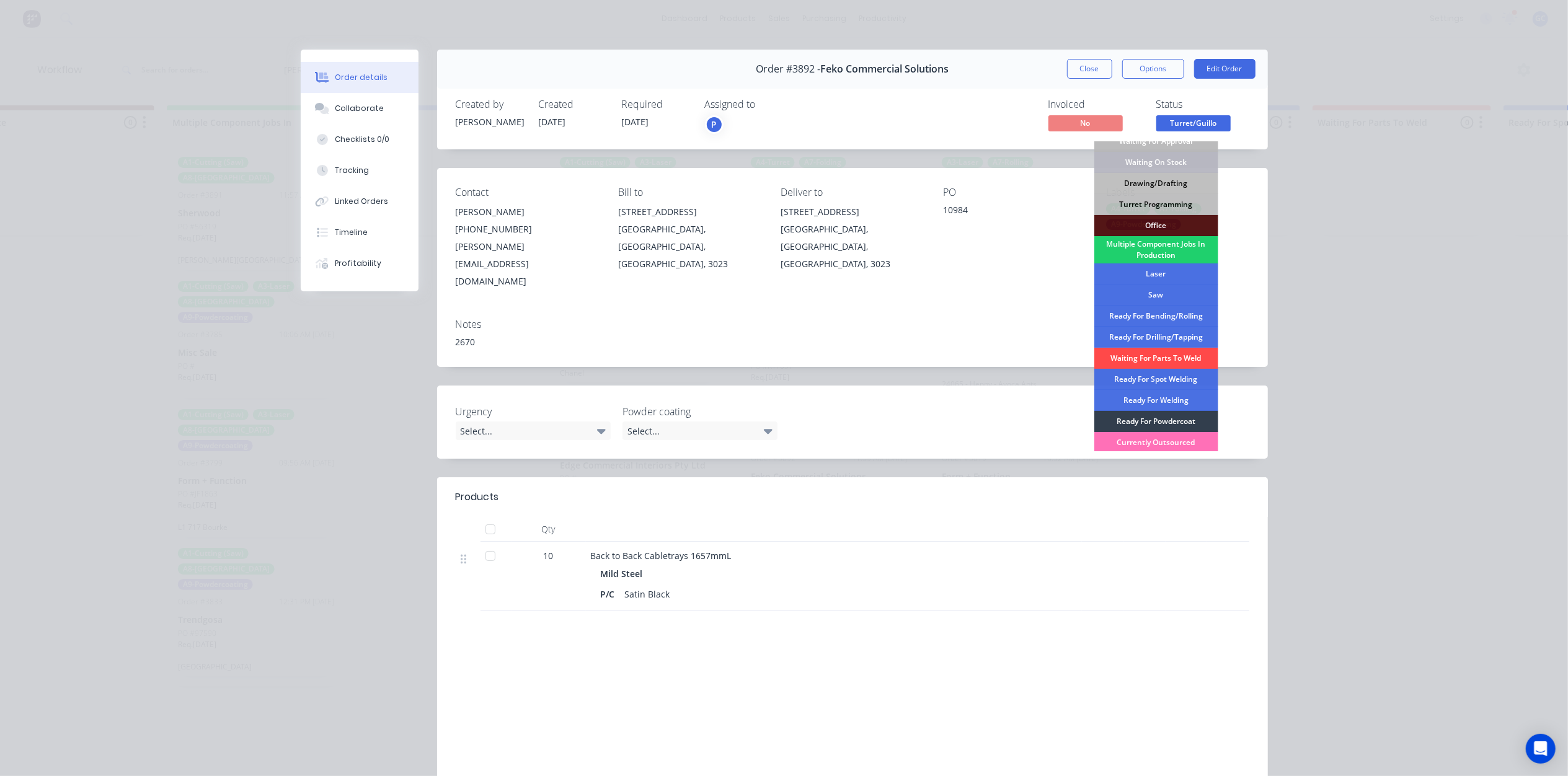
scroll to position [82, 0]
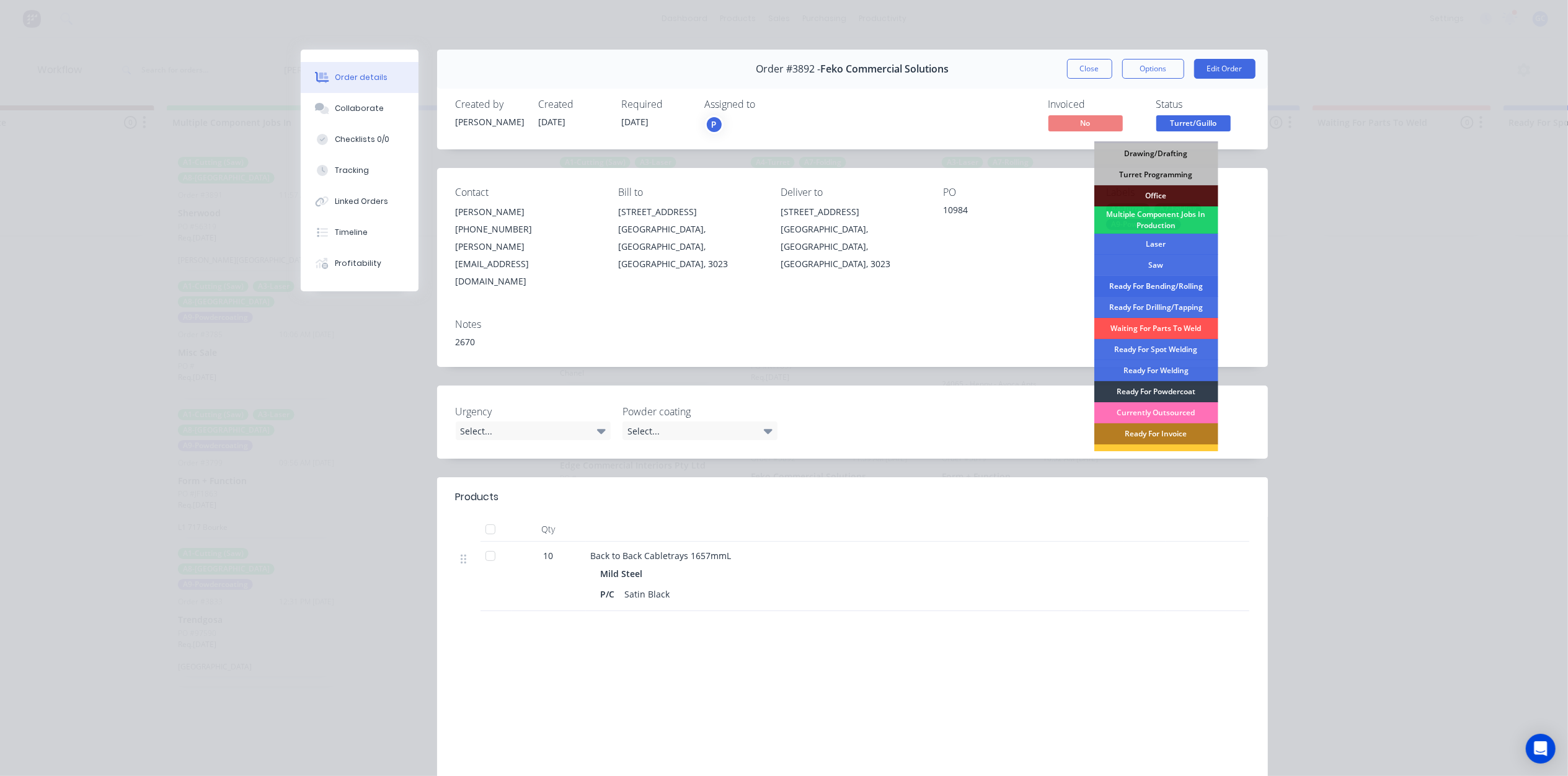
click at [1158, 288] on div "Ready For Bending/Rolling" at bounding box center [1156, 286] width 124 height 21
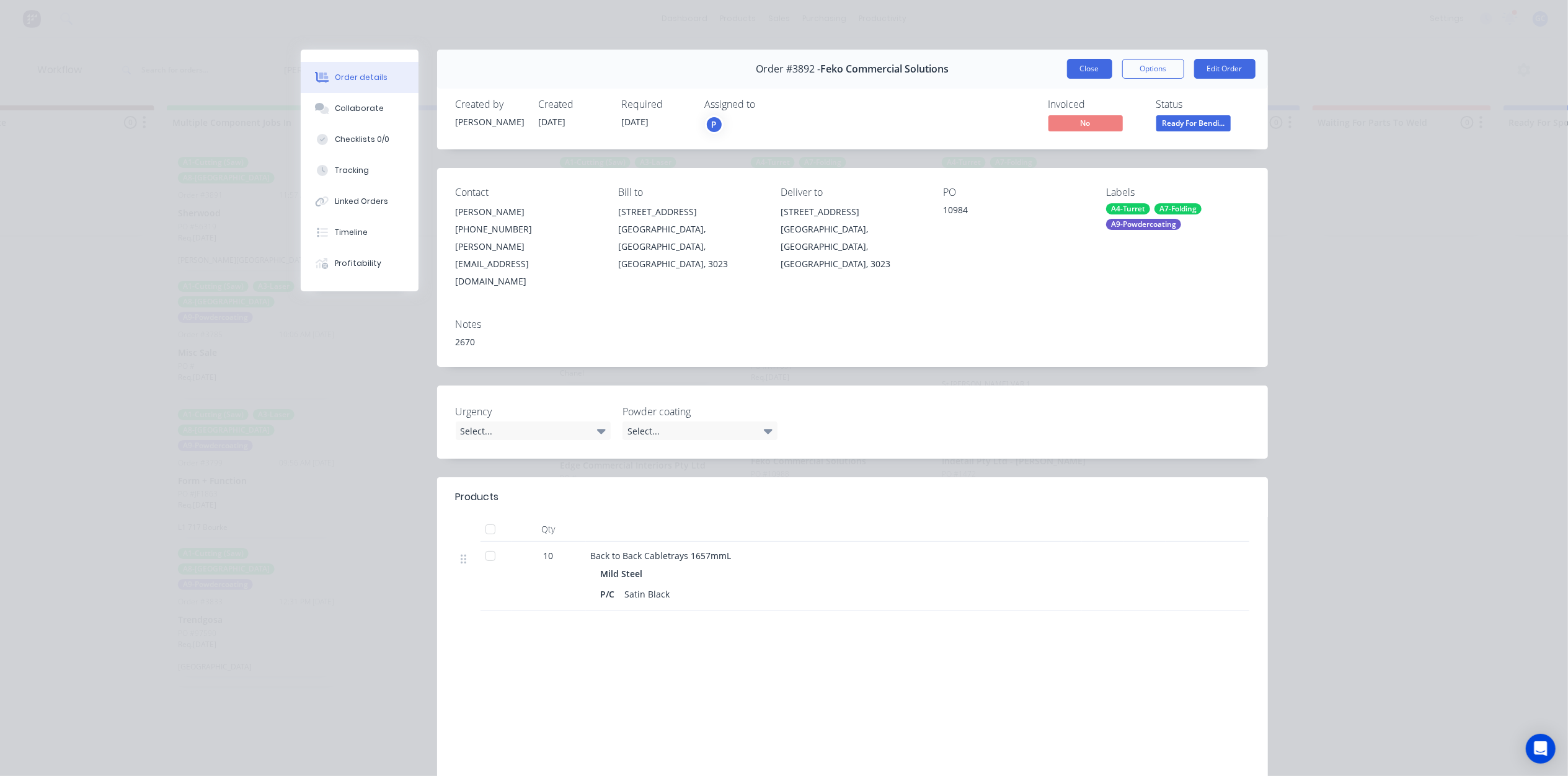
drag, startPoint x: 1076, startPoint y: 57, endPoint x: 1078, endPoint y: 65, distance: 8.2
click at [1078, 63] on div "Order #3892 - Feko Commercial Solutions Close Options Edit Order" at bounding box center [852, 69] width 830 height 39
click at [1078, 65] on button "Close" at bounding box center [1089, 69] width 46 height 20
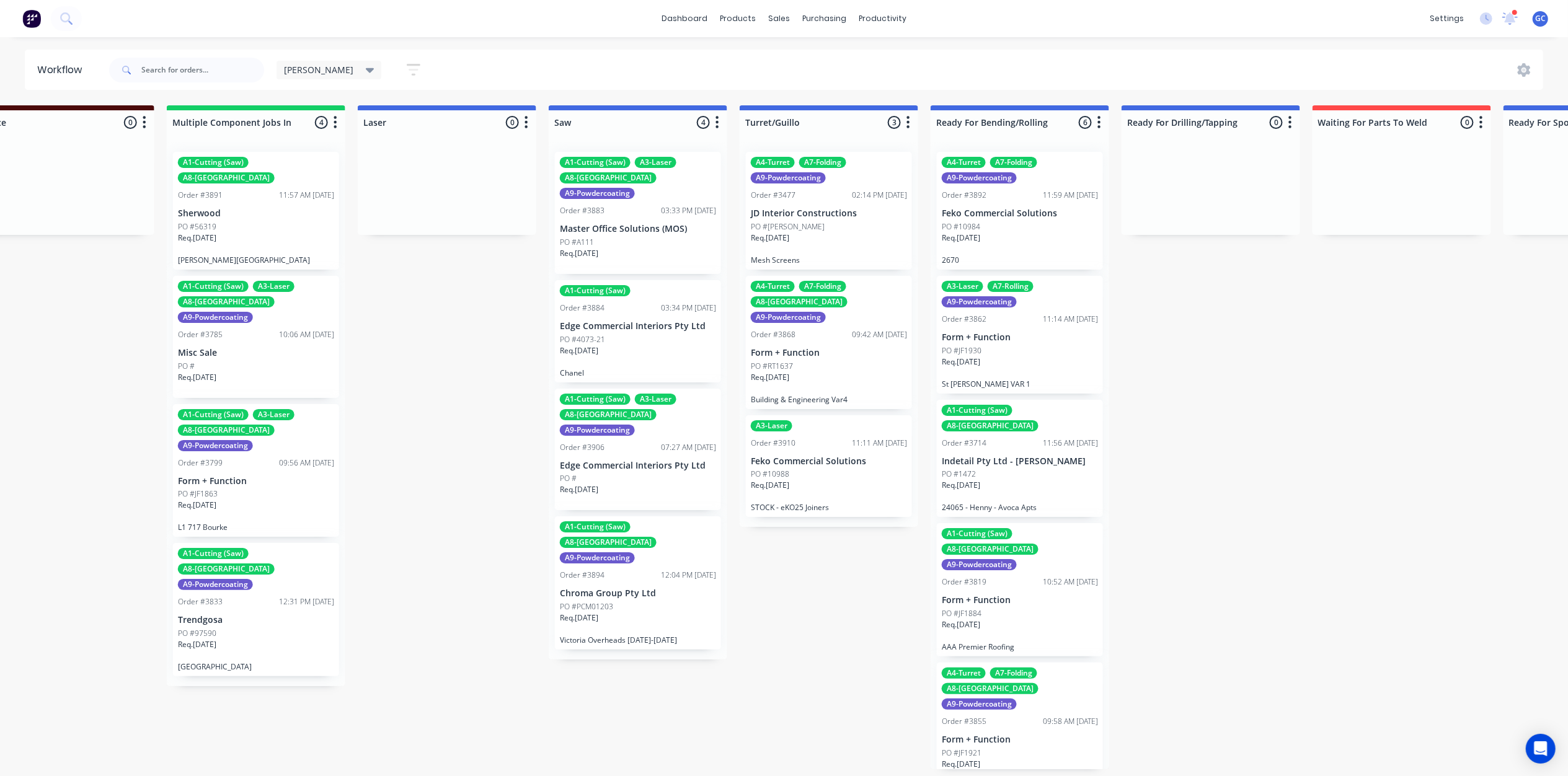
click at [842, 372] on div "Req. 12/09/25" at bounding box center [829, 382] width 156 height 21
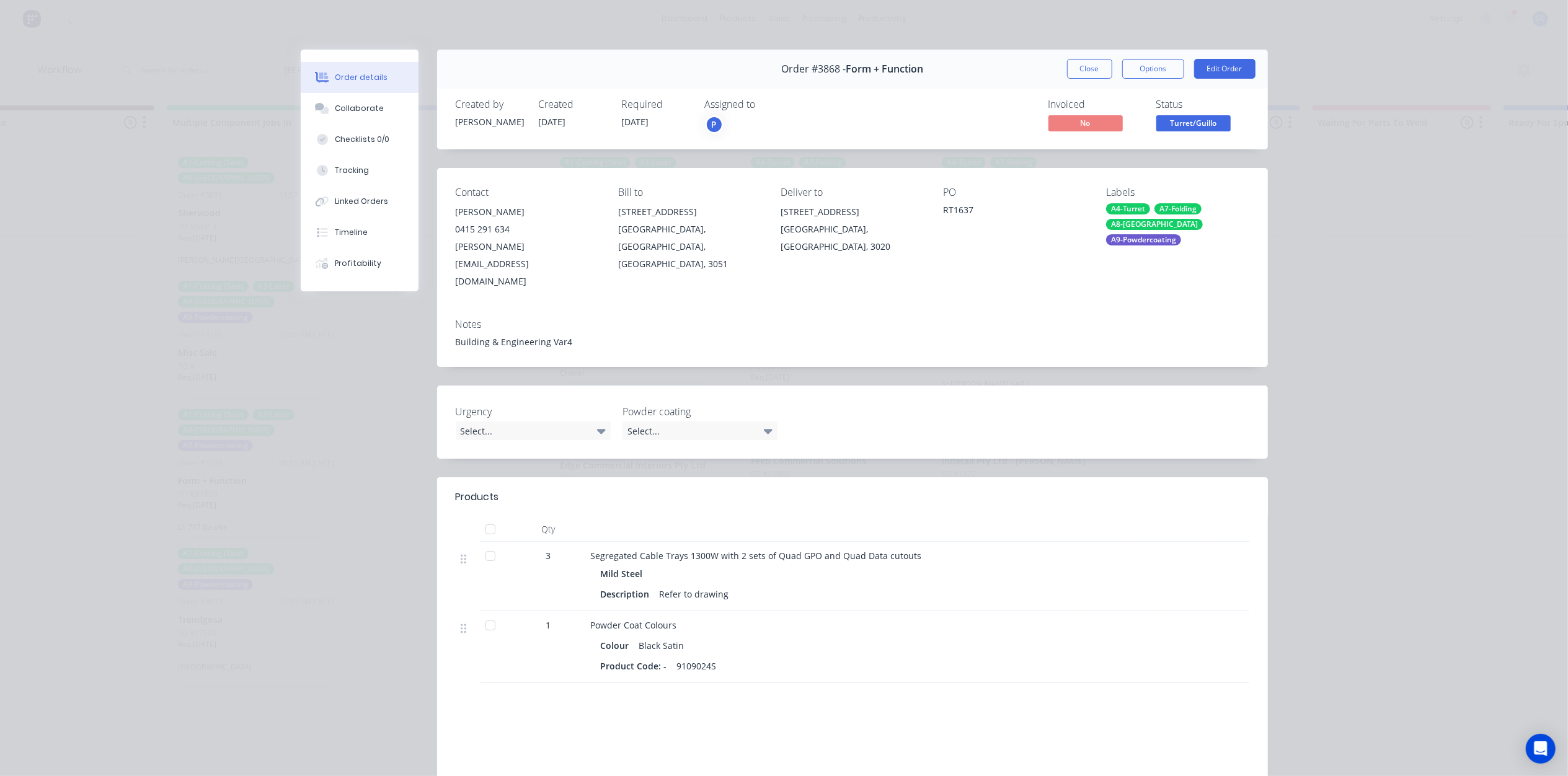
click at [1169, 118] on span "Turret/Guillo" at bounding box center [1193, 123] width 75 height 16
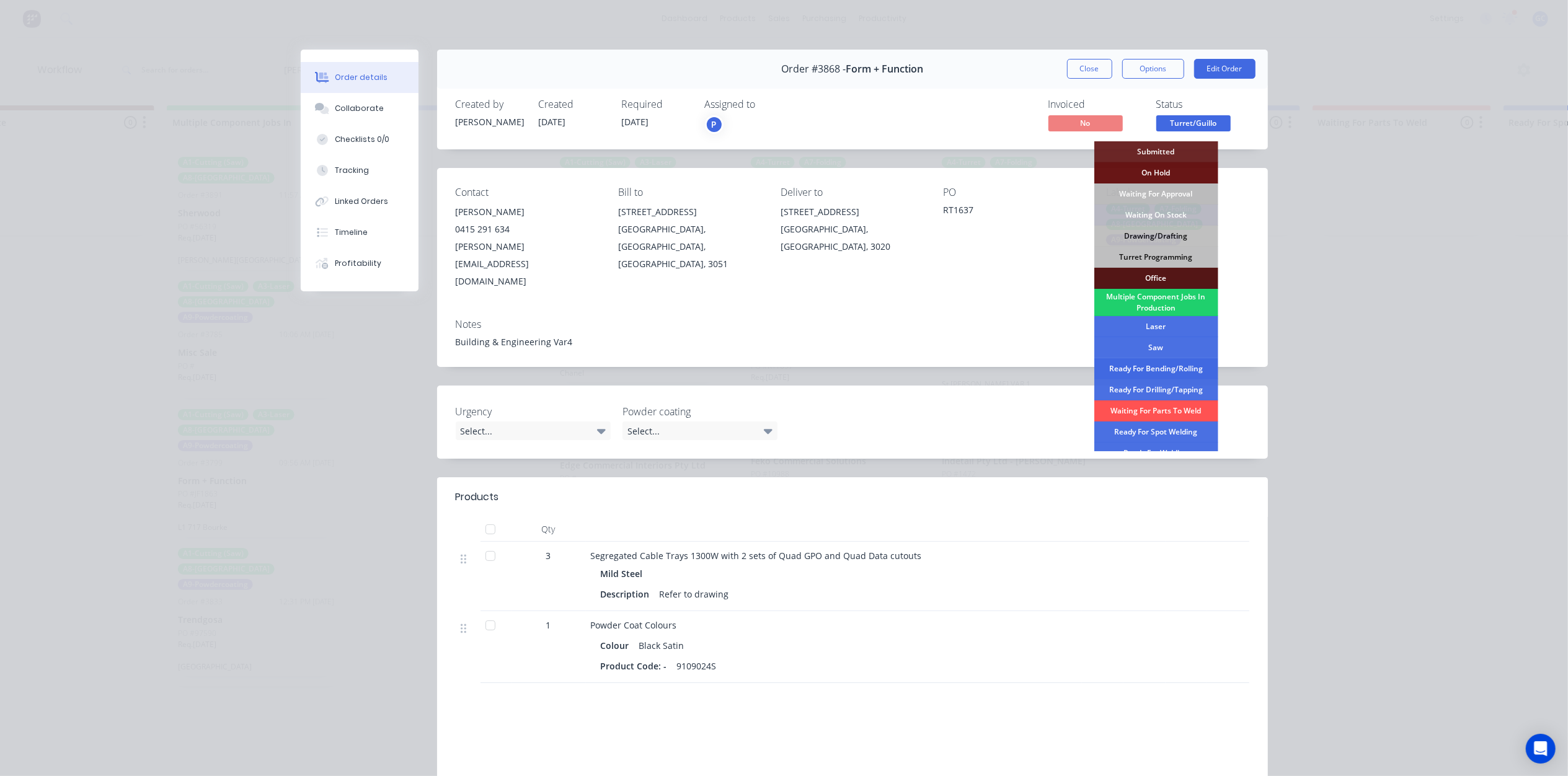
click at [1161, 369] on div "Ready For Bending/Rolling" at bounding box center [1156, 368] width 124 height 21
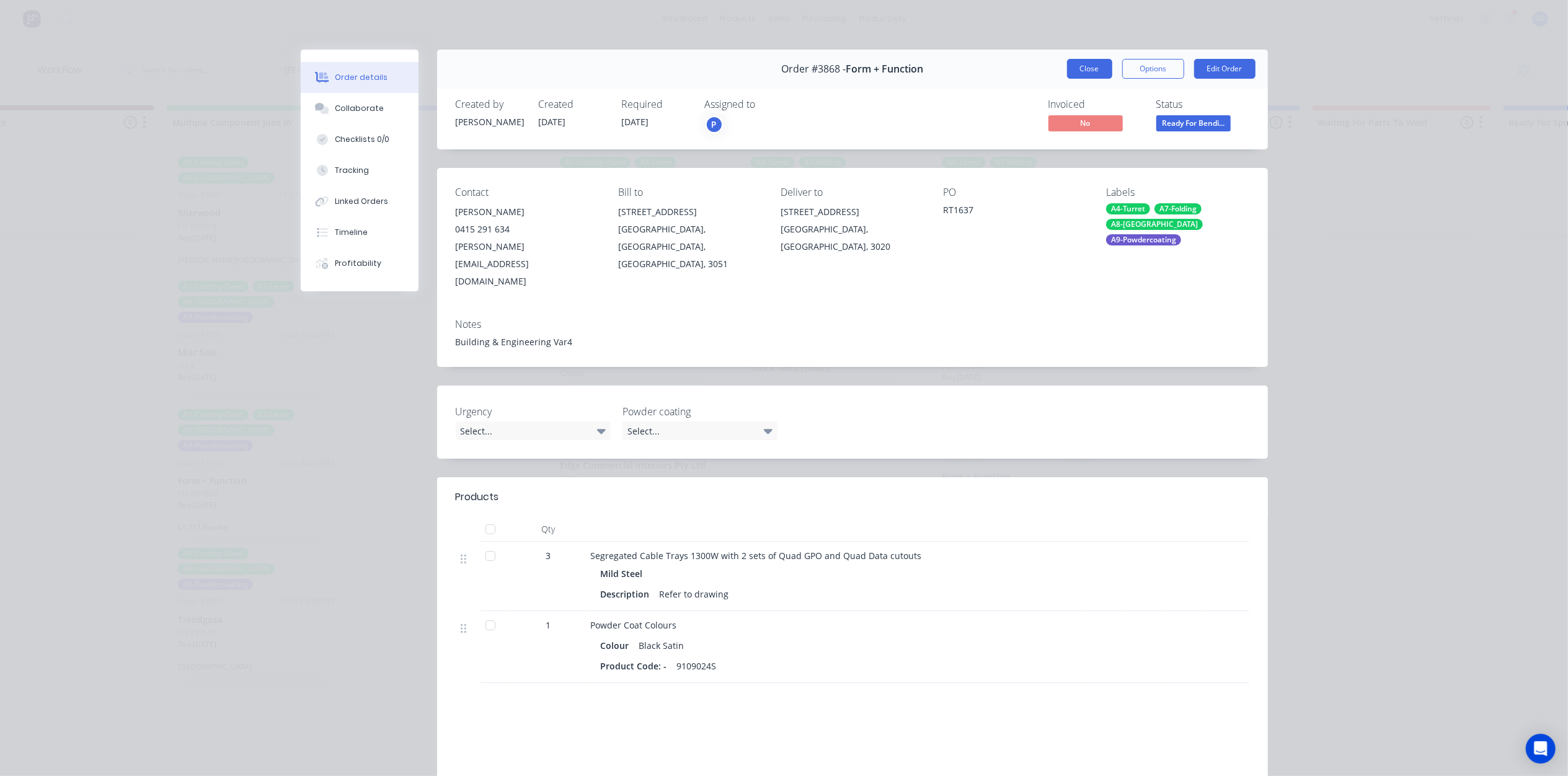
click at [1091, 70] on button "Close" at bounding box center [1089, 69] width 46 height 20
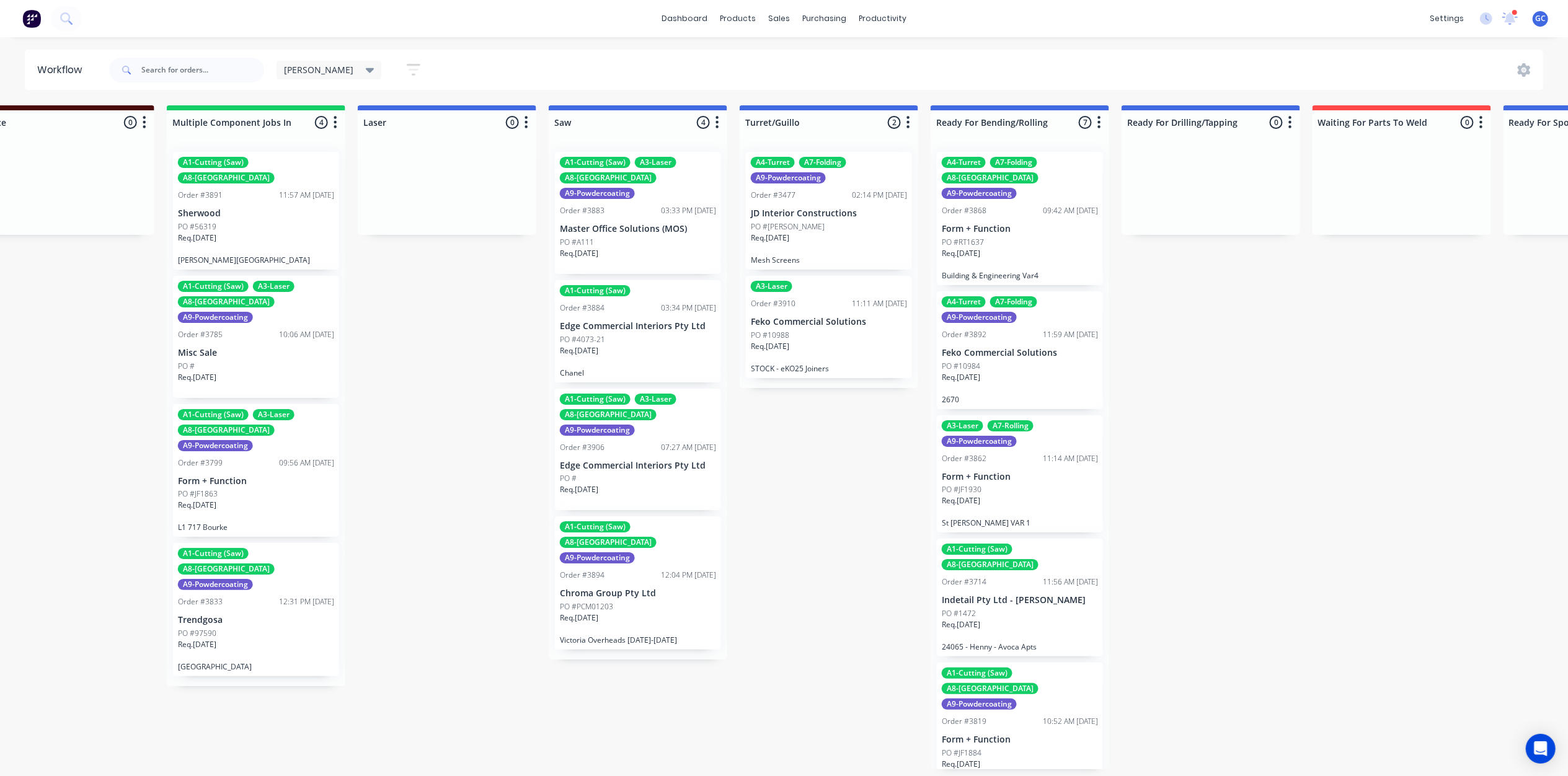
click at [855, 334] on div "PO #10988" at bounding box center [829, 334] width 156 height 11
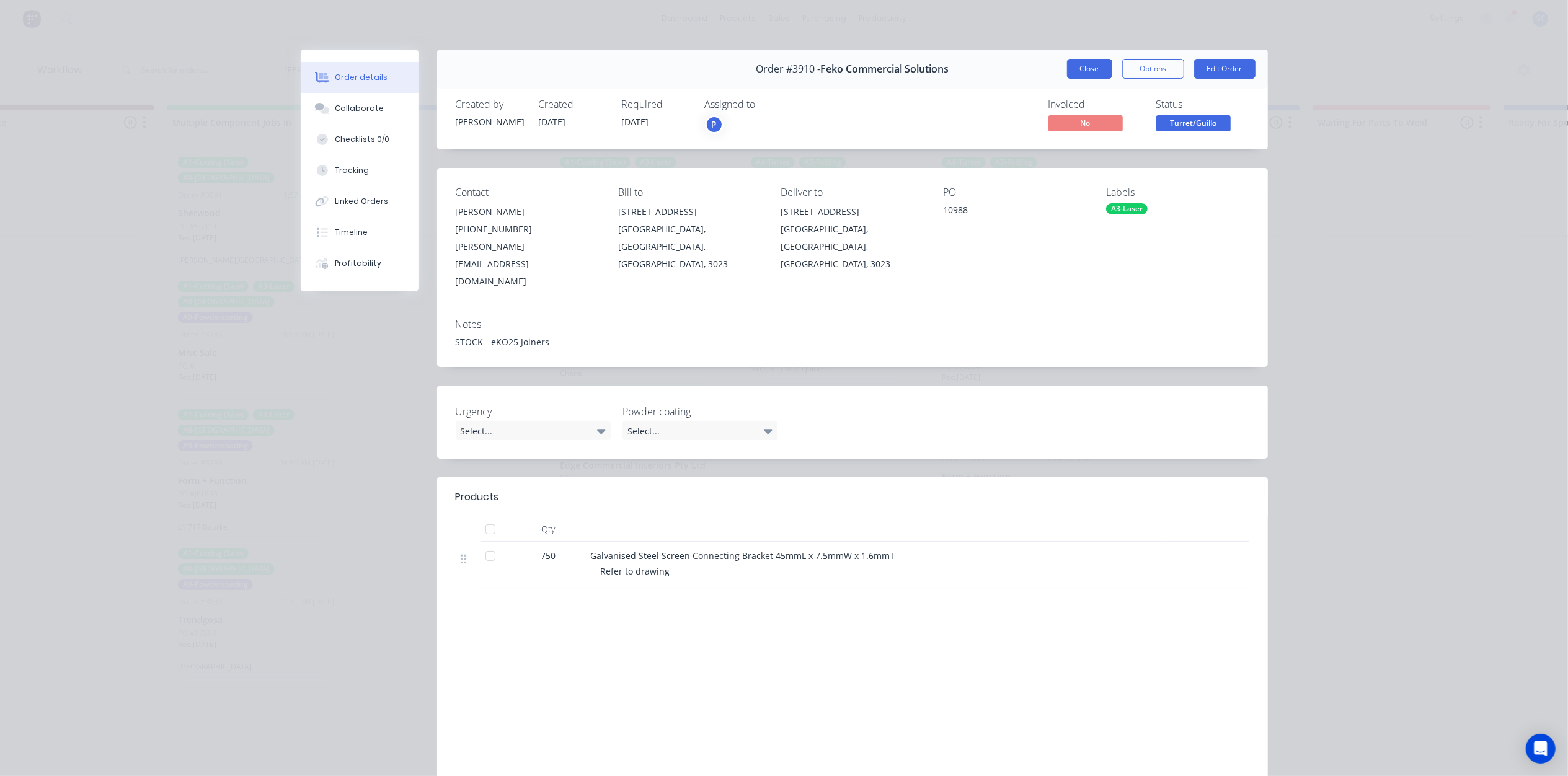
click at [1089, 62] on button "Close" at bounding box center [1089, 69] width 46 height 20
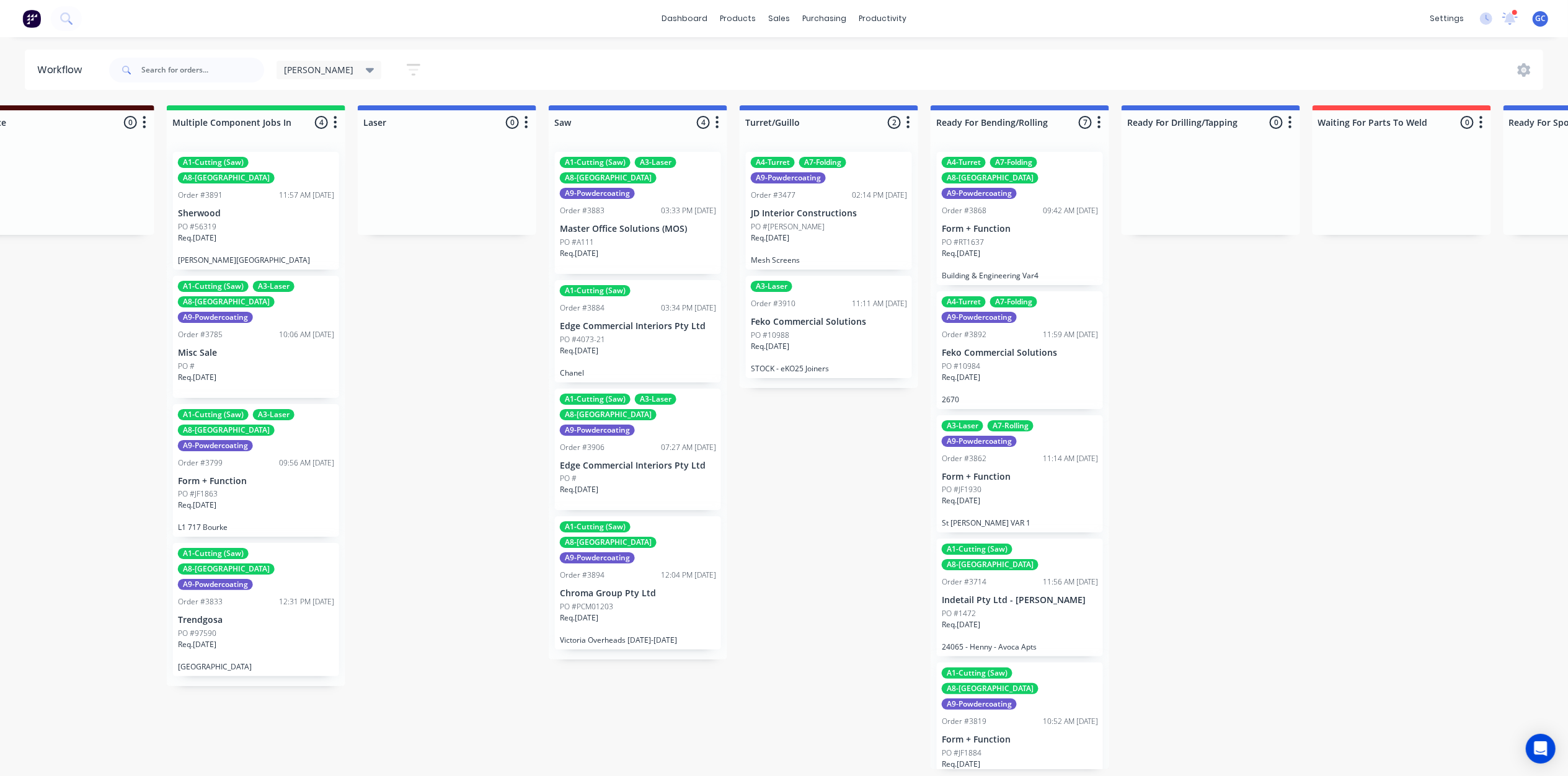
click at [1020, 248] on div "Req. 12/09/25" at bounding box center [1020, 258] width 156 height 21
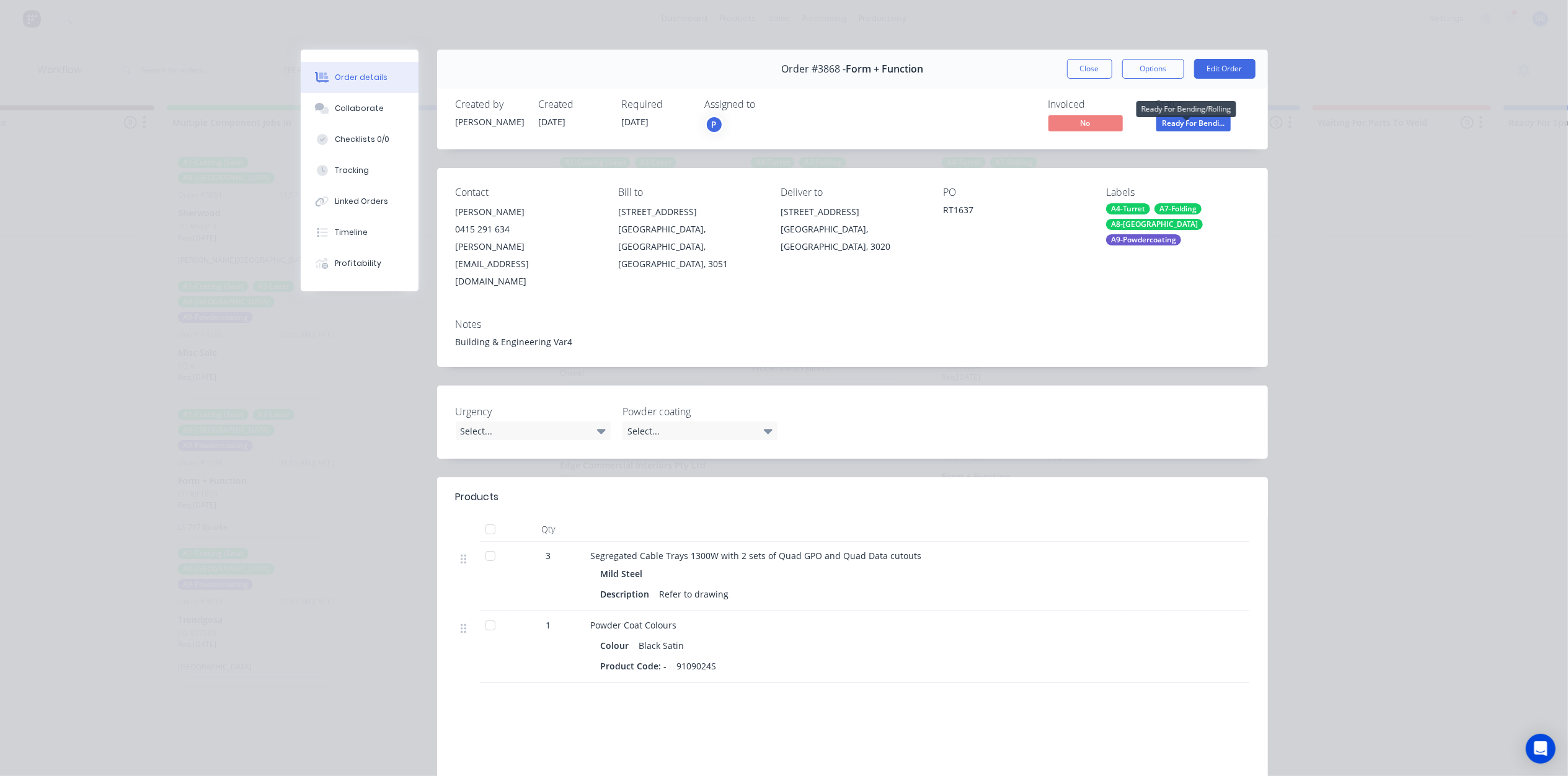
click at [1181, 125] on span "Ready For Bendi..." at bounding box center [1193, 123] width 75 height 16
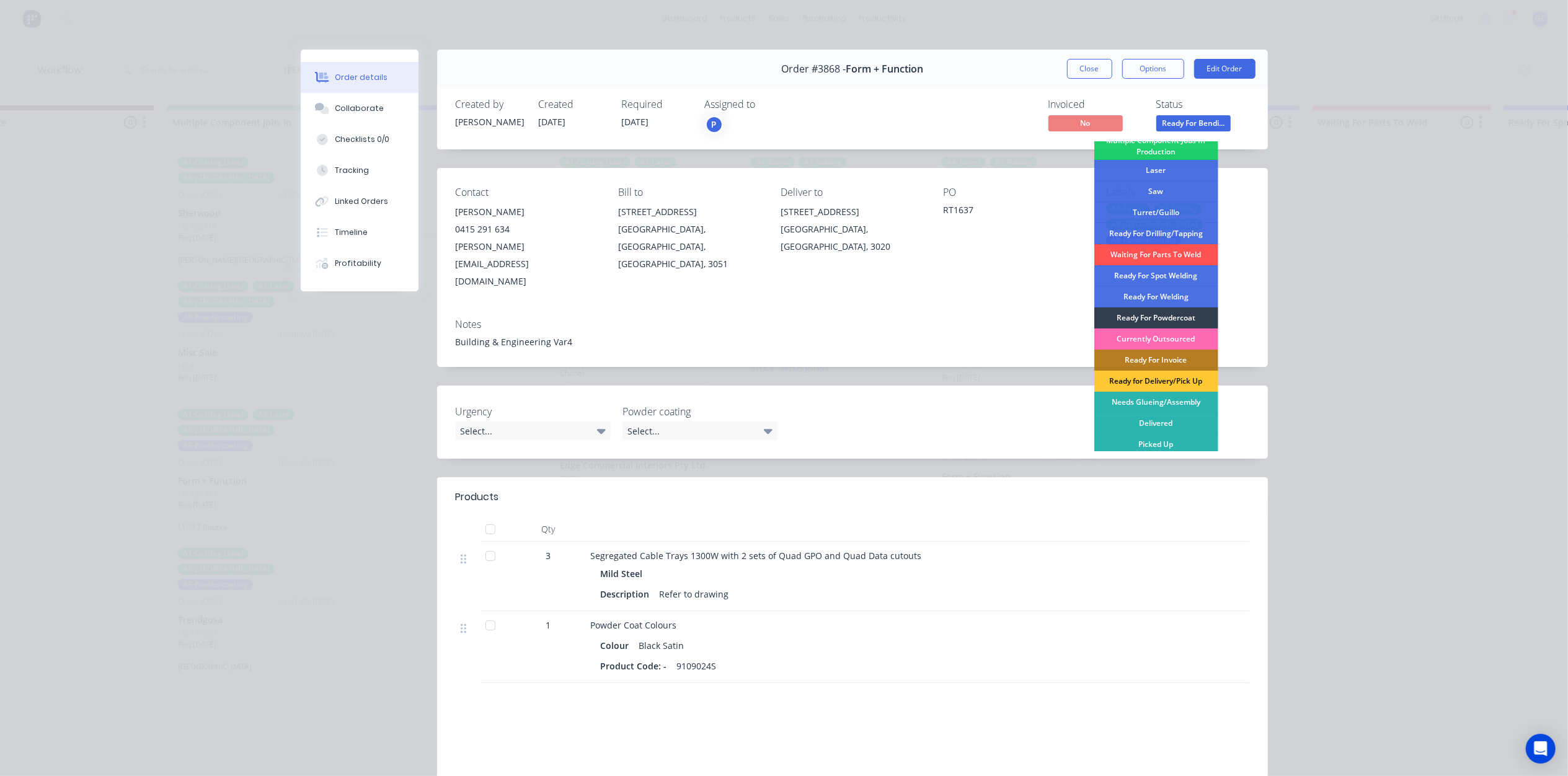
scroll to position [160, 0]
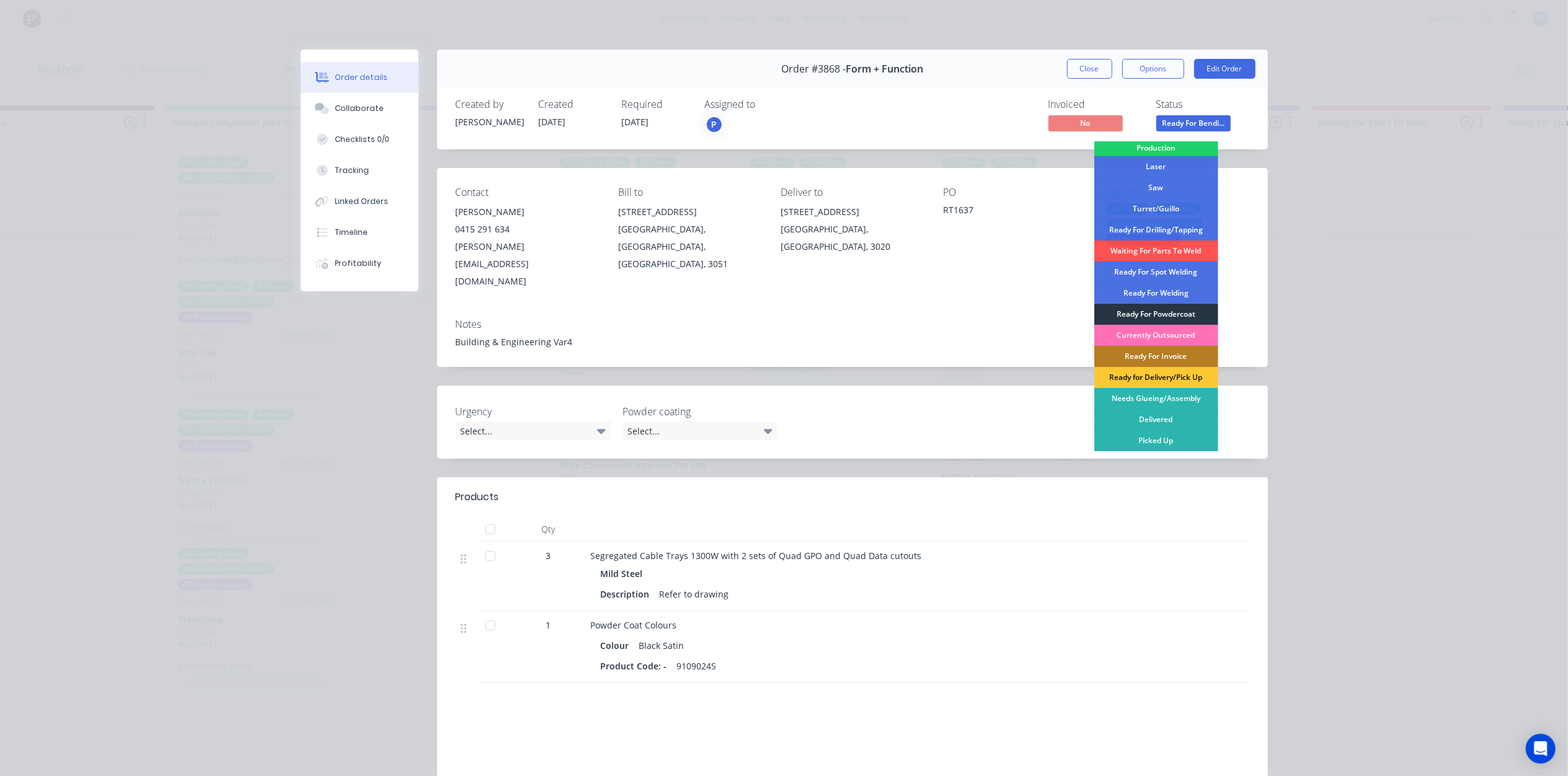
click at [1152, 316] on div "Ready For Powdercoat" at bounding box center [1156, 314] width 124 height 21
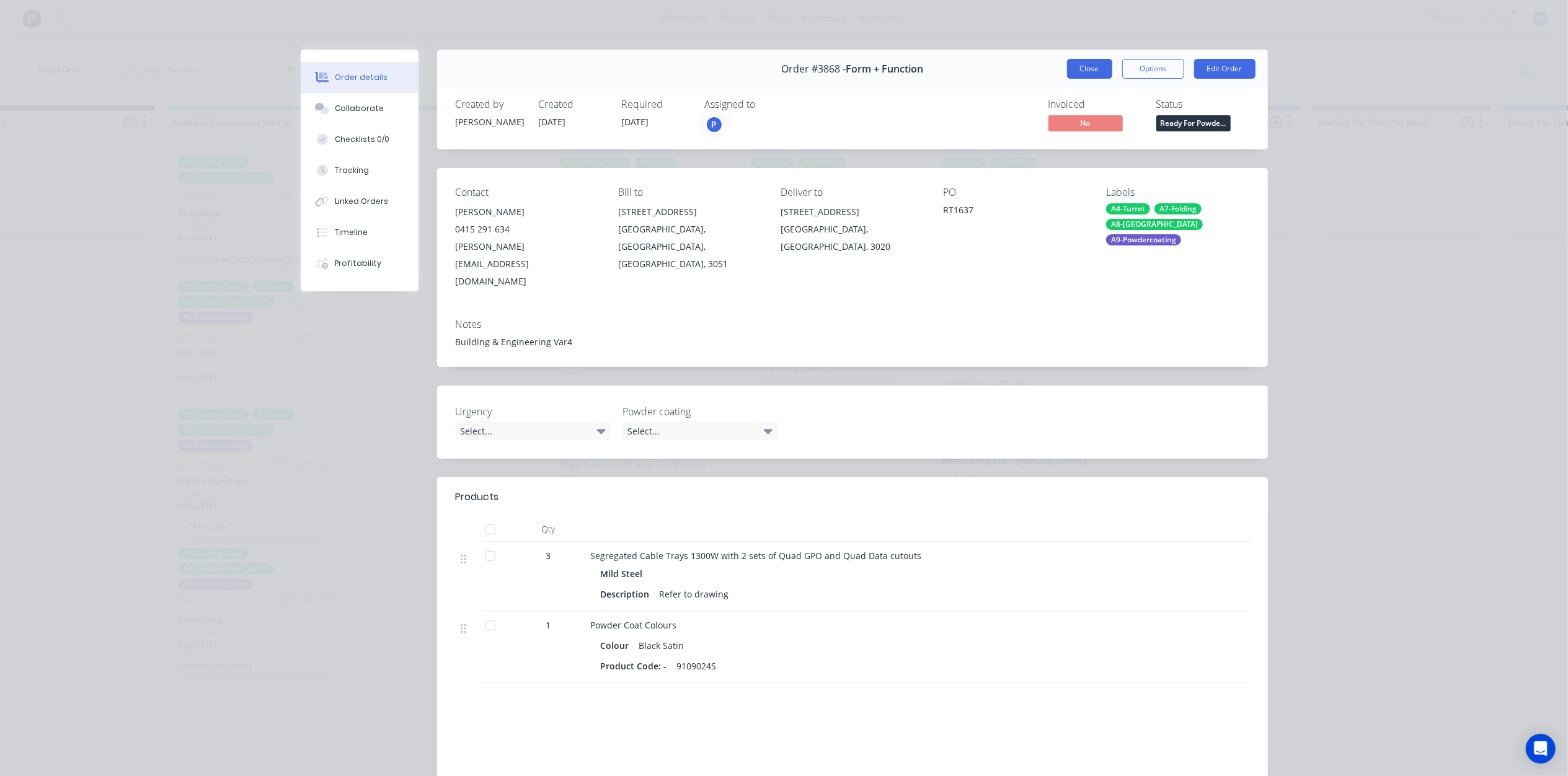
click at [1093, 78] on button "Close" at bounding box center [1089, 69] width 46 height 20
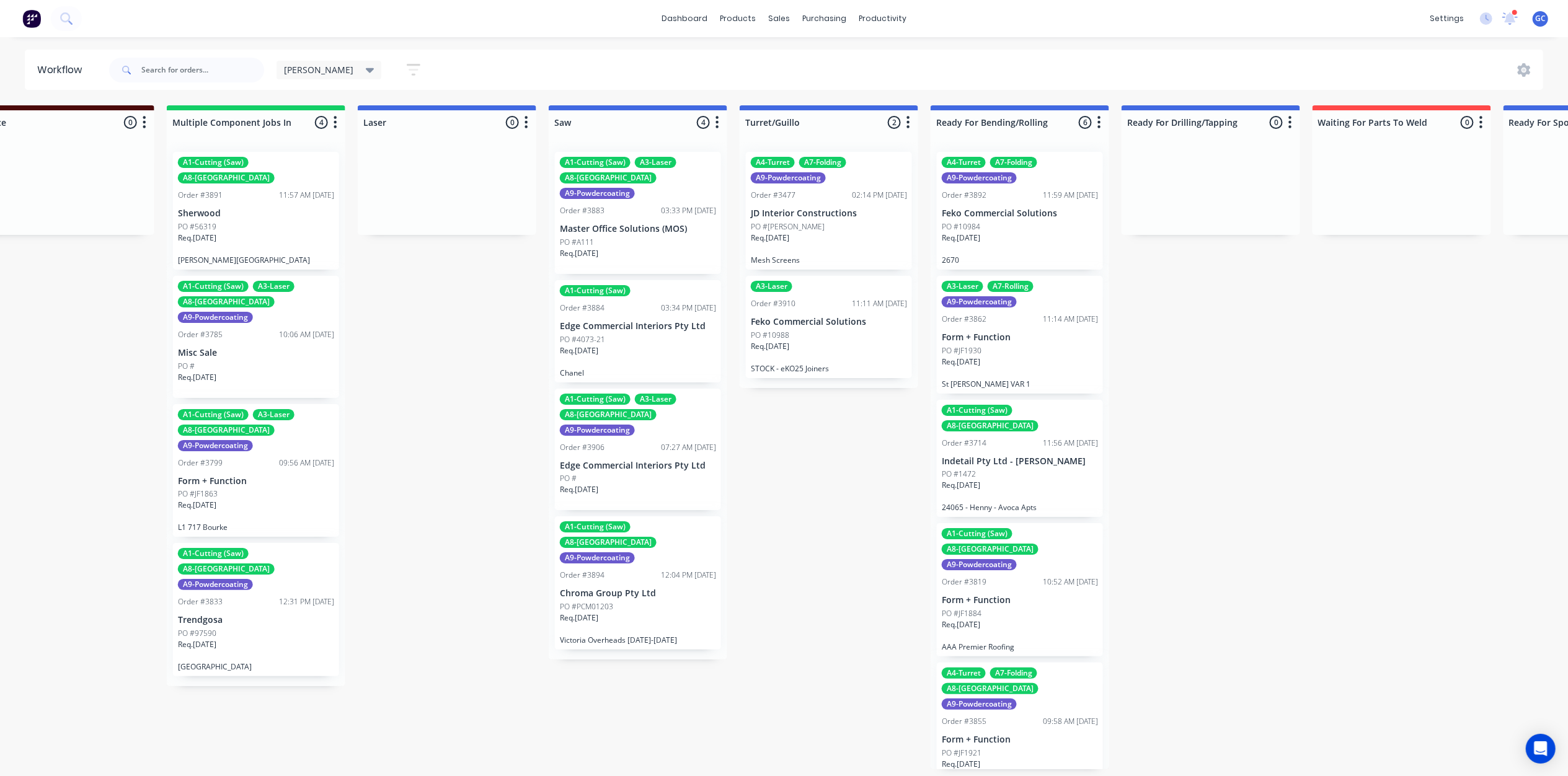
click at [1000, 232] on div "Req. 10/10/25" at bounding box center [1020, 242] width 156 height 21
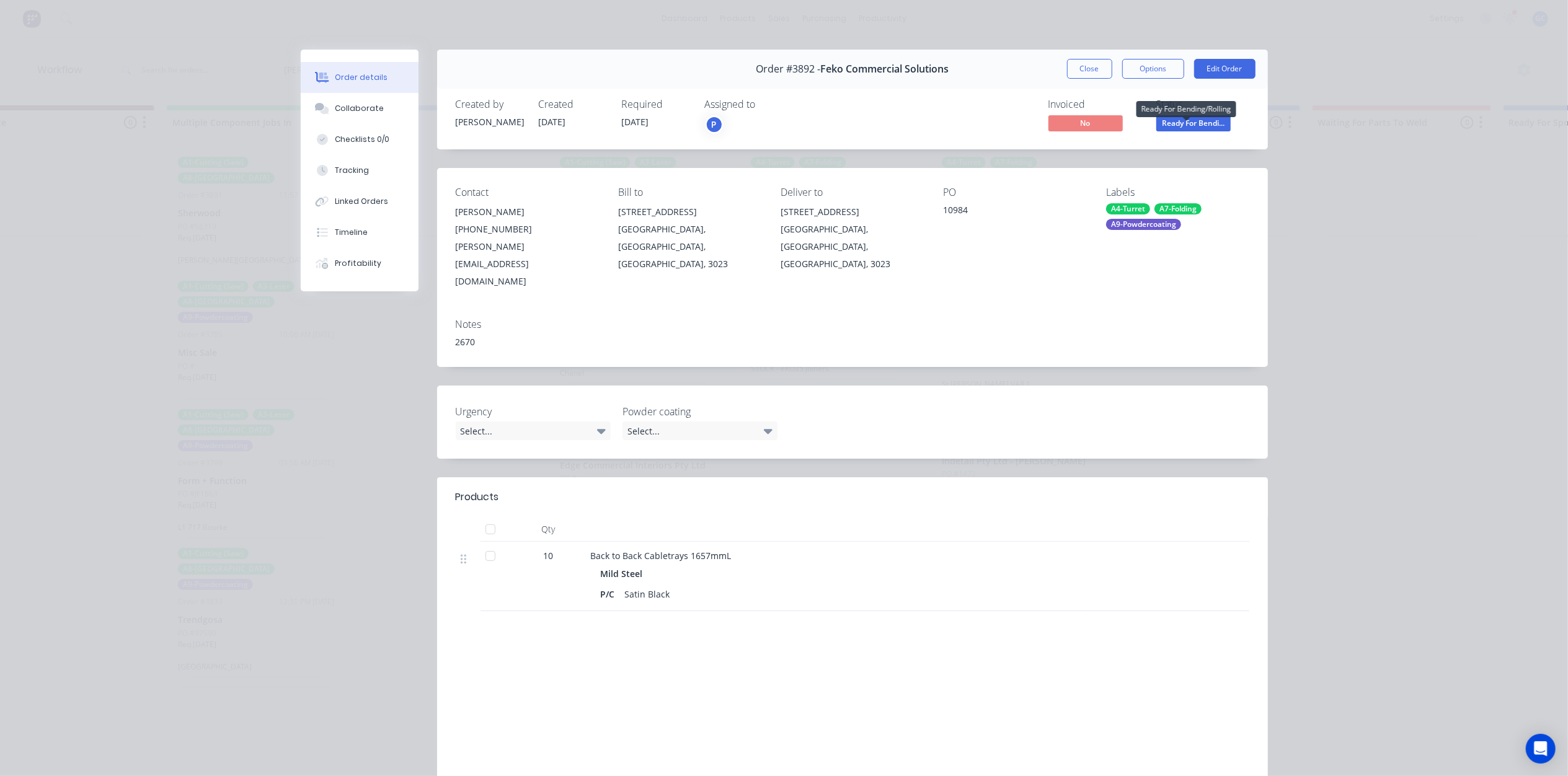
click at [1191, 122] on span "Ready For Bendi..." at bounding box center [1193, 123] width 75 height 16
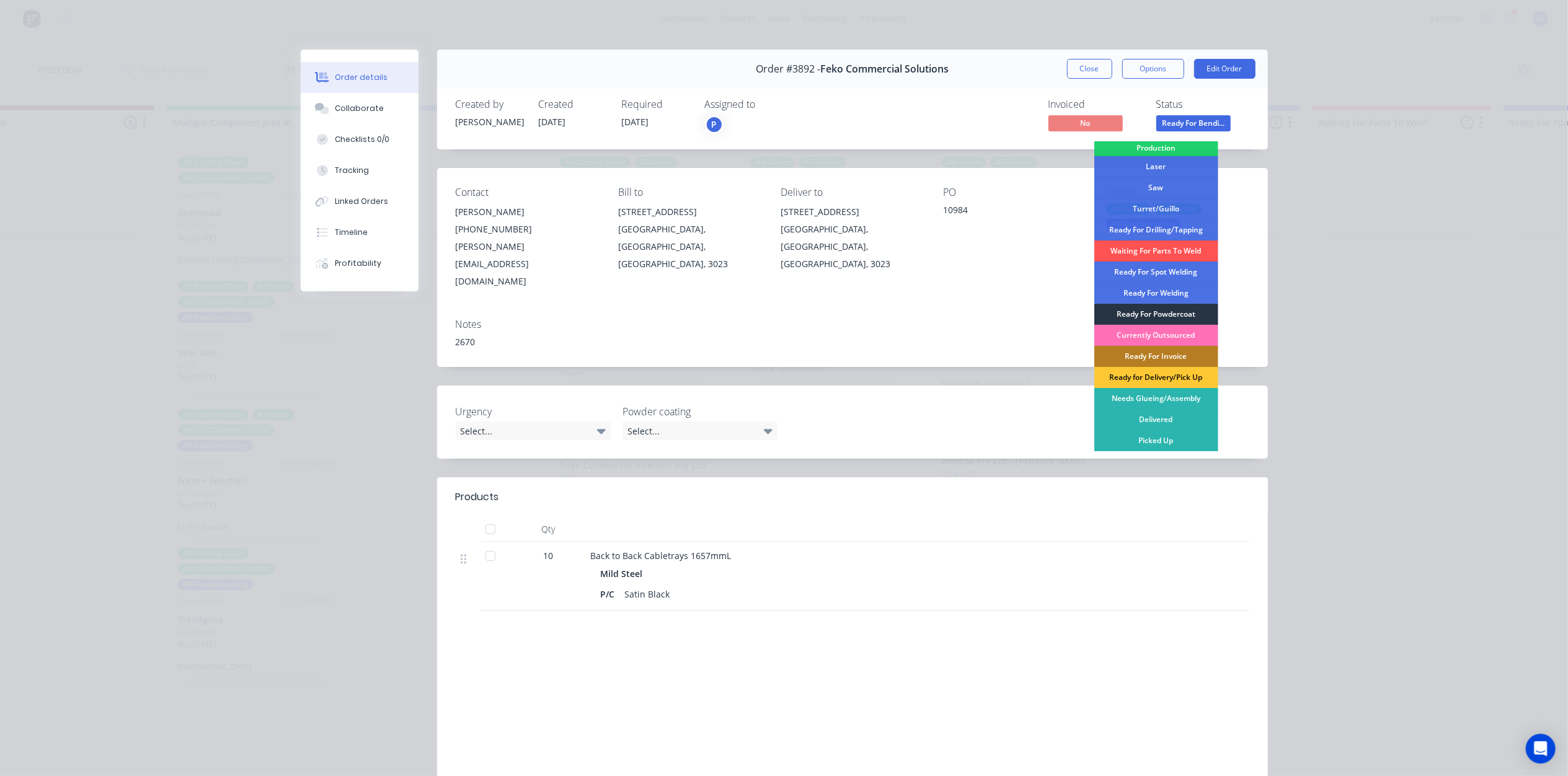
click at [1152, 313] on div "Ready For Powdercoat" at bounding box center [1156, 314] width 124 height 21
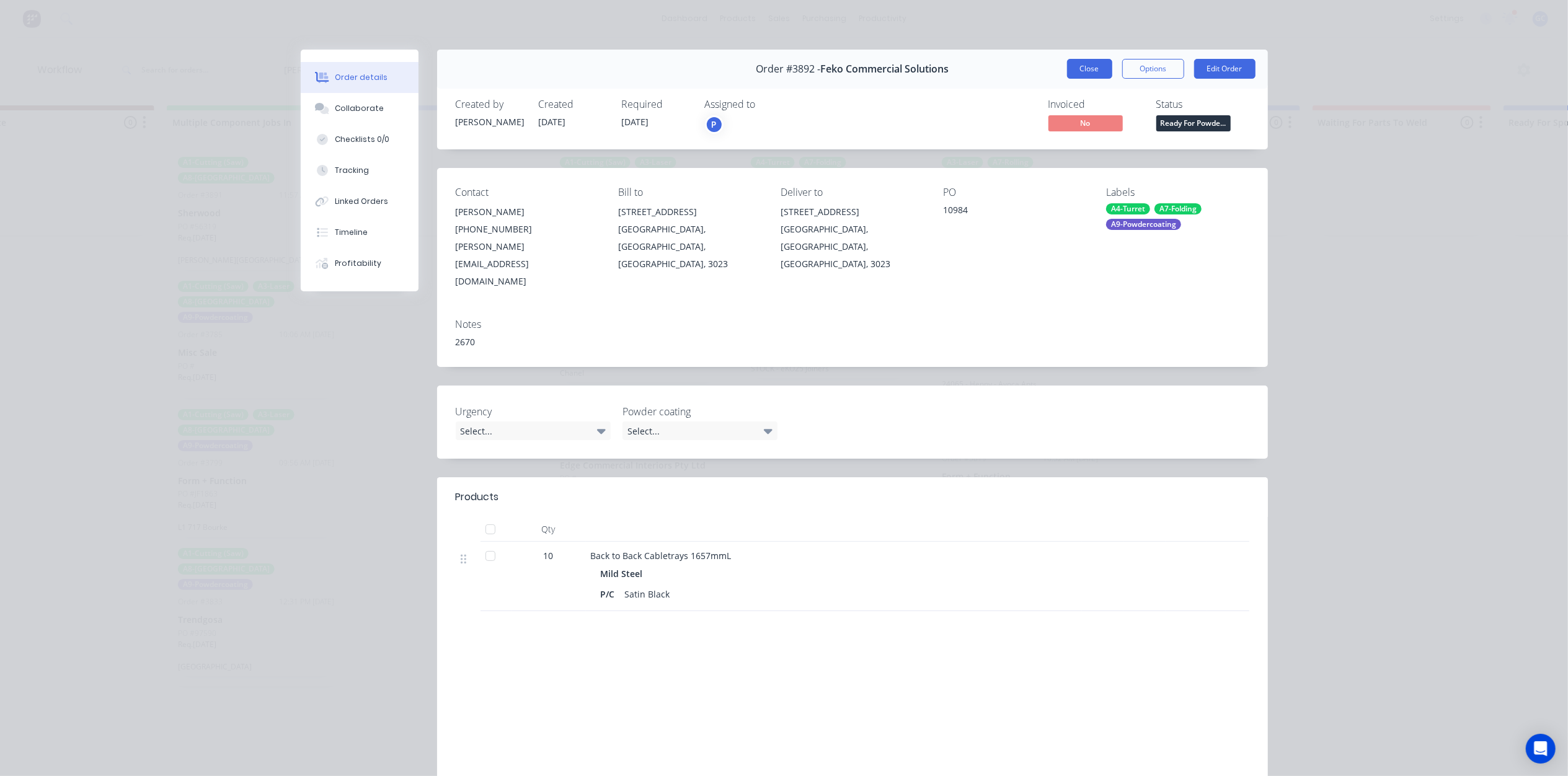
click at [1095, 65] on button "Close" at bounding box center [1089, 69] width 46 height 20
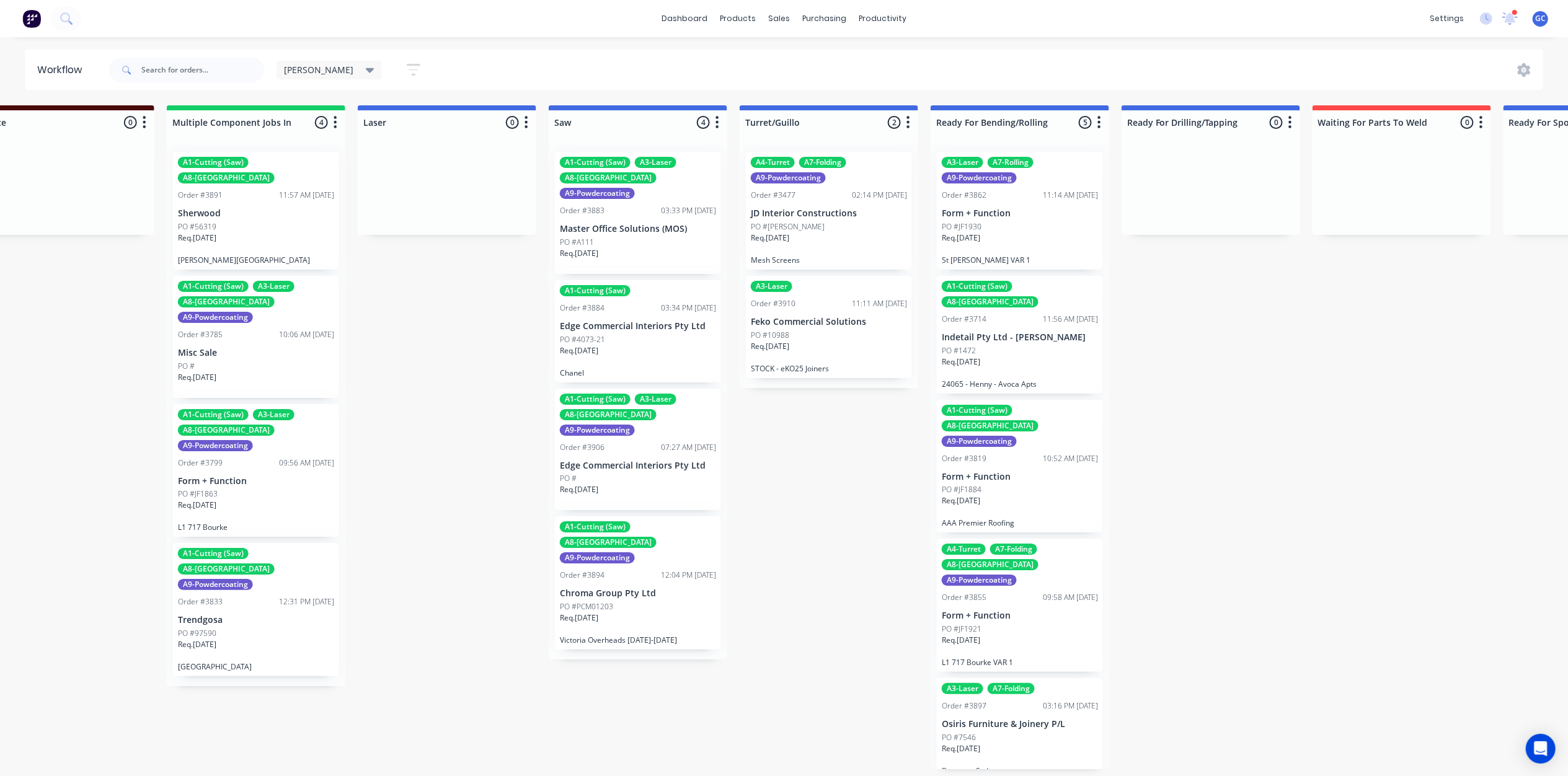
click at [1005, 234] on div "Req. 01/10/25" at bounding box center [1020, 242] width 156 height 21
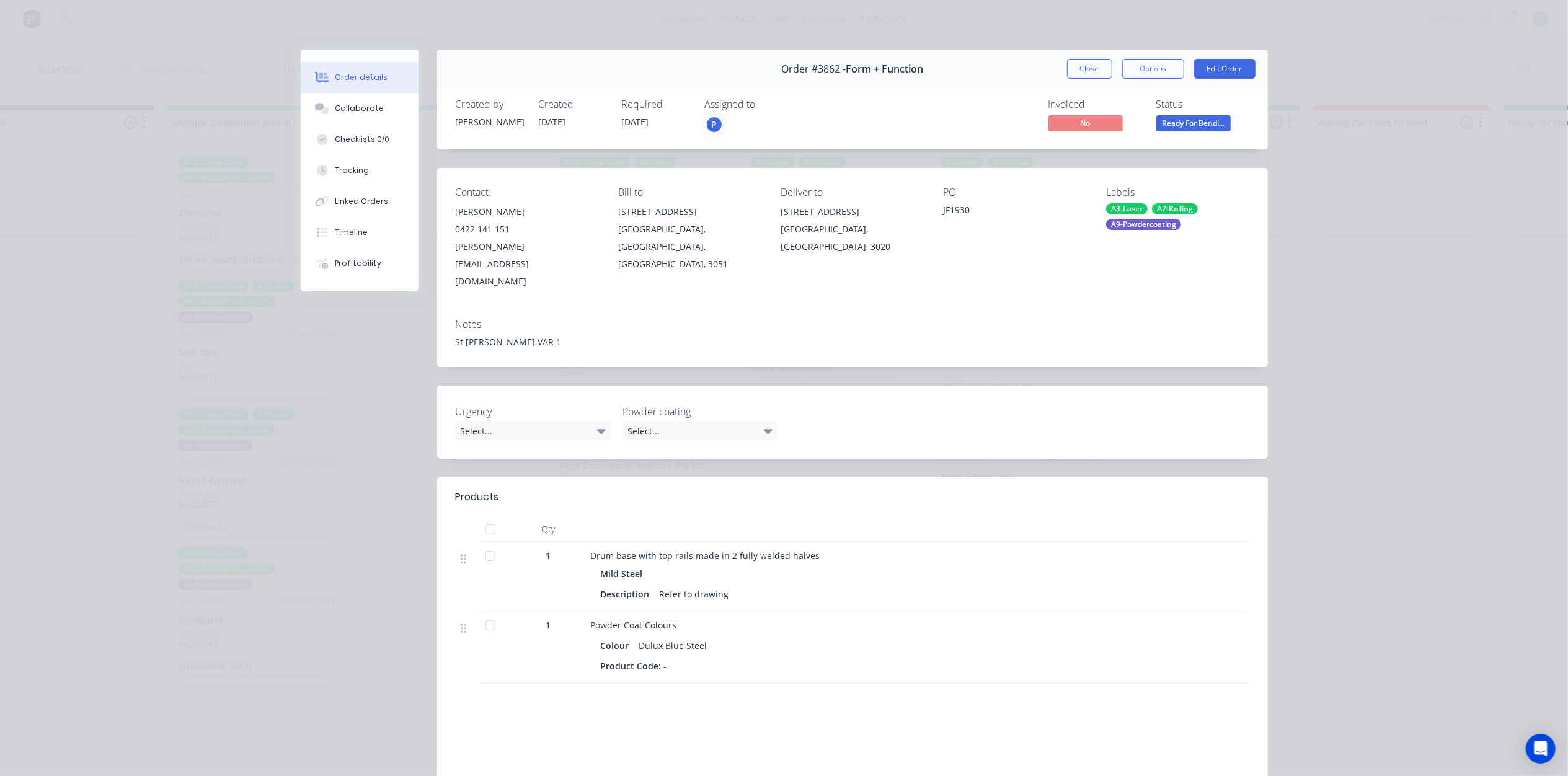
click at [1091, 66] on button "Close" at bounding box center [1089, 69] width 46 height 20
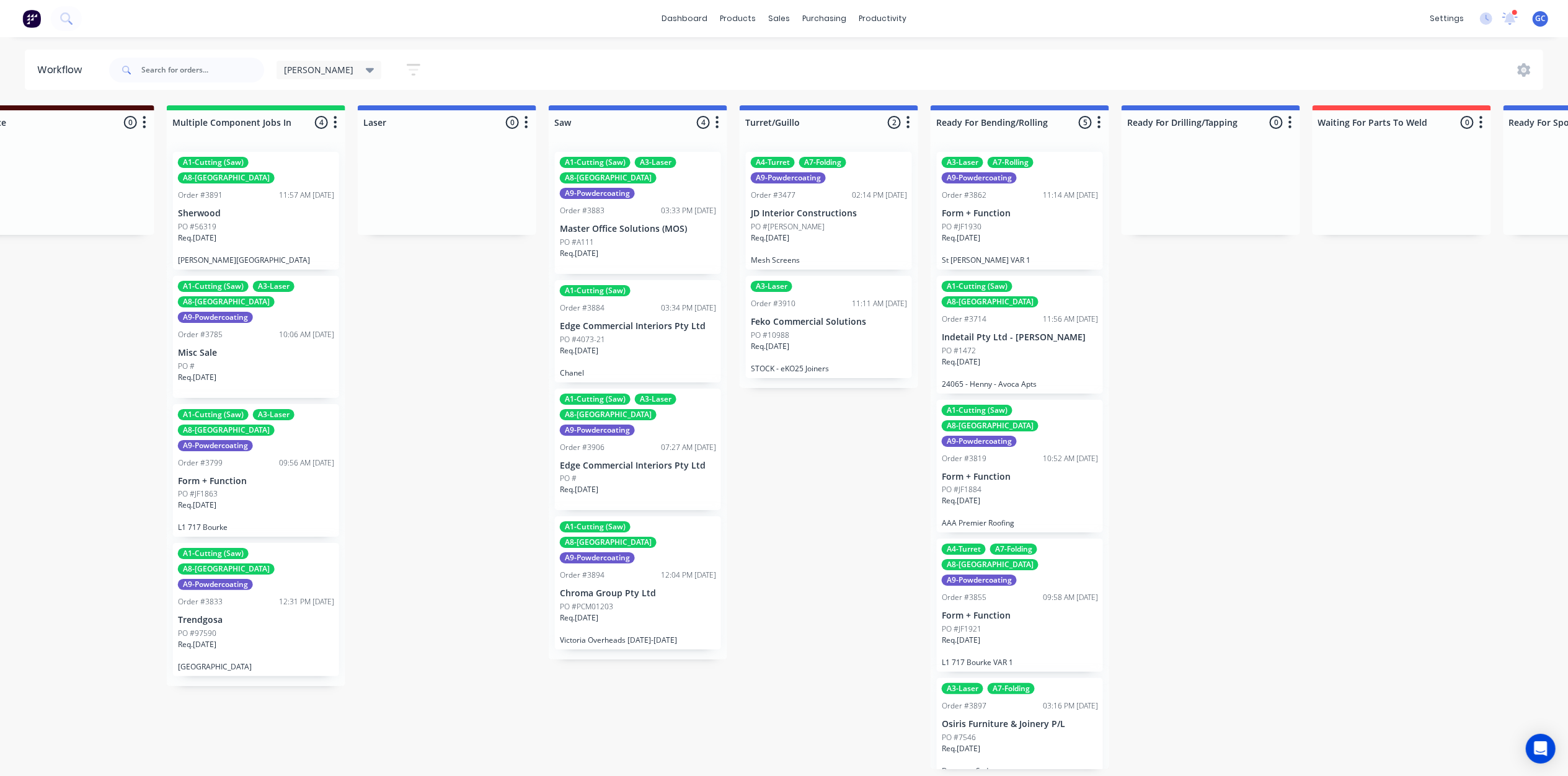
click at [1018, 357] on div "Req. 14/07/25" at bounding box center [1020, 367] width 156 height 21
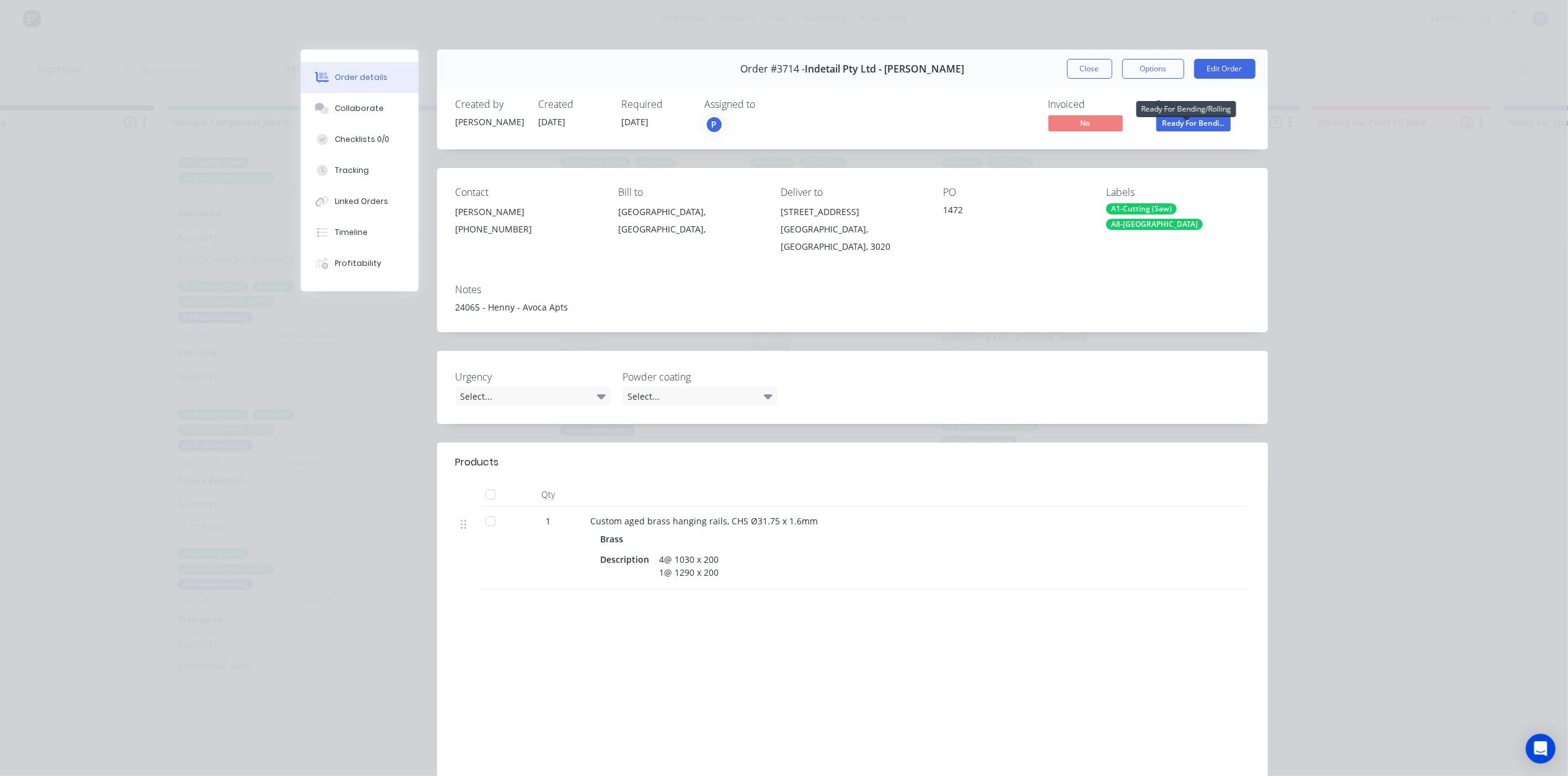
click at [1161, 118] on span "Ready For Bendi..." at bounding box center [1193, 123] width 75 height 16
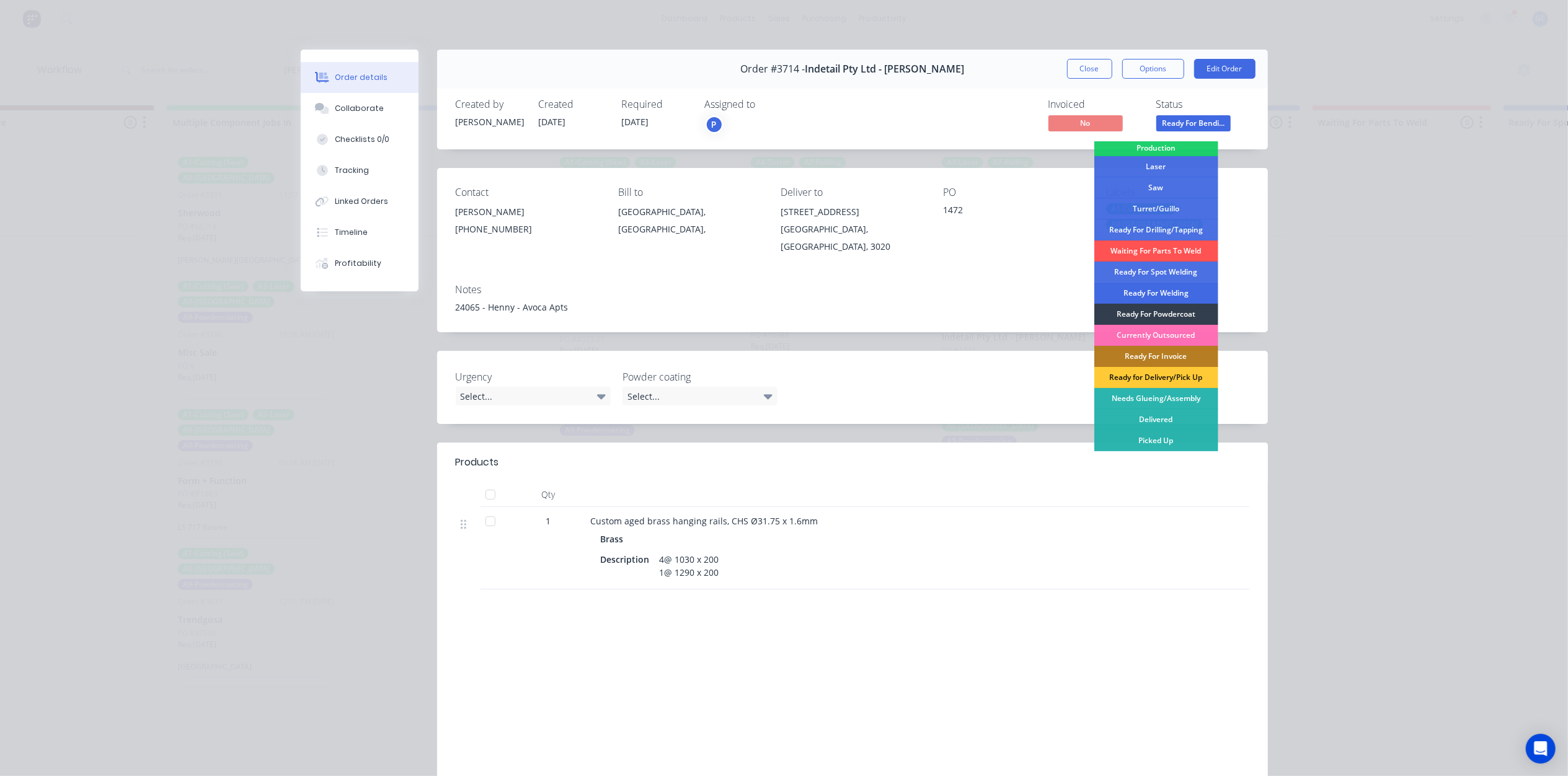
click at [1156, 293] on div "Ready For Welding" at bounding box center [1156, 293] width 124 height 21
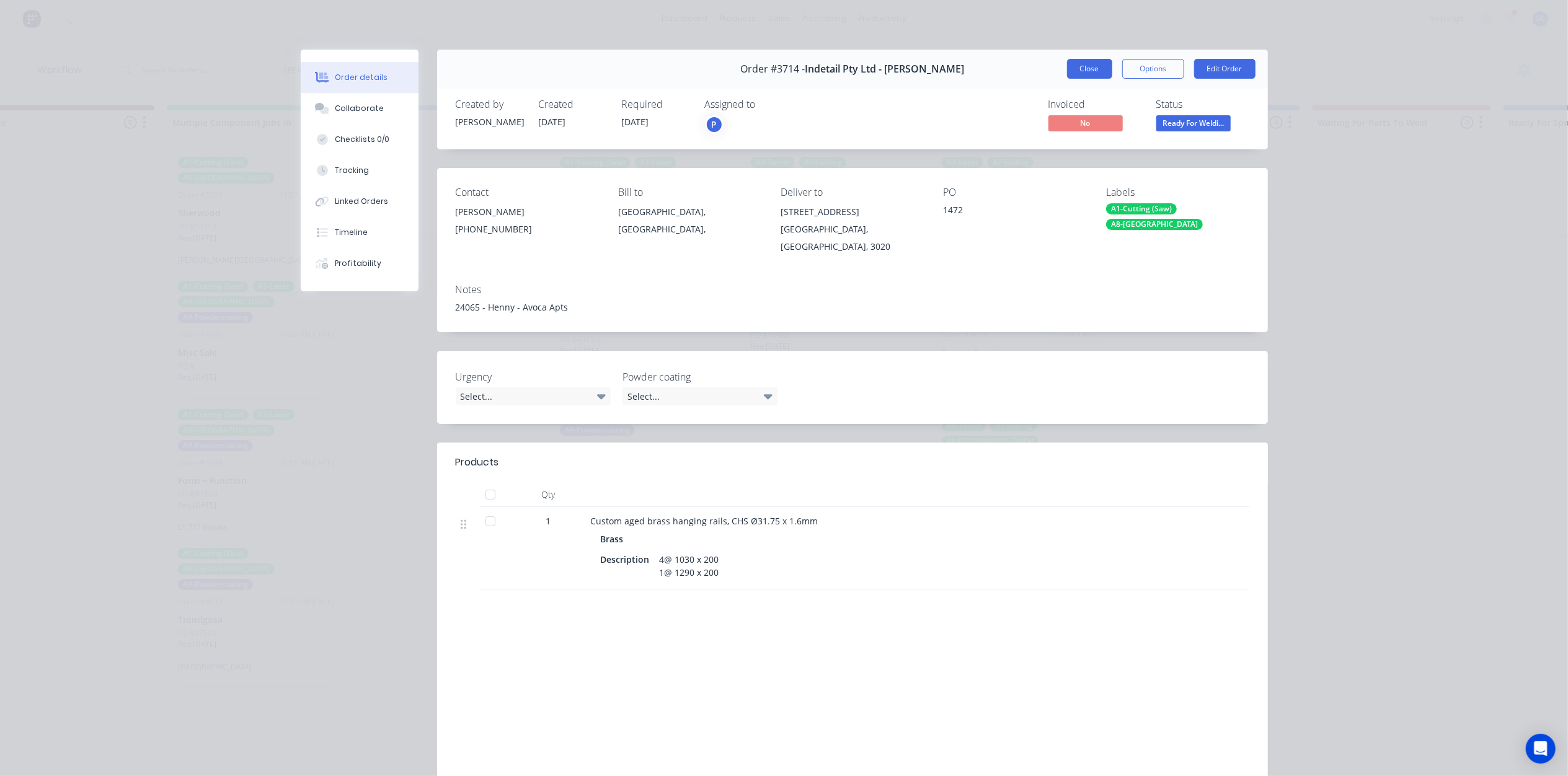
click at [1093, 65] on button "Close" at bounding box center [1089, 69] width 46 height 20
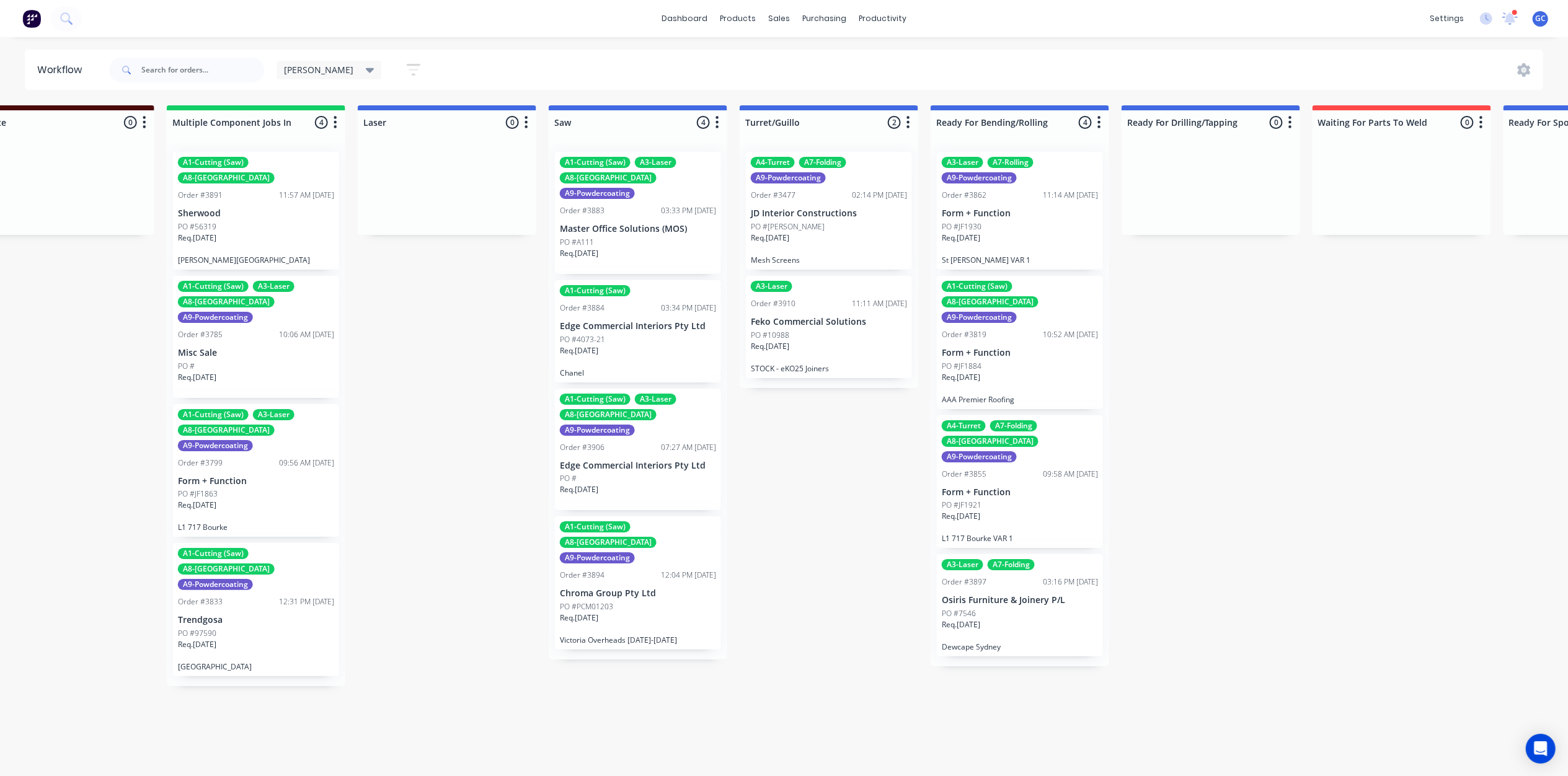
click at [1019, 372] on div "Req. 18/09/25" at bounding box center [1020, 382] width 156 height 21
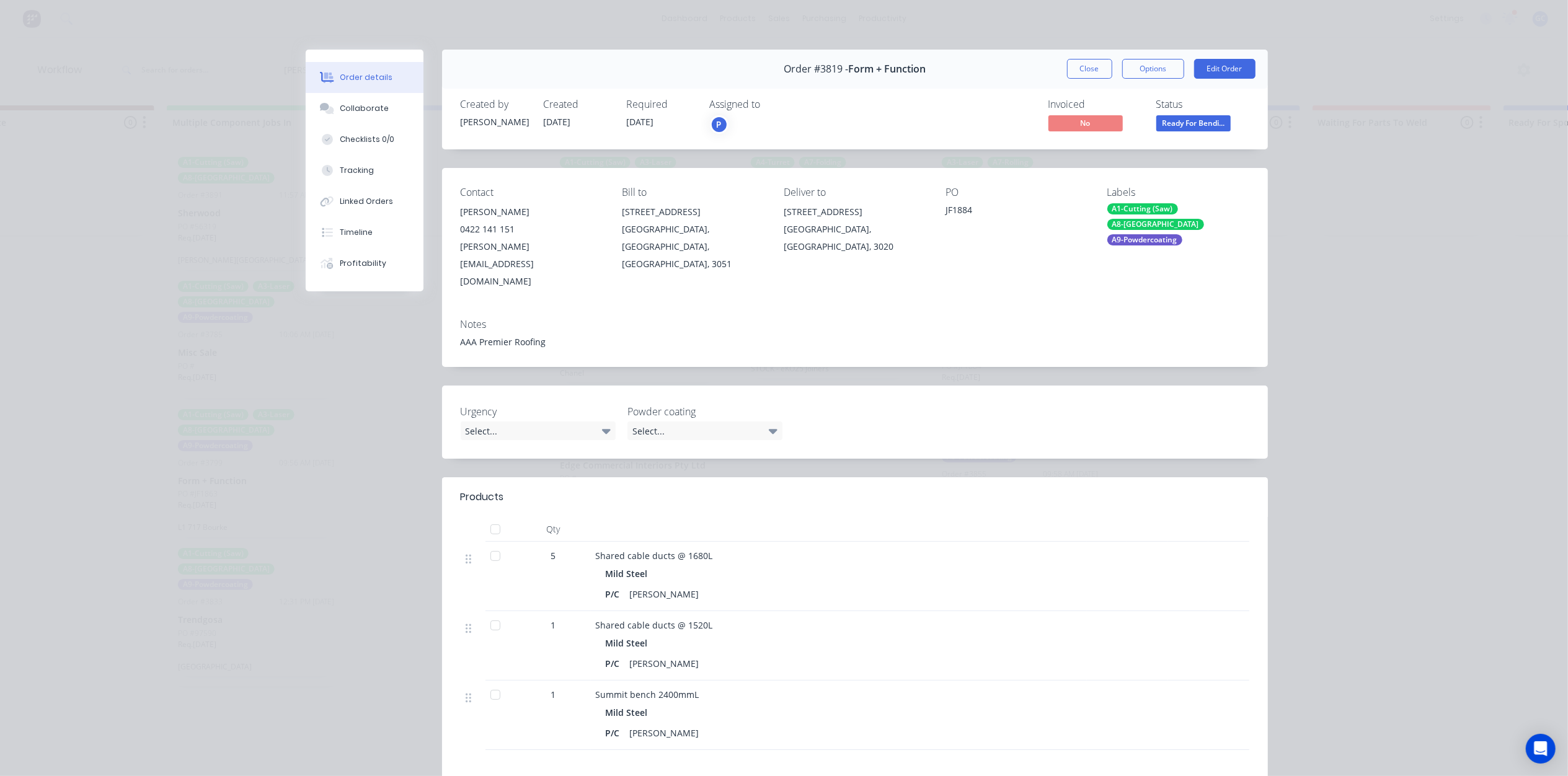
click at [1189, 119] on span "Ready For Bendi..." at bounding box center [1193, 123] width 75 height 16
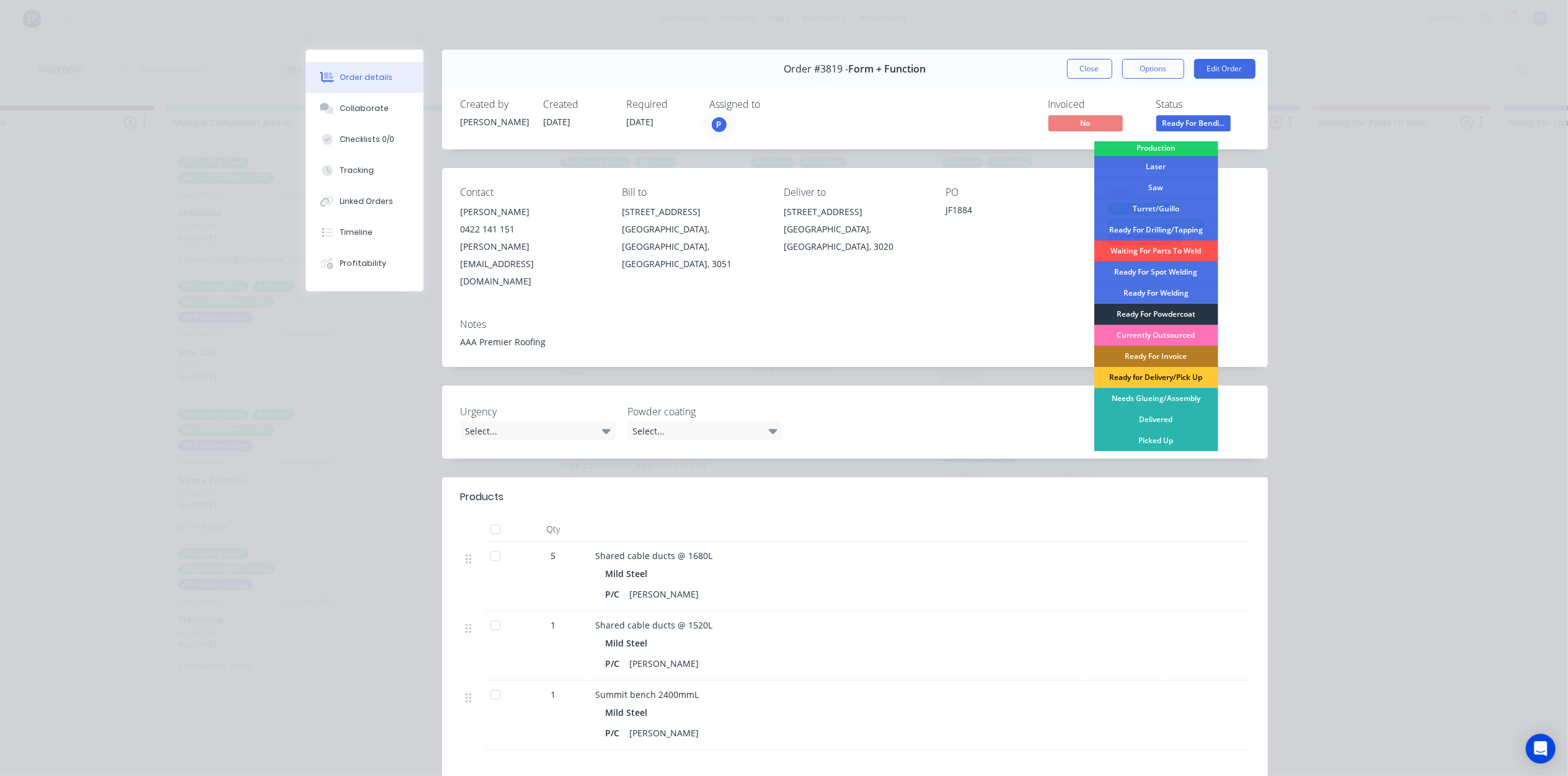
click at [1156, 310] on div "Ready For Powdercoat" at bounding box center [1156, 314] width 124 height 21
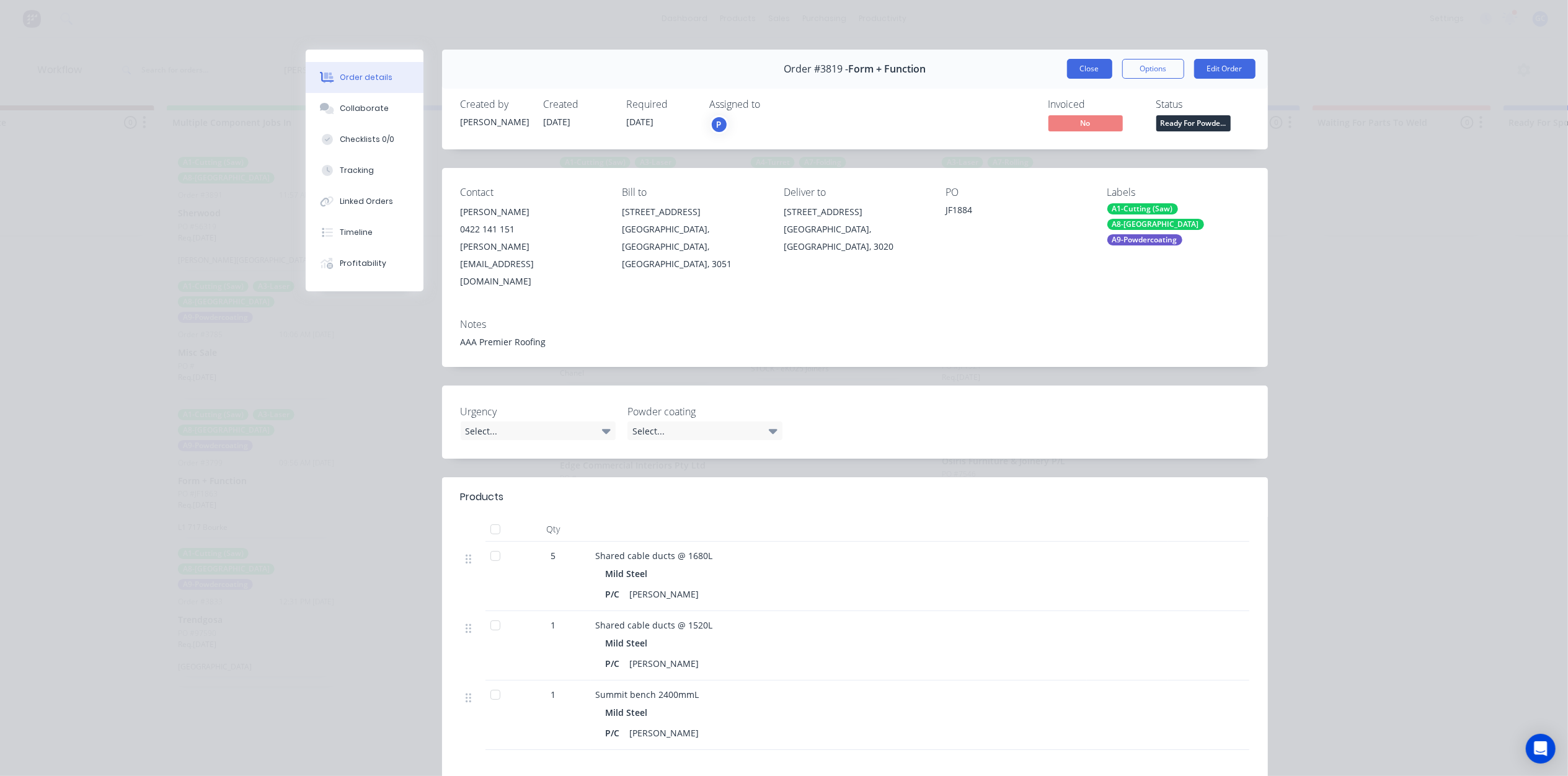
click at [1089, 65] on button "Close" at bounding box center [1089, 69] width 46 height 20
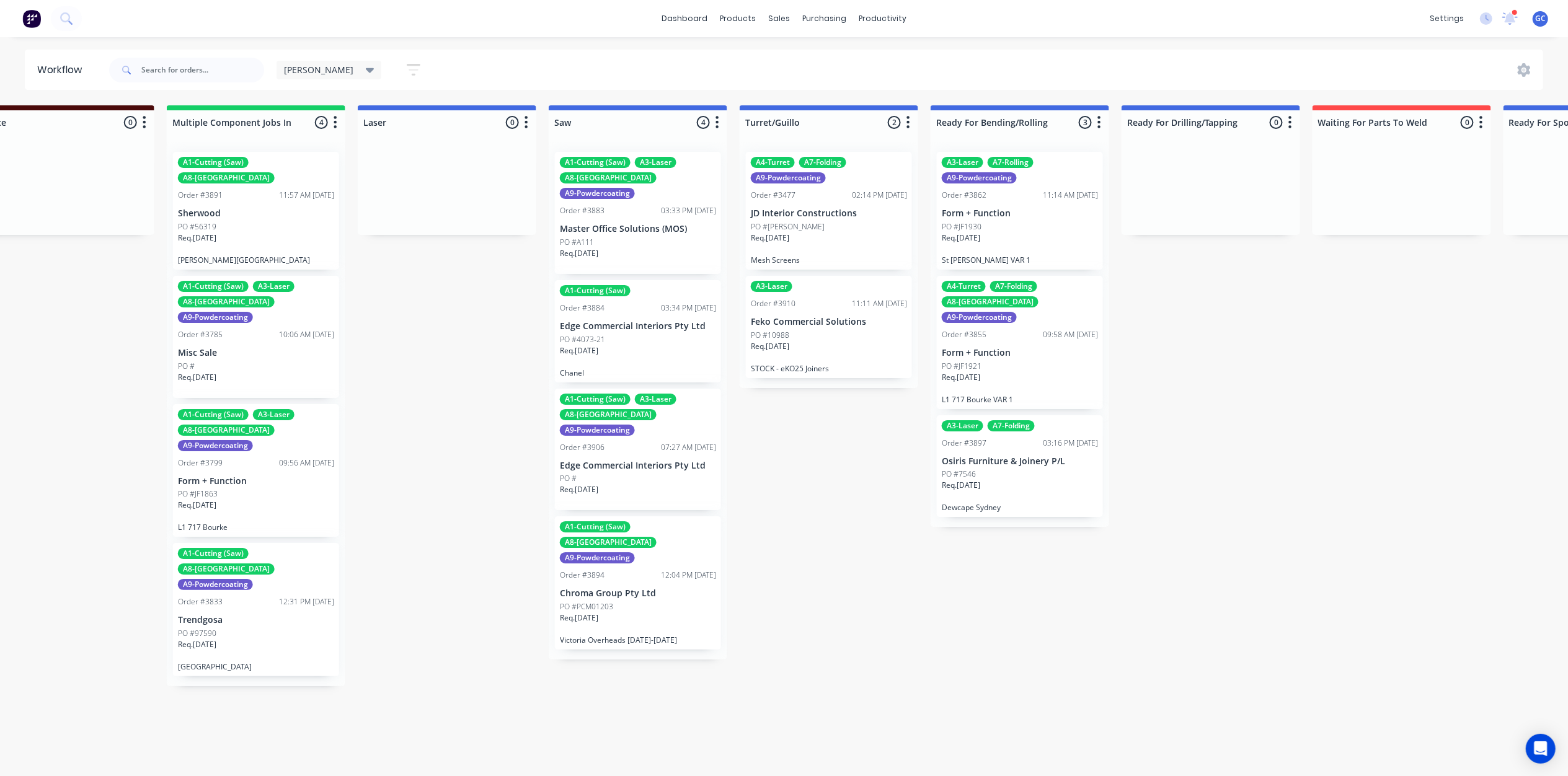
click at [1035, 372] on div "Req. 15/09/25" at bounding box center [1020, 382] width 156 height 21
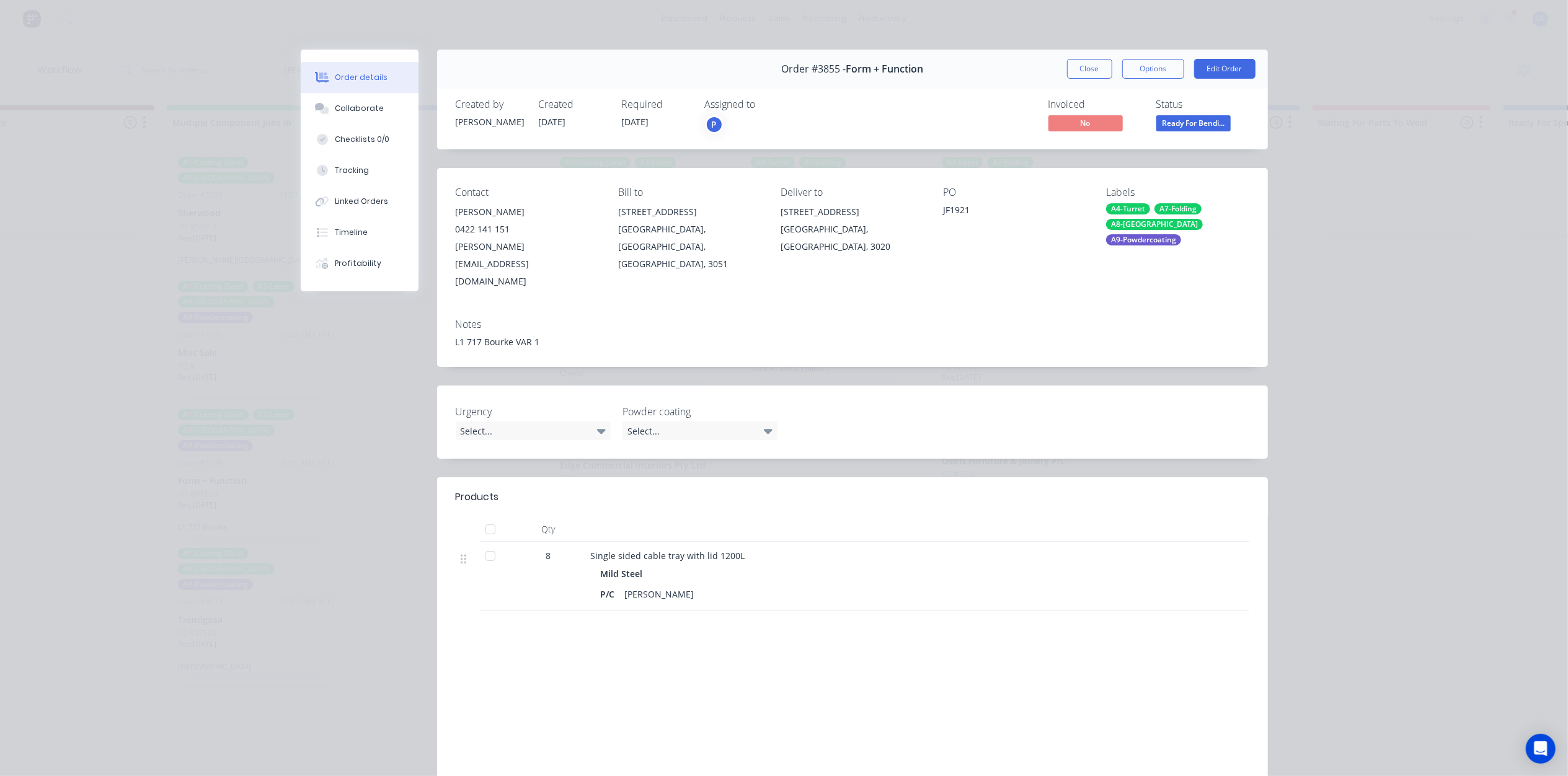
click at [1191, 130] on span "Ready For Bendi..." at bounding box center [1193, 123] width 75 height 16
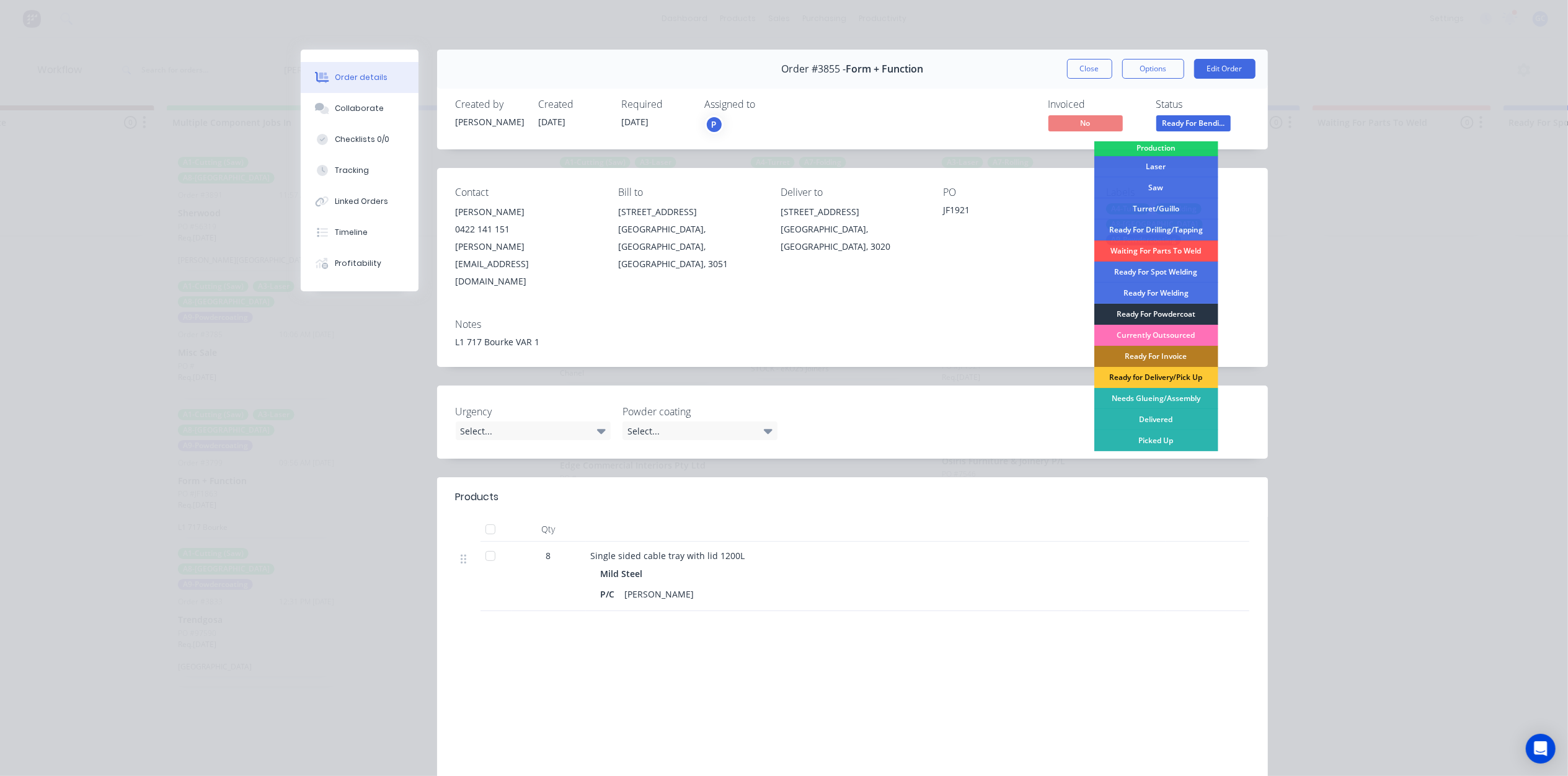
click at [1168, 318] on div "Ready For Powdercoat" at bounding box center [1156, 314] width 124 height 21
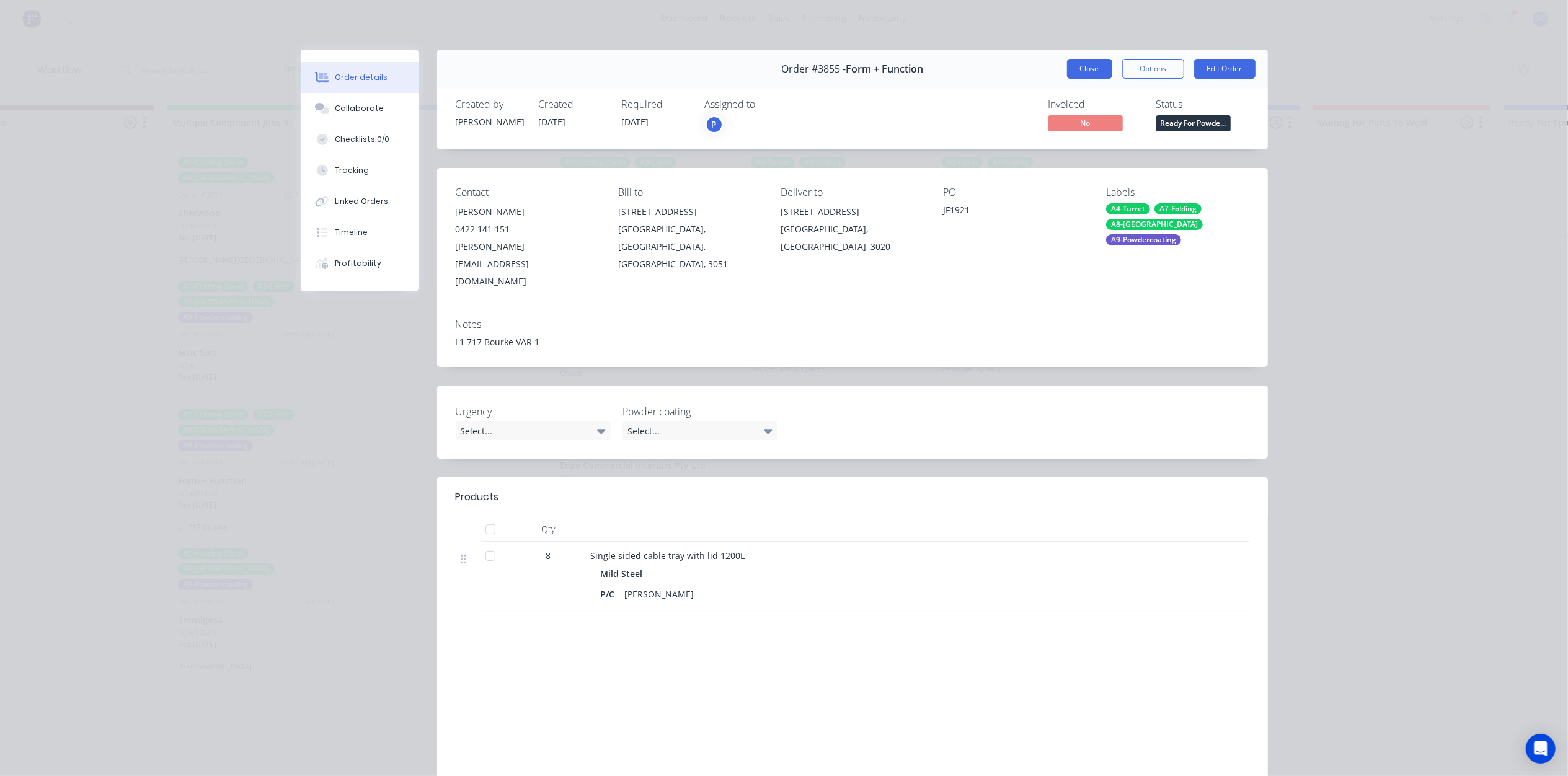
click at [1075, 63] on button "Close" at bounding box center [1089, 69] width 46 height 20
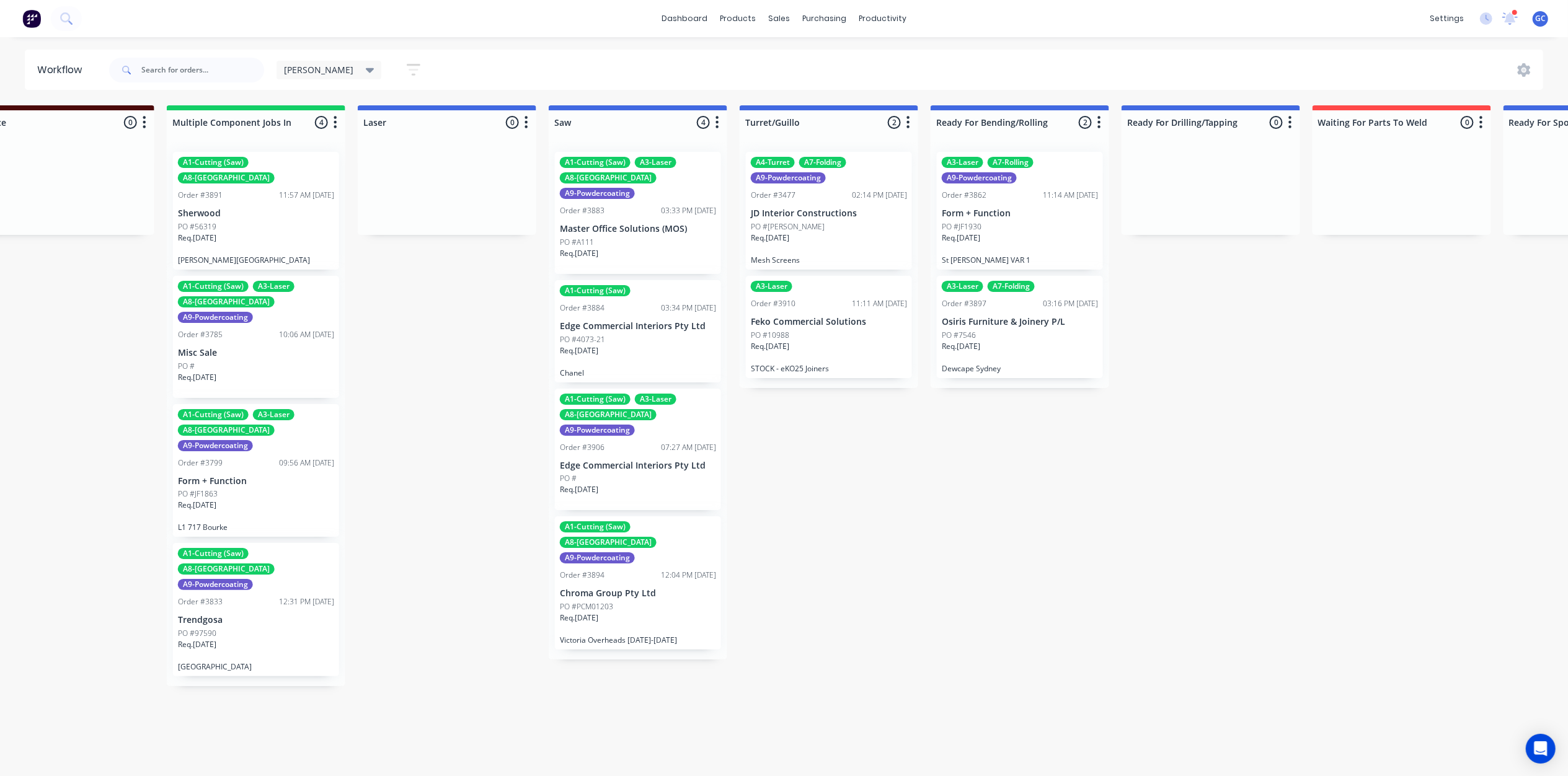
click at [1032, 341] on div "Req. 08/09/25" at bounding box center [1020, 351] width 156 height 21
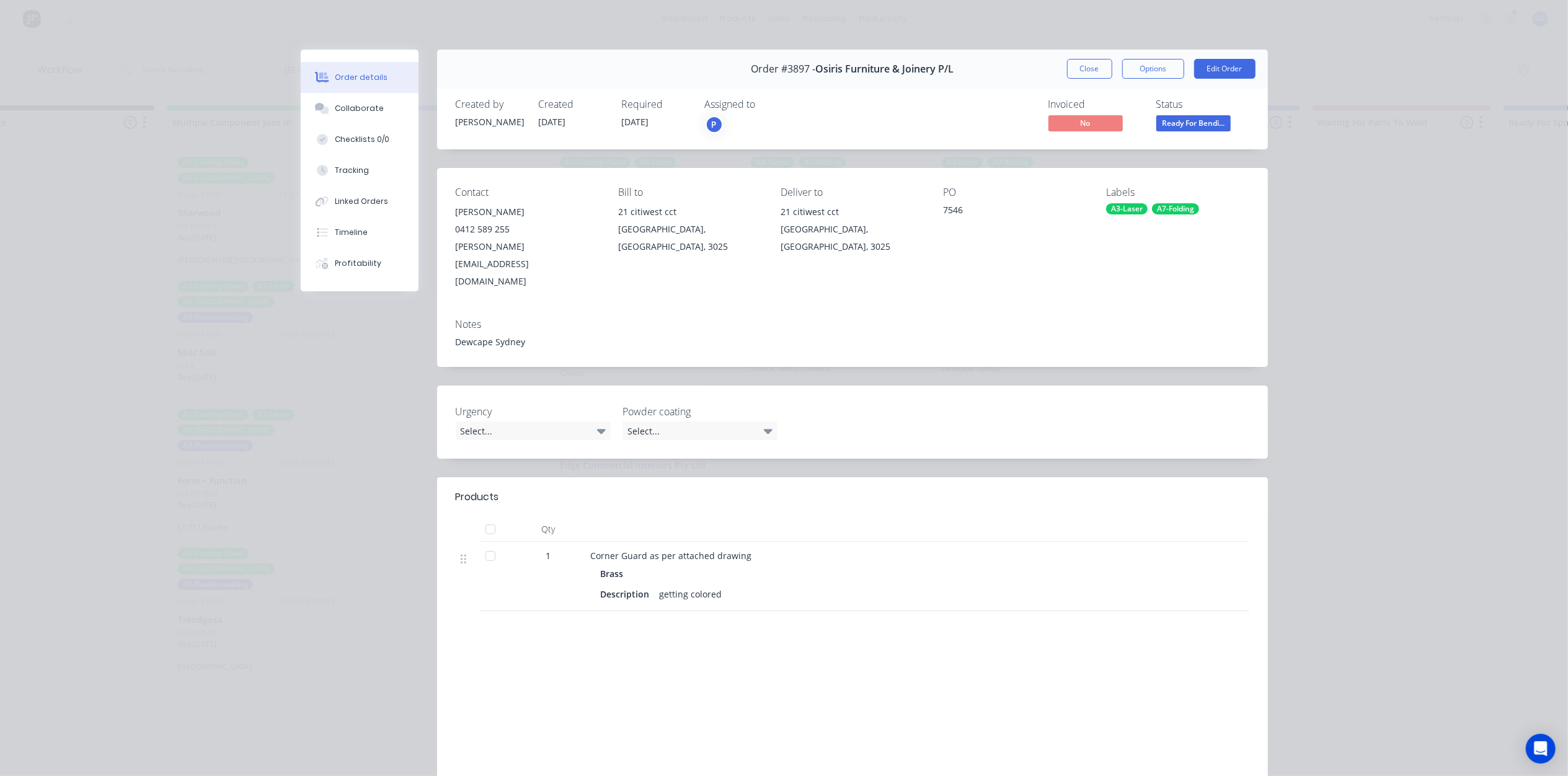
click at [1204, 119] on span "Ready For Bendi..." at bounding box center [1193, 123] width 75 height 16
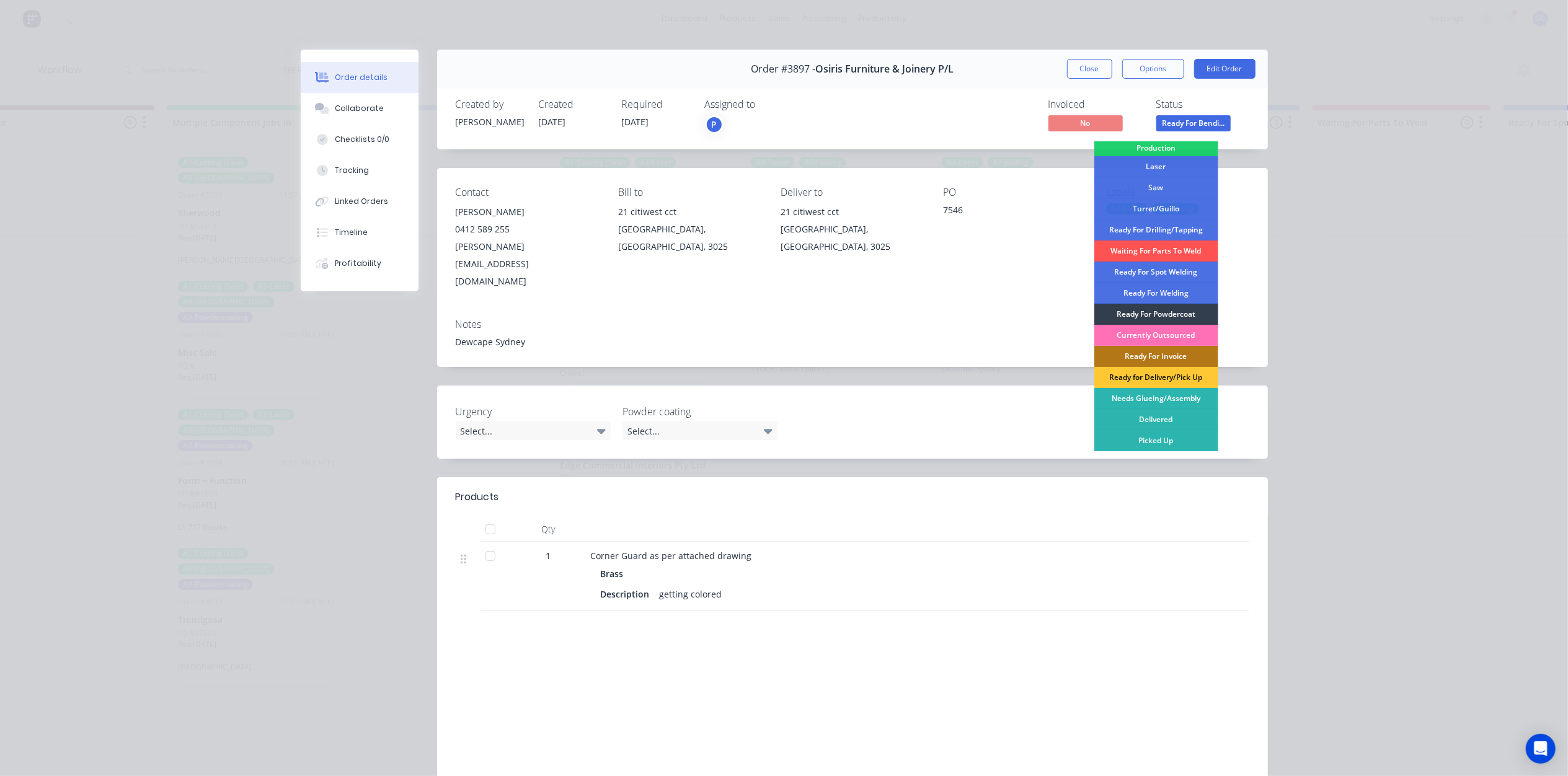
click at [1161, 354] on div "Ready For Invoice" at bounding box center [1156, 356] width 124 height 21
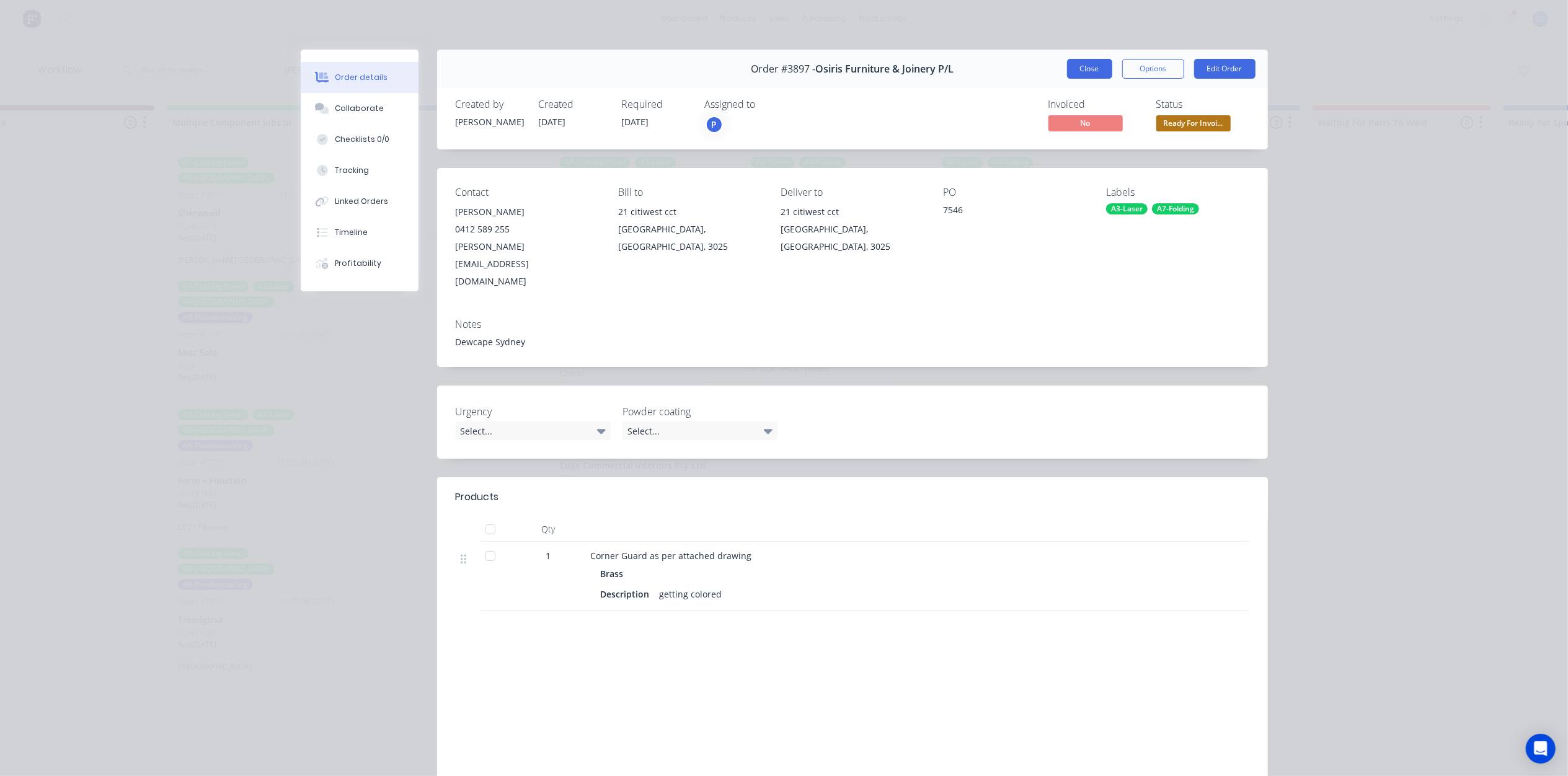
click at [1088, 68] on button "Close" at bounding box center [1089, 69] width 46 height 20
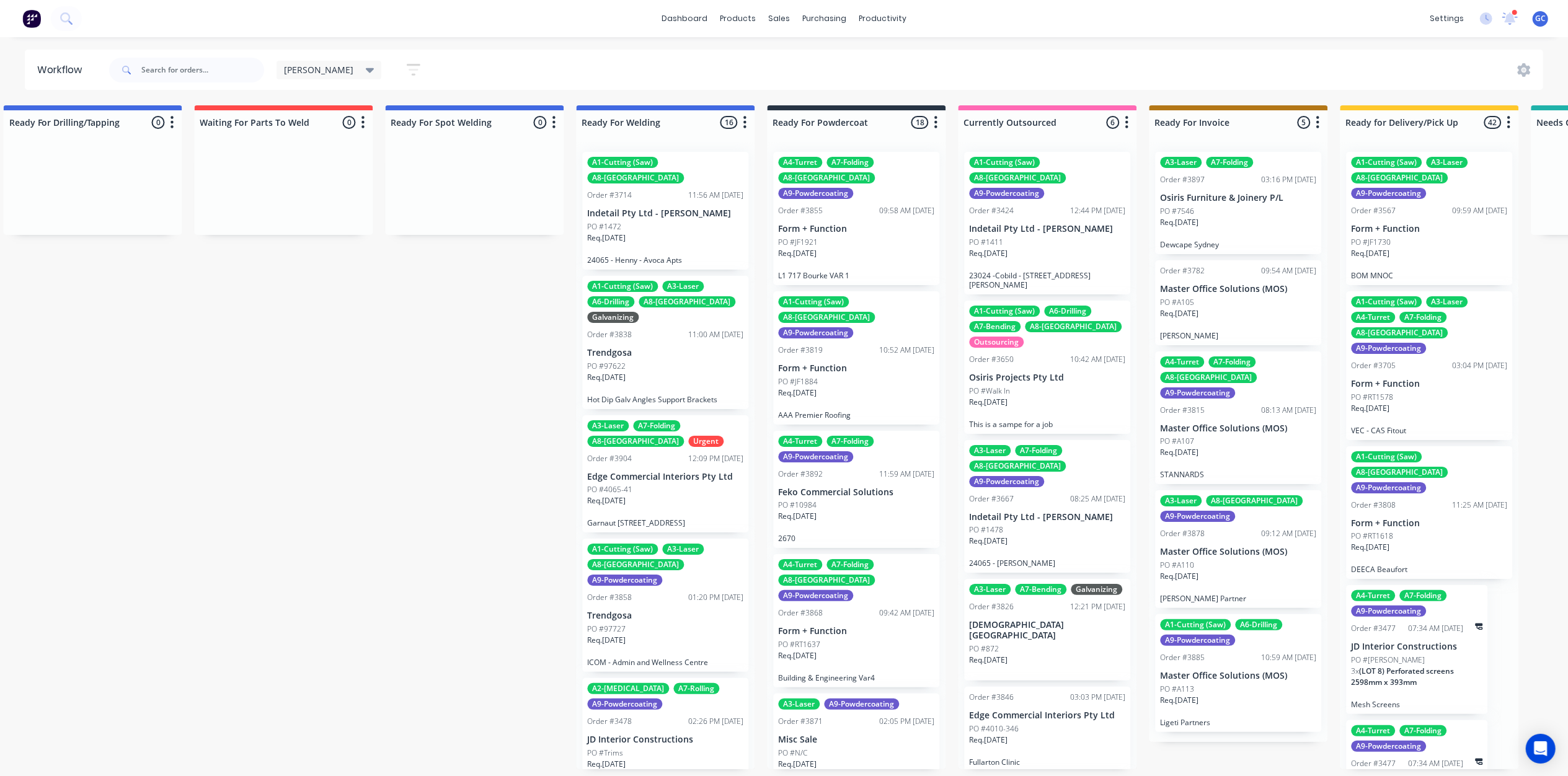
scroll to position [0, 2314]
click at [663, 232] on div "Req. 14/07/25" at bounding box center [665, 242] width 156 height 21
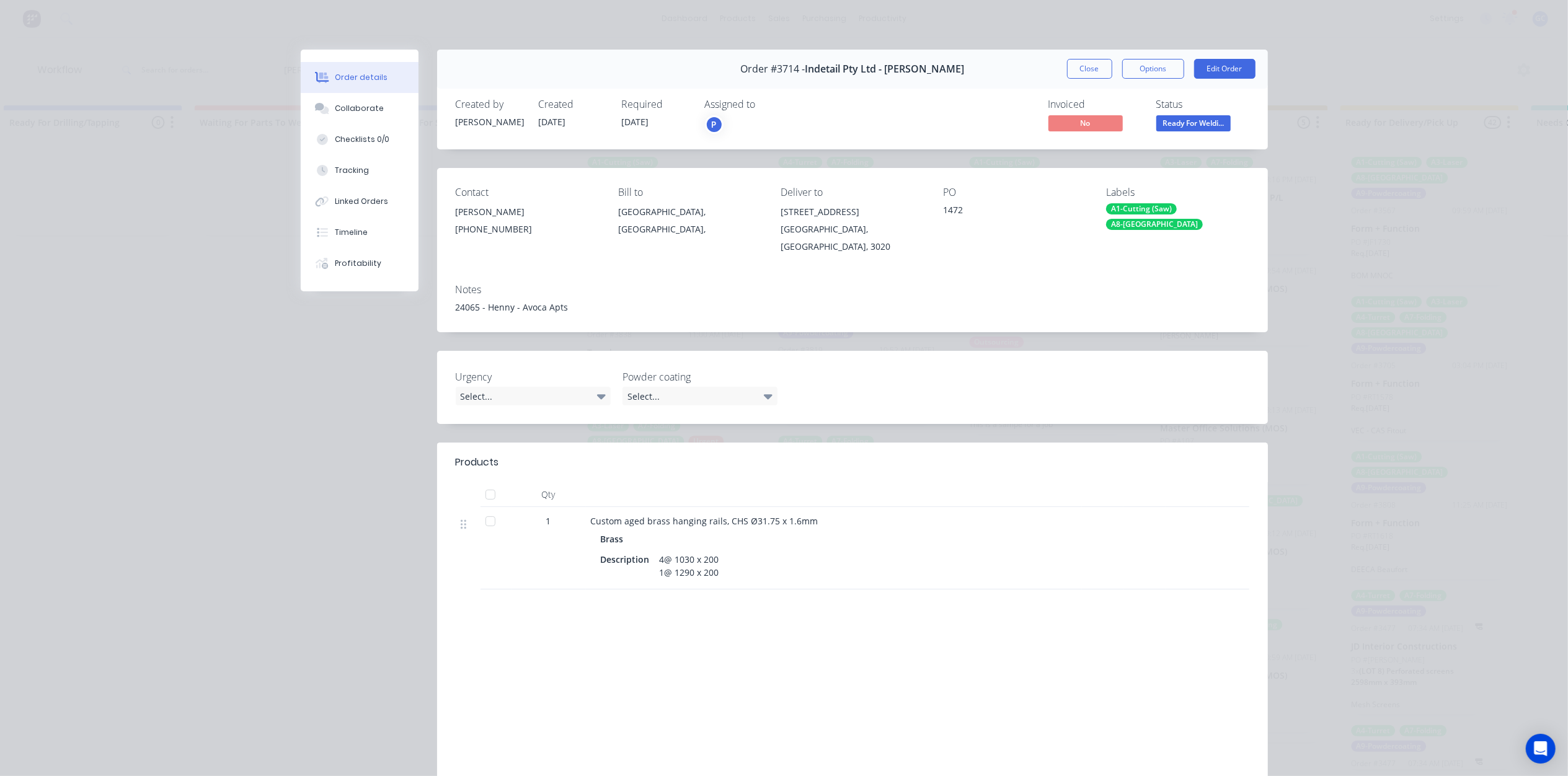
click at [1074, 68] on button "Close" at bounding box center [1089, 69] width 46 height 20
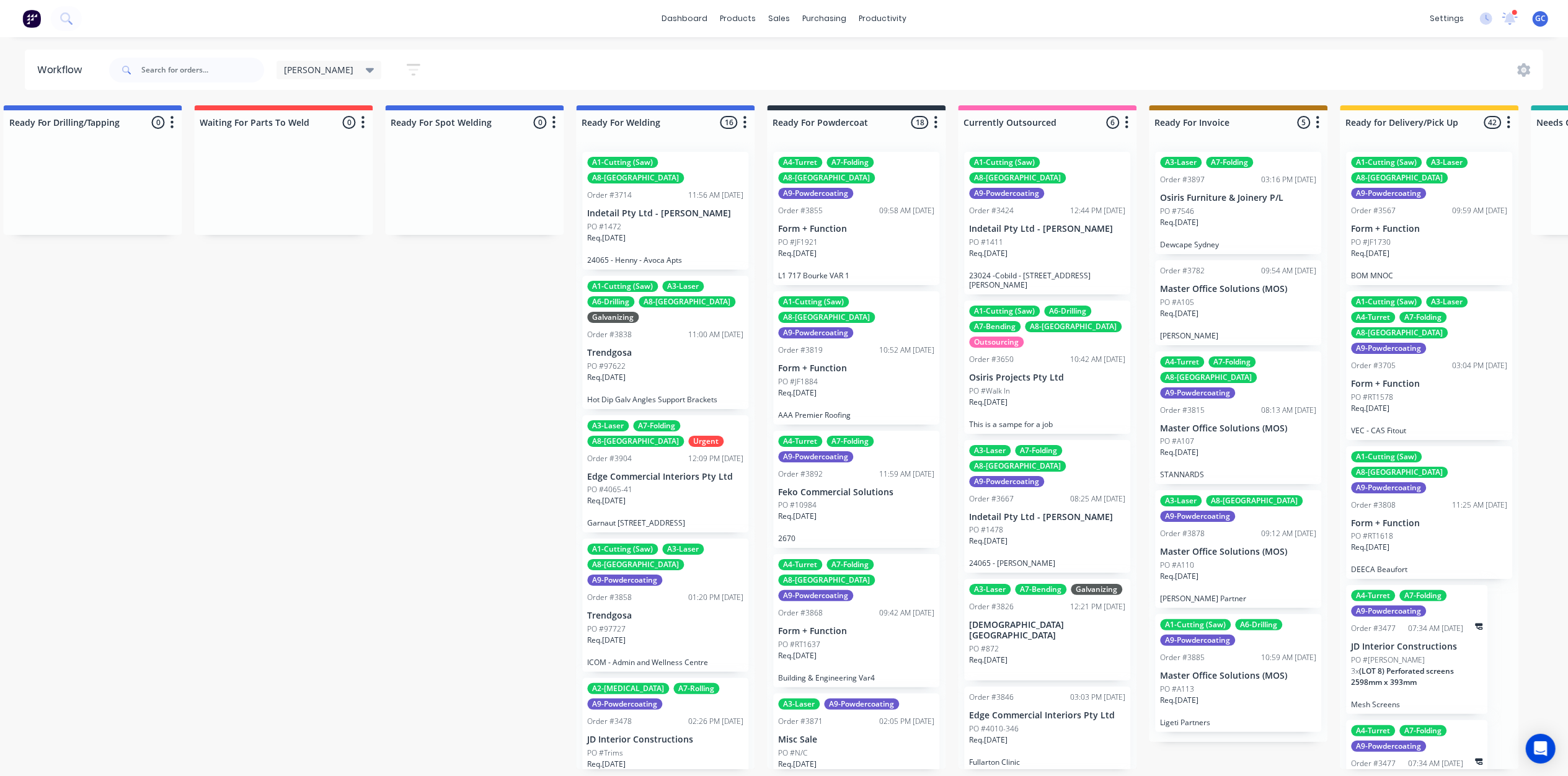
click at [655, 348] on p "Trendgosa" at bounding box center [665, 353] width 156 height 11
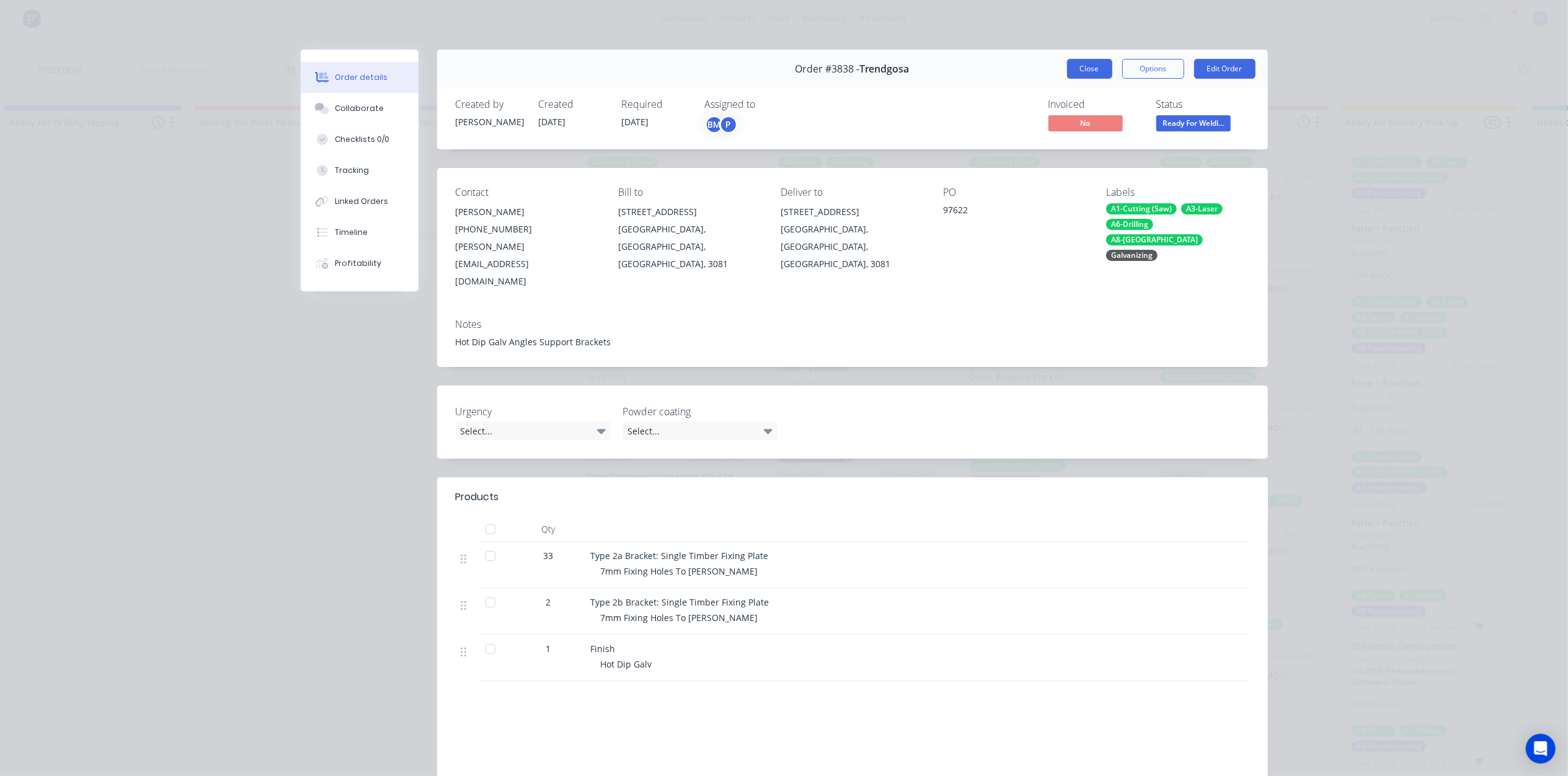
click at [1085, 70] on button "Close" at bounding box center [1089, 69] width 46 height 20
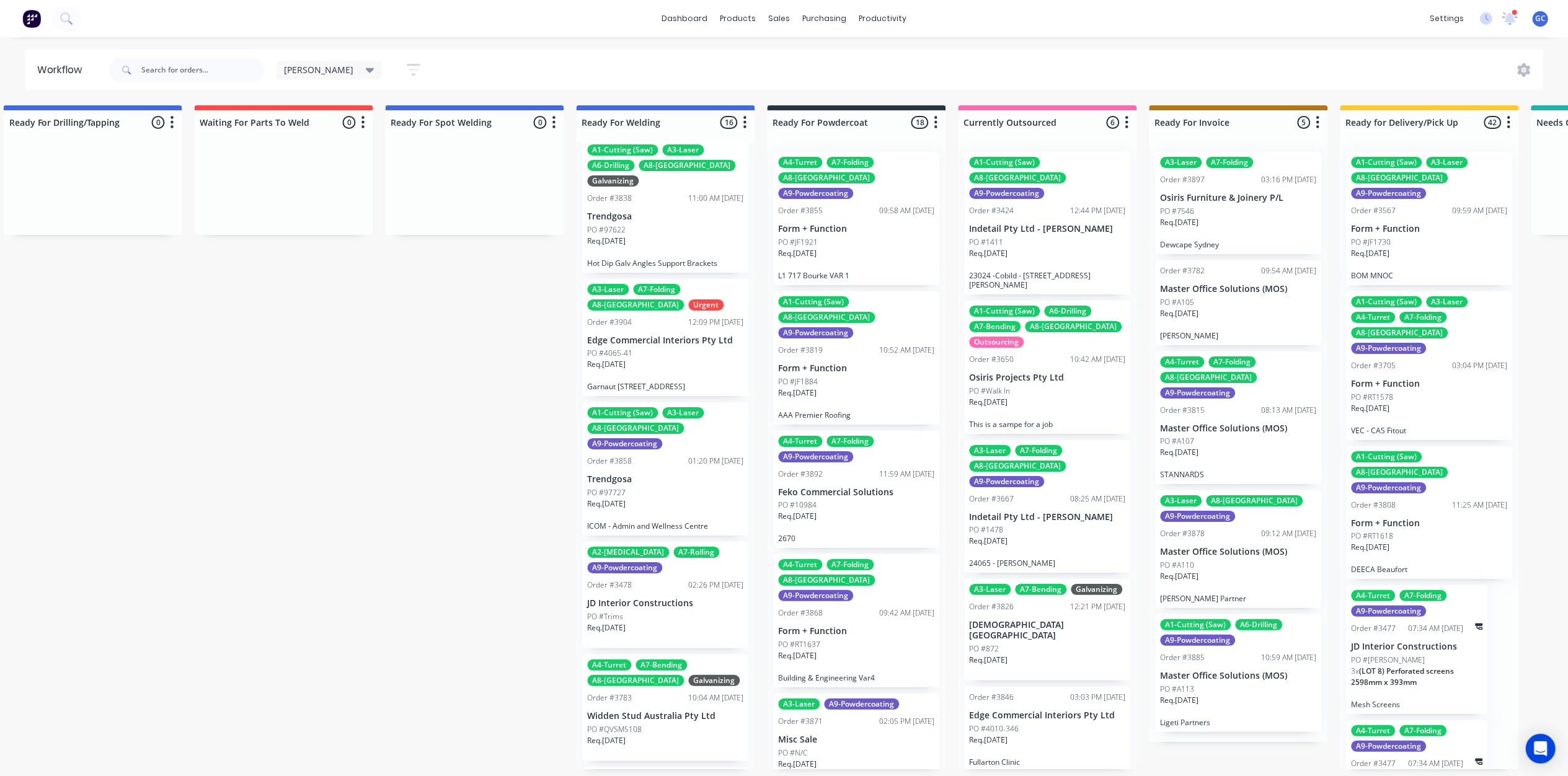
scroll to position [165, 0]
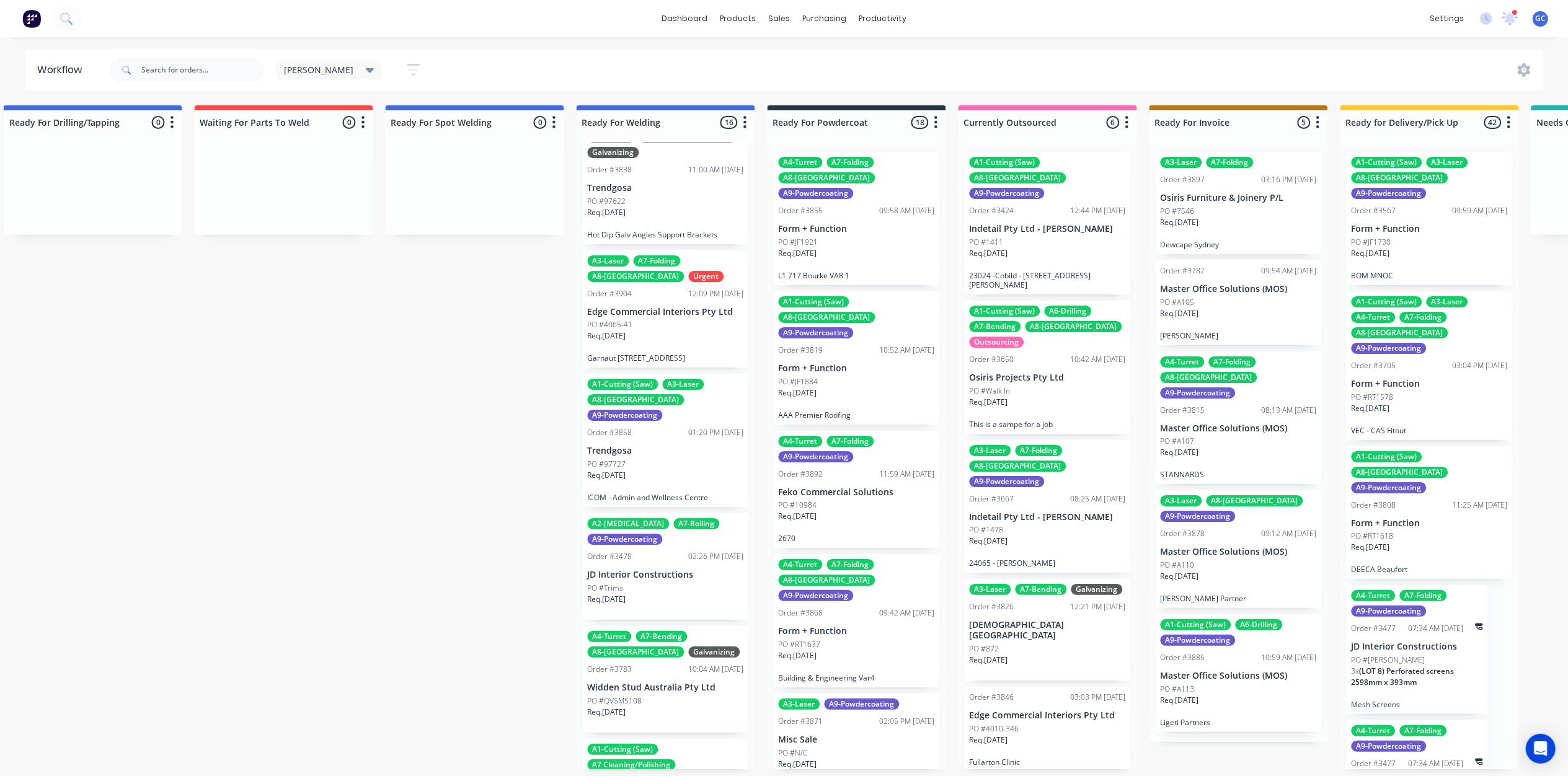
click at [663, 330] on div "Req. 05/09/25" at bounding box center [665, 340] width 156 height 21
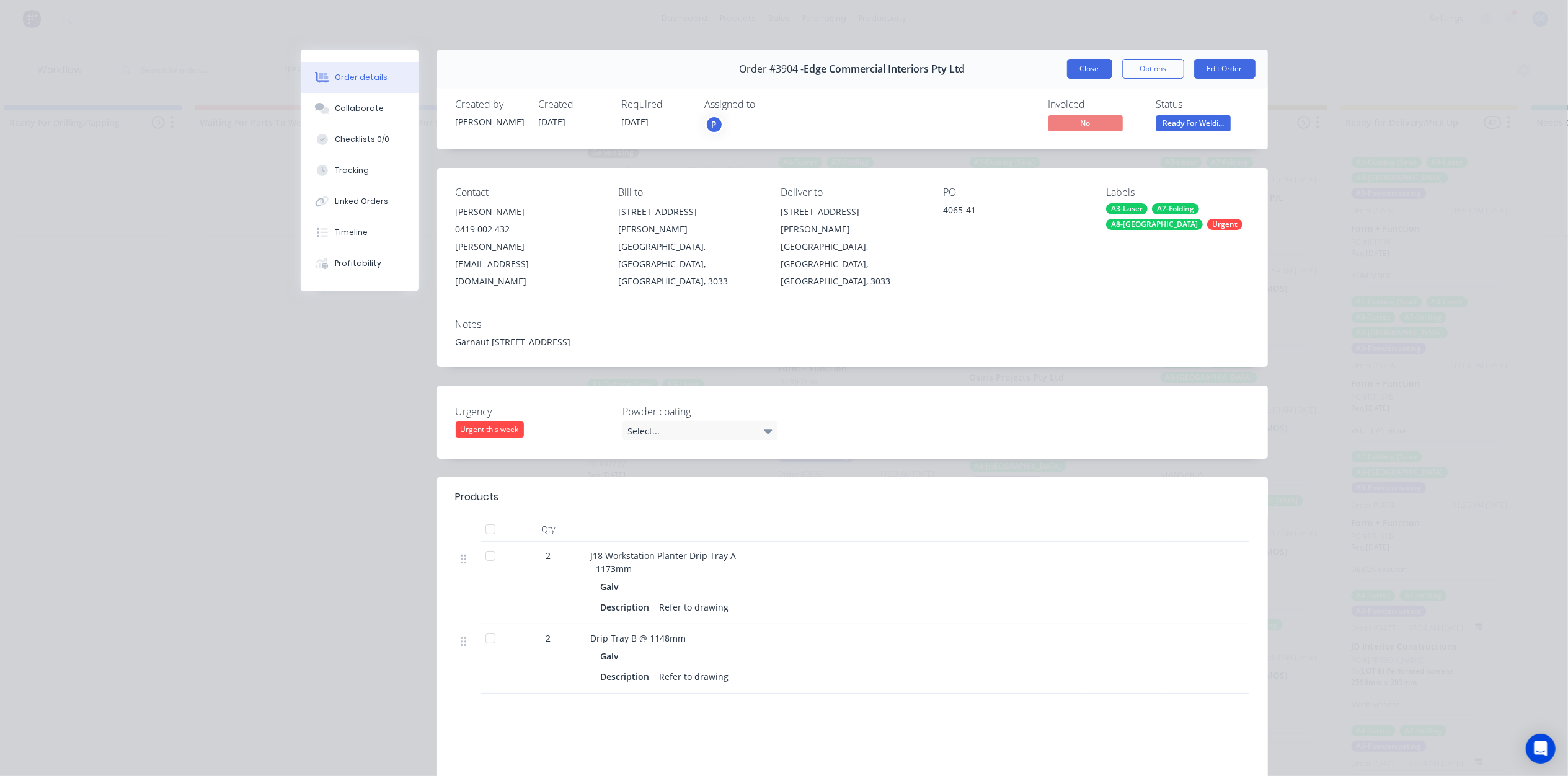
click at [1088, 60] on button "Close" at bounding box center [1089, 69] width 46 height 20
click at [1084, 67] on div "Gino Save new view None edit Gino (Default) edit ALL edit ALLx edit Dispatch ed…" at bounding box center [825, 70] width 1437 height 37
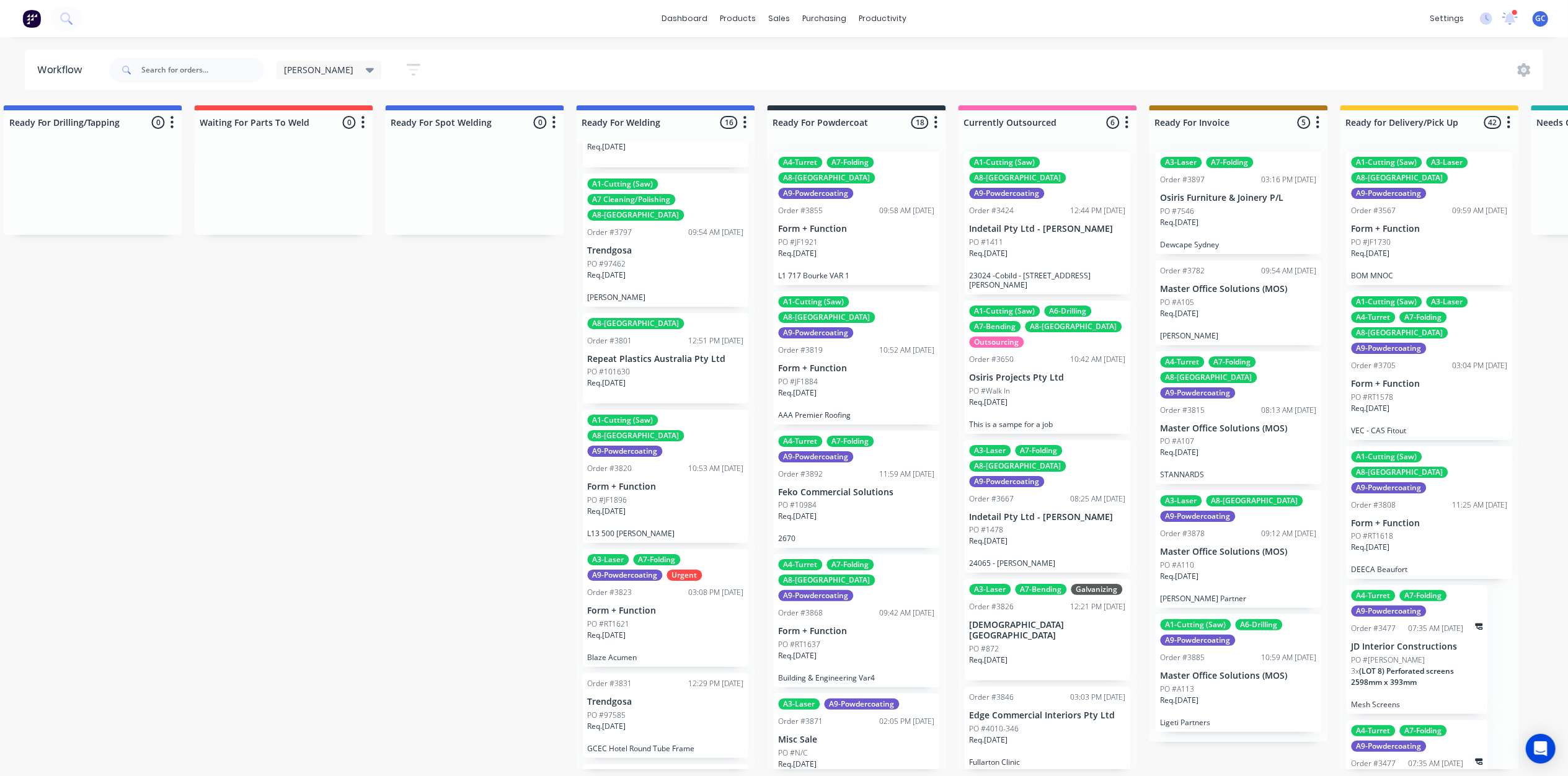
scroll to position [744, 0]
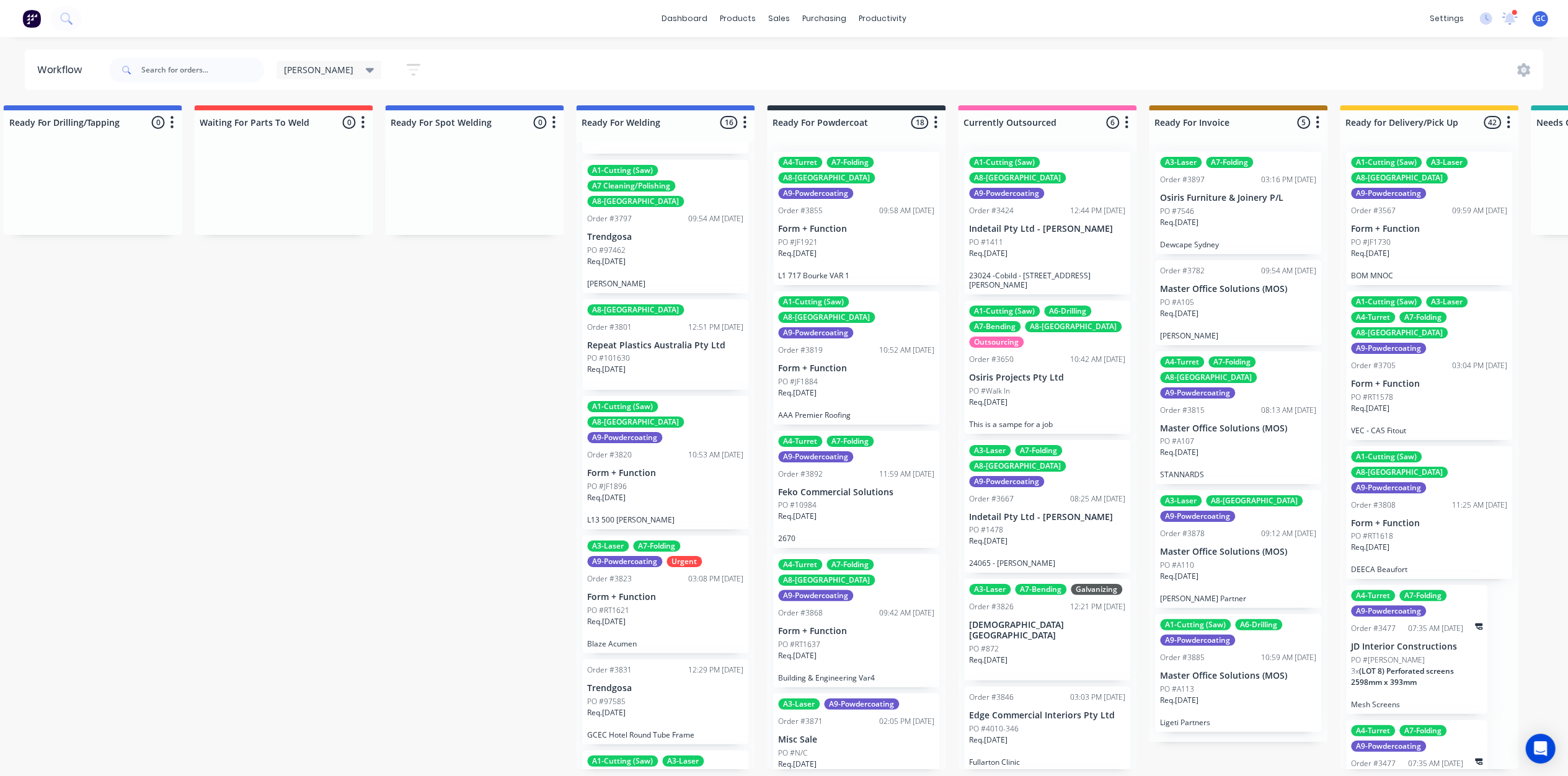
click at [667, 492] on div "Req. 19/09/25" at bounding box center [665, 502] width 156 height 21
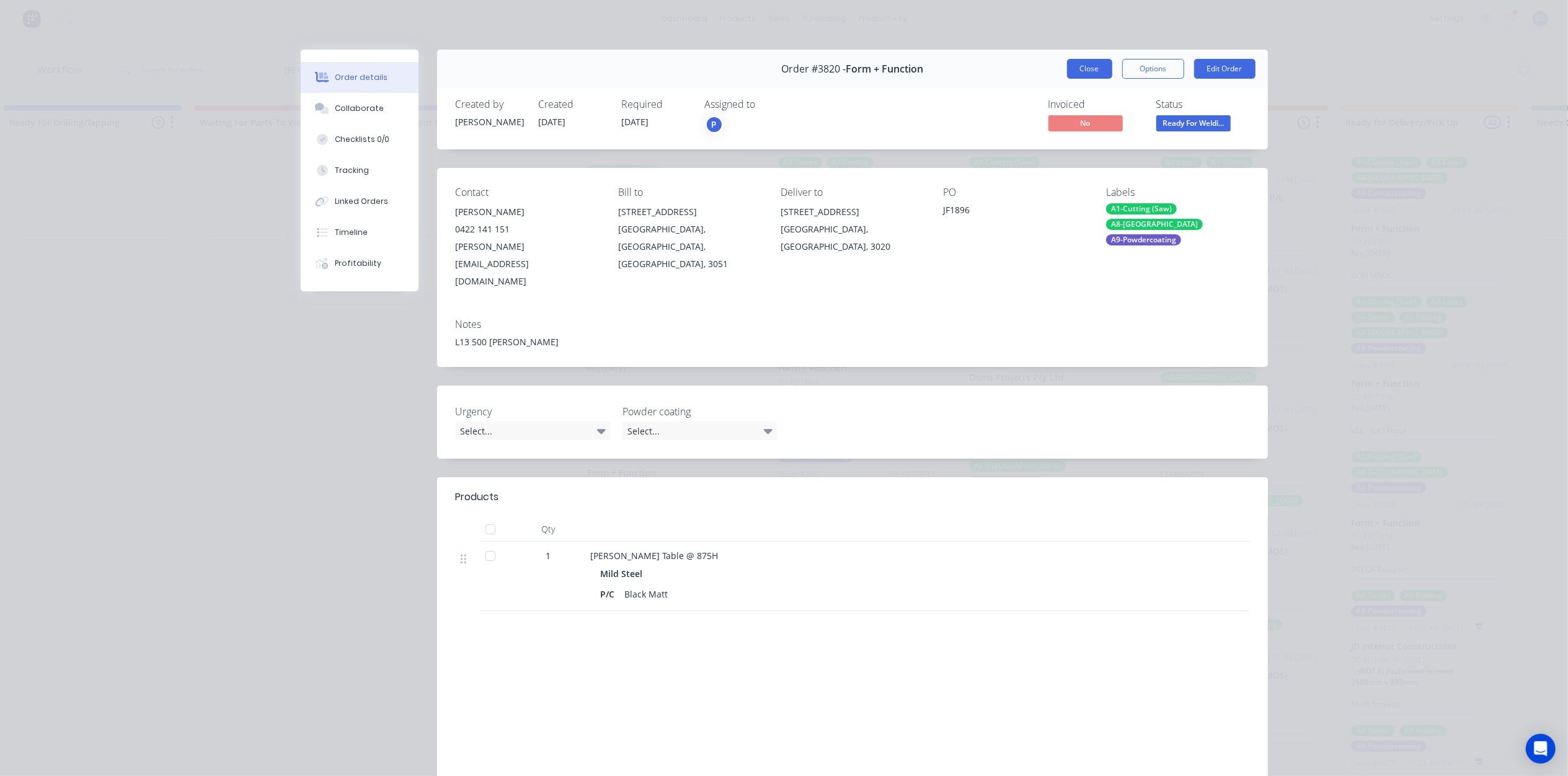
click at [1098, 75] on button "Close" at bounding box center [1089, 69] width 46 height 20
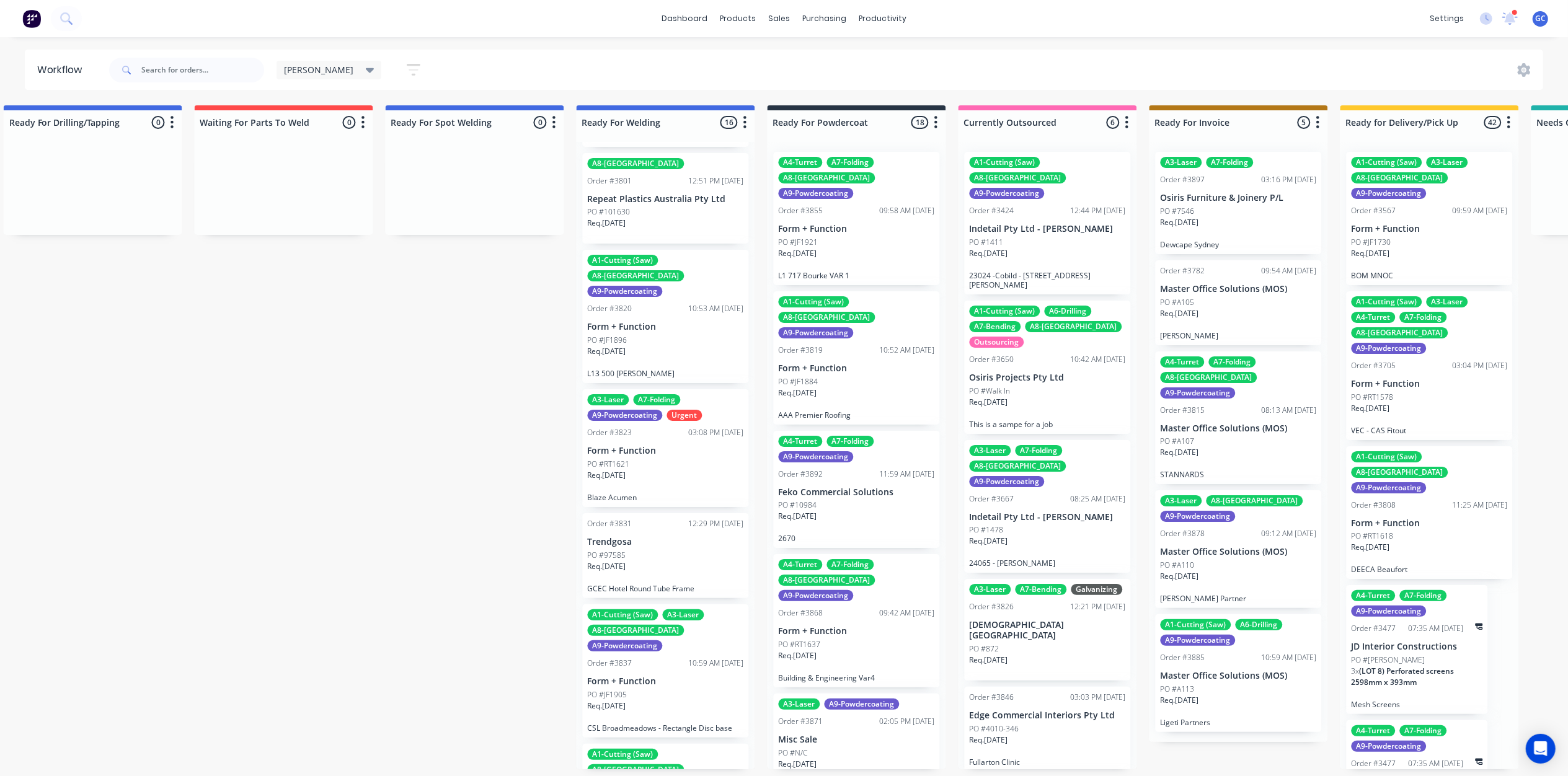
scroll to position [909, 0]
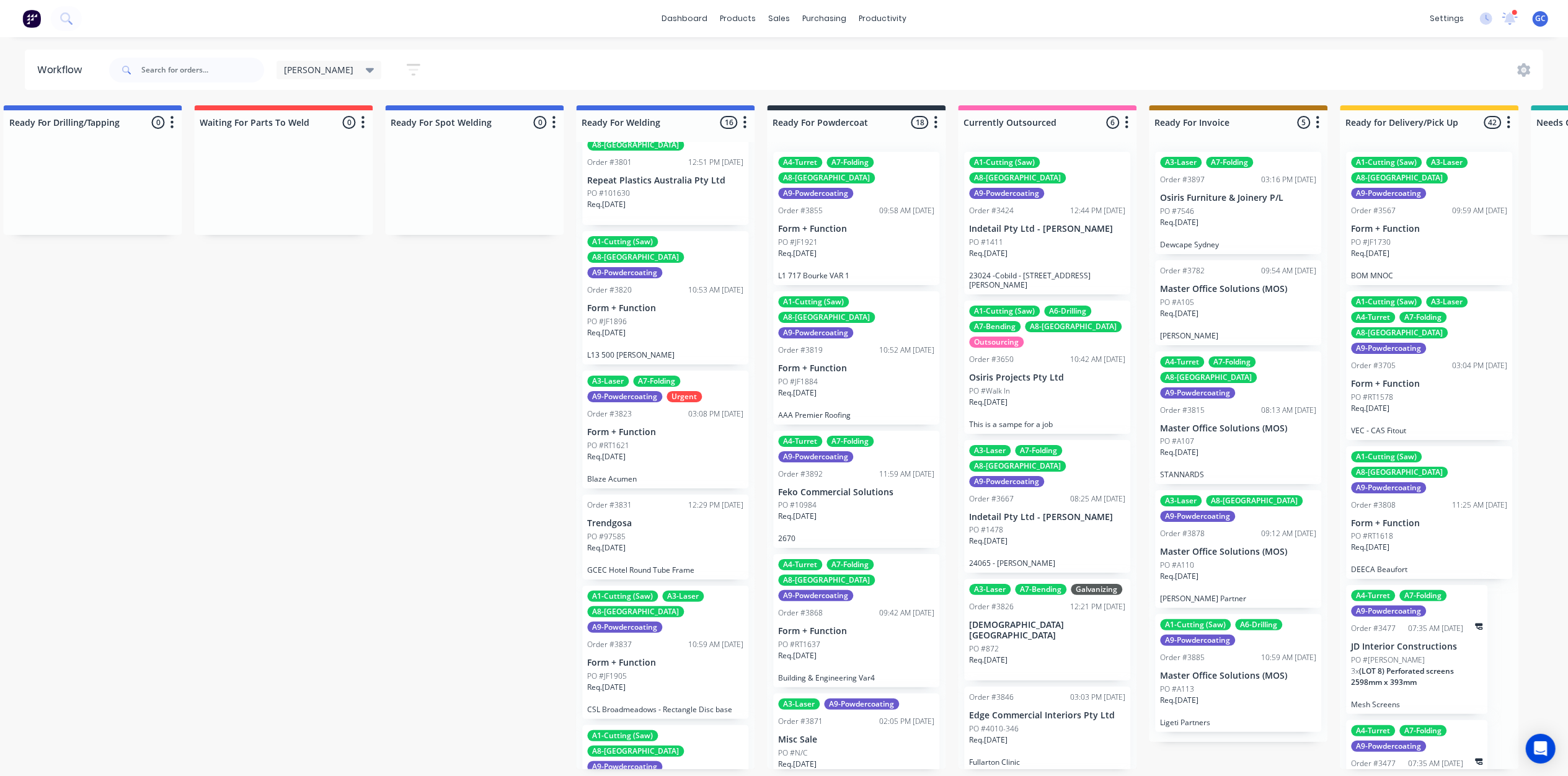
click at [660, 451] on div "Req. 18/08/25" at bounding box center [665, 461] width 156 height 21
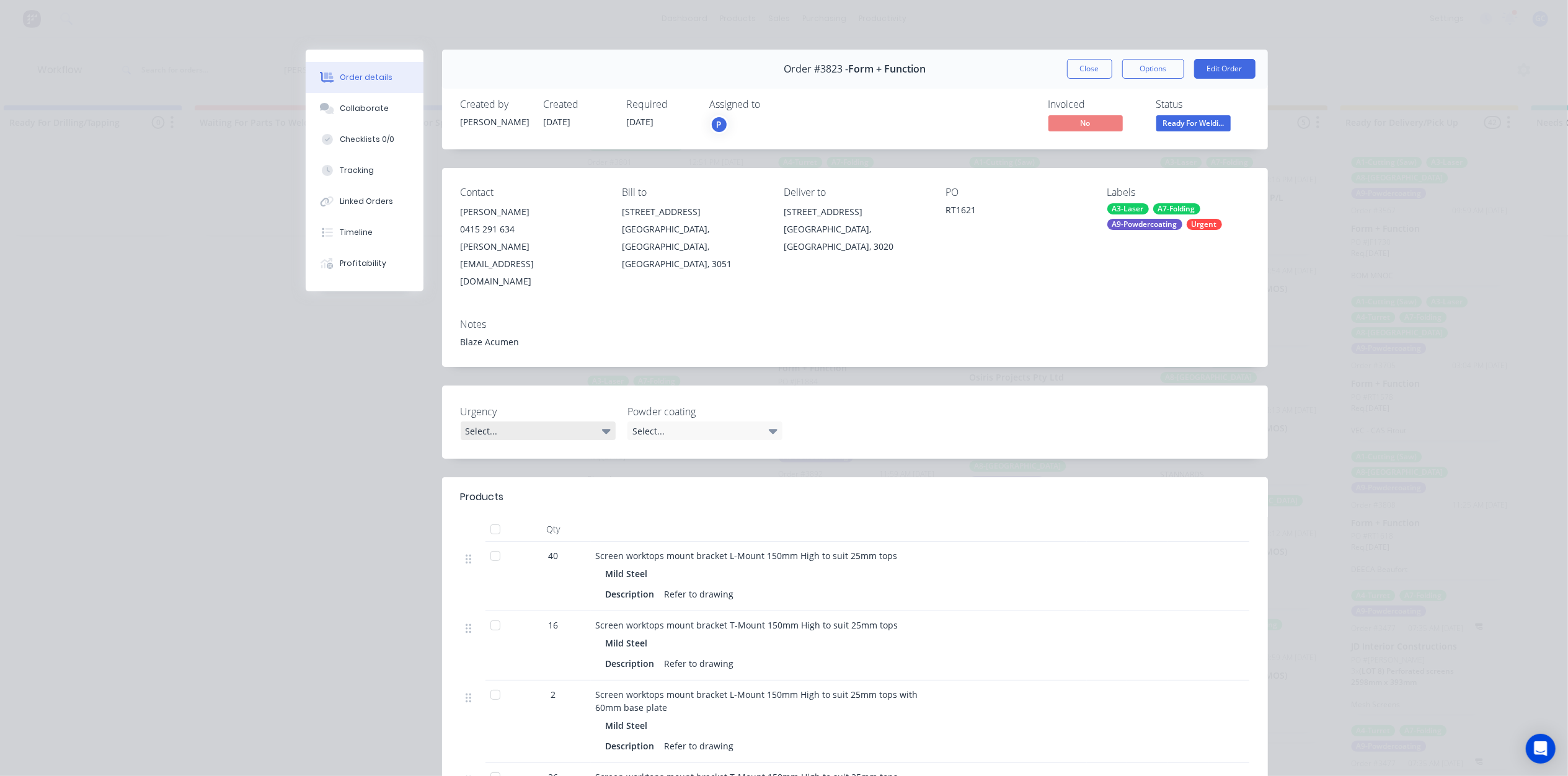
click at [554, 422] on div "Select..." at bounding box center [538, 431] width 155 height 18
click at [555, 422] on div "Select..." at bounding box center [538, 431] width 155 height 18
click at [606, 422] on div "Select..." at bounding box center [538, 431] width 155 height 18
drag, startPoint x: 601, startPoint y: 398, endPoint x: 595, endPoint y: 398, distance: 6.0
click at [602, 429] on icon at bounding box center [606, 432] width 8 height 5
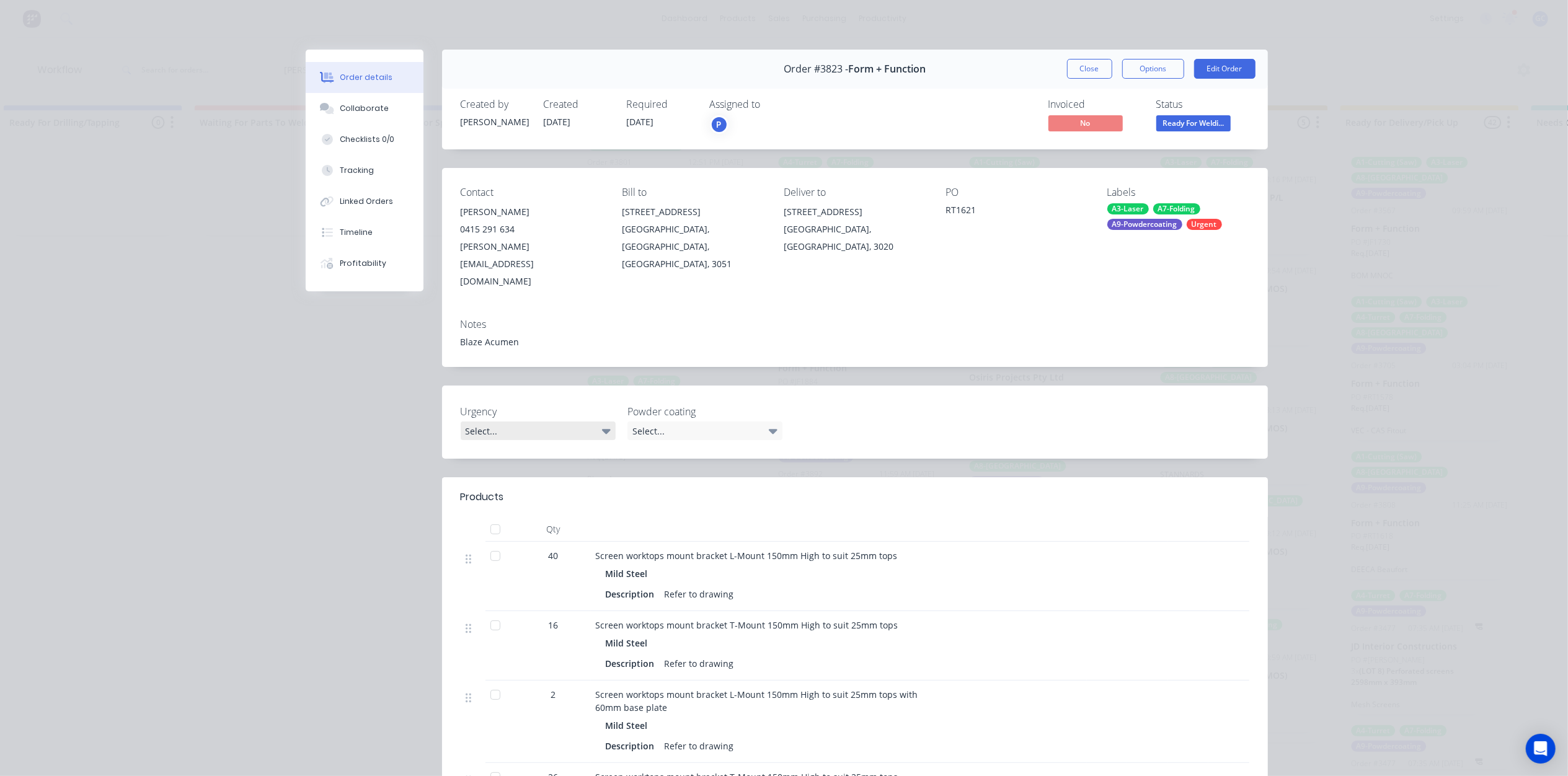
click at [602, 424] on icon at bounding box center [606, 431] width 8 height 13
click at [675, 404] on div "Powder coating Select..." at bounding box center [704, 422] width 155 height 36
click at [685, 422] on div "Select..." at bounding box center [704, 431] width 155 height 18
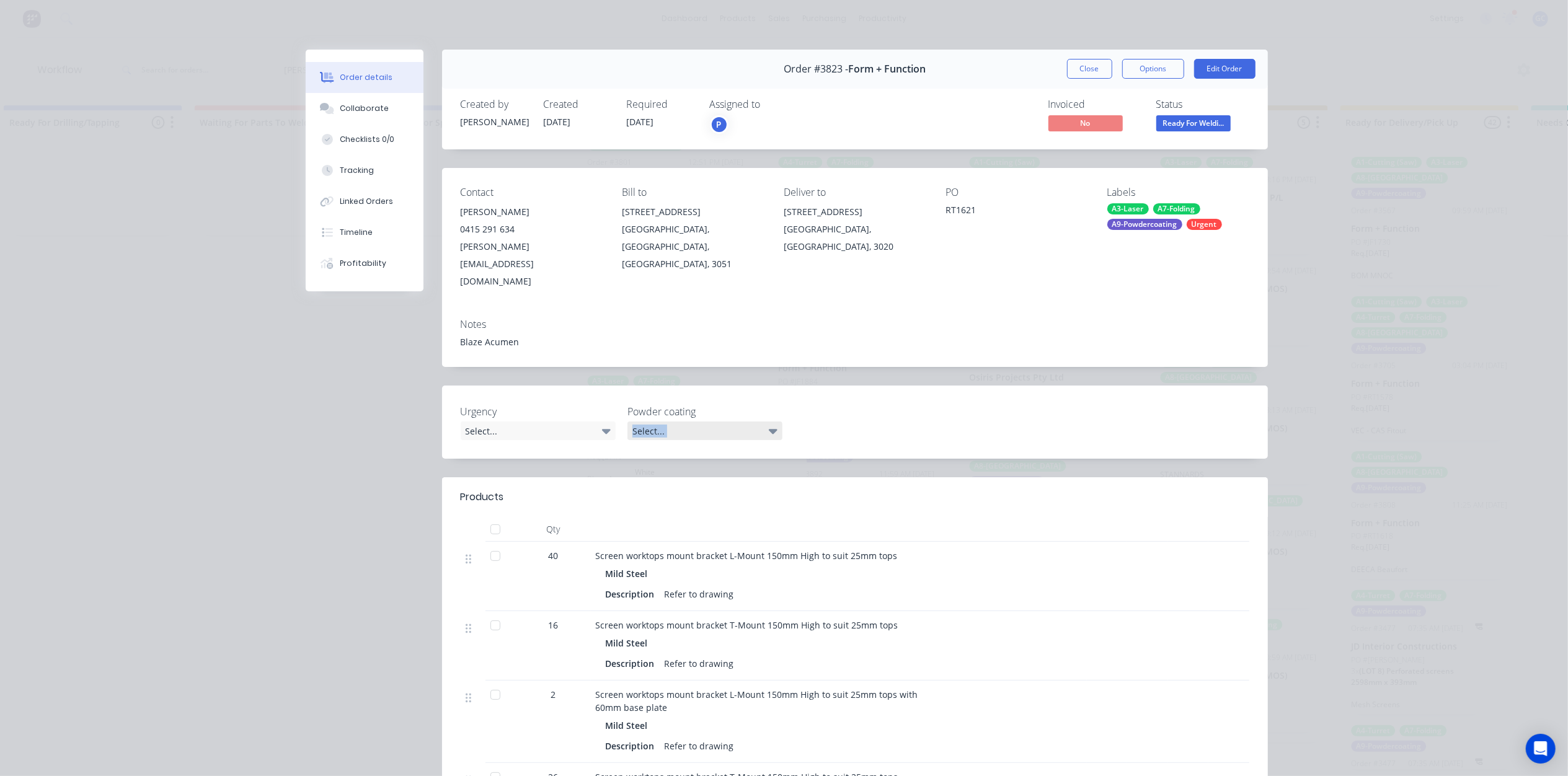
click at [685, 422] on div "Select..." at bounding box center [704, 431] width 155 height 18
click at [602, 424] on icon at bounding box center [606, 431] width 8 height 13
click at [1067, 68] on button "Close" at bounding box center [1089, 69] width 46 height 20
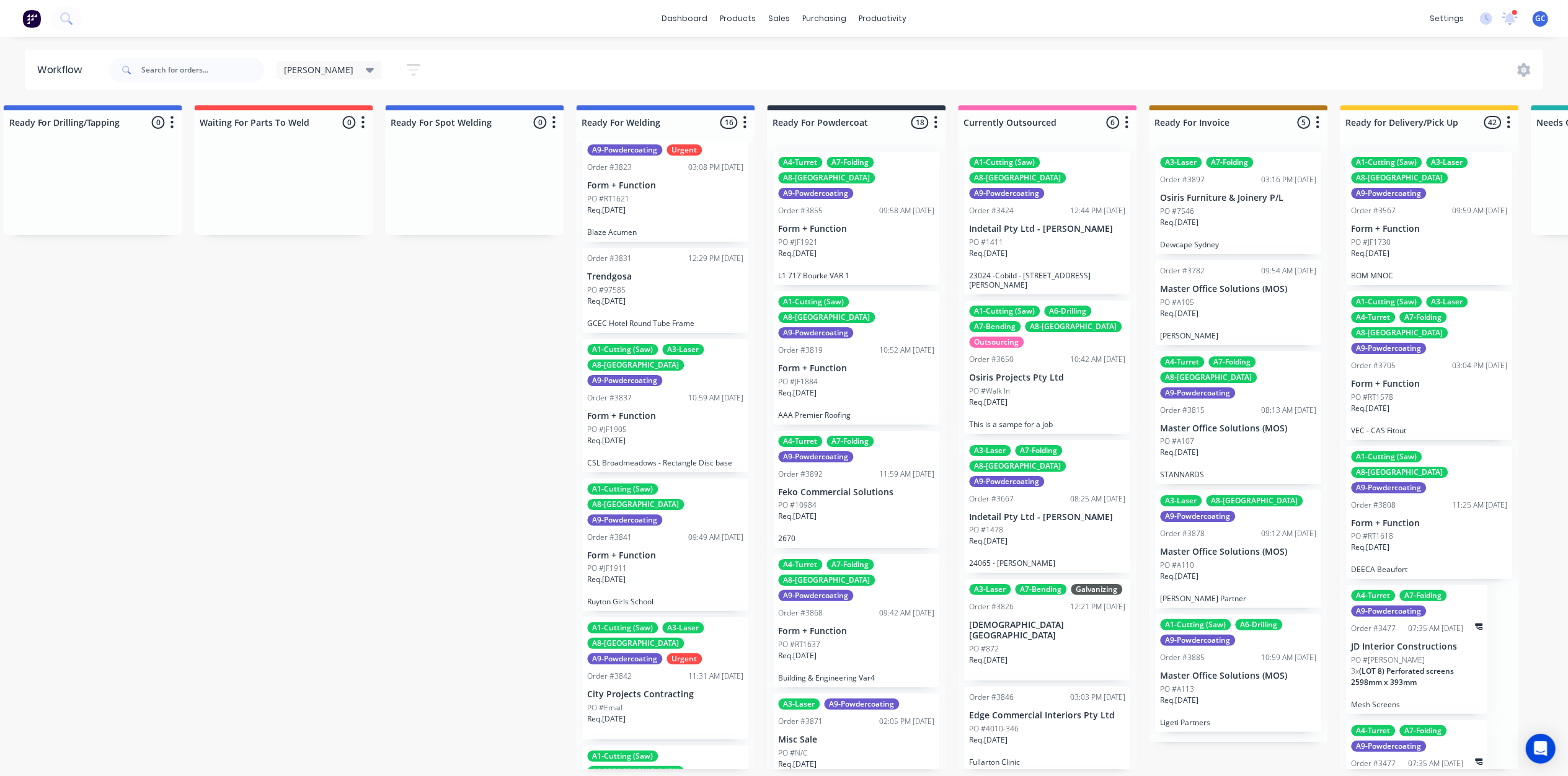
scroll to position [1157, 0]
click at [665, 434] on div "Req. 26/09/25" at bounding box center [665, 444] width 156 height 21
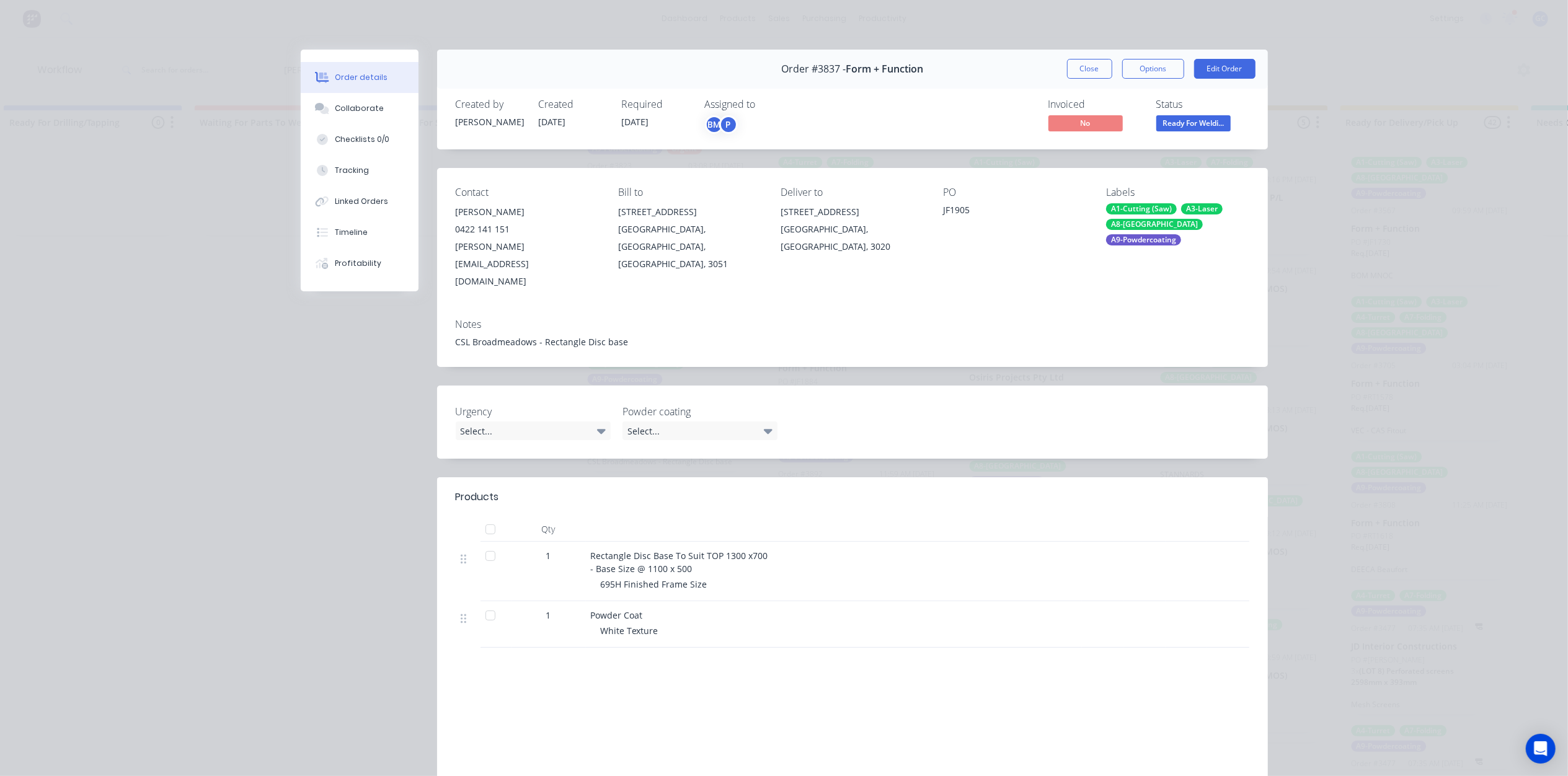
click at [1083, 72] on button "Close" at bounding box center [1089, 69] width 46 height 20
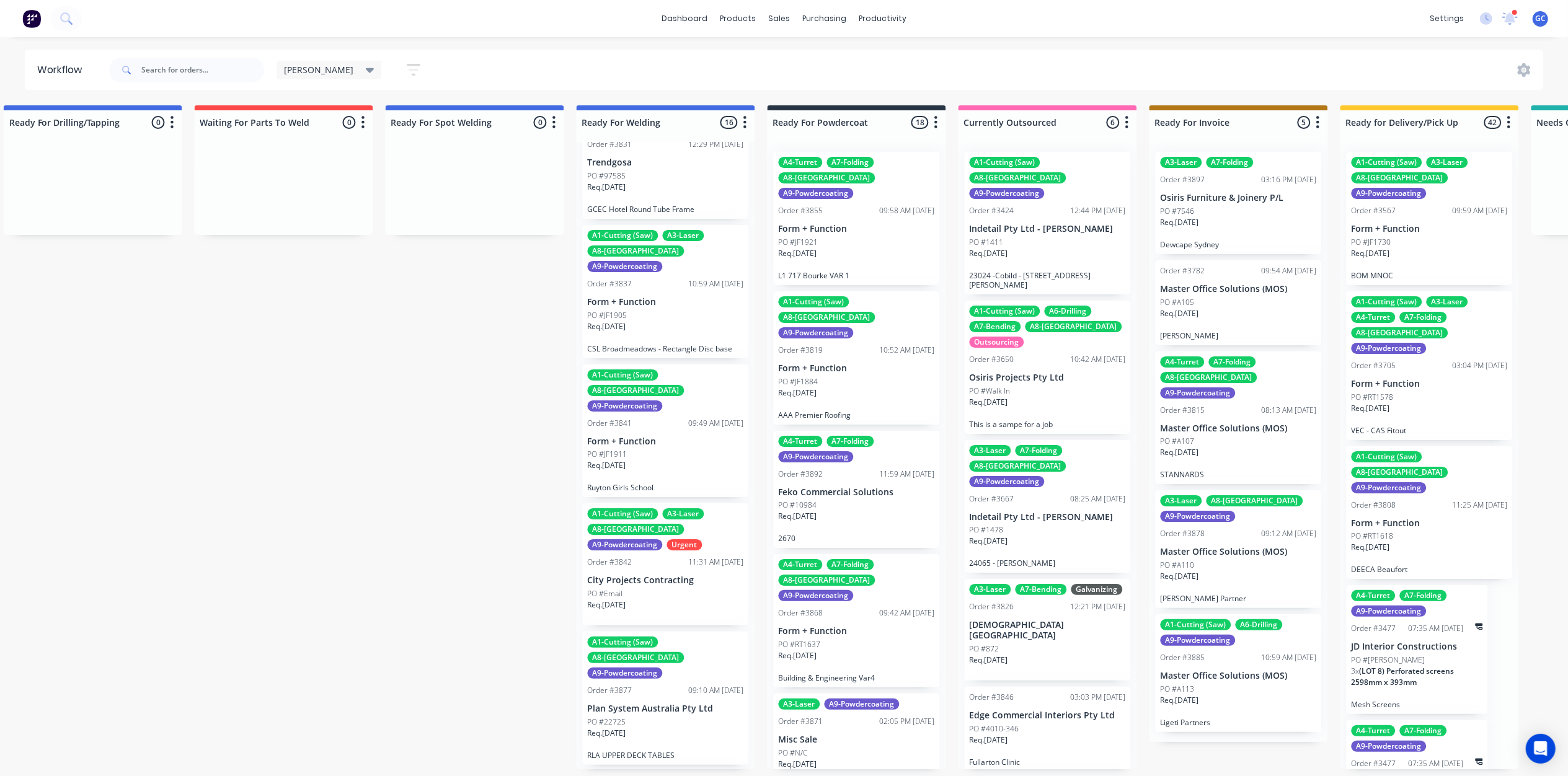
scroll to position [1278, 0]
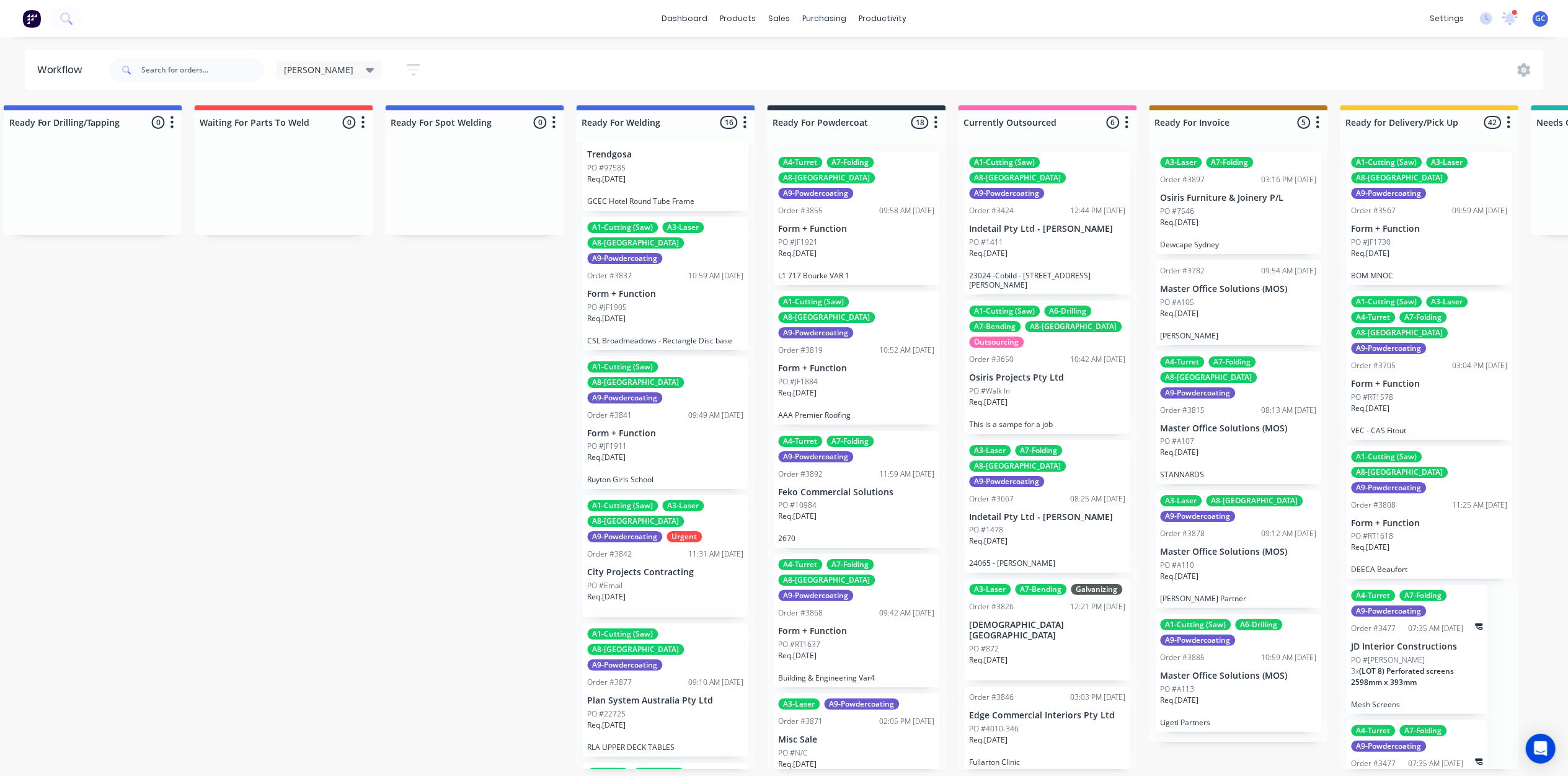
click at [648, 568] on p "City Projects Contracting" at bounding box center [665, 573] width 156 height 11
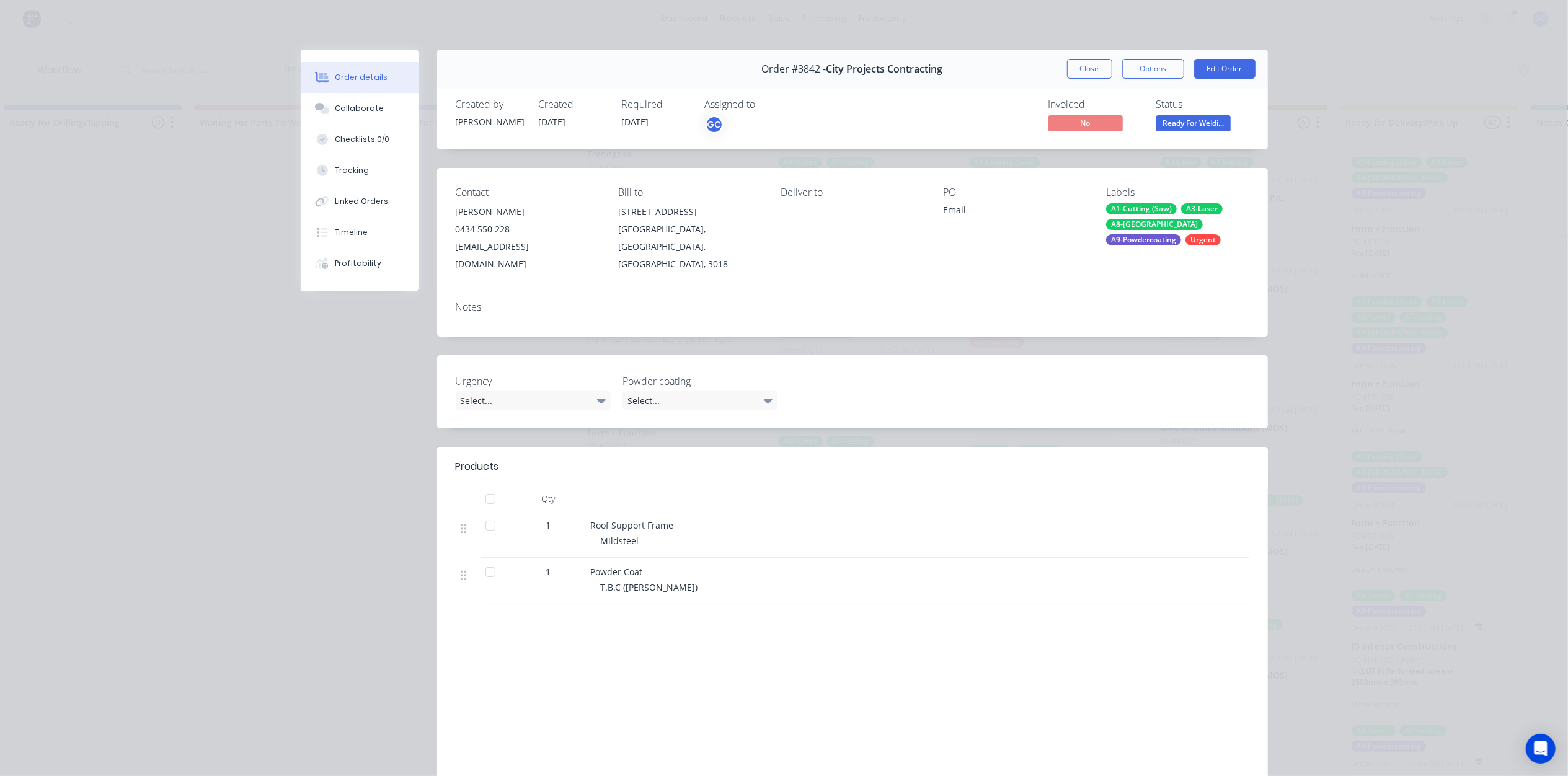
click at [1179, 117] on span "Ready For Weldi..." at bounding box center [1193, 123] width 75 height 16
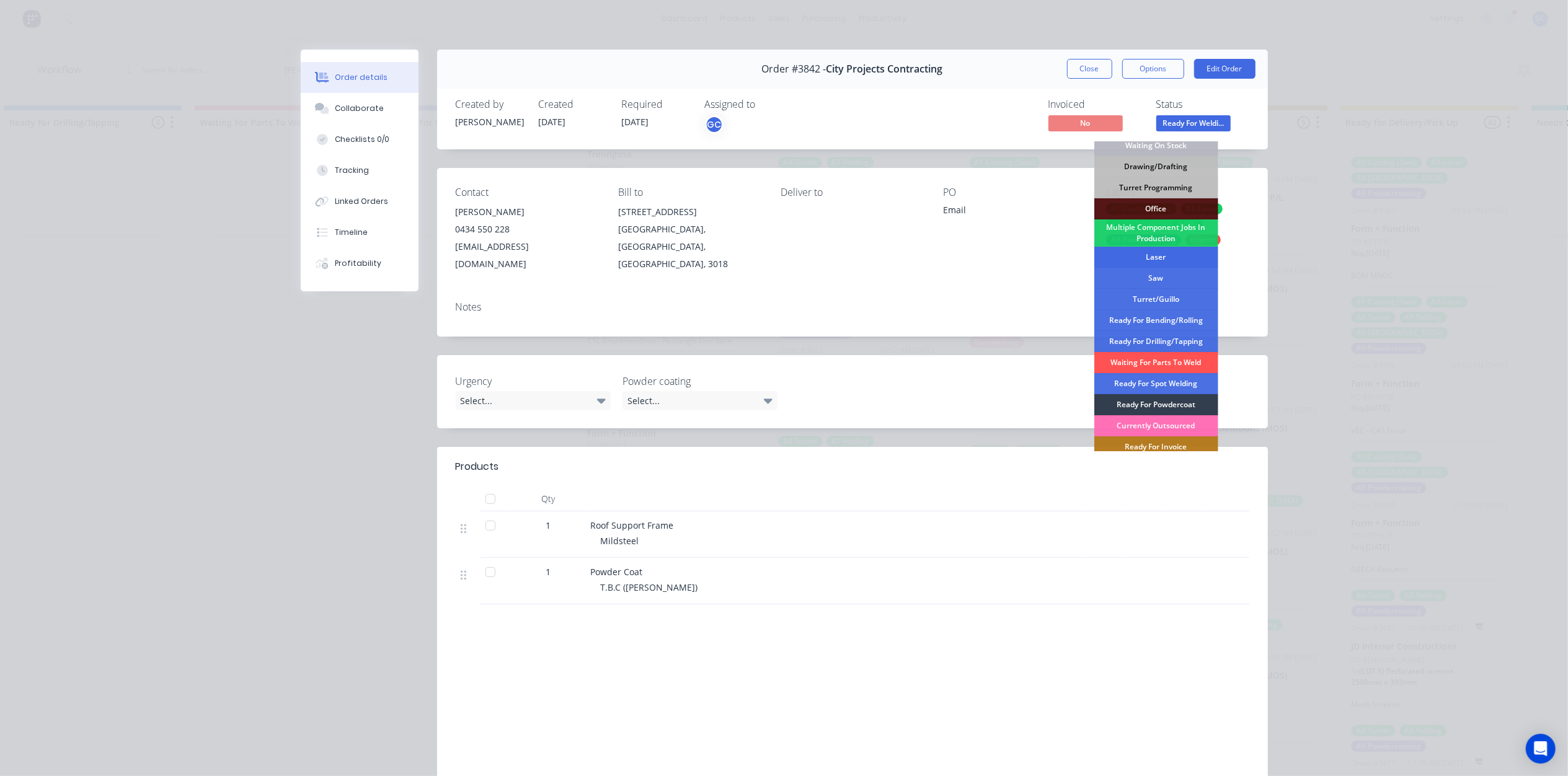
scroll to position [160, 0]
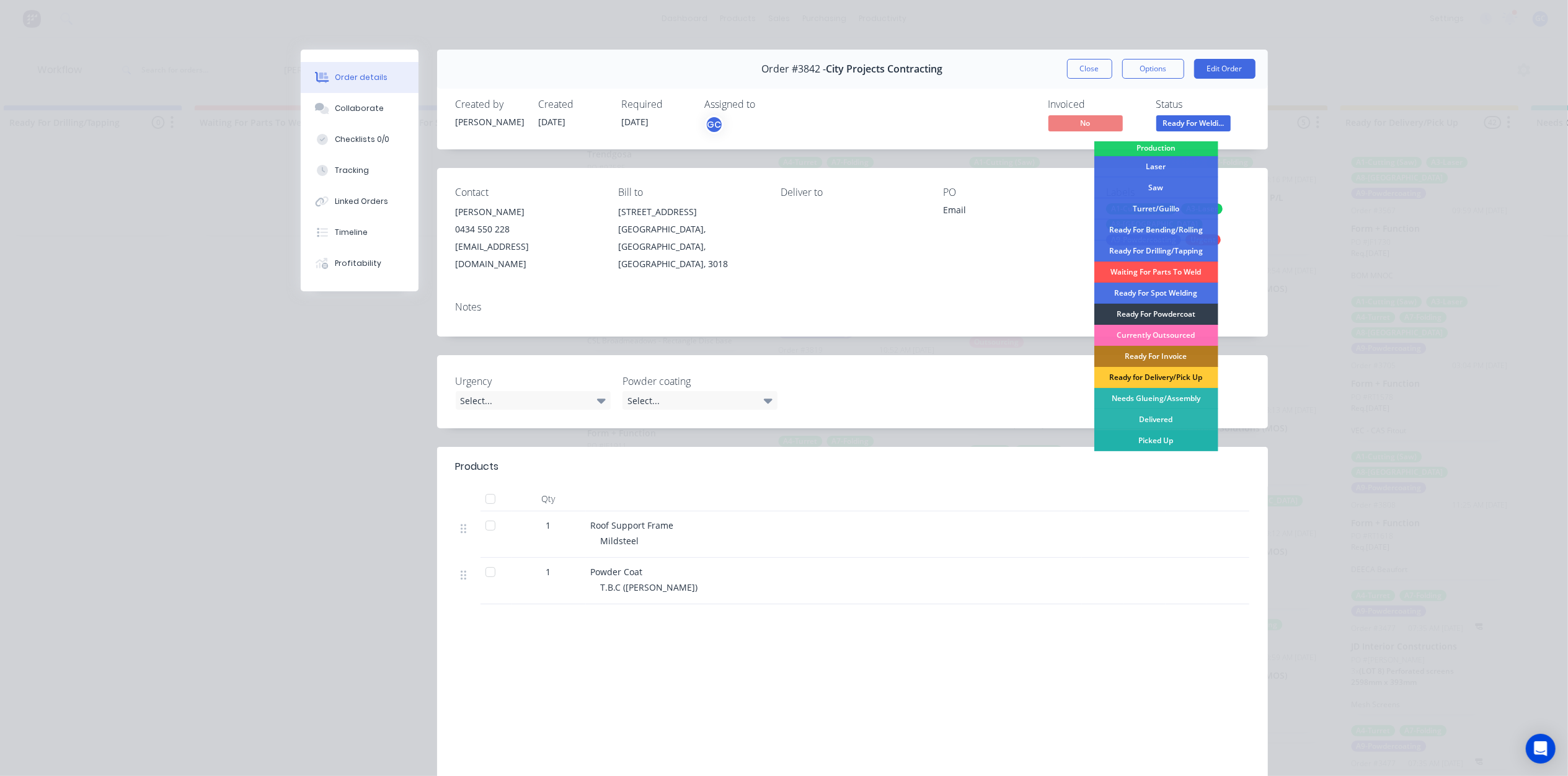
click at [1147, 440] on div "Picked Up" at bounding box center [1156, 441] width 124 height 21
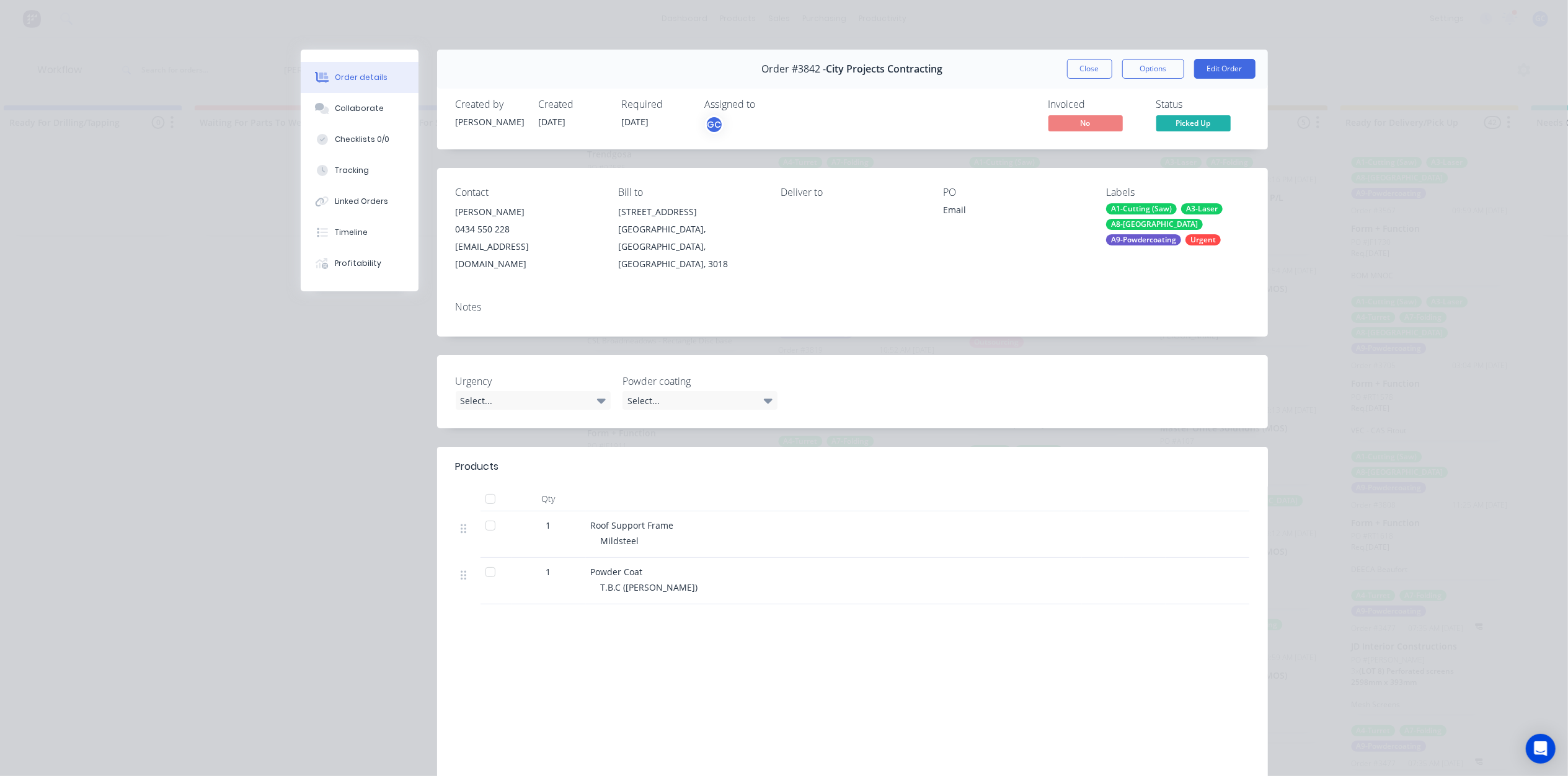
scroll to position [1149, 0]
click at [1093, 72] on button "Close" at bounding box center [1089, 69] width 46 height 20
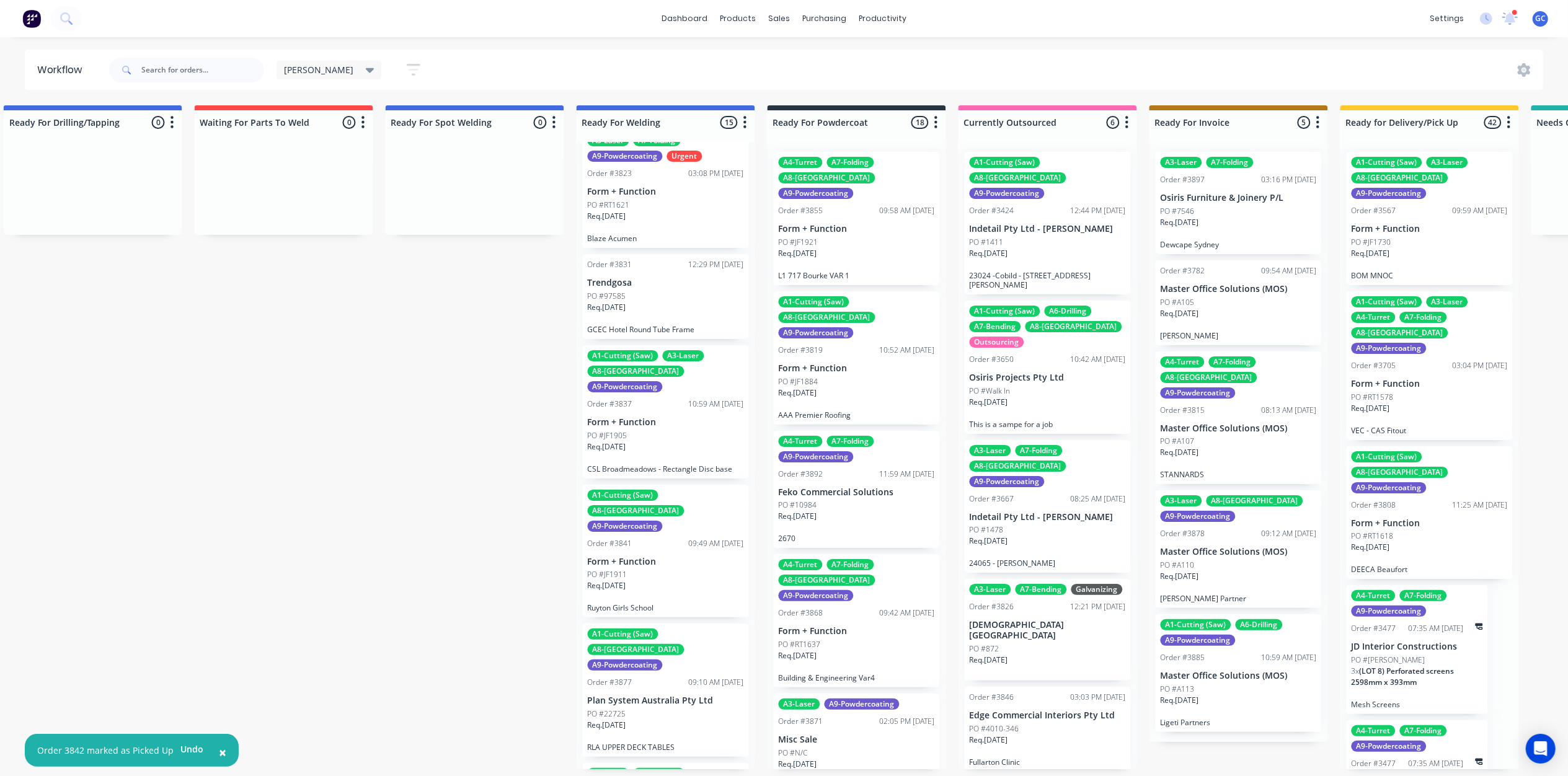
scroll to position [6, 2314]
click at [655, 709] on div "PO #22725" at bounding box center [665, 714] width 156 height 11
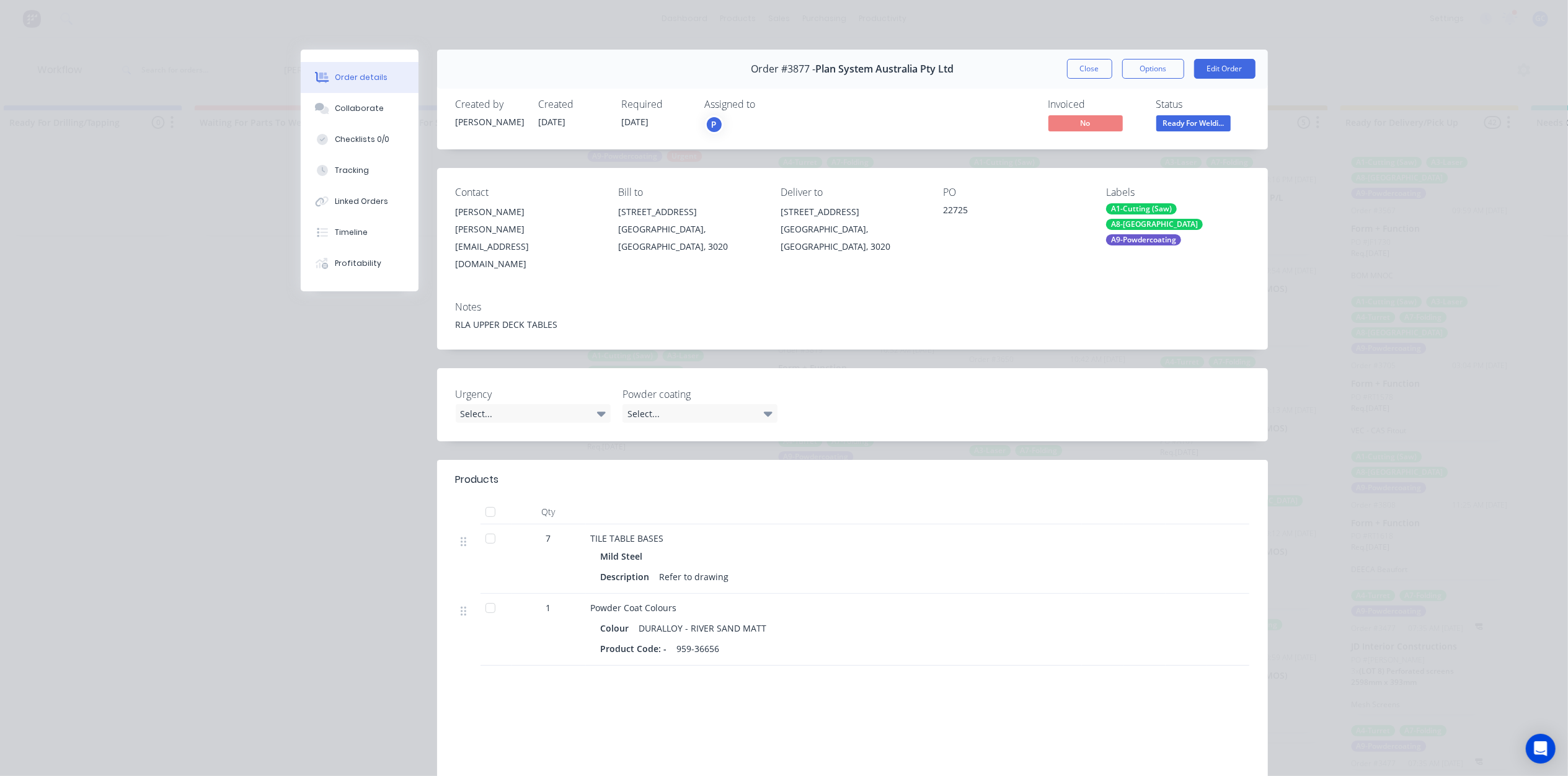
drag, startPoint x: 1095, startPoint y: 75, endPoint x: 1077, endPoint y: 90, distance: 23.4
click at [1095, 75] on button "Close" at bounding box center [1089, 69] width 46 height 20
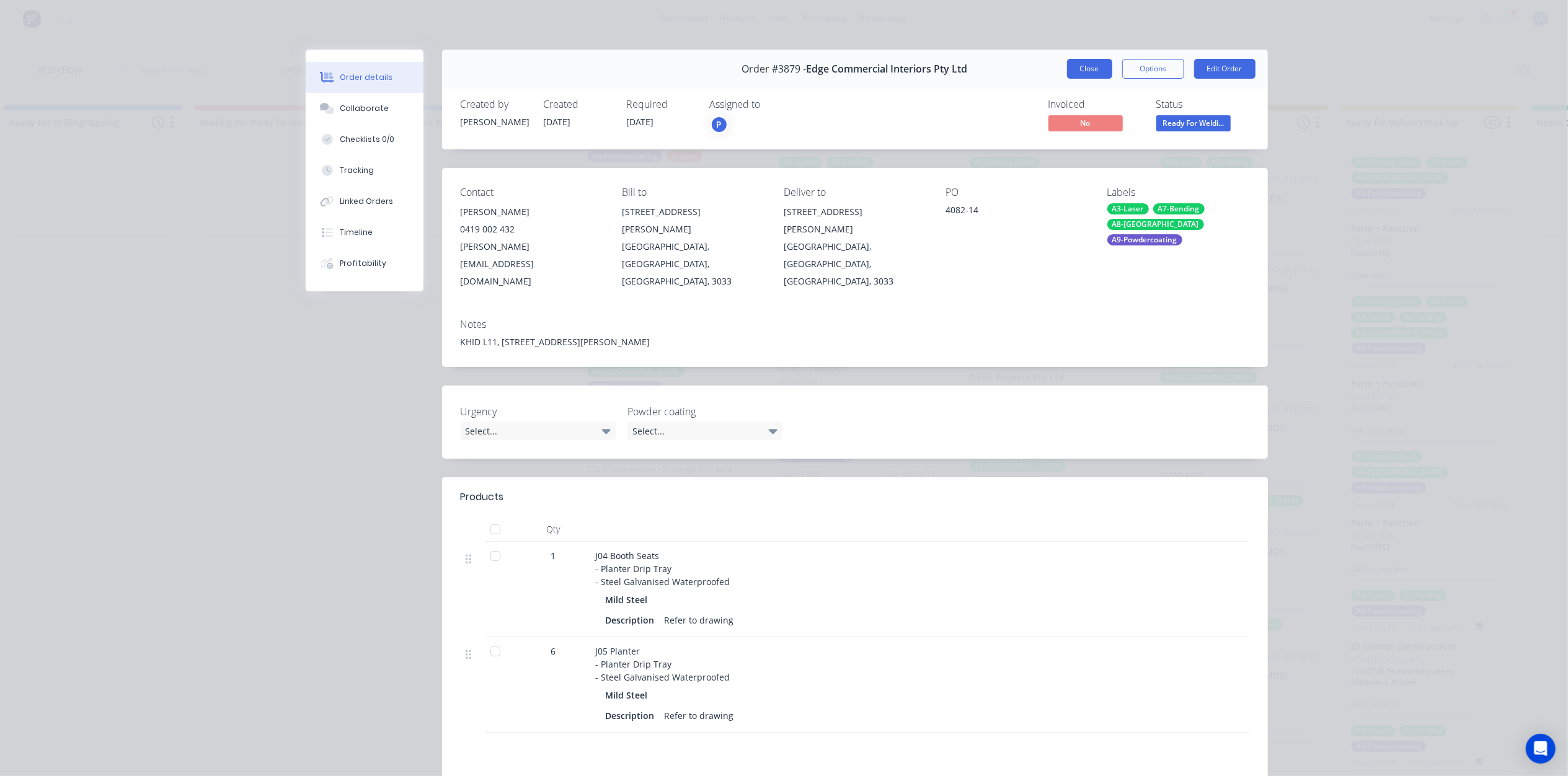
click at [1089, 68] on button "Close" at bounding box center [1089, 69] width 46 height 20
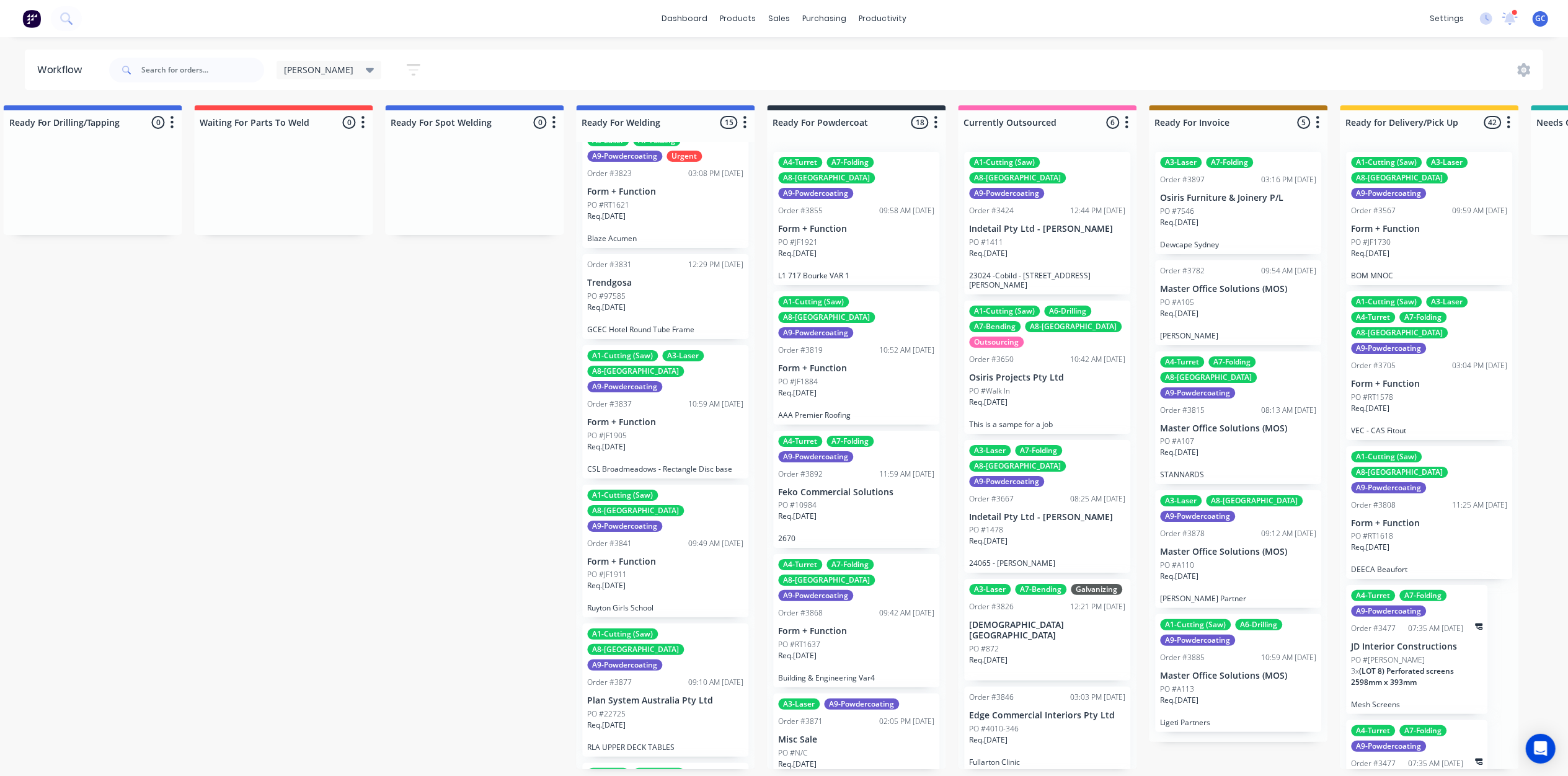
scroll to position [0, 2314]
click at [866, 237] on div "PO #JF1921" at bounding box center [856, 242] width 156 height 11
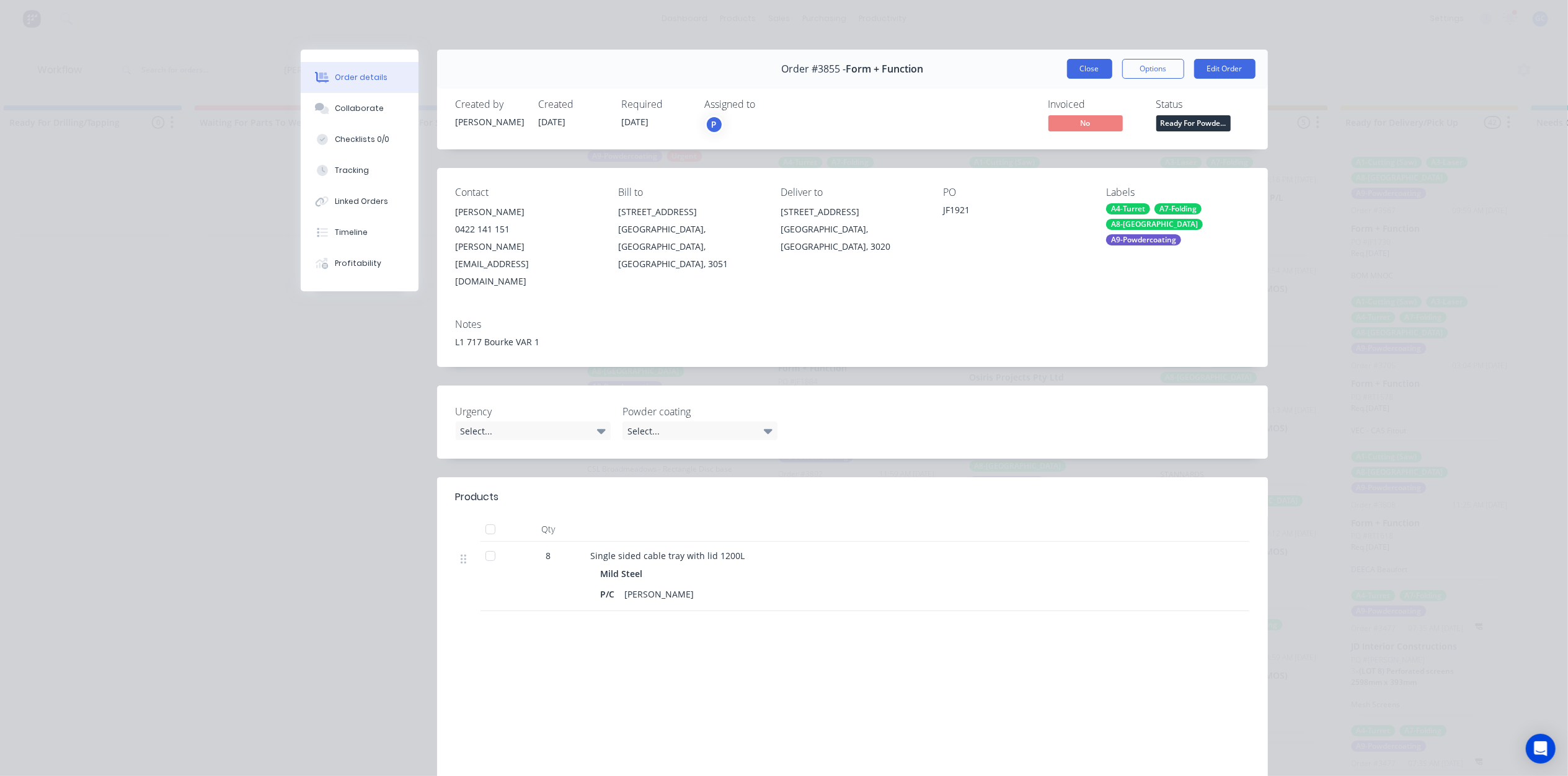
click at [1079, 68] on button "Close" at bounding box center [1089, 69] width 46 height 20
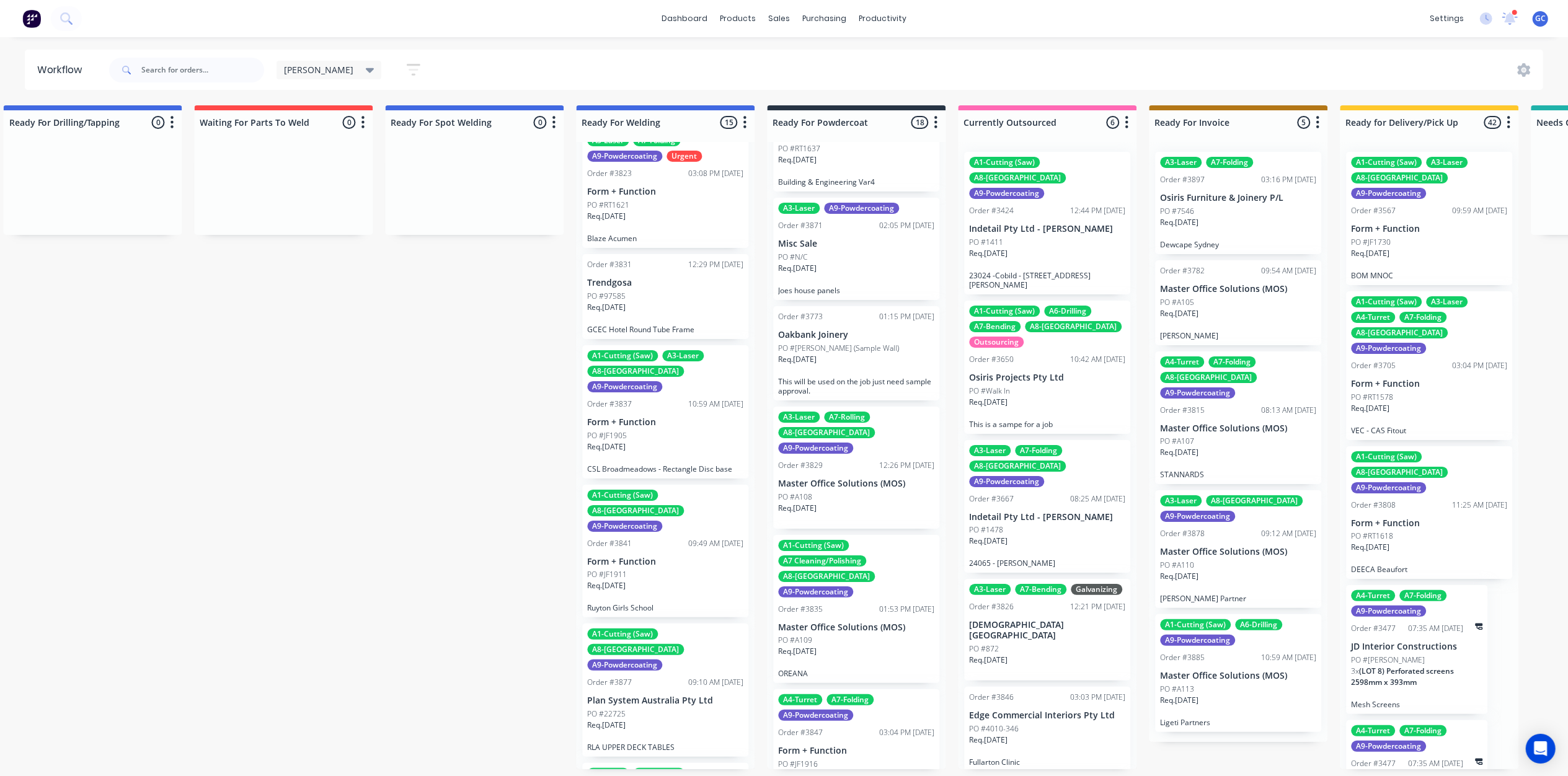
scroll to position [578, 0]
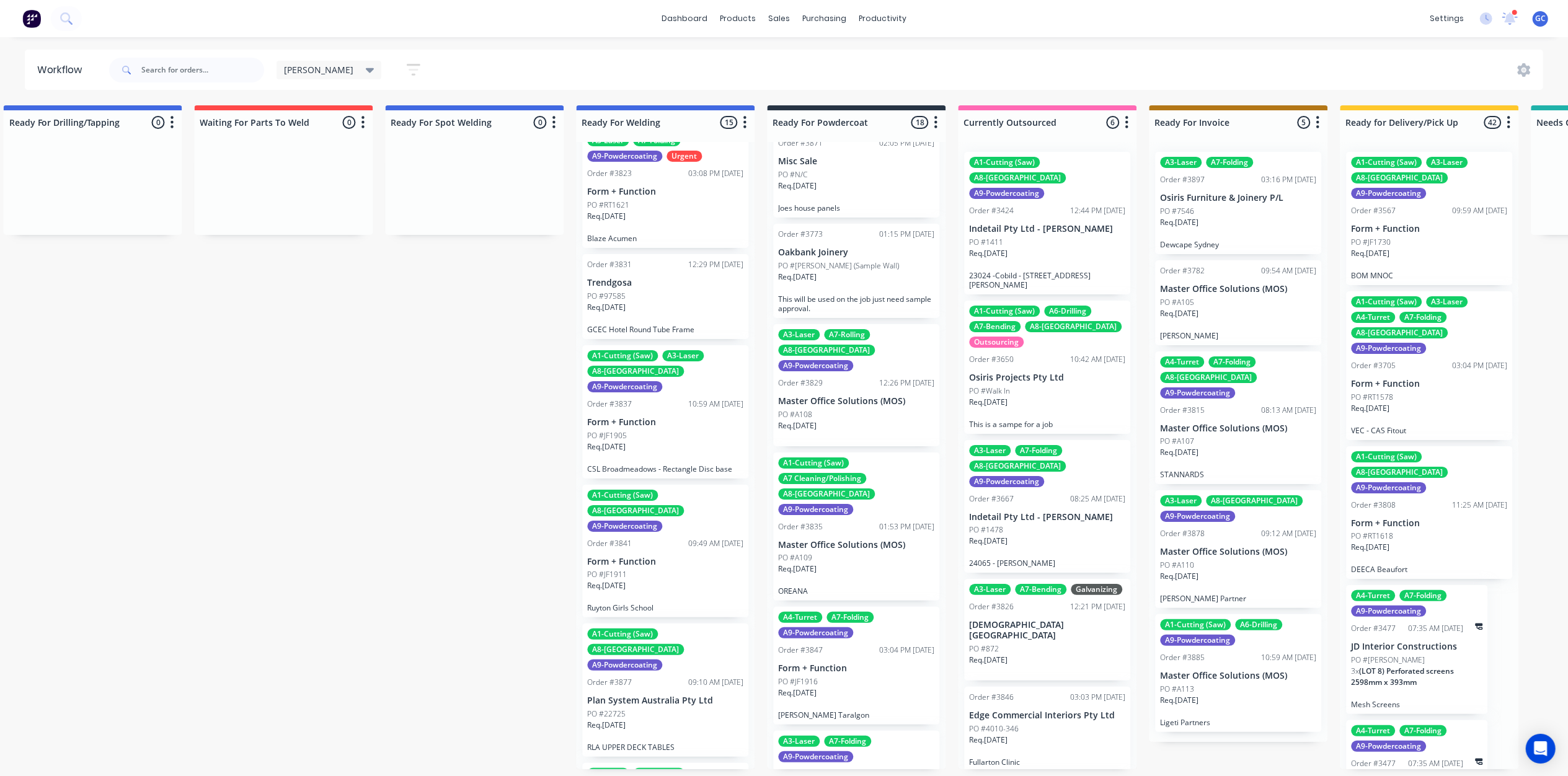
click at [868, 421] on div "Req. 11/09/25" at bounding box center [856, 431] width 156 height 21
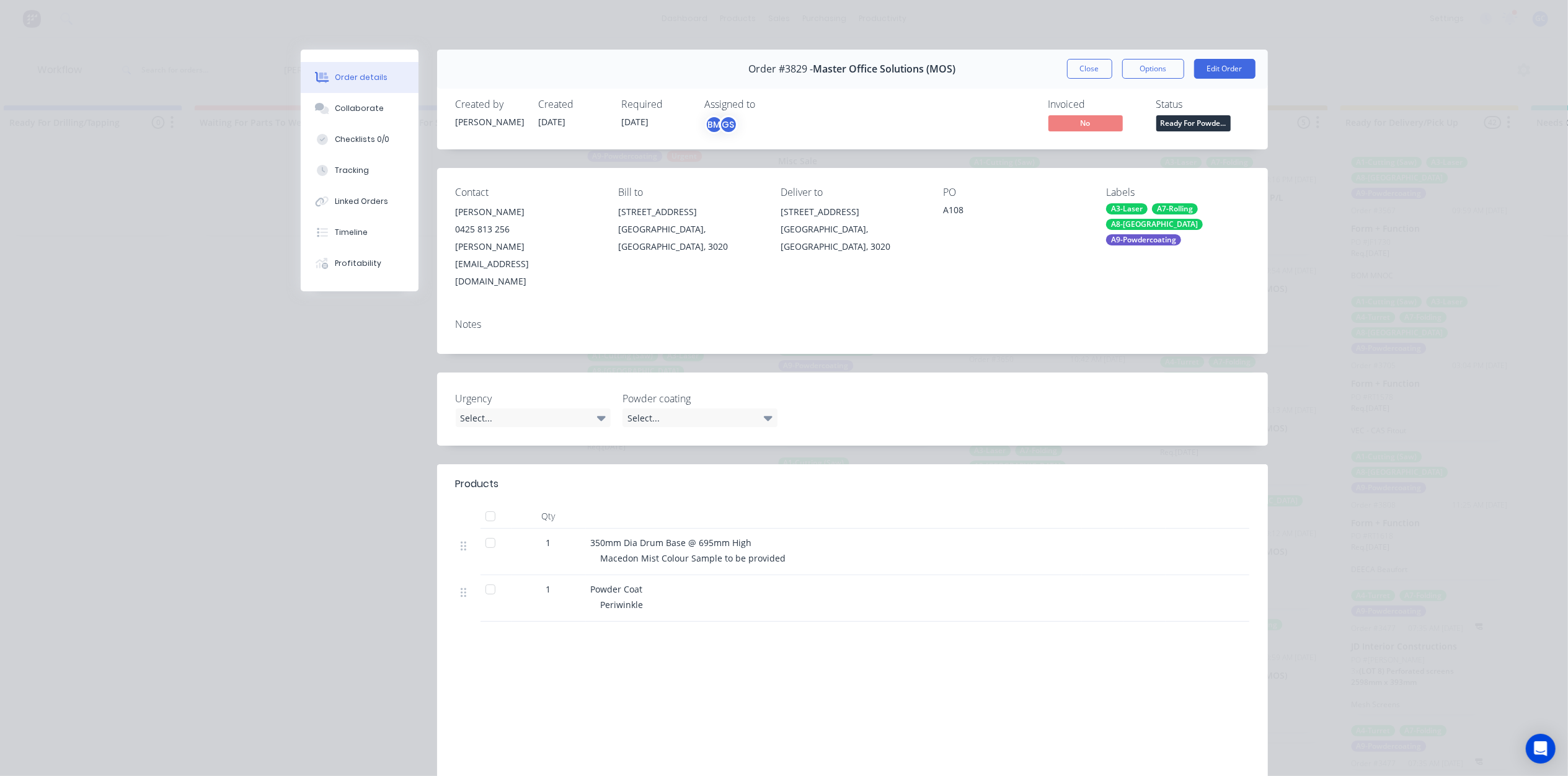
click at [1183, 123] on span "Ready For Powde..." at bounding box center [1193, 123] width 75 height 16
click at [1098, 77] on button "Close" at bounding box center [1089, 69] width 46 height 20
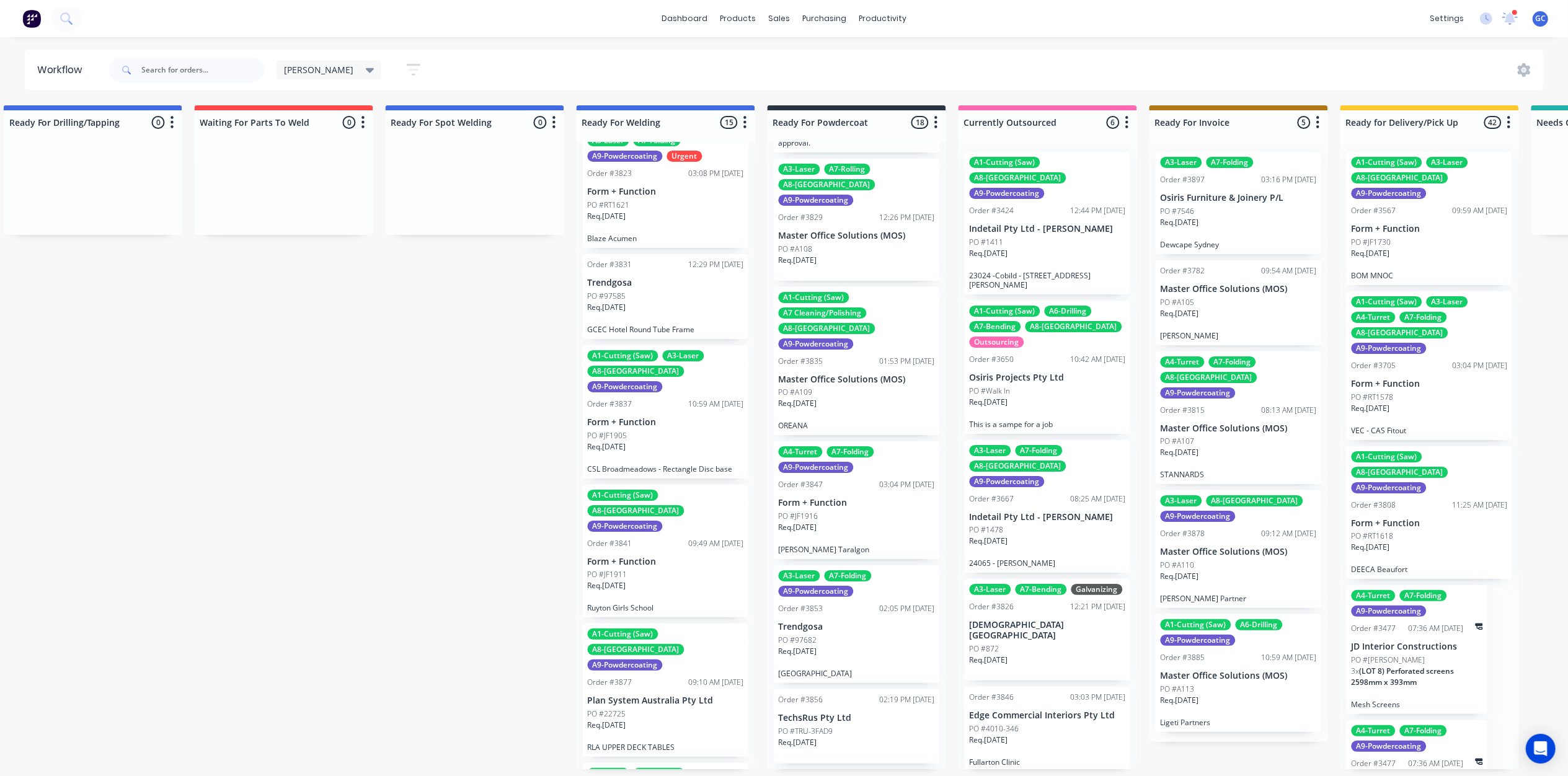
scroll to position [827, 0]
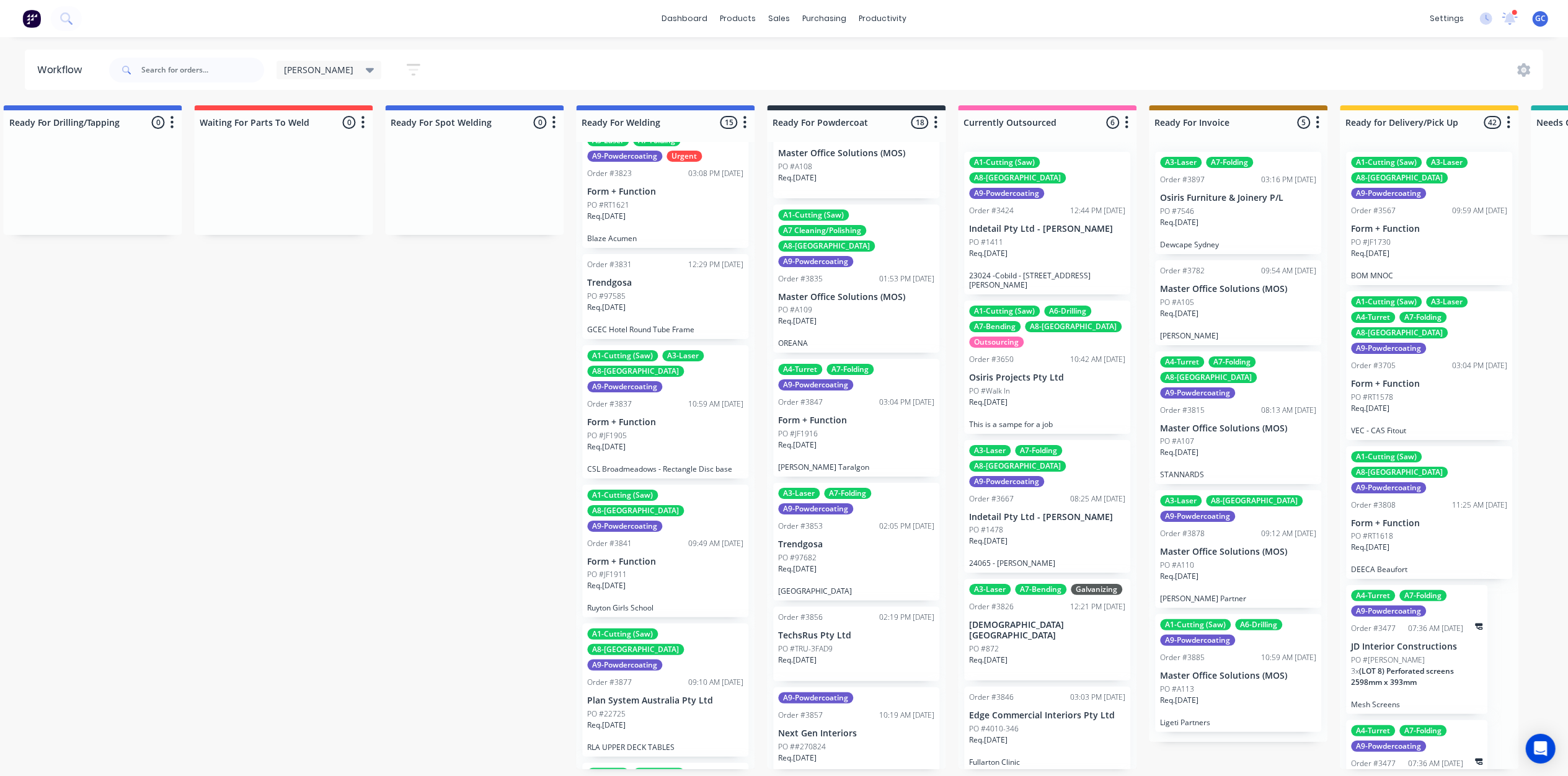
click at [854, 416] on p "Form + Function" at bounding box center [856, 421] width 156 height 11
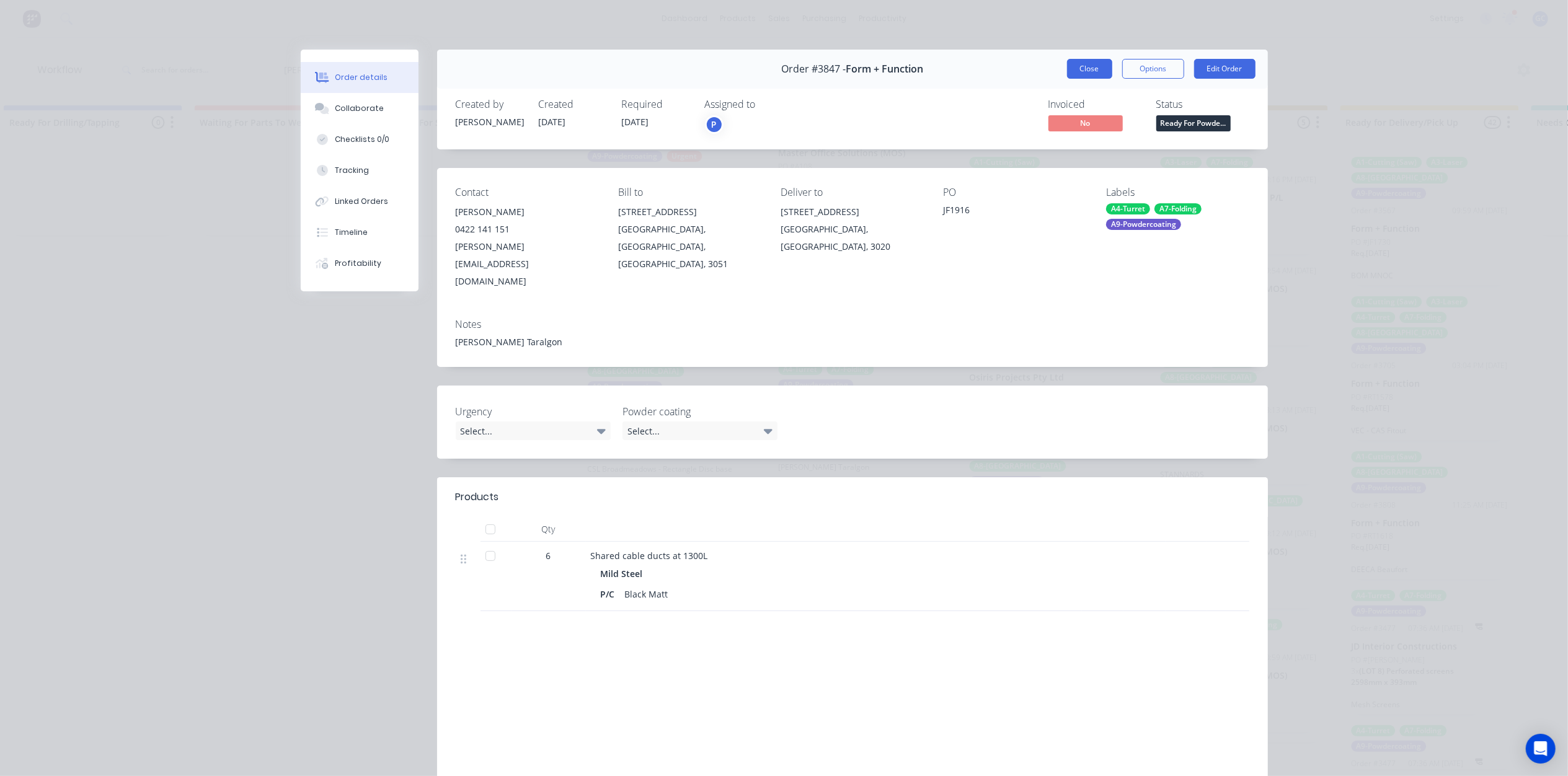
click at [1076, 72] on button "Close" at bounding box center [1089, 69] width 46 height 20
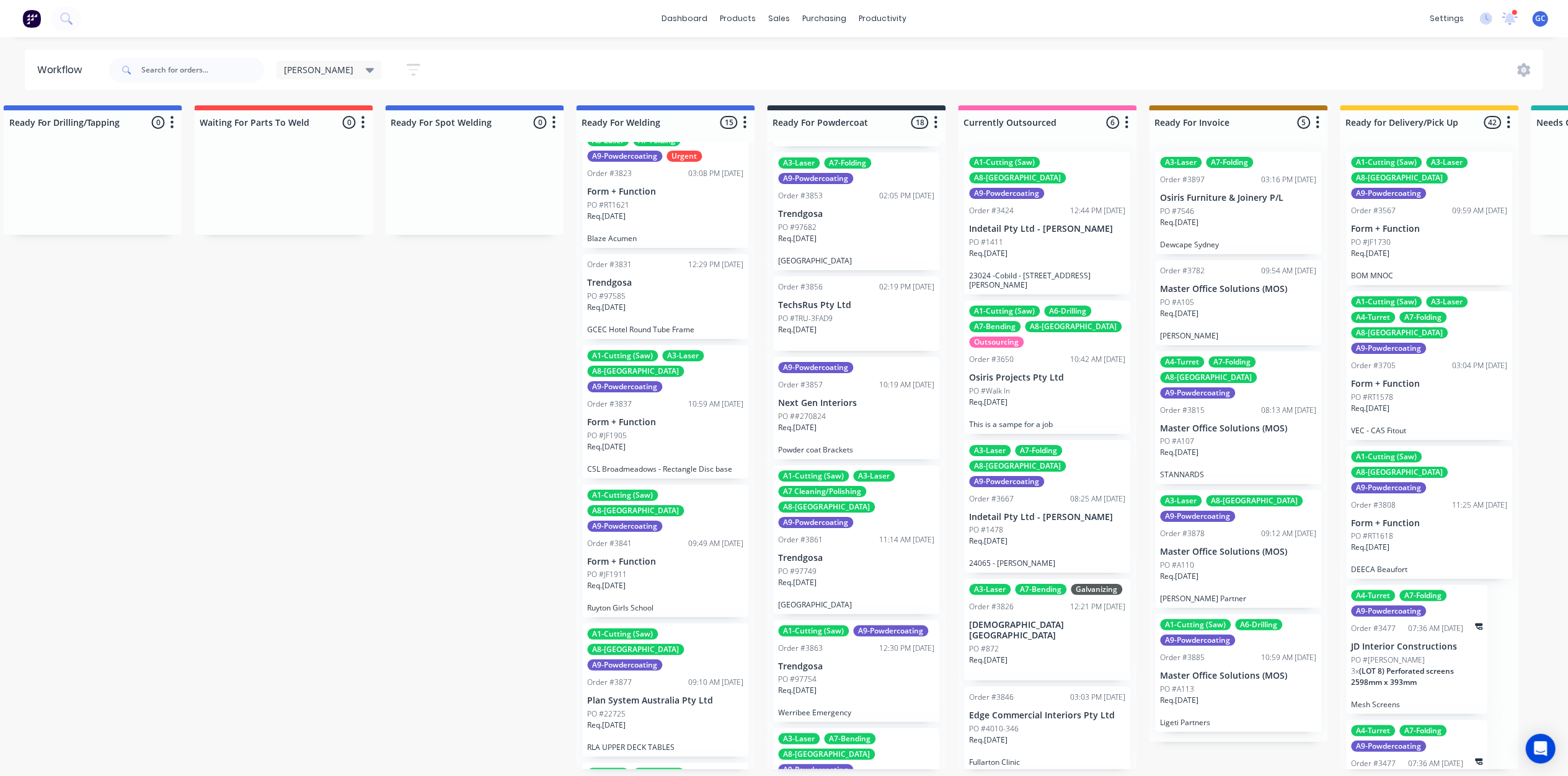
scroll to position [1240, 0]
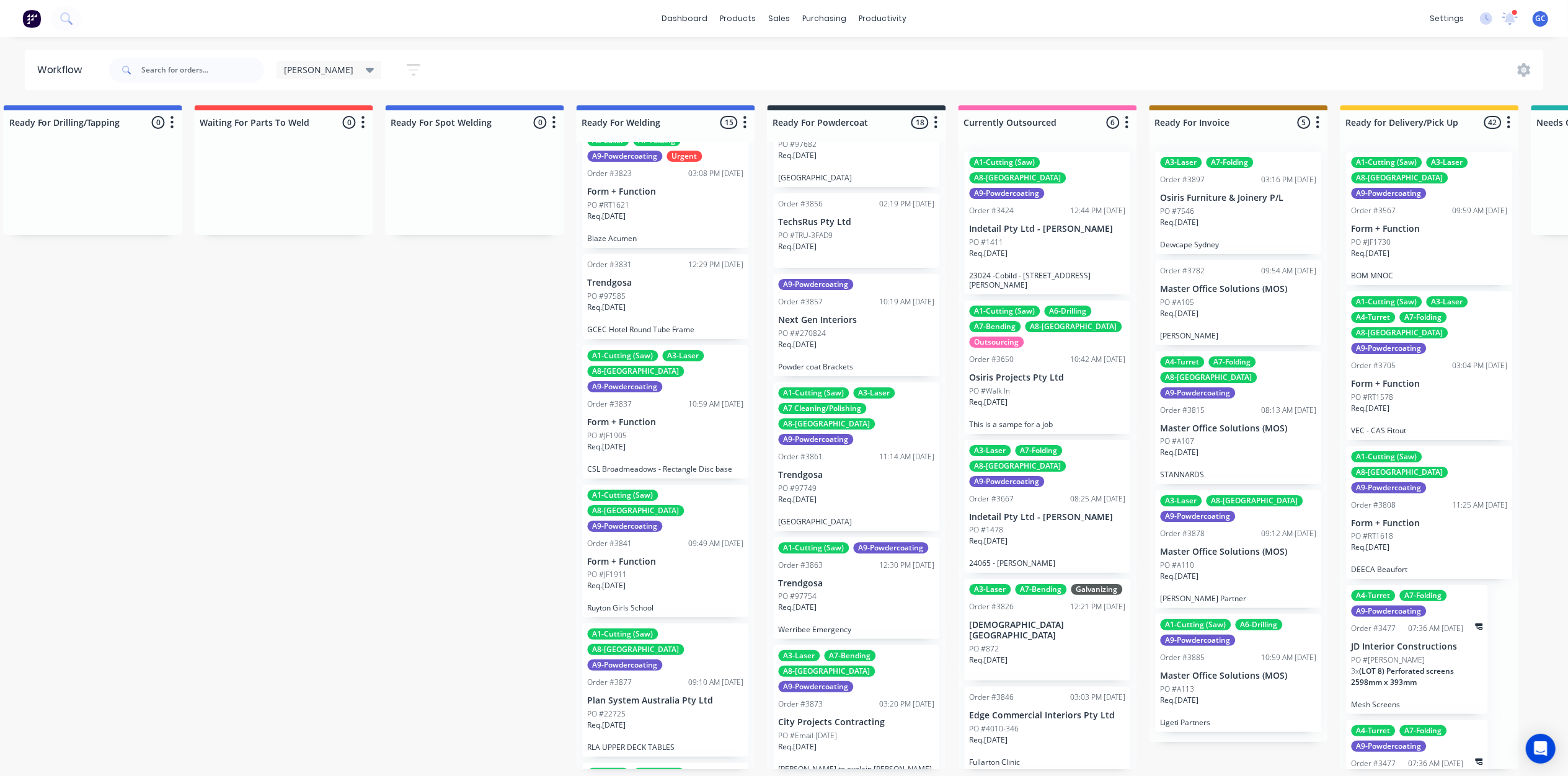
click at [853, 328] on div "PO ##270824" at bounding box center [856, 333] width 156 height 11
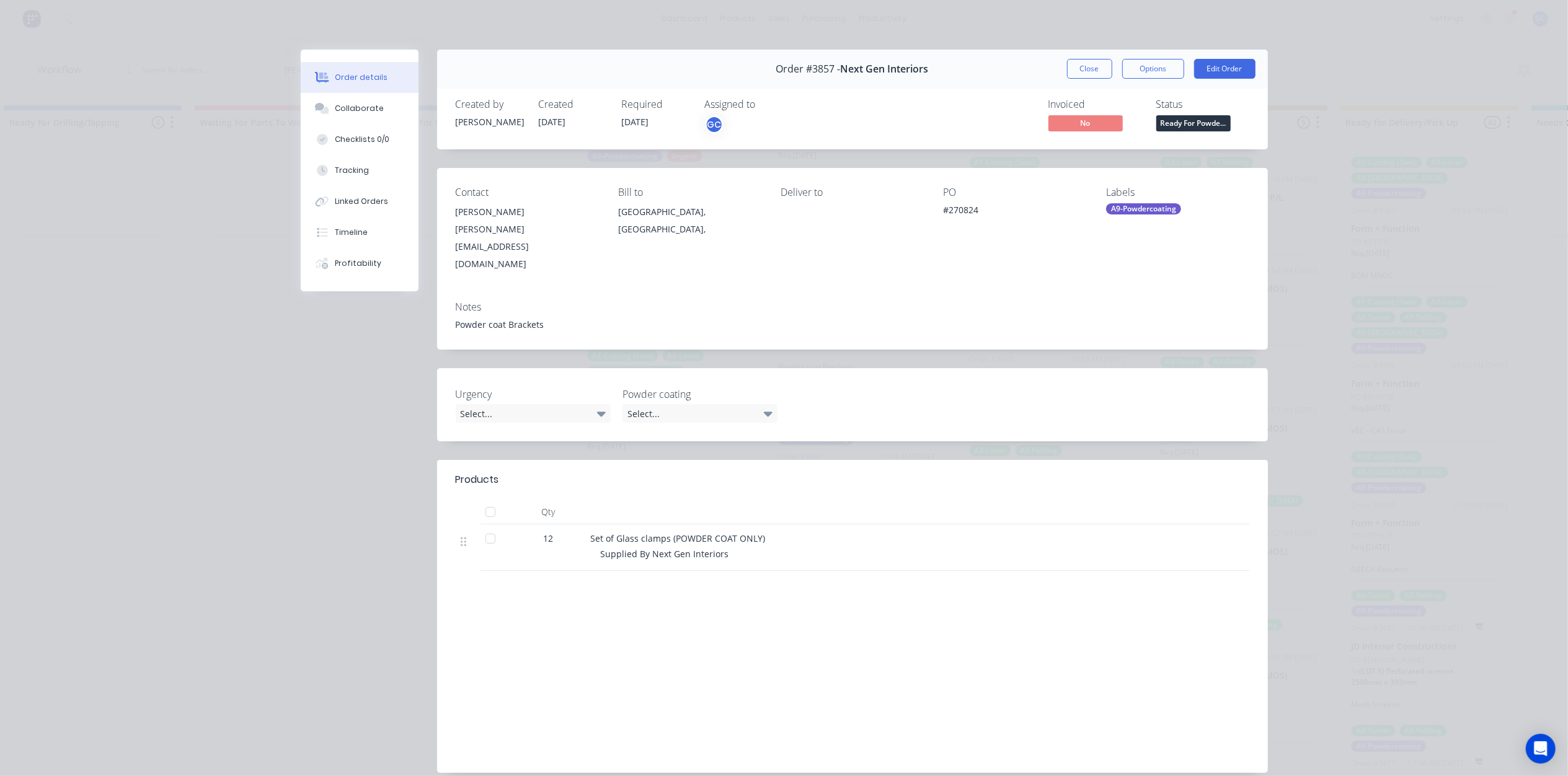
click at [1093, 63] on button "Close" at bounding box center [1089, 69] width 46 height 20
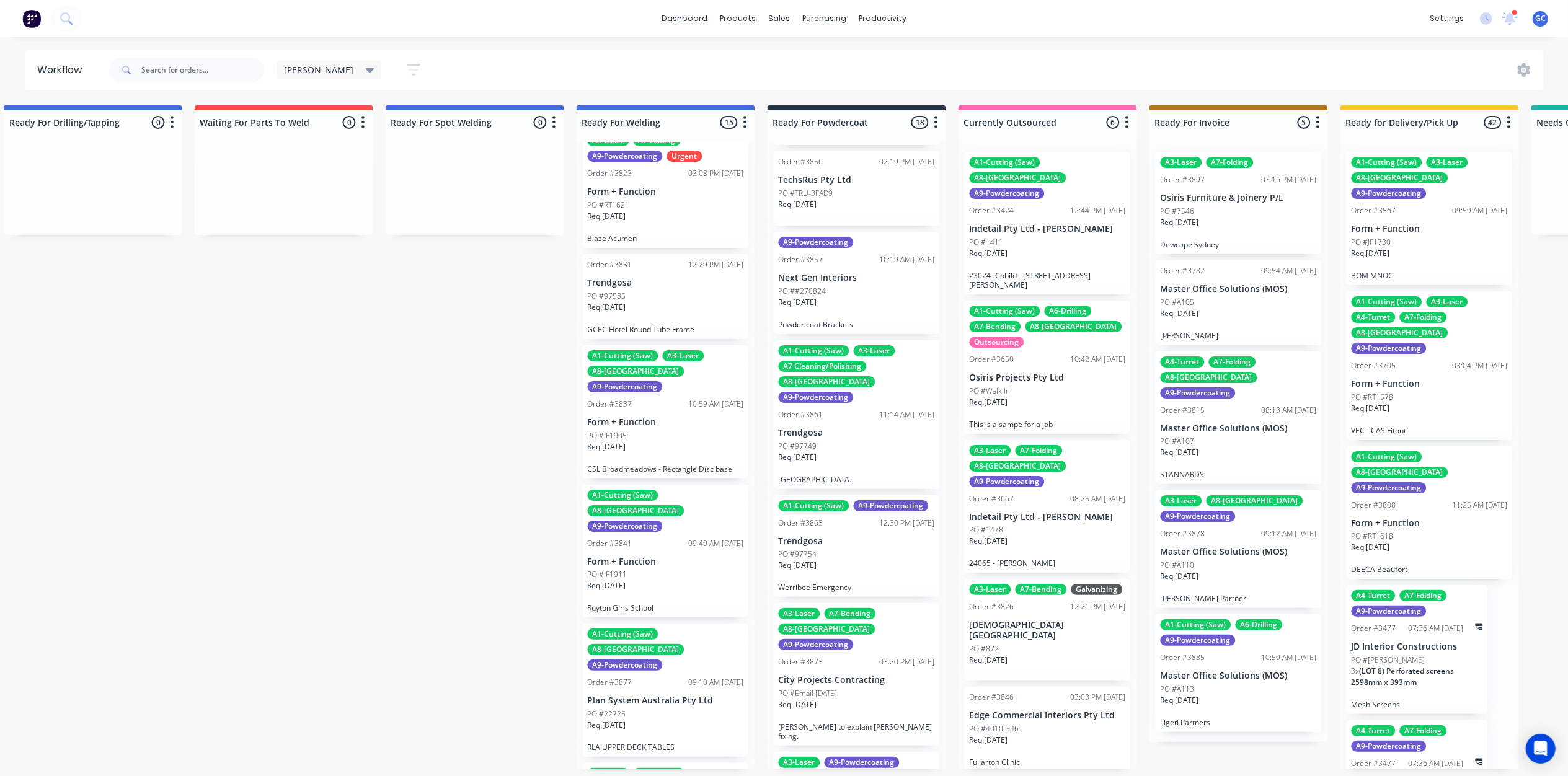
scroll to position [1323, 0]
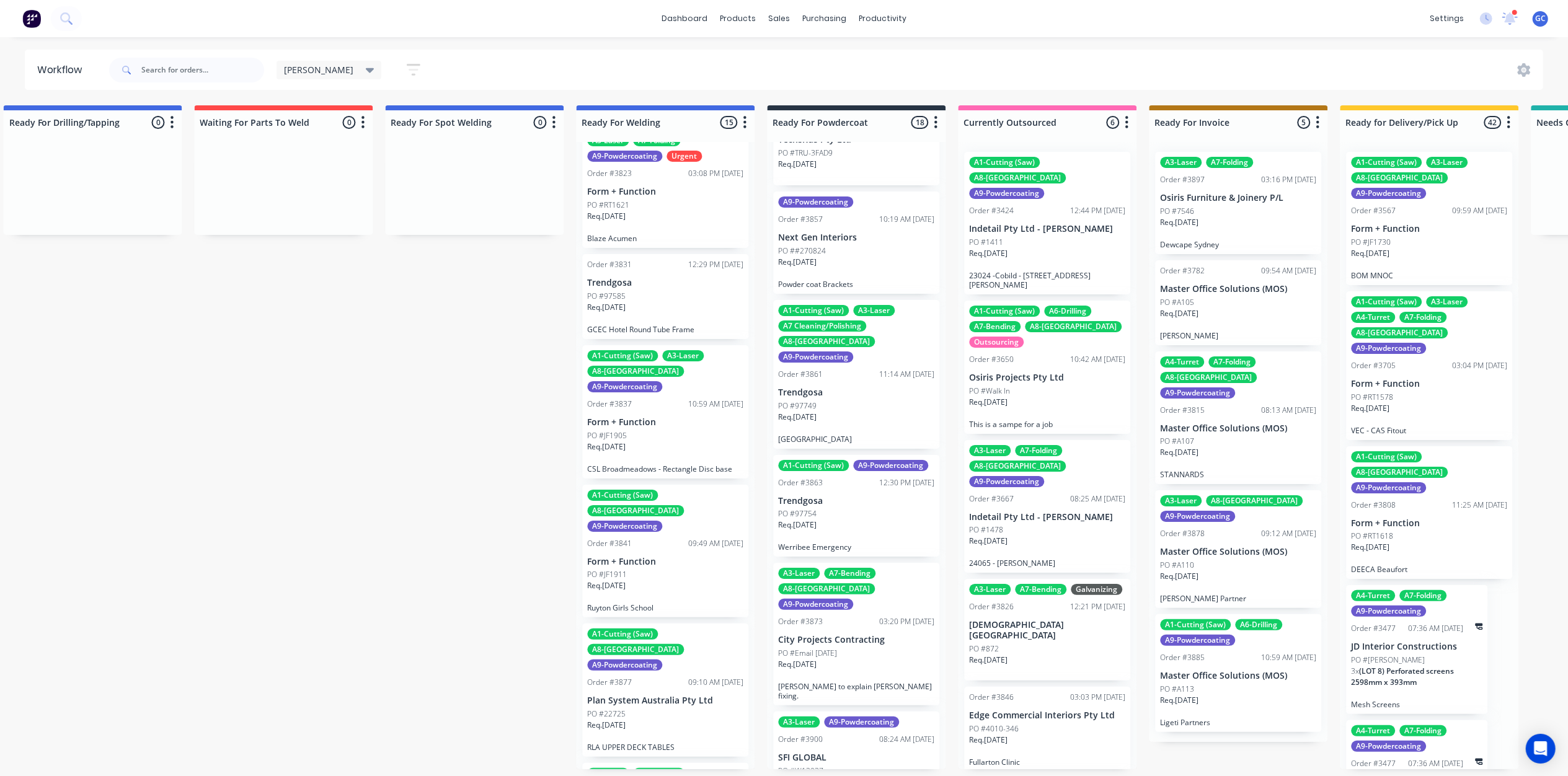
click at [864, 520] on div "Req. 08/09/25" at bounding box center [856, 530] width 156 height 21
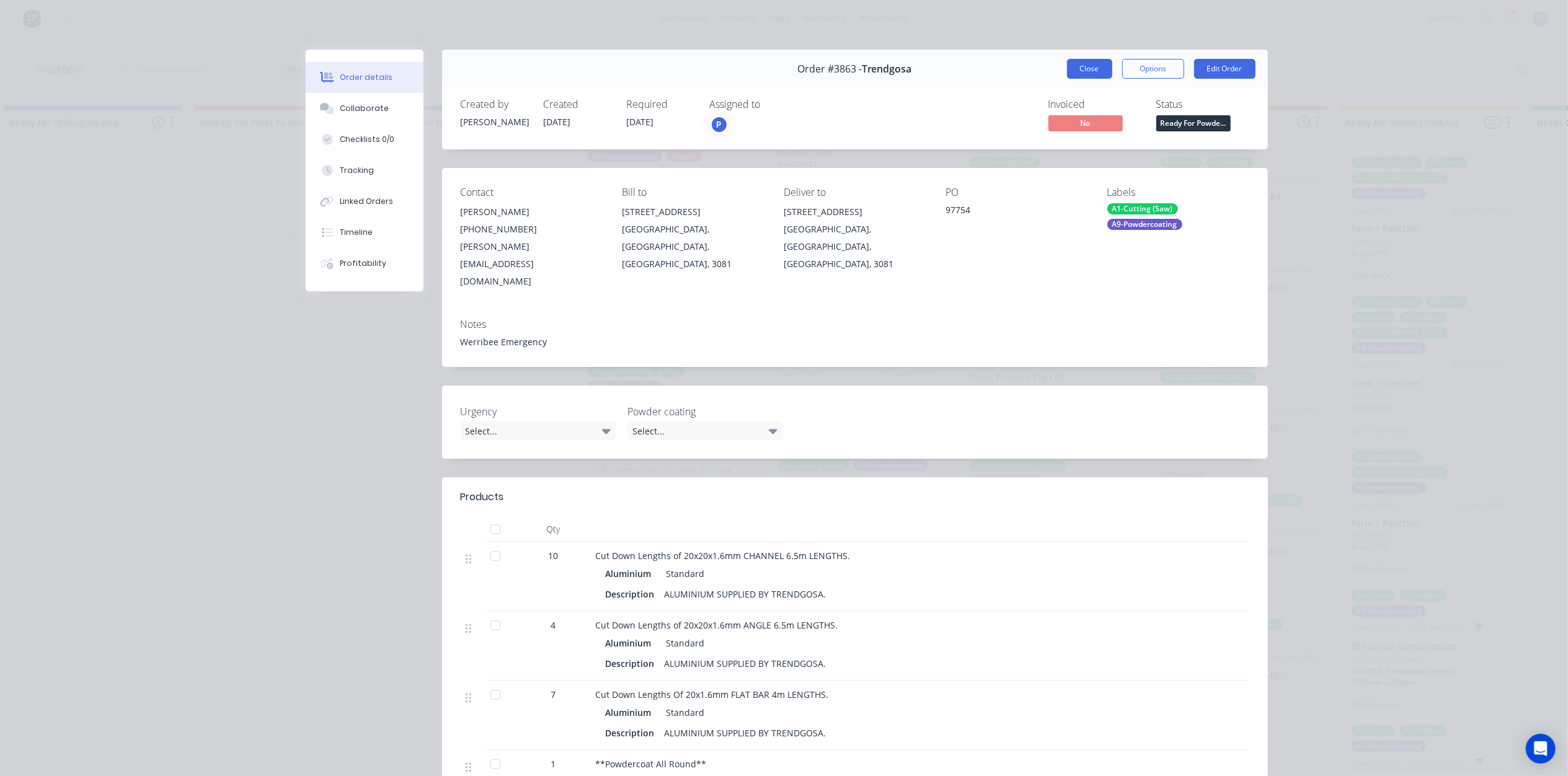
click at [1088, 68] on button "Close" at bounding box center [1089, 69] width 46 height 20
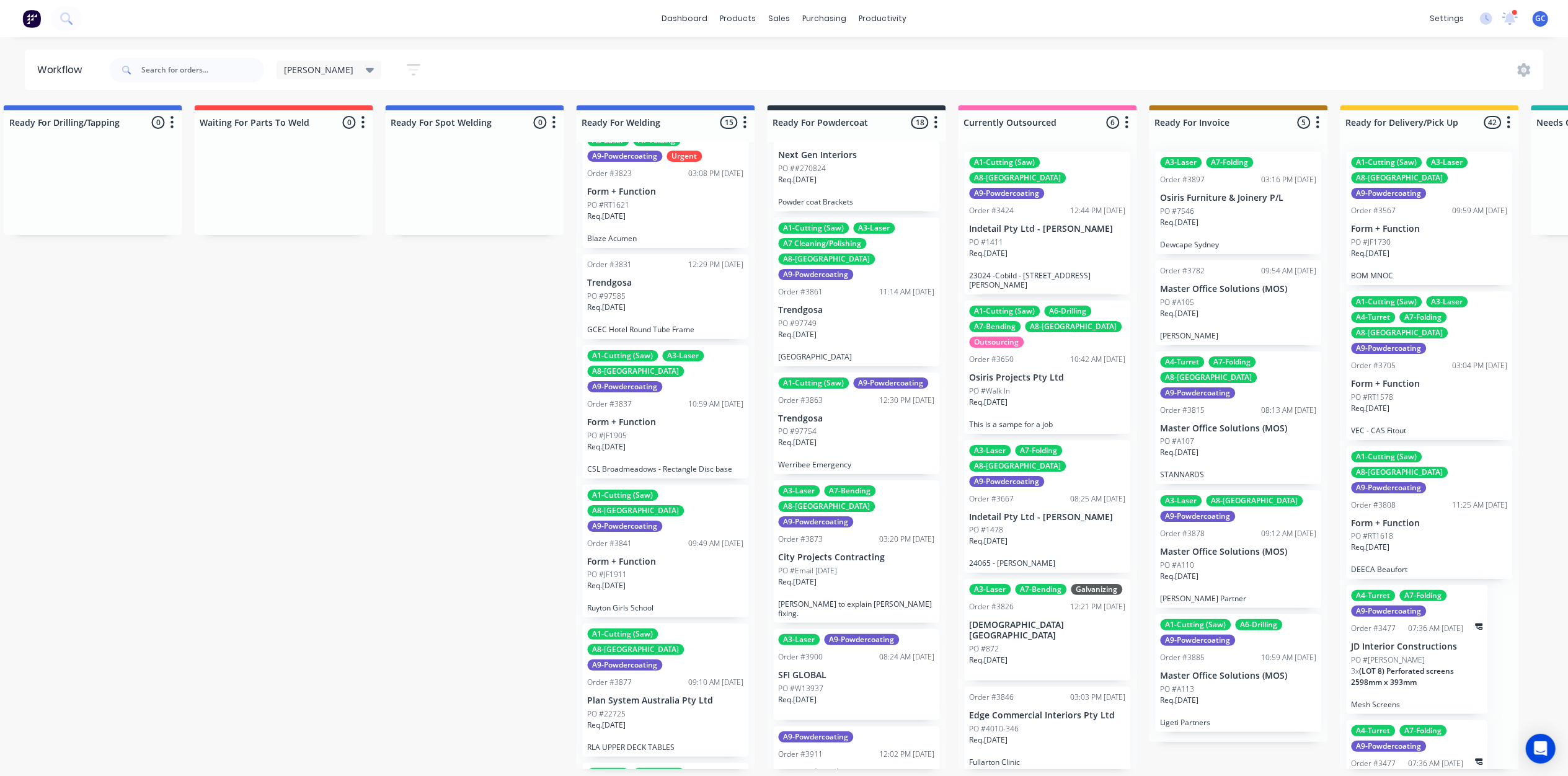
scroll to position [1441, 0]
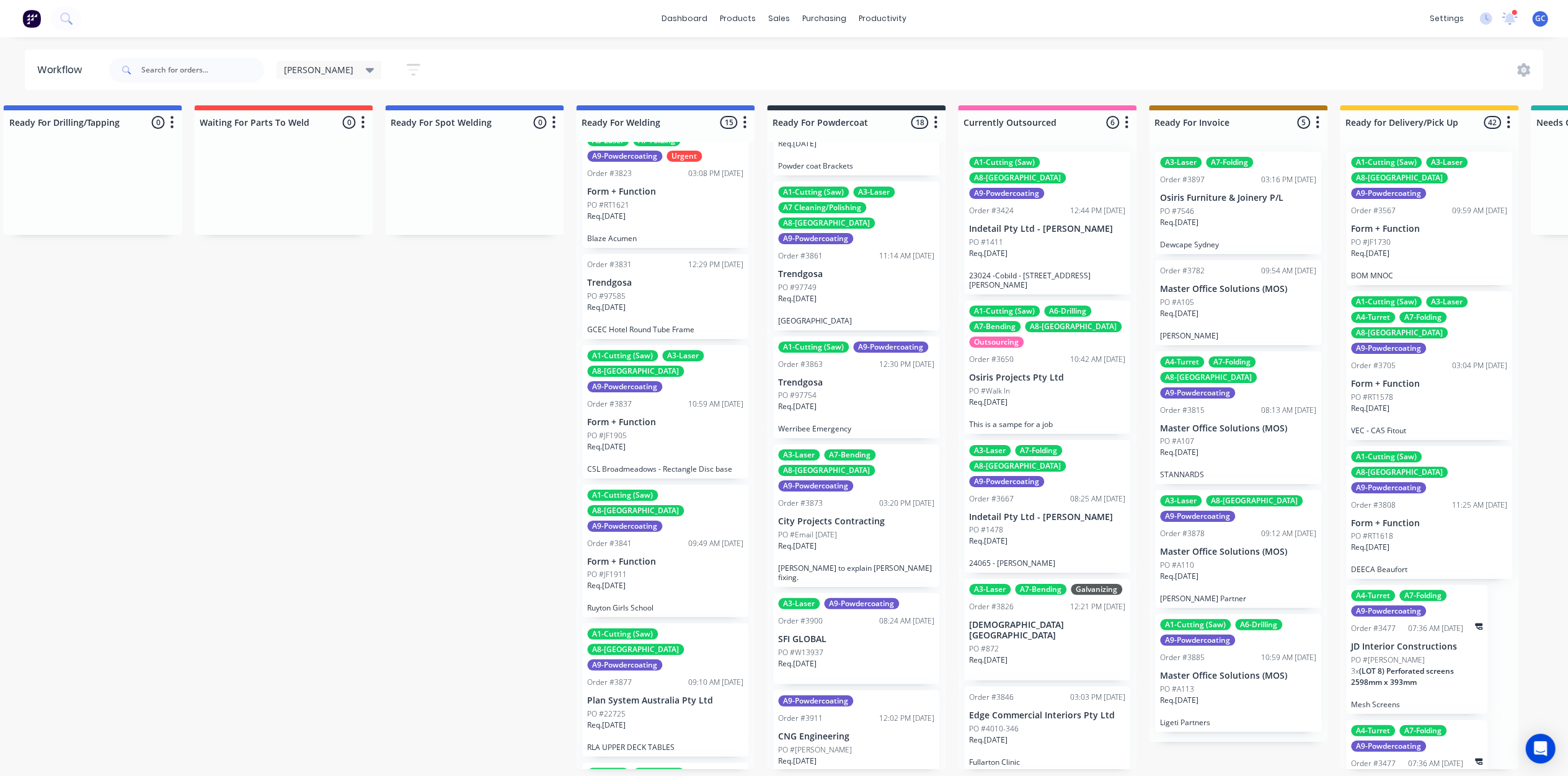
click at [846, 541] on div "Req. 12/09/25" at bounding box center [856, 551] width 156 height 21
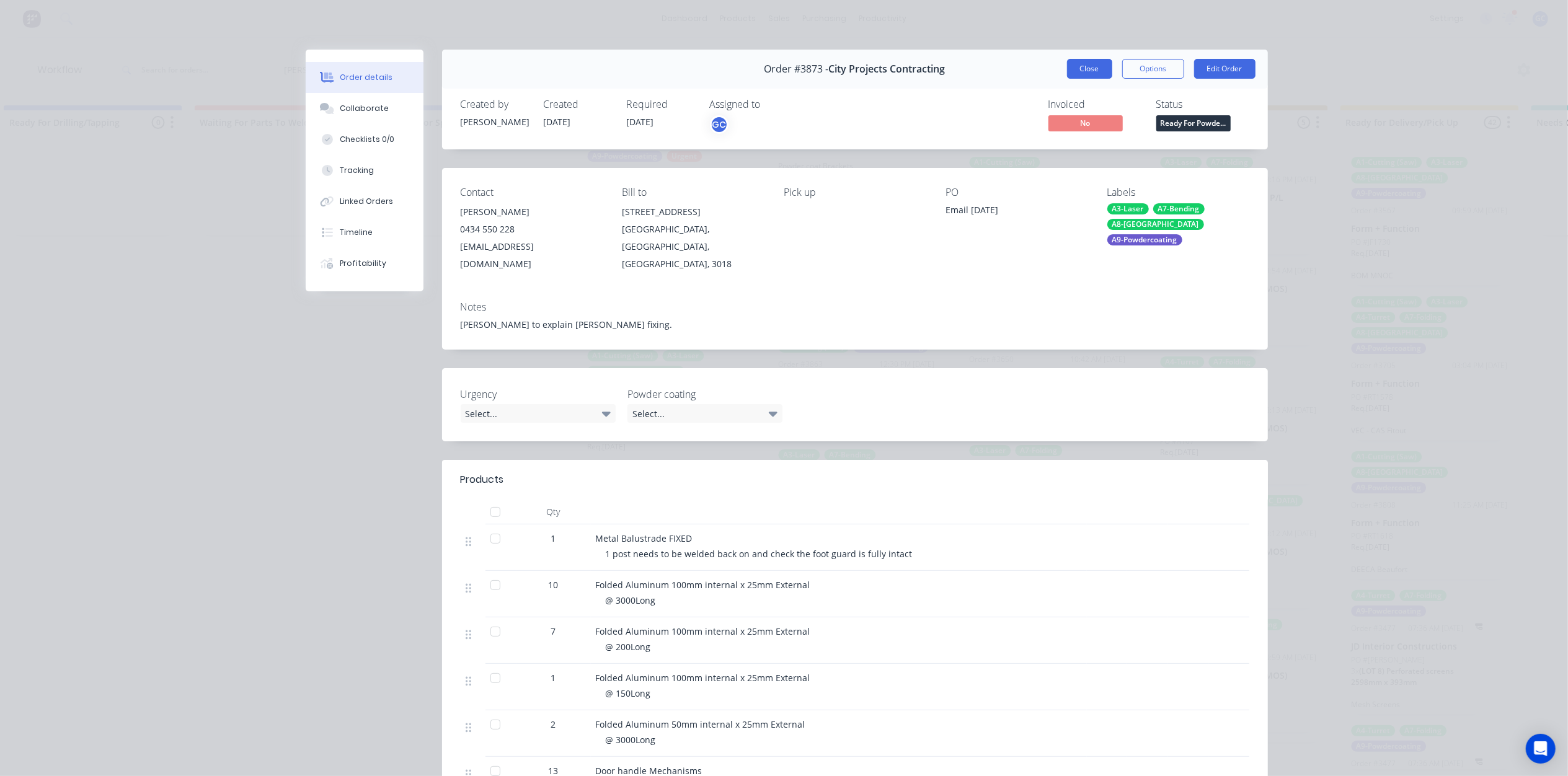
click at [1089, 70] on button "Close" at bounding box center [1089, 69] width 46 height 20
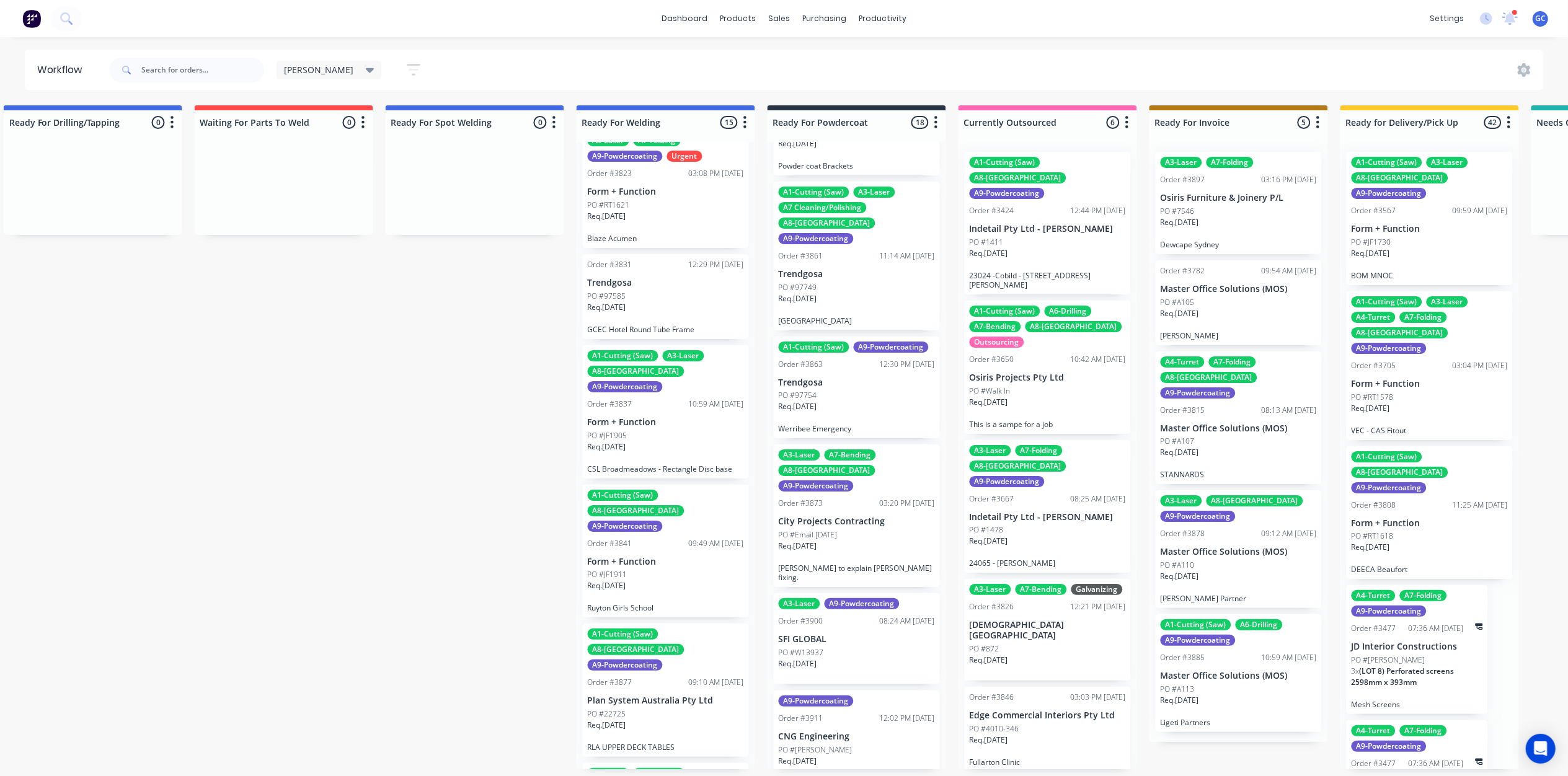
click at [844, 647] on div "PO #W13937" at bounding box center [856, 652] width 156 height 11
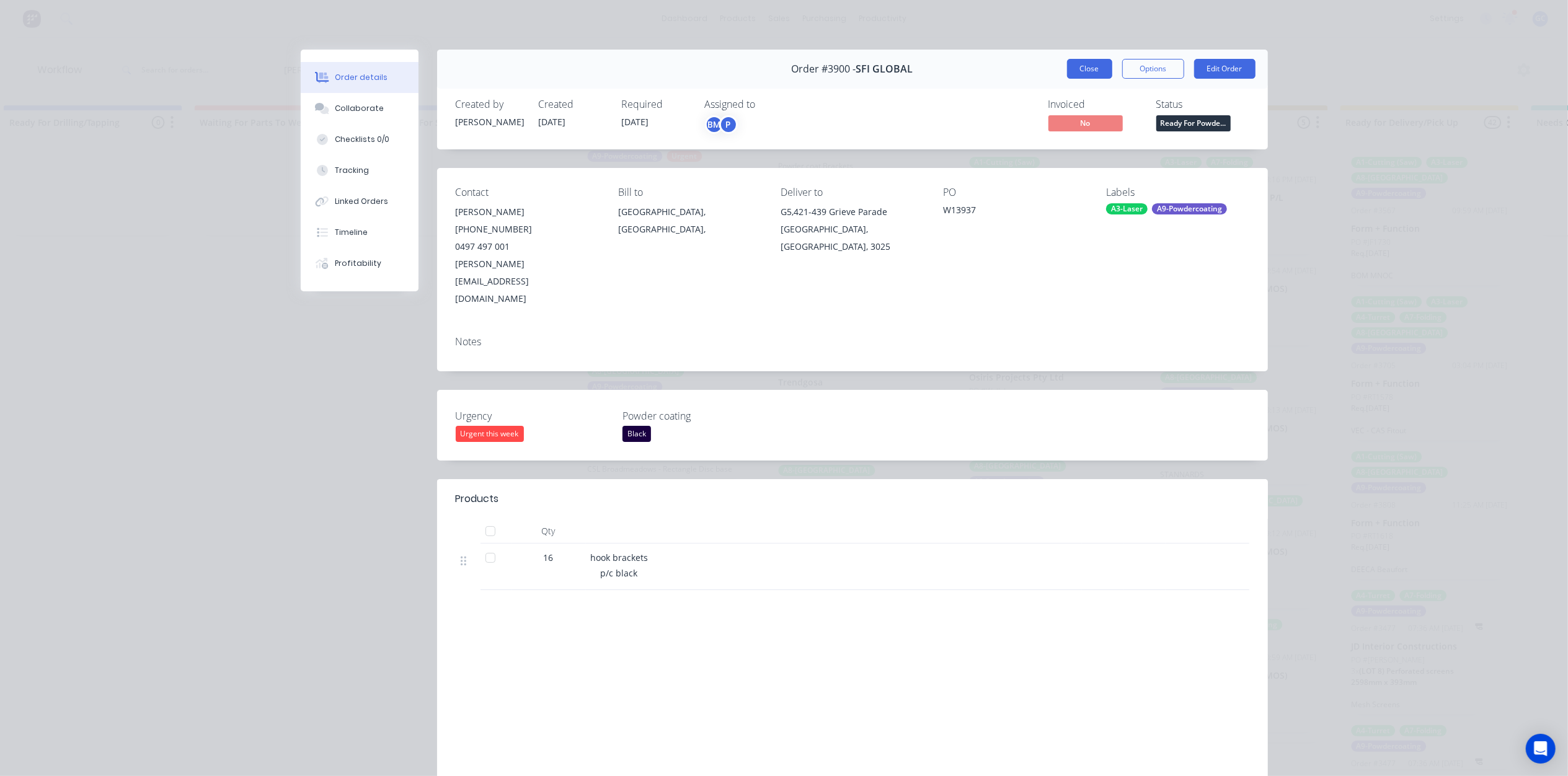
click at [1080, 72] on button "Close" at bounding box center [1089, 69] width 46 height 20
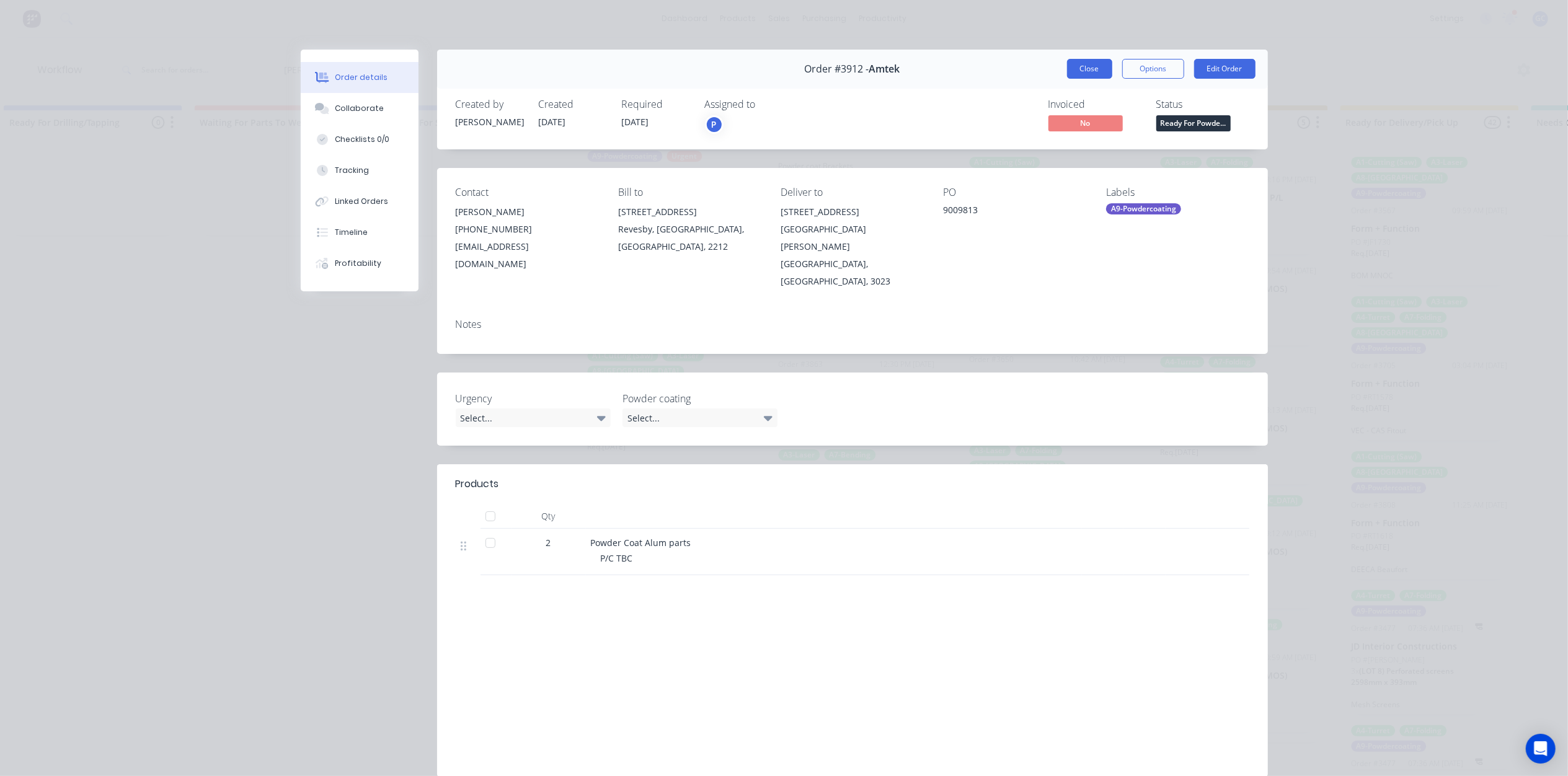
click at [1094, 72] on button "Close" at bounding box center [1089, 69] width 46 height 20
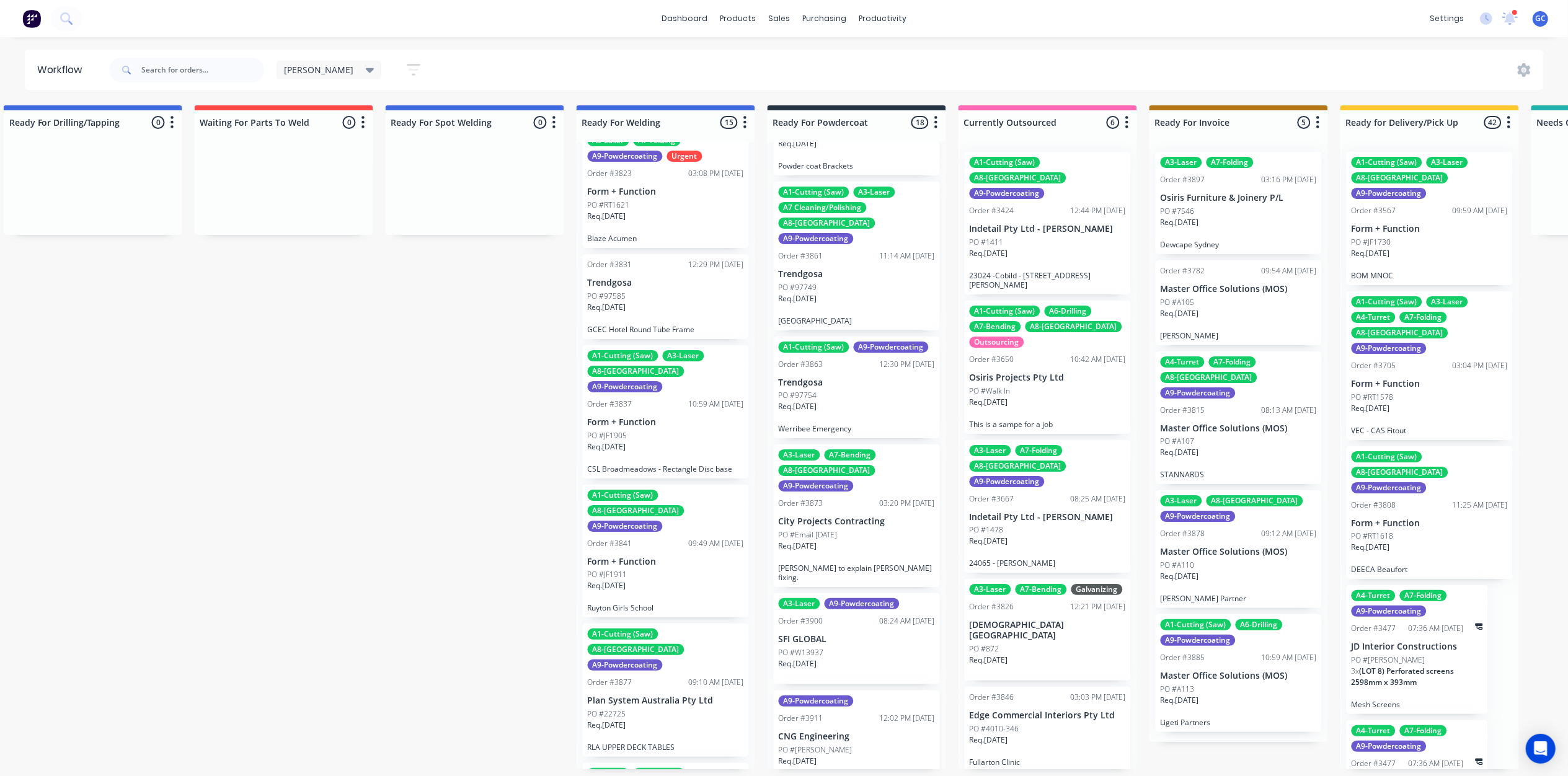
click at [1074, 237] on div "PO #1411" at bounding box center [1048, 242] width 156 height 11
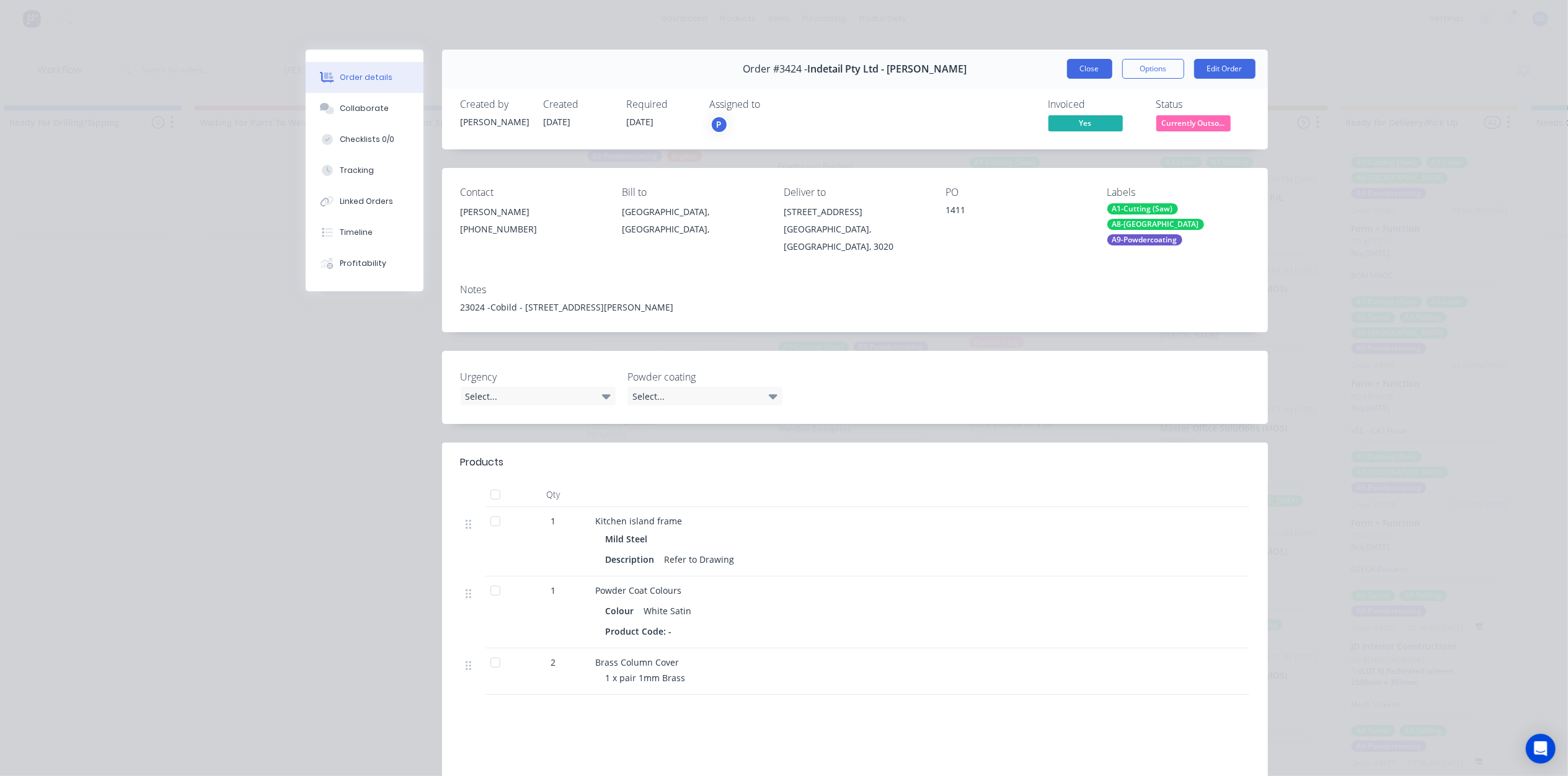
click at [1095, 70] on button "Close" at bounding box center [1089, 69] width 46 height 20
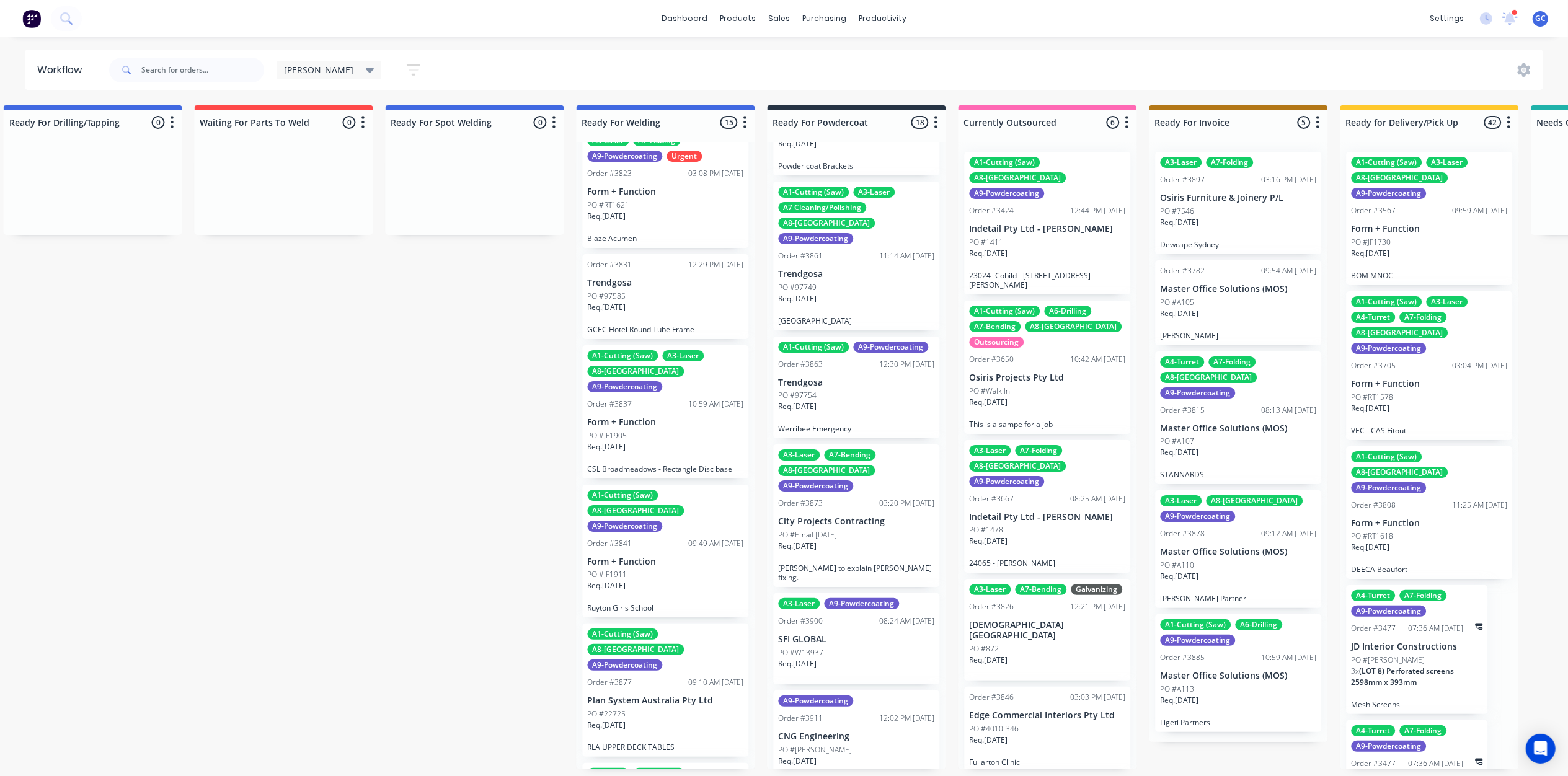
click at [1015, 386] on div "PO #Walk In" at bounding box center [1048, 391] width 156 height 11
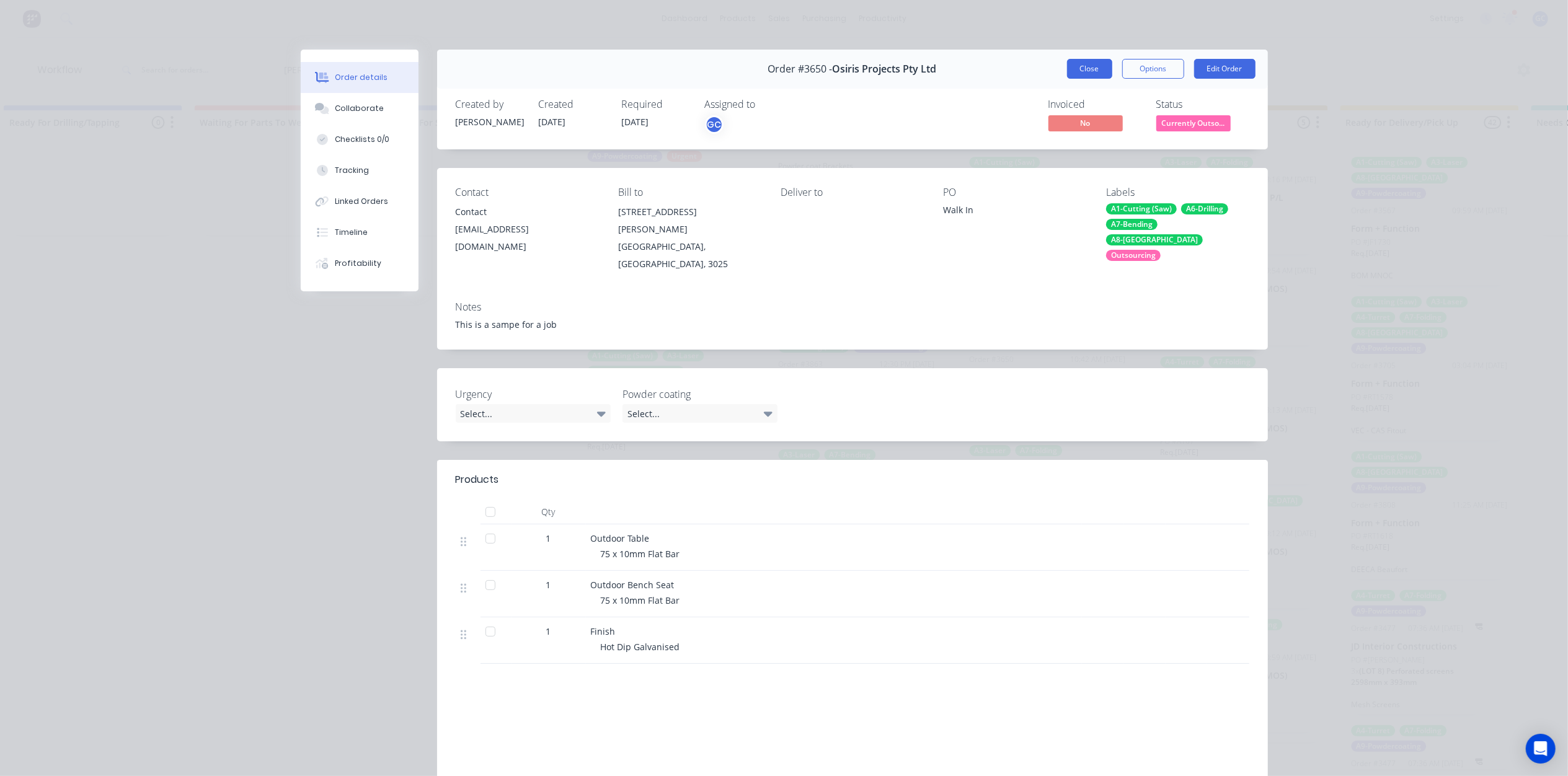
click at [1086, 62] on button "Close" at bounding box center [1089, 69] width 46 height 20
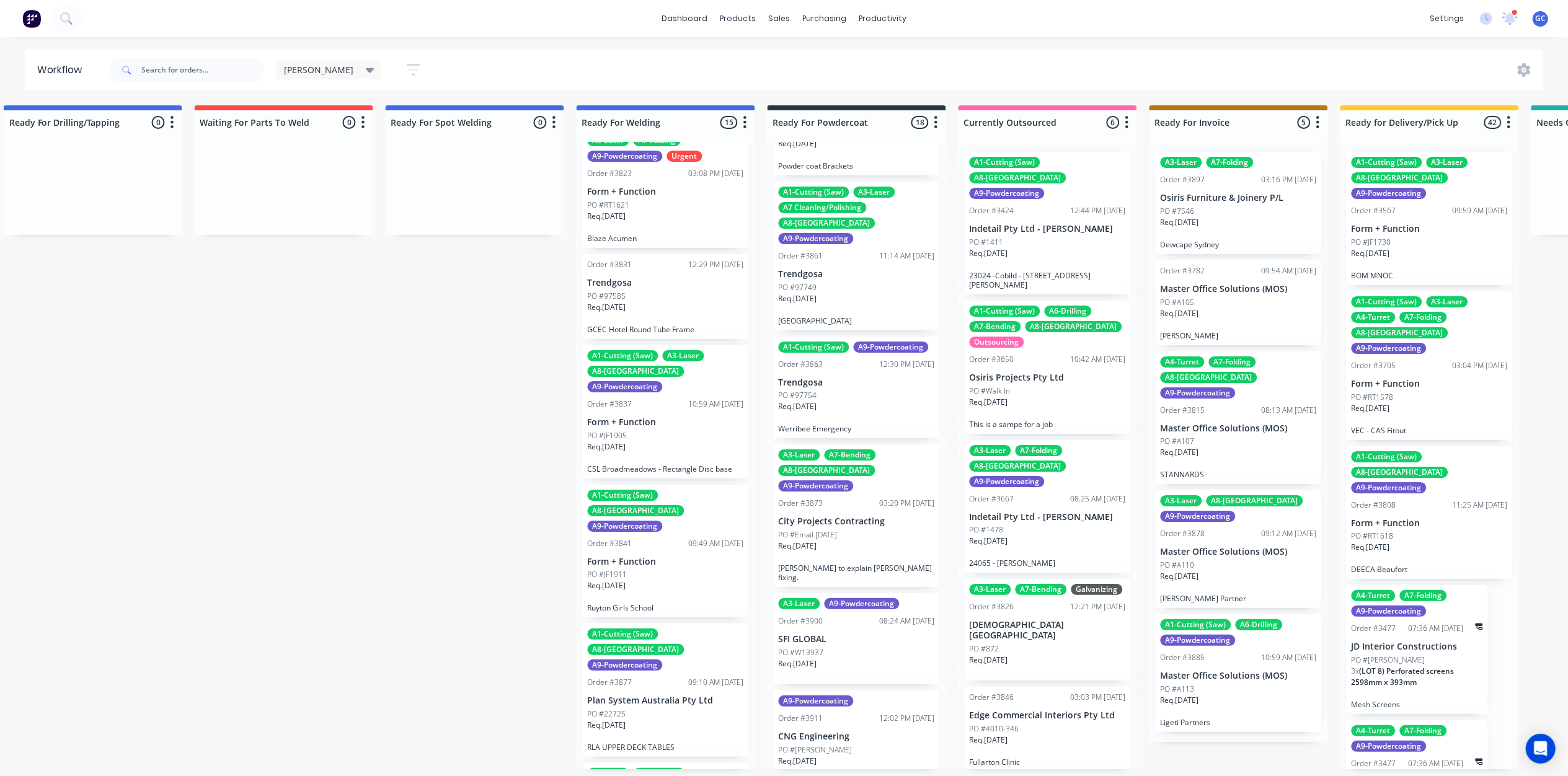
click at [1038, 536] on div "Req. 10/07/25" at bounding box center [1048, 546] width 156 height 21
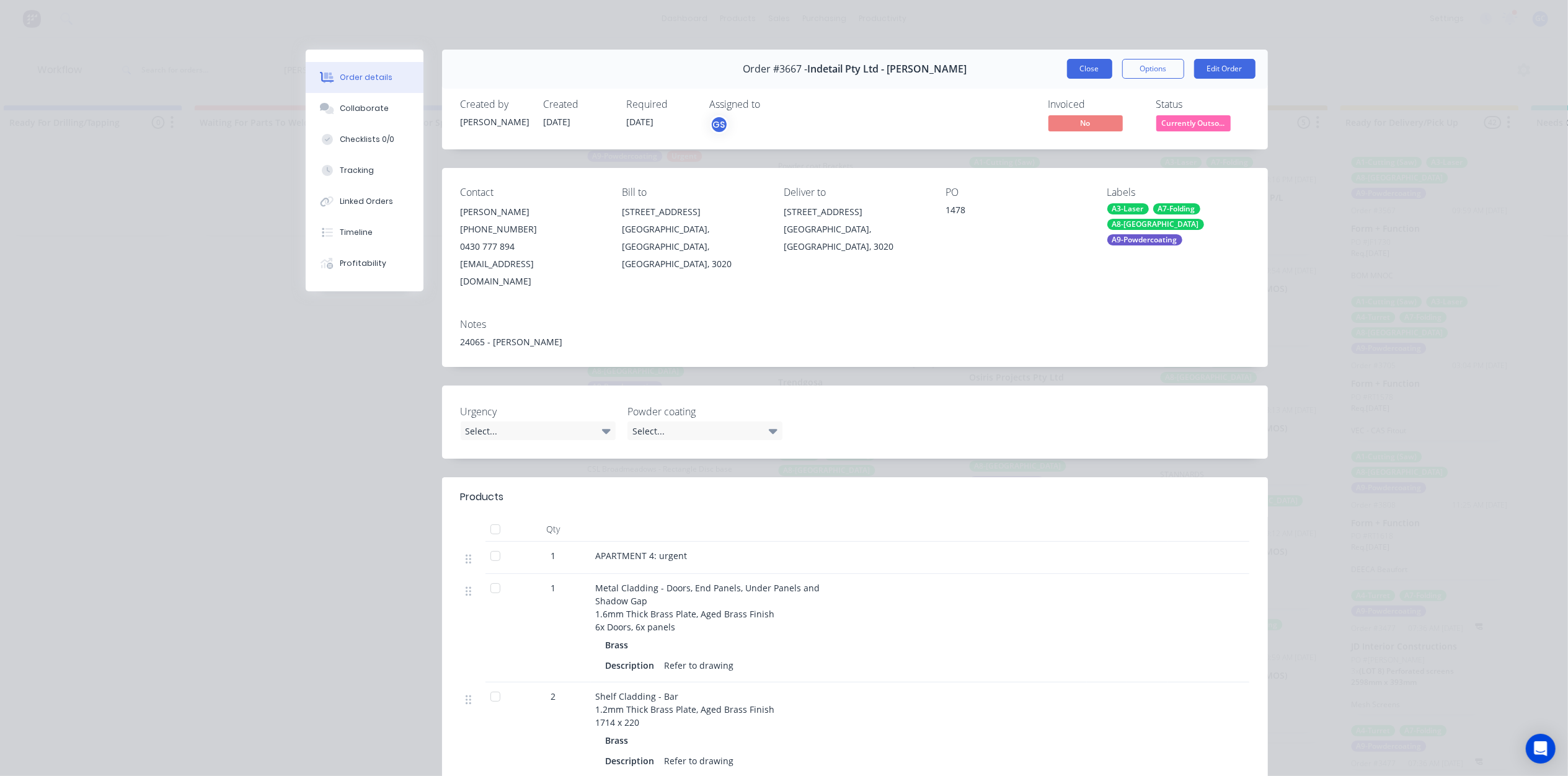
click at [1094, 70] on button "Close" at bounding box center [1089, 69] width 46 height 20
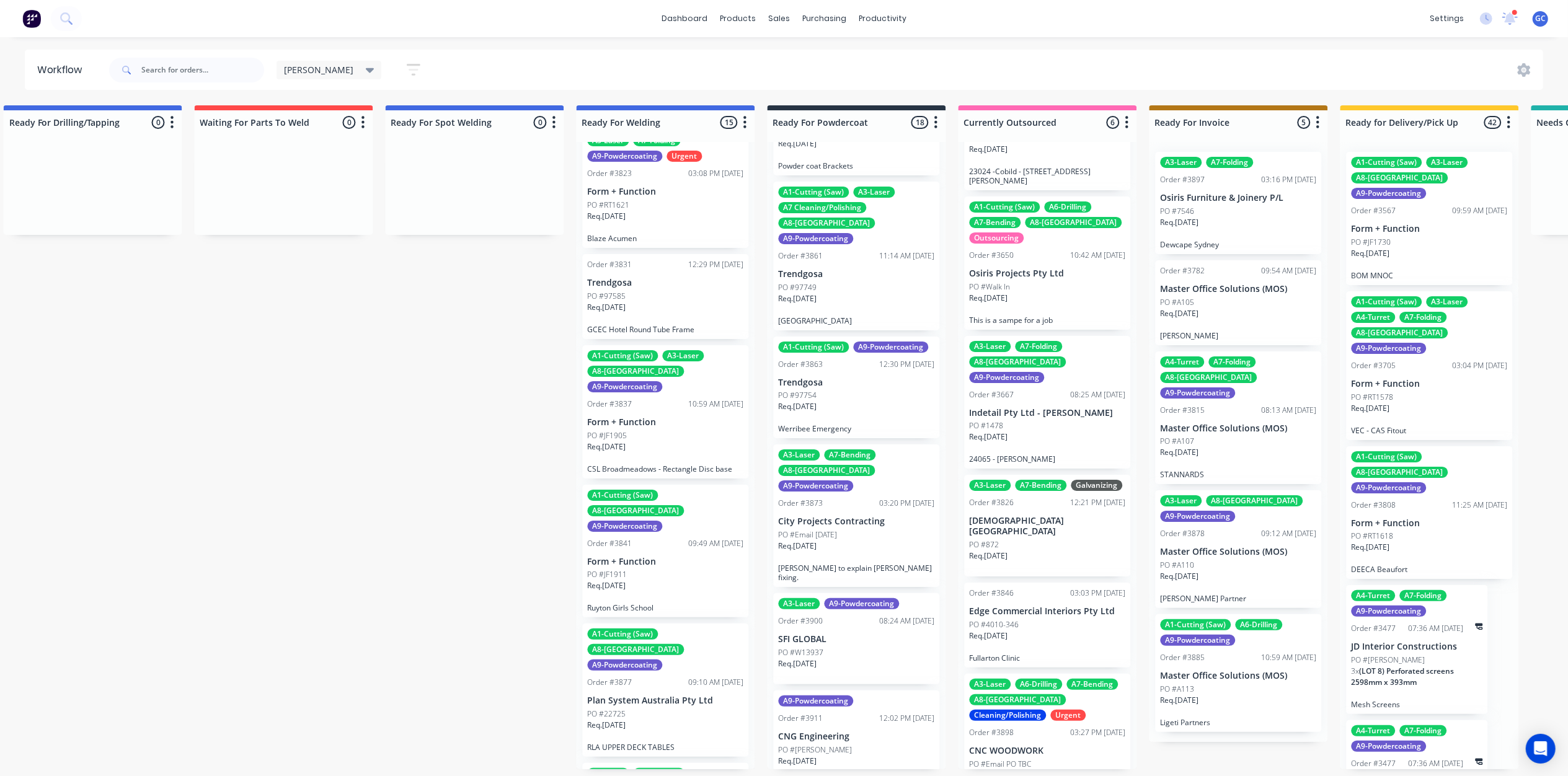
scroll to position [6, 2314]
click at [1038, 631] on div "Req. 27/08/25" at bounding box center [1048, 641] width 156 height 21
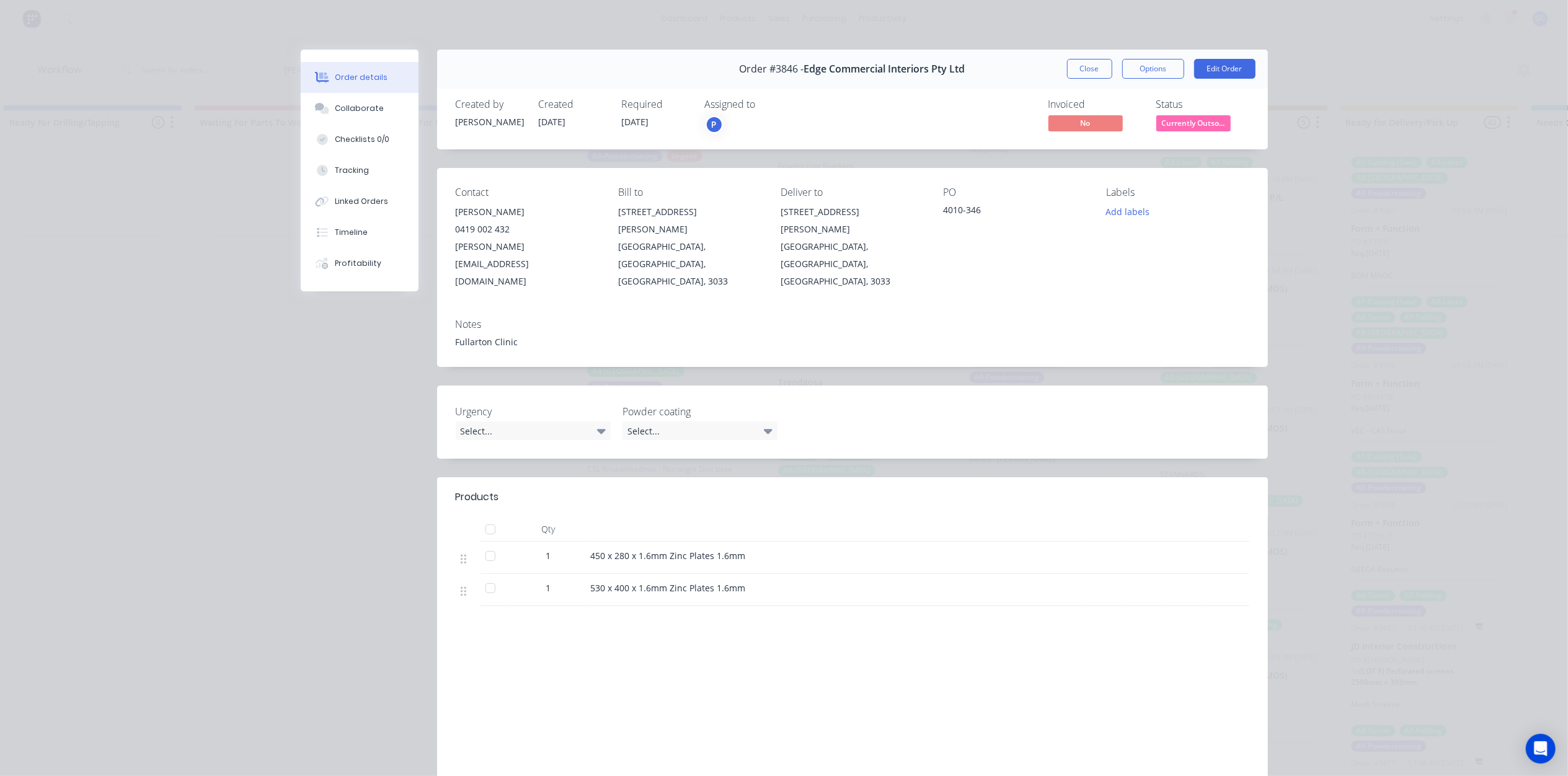
click at [1181, 120] on span "Currently Outso..." at bounding box center [1193, 123] width 75 height 16
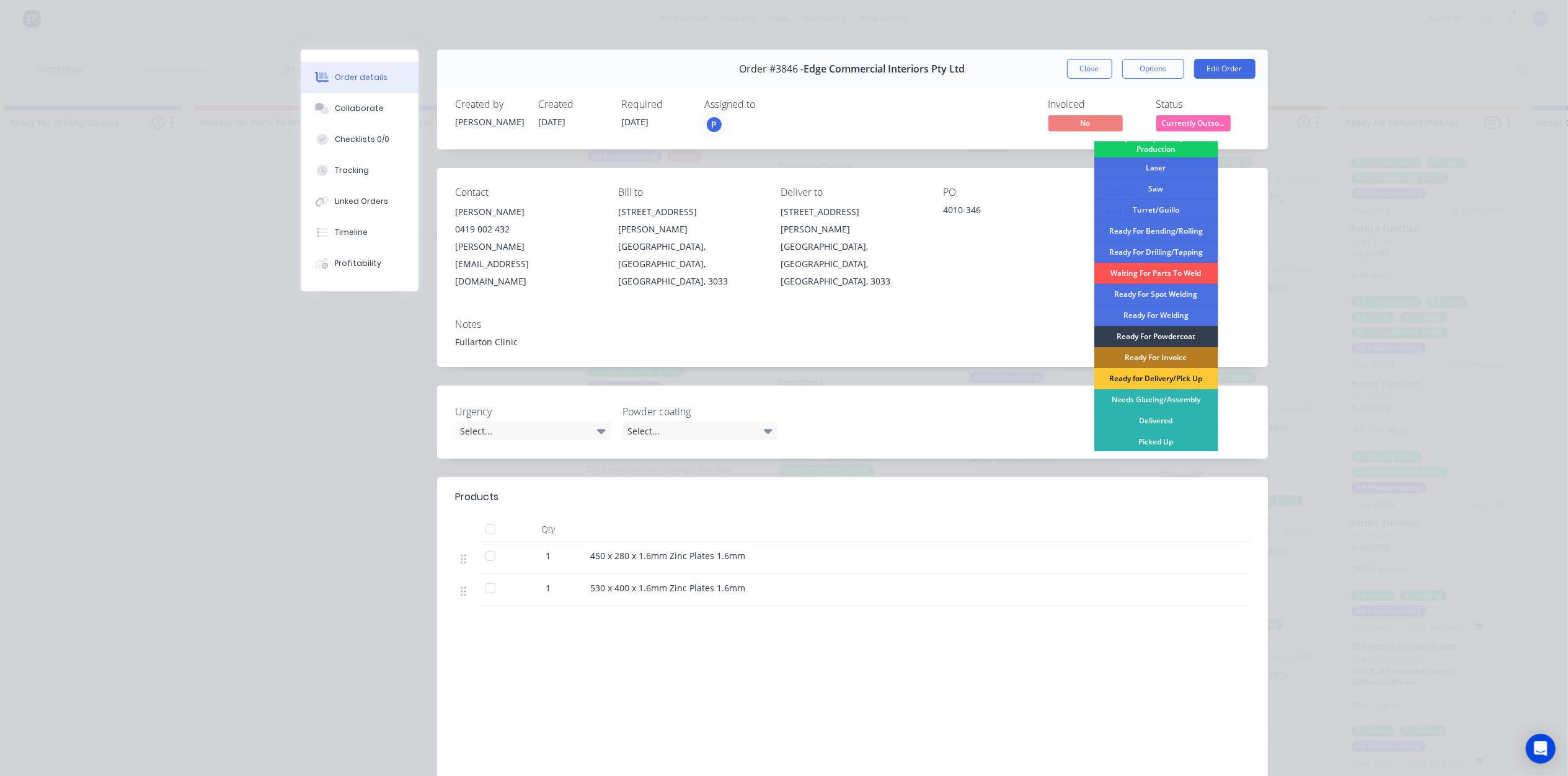
scroll to position [160, 0]
click at [1158, 352] on div "Ready For Invoice" at bounding box center [1156, 356] width 124 height 21
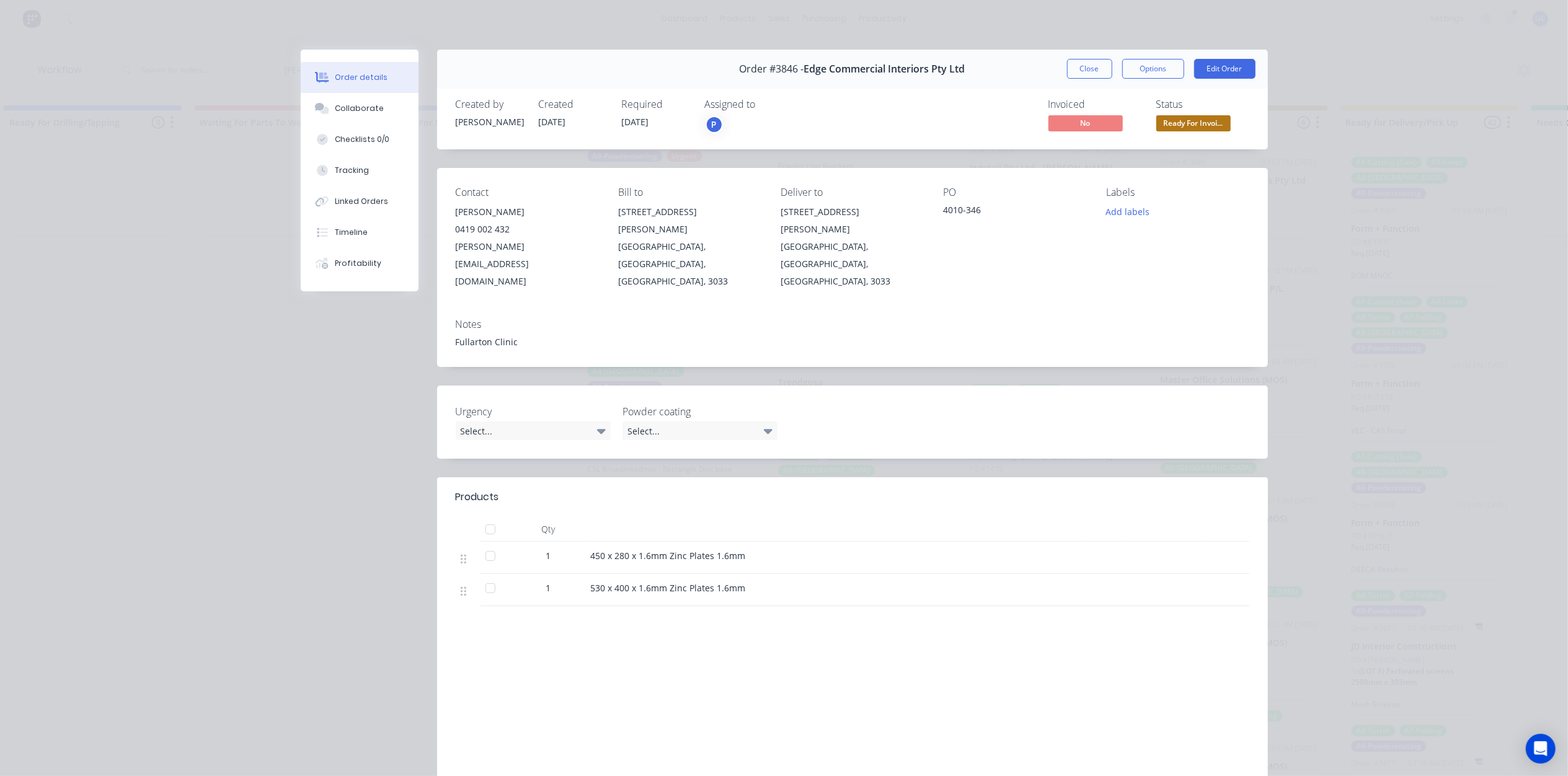
scroll to position [13, 0]
click at [1084, 70] on button "Close" at bounding box center [1089, 69] width 46 height 20
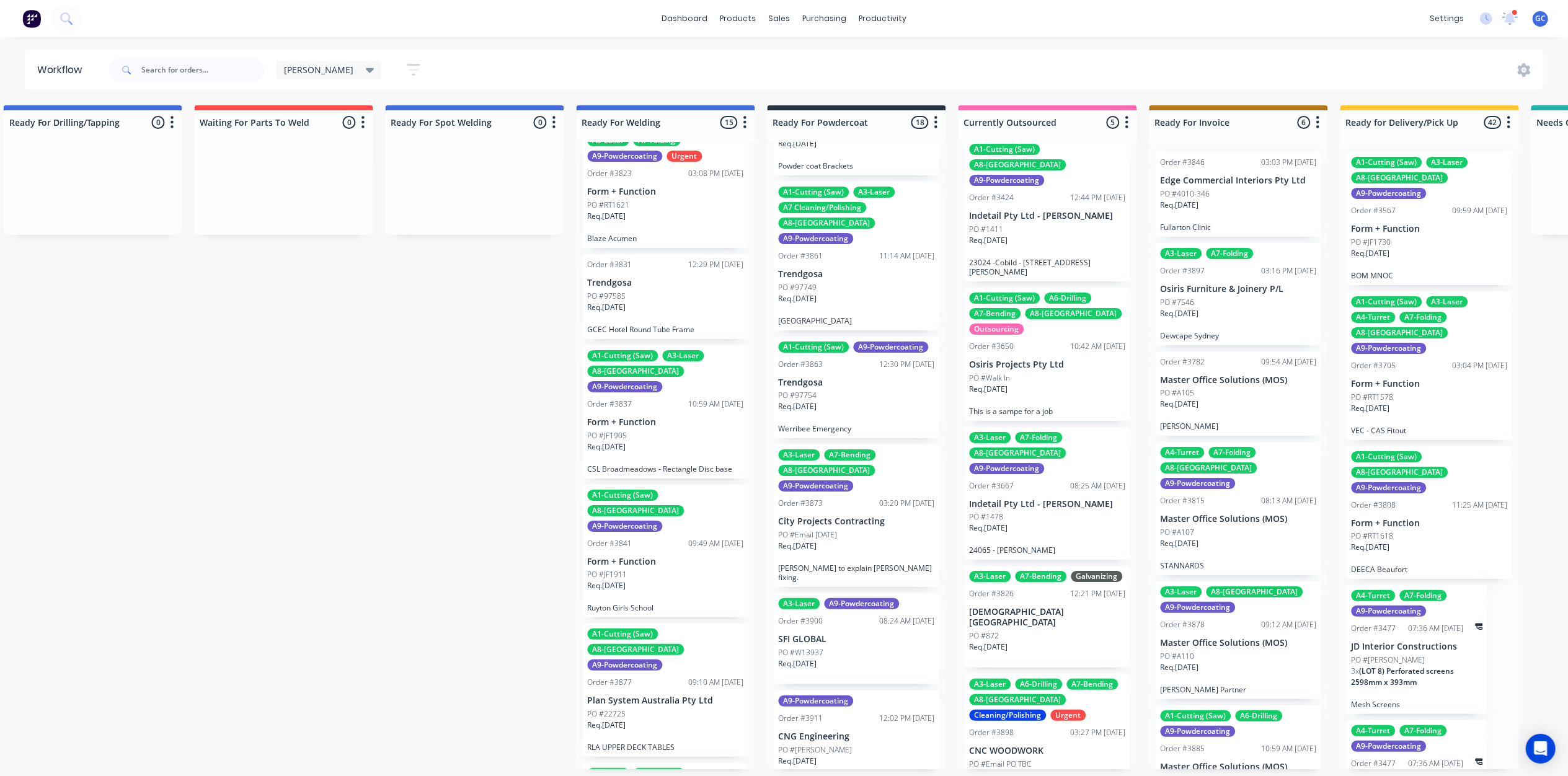
click at [1031, 759] on div "PO #Email PO TBC" at bounding box center [1048, 764] width 156 height 11
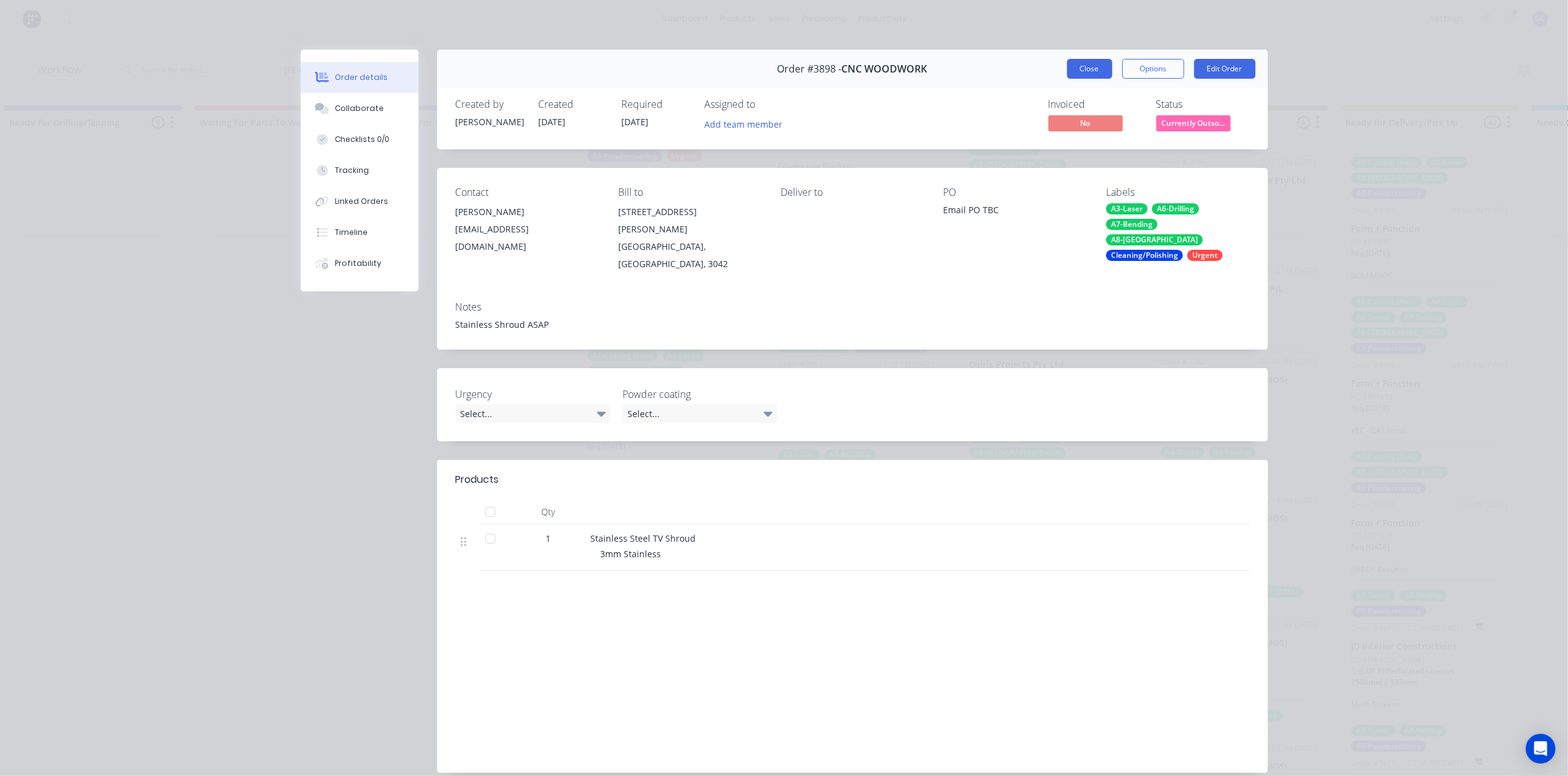
click at [1094, 71] on button "Close" at bounding box center [1089, 69] width 46 height 20
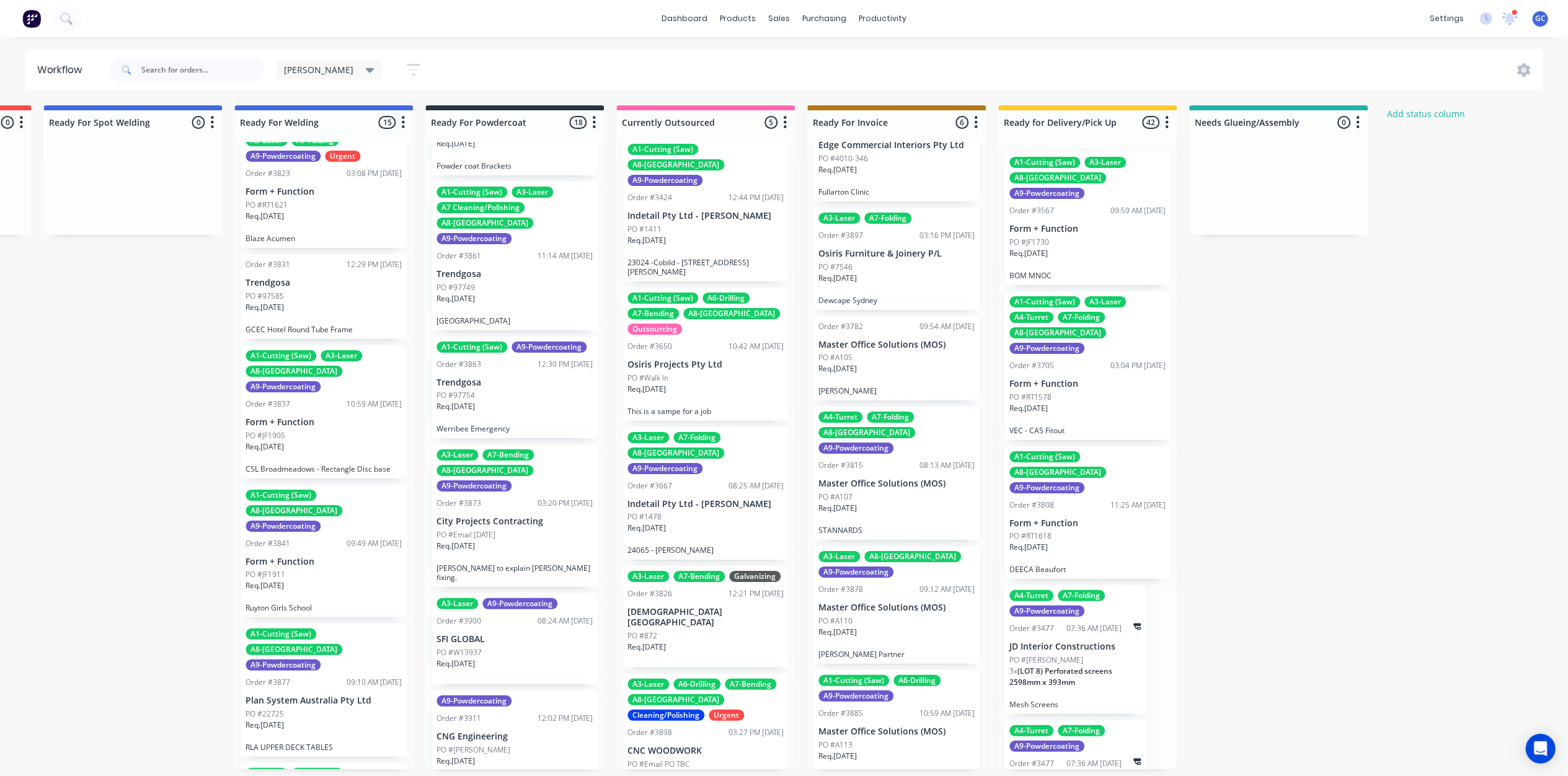
scroll to position [0, 0]
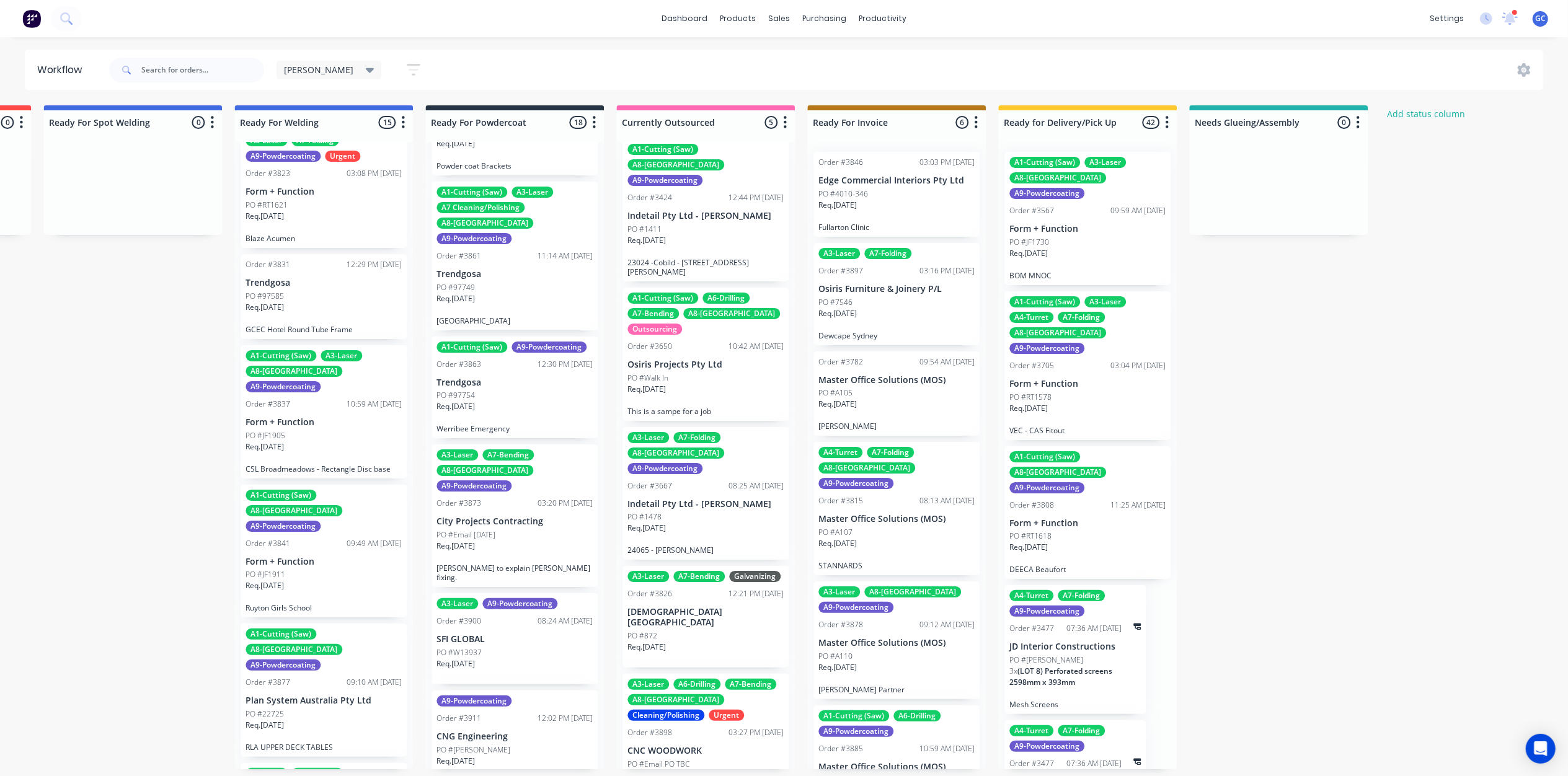
click at [325, 72] on div "[PERSON_NAME]" at bounding box center [329, 70] width 105 height 18
click at [393, 63] on button "button" at bounding box center [413, 69] width 40 height 24
click at [363, 146] on div "Show line item cards" at bounding box center [353, 147] width 124 height 18
click at [346, 189] on div "Hide line item cards" at bounding box center [353, 196] width 124 height 22
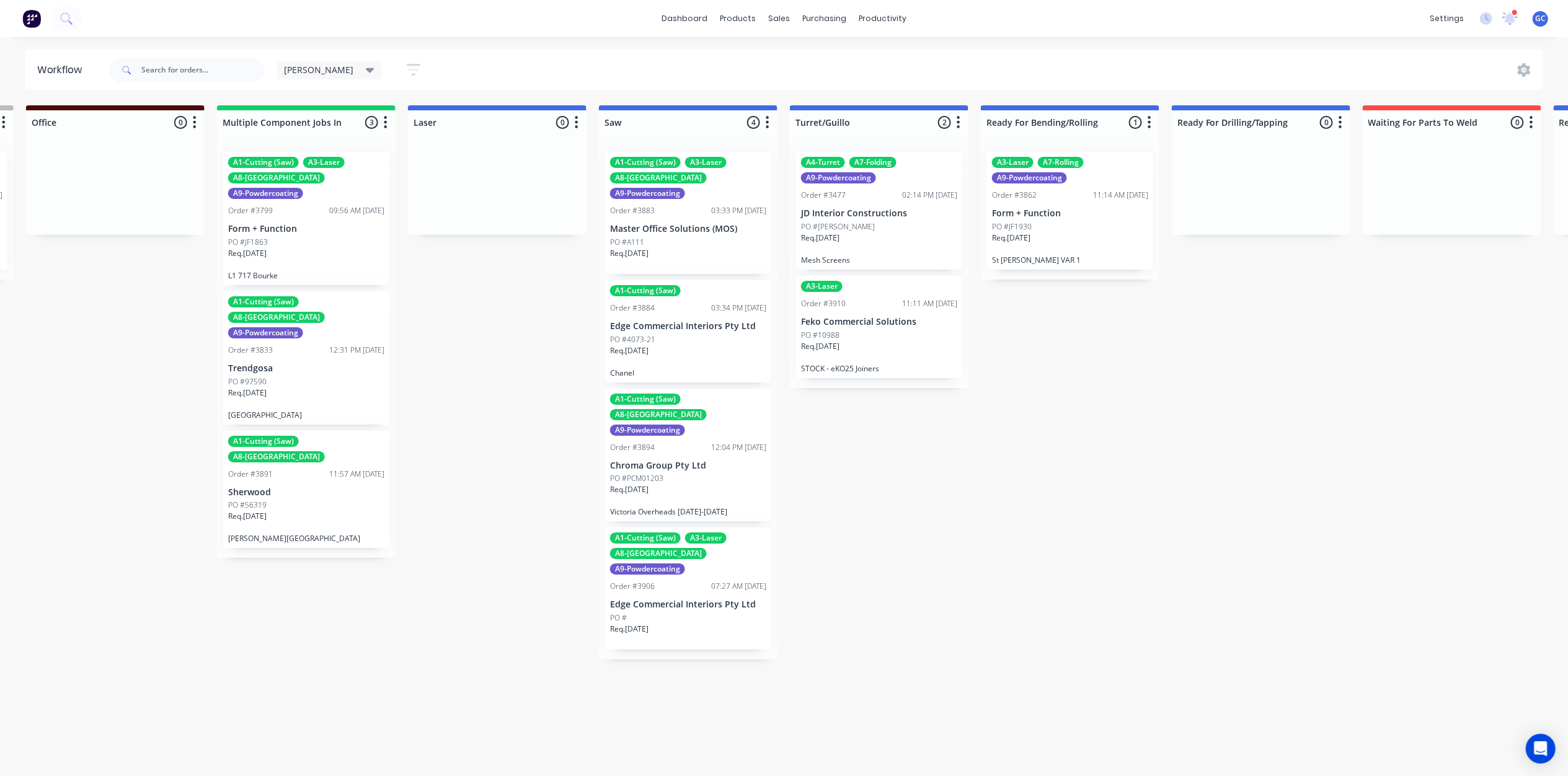
scroll to position [0, 2656]
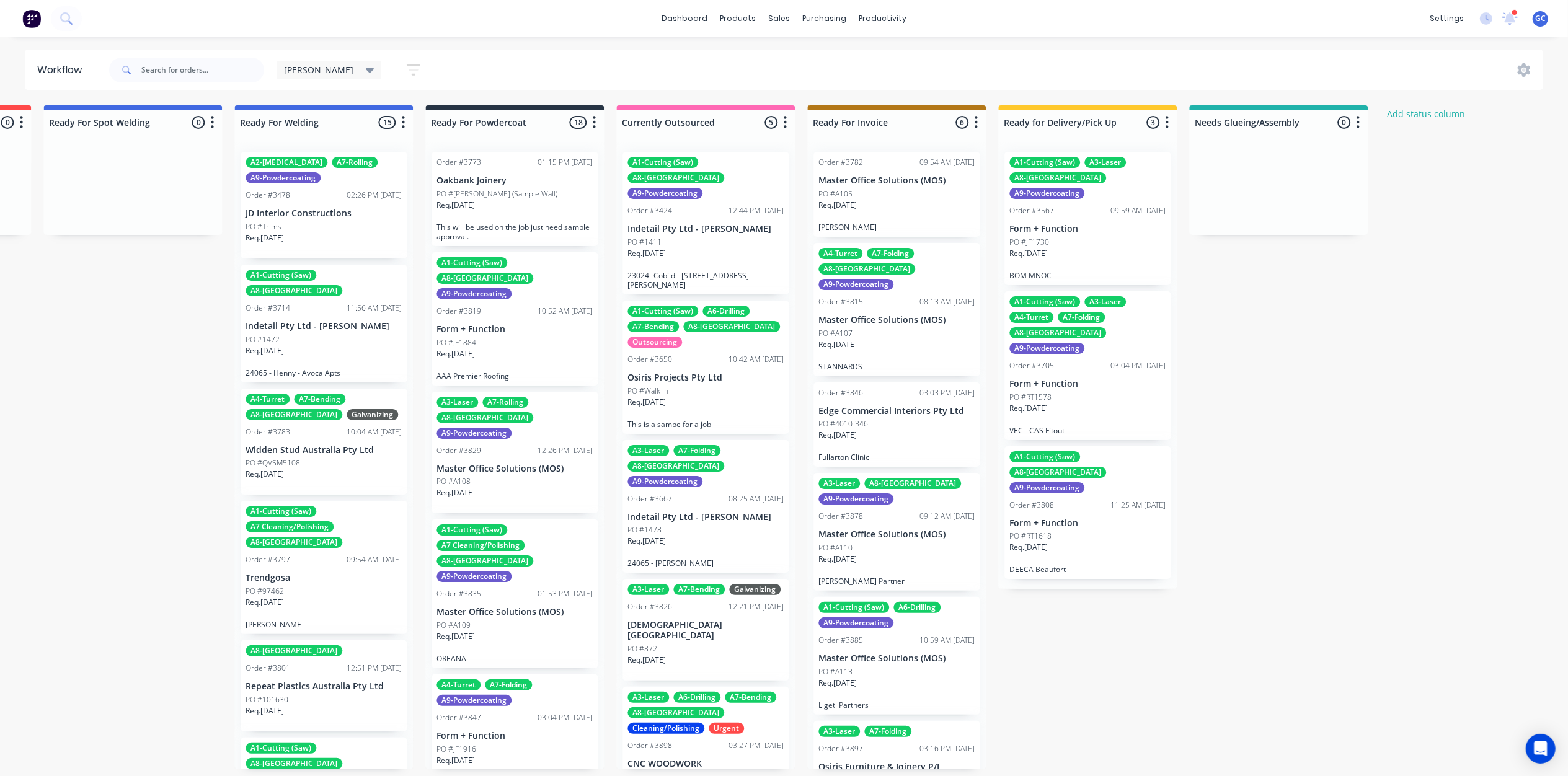
click at [1067, 531] on div "PO #RT1618" at bounding box center [1087, 536] width 156 height 11
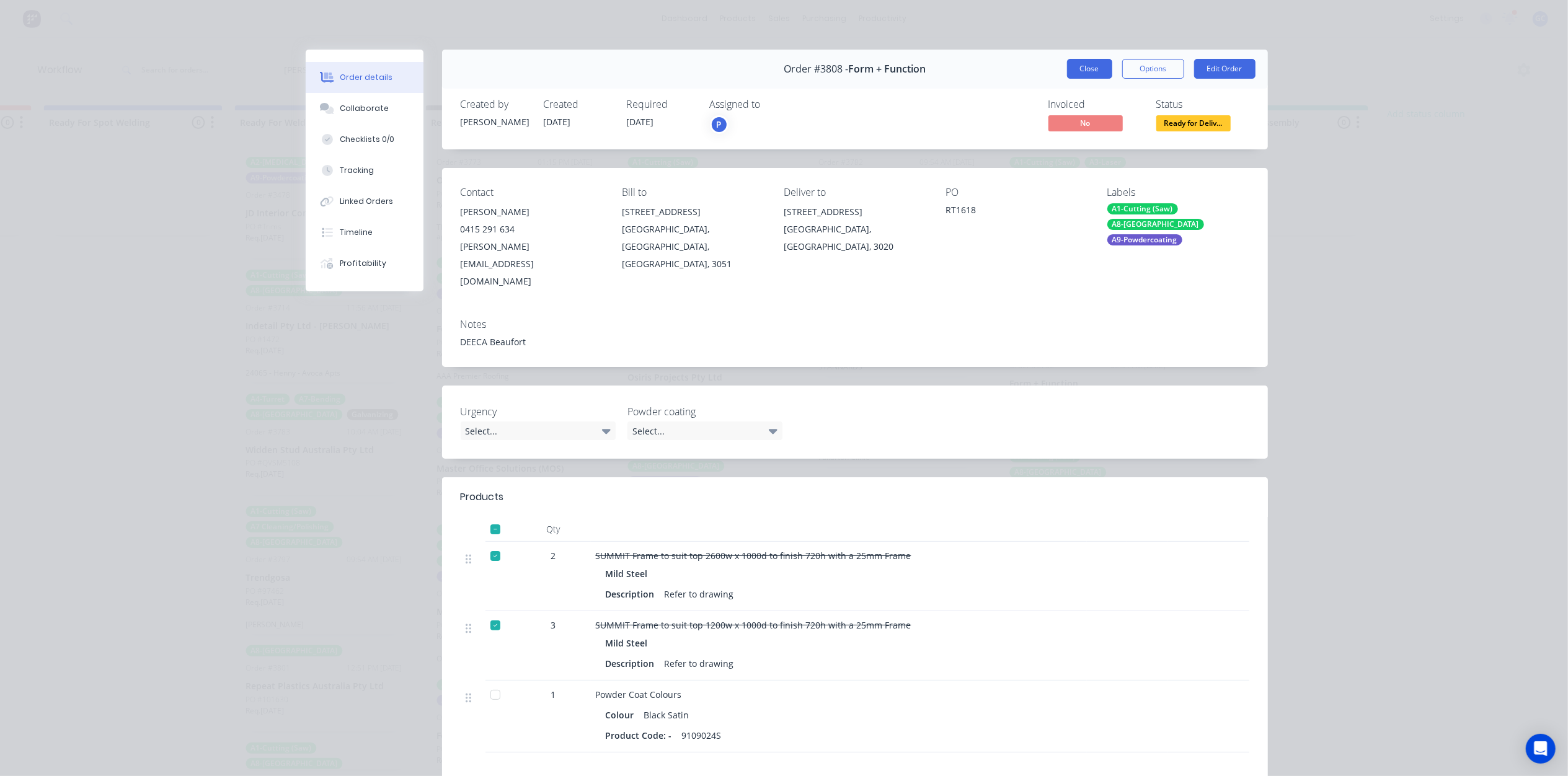
click at [1083, 66] on button "Close" at bounding box center [1089, 69] width 46 height 20
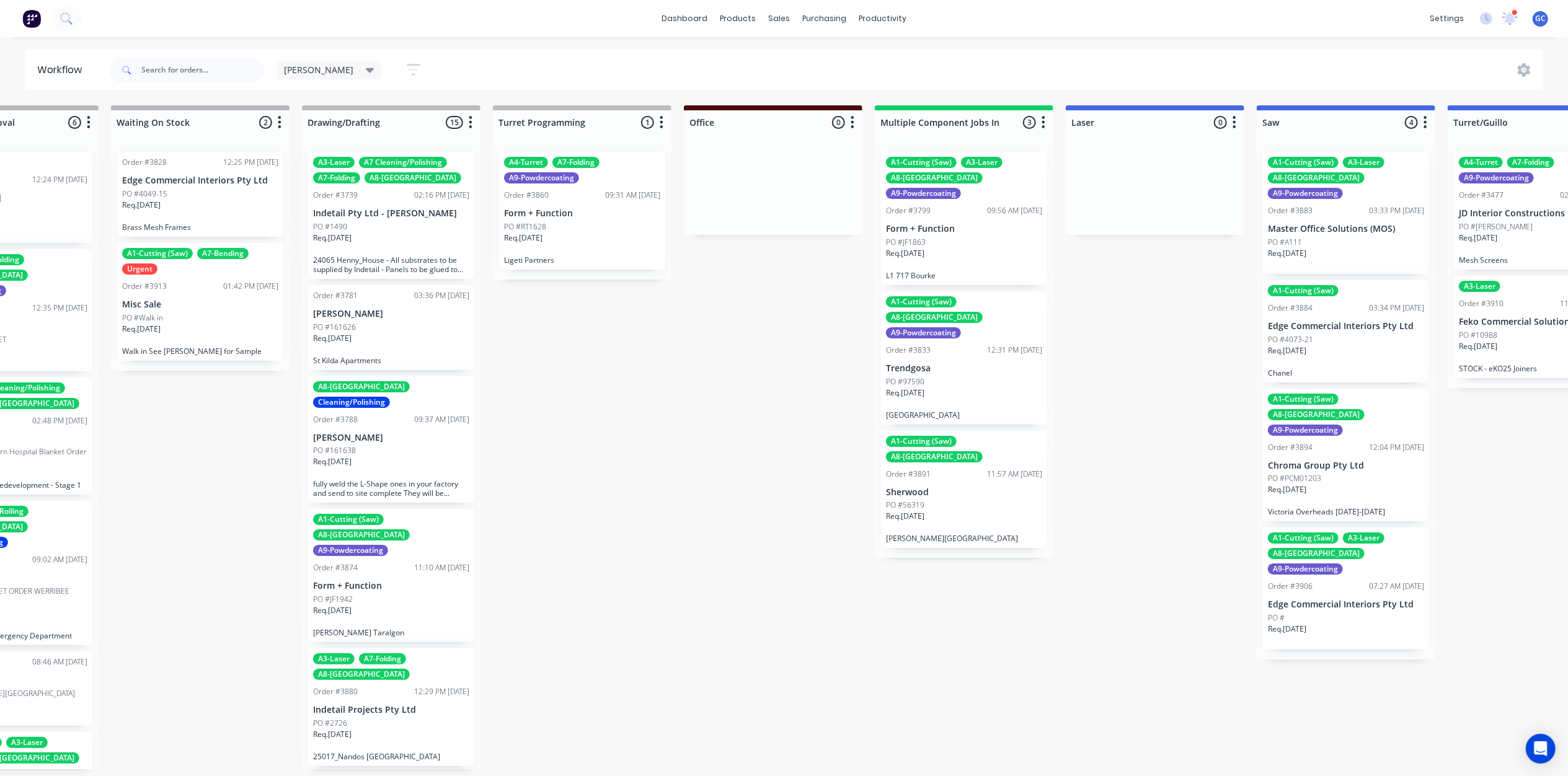
scroll to position [1, 0]
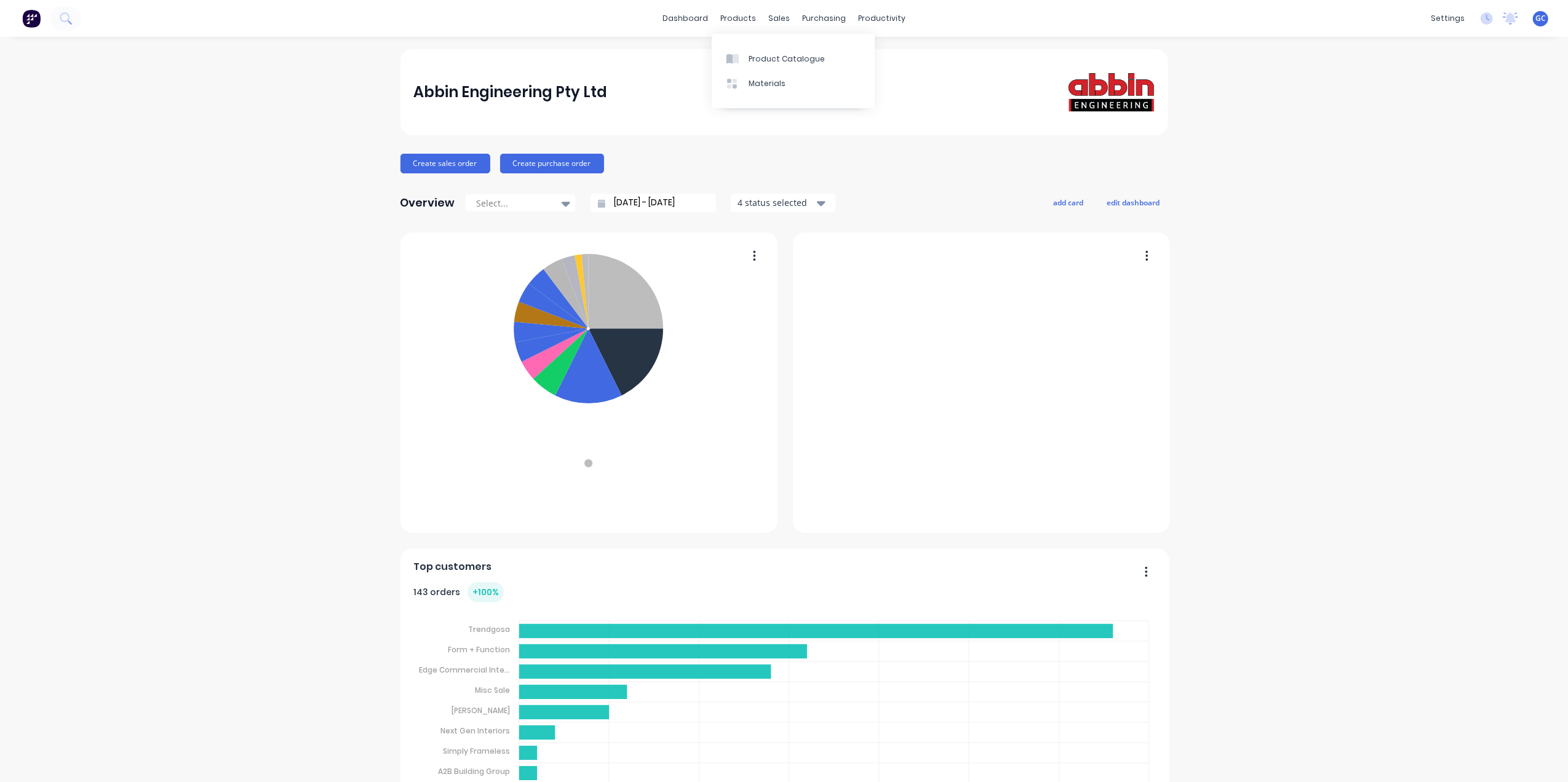
click at [33, 30] on div at bounding box center [24, 24] width 18 height 11
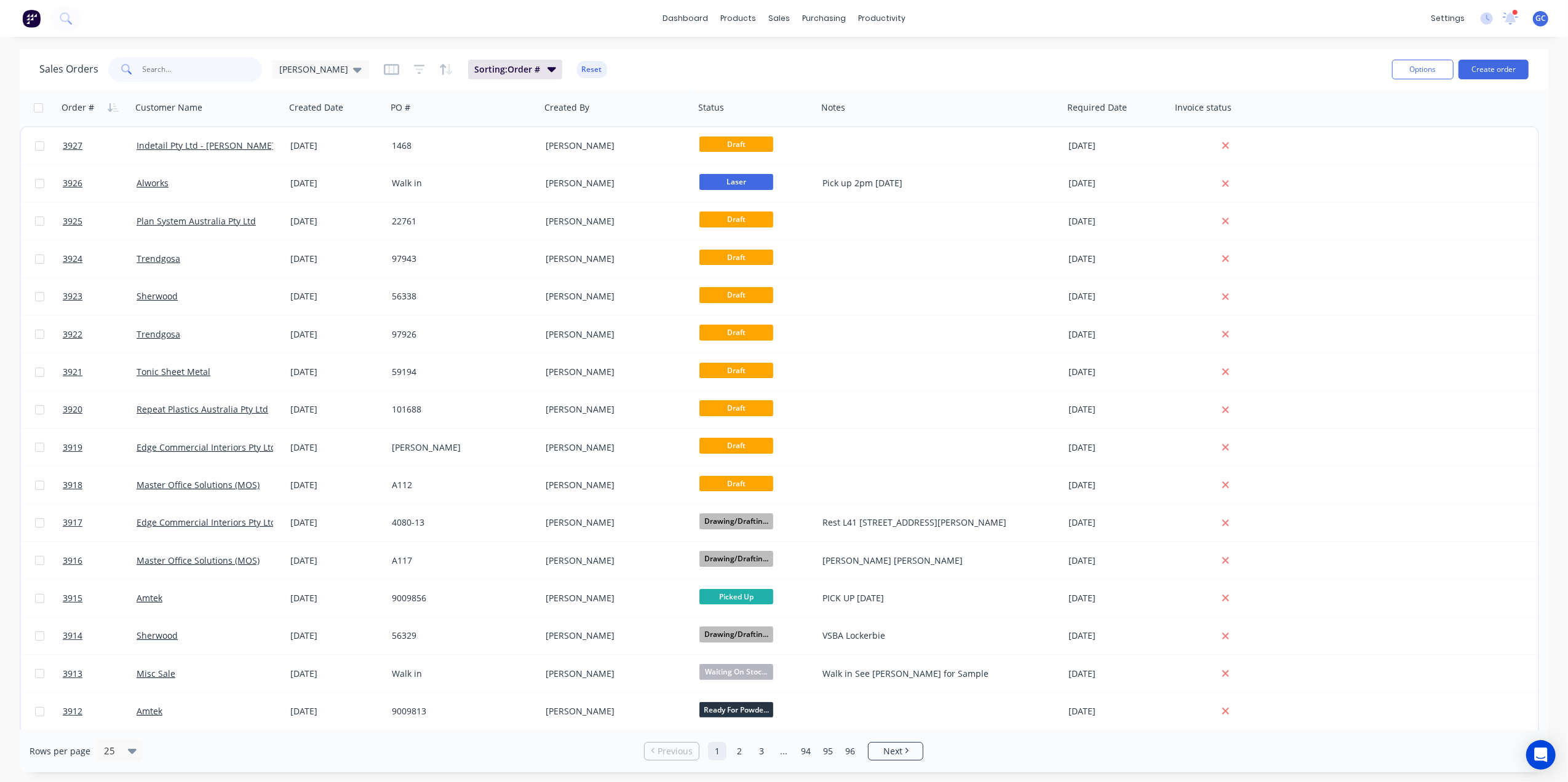
click at [211, 67] on input "text" at bounding box center [202, 69] width 120 height 25
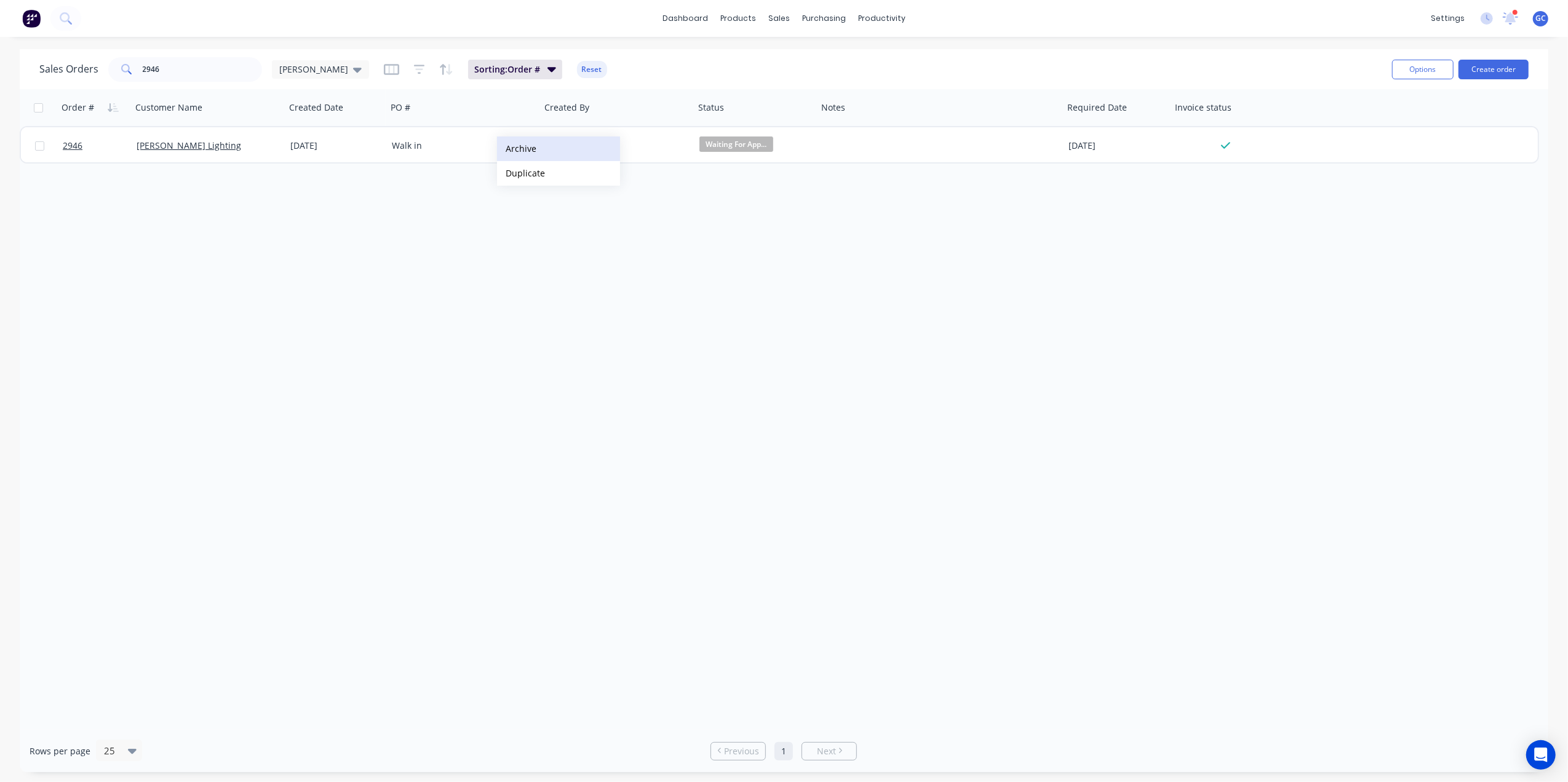
click at [544, 150] on button "Archive" at bounding box center [558, 149] width 123 height 25
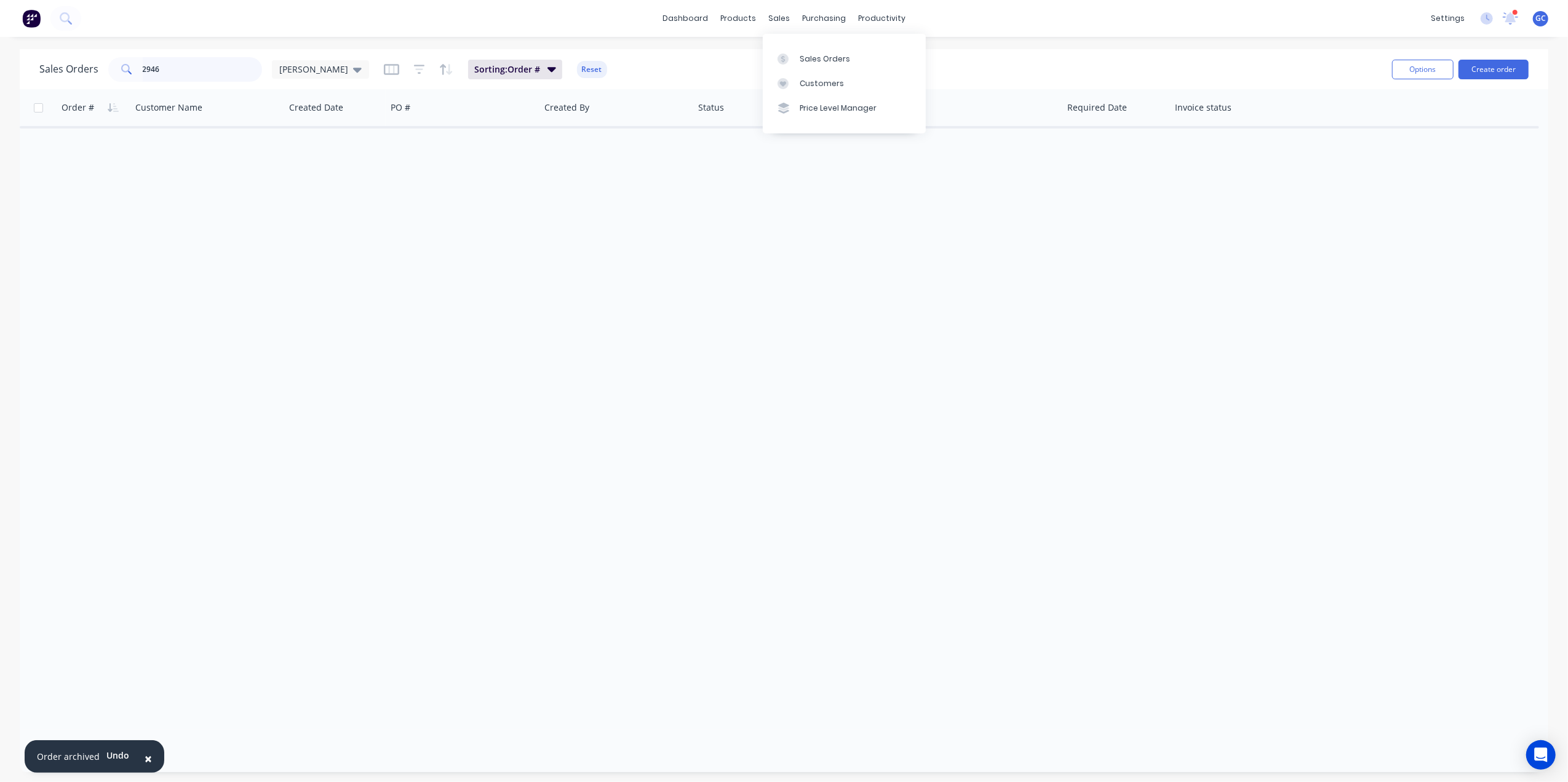
click at [222, 72] on input "2946" at bounding box center [202, 69] width 120 height 25
type input "2"
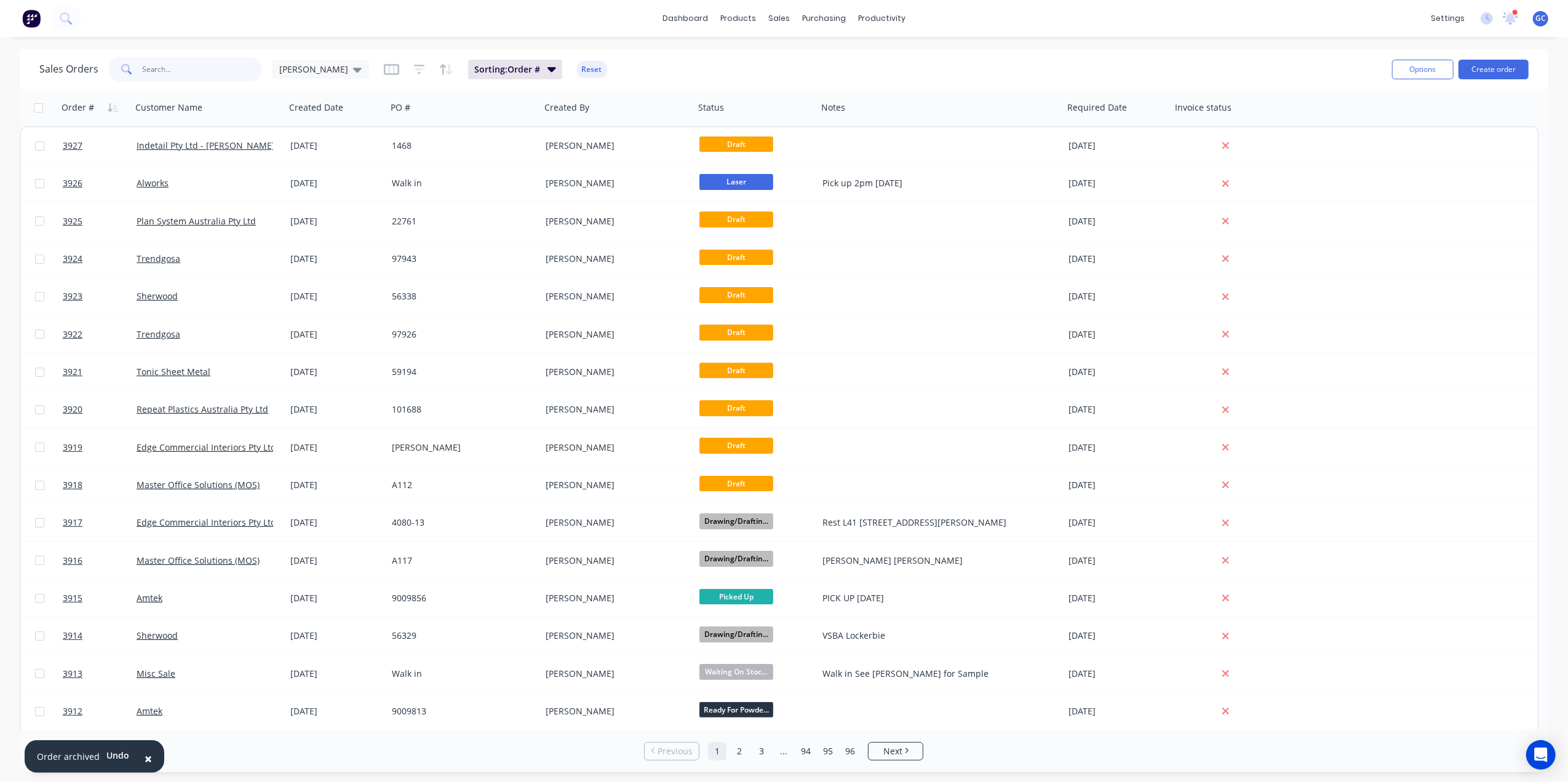
click at [220, 59] on input "text" at bounding box center [202, 69] width 120 height 25
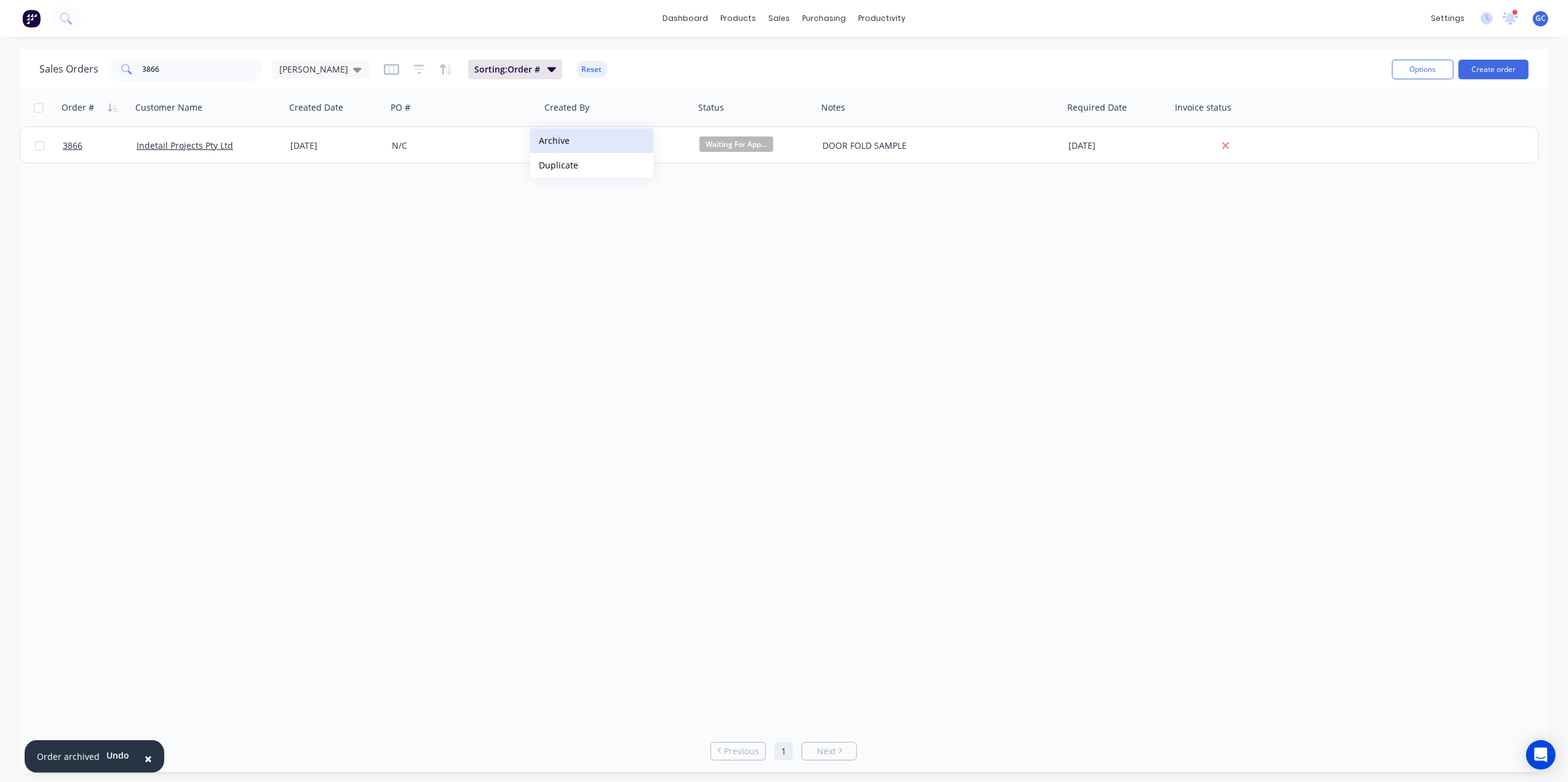
click at [563, 141] on button "Archive" at bounding box center [591, 141] width 123 height 25
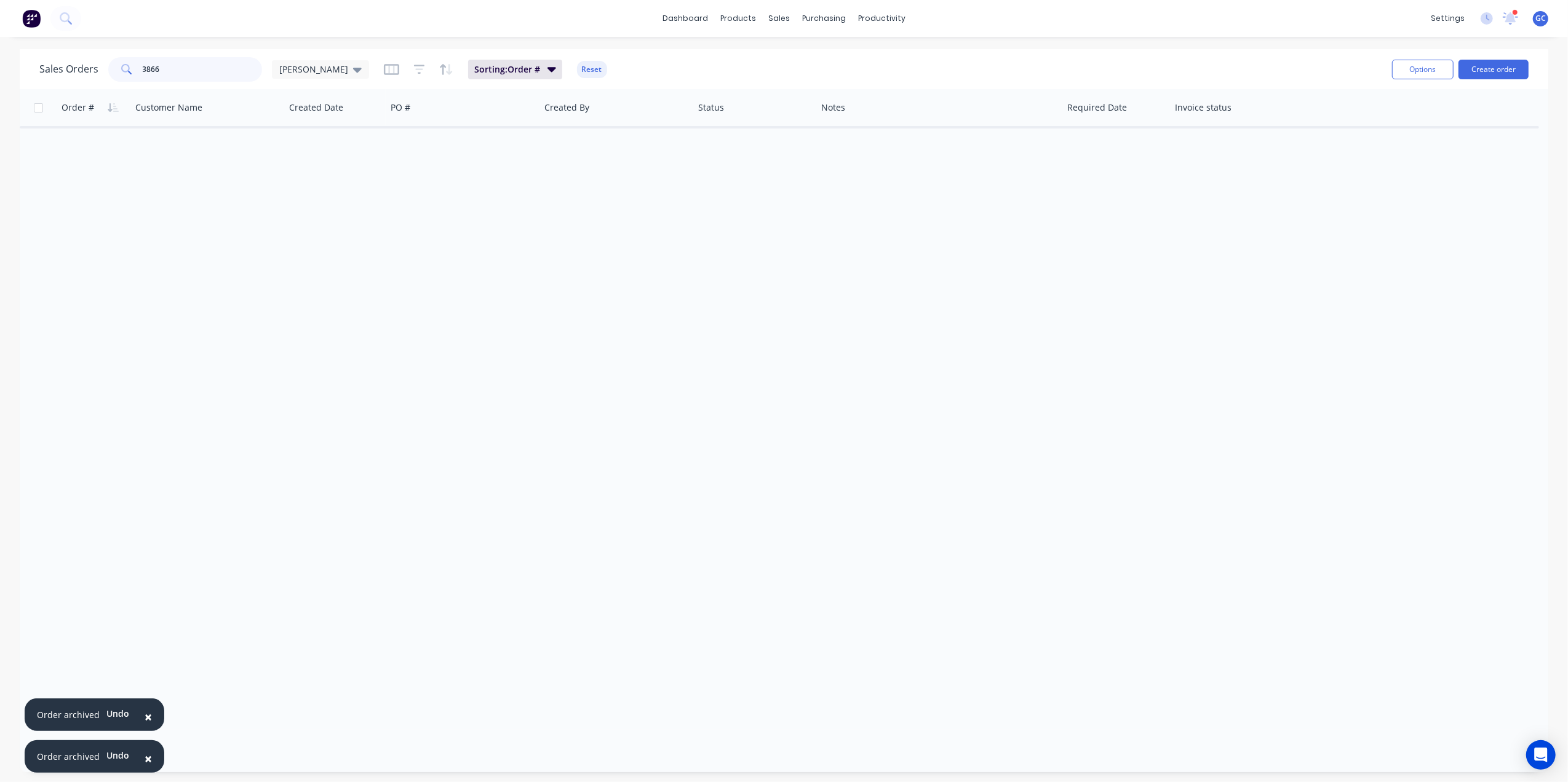
drag, startPoint x: 209, startPoint y: 67, endPoint x: 59, endPoint y: 67, distance: 150.0
click at [59, 67] on div "Sales Orders 3866 [PERSON_NAME]" at bounding box center [204, 69] width 329 height 25
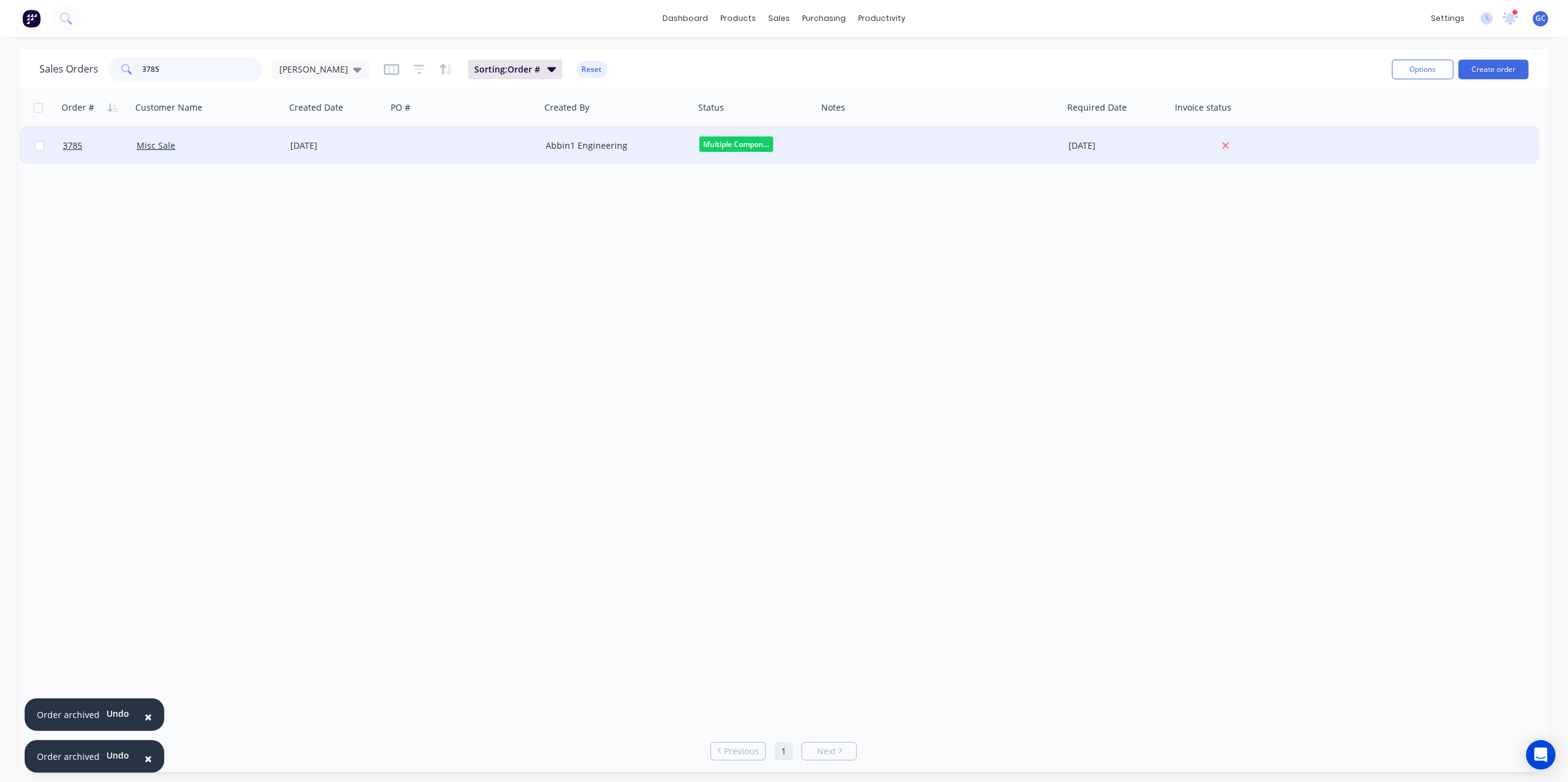
type input "3785"
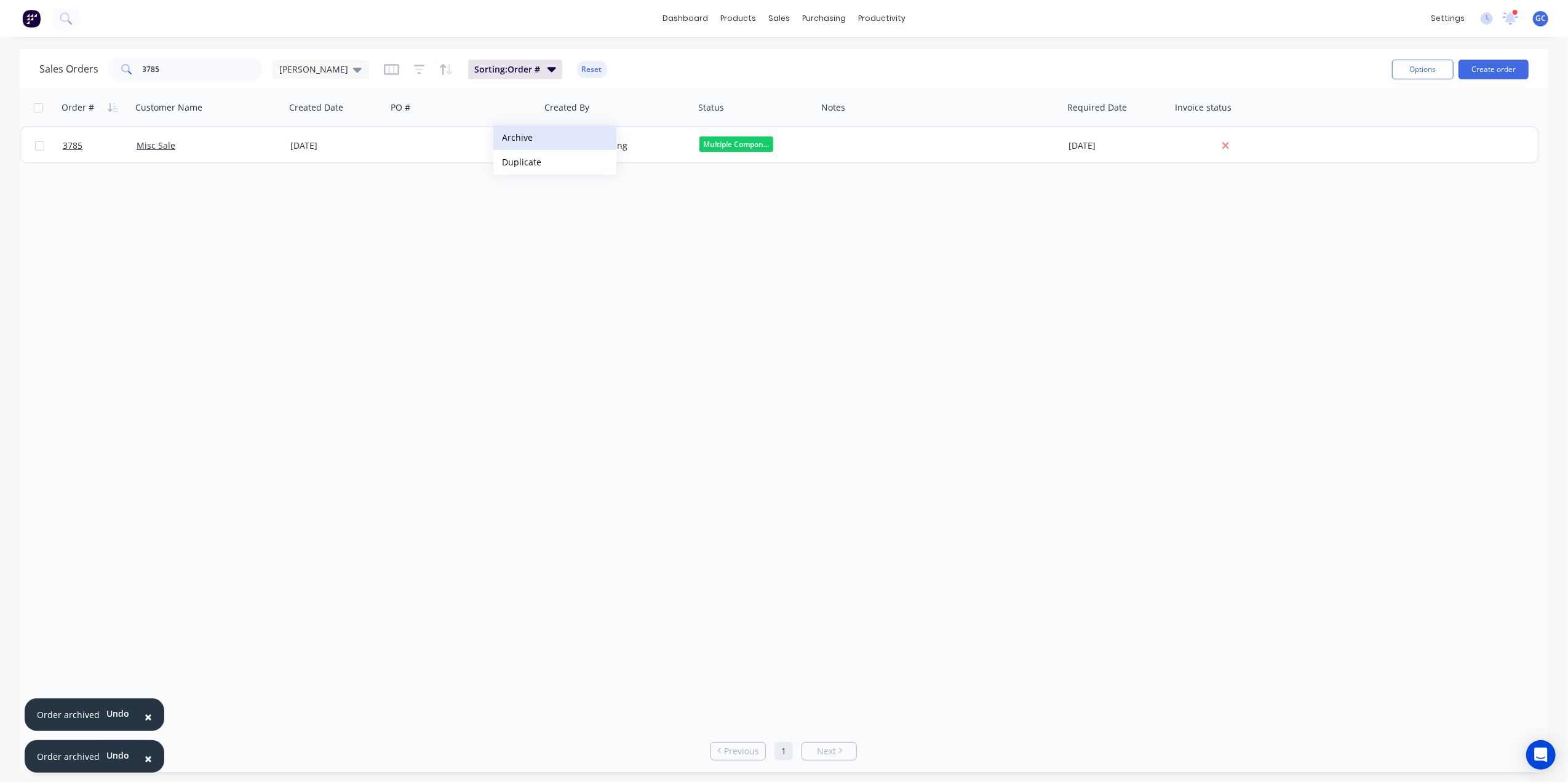
click at [525, 137] on button "Archive" at bounding box center [554, 137] width 123 height 25
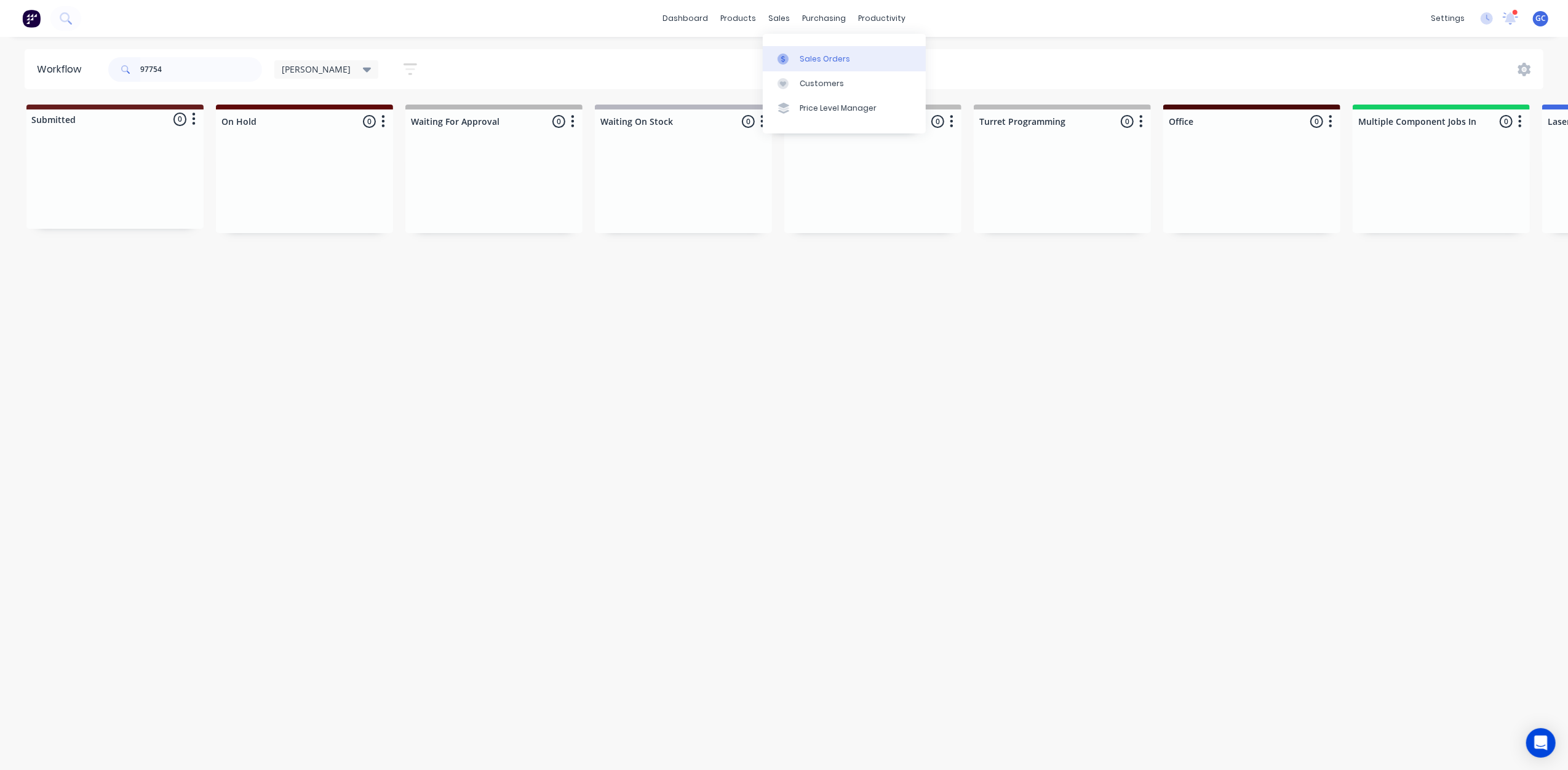
type input "97754"
click at [789, 48] on link "Sales Orders" at bounding box center [844, 58] width 163 height 25
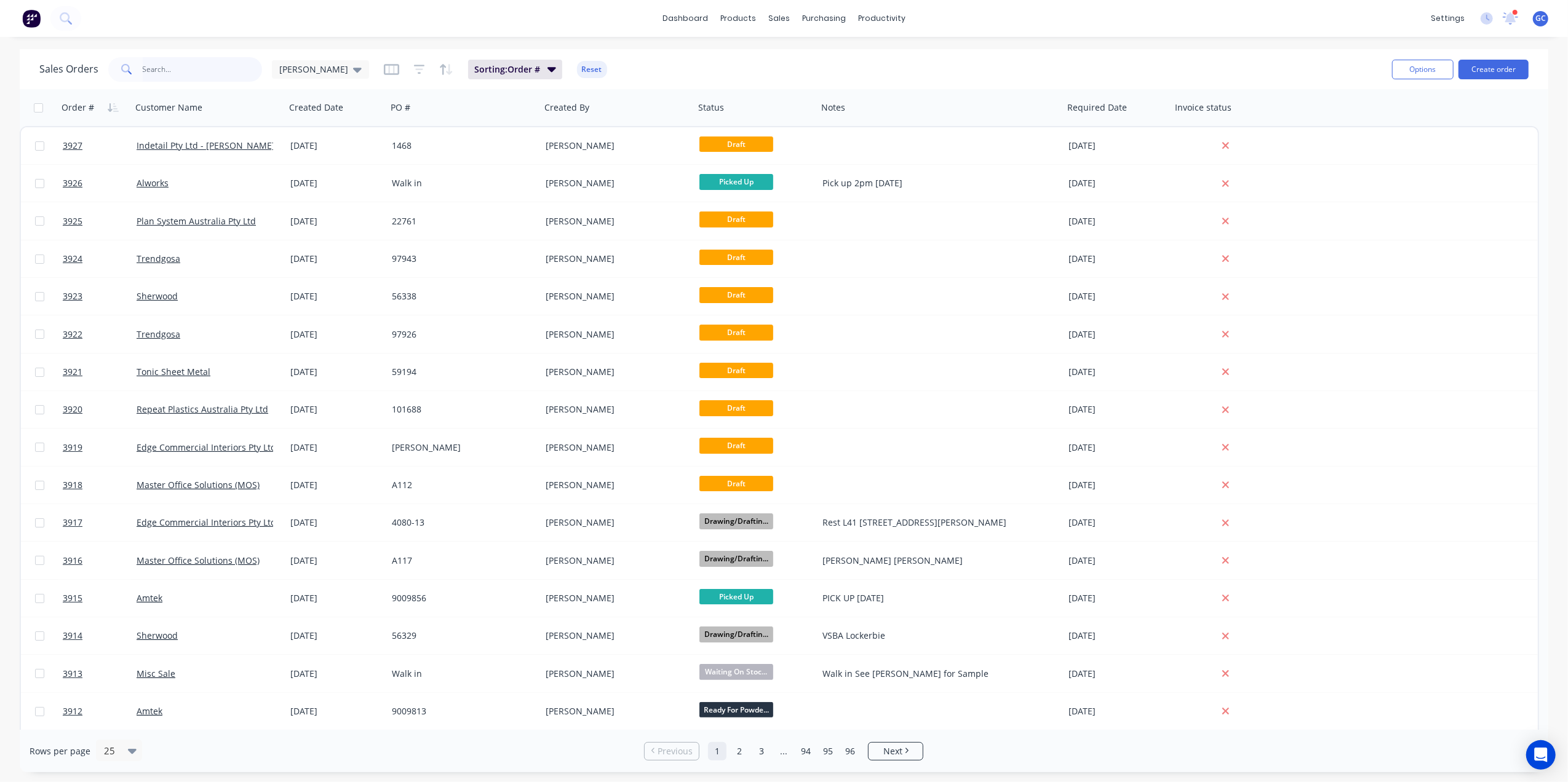
click at [161, 62] on input "text" at bounding box center [202, 69] width 120 height 25
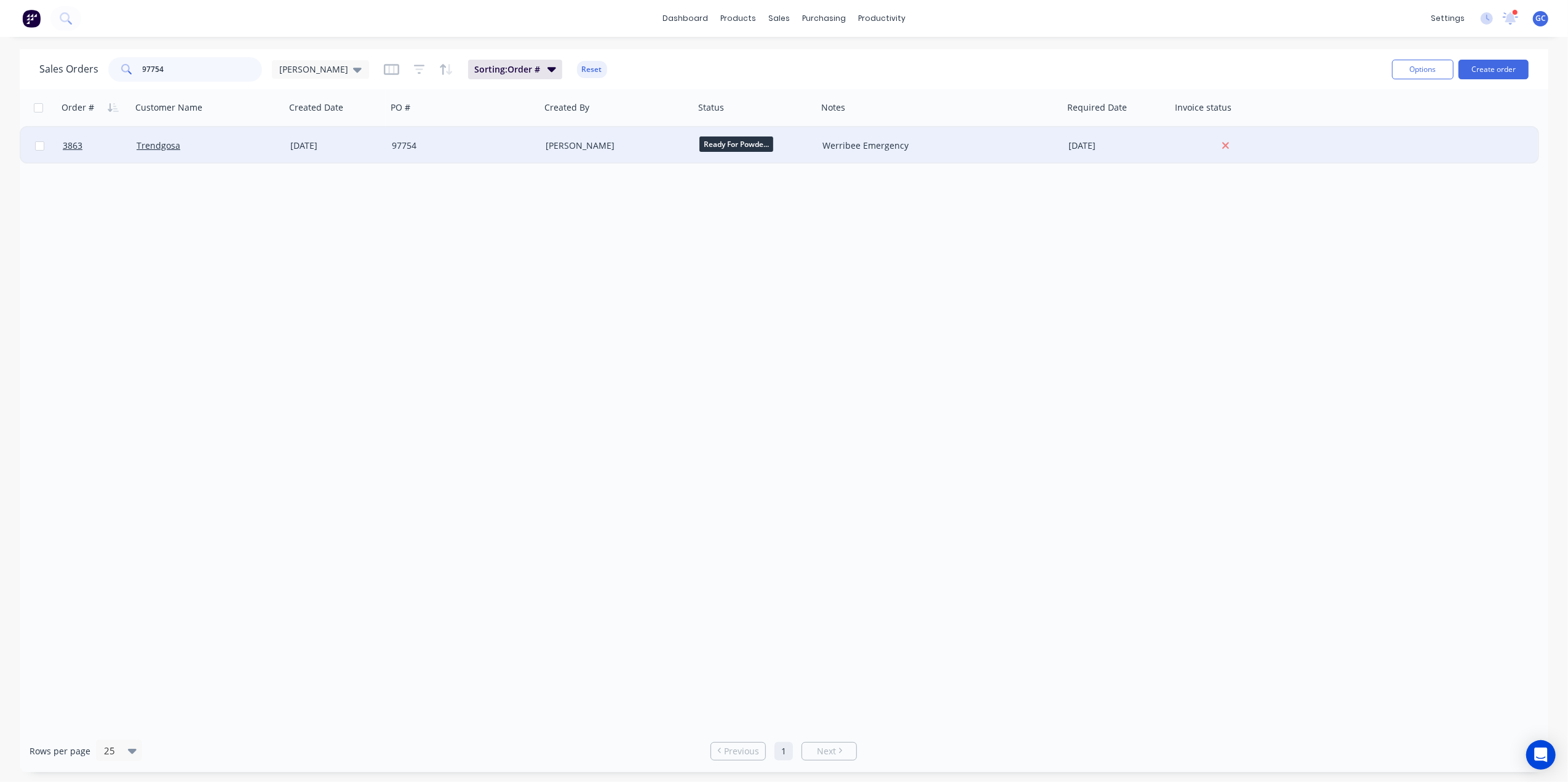
type input "97754"
click at [237, 146] on div "Trendgosa" at bounding box center [205, 146] width 137 height 12
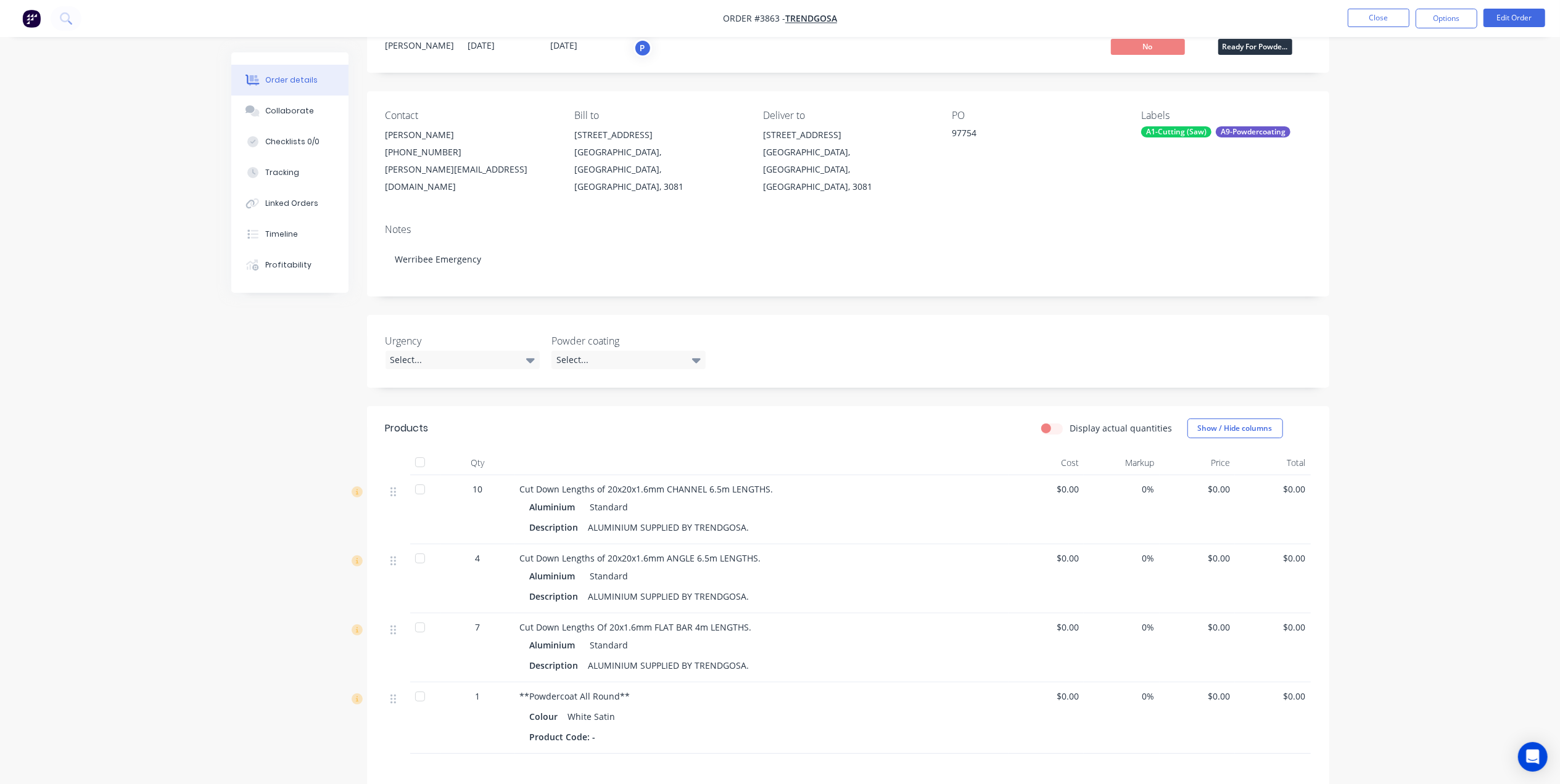
scroll to position [82, 0]
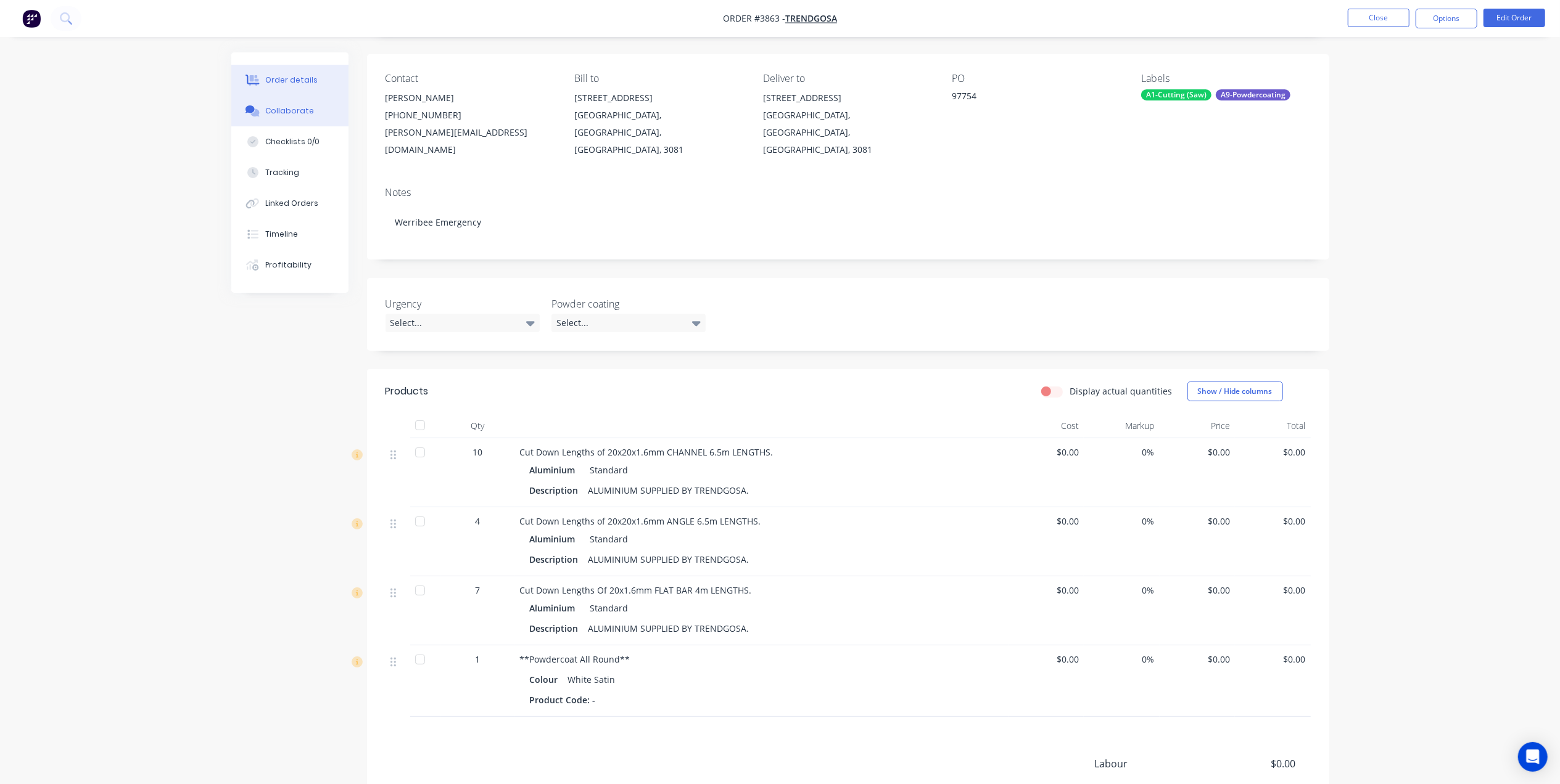
click at [299, 111] on div "Collaborate" at bounding box center [289, 111] width 49 height 11
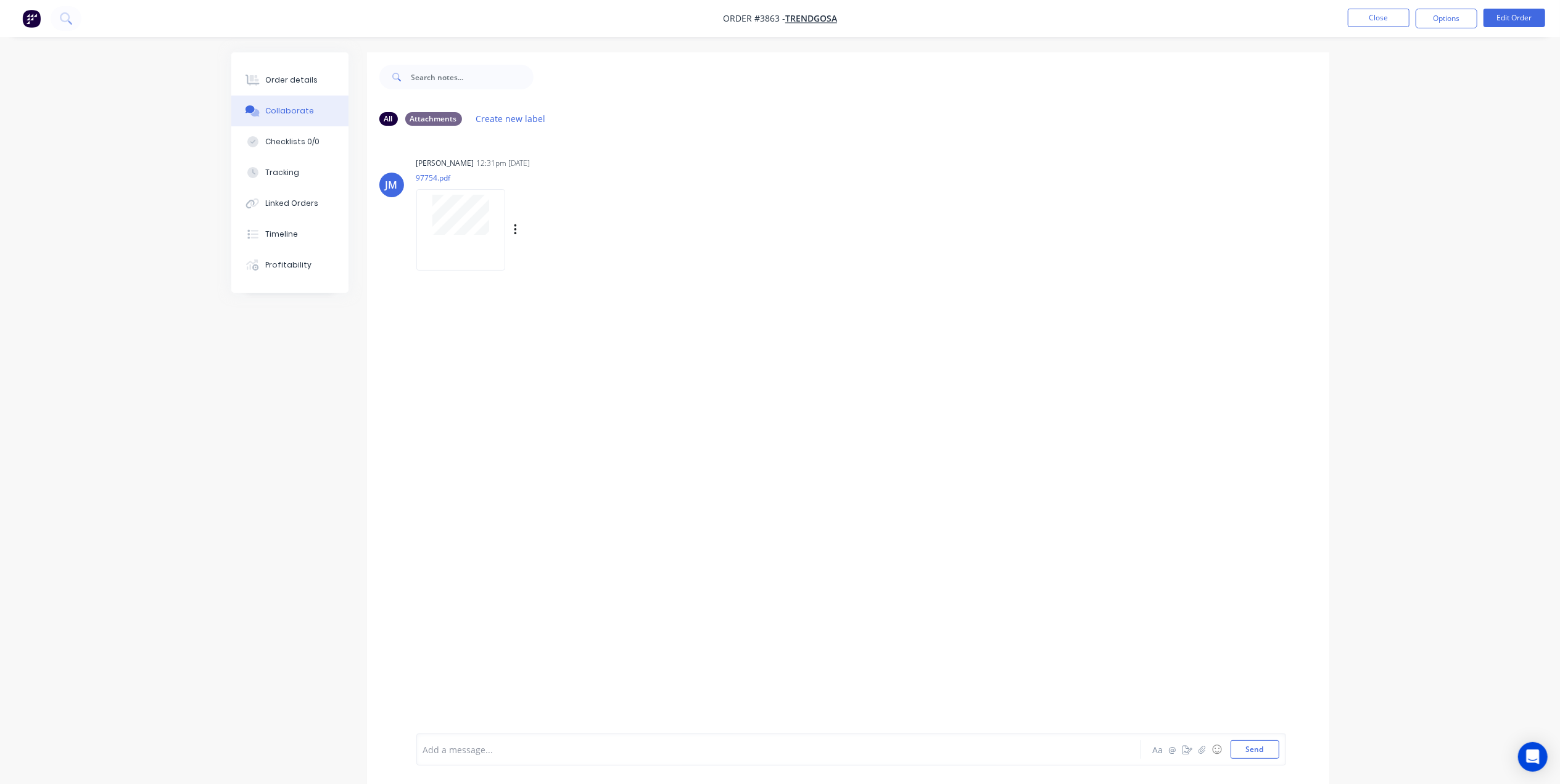
click at [457, 253] on div at bounding box center [461, 229] width 89 height 81
click at [267, 83] on div "Order details" at bounding box center [291, 79] width 53 height 11
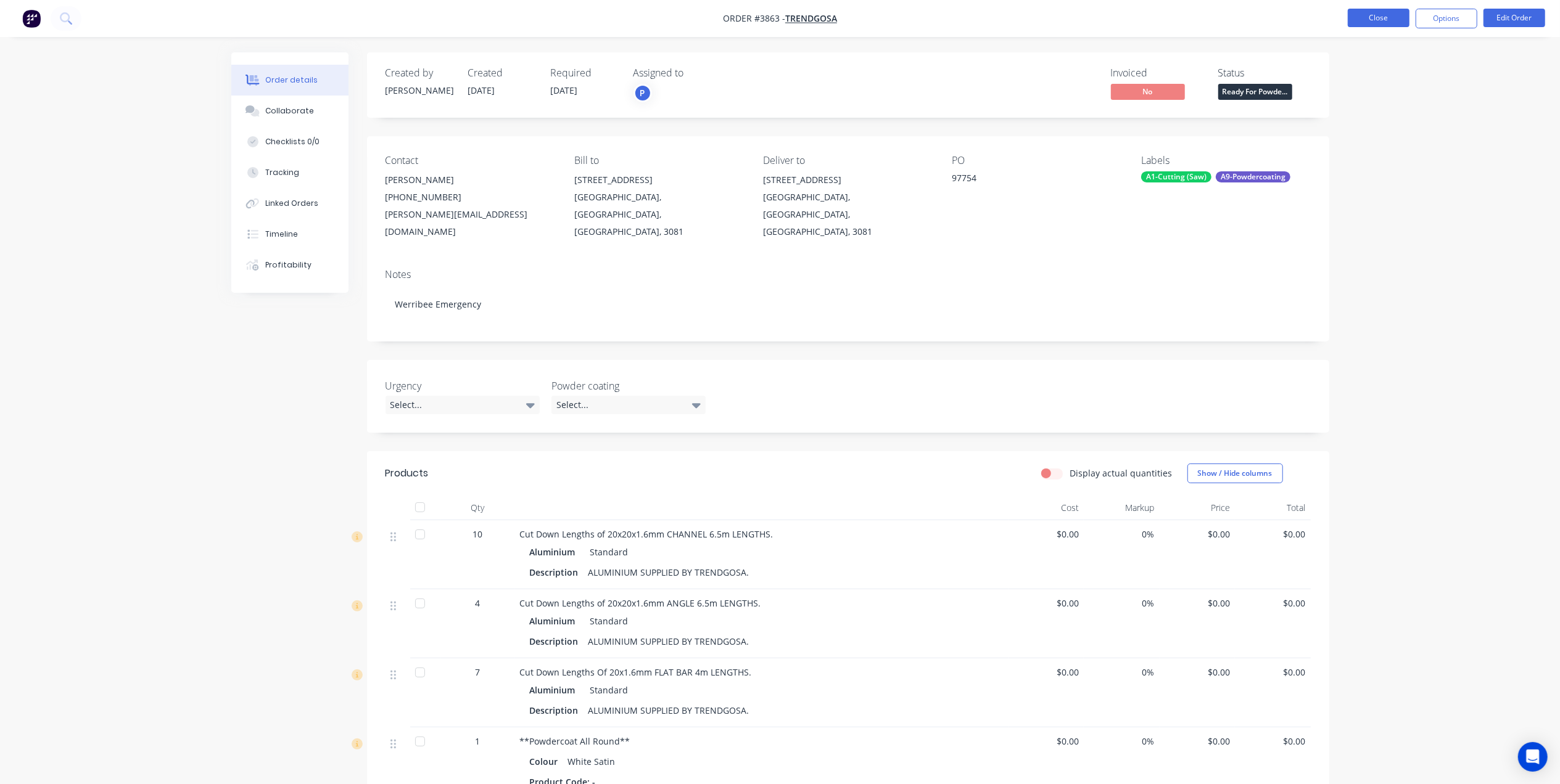
click at [1377, 23] on button "Close" at bounding box center [1378, 17] width 62 height 18
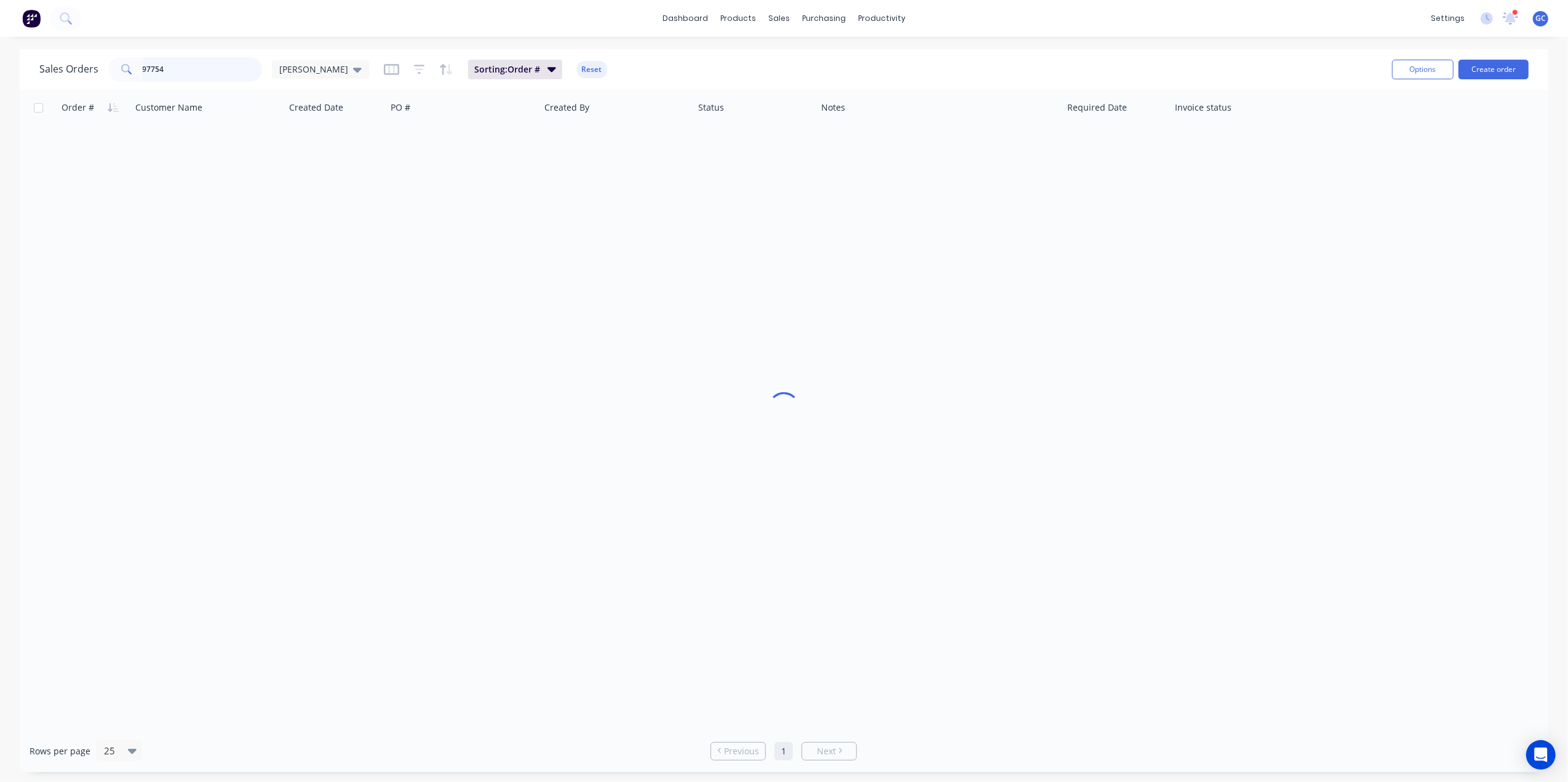
click at [203, 79] on input "97754" at bounding box center [202, 69] width 120 height 25
click at [180, 67] on input "97755" at bounding box center [202, 69] width 120 height 25
click at [257, 262] on div "Order # Customer Name Created Date PO # Created By Status Notes Required Date I…" at bounding box center [784, 409] width 1528 height 641
click at [213, 69] on input "97755" at bounding box center [202, 69] width 120 height 25
type input "9"
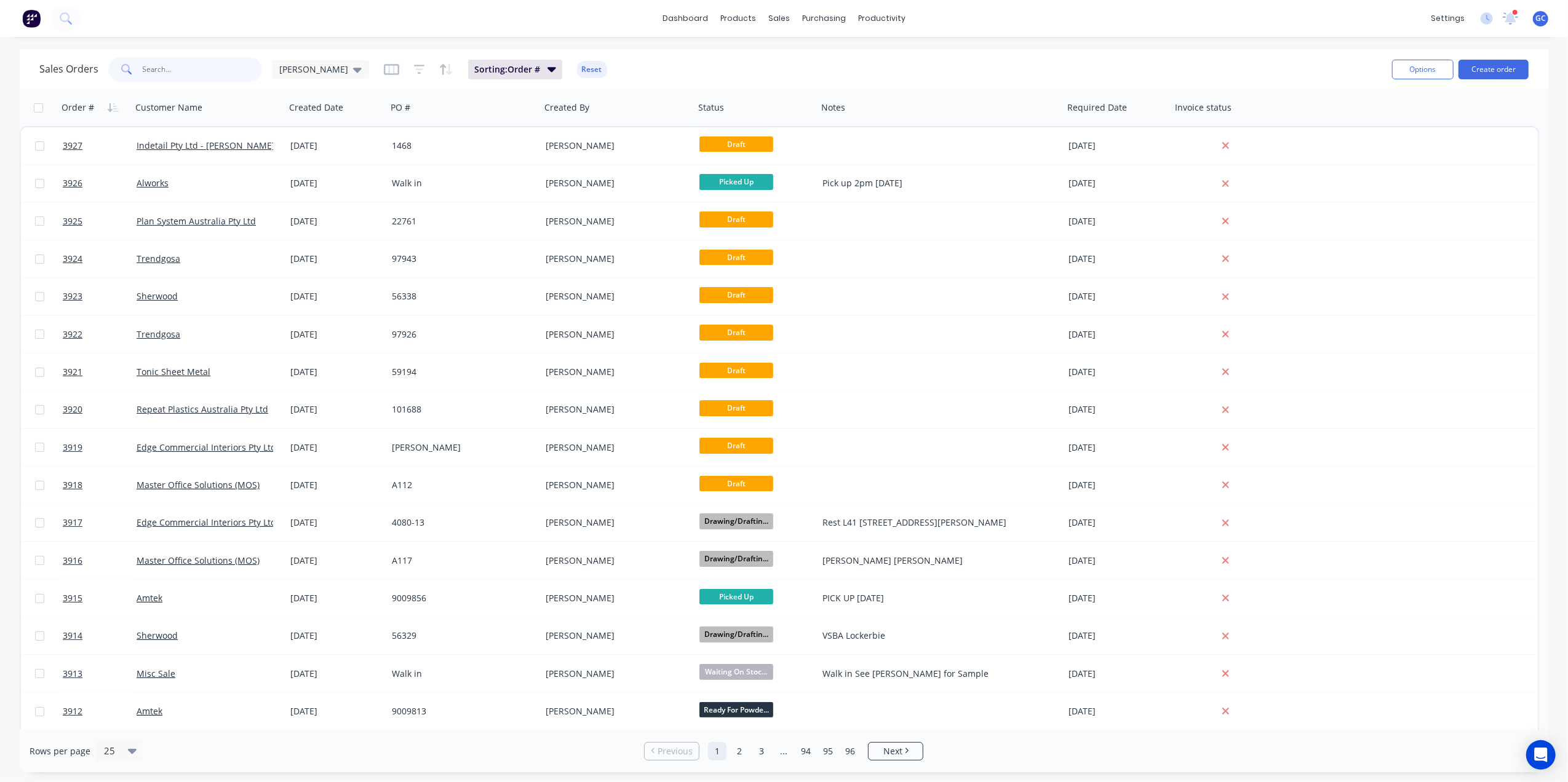
click at [175, 67] on input "text" at bounding box center [202, 69] width 120 height 25
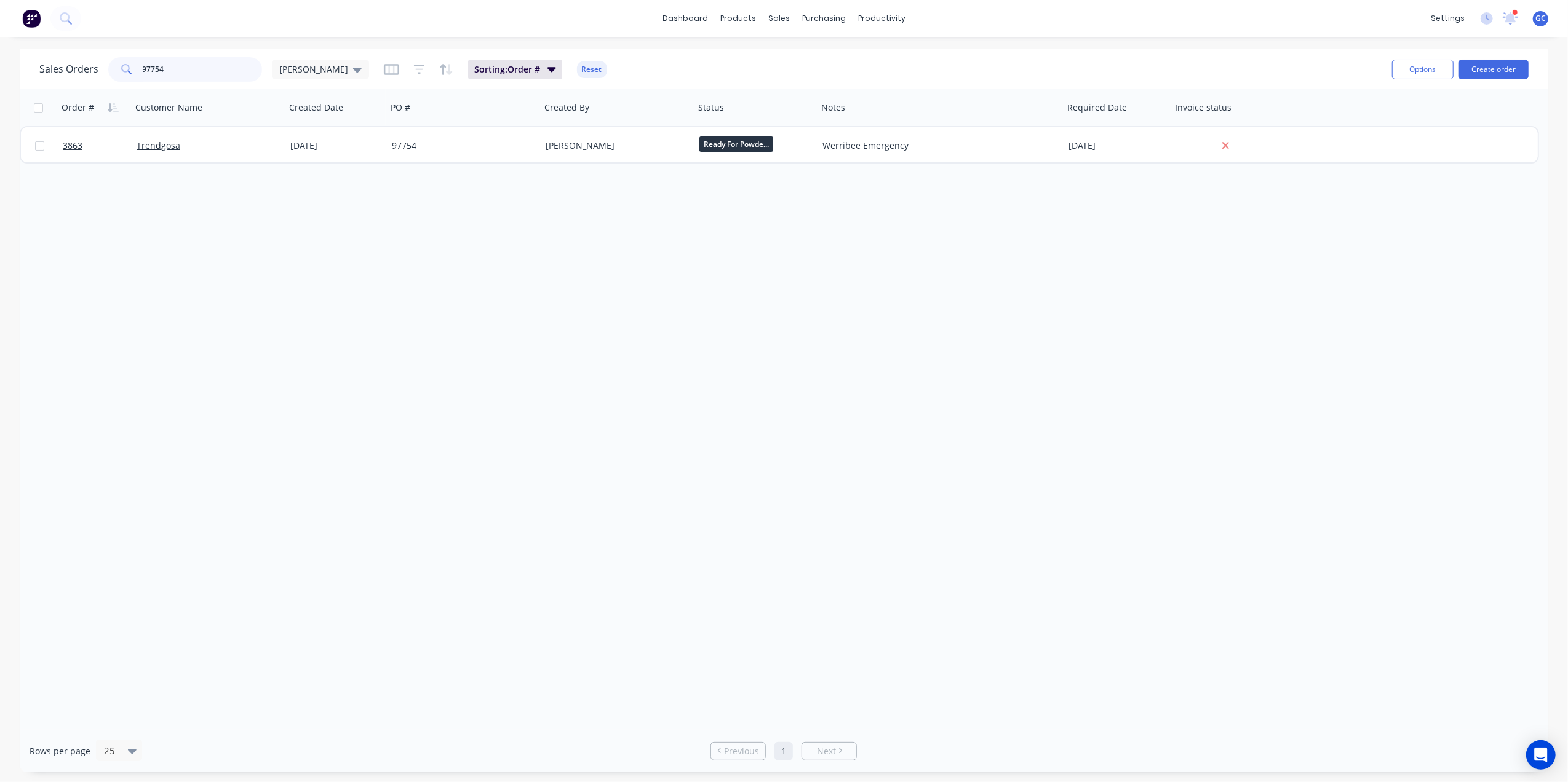
type input "97754"
drag, startPoint x: 202, startPoint y: 72, endPoint x: 62, endPoint y: 67, distance: 140.1
click at [62, 67] on div "Sales Orders 97754 [PERSON_NAME]" at bounding box center [204, 69] width 329 height 25
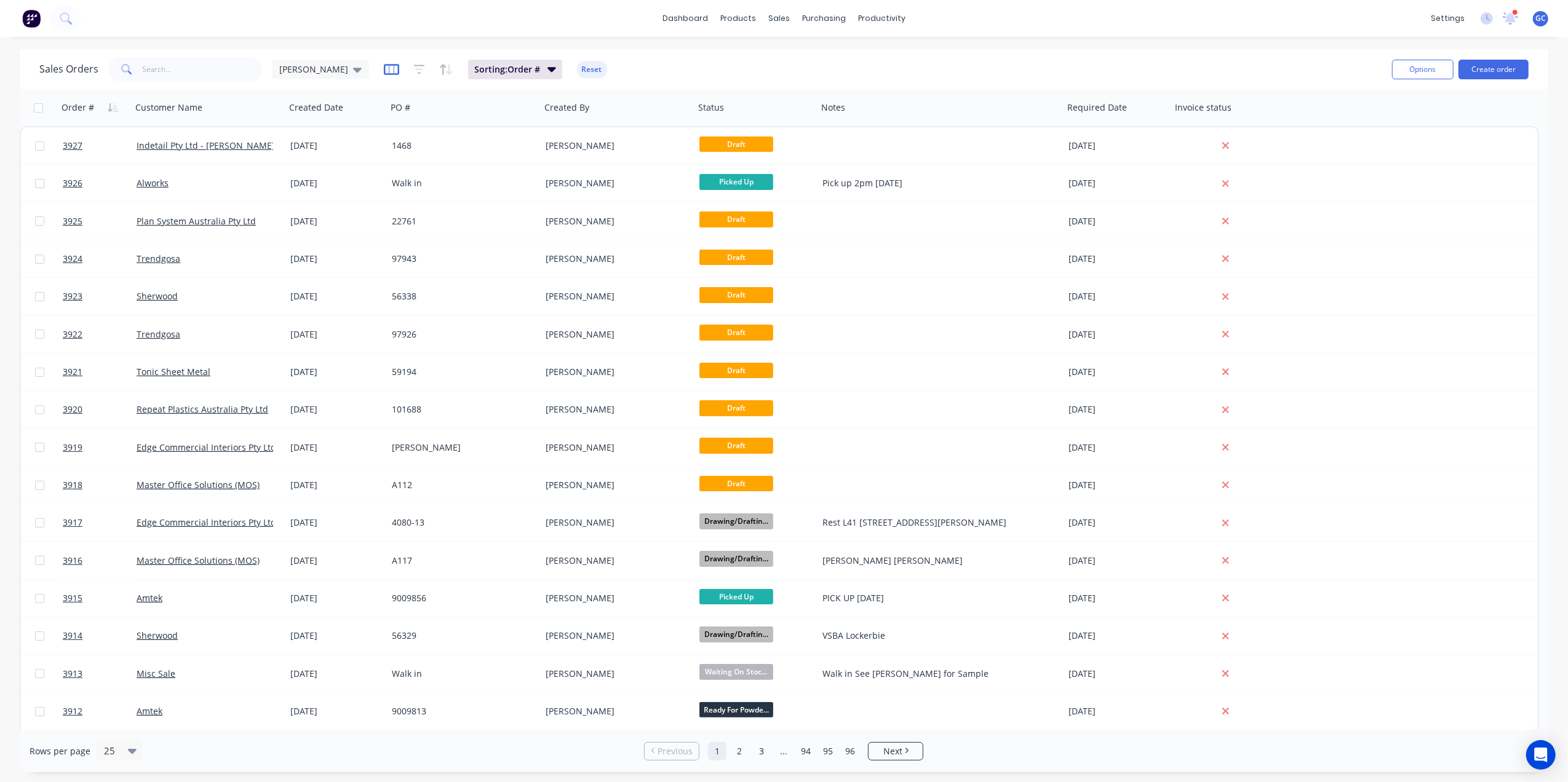
click at [384, 67] on icon "button" at bounding box center [391, 69] width 16 height 12
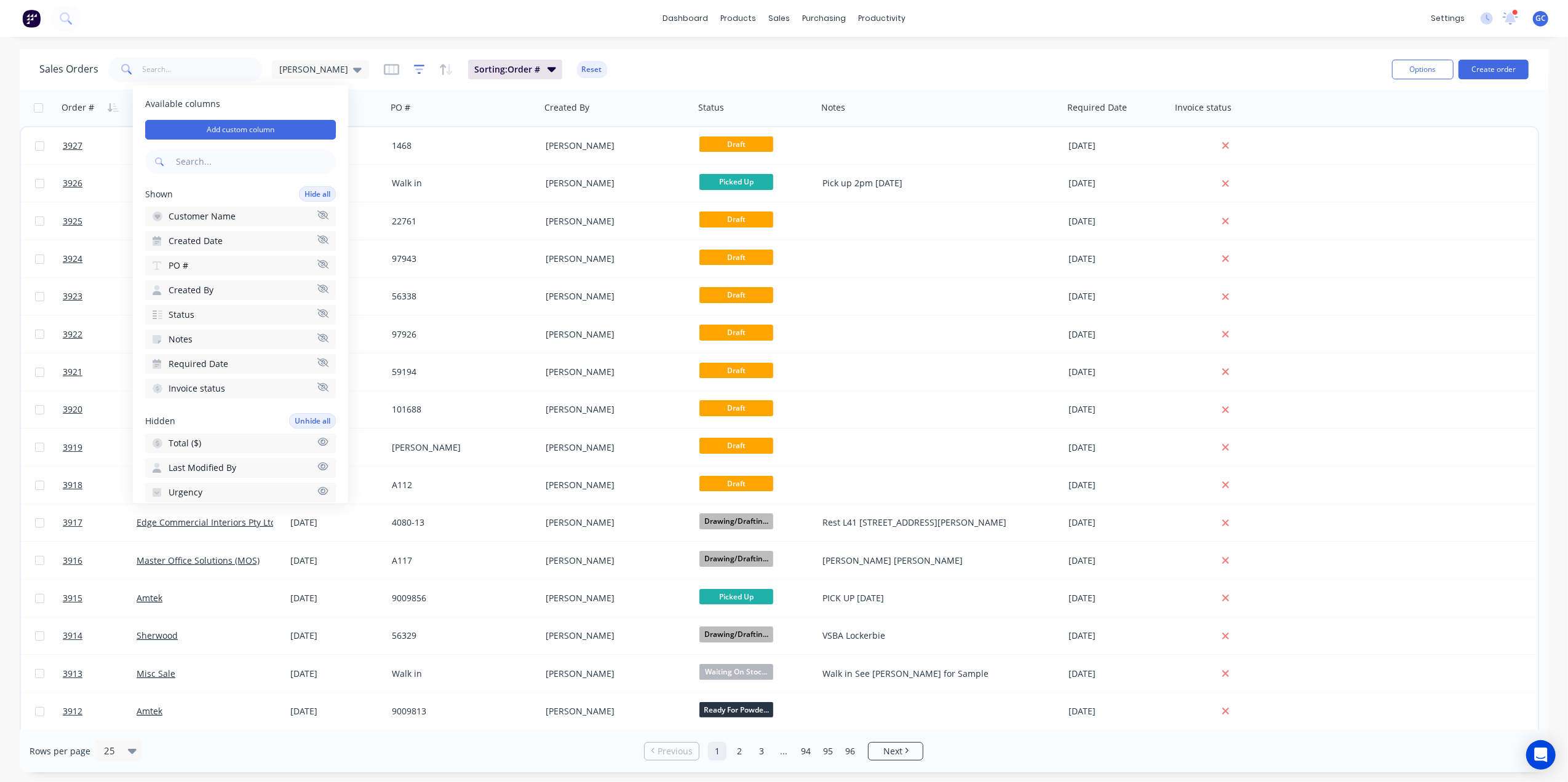
click at [414, 67] on icon "button" at bounding box center [419, 69] width 11 height 12
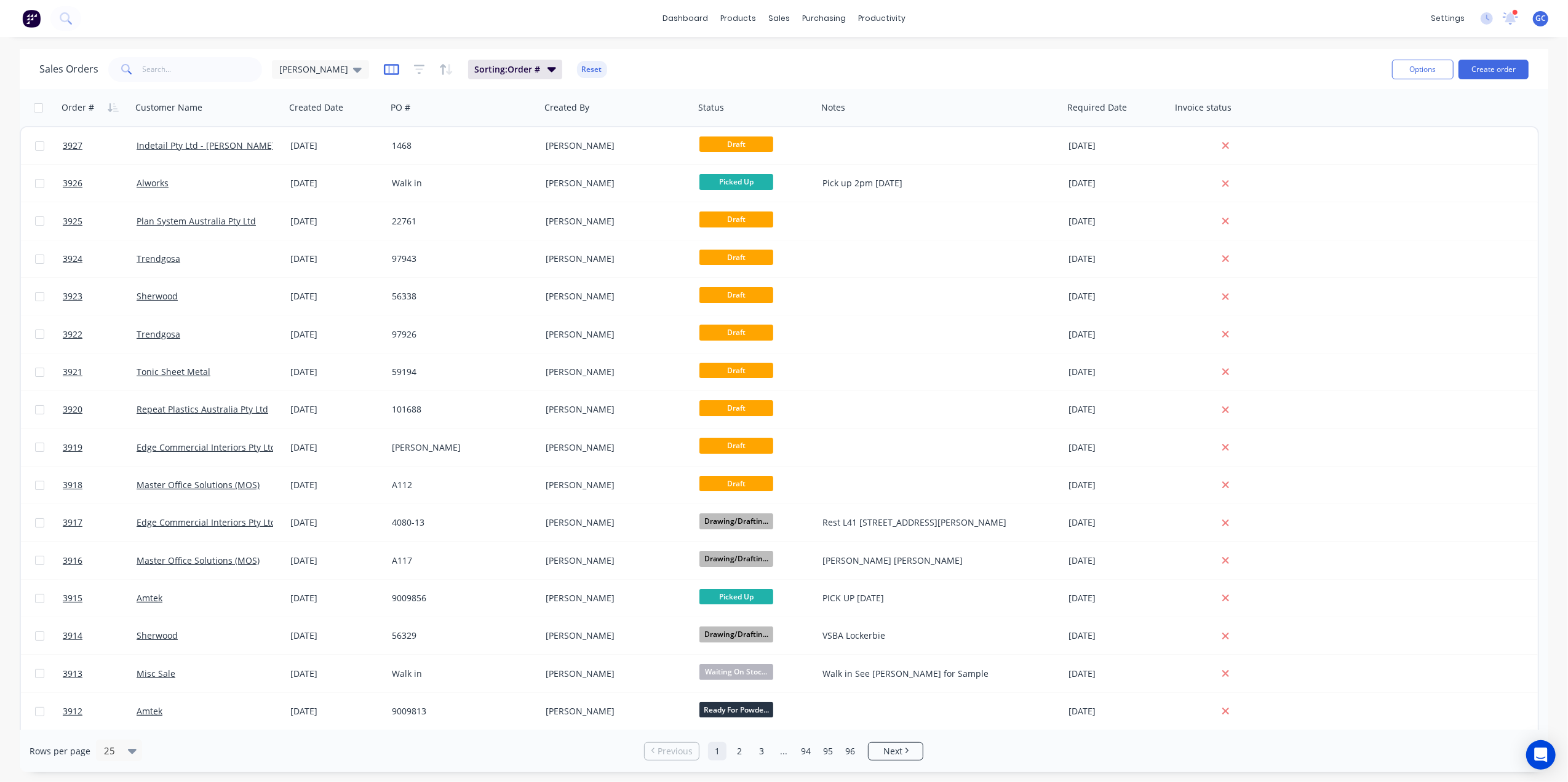
click at [384, 69] on icon "button" at bounding box center [391, 69] width 16 height 12
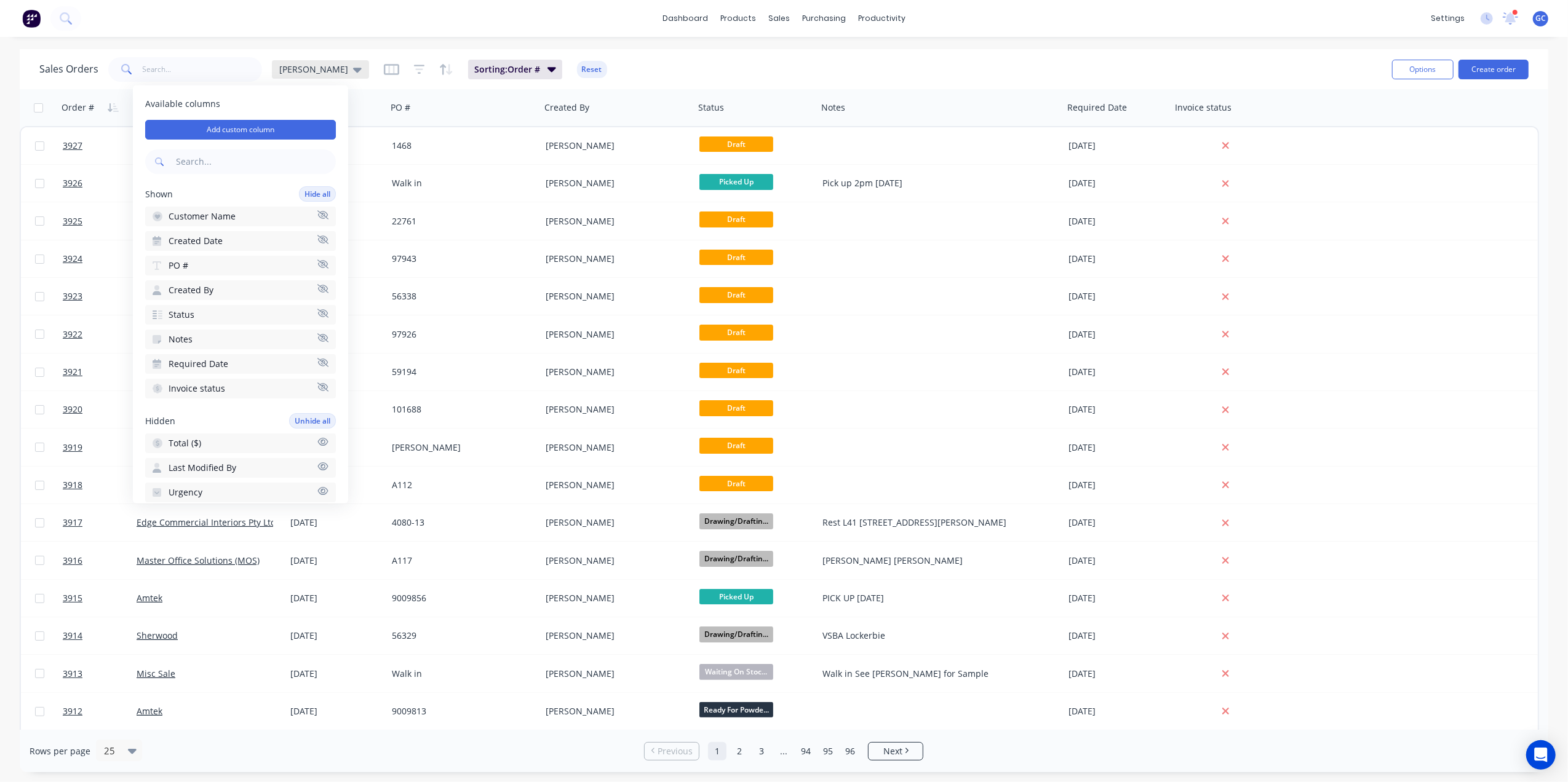
click at [291, 67] on span "[PERSON_NAME]" at bounding box center [314, 69] width 69 height 13
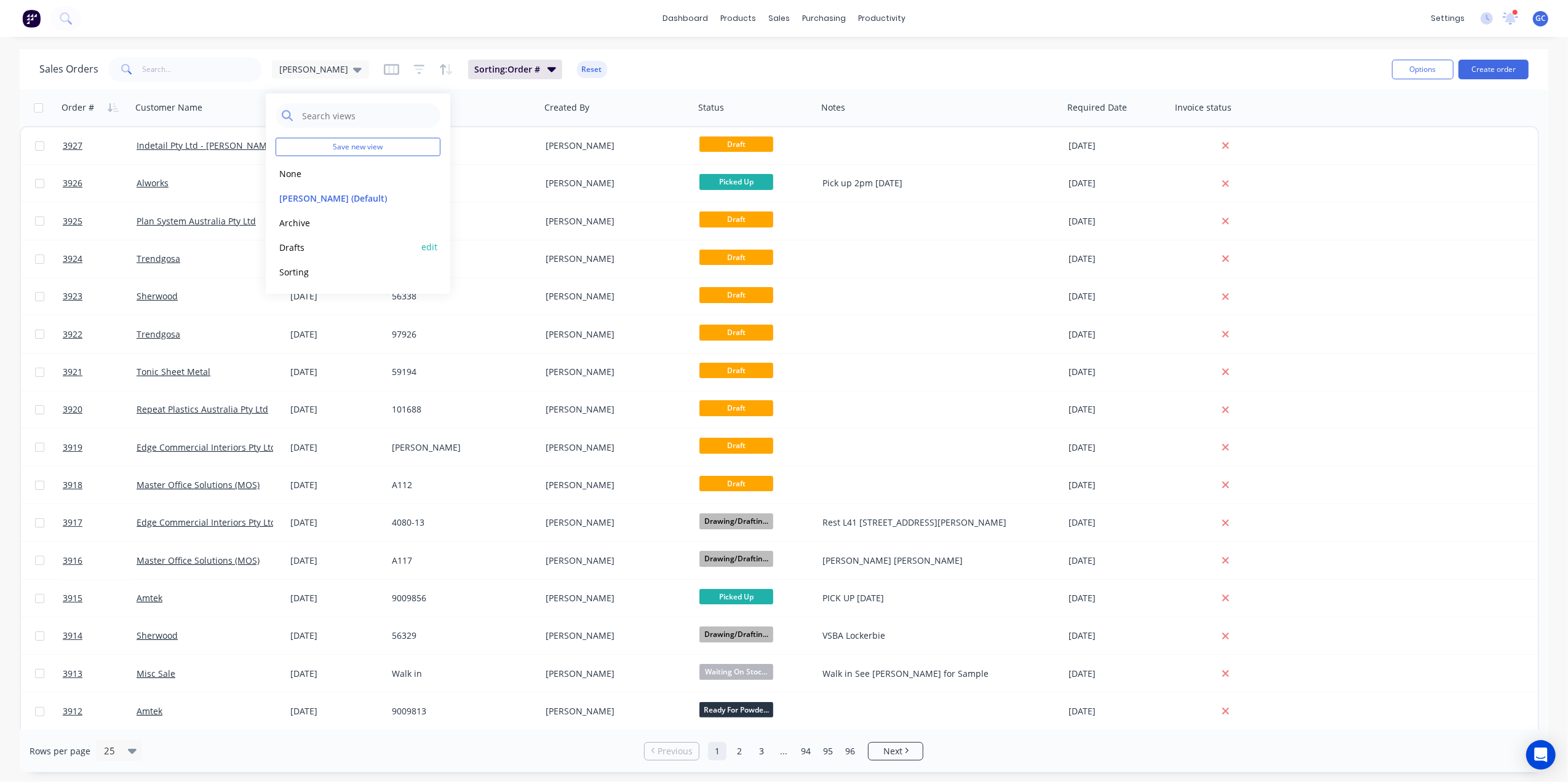
click at [298, 244] on button "Drafts" at bounding box center [346, 247] width 140 height 14
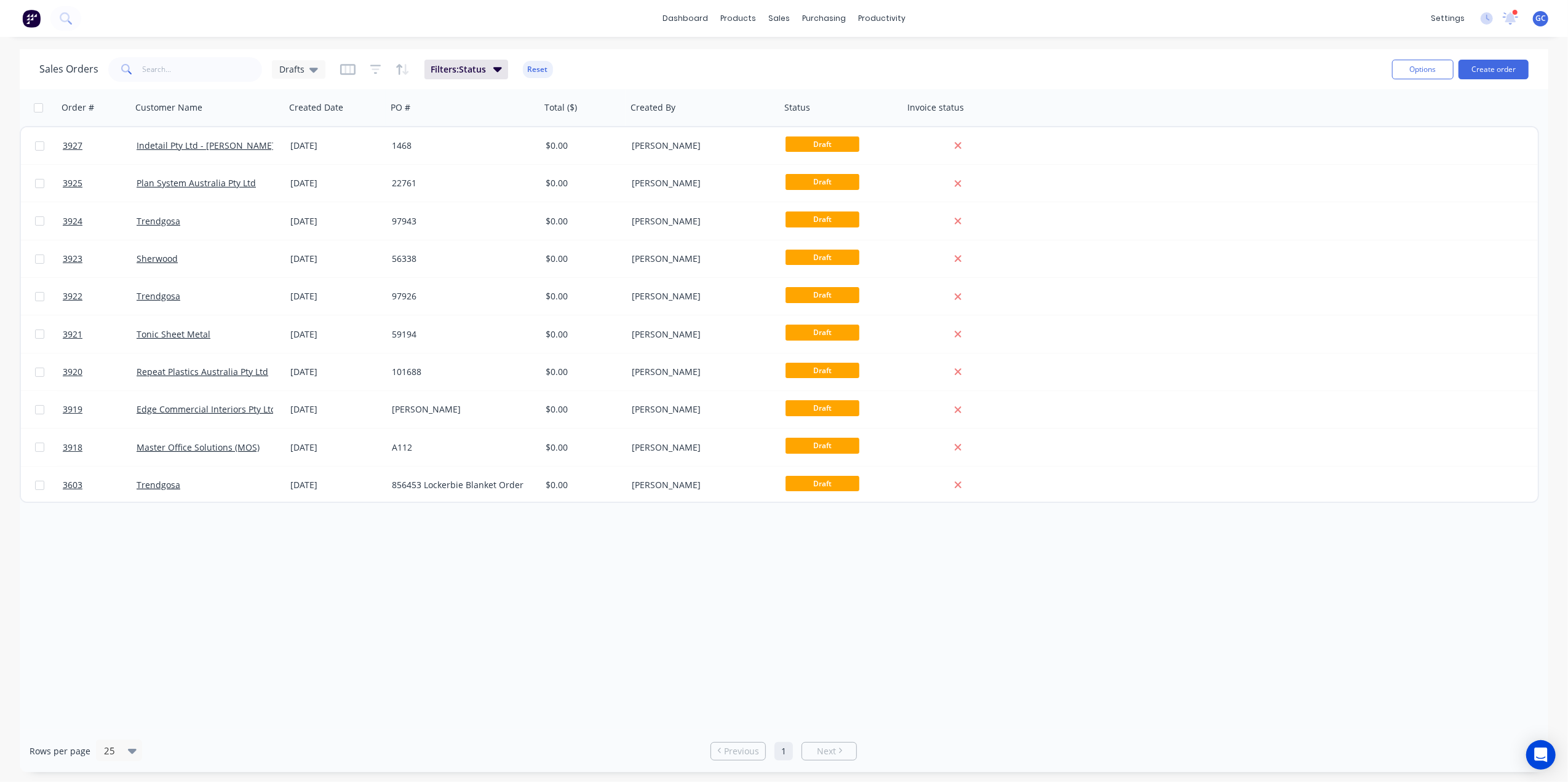
click at [327, 664] on div "Order # Customer Name Created Date PO # Total ($) Created By Status Invoice sta…" at bounding box center [784, 409] width 1528 height 641
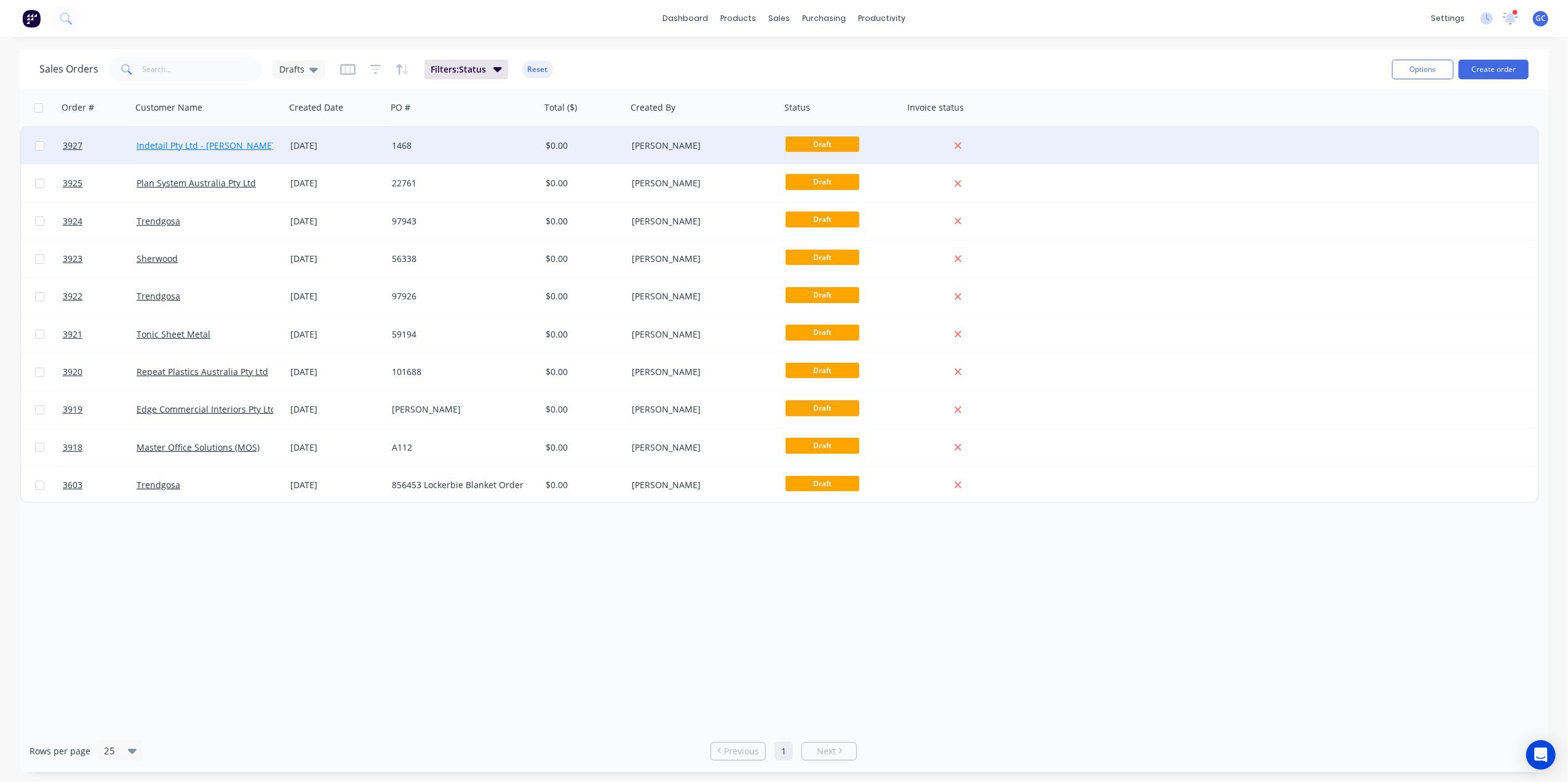
click at [259, 147] on link "Indetail Pty Ltd - [PERSON_NAME]" at bounding box center [206, 146] width 138 height 12
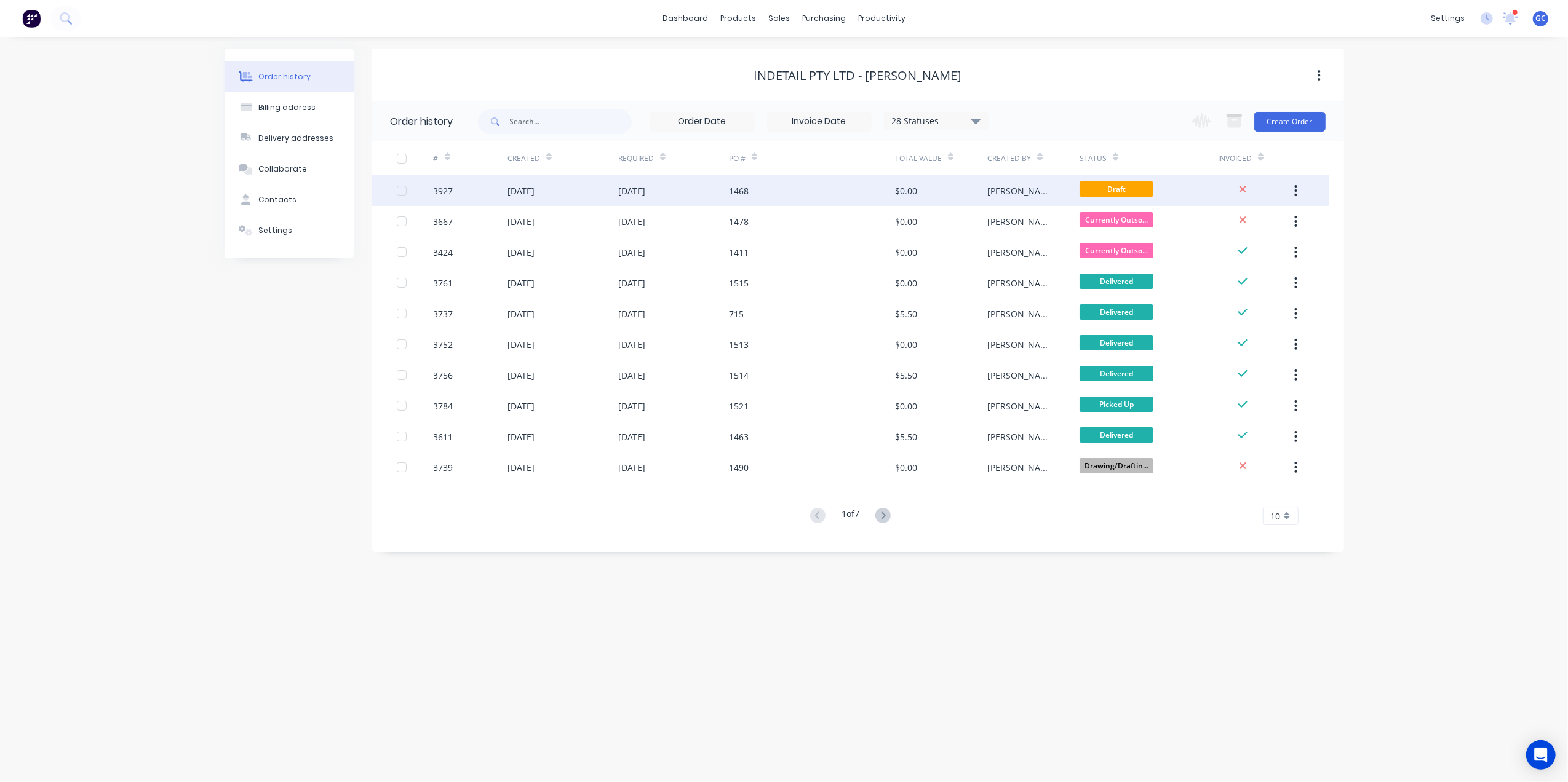
click at [753, 192] on div "1468" at bounding box center [812, 190] width 166 height 30
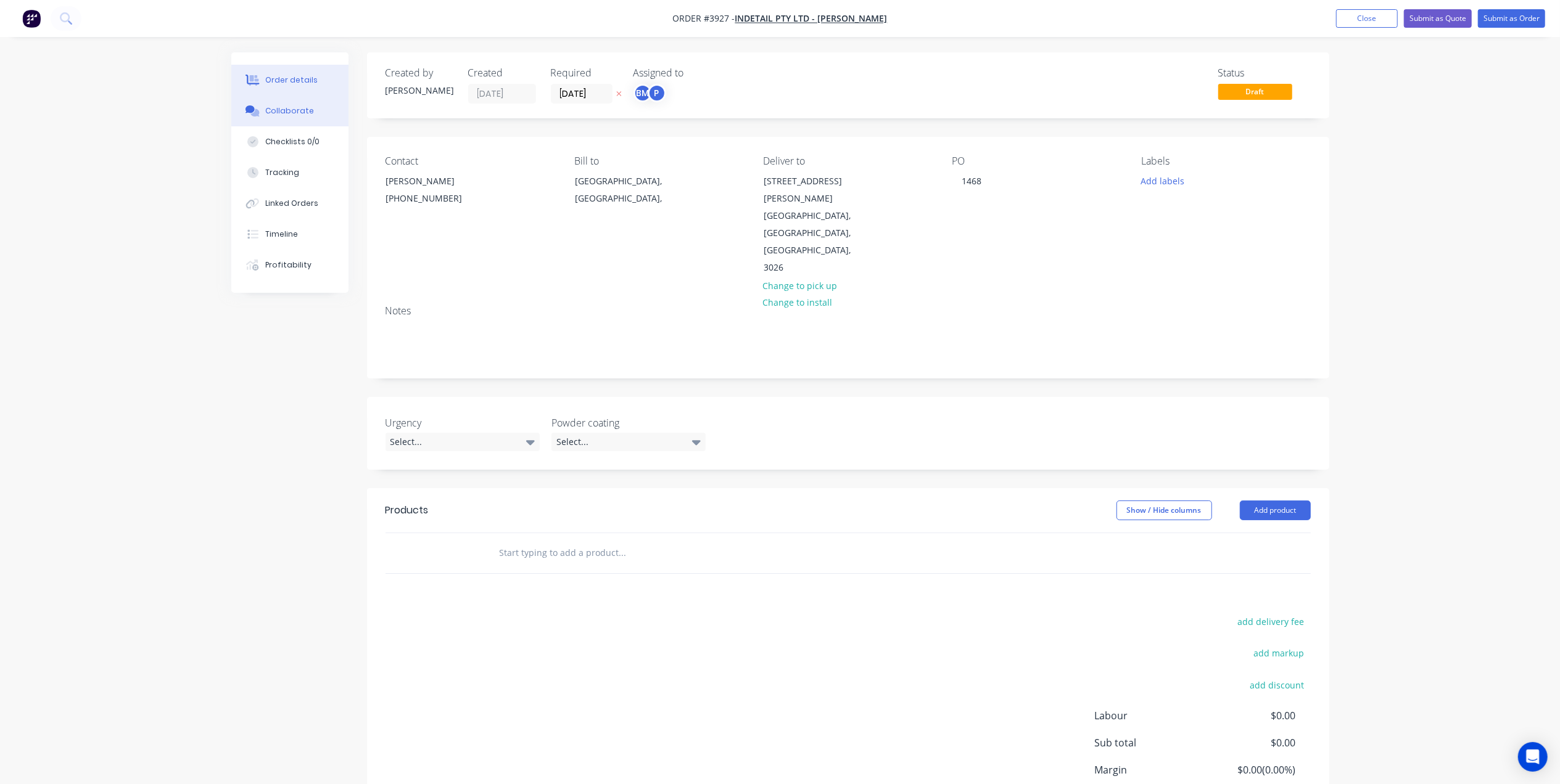
click at [289, 112] on div "Collaborate" at bounding box center [289, 111] width 49 height 11
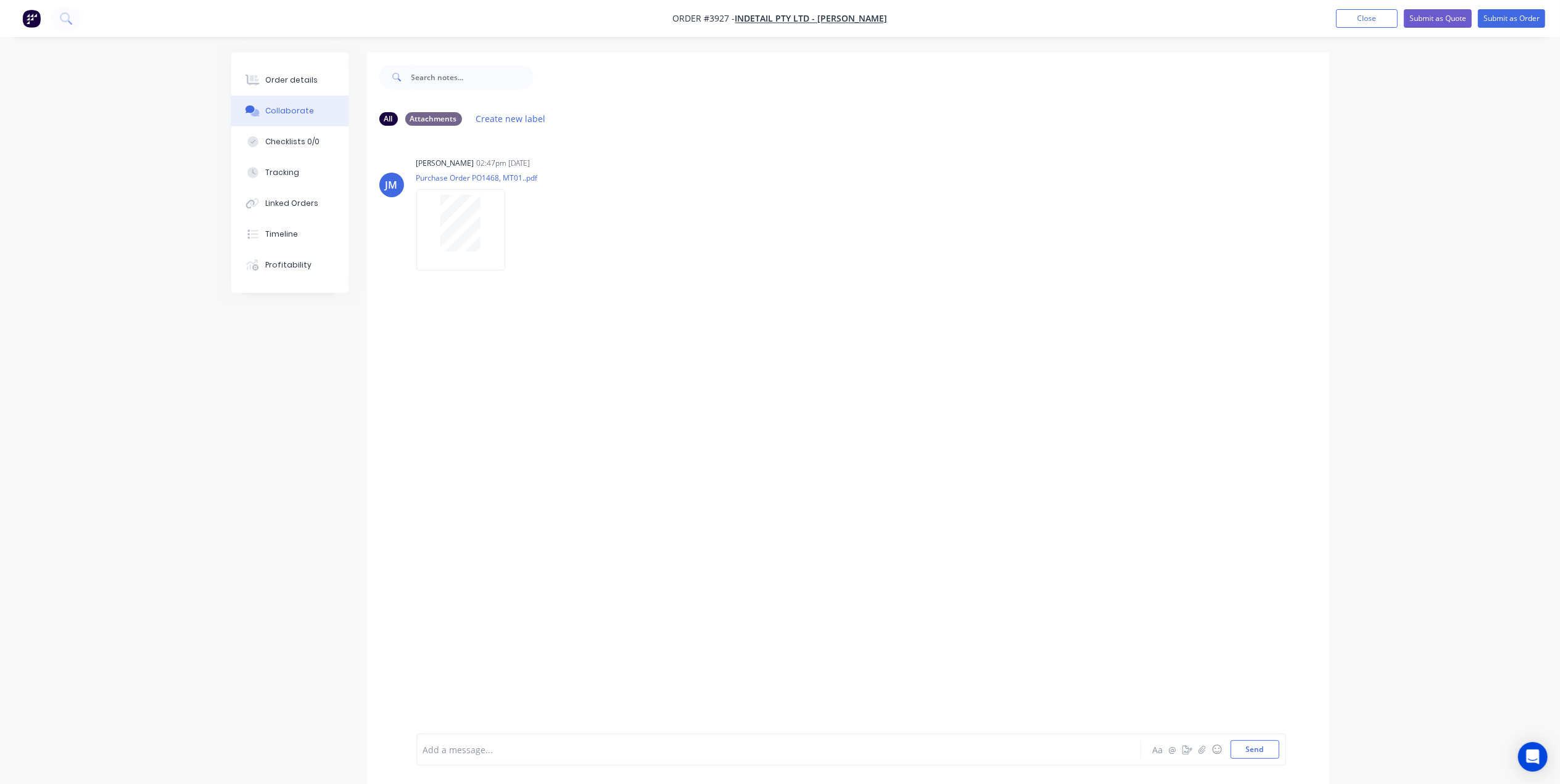
click at [1305, 362] on div "[PERSON_NAME] 02:47pm [DATE] Purchase Order PO1468, MT01..pdf Labels Download D…" at bounding box center [849, 434] width 962 height 598
click at [1373, 30] on nav "Order #3927 - Indetail Pty Ltd - [PERSON_NAME] Add product Close Submit as Quot…" at bounding box center [780, 18] width 1560 height 37
click at [1372, 18] on button "Close" at bounding box center [1366, 18] width 62 height 18
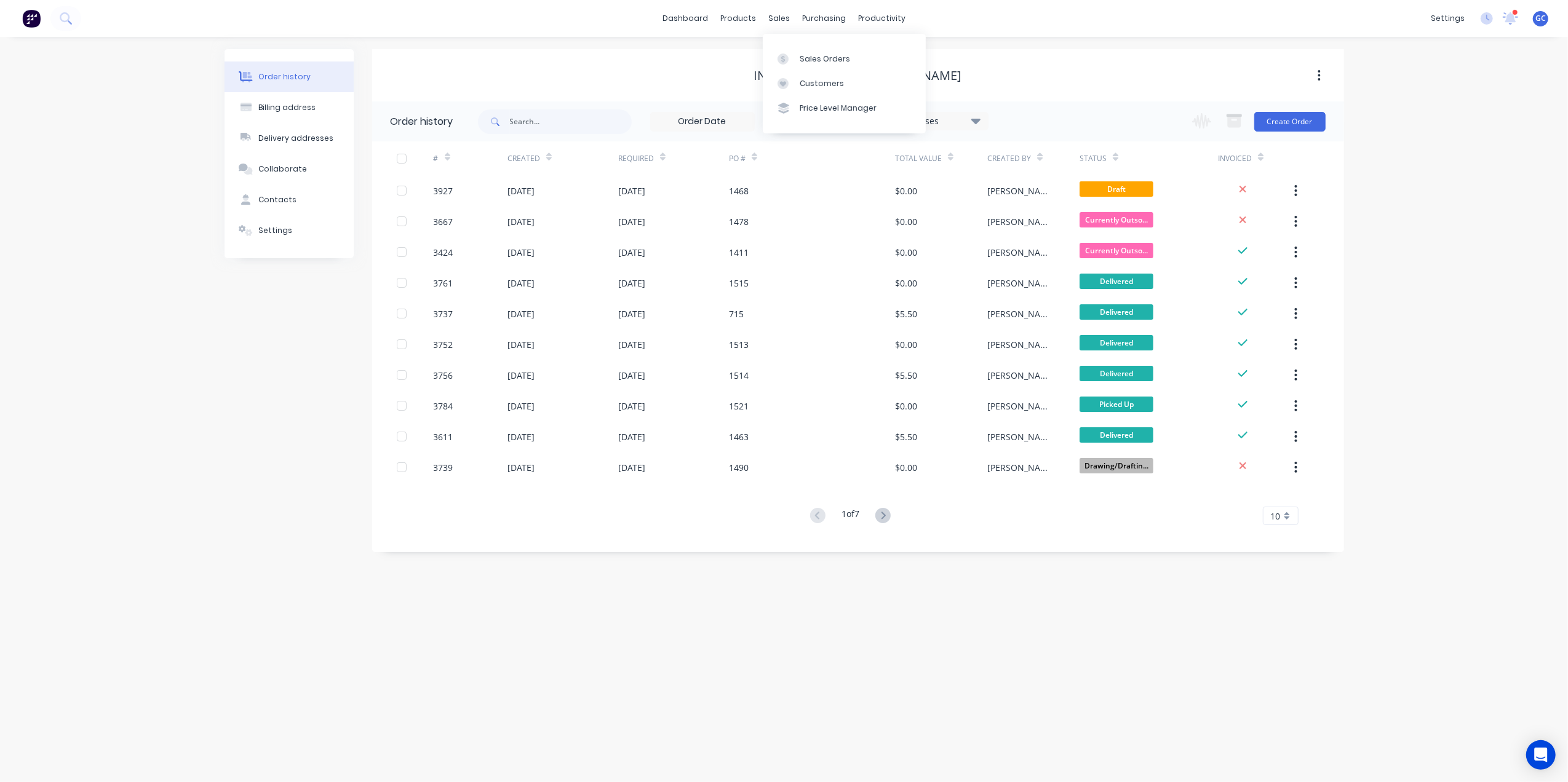
click at [793, 45] on div "Sales Orders Customers Price Level Manager" at bounding box center [844, 83] width 163 height 99
click at [799, 54] on div "Sales Orders" at bounding box center [824, 58] width 50 height 11
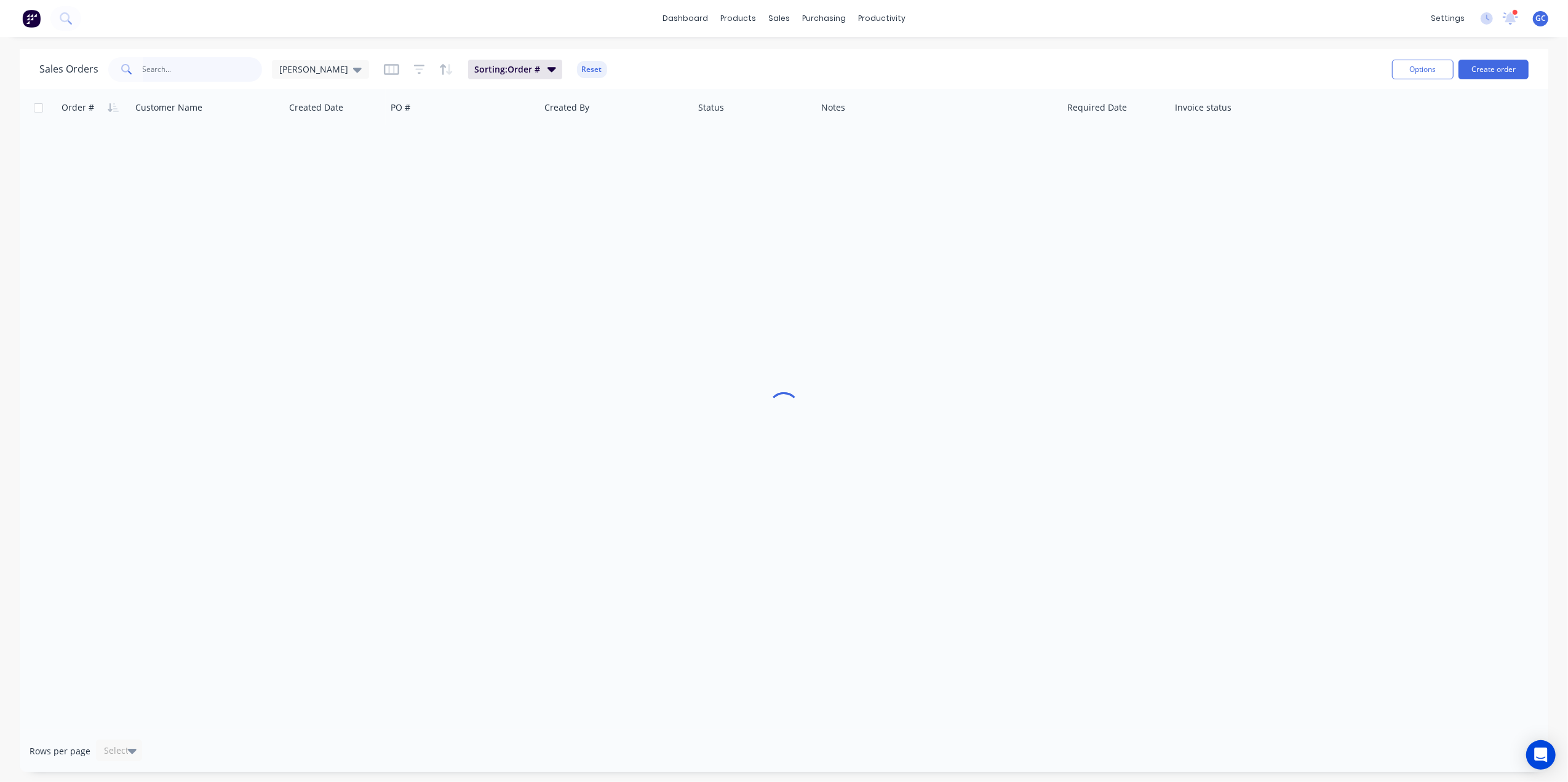
click at [214, 59] on input "text" at bounding box center [202, 69] width 120 height 25
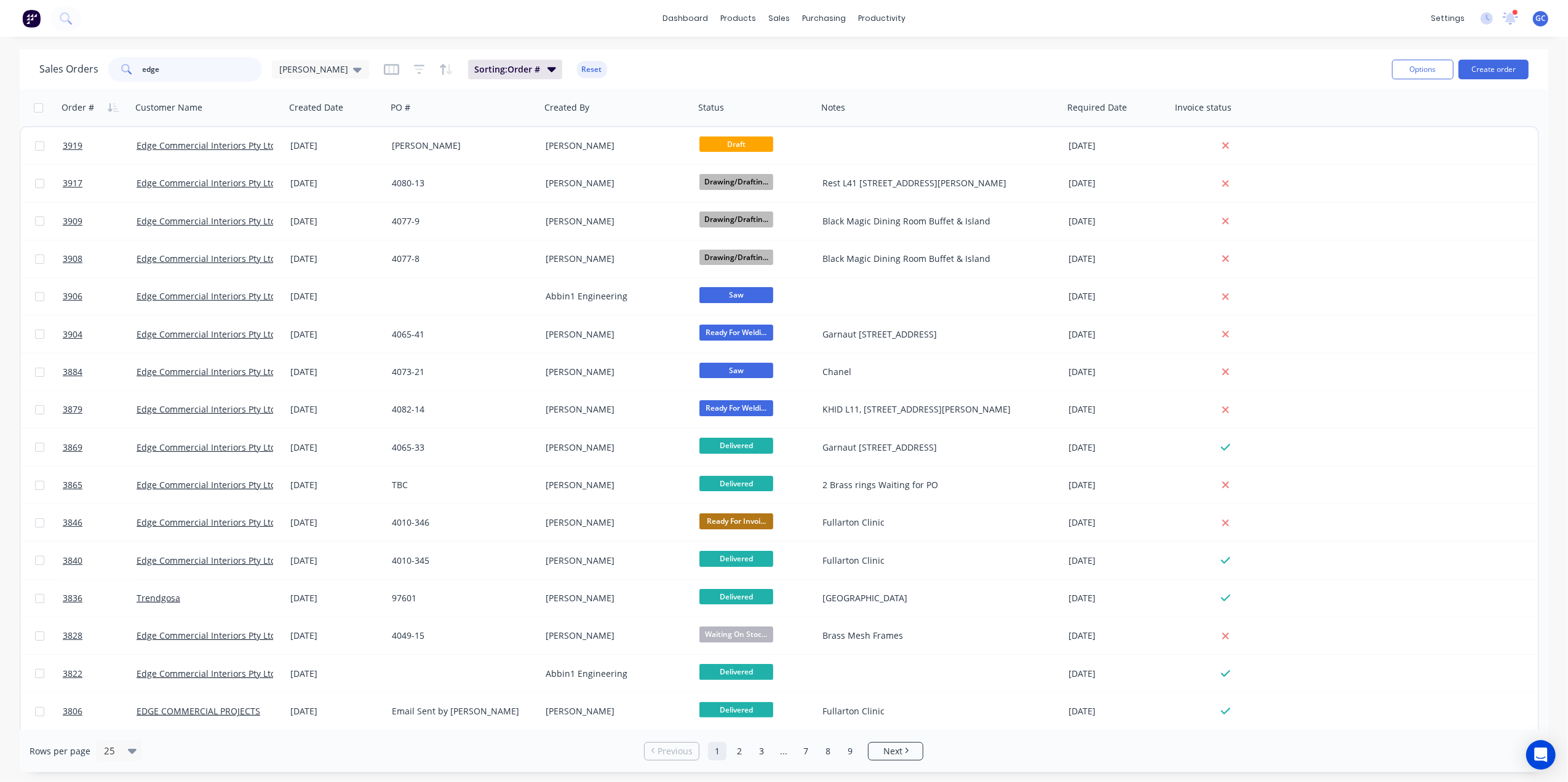
click at [221, 65] on input "edge" at bounding box center [202, 69] width 120 height 25
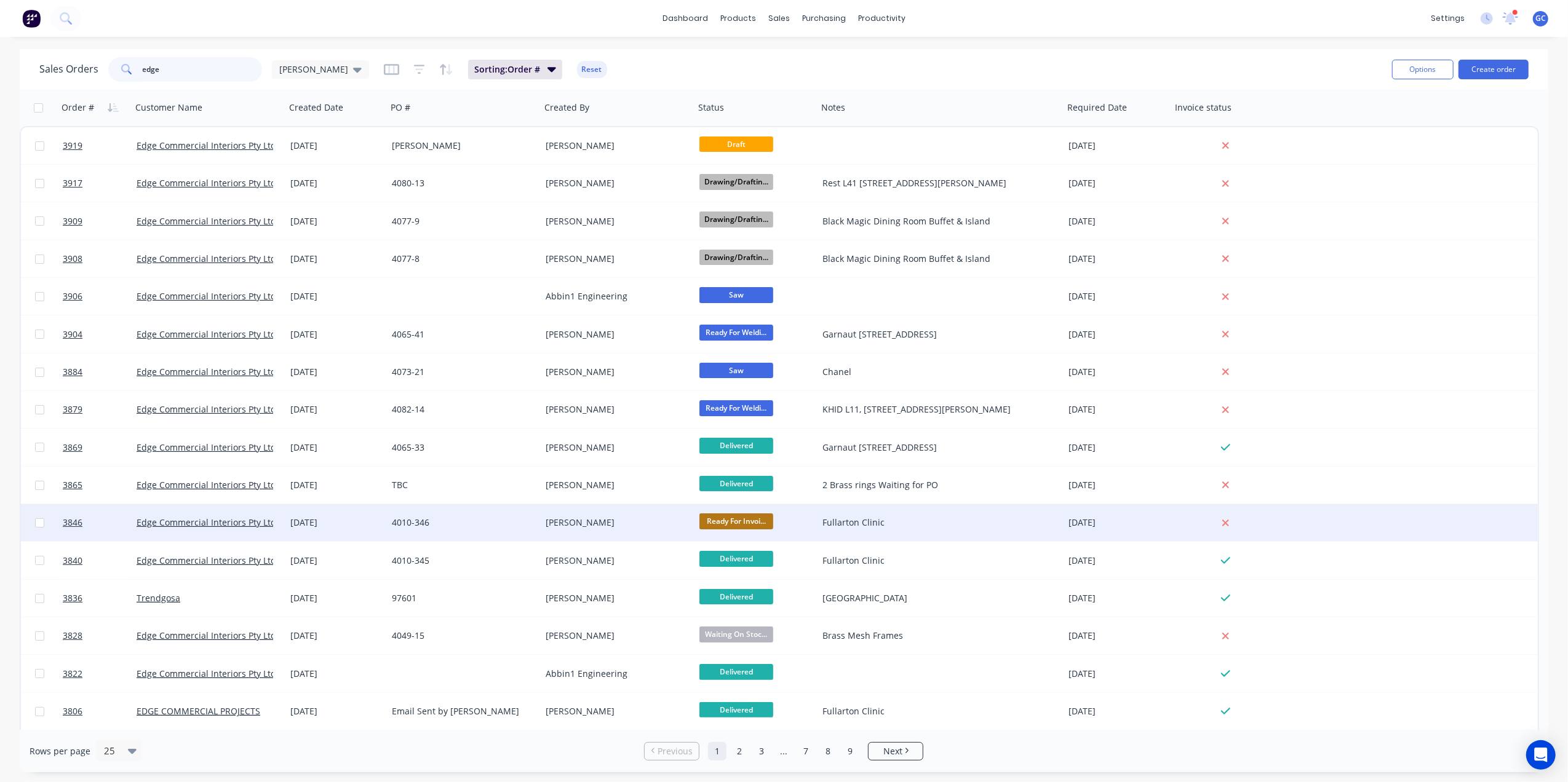
type input "edge"
click at [650, 520] on div "[PERSON_NAME]" at bounding box center [614, 523] width 137 height 12
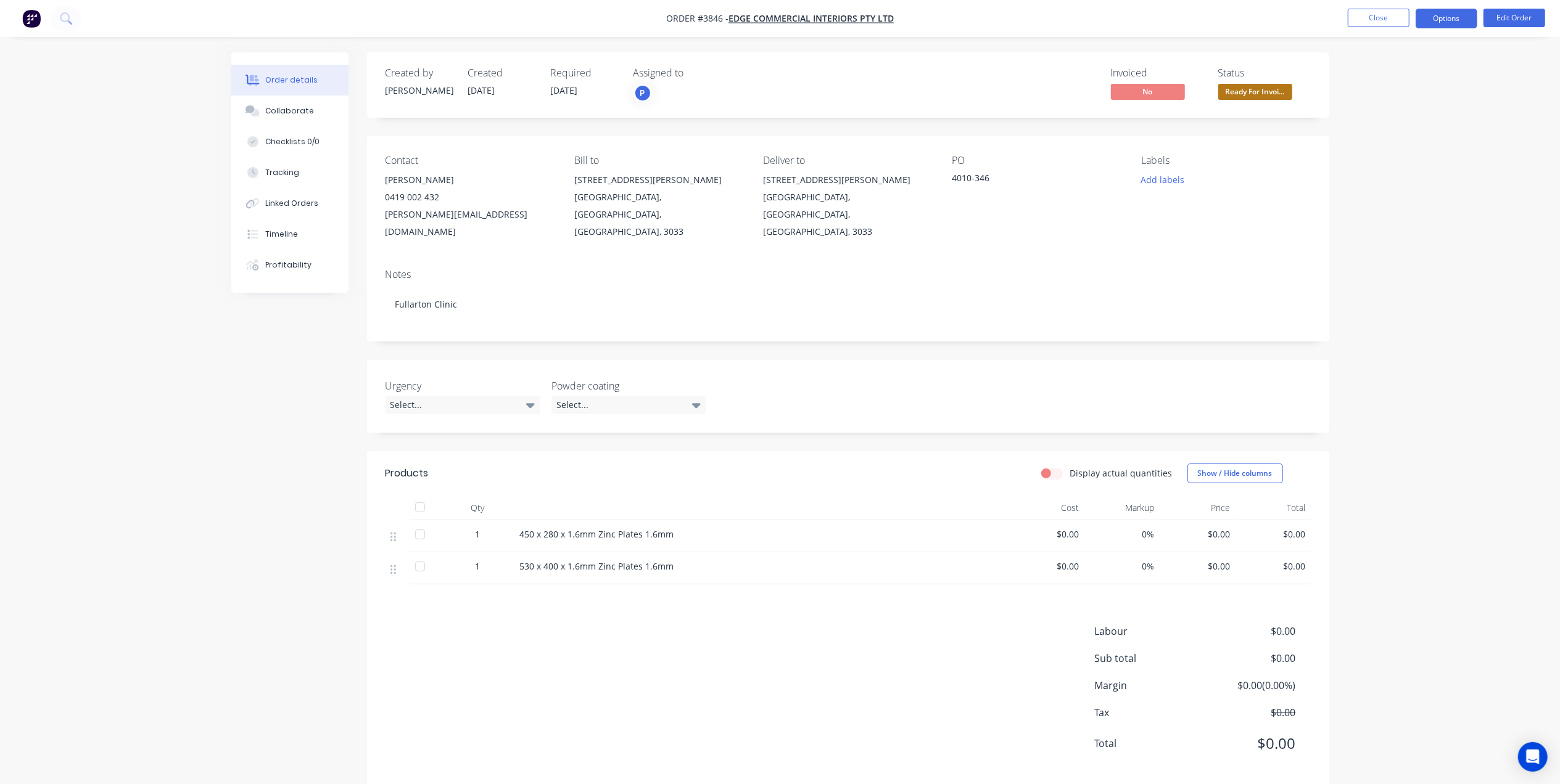
click at [1444, 15] on button "Options" at bounding box center [1446, 18] width 62 height 20
click at [1377, 172] on div "Delivery Docket" at bounding box center [1409, 173] width 113 height 18
click at [1399, 125] on div "Without pricing" at bounding box center [1409, 125] width 113 height 18
click at [1036, 117] on div "Created by [PERSON_NAME] Created [DATE] Required [DATE] Assigned to P Invoiced …" at bounding box center [849, 85] width 962 height 65
click at [1378, 18] on button "Close" at bounding box center [1378, 17] width 62 height 18
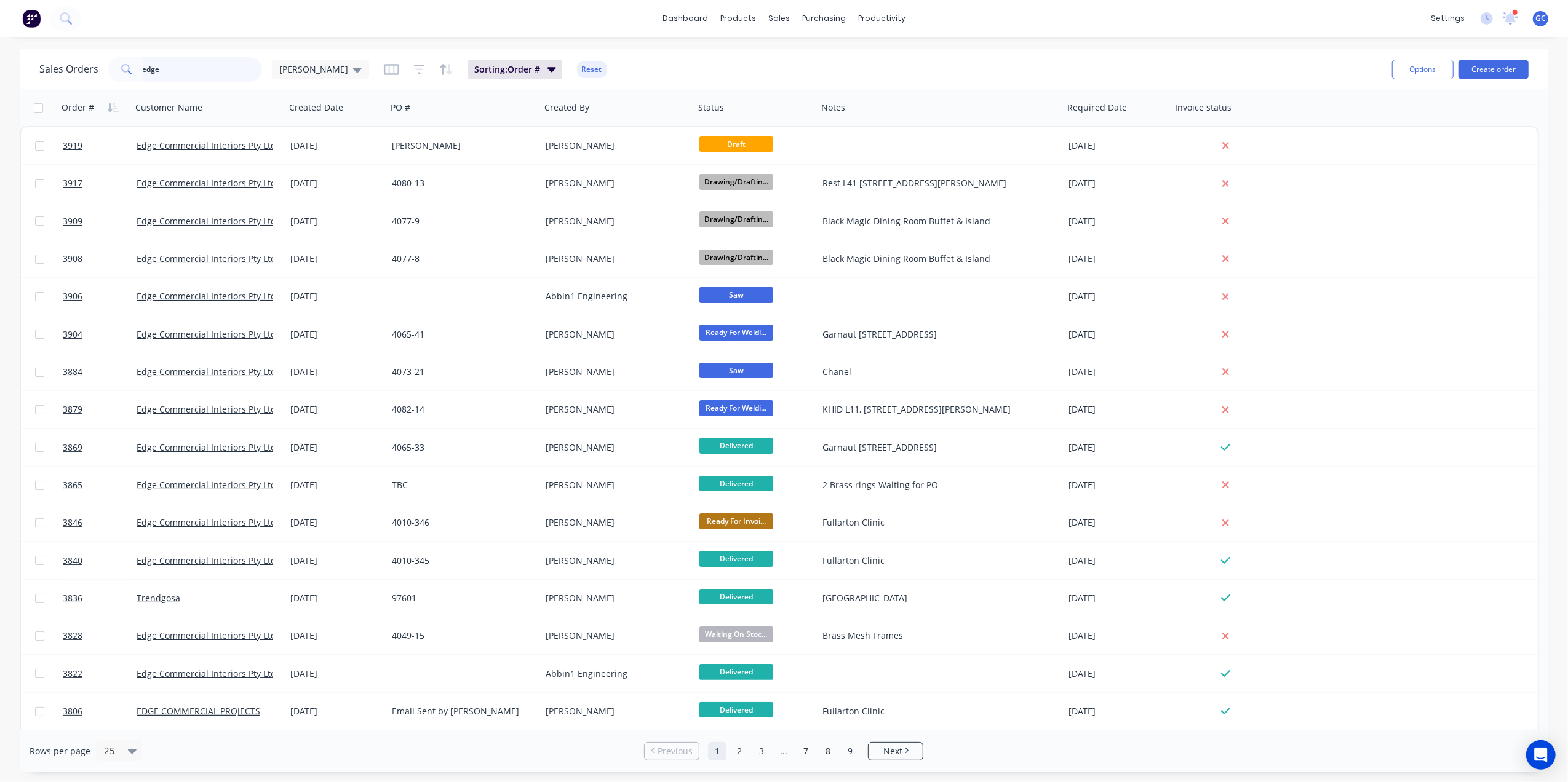
click at [220, 72] on input "edge" at bounding box center [202, 69] width 120 height 25
type input "e"
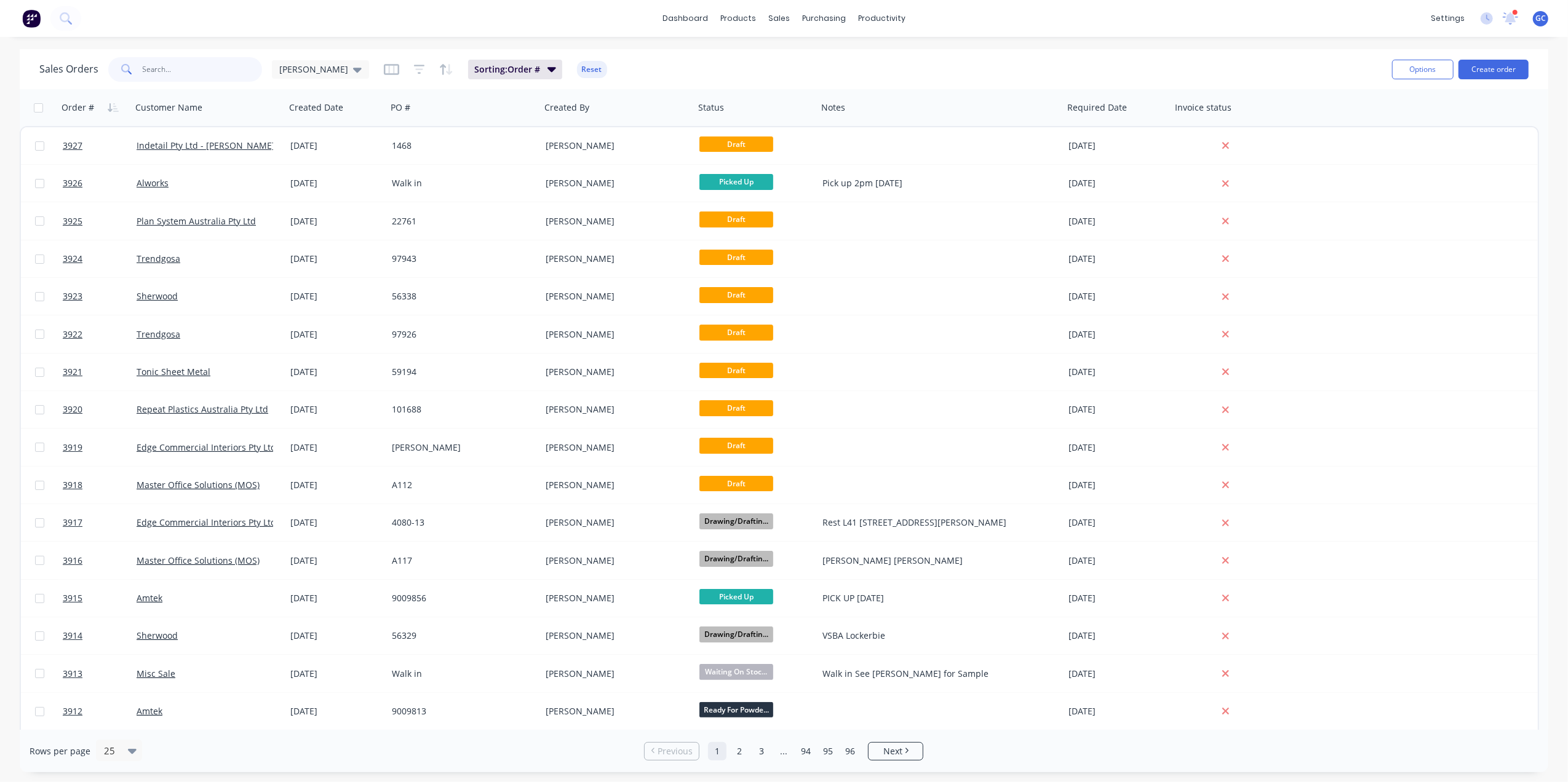
click at [209, 67] on input "text" at bounding box center [202, 69] width 120 height 25
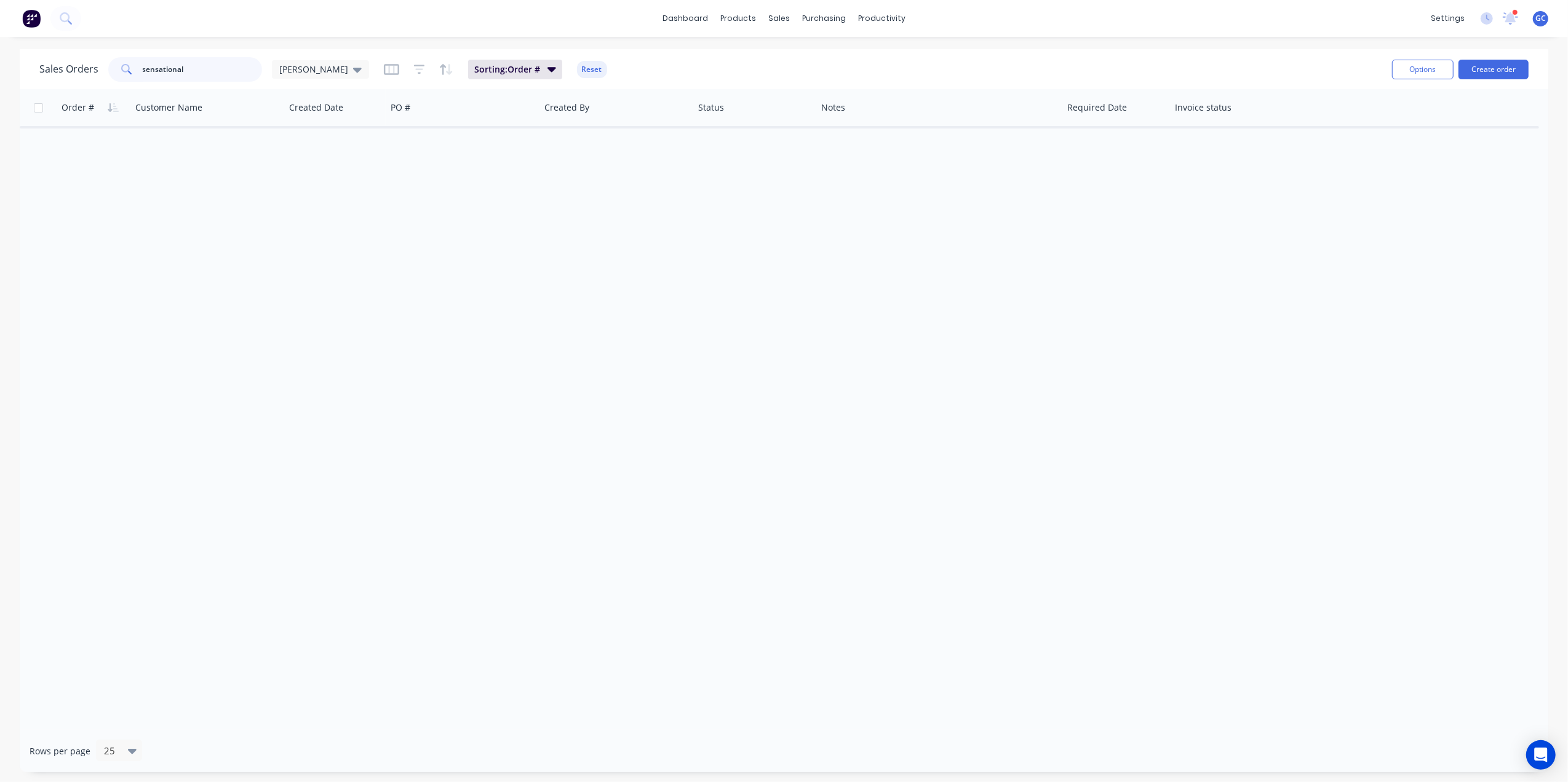
click at [195, 63] on input "sensational" at bounding box center [202, 69] width 120 height 25
type input "sensational"
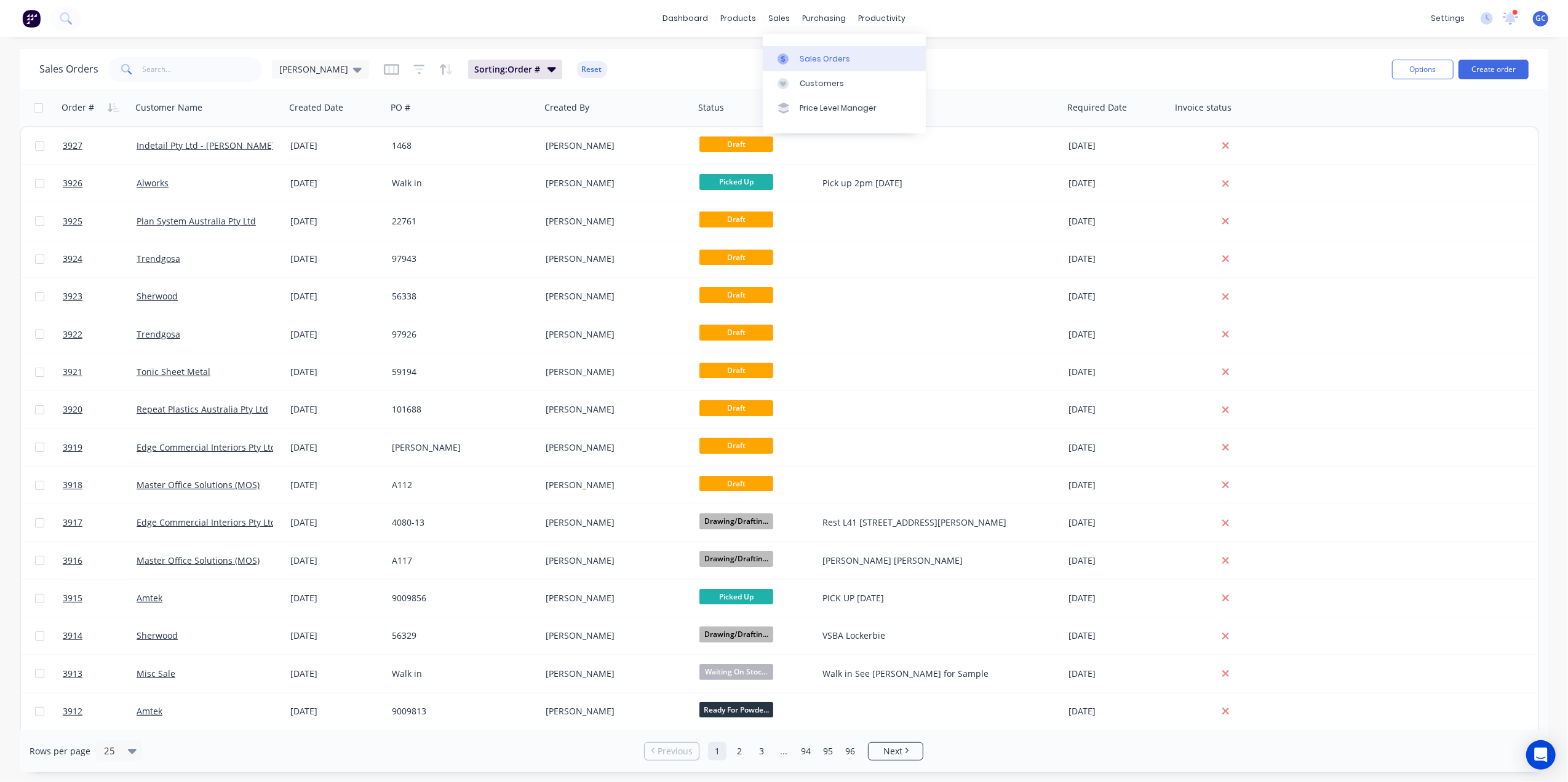
click at [810, 53] on link "Sales Orders" at bounding box center [844, 58] width 163 height 25
click at [196, 62] on input "text" at bounding box center [202, 69] width 120 height 25
